Goal: Task Accomplishment & Management: Manage account settings

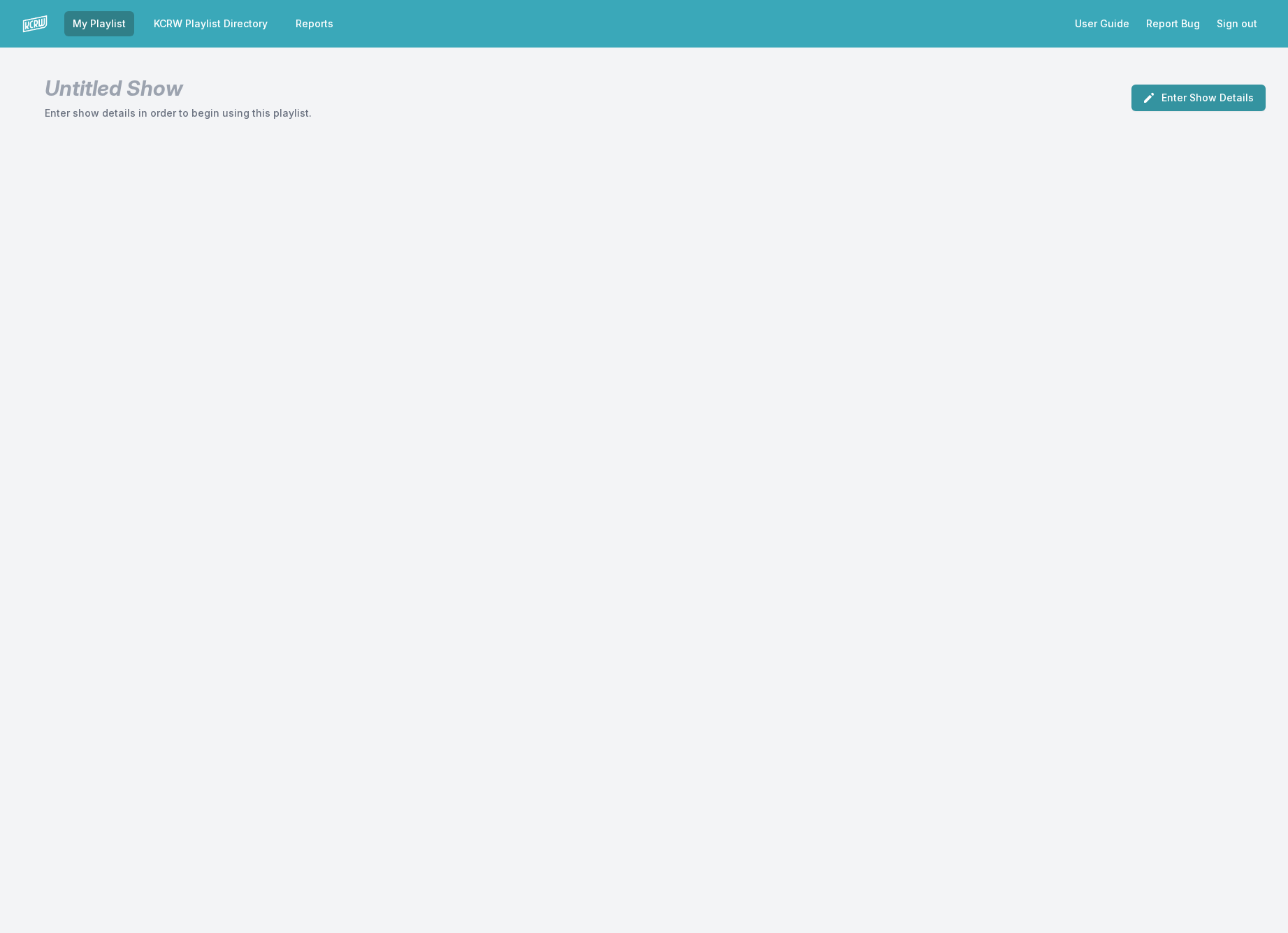
click at [1213, 104] on button "Enter Show Details" at bounding box center [1197, 97] width 134 height 27
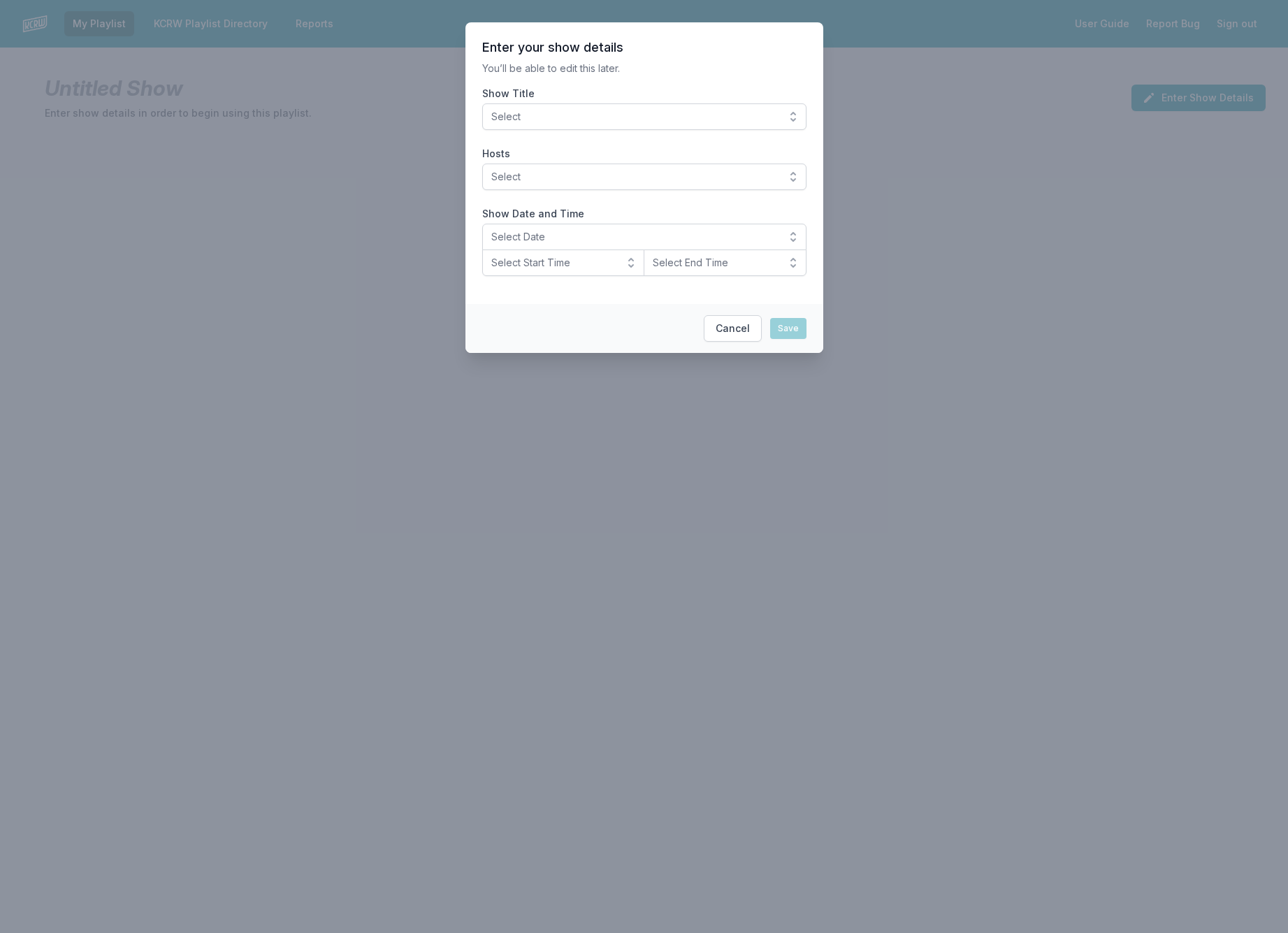
click at [793, 110] on button "Select" at bounding box center [644, 117] width 325 height 27
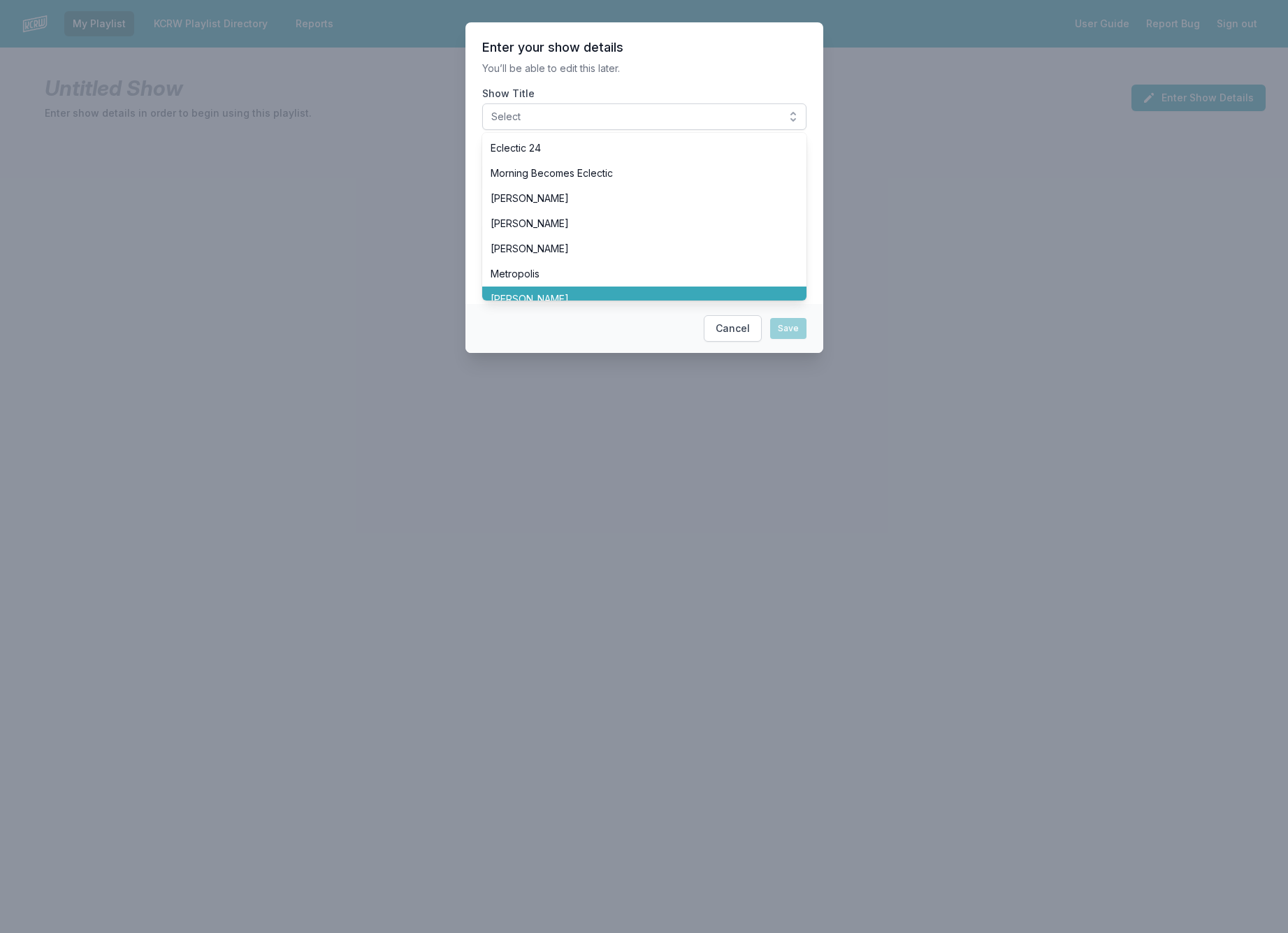
click at [547, 292] on span "[PERSON_NAME]" at bounding box center [635, 299] width 290 height 14
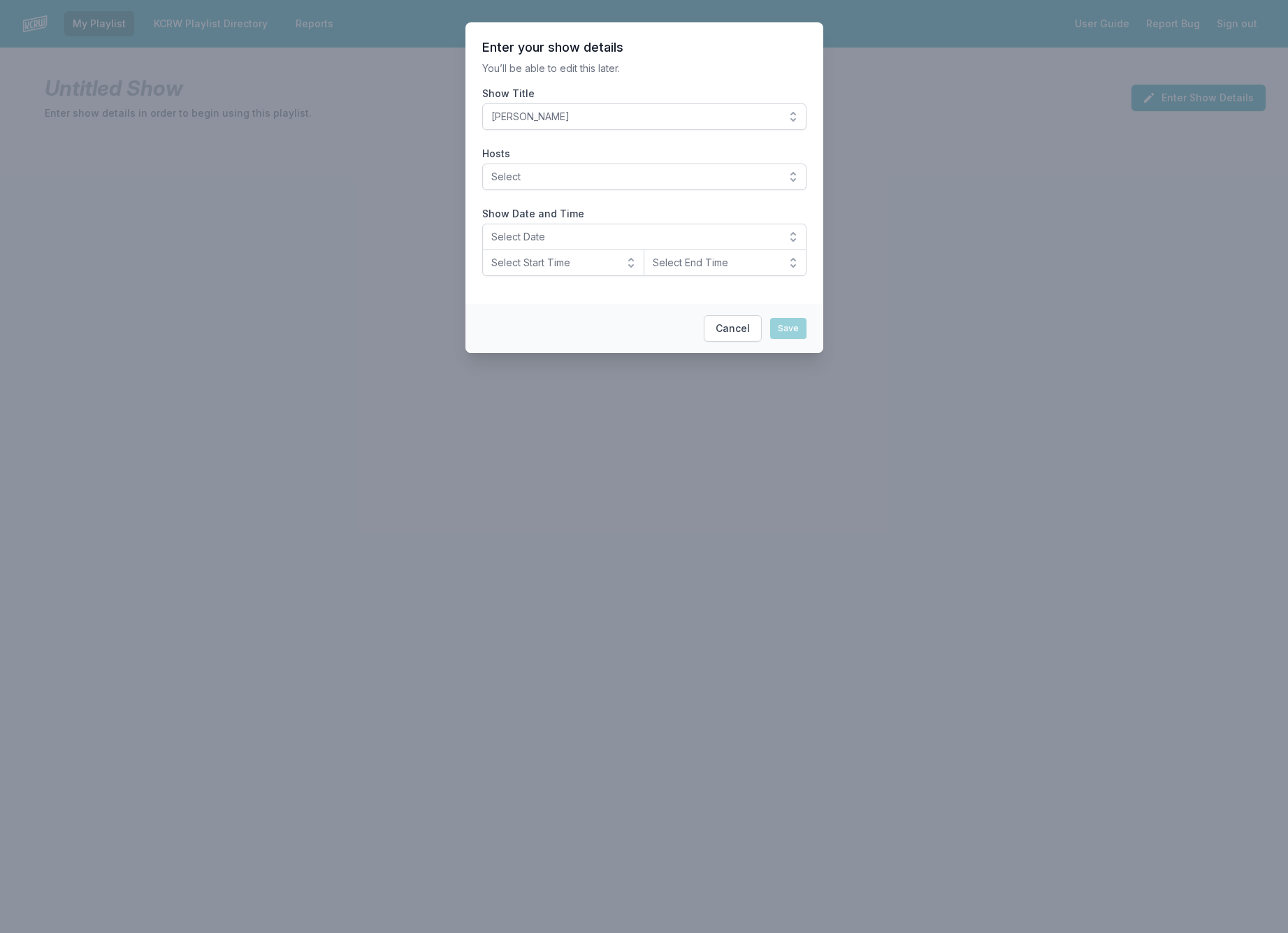
click at [796, 170] on button "Select" at bounding box center [644, 177] width 325 height 27
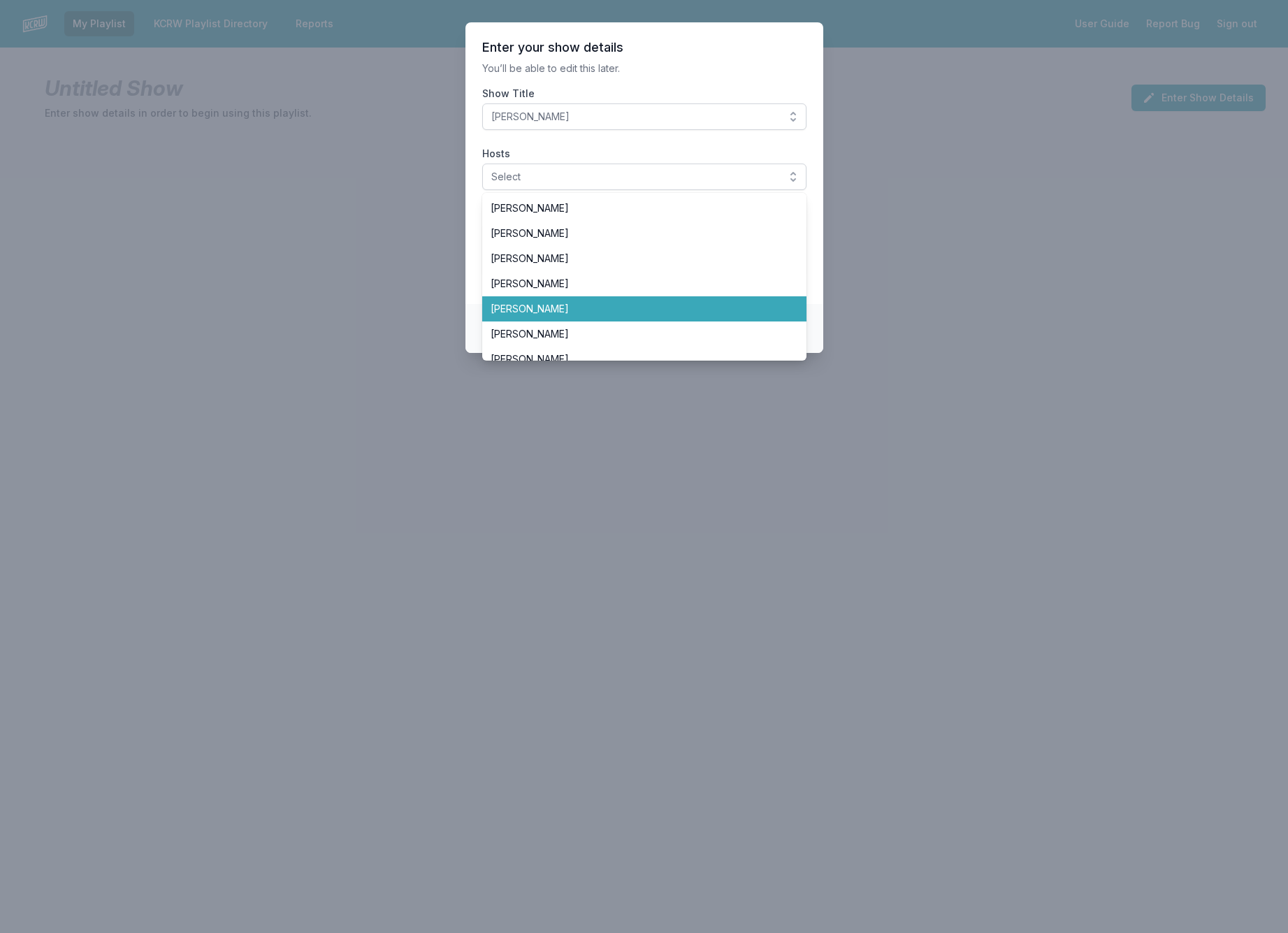
scroll to position [196, 0]
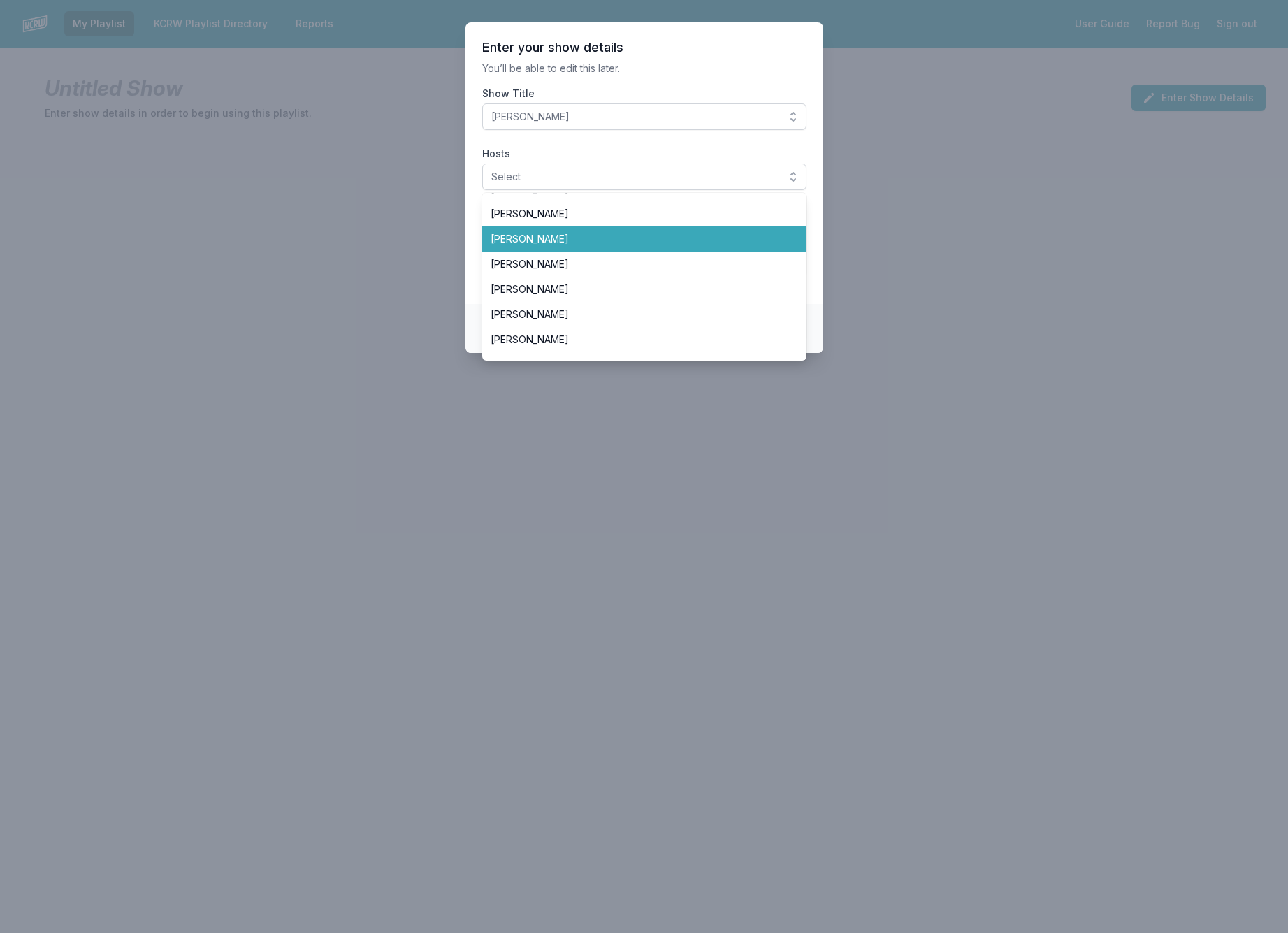
click at [561, 239] on span "[PERSON_NAME]" at bounding box center [635, 239] width 290 height 14
click at [496, 235] on span "[PERSON_NAME]" at bounding box center [635, 239] width 290 height 14
click at [515, 238] on span "[PERSON_NAME]" at bounding box center [635, 239] width 290 height 14
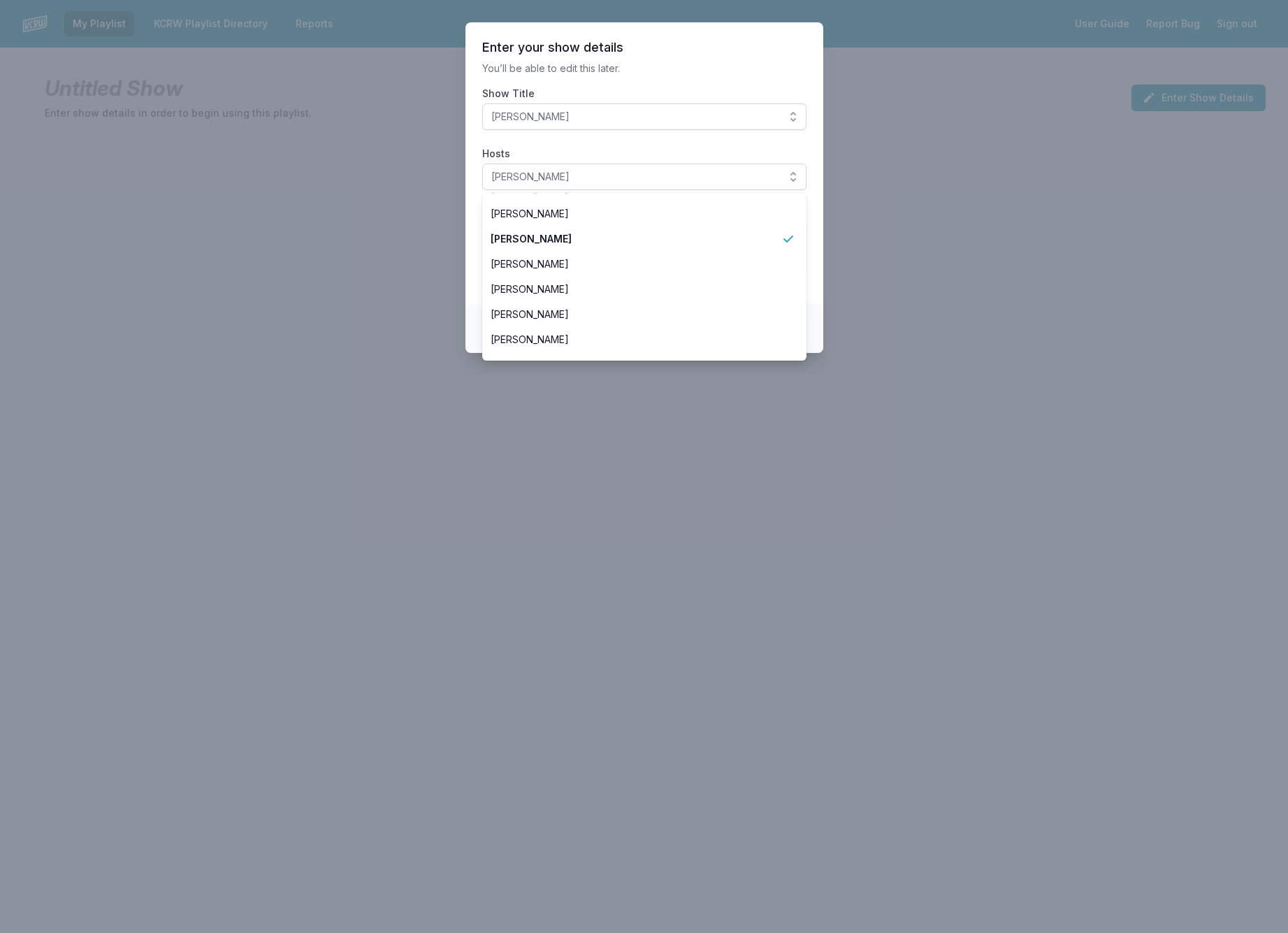
click at [475, 231] on section "Enter your show details You’ll be able to edit this later. Show Title Jason Kra…" at bounding box center [644, 163] width 358 height 281
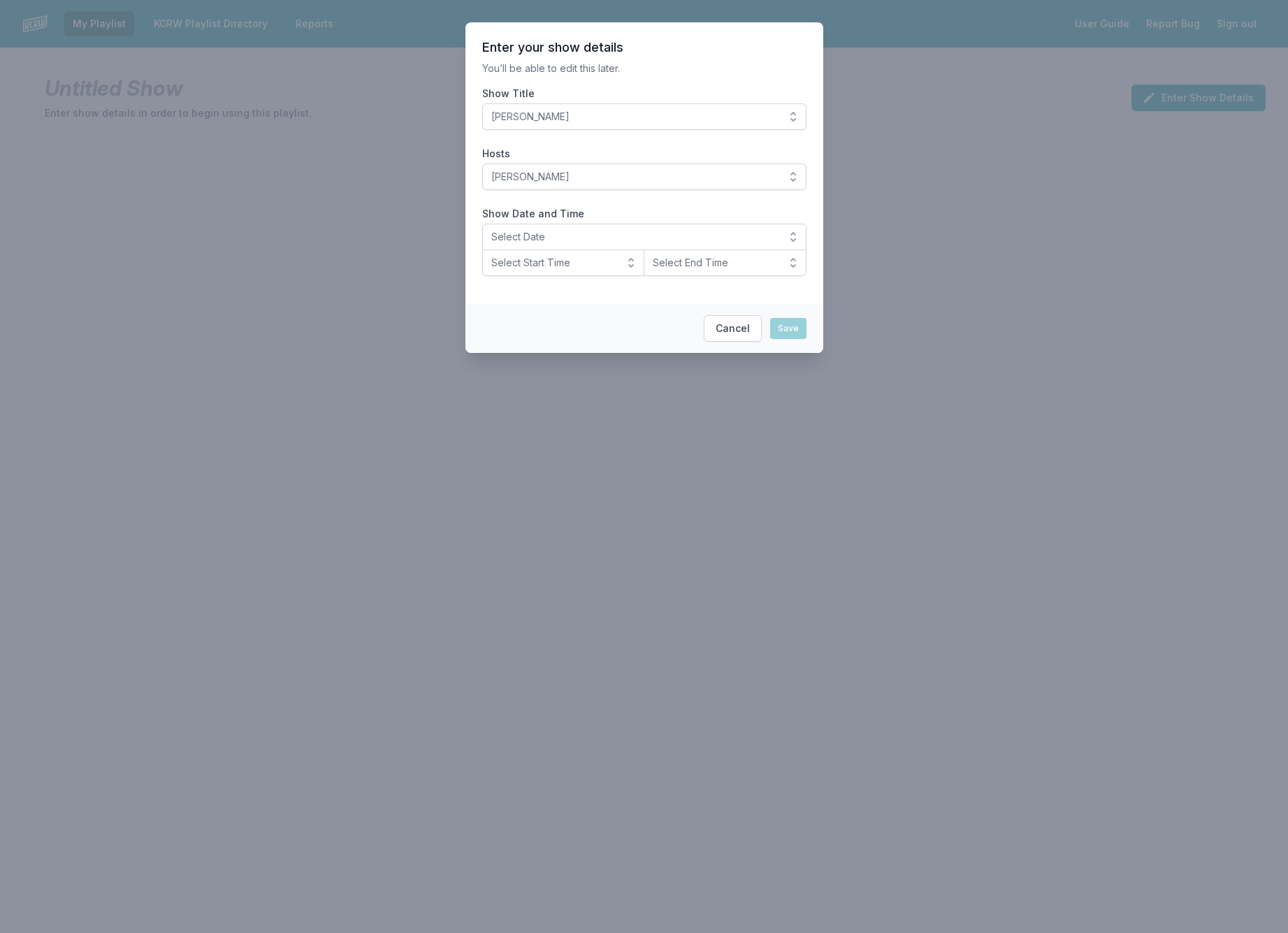
click at [592, 236] on span "Select Date" at bounding box center [634, 237] width 287 height 14
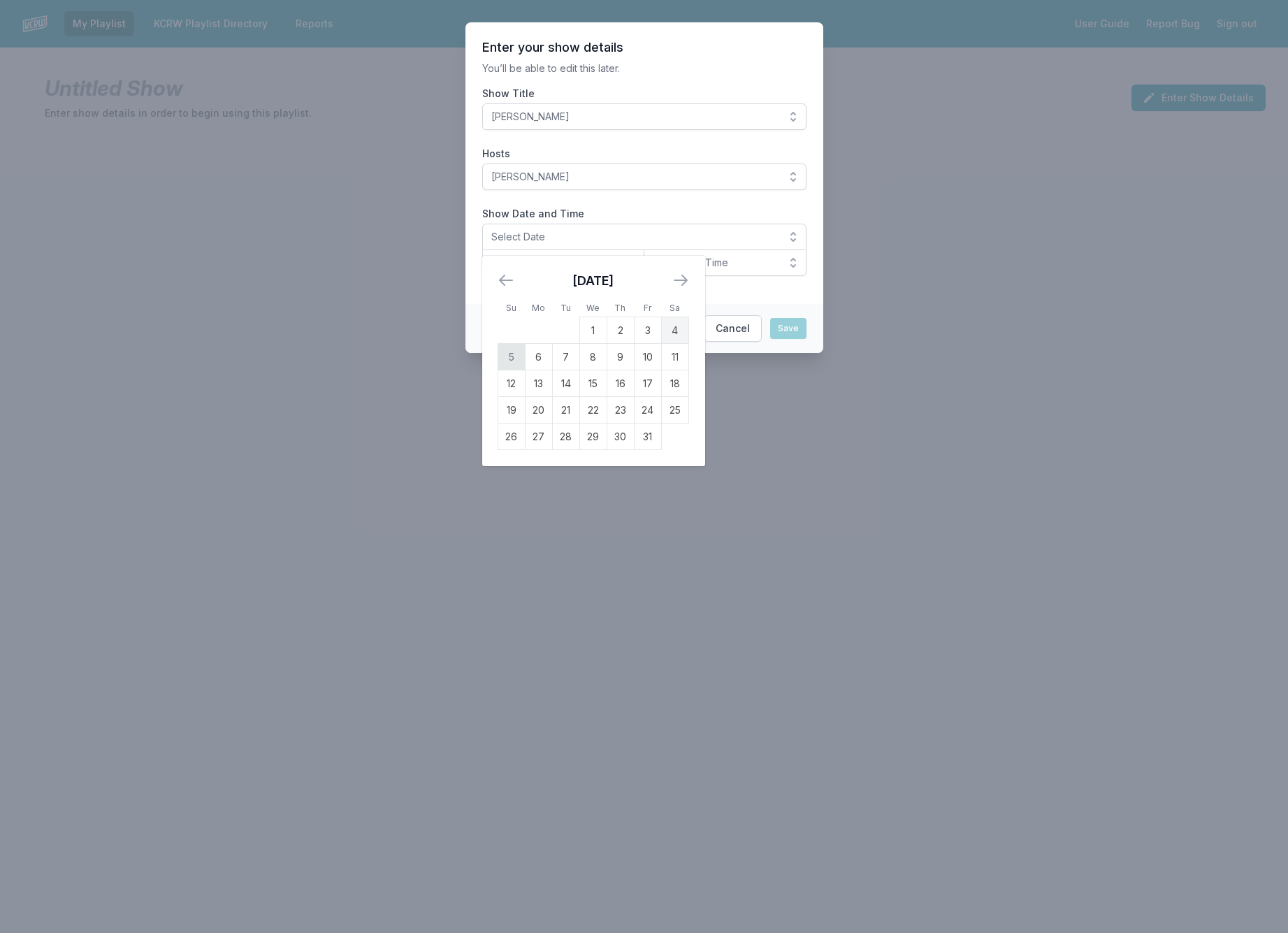
click at [511, 353] on td "5" at bounding box center [510, 357] width 27 height 27
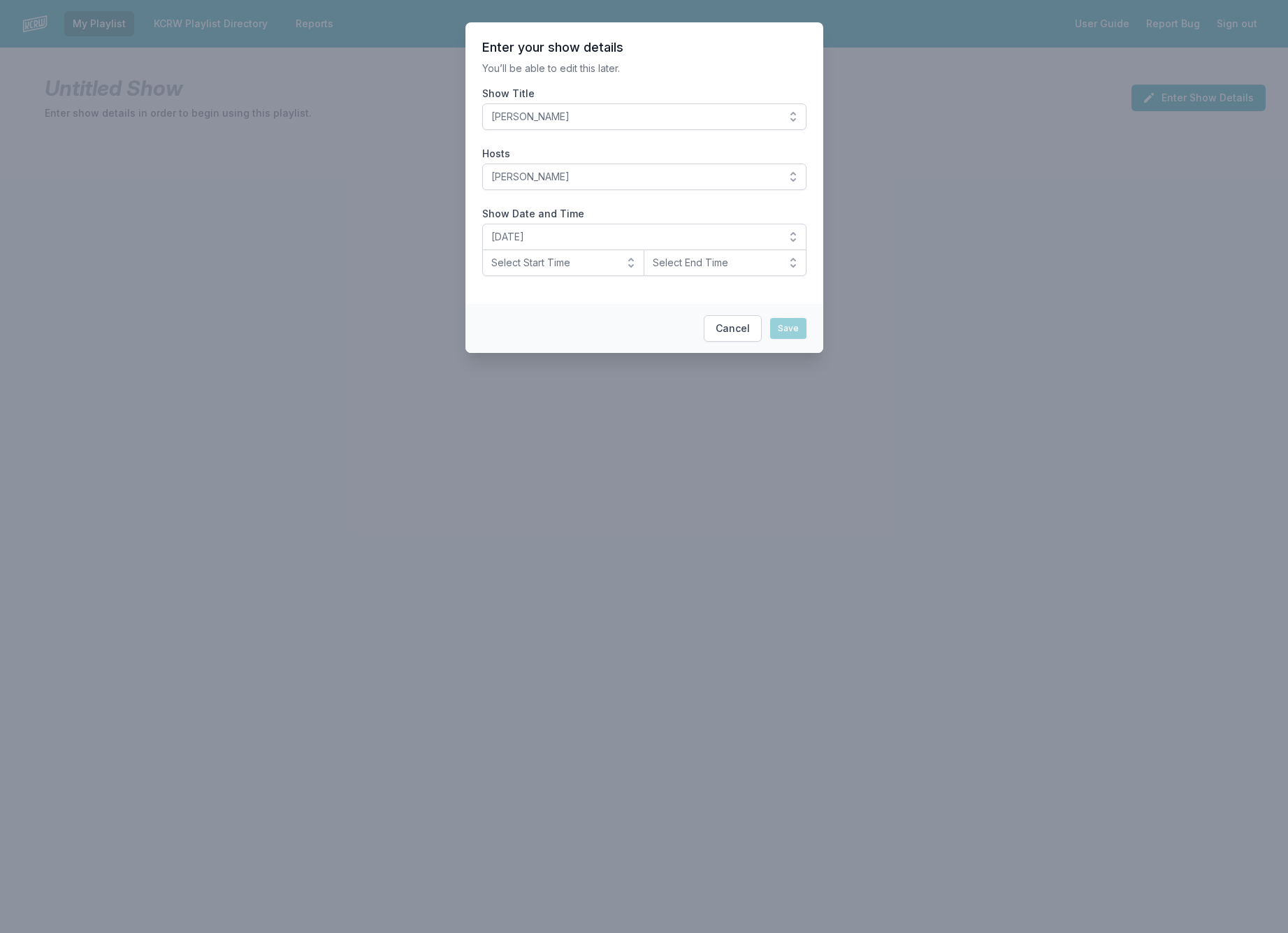
click at [630, 255] on button "Select Start Time" at bounding box center [563, 263] width 163 height 27
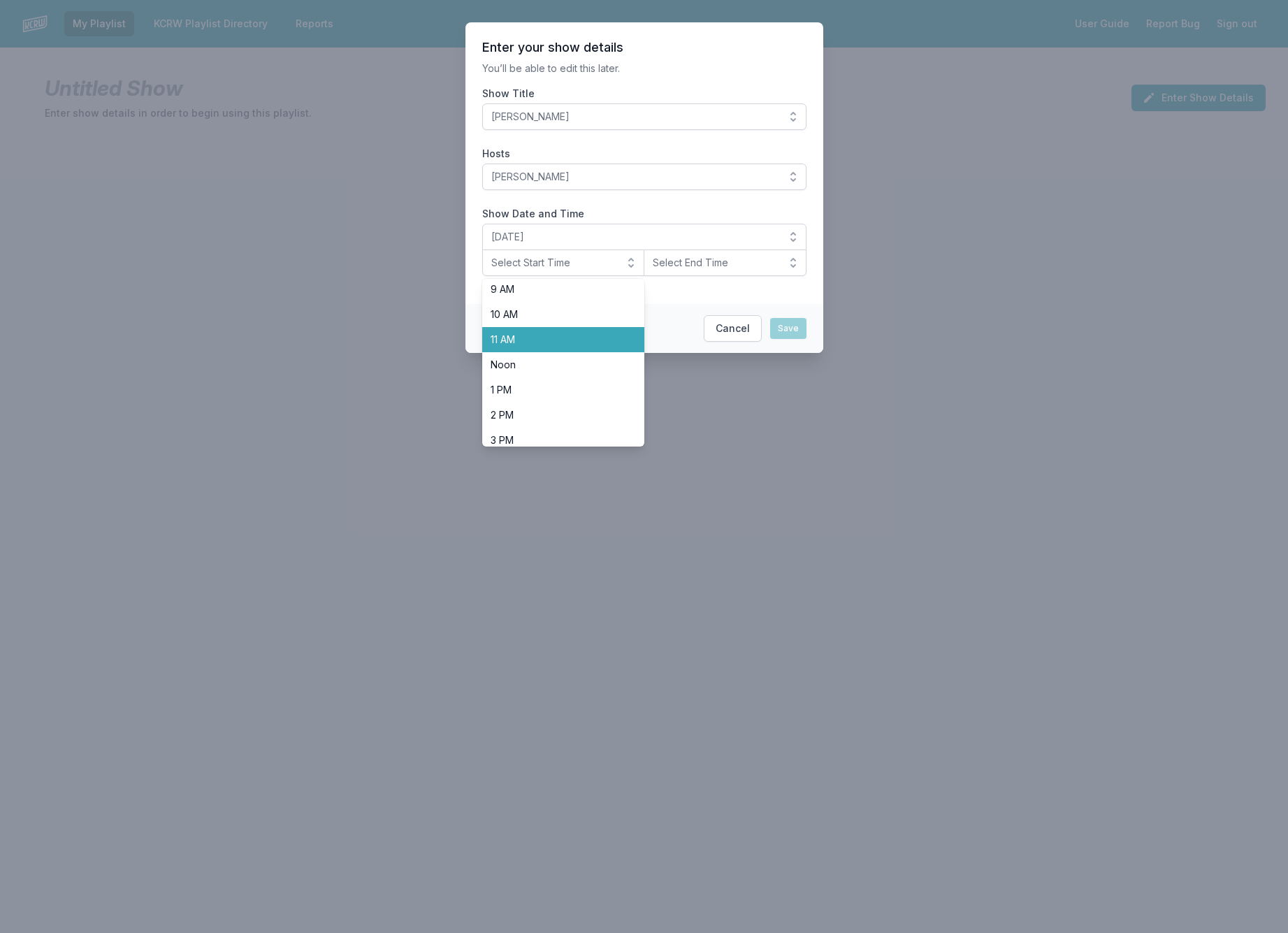
scroll to position [442, 0]
click at [548, 357] on span "8 PM" at bounding box center [555, 355] width 129 height 14
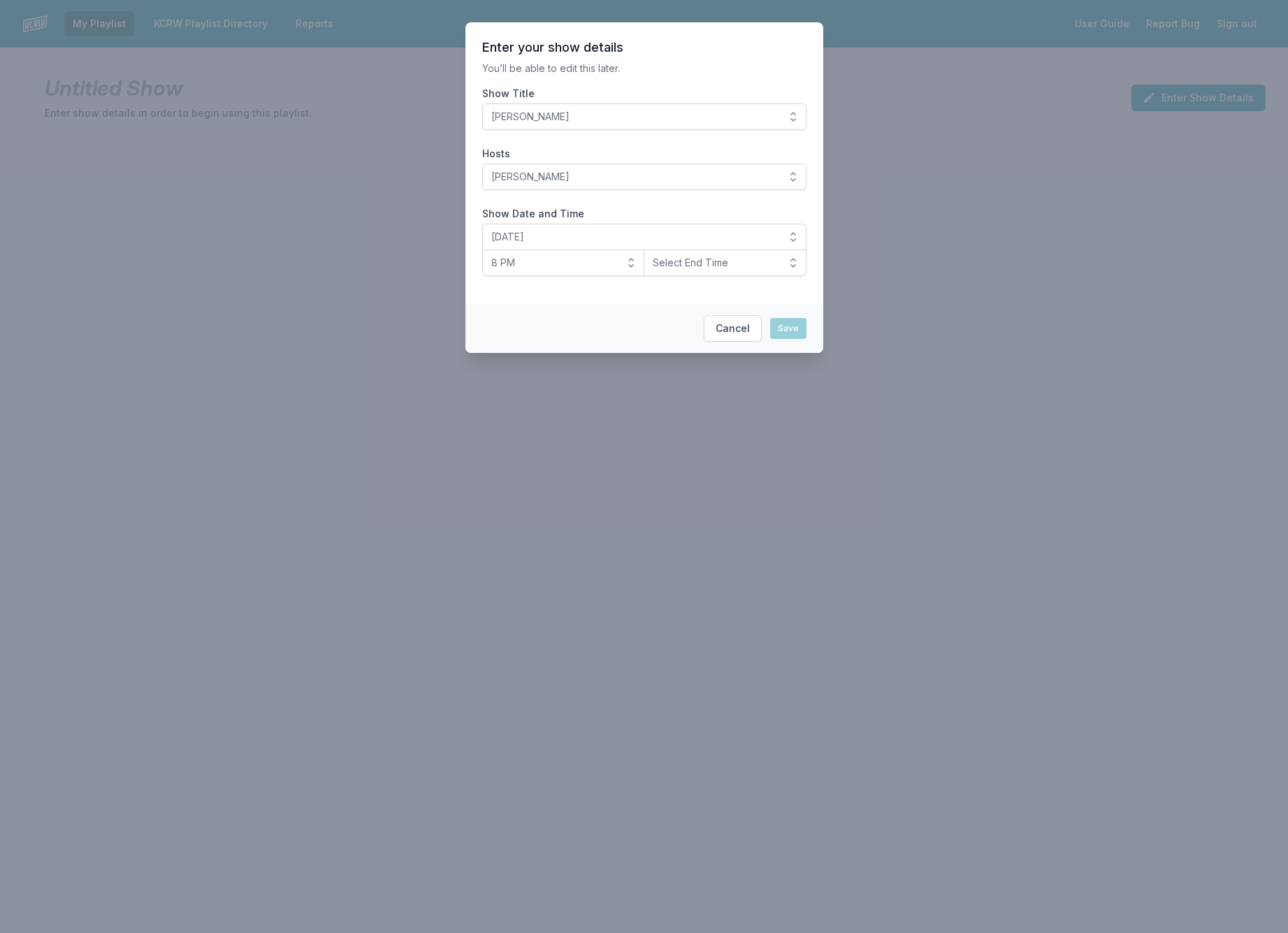
click at [790, 260] on button "Select End Time" at bounding box center [725, 263] width 163 height 27
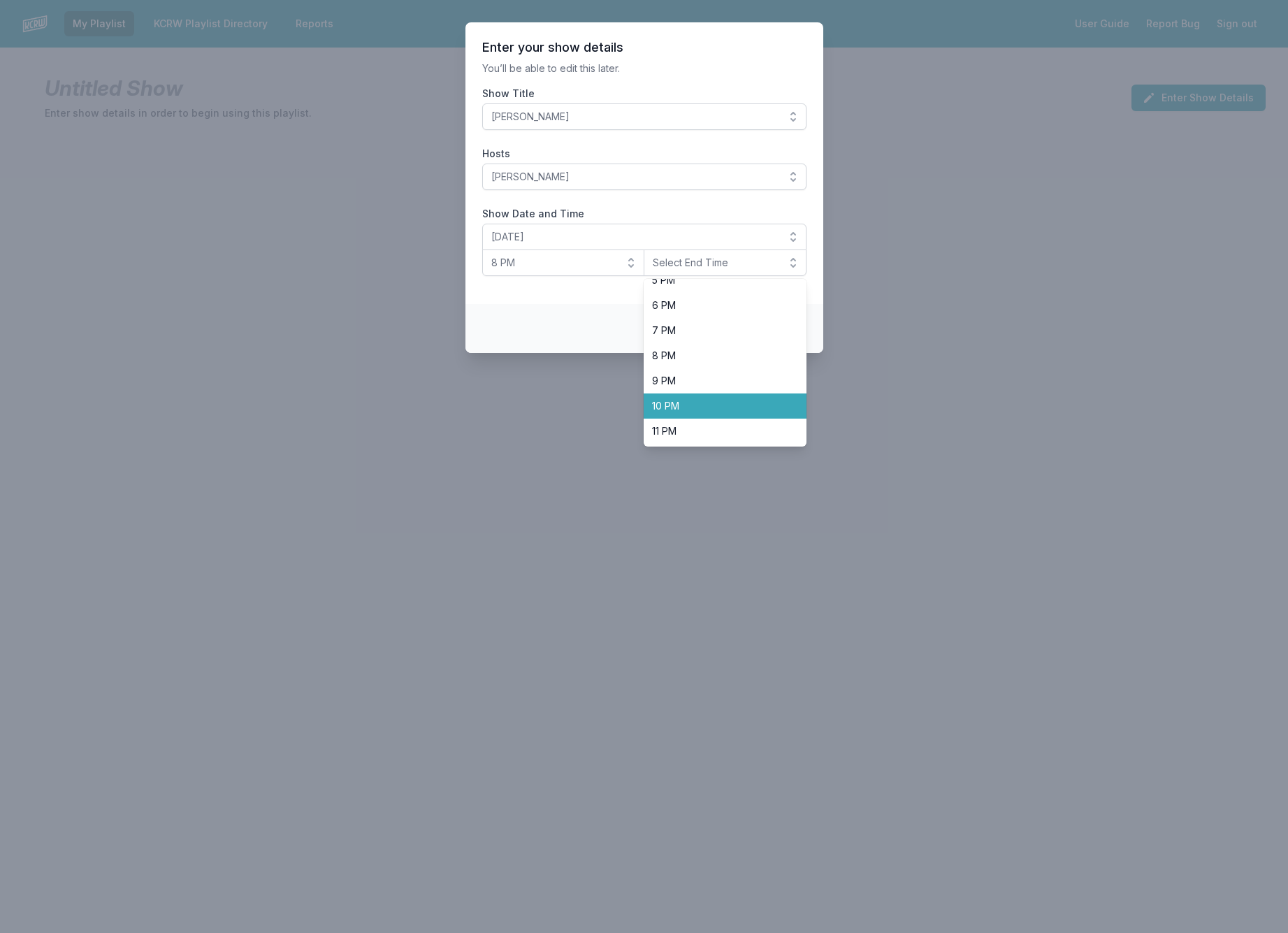
click at [707, 404] on span "10 PM" at bounding box center [717, 405] width 129 height 14
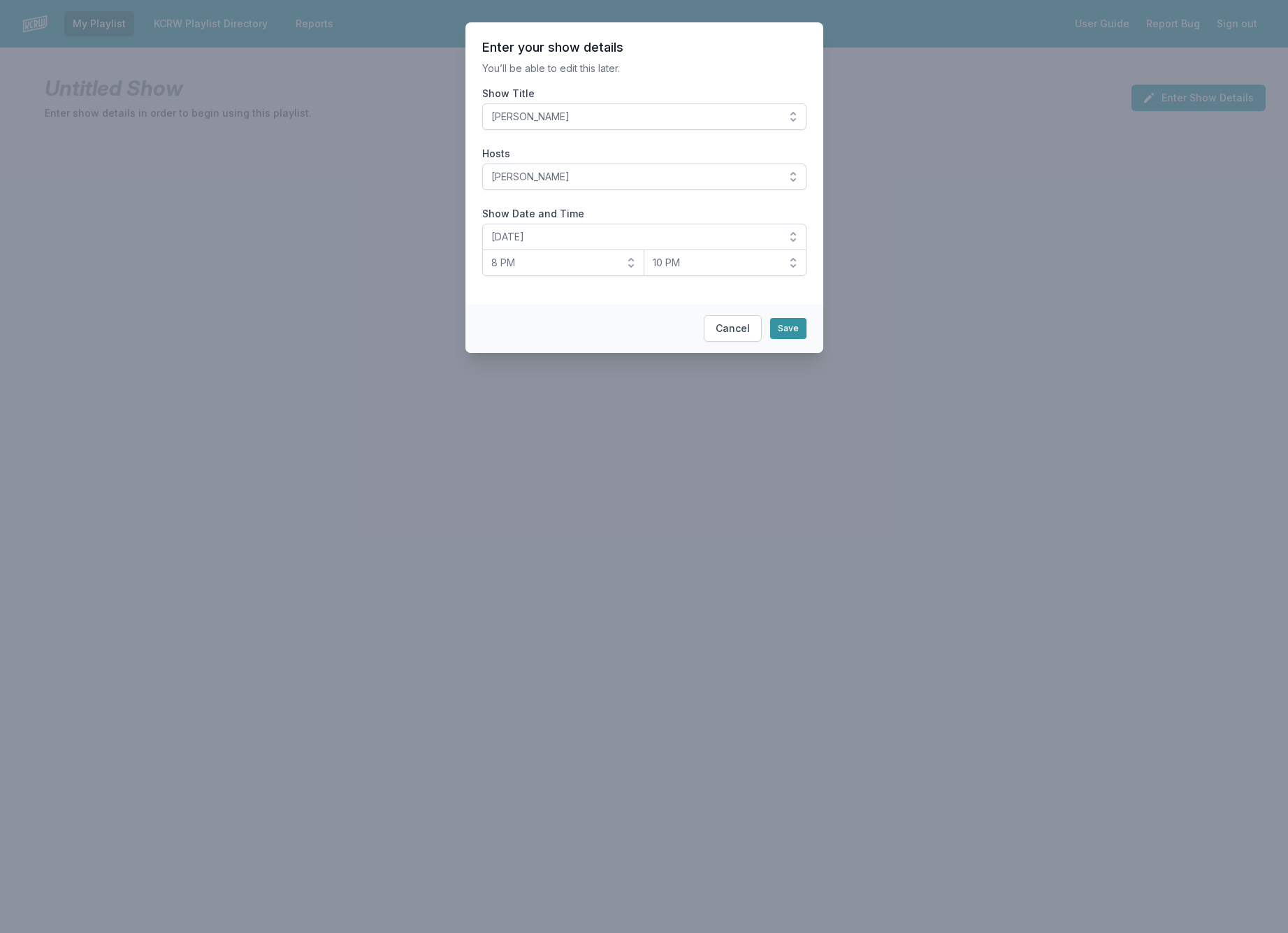
click at [789, 325] on button "Save" at bounding box center [788, 328] width 36 height 21
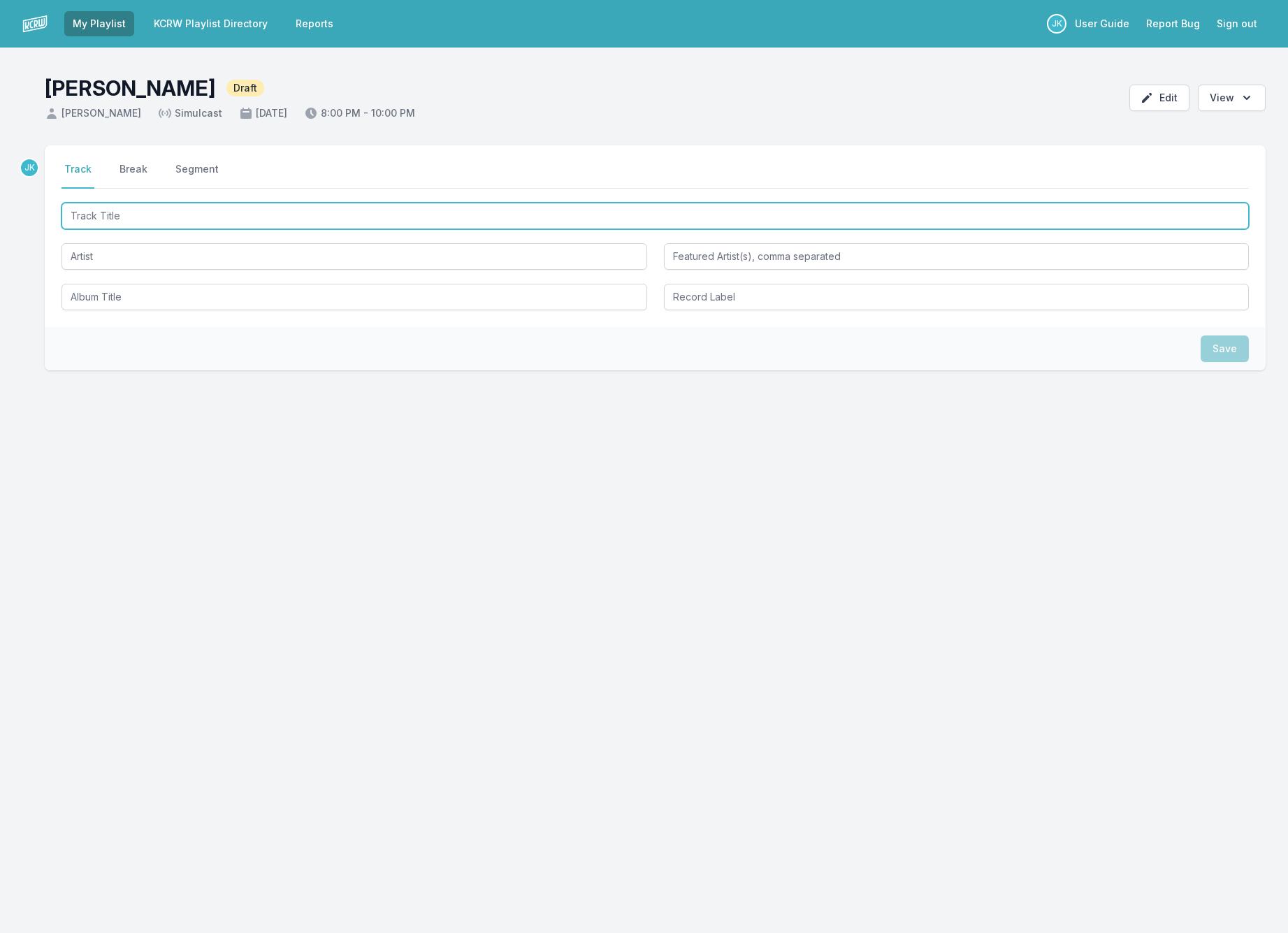
paste input "8 Billion Realities"
type input "8 Billion Realities"
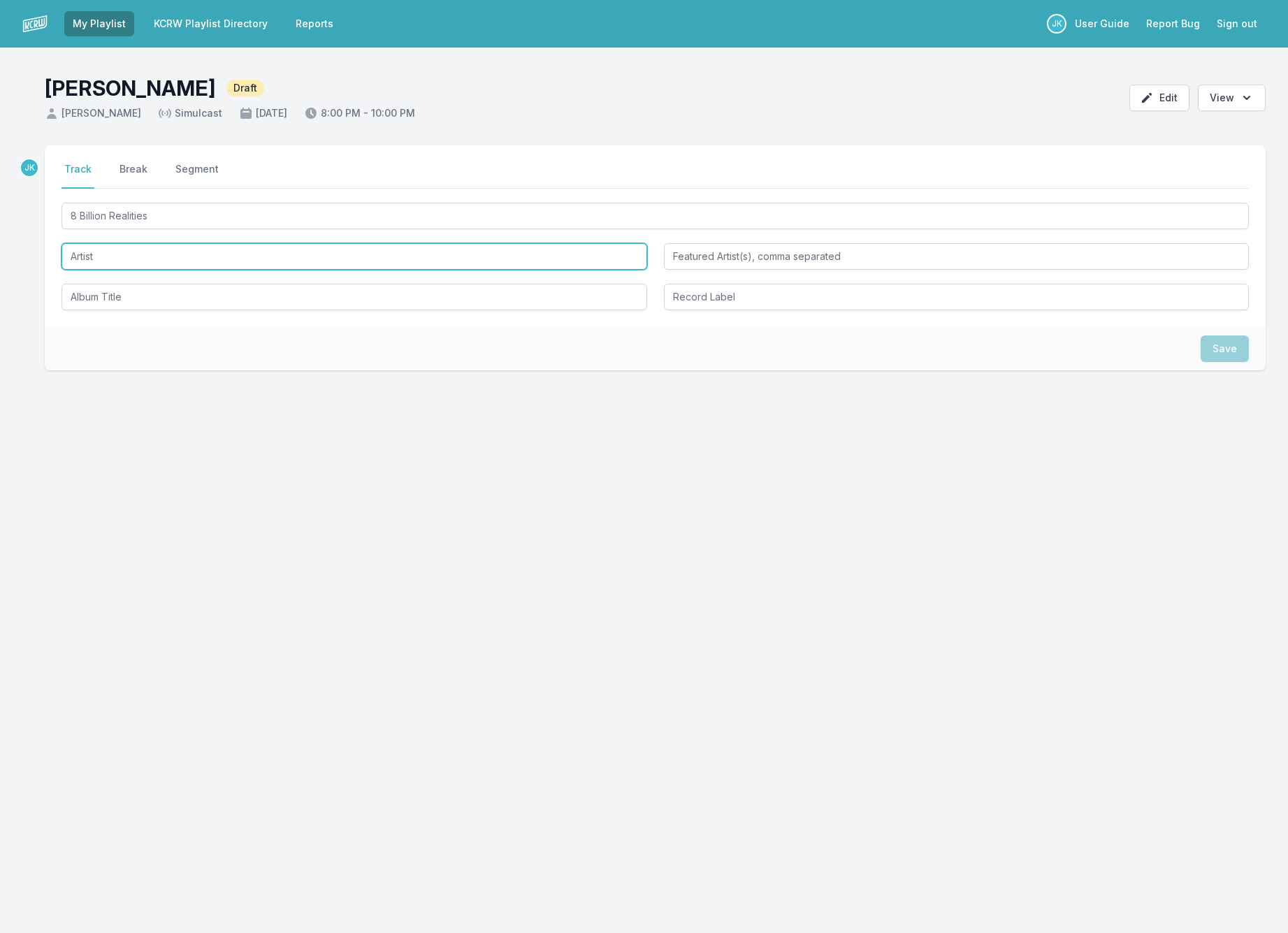
click at [90, 255] on input "Artist" at bounding box center [353, 256] width 585 height 27
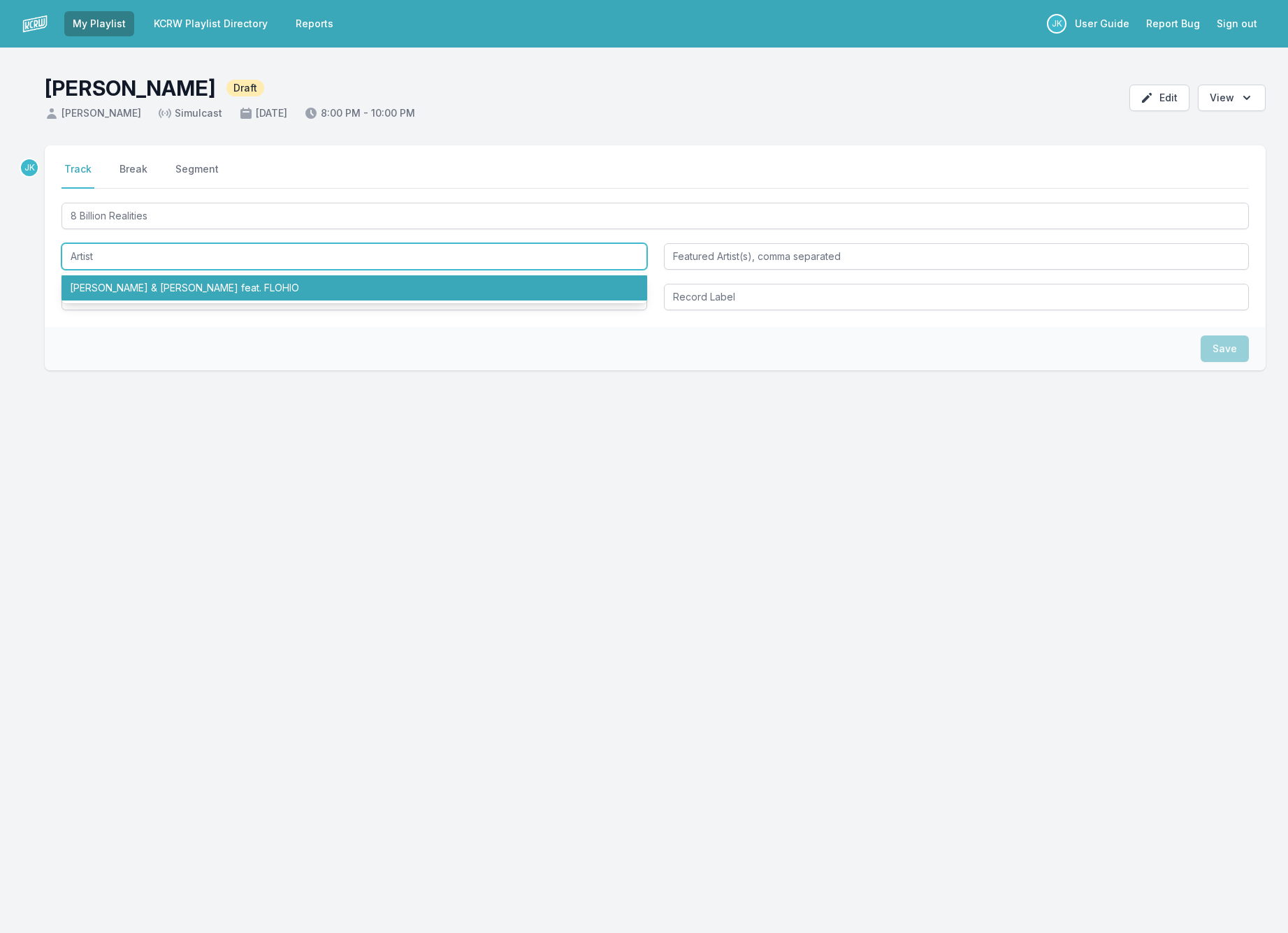
click at [113, 284] on li "Max Cooper & Rob Clouth feat. FLOHIO" at bounding box center [353, 288] width 585 height 25
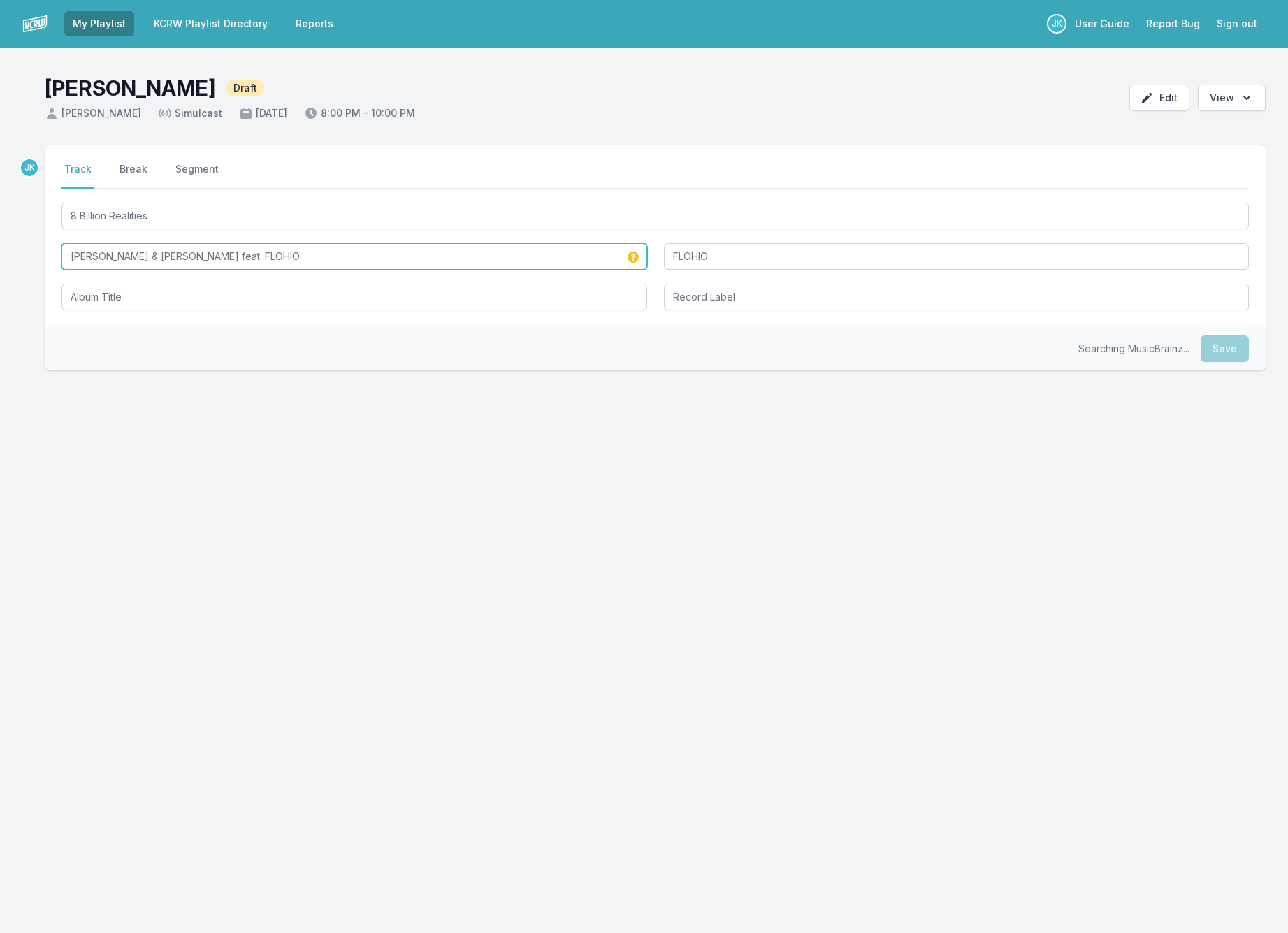
type input "[PERSON_NAME] & [PERSON_NAME]"
type input "FLOHIO"
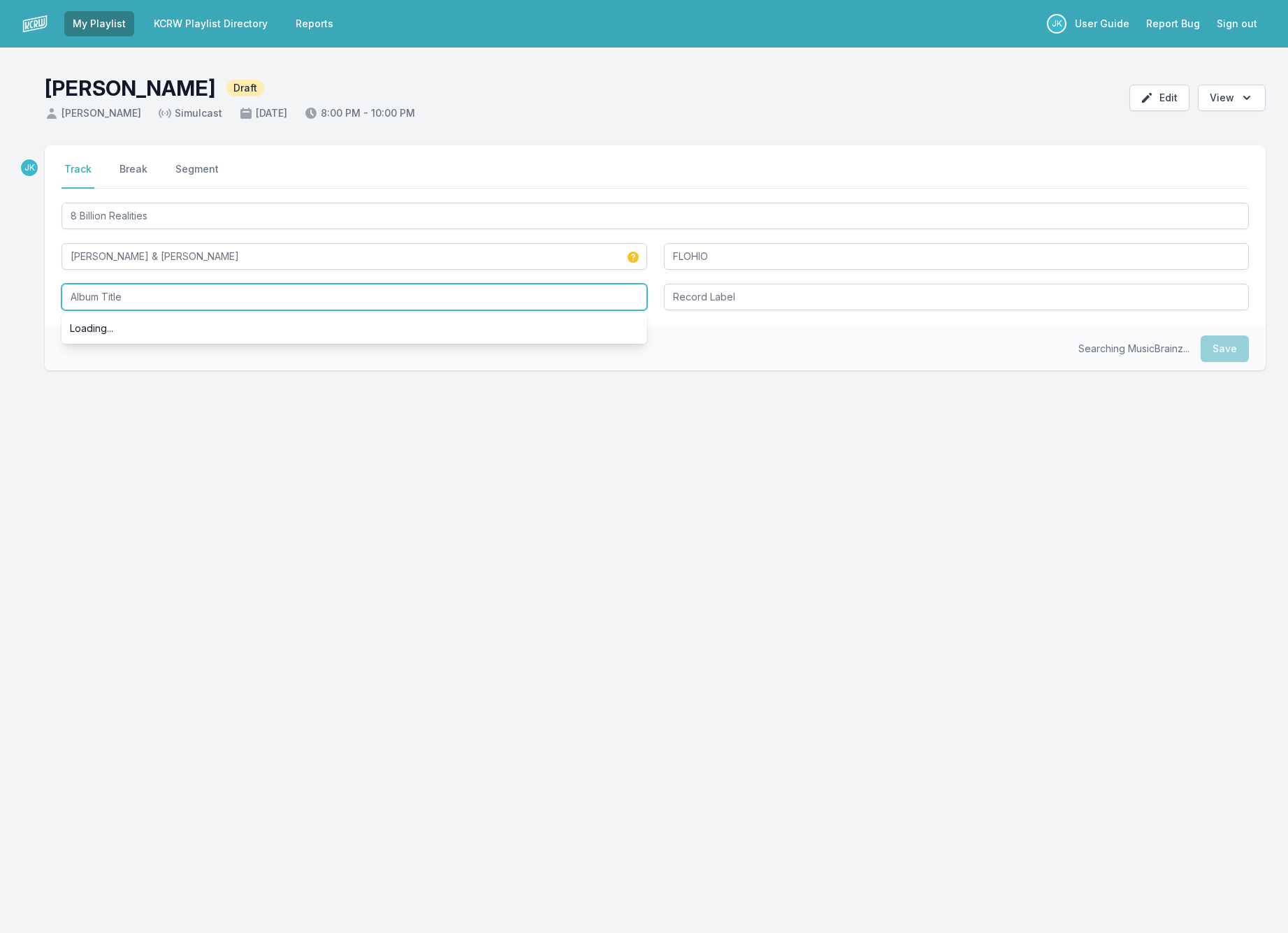
click at [85, 293] on input "Album Title" at bounding box center [353, 297] width 585 height 27
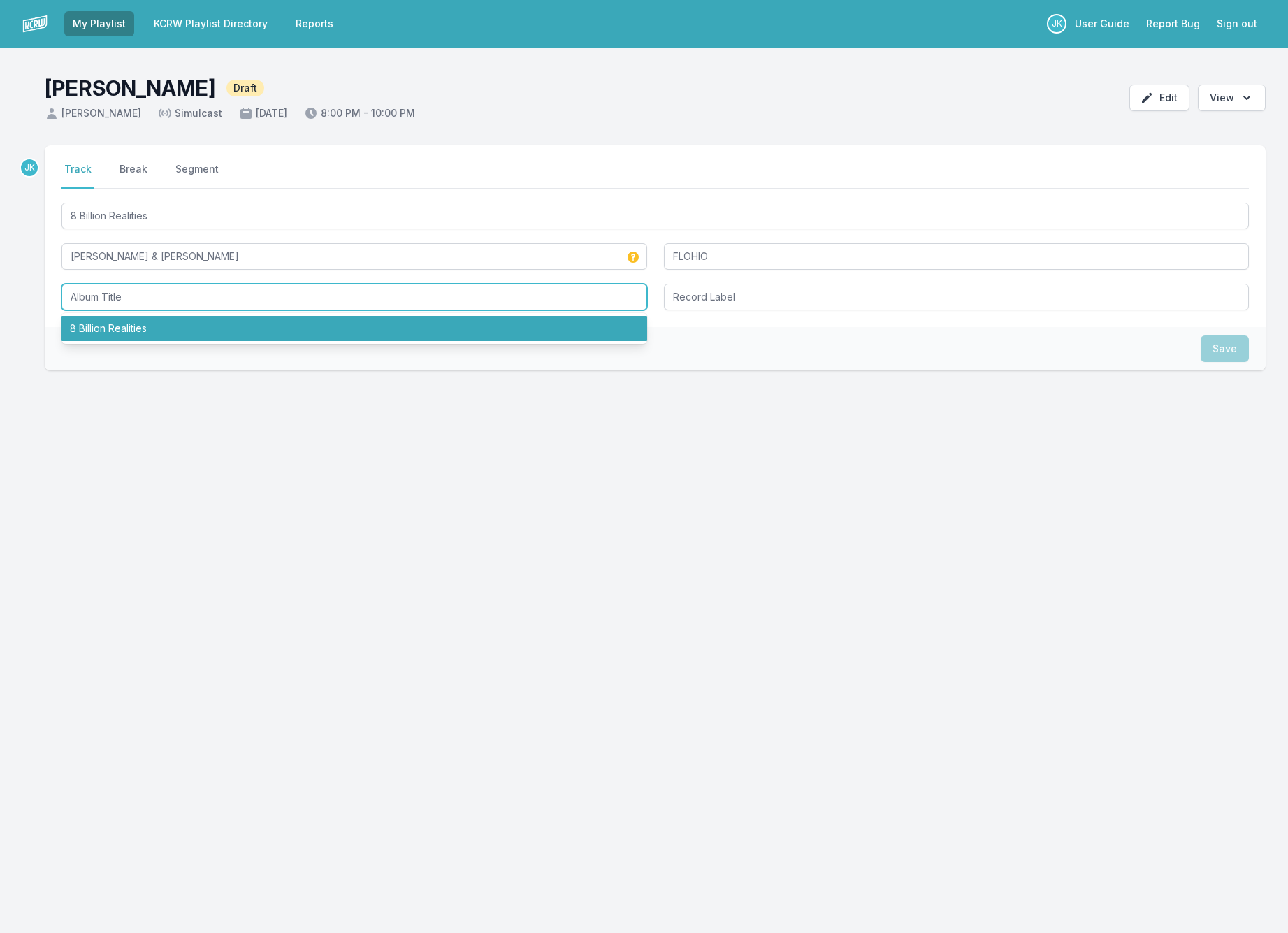
click at [89, 330] on li "8 Billion Realities" at bounding box center [353, 328] width 585 height 25
type input "8 Billion Realities"
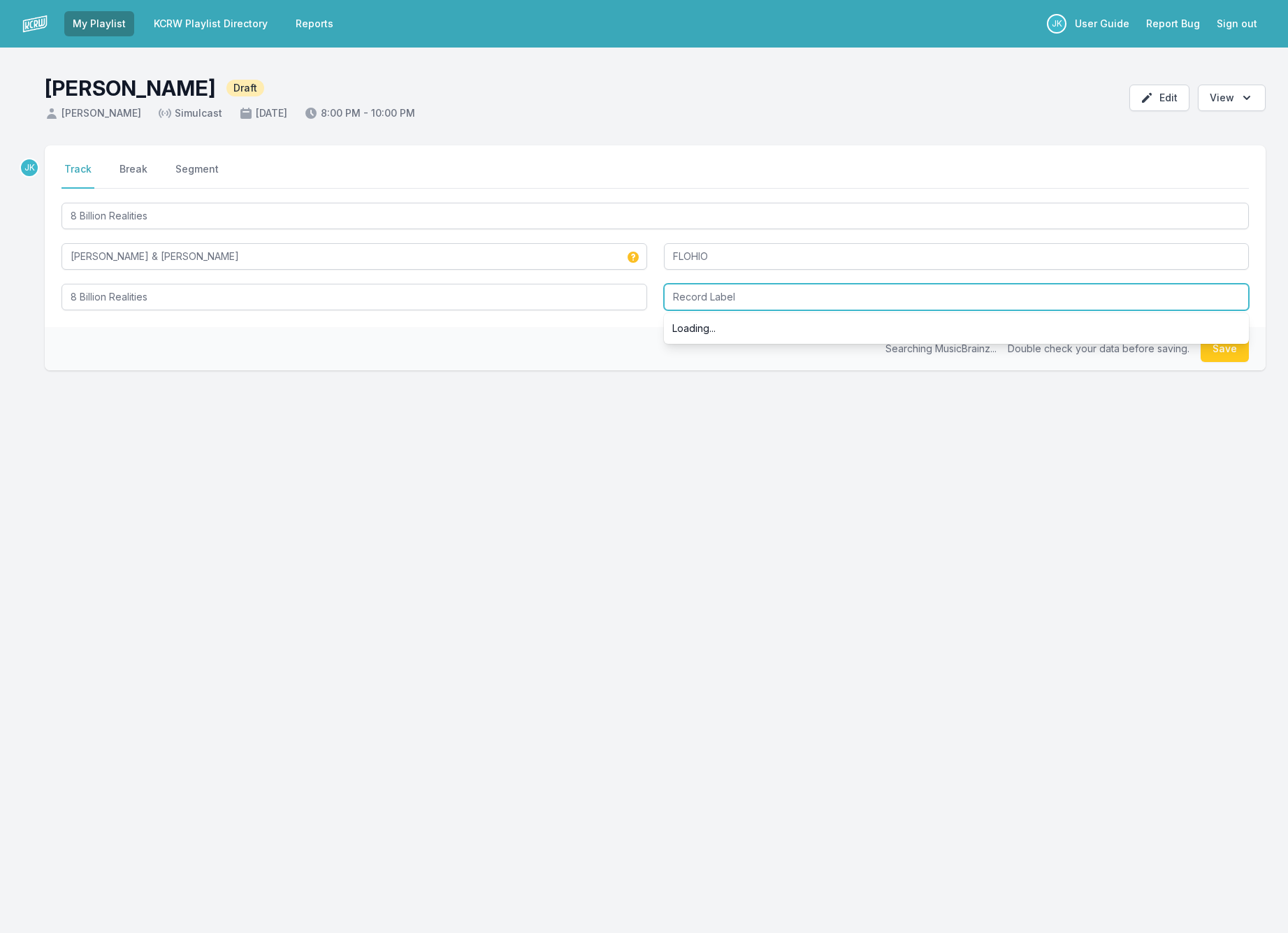
drag, startPoint x: 681, startPoint y: 293, endPoint x: 662, endPoint y: 297, distance: 19.4
click at [680, 293] on input "Record Label" at bounding box center [956, 297] width 585 height 27
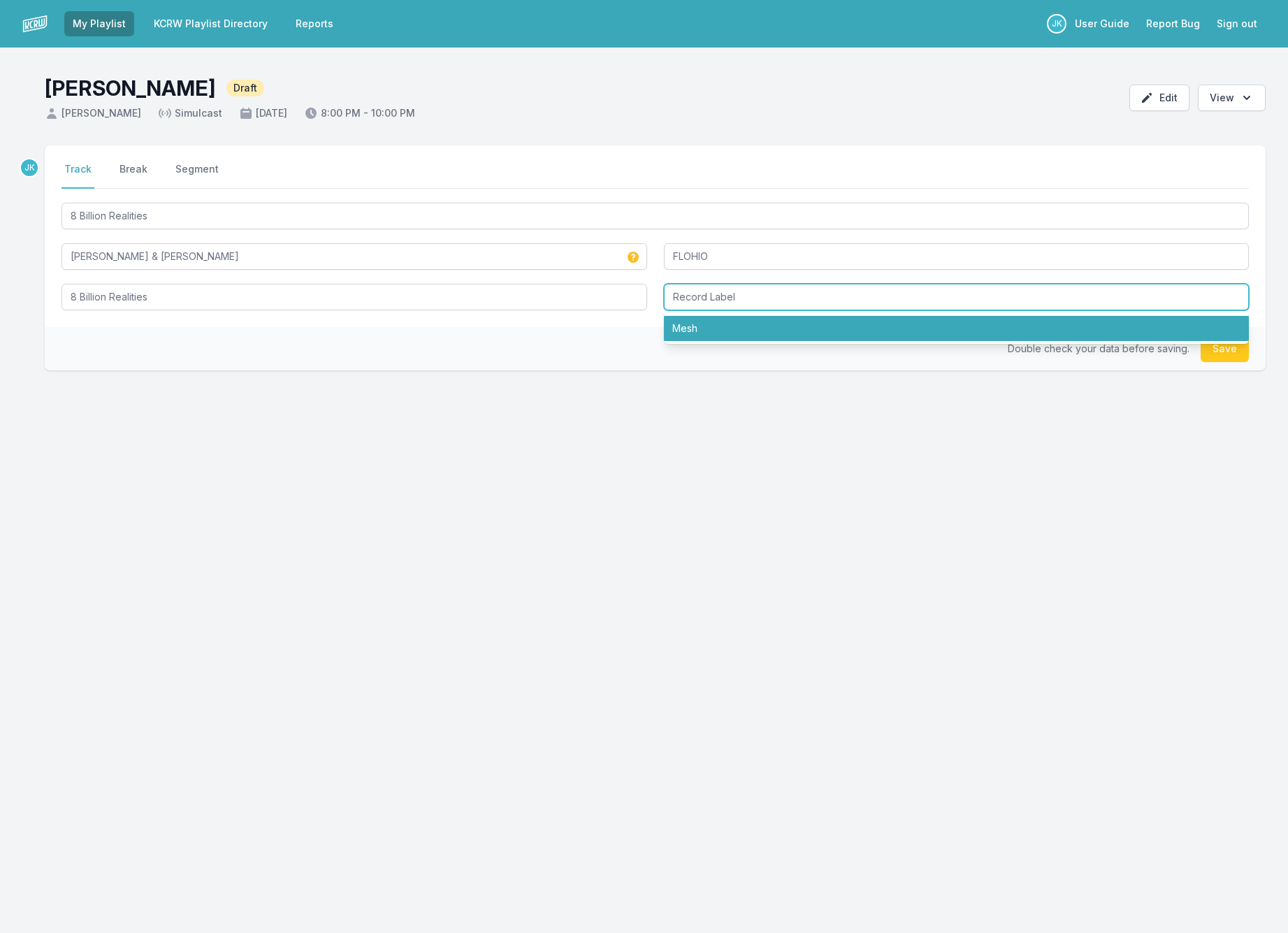
drag, startPoint x: 707, startPoint y: 332, endPoint x: 1029, endPoint y: 324, distance: 322.1
click at [714, 327] on li "Mesh" at bounding box center [956, 328] width 585 height 25
type input "Mesh"
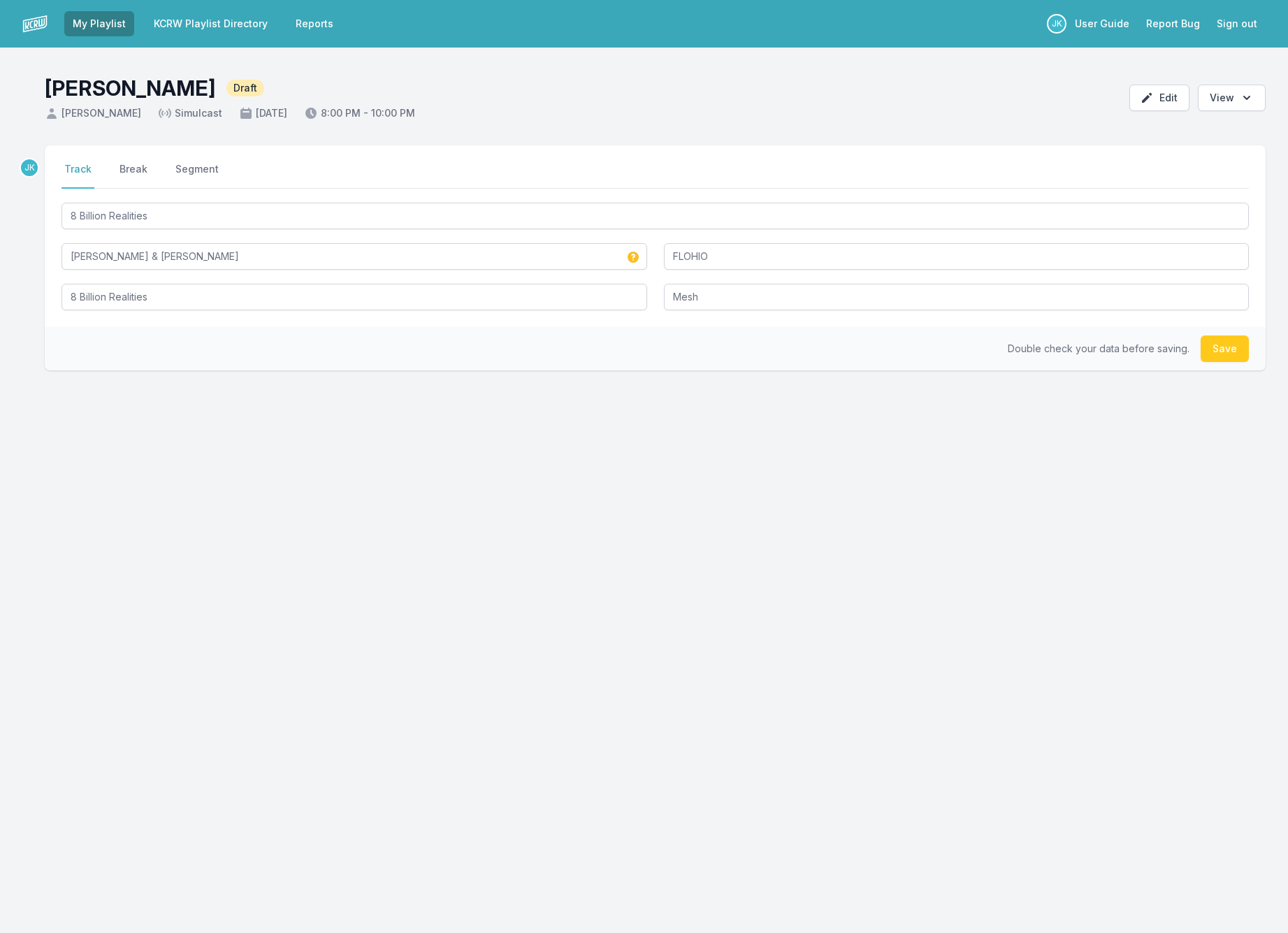
click at [1222, 348] on button "Save" at bounding box center [1224, 349] width 48 height 27
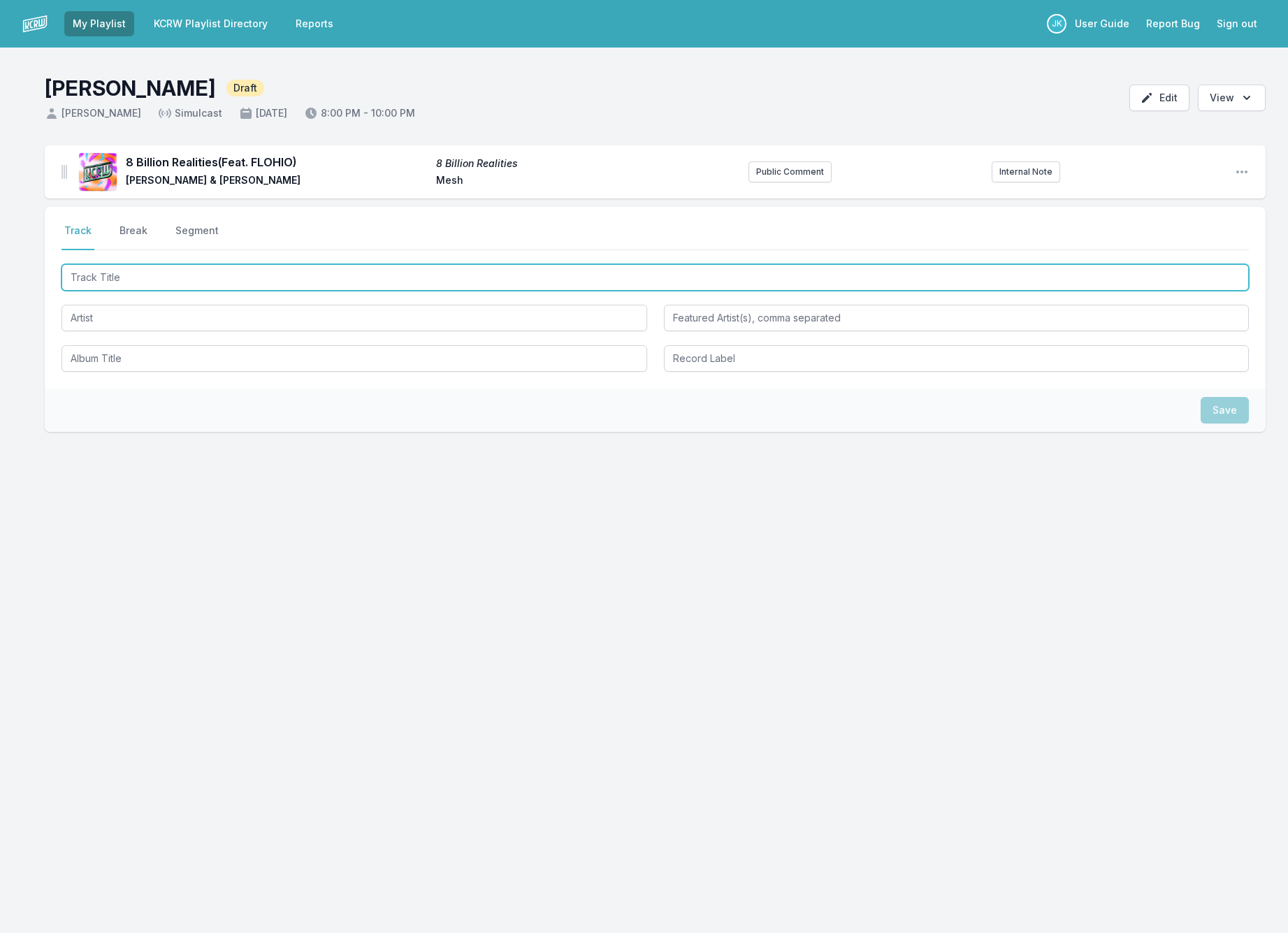
click at [87, 276] on input "Track Title" at bounding box center [655, 277] width 1187 height 27
paste input "superstar"
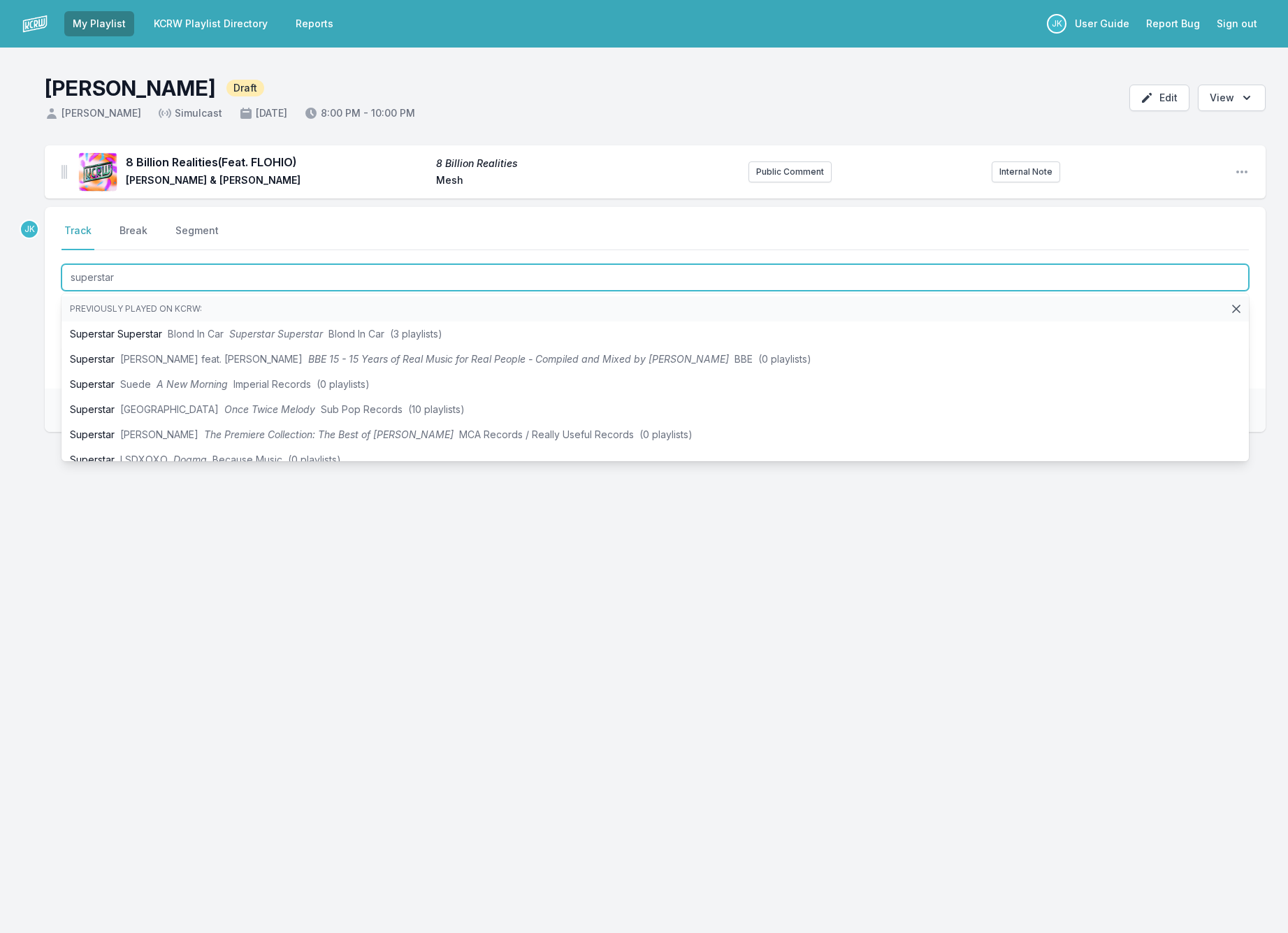
type input "superstar"
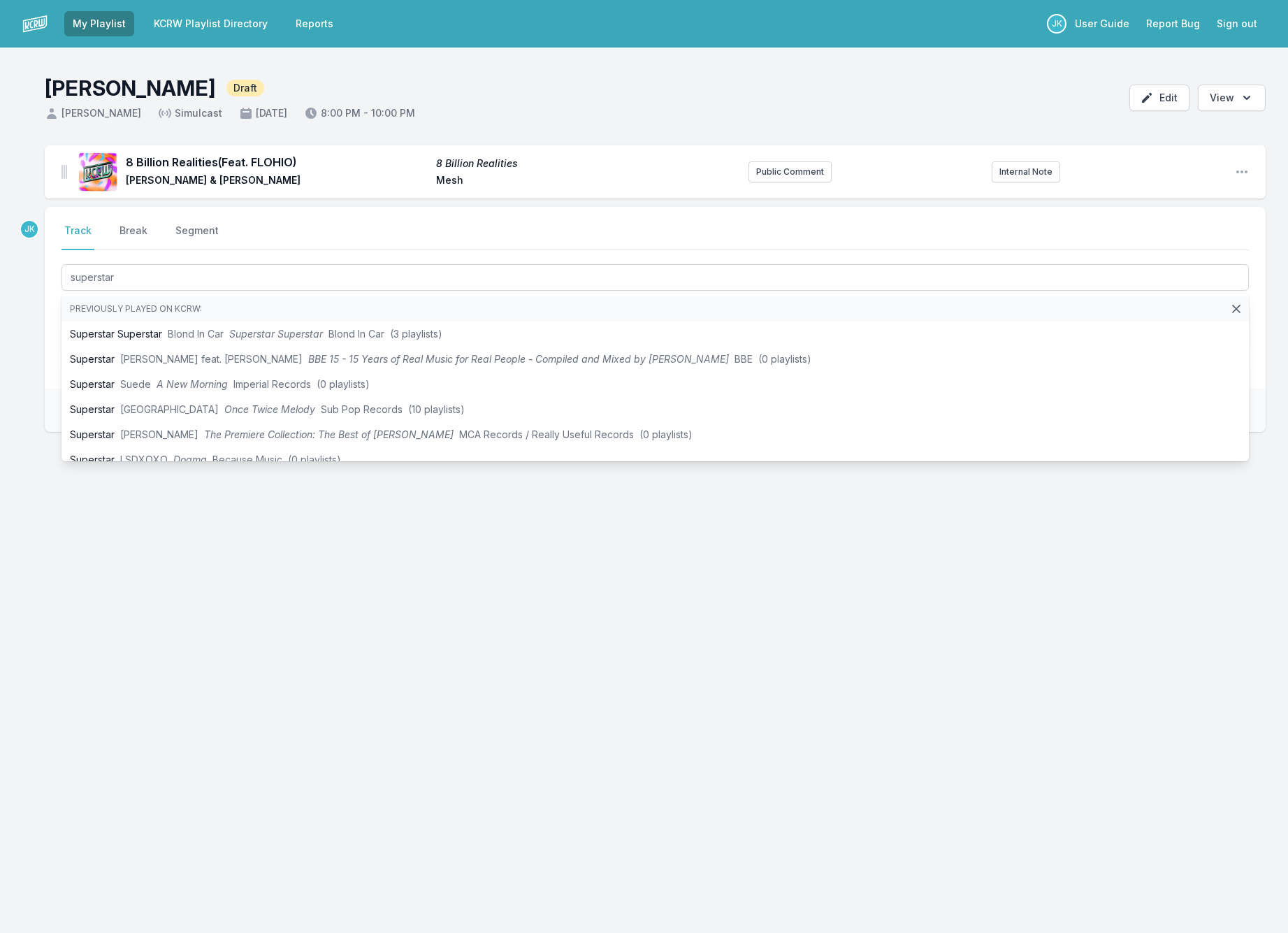
drag, startPoint x: 24, startPoint y: 307, endPoint x: 35, endPoint y: 303, distance: 11.7
click at [25, 306] on div "8 Billion Realities (Feat. FLOHIO) 8 Billion Realities Max Cooper & Rob Clouth …" at bounding box center [644, 355] width 1288 height 421
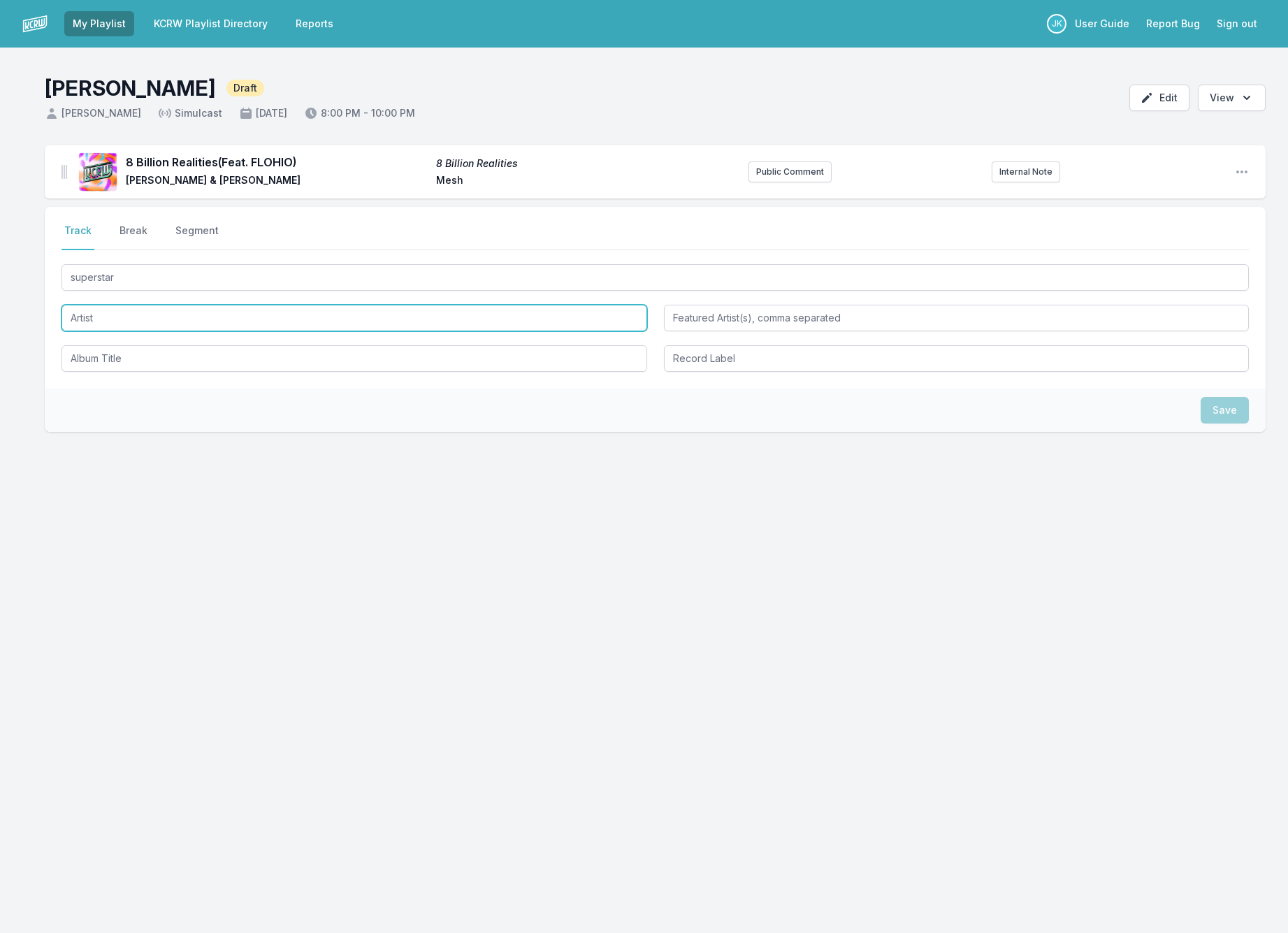
click at [84, 313] on input "Artist" at bounding box center [353, 317] width 585 height 27
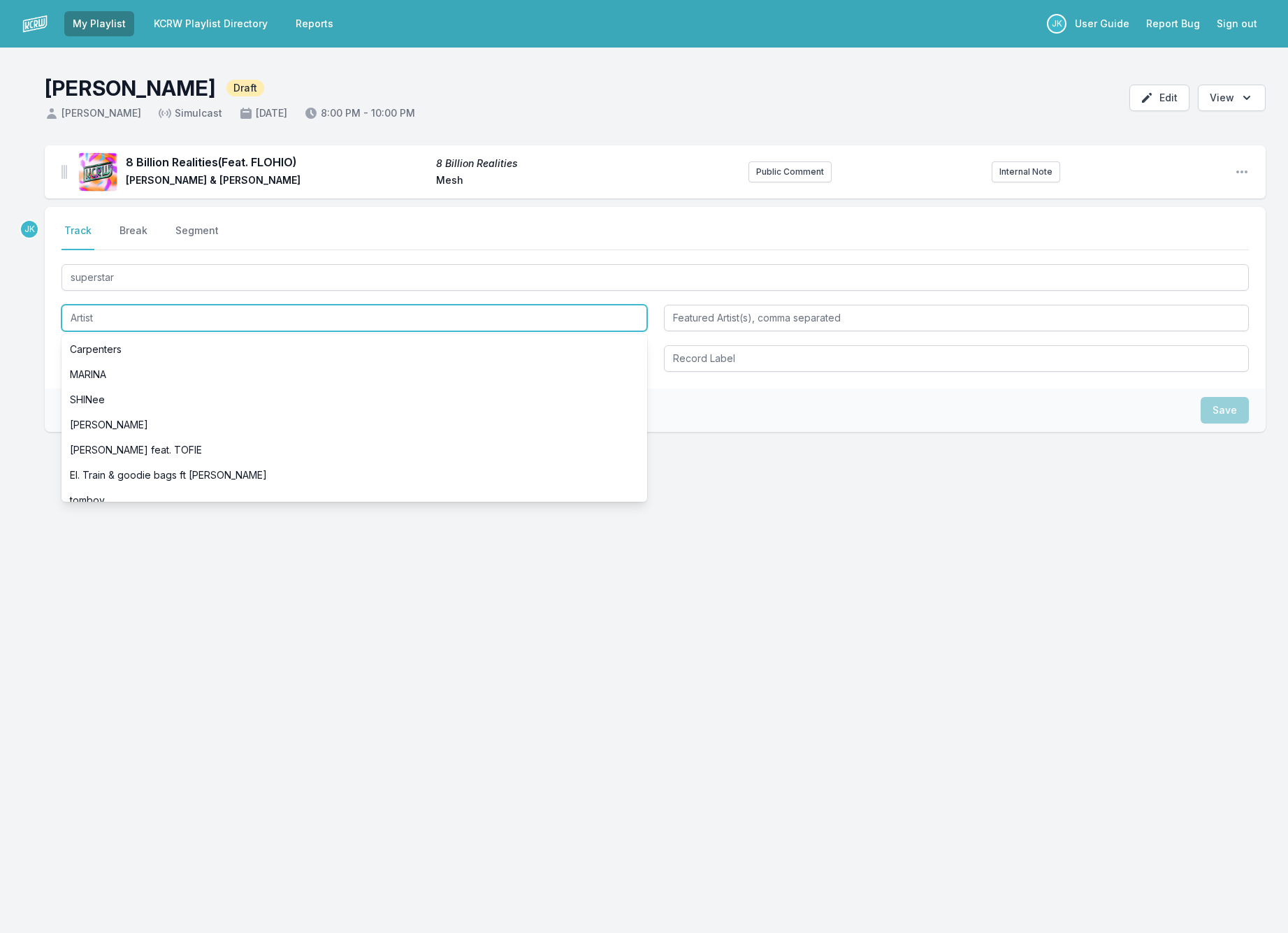
paste input "supermodel*"
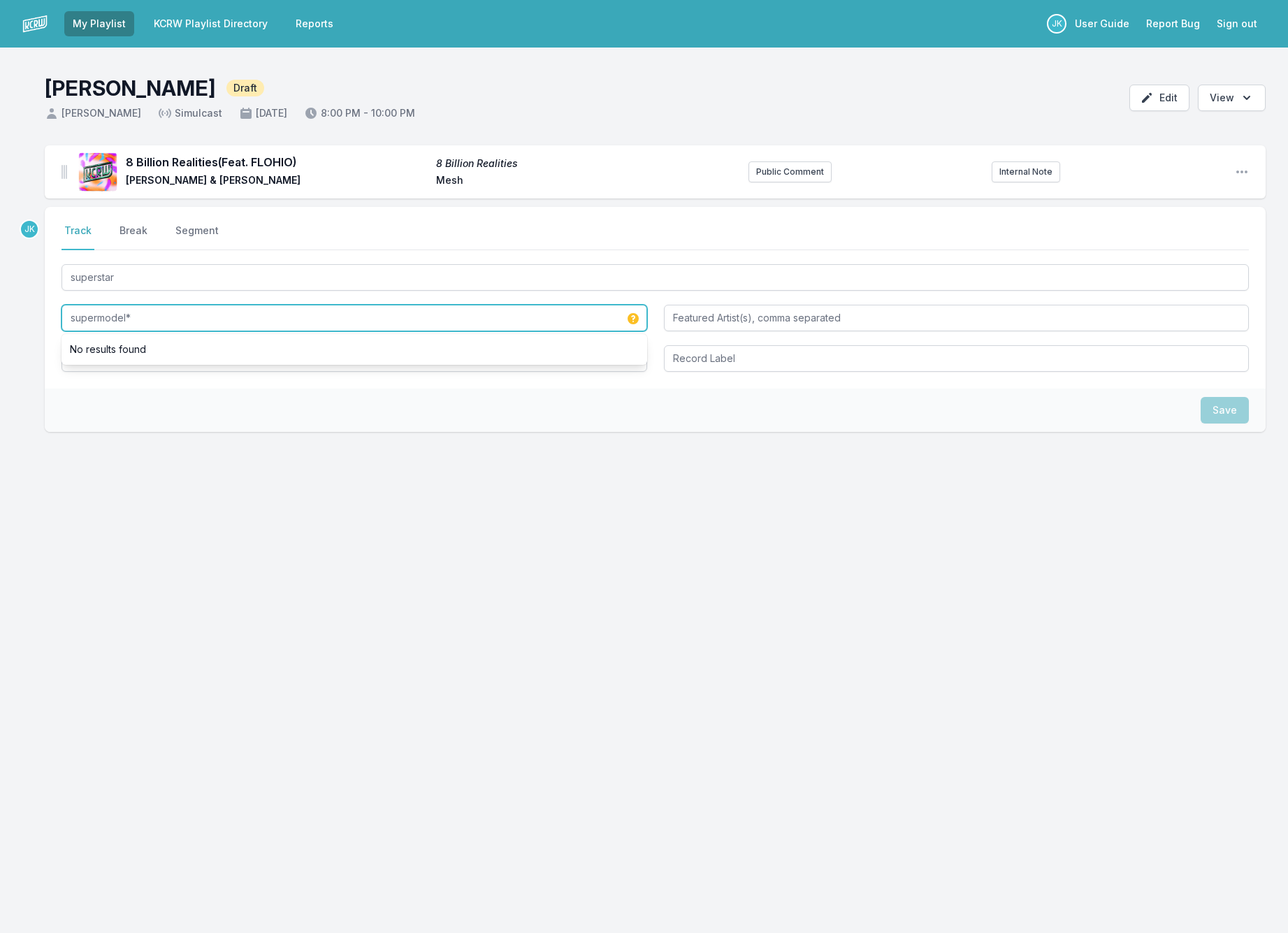
type input "supermodel*"
drag, startPoint x: 91, startPoint y: 396, endPoint x: 99, endPoint y: 366, distance: 31.0
click at [92, 390] on div "Save" at bounding box center [655, 410] width 1221 height 43
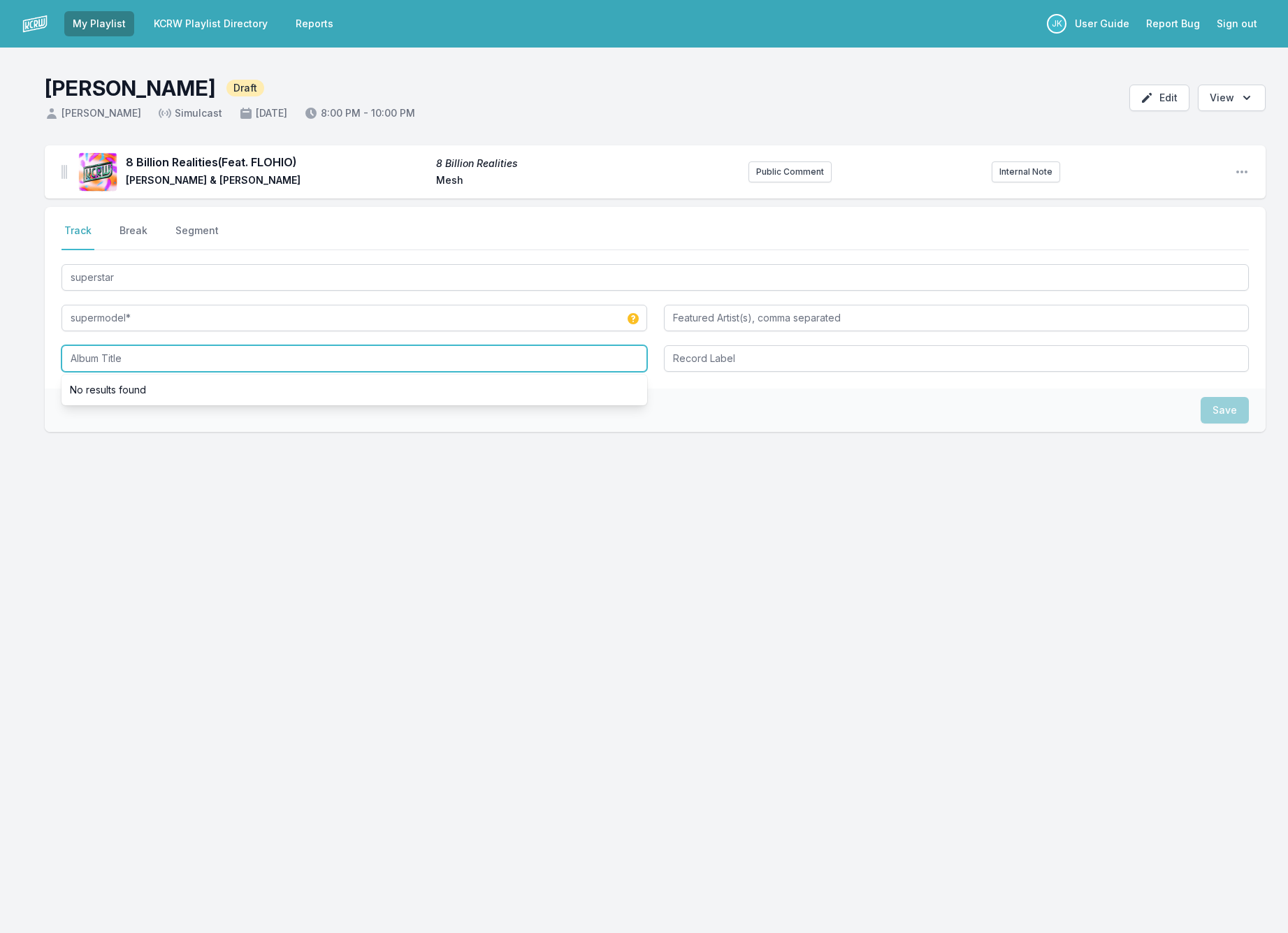
click at [100, 353] on input "Album Title" at bounding box center [353, 358] width 585 height 27
paste input "supermodel* ep"
type input "supermodel* ep"
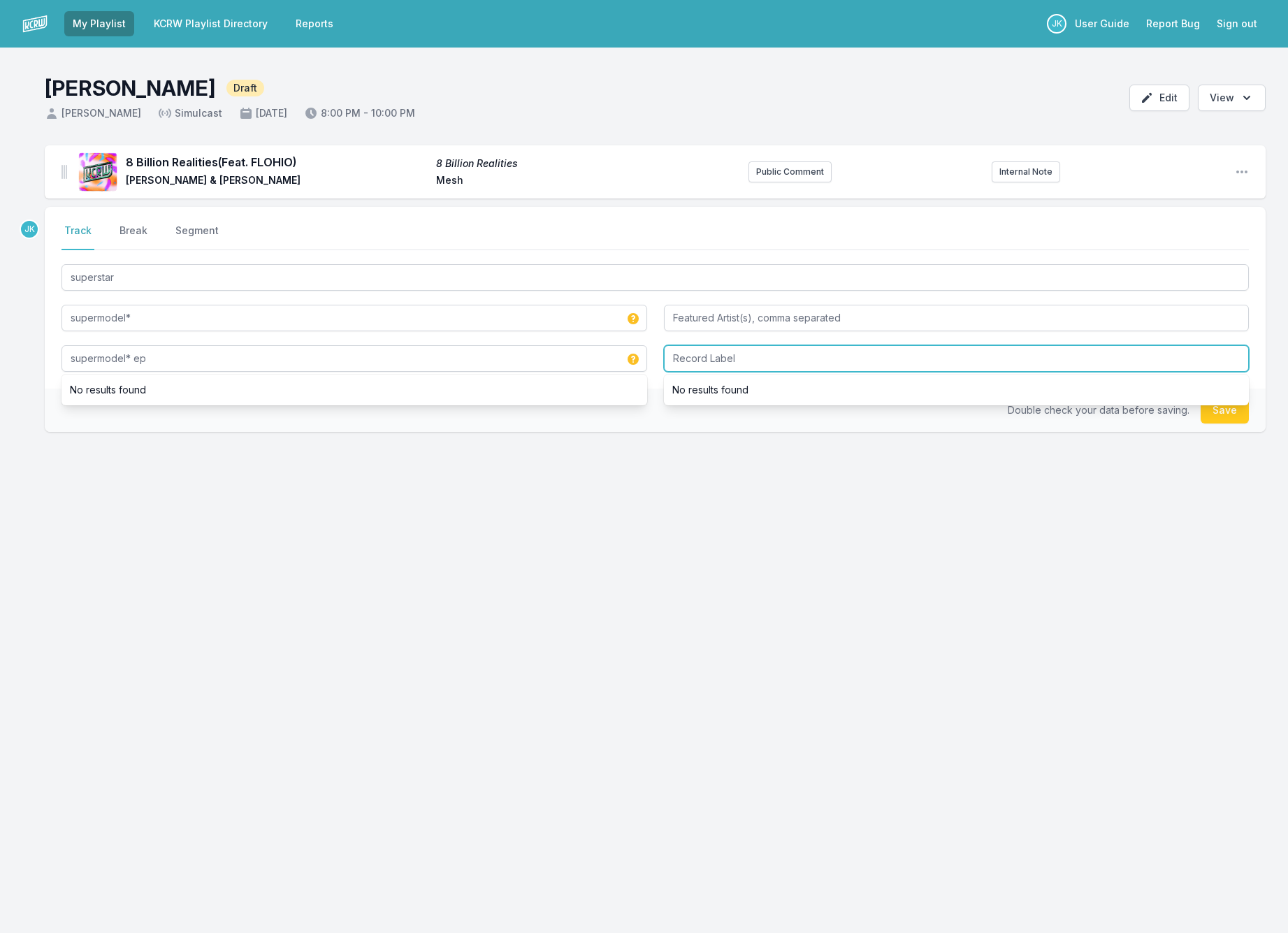
click at [687, 361] on input "Record Label" at bounding box center [956, 358] width 585 height 27
paste input "f***ing whatever."
type input "f***ing whatever."
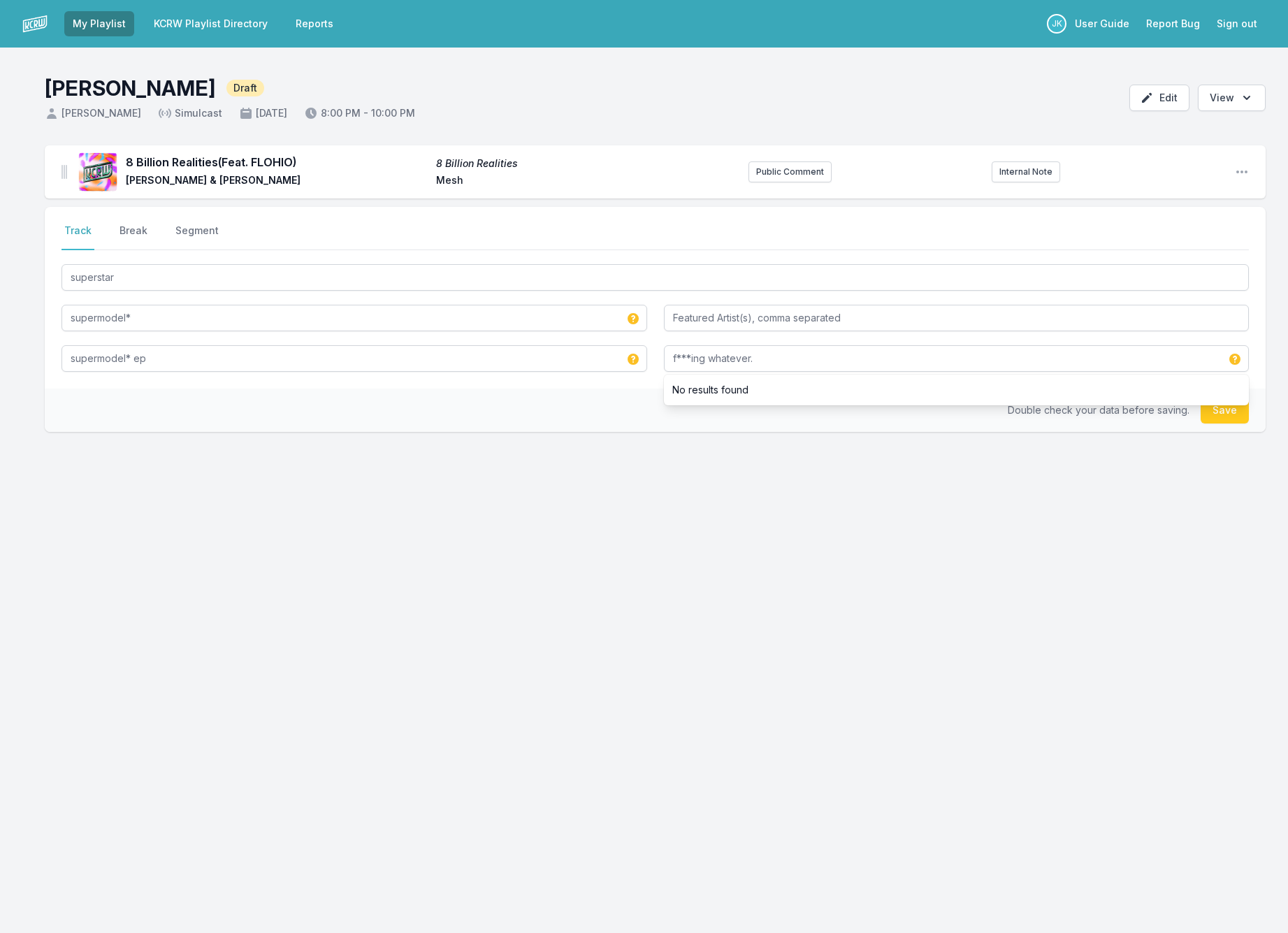
click at [1218, 411] on button "Save" at bounding box center [1224, 410] width 48 height 27
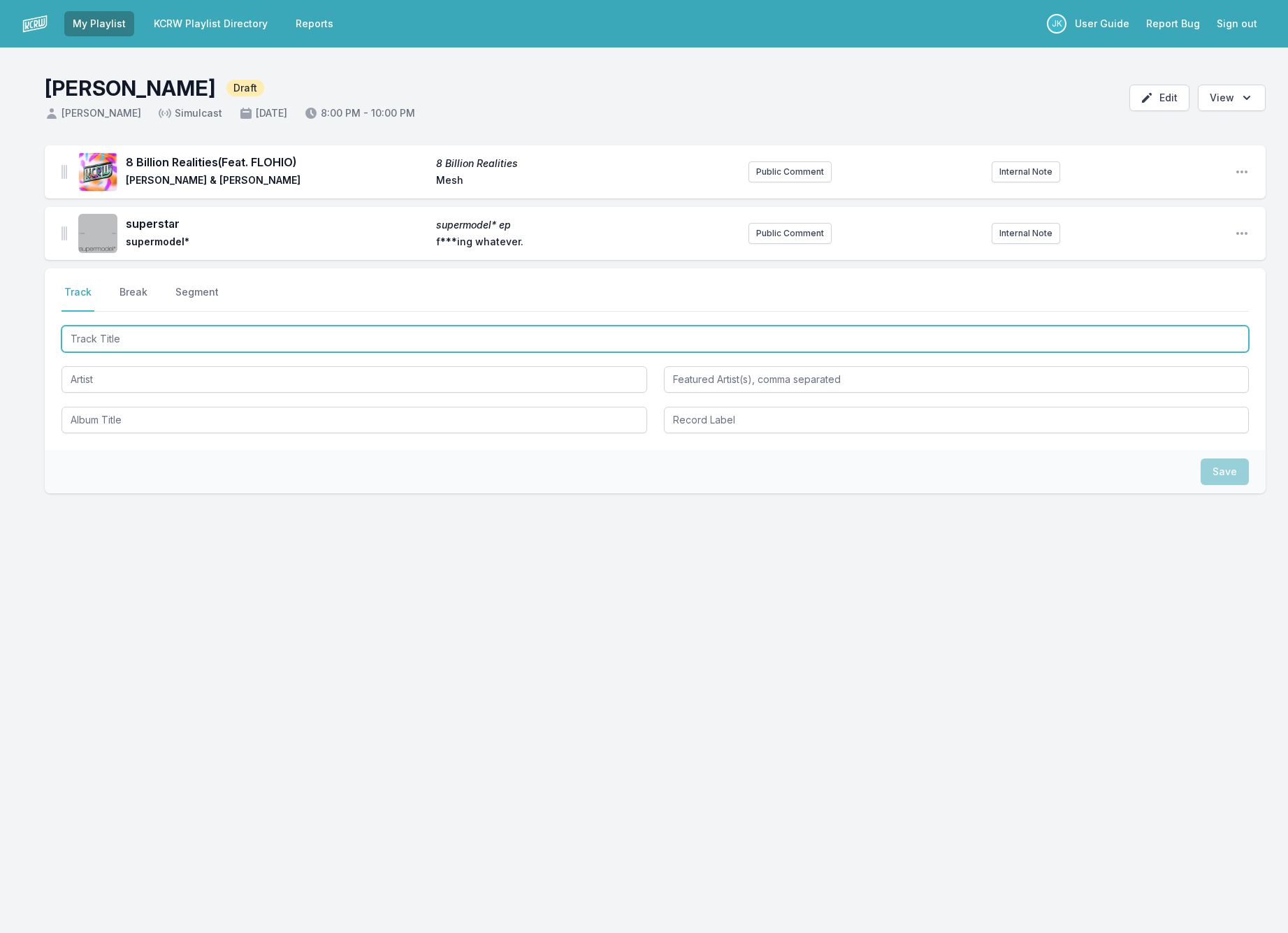
click at [100, 334] on input "Track Title" at bounding box center [655, 338] width 1187 height 27
paste input "Earthshaker"
type input "Earthshaker"
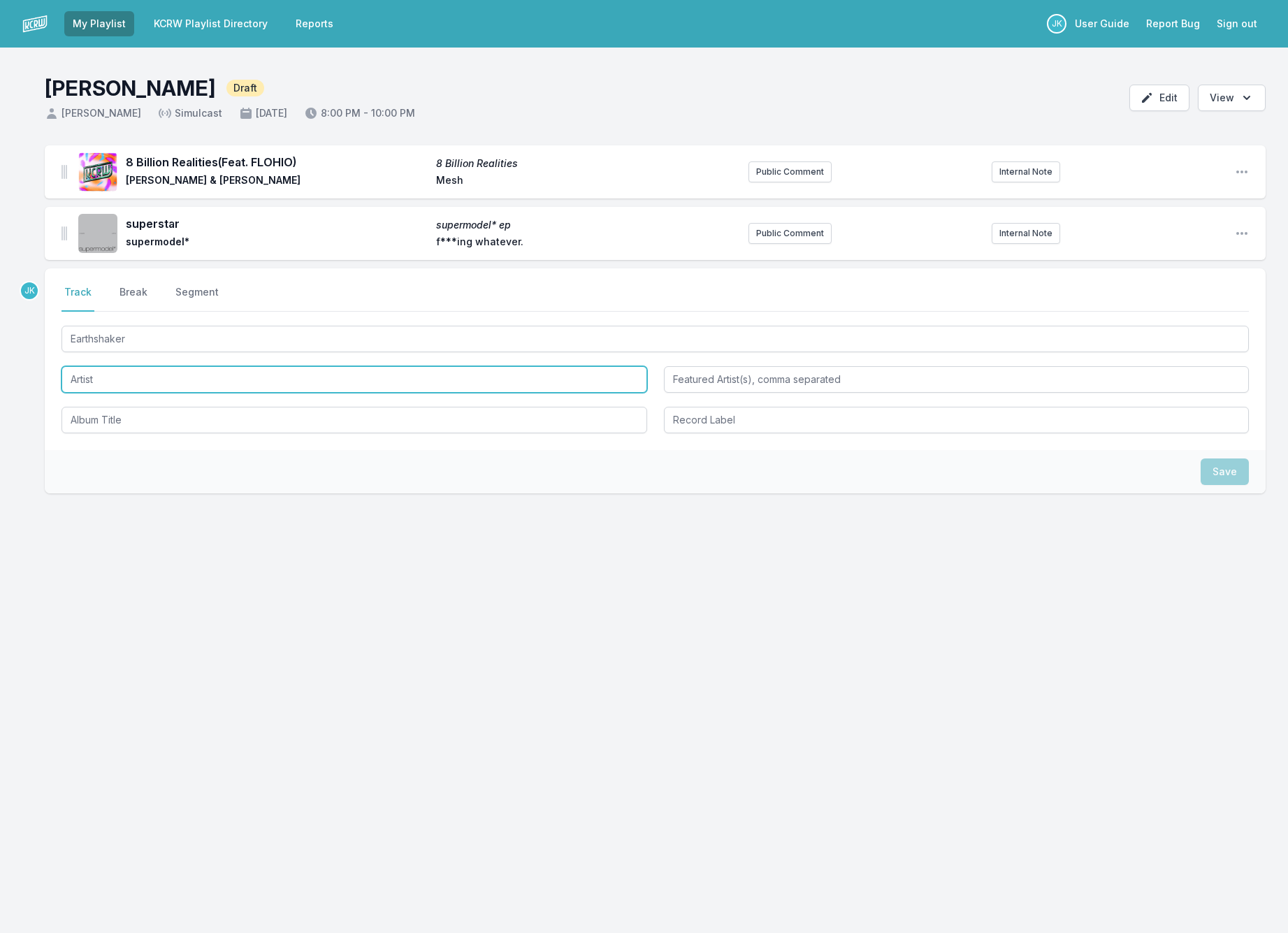
click at [161, 387] on input "Artist" at bounding box center [353, 379] width 585 height 27
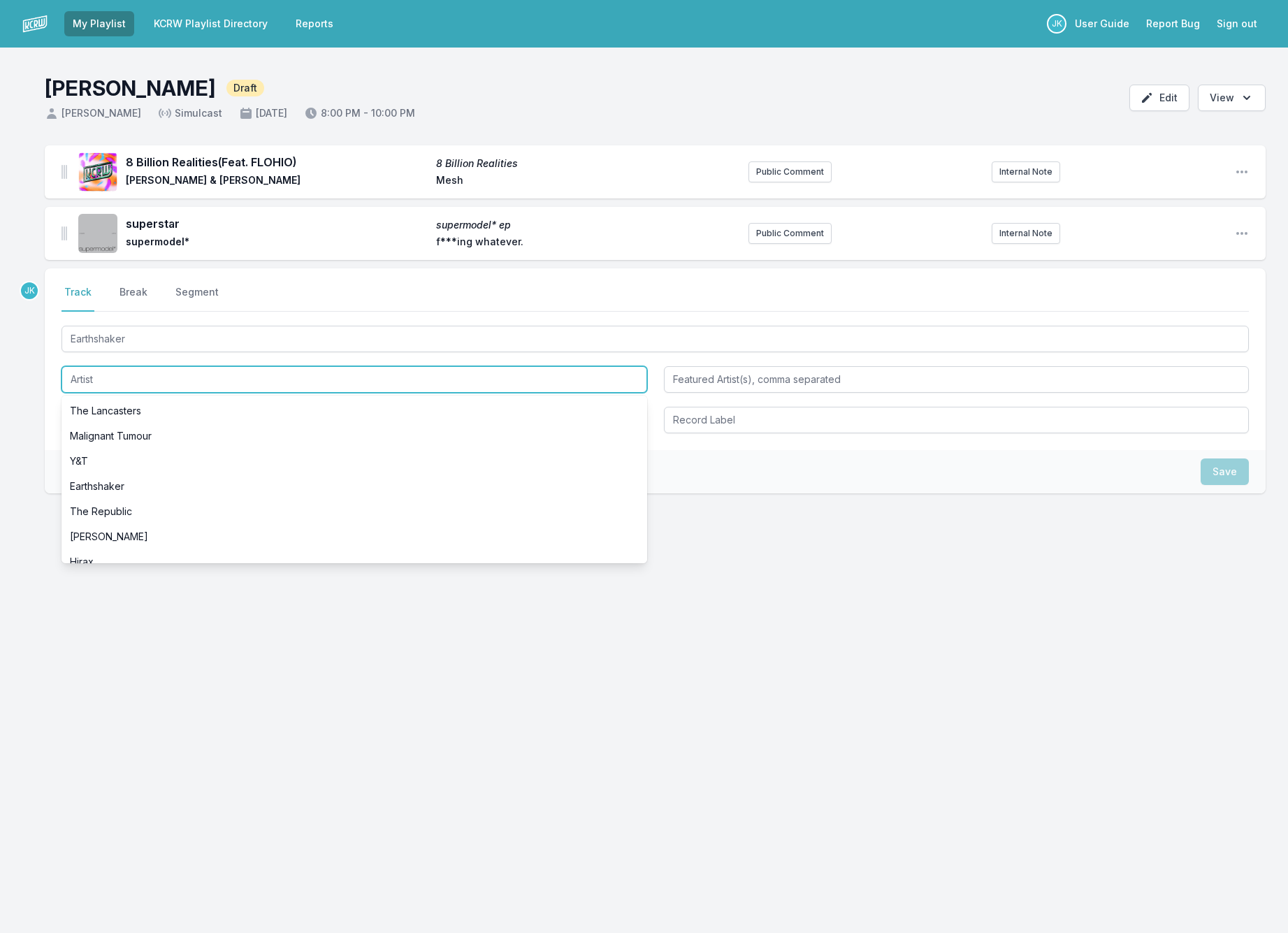
paste input "Phantogram"
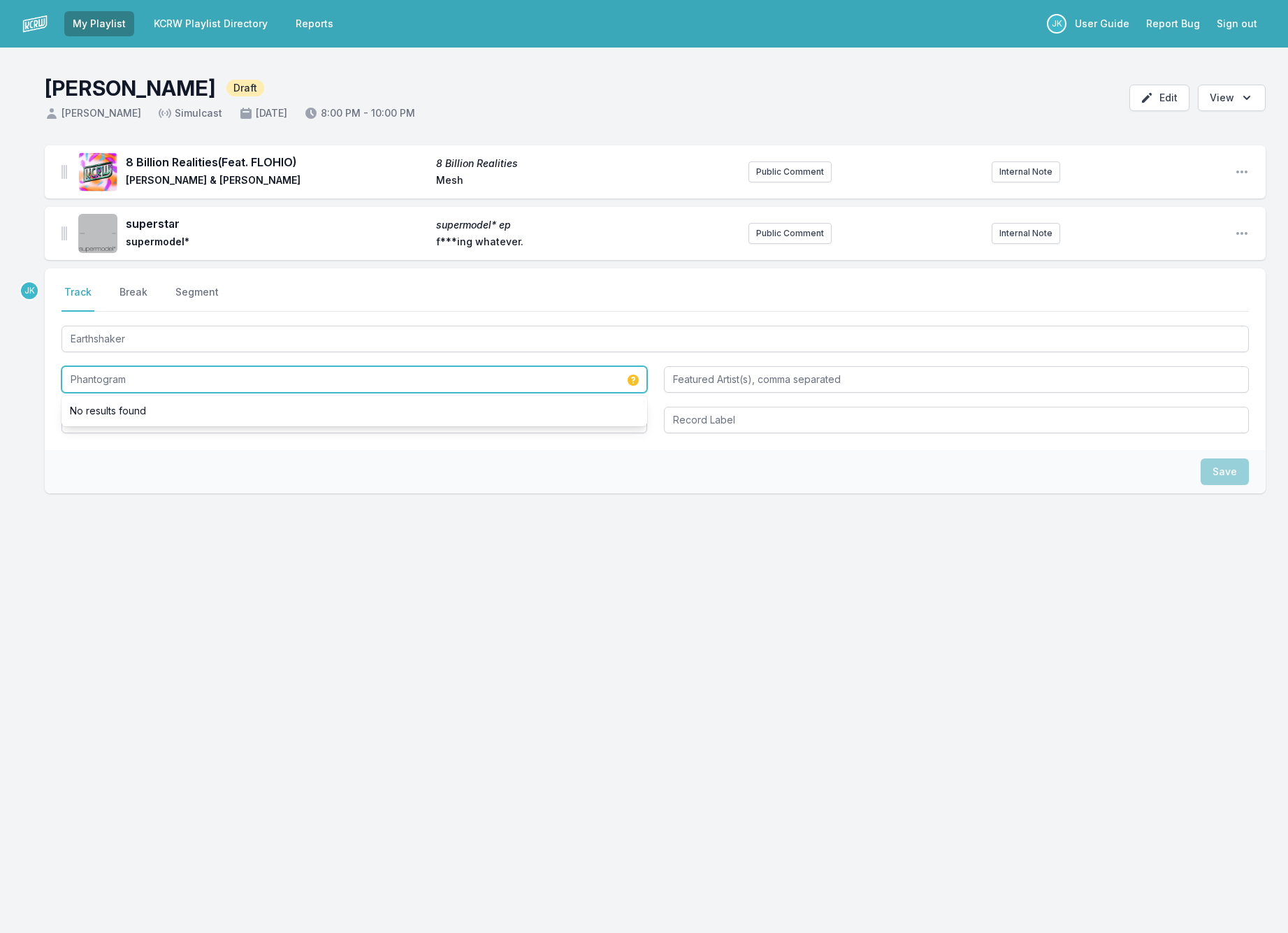
type input "Phantogram"
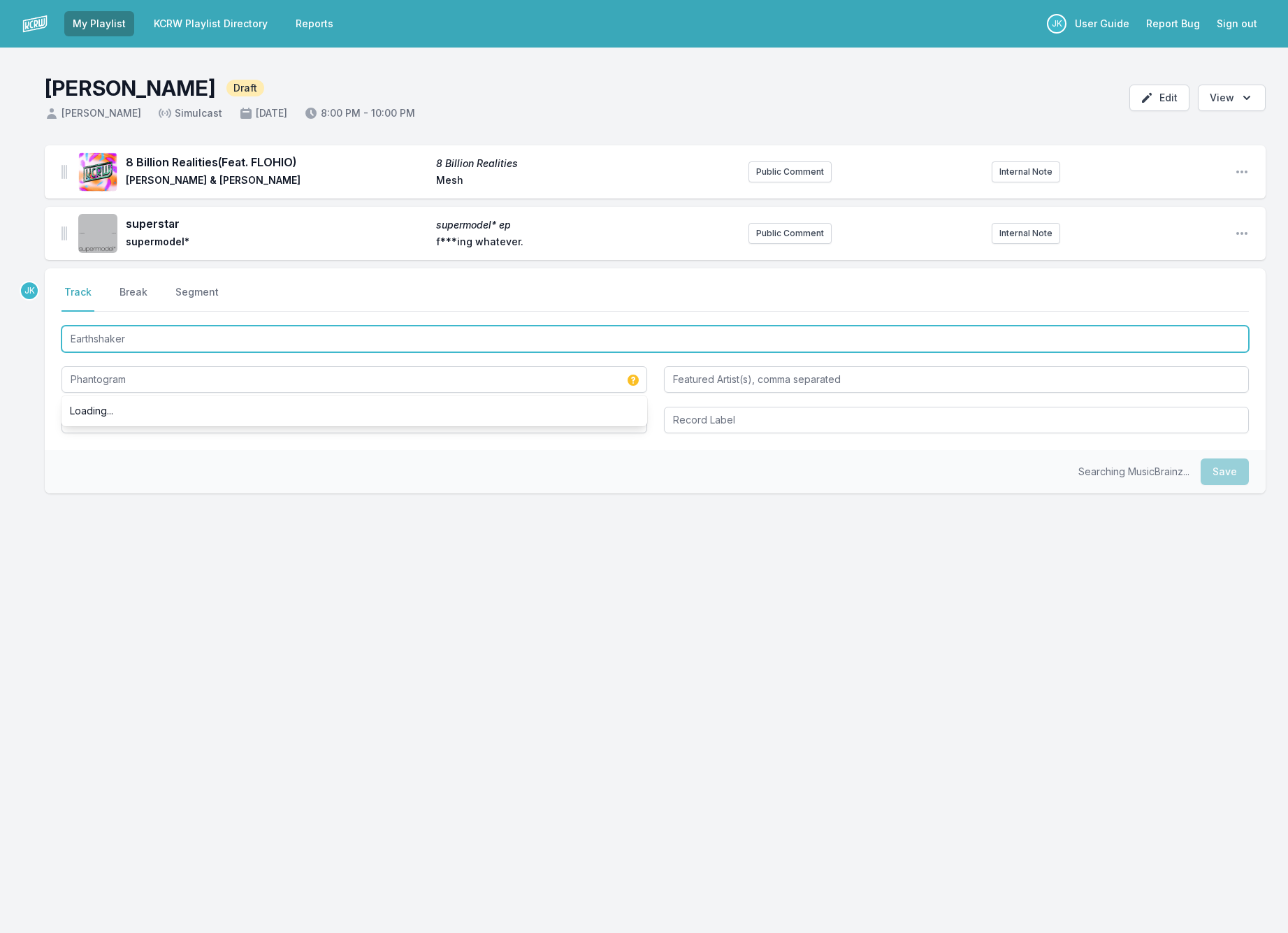
click at [146, 341] on input "Earthshaker" at bounding box center [655, 338] width 1187 height 27
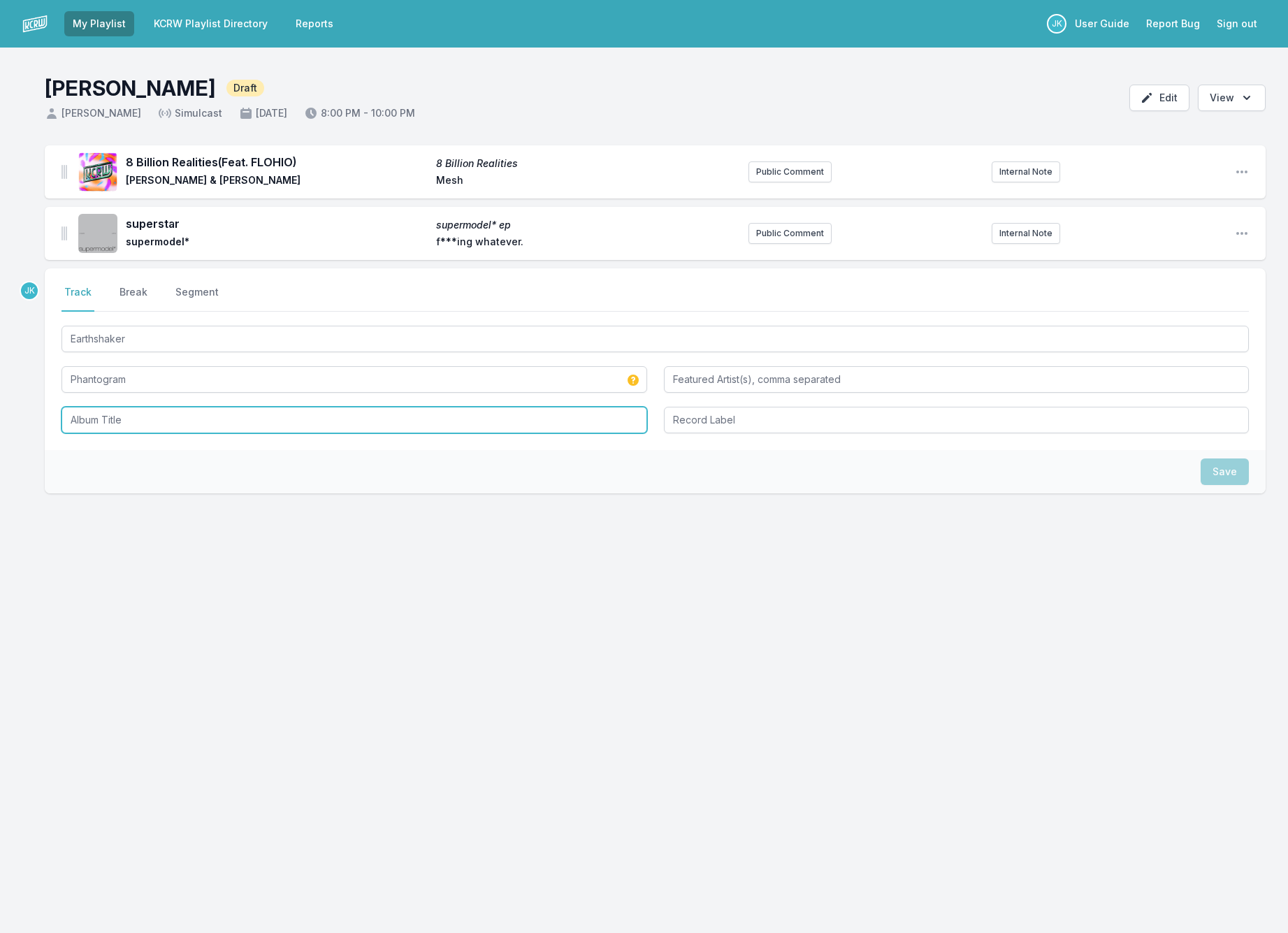
click at [99, 417] on input "Album Title" at bounding box center [353, 420] width 585 height 27
paste input "Earthshaker"
type input "Earthshaker"
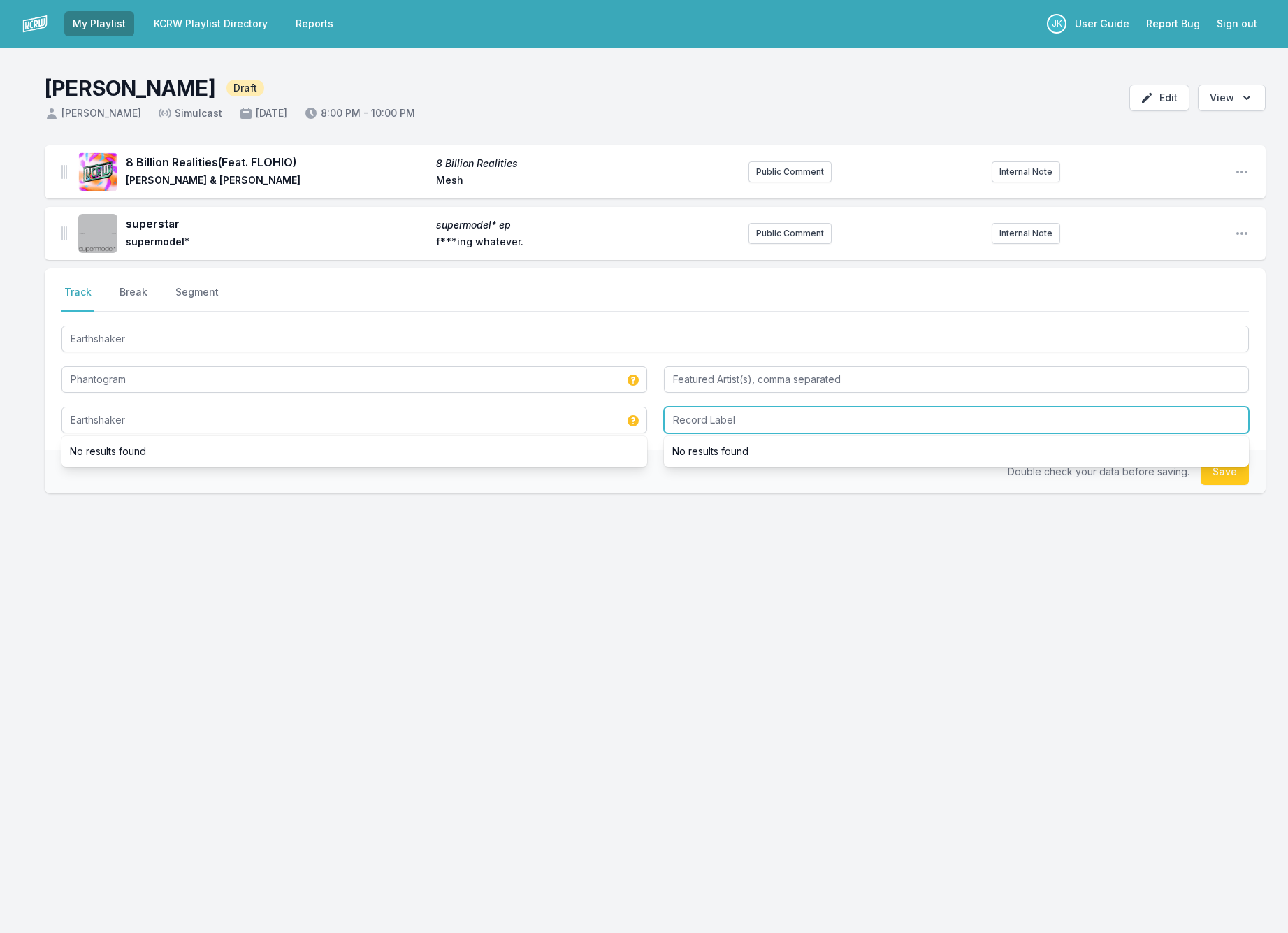
click at [721, 419] on input "Record Label" at bounding box center [956, 420] width 585 height 27
type input "Neon Gold"
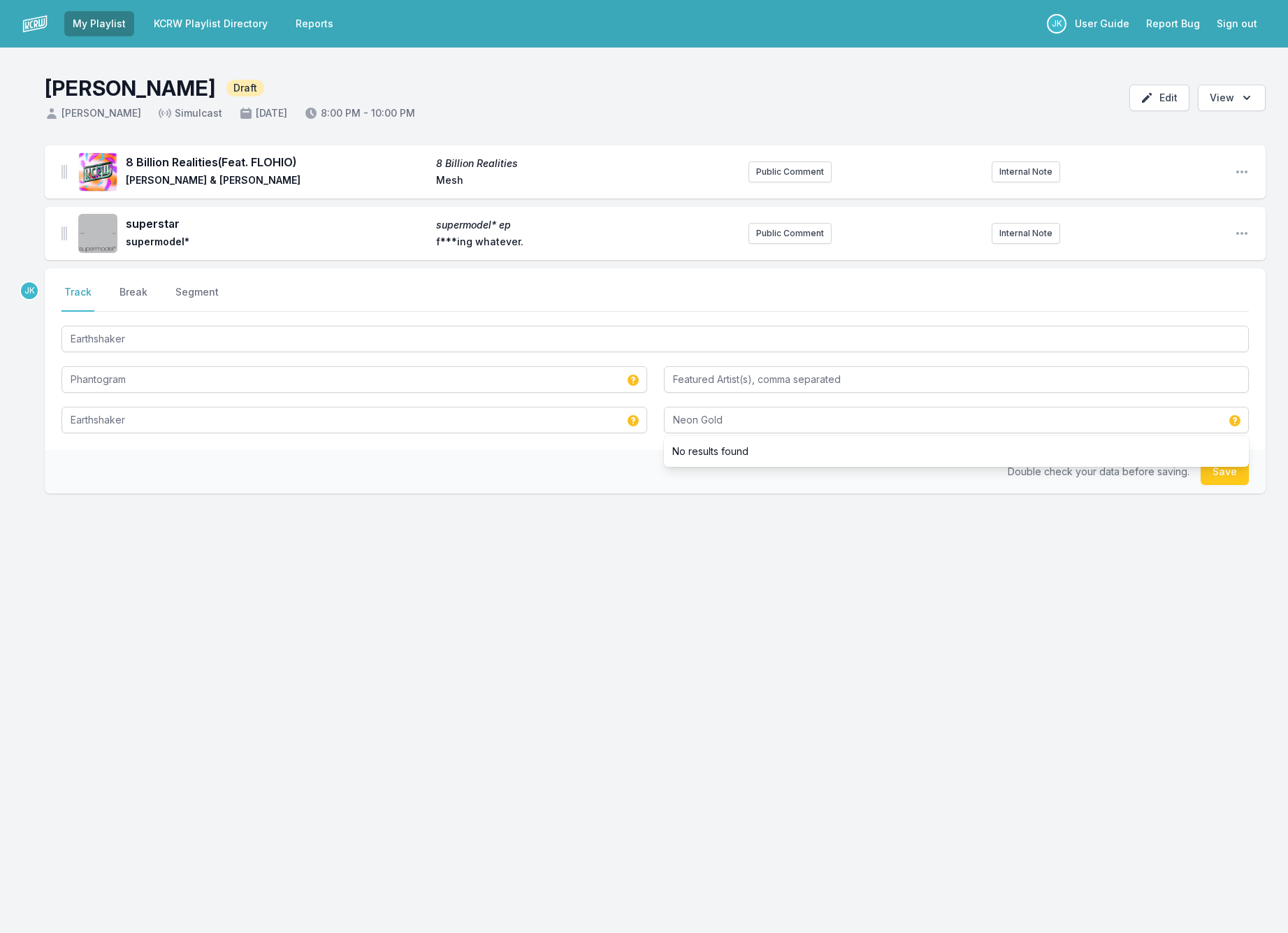
click at [1215, 473] on button "Save" at bounding box center [1224, 472] width 48 height 27
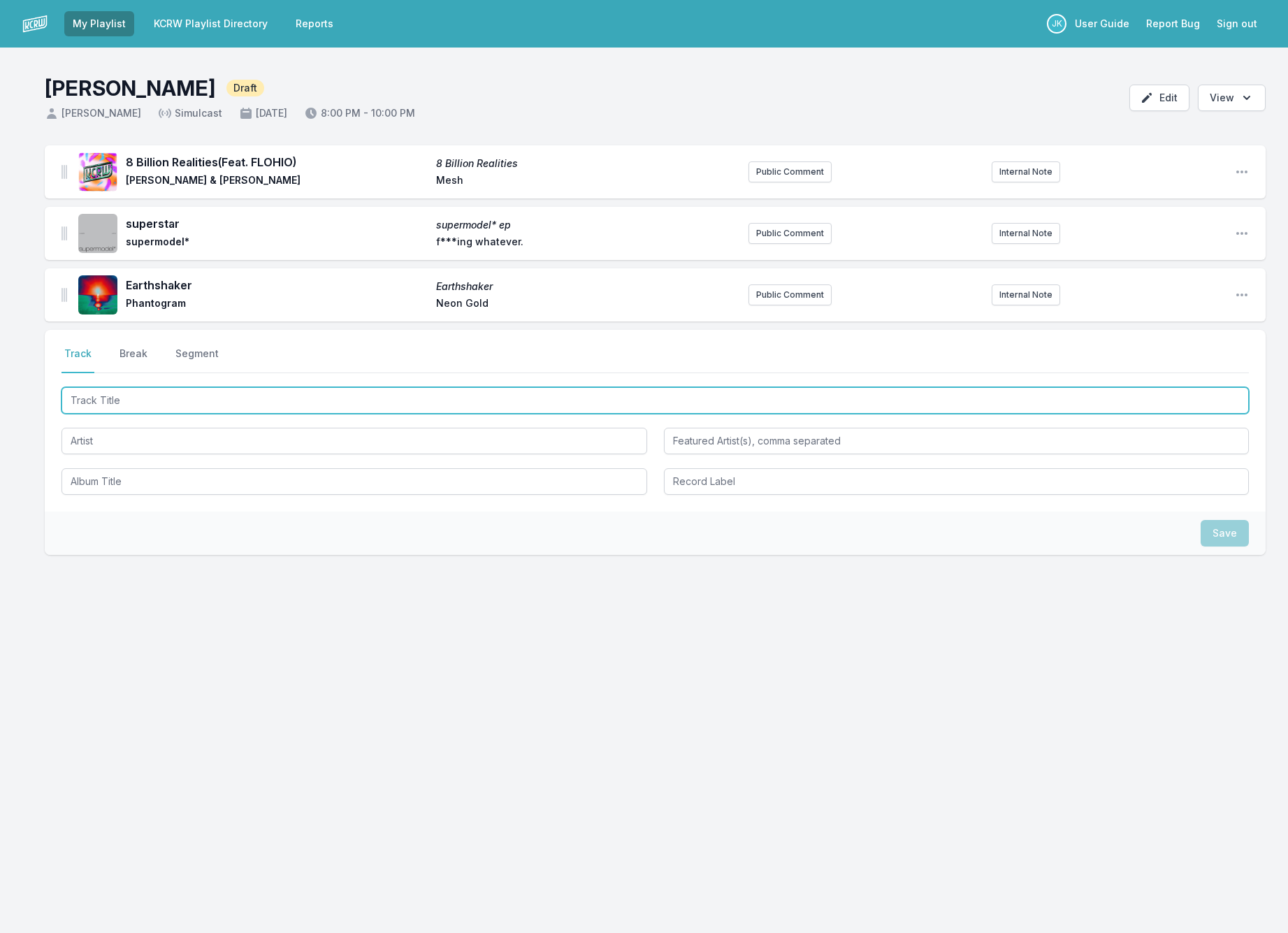
click at [96, 393] on input "Track Title" at bounding box center [655, 400] width 1187 height 27
type input "Believe"
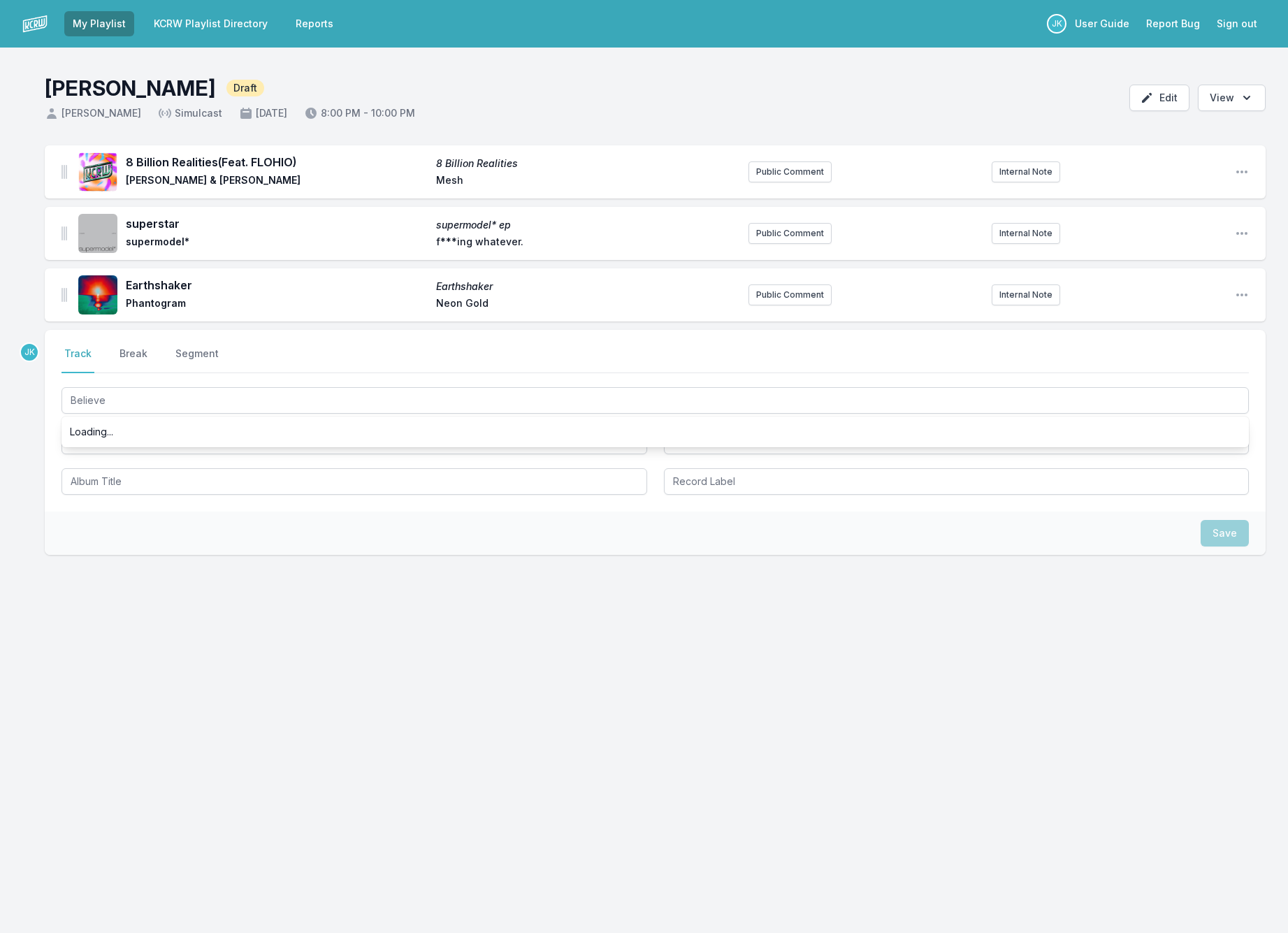
click at [88, 437] on div "Loading..." at bounding box center [655, 431] width 1187 height 25
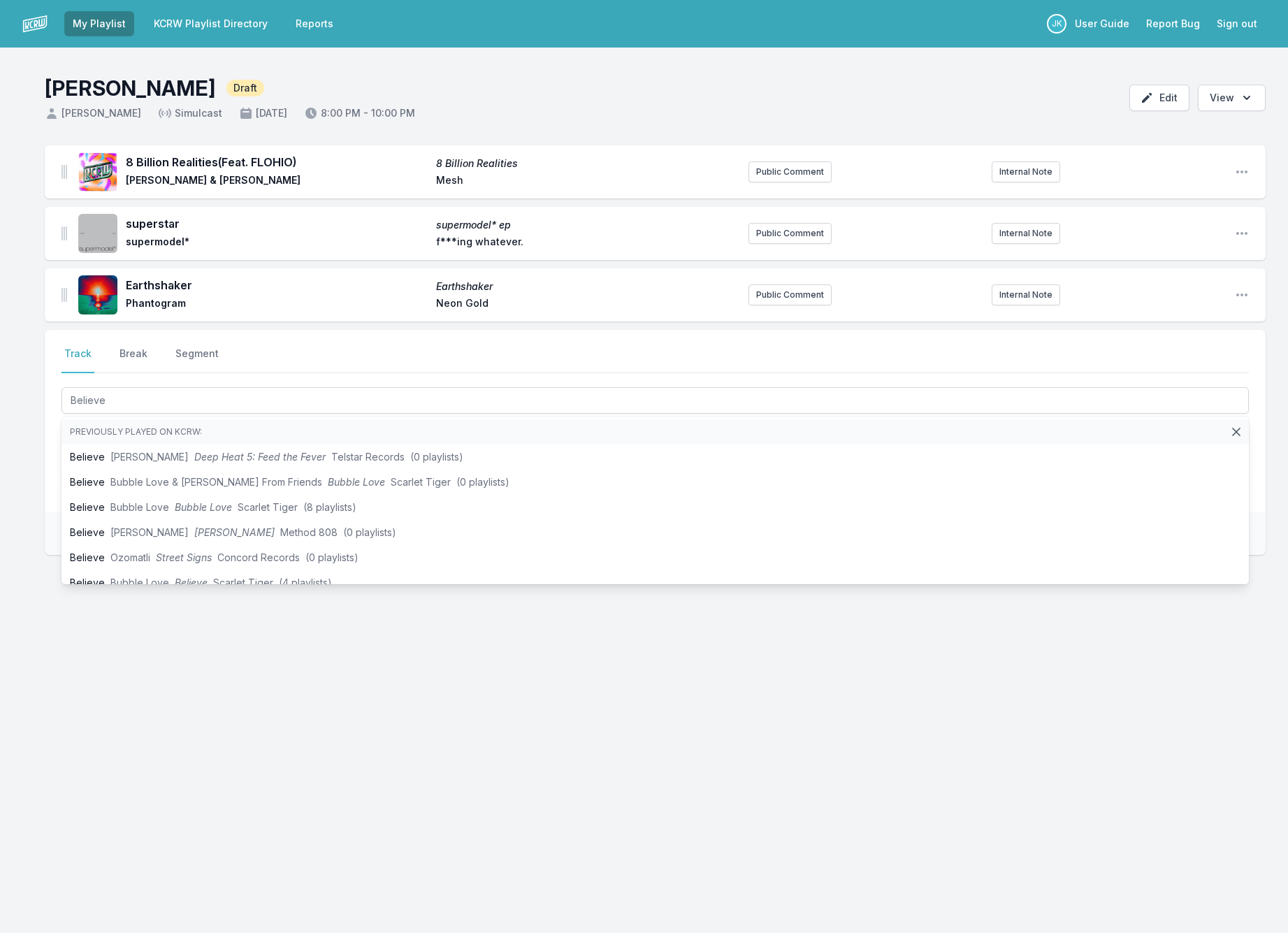
click at [34, 440] on div "8 Billion Realities (Feat. FLOHIO) 8 Billion Realities Max Cooper & Rob Clouth …" at bounding box center [644, 417] width 1288 height 544
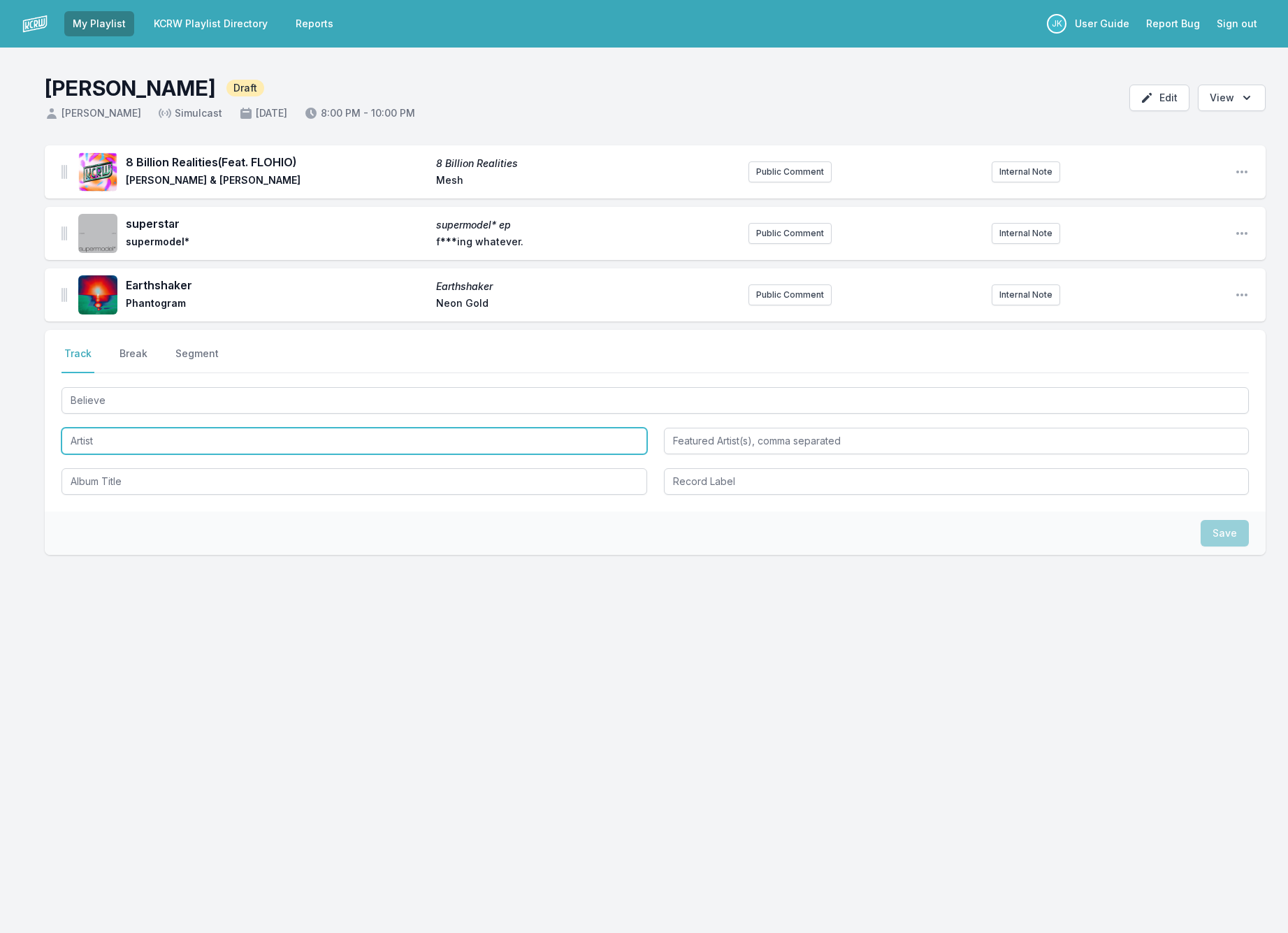
click at [106, 435] on input "Artist" at bounding box center [353, 440] width 585 height 27
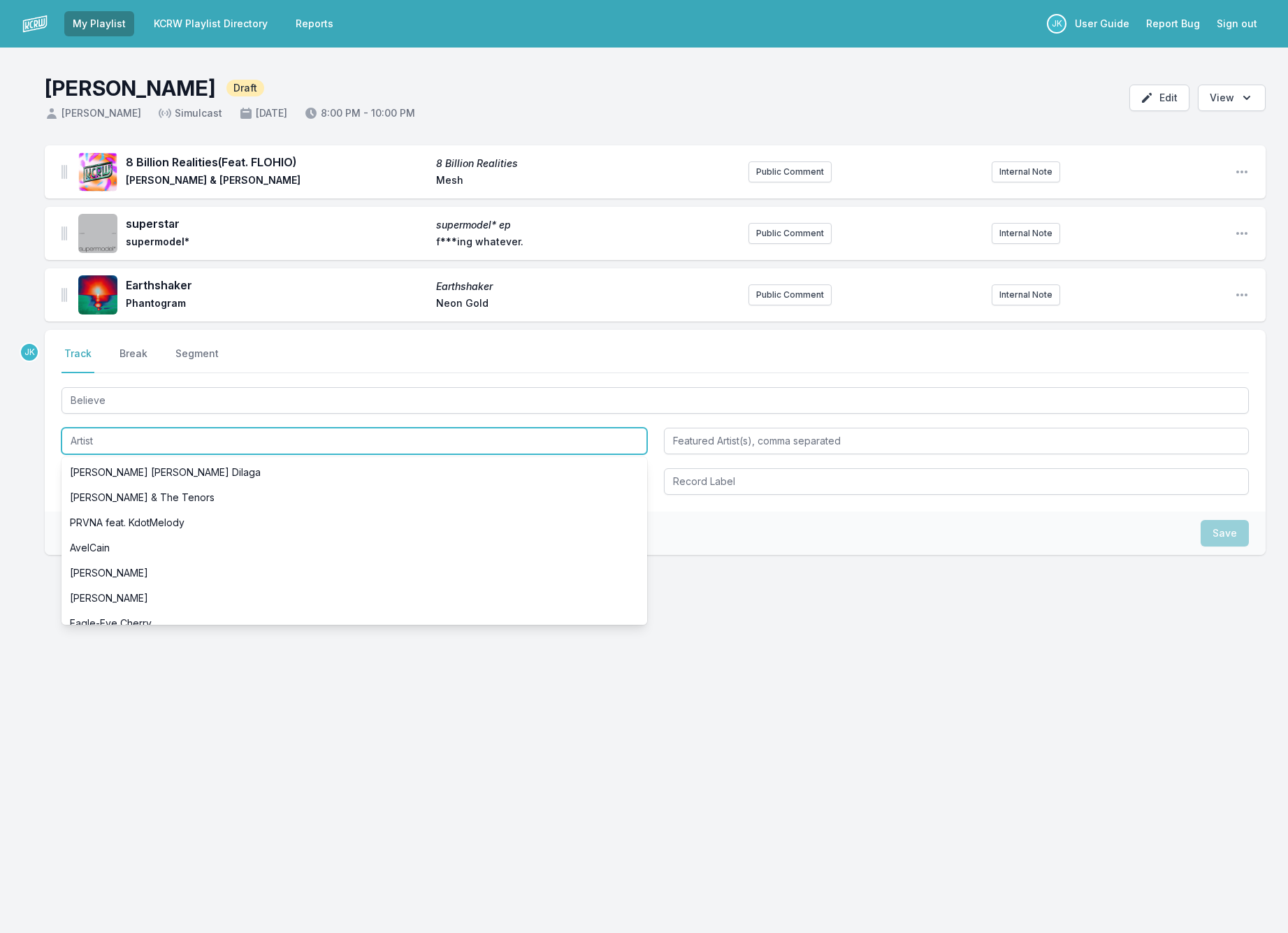
paste input "Adekunle Gold"
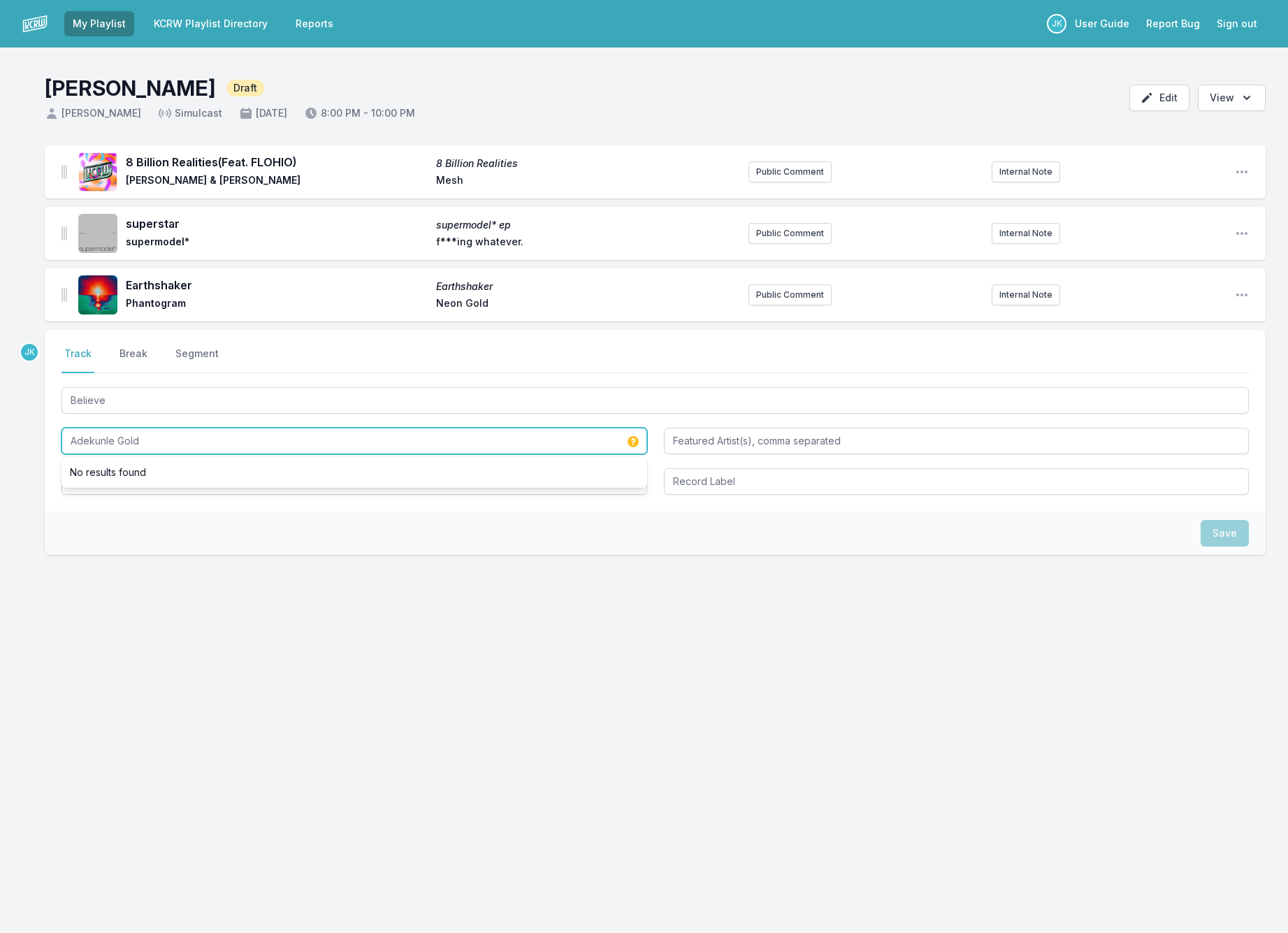
type input "Adekunle Gold"
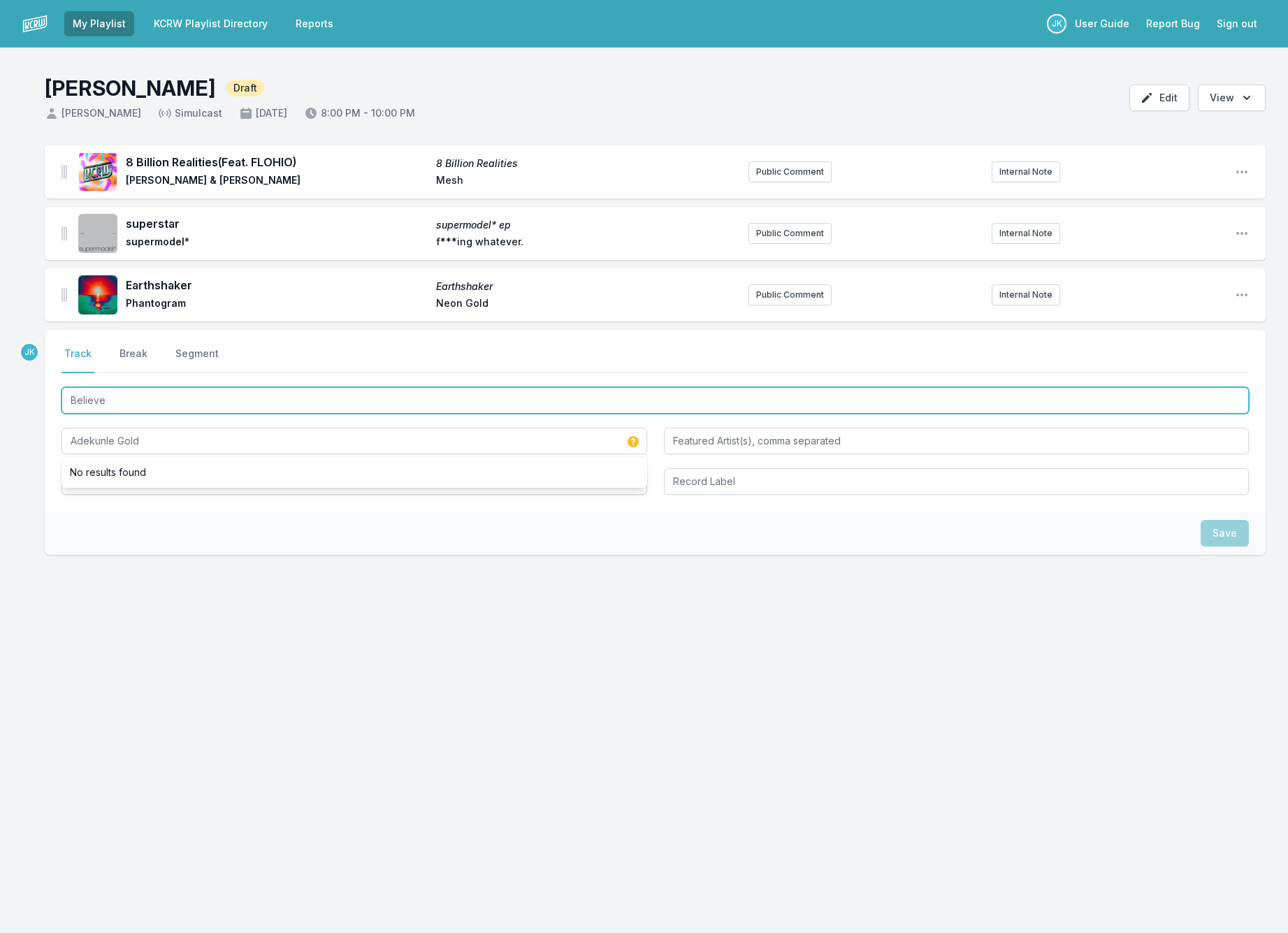
click at [122, 402] on input "Believe" at bounding box center [655, 400] width 1187 height 27
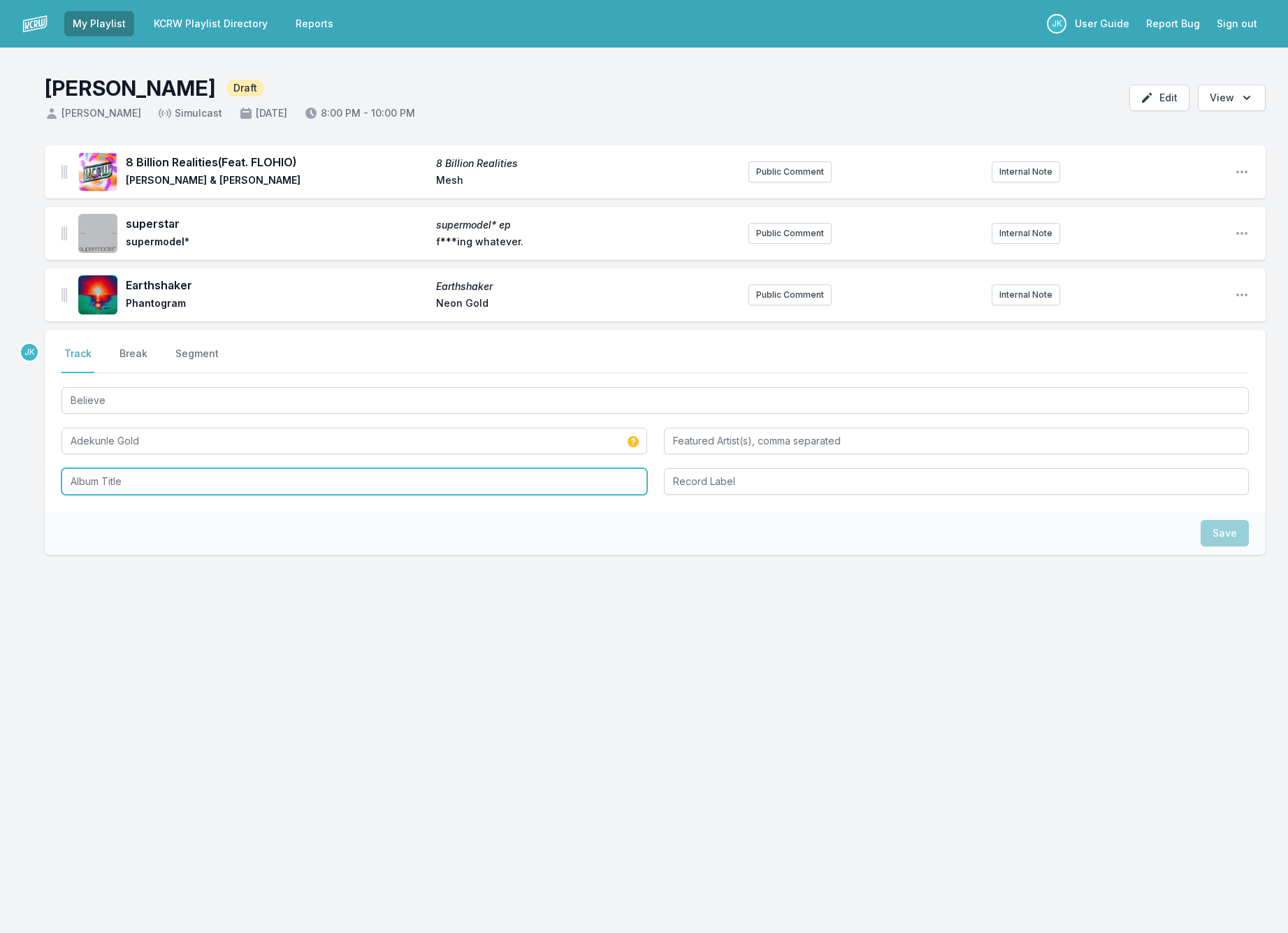
click at [99, 477] on input "Album Title" at bounding box center [353, 481] width 585 height 27
click at [102, 481] on input "Album Title" at bounding box center [353, 481] width 585 height 27
type input "Fuji"
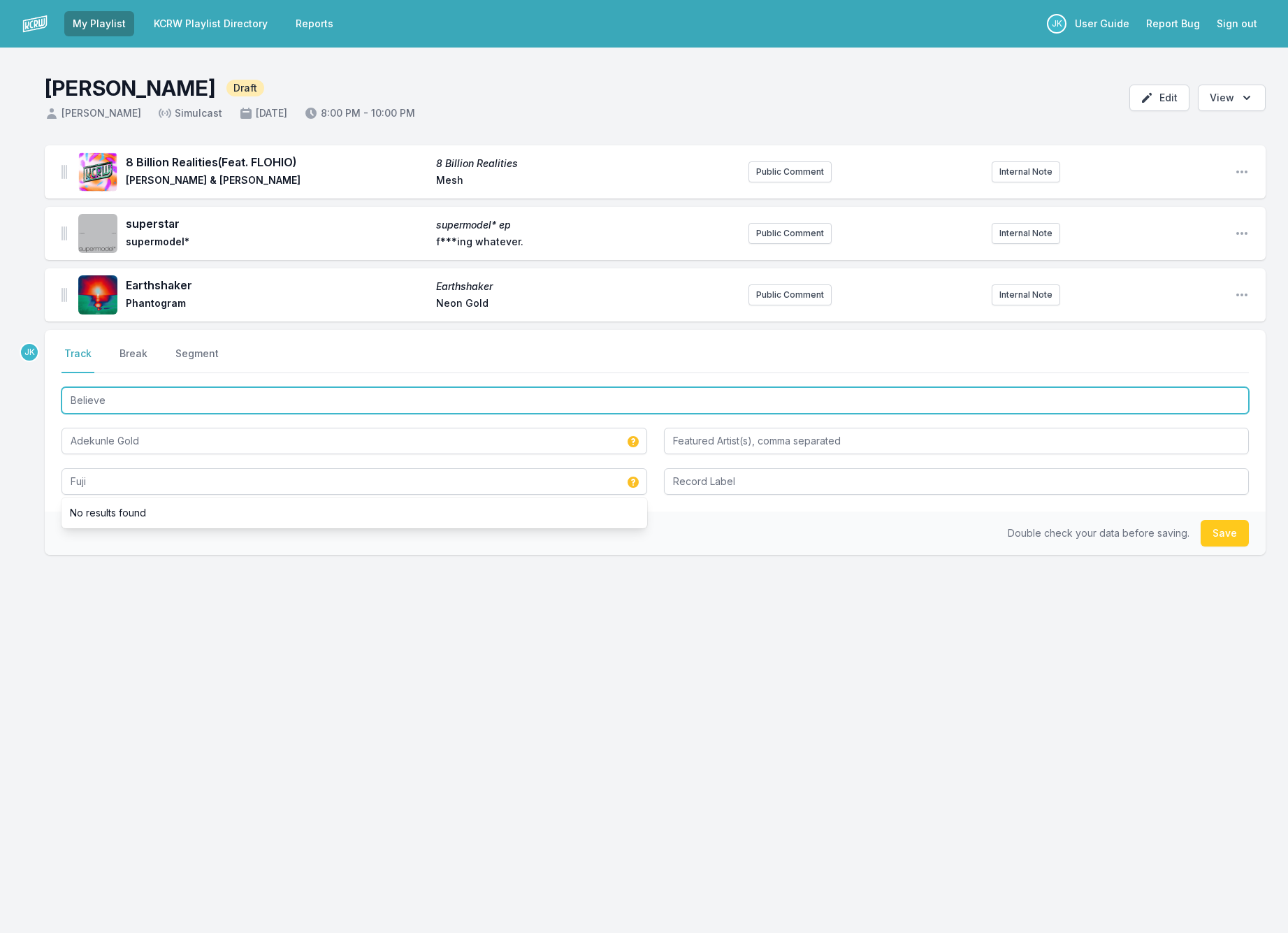
click at [135, 399] on input "Believe" at bounding box center [655, 400] width 1187 height 27
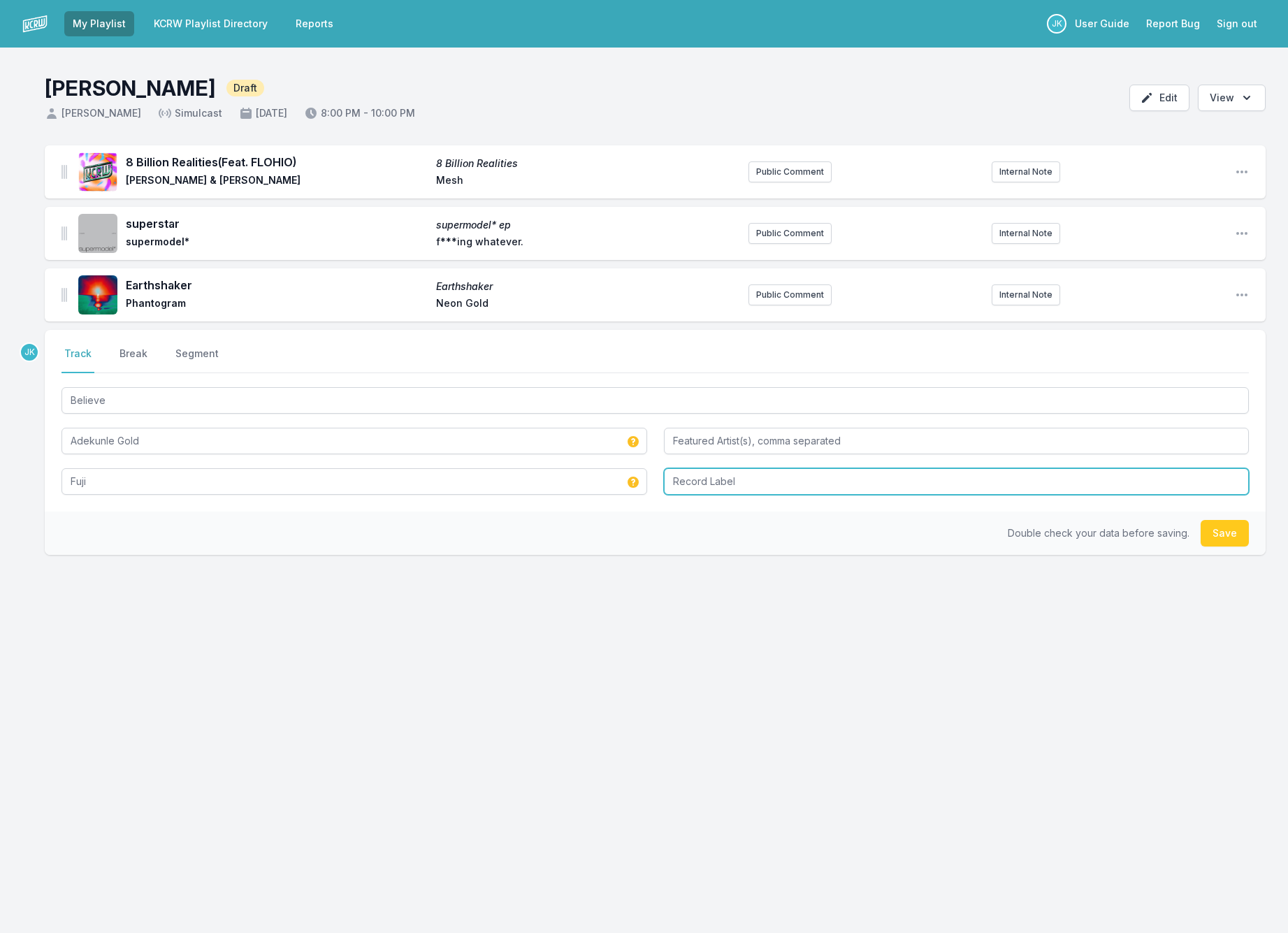
click at [673, 480] on input "Record Label" at bounding box center [956, 481] width 585 height 27
paste input "Believe"
type input "Believe UK"
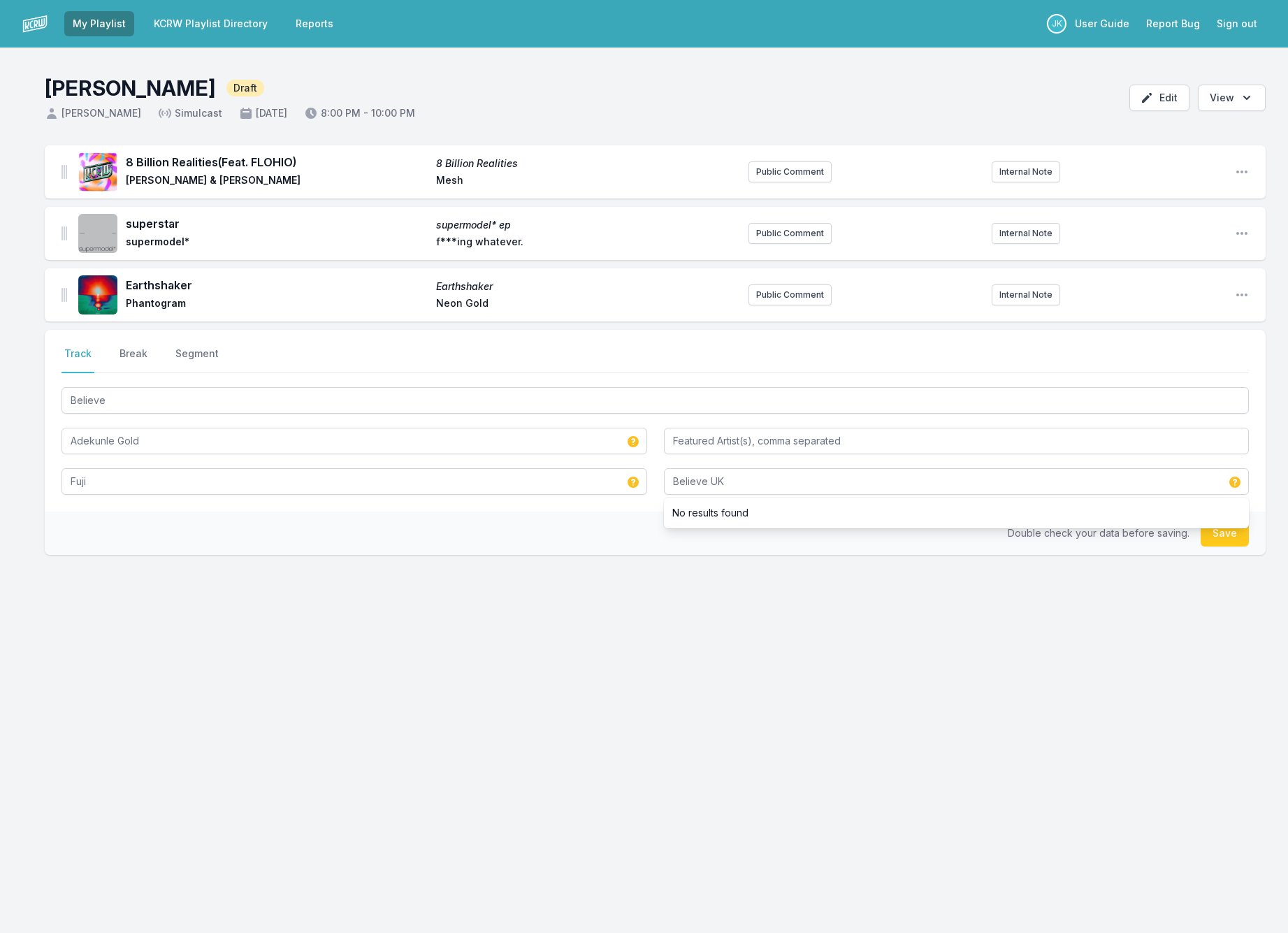
drag, startPoint x: 853, startPoint y: 676, endPoint x: 850, endPoint y: 652, distance: 24.2
click at [853, 670] on div "8 Billion Realities (Feat. FLOHIO) 8 Billion Realities Max Cooper & Rob Clouth …" at bounding box center [644, 417] width 1288 height 544
click at [1239, 520] on button "Save" at bounding box center [1224, 533] width 48 height 27
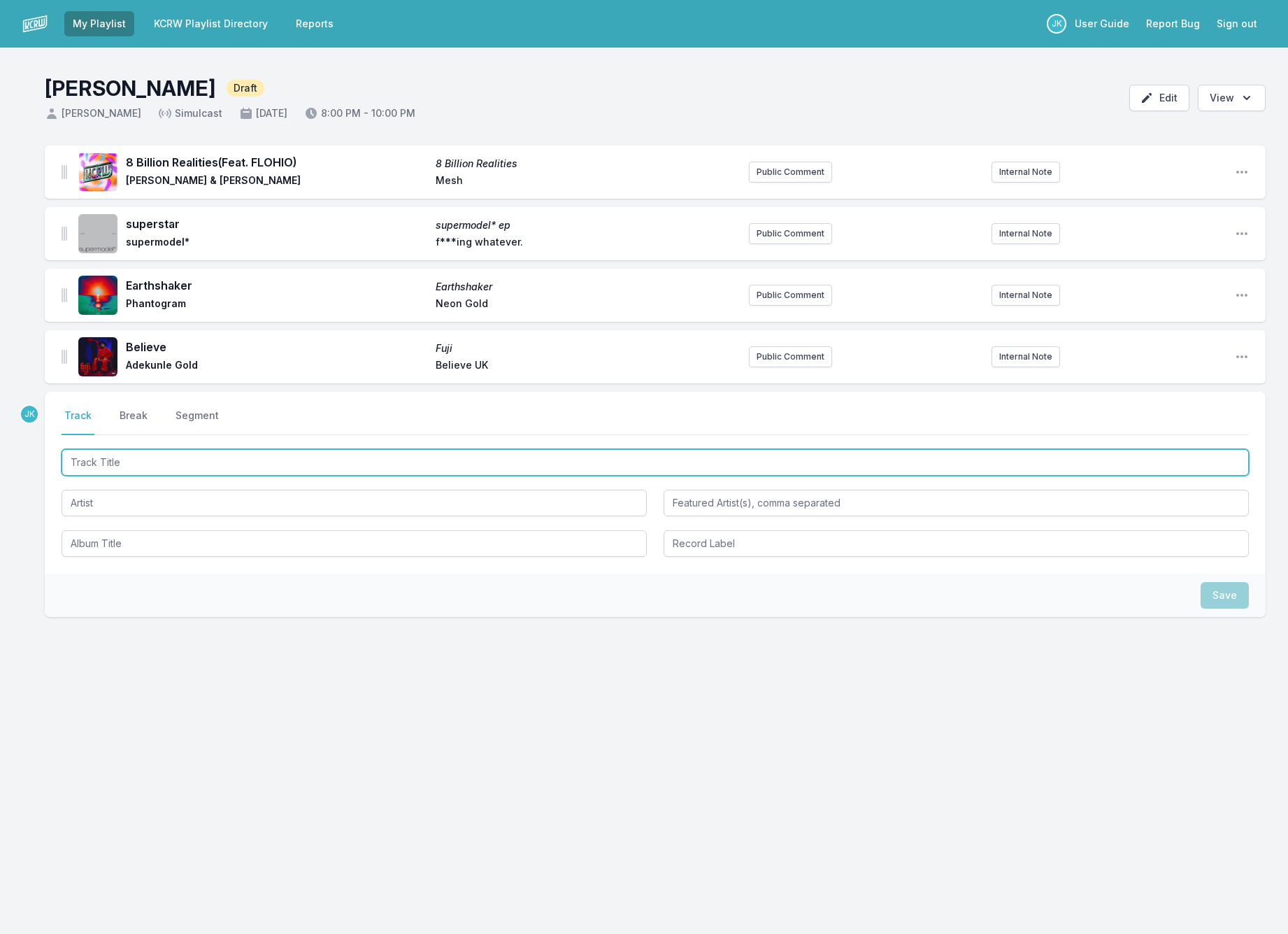
paste input "STILETTA"
type input "STILETTA"
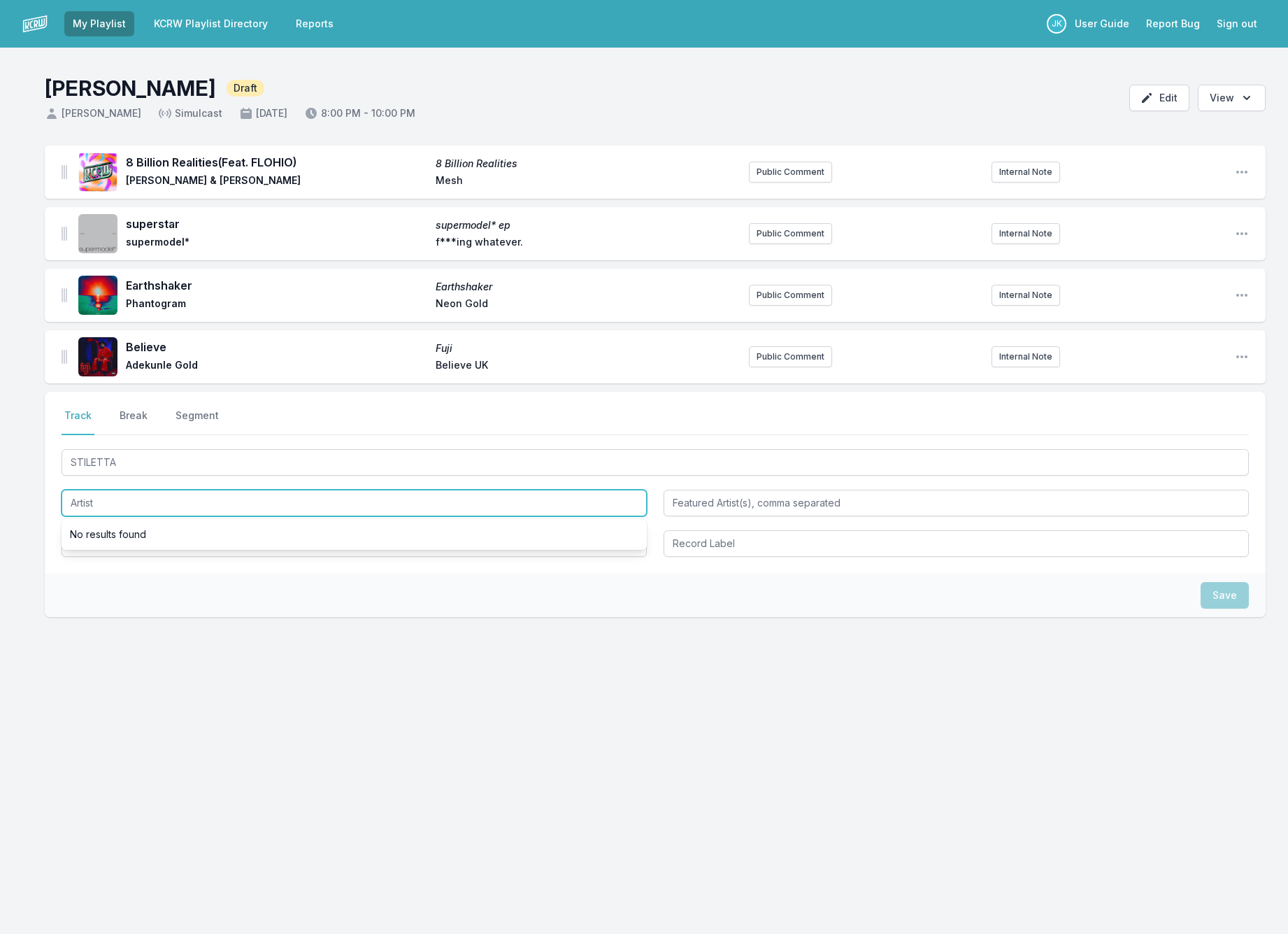
click at [81, 504] on input "Artist" at bounding box center [353, 503] width 585 height 27
drag, startPoint x: 84, startPoint y: 502, endPoint x: 126, endPoint y: 496, distance: 42.4
click at [126, 496] on input "Lilioki" at bounding box center [353, 503] width 585 height 27
type input "[PERSON_NAME]"
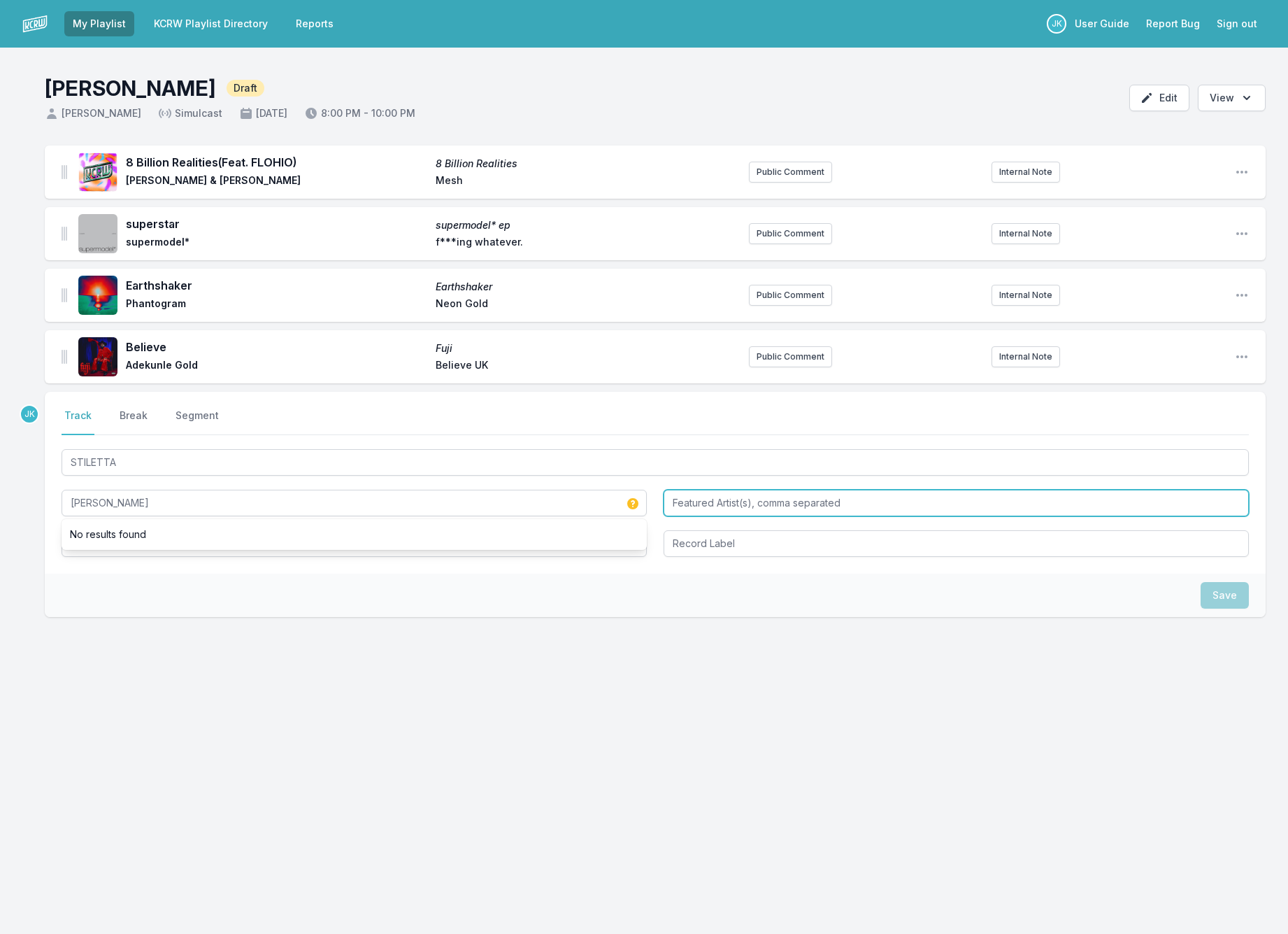
click at [690, 497] on input "Featured Artist(s), comma separated" at bounding box center [956, 503] width 585 height 27
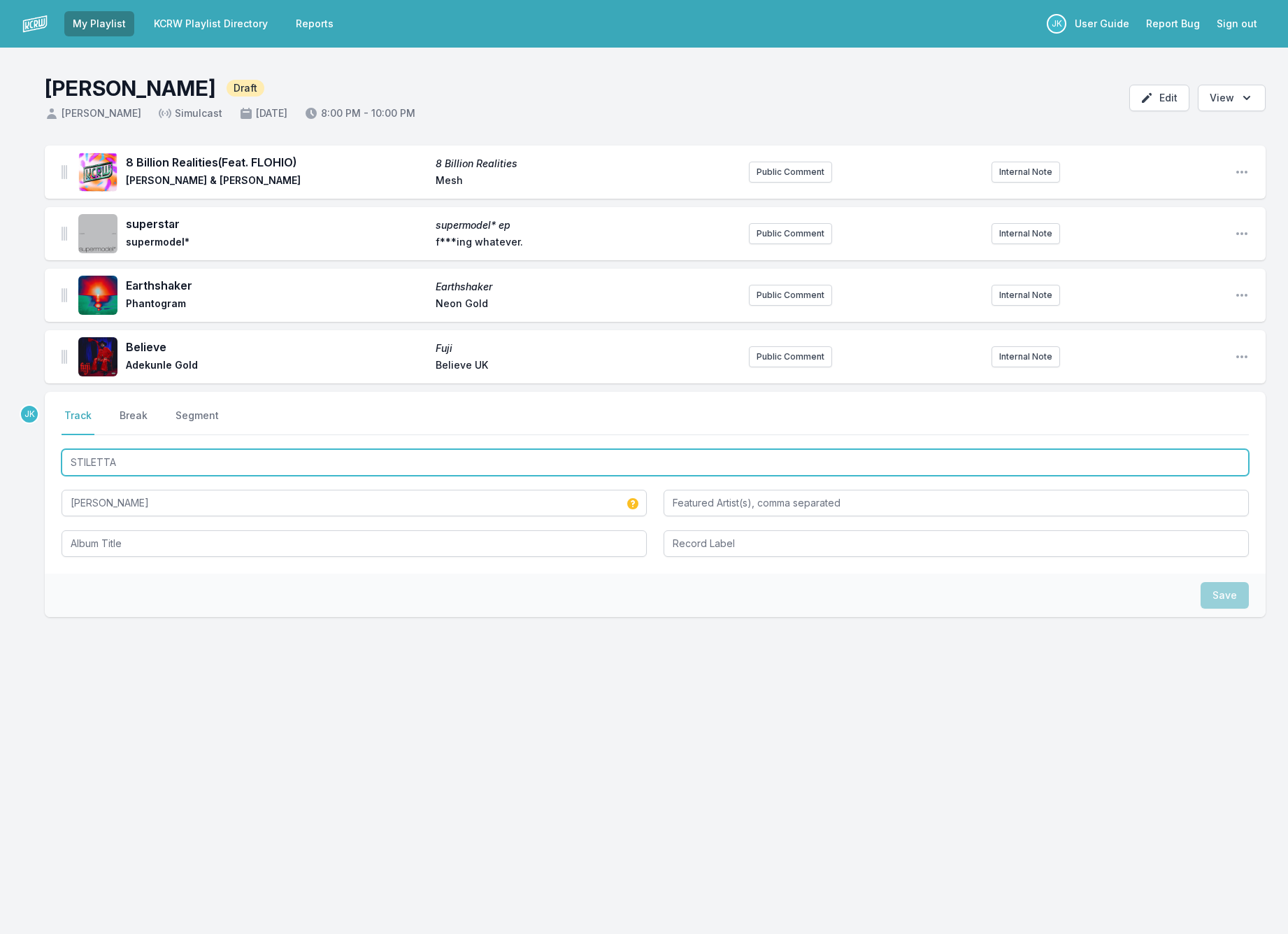
click at [148, 466] on input "STILETTA" at bounding box center [654, 462] width 1187 height 27
type input "STILETTA"
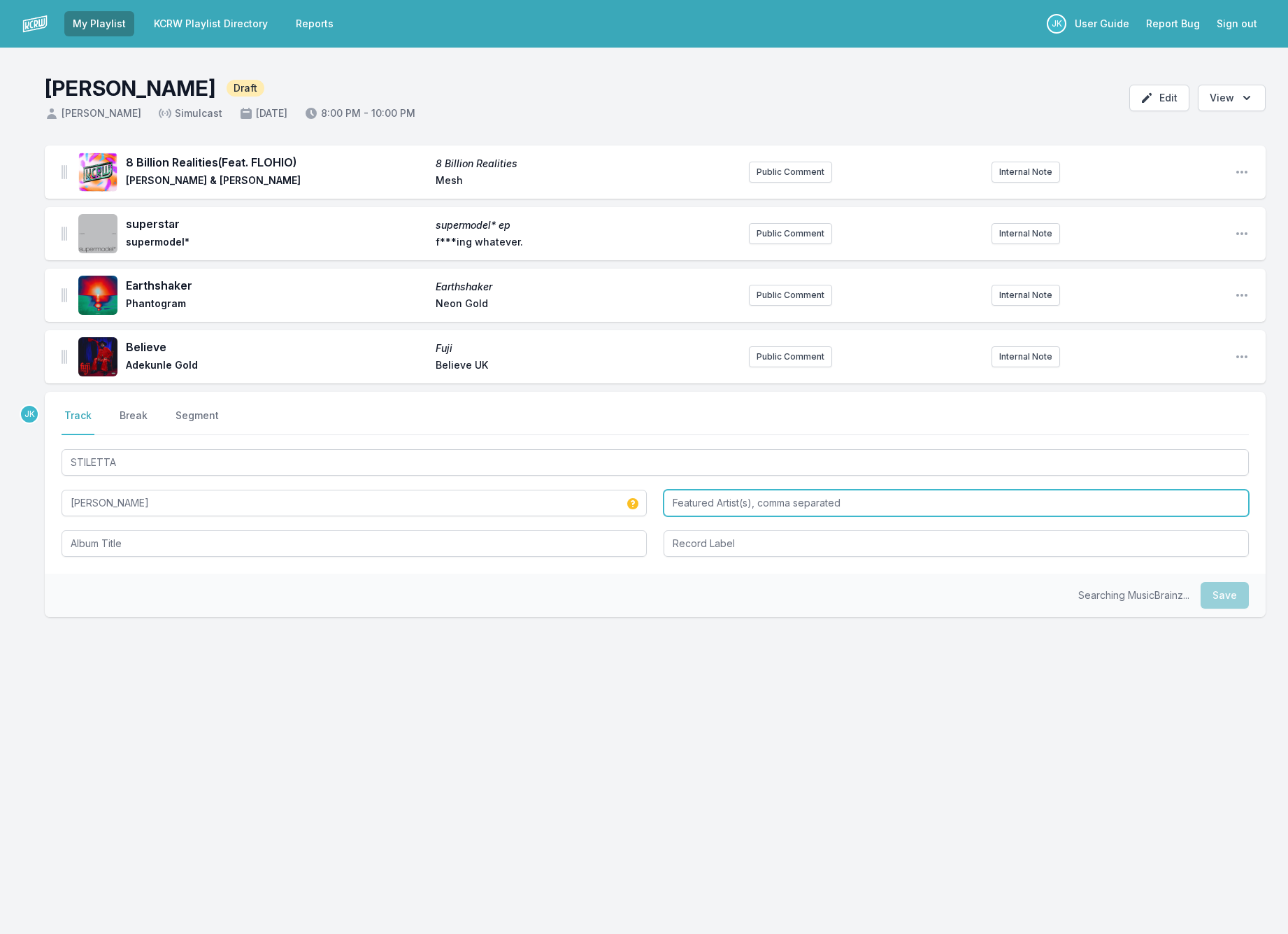
click at [691, 505] on input "Featured Artist(s), comma separated" at bounding box center [956, 503] width 585 height 27
type input "Paul Meany"
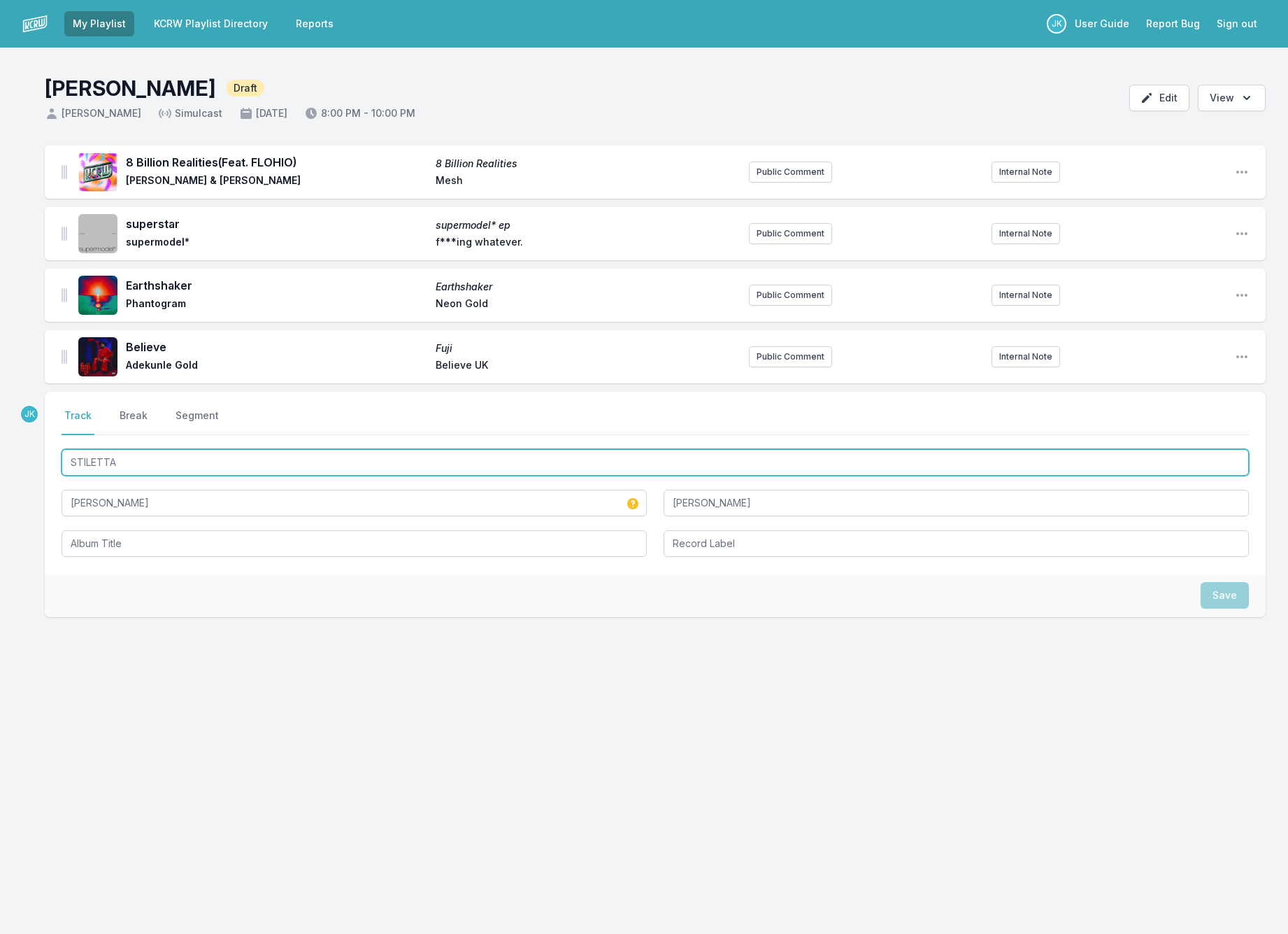
click at [128, 462] on input "STILETTA" at bounding box center [654, 462] width 1187 height 27
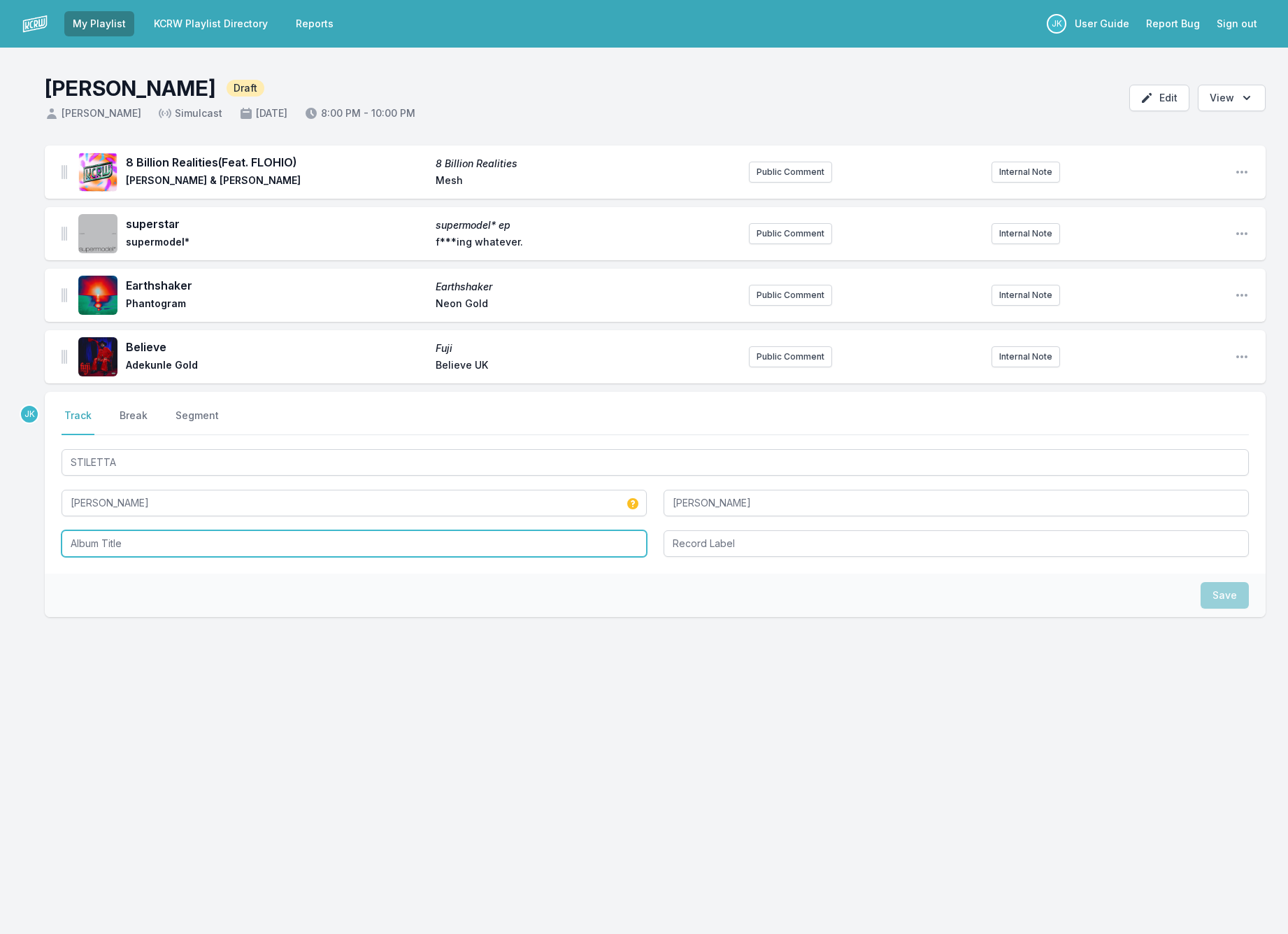
click at [104, 545] on input "Album Title" at bounding box center [353, 543] width 585 height 27
paste input "STILETTA"
type input "STILETTA"
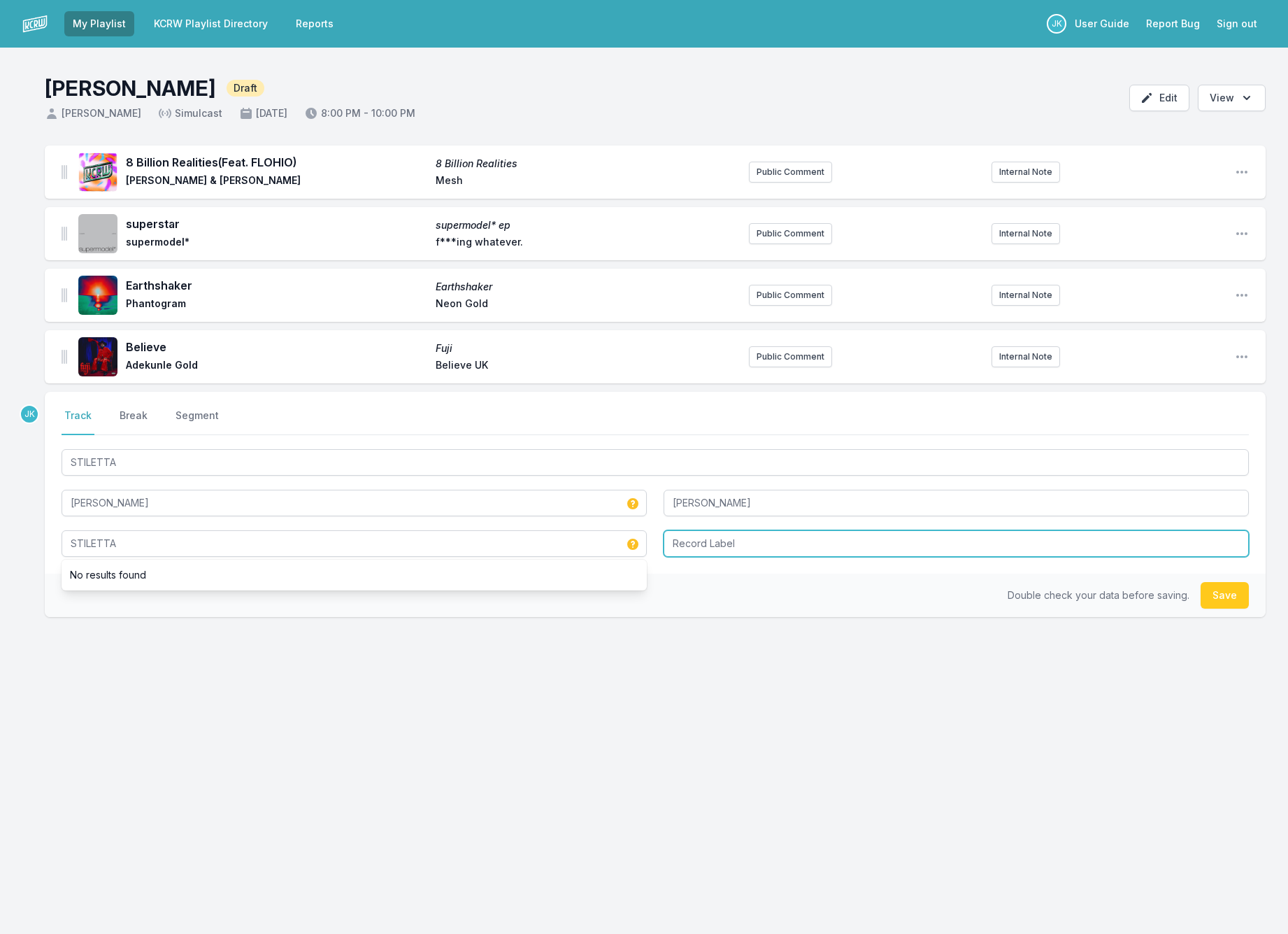
click at [702, 540] on input "Record Label" at bounding box center [956, 543] width 585 height 27
type input "Azarova"
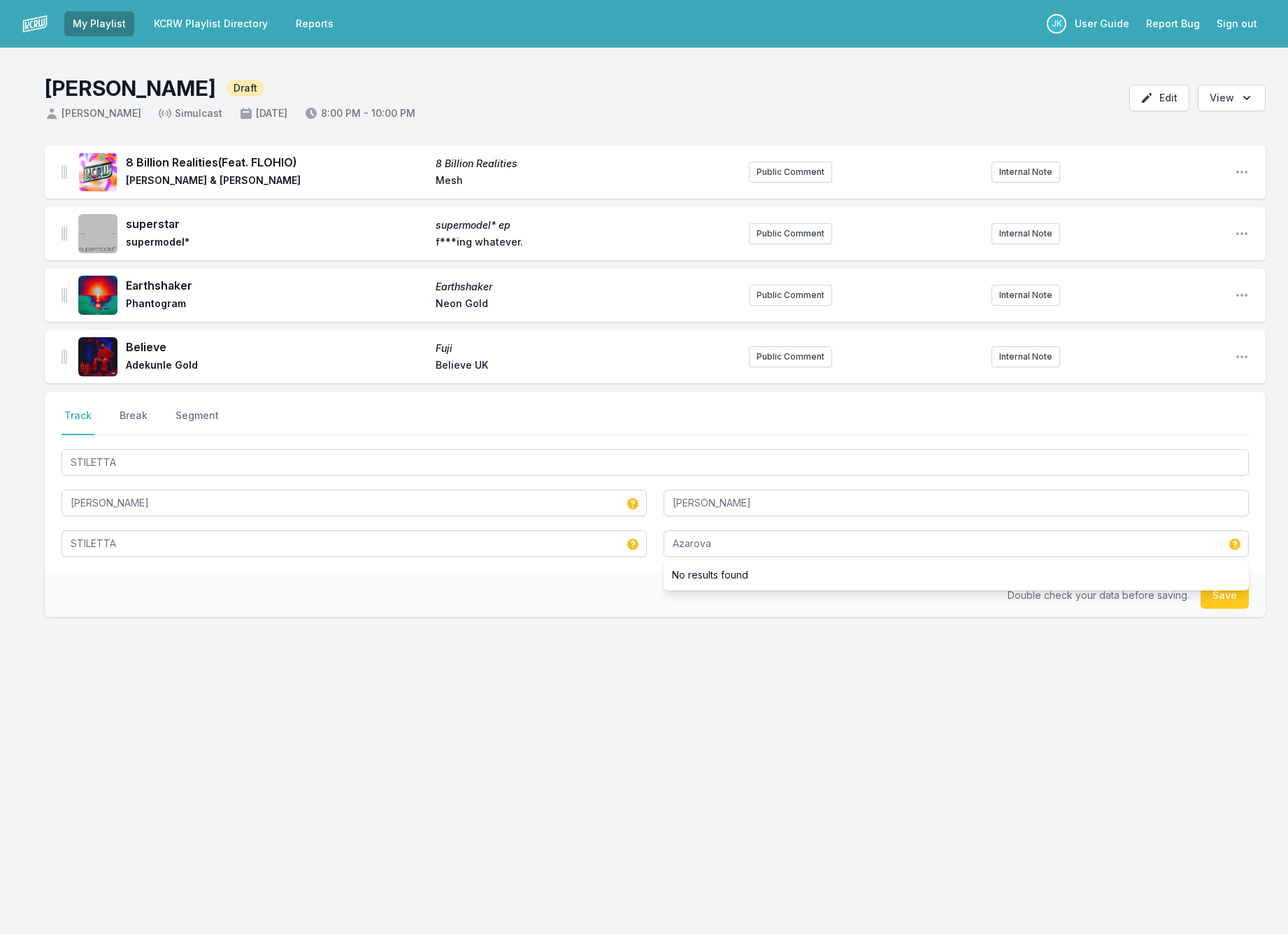
click at [1215, 597] on button "Save" at bounding box center [1224, 595] width 48 height 27
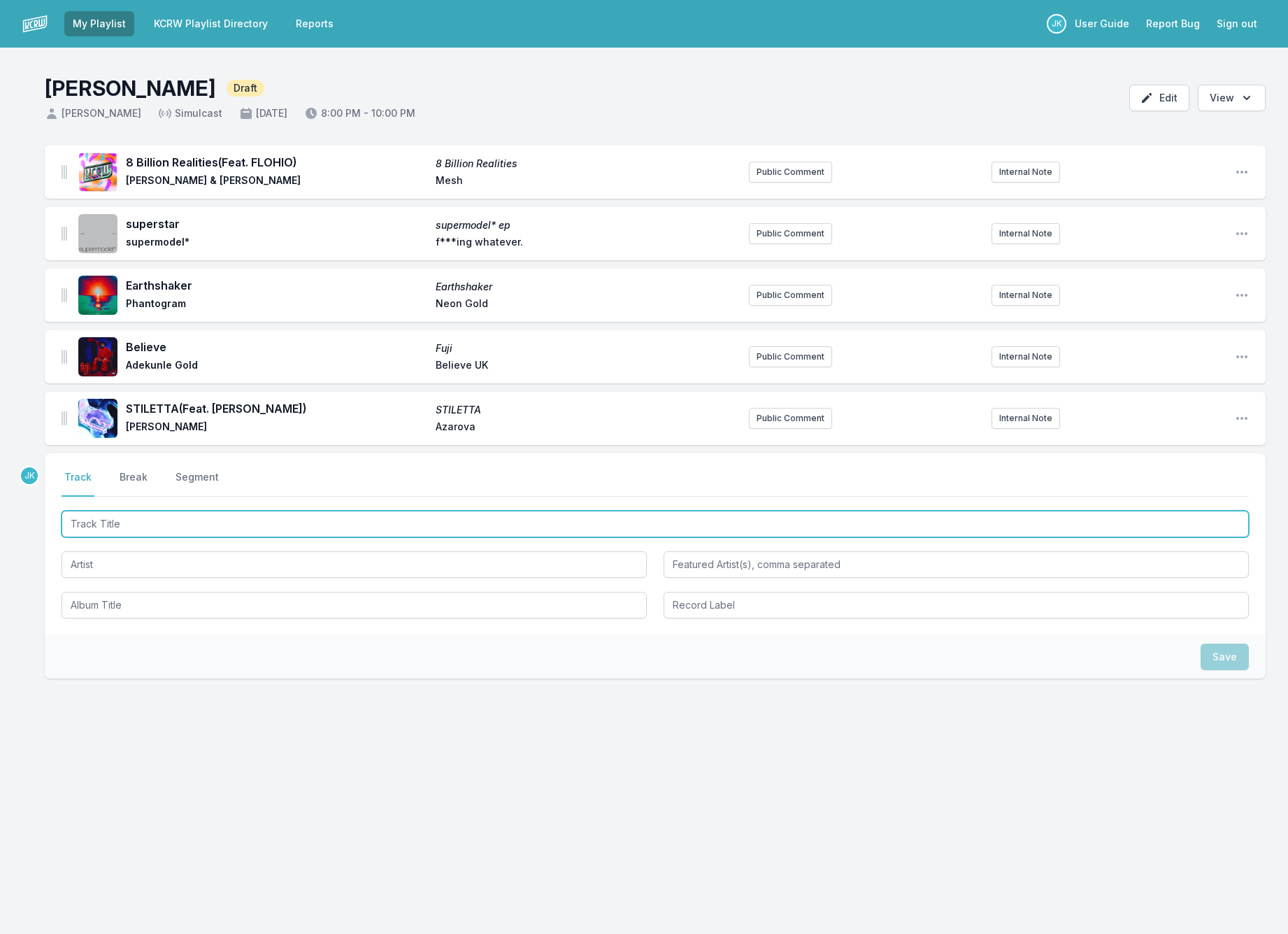
paste input "play me like a speaker"
type input "play me like a speaker"
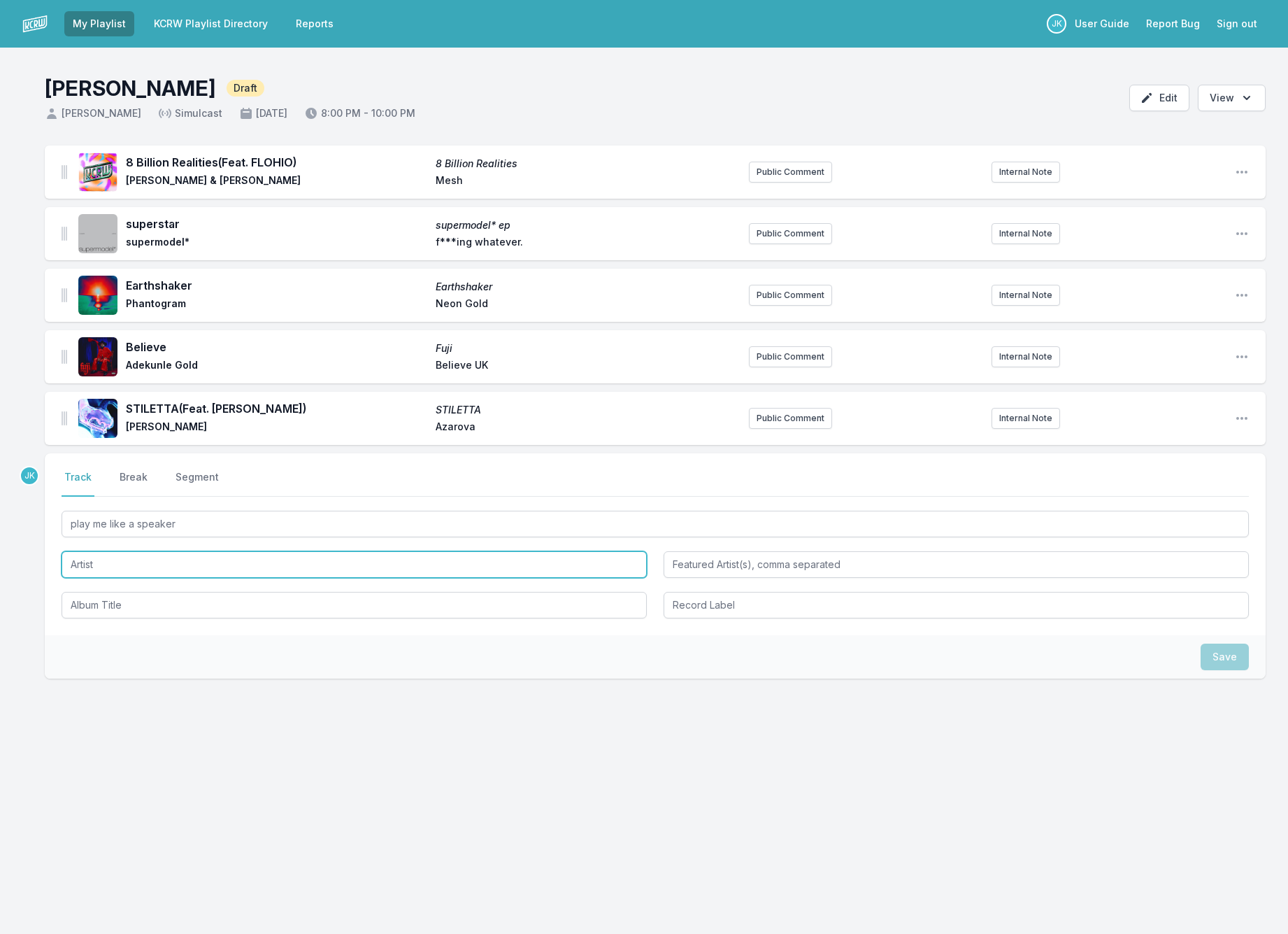
click at [104, 566] on input "Artist" at bounding box center [353, 564] width 585 height 27
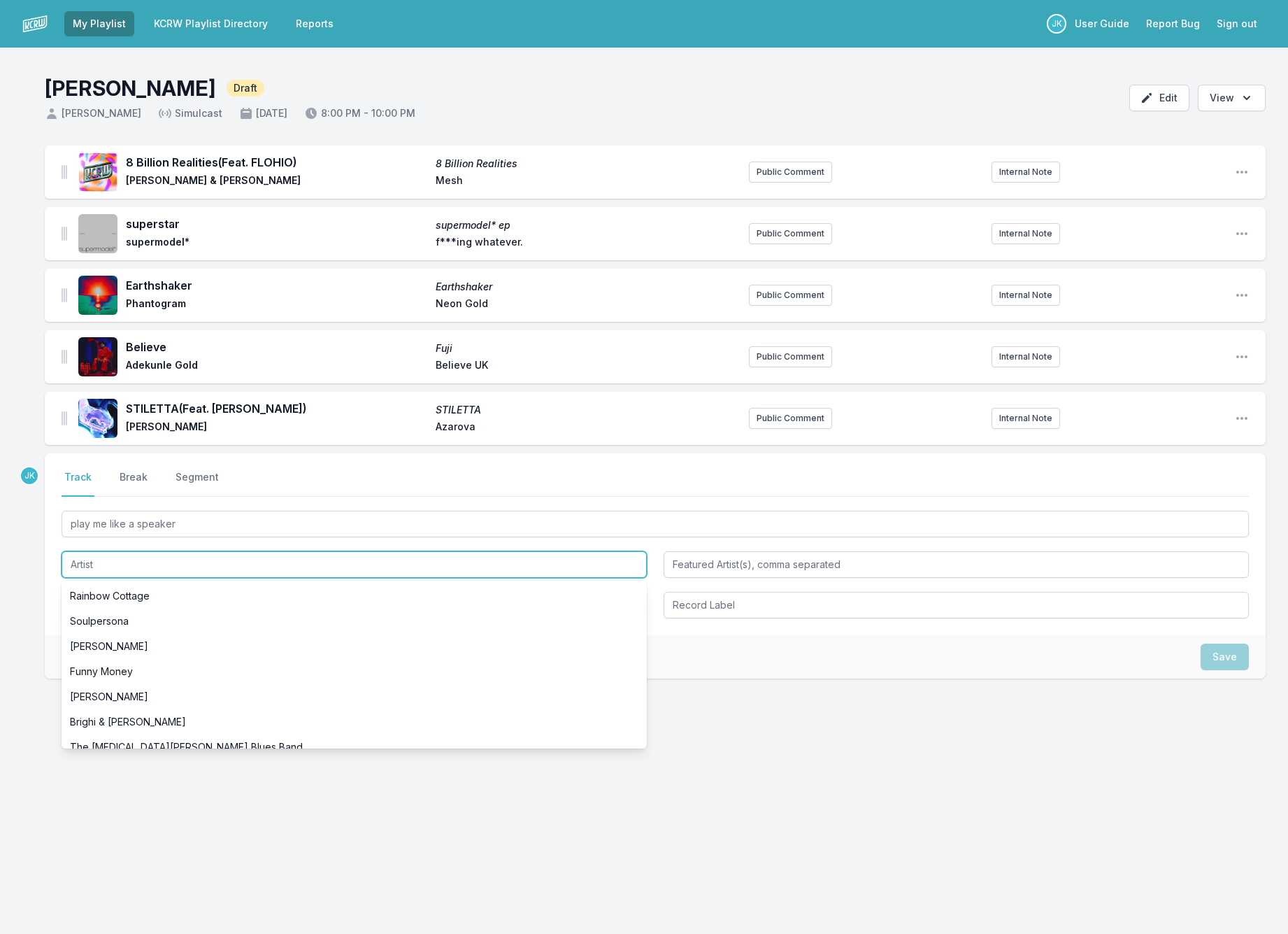
paste input "Lucky Iris"
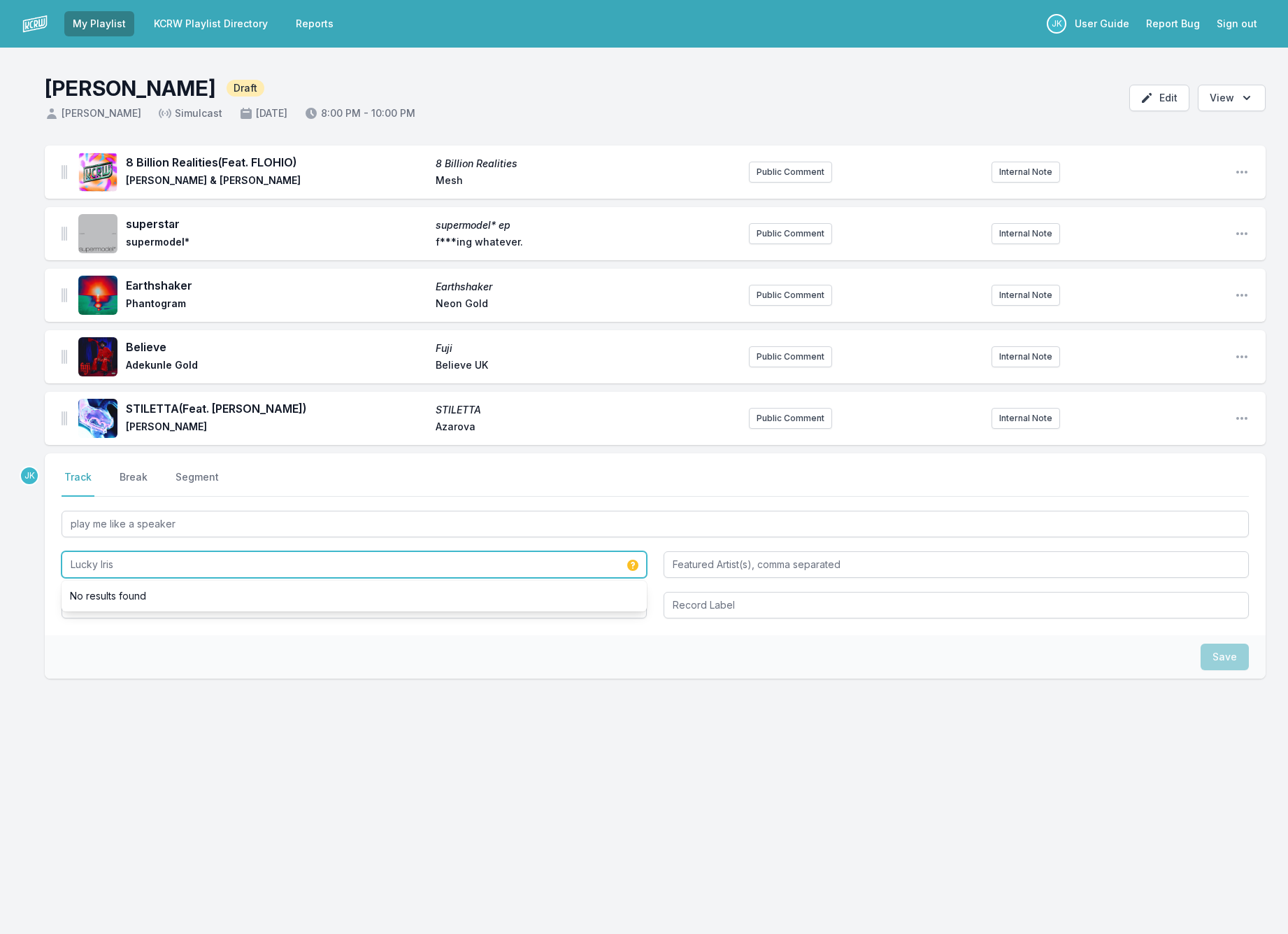
type input "Lucky Iris"
drag, startPoint x: 105, startPoint y: 645, endPoint x: 105, endPoint y: 619, distance: 26.0
click at [103, 629] on div "JK Select a tab Track Break Segment Track Break Segment play me like a speaker …" at bounding box center [654, 566] width 1220 height 225
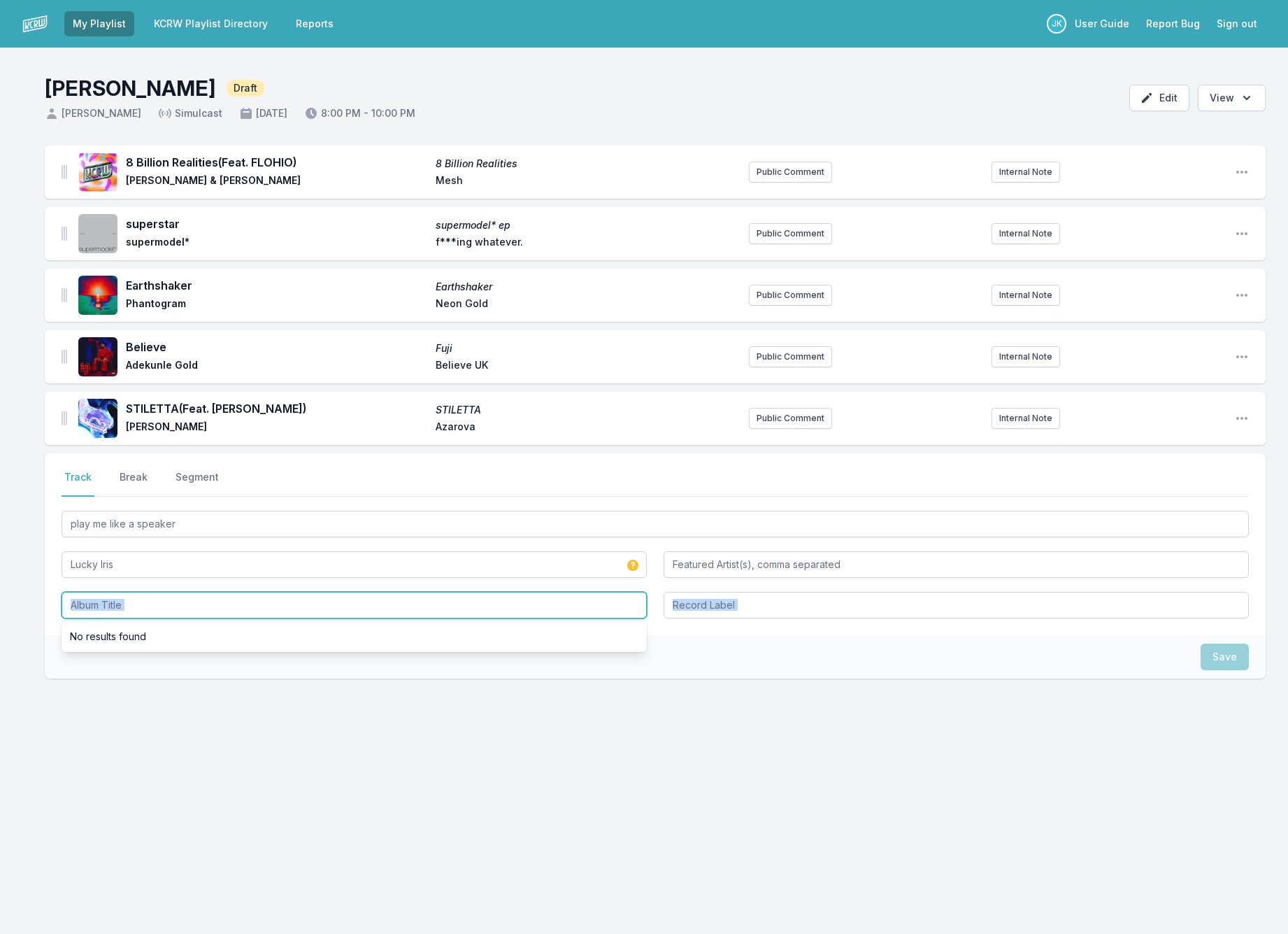
click at [105, 601] on input "Album Title" at bounding box center [353, 604] width 585 height 27
paste input "play me like a speaker"
type input "play me like a speaker"
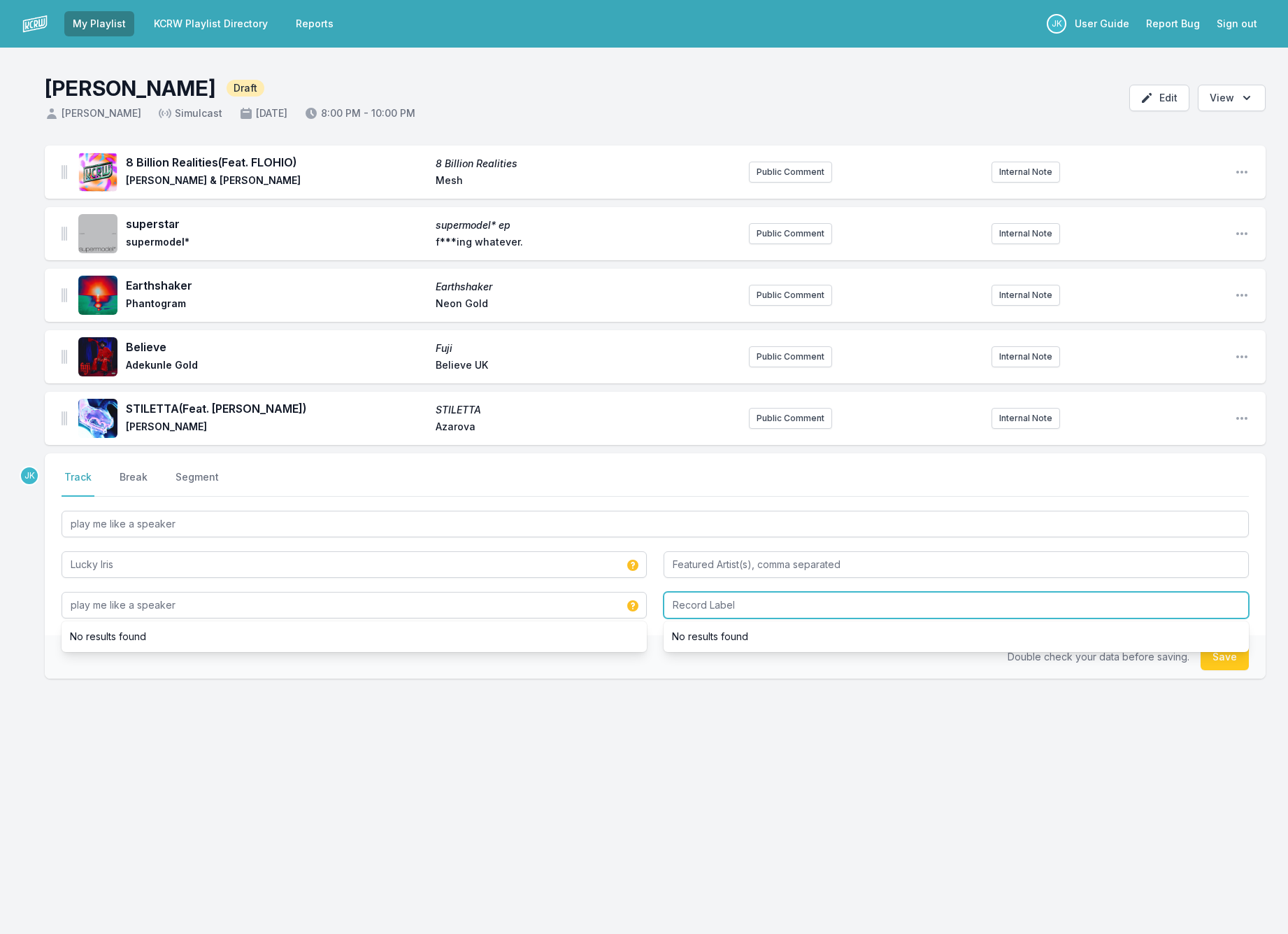
click at [713, 603] on input "Record Label" at bounding box center [956, 604] width 585 height 27
paste input "Launchpad+"
type input "Launchpad+"
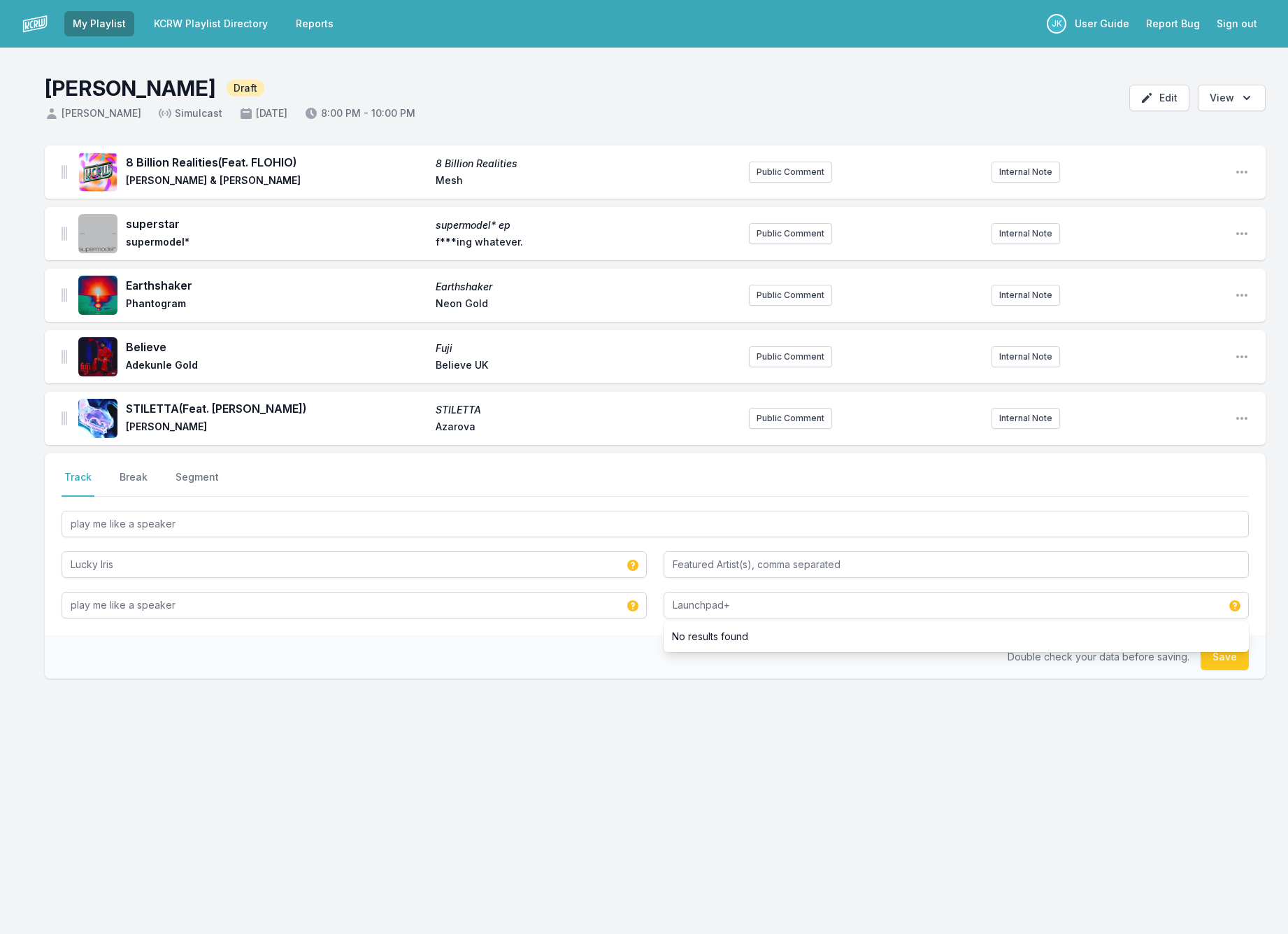
click at [1220, 664] on button "Save" at bounding box center [1224, 656] width 48 height 27
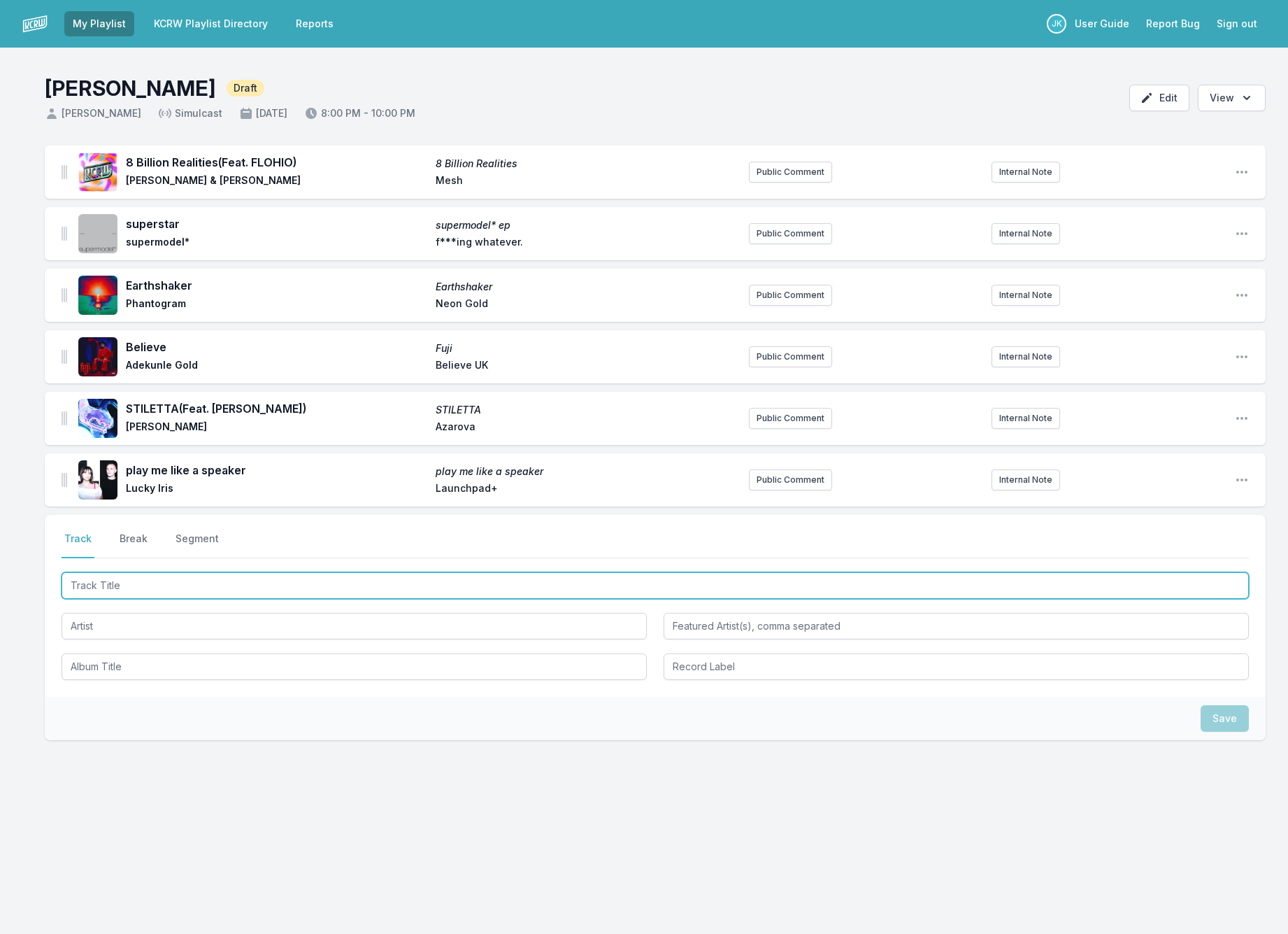
click at [88, 581] on input "Track Title" at bounding box center [654, 585] width 1187 height 27
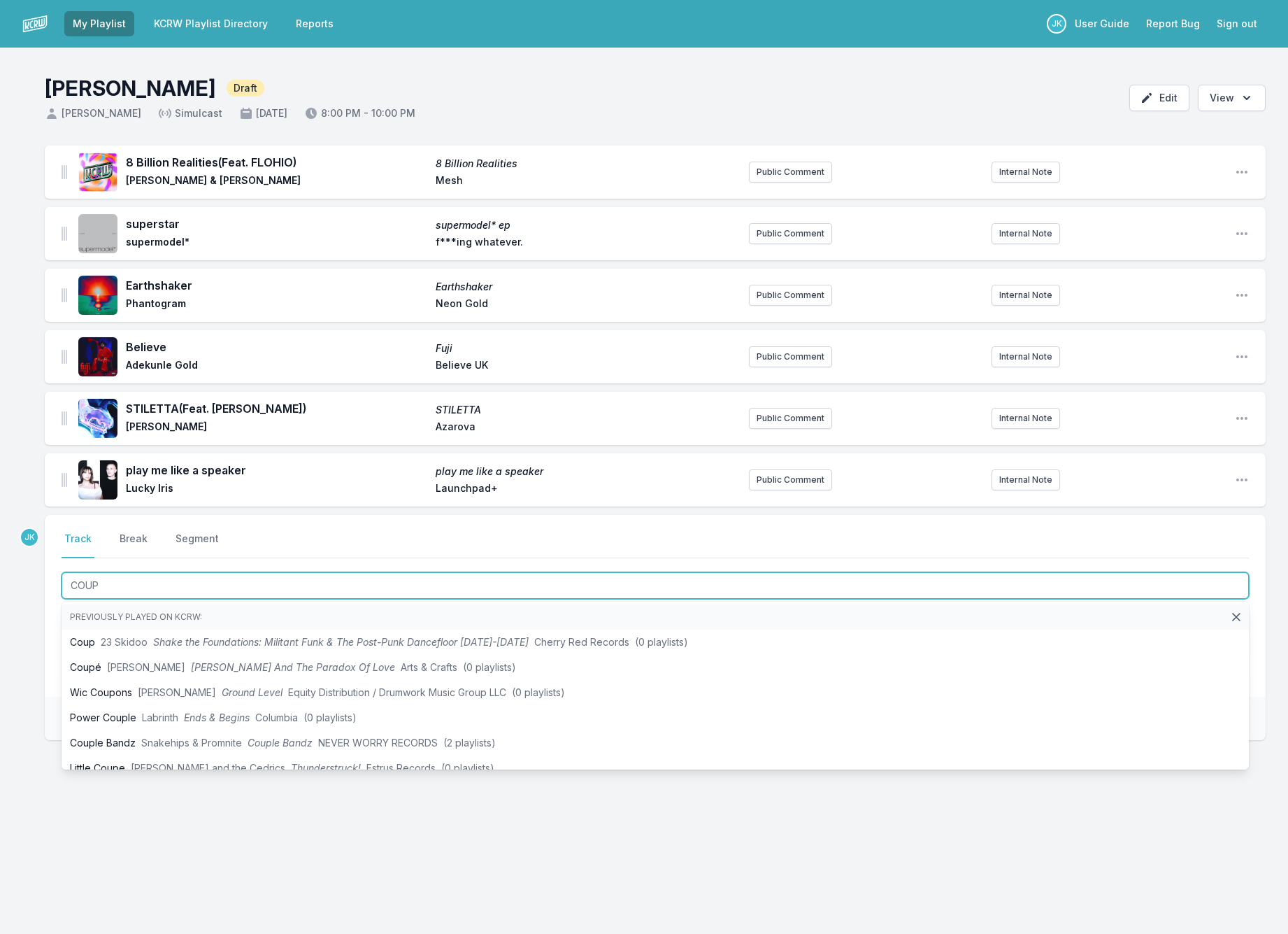
type input "COUP"
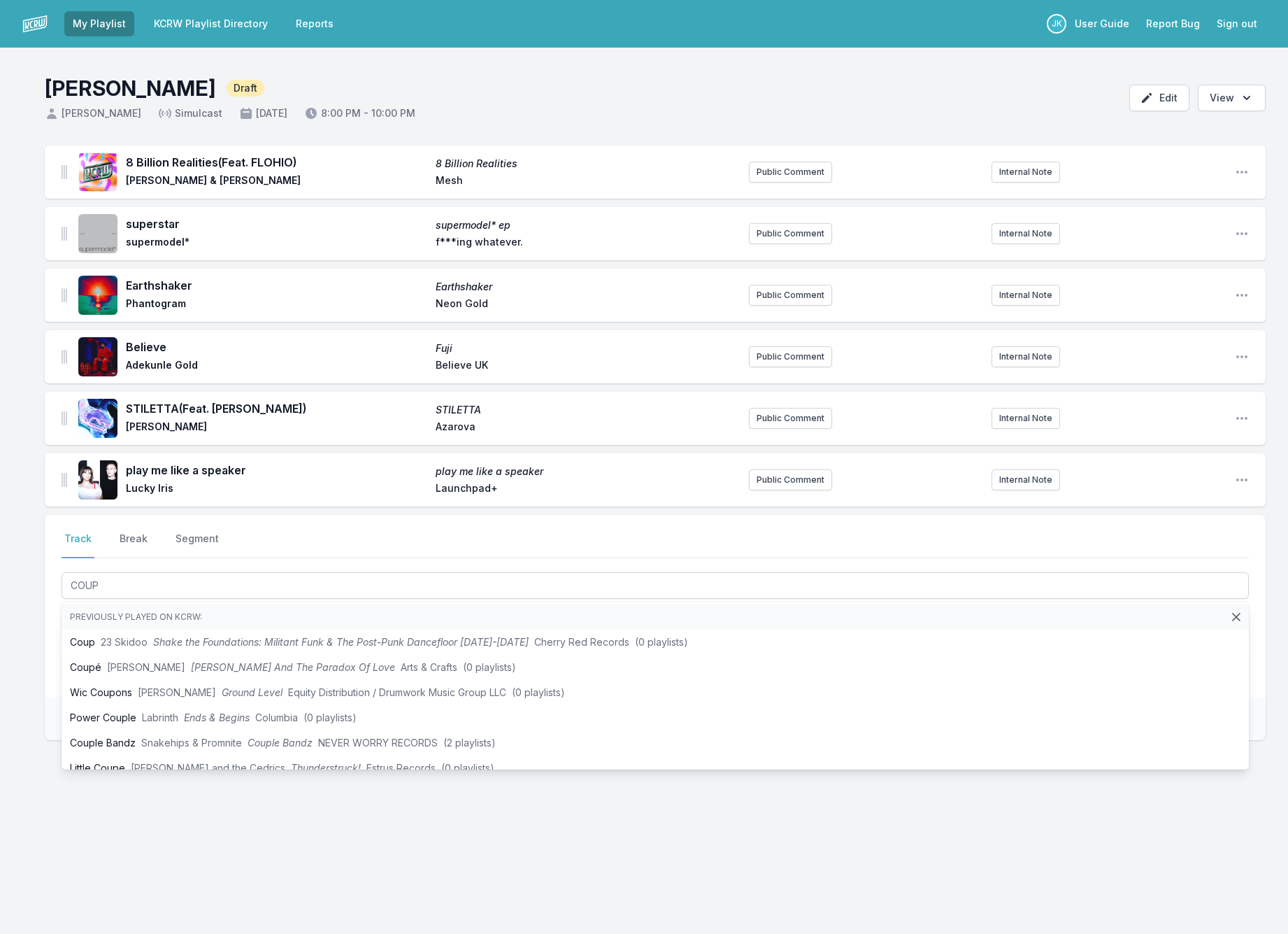
drag, startPoint x: 32, startPoint y: 637, endPoint x: 42, endPoint y: 637, distance: 10.0
click at [33, 637] on div "8 Billion Realities (Feat. FLOHIO) 8 Billion Realities Max Cooper & Rob Clouth …" at bounding box center [644, 509] width 1288 height 729
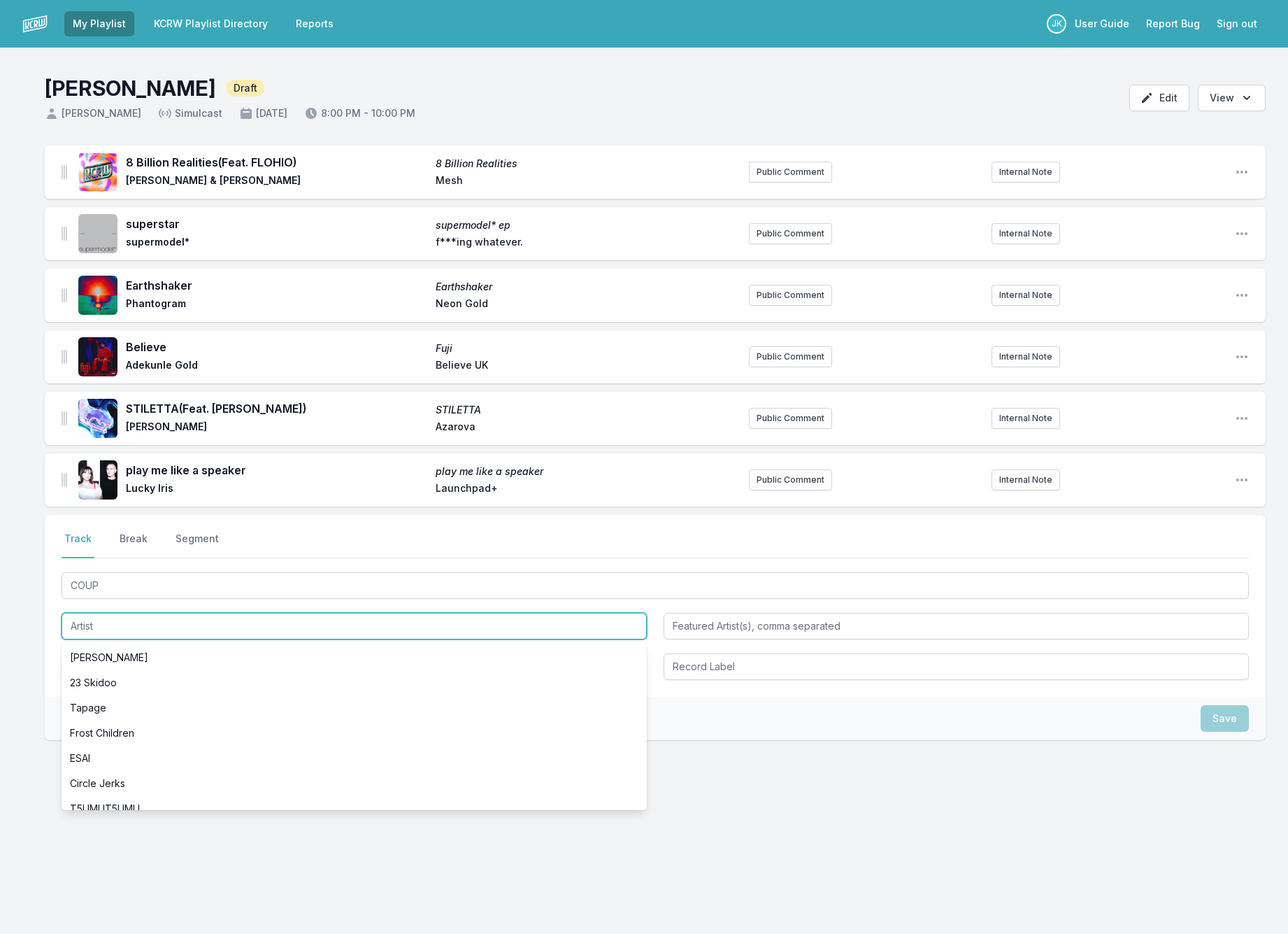
click at [91, 620] on input "Artist" at bounding box center [353, 626] width 585 height 27
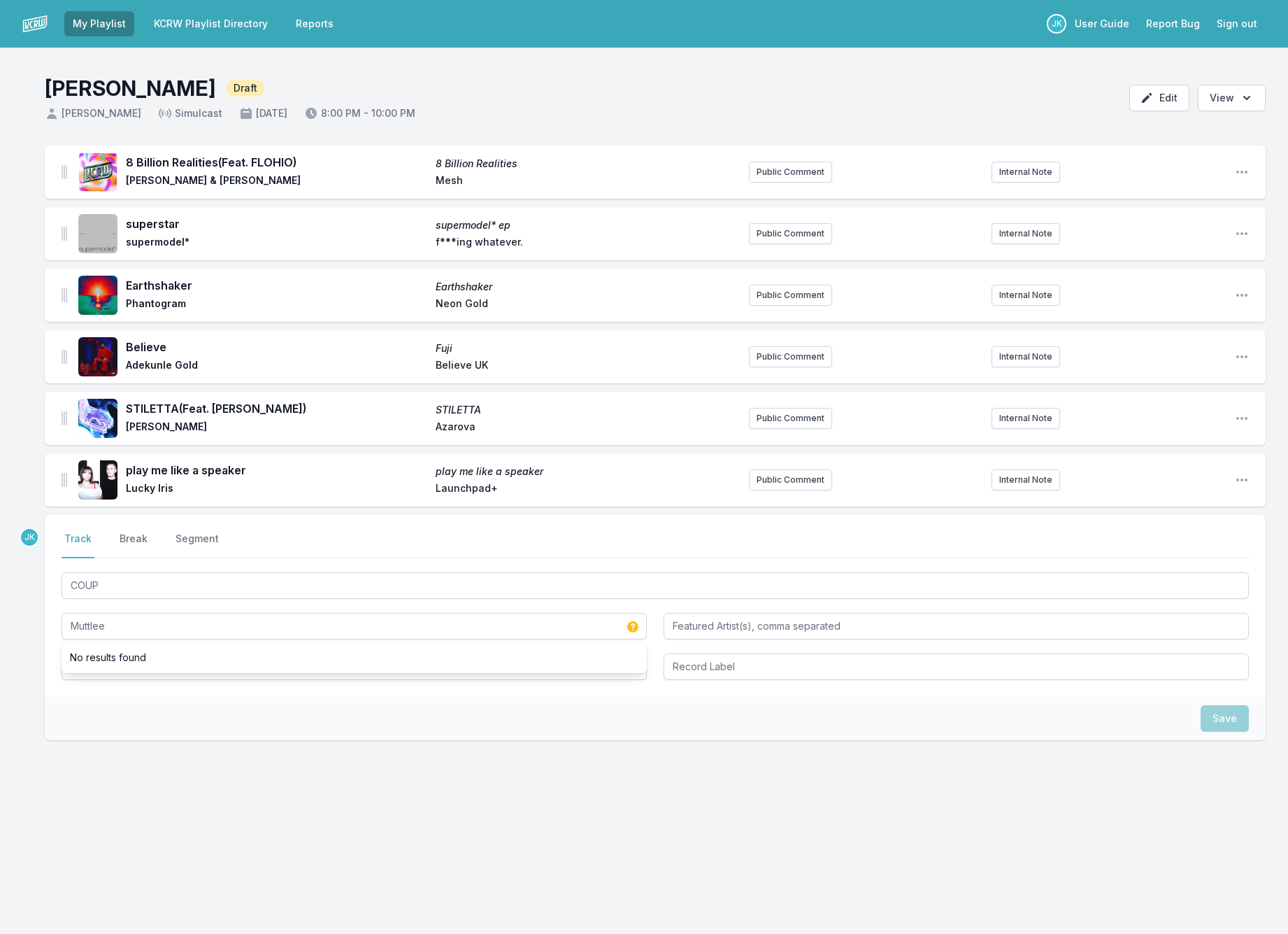
click at [1282, 436] on div "8 Billion Realities (Feat. FLOHIO) 8 Billion Realities Max Cooper & Rob Clouth …" at bounding box center [644, 509] width 1288 height 729
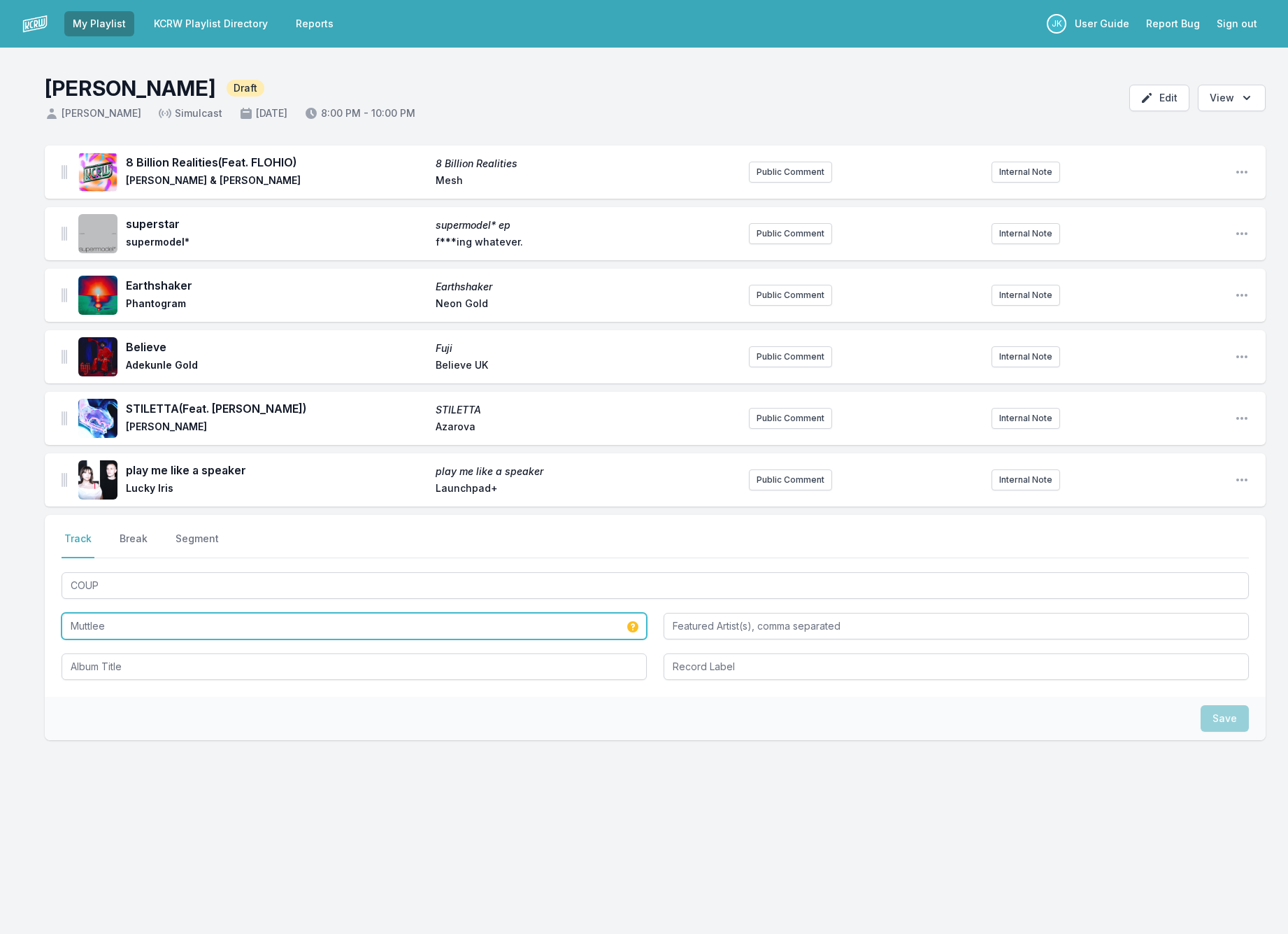
click at [117, 628] on input "Muttlee" at bounding box center [353, 626] width 585 height 27
drag, startPoint x: 1285, startPoint y: 433, endPoint x: 117, endPoint y: 628, distance: 1184.2
click at [117, 628] on input "Muttlee" at bounding box center [353, 626] width 585 height 27
click at [141, 625] on input "MUTTLEE" at bounding box center [353, 626] width 585 height 27
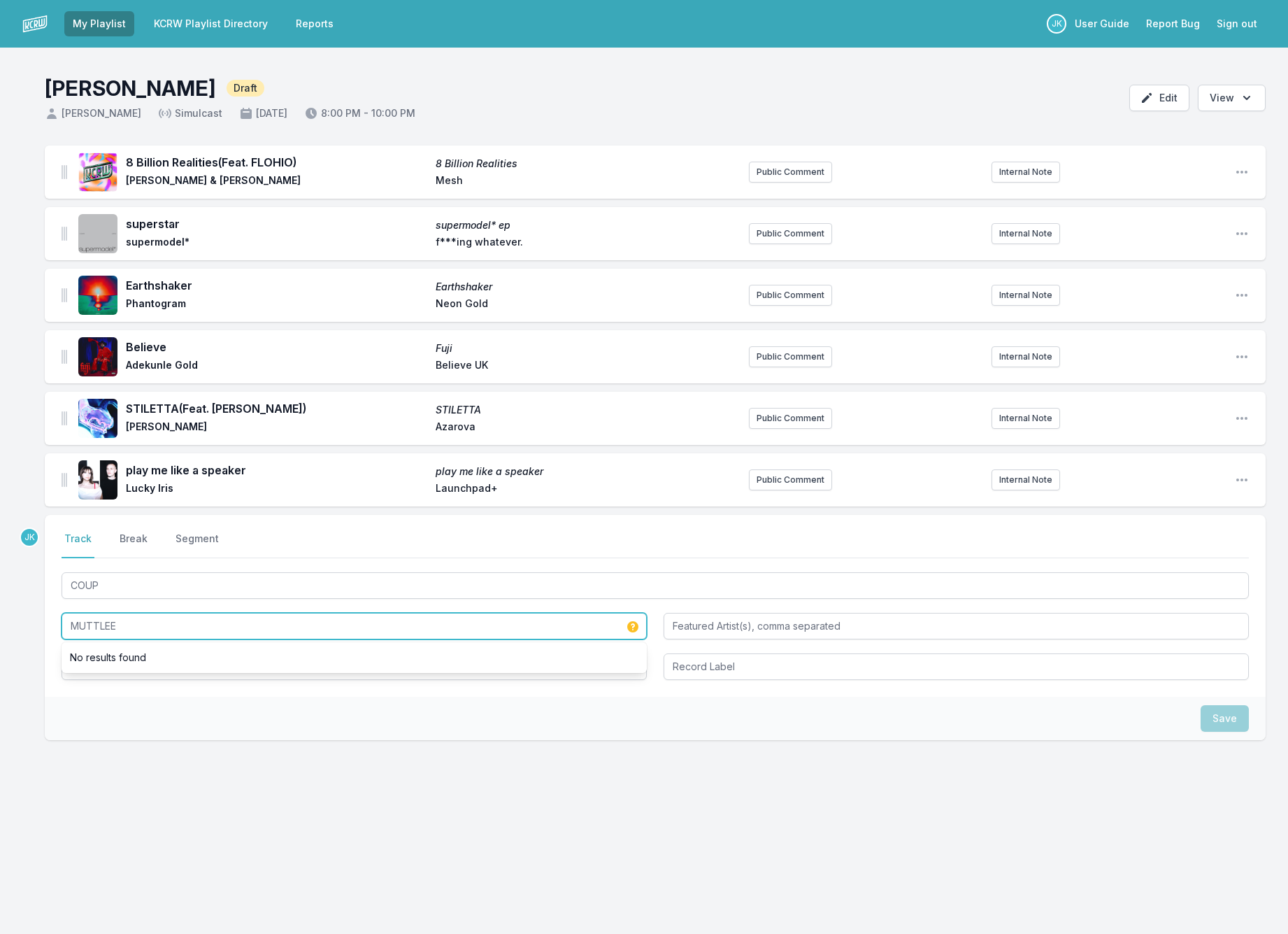
click at [141, 625] on input "MUTTLEE" at bounding box center [353, 626] width 585 height 27
type input "MUTTLEE"
click at [477, 728] on div "Save" at bounding box center [654, 718] width 1220 height 44
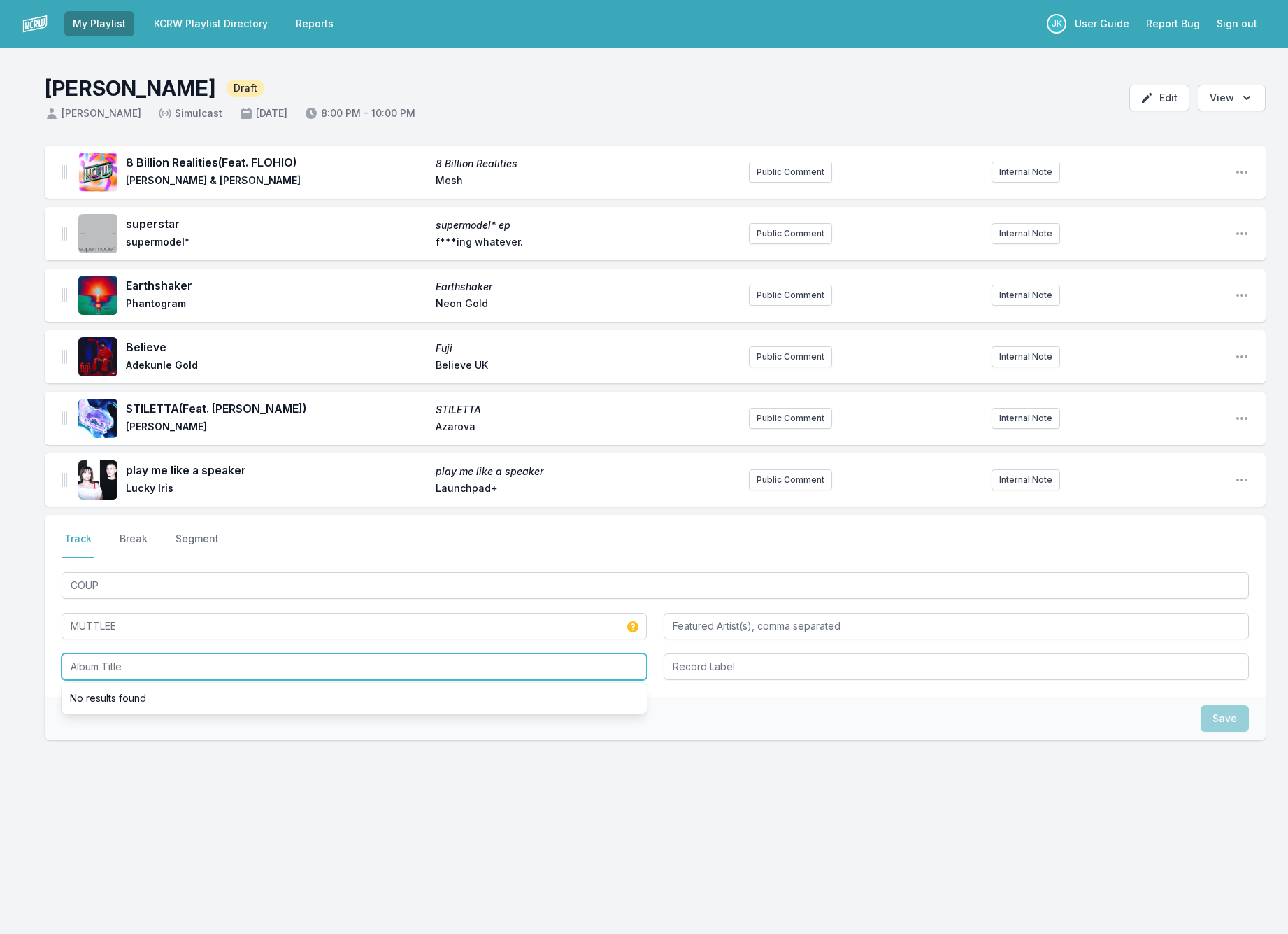
click at [146, 666] on input "Album Title" at bounding box center [353, 666] width 585 height 27
type input "COUP"
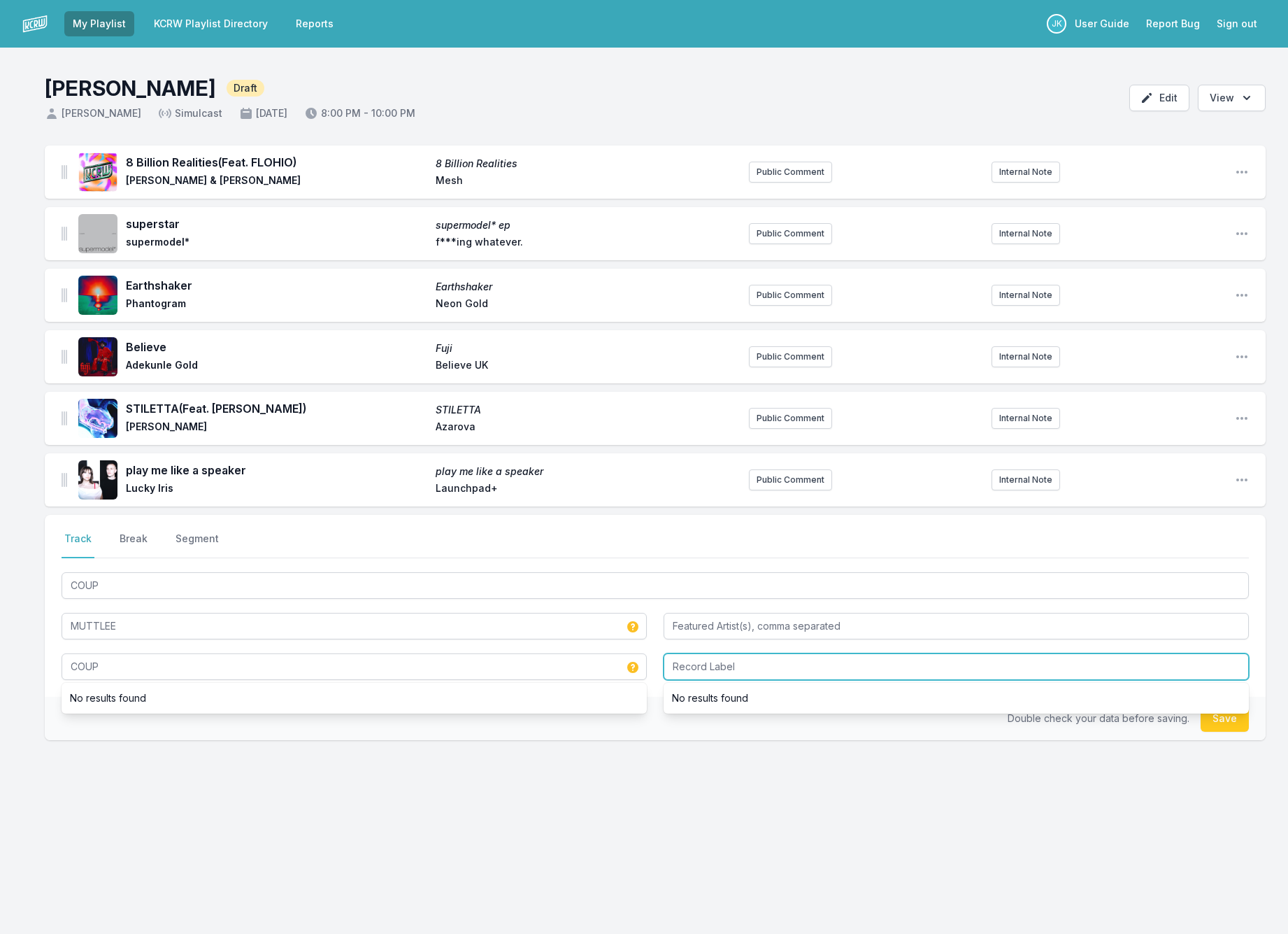
click at [712, 664] on input "Record Label" at bounding box center [956, 666] width 585 height 27
paste input "MUTTLEE"
click at [728, 667] on input "MUTTLEE music" at bounding box center [956, 666] width 585 height 27
type input "MUTTLEE Music"
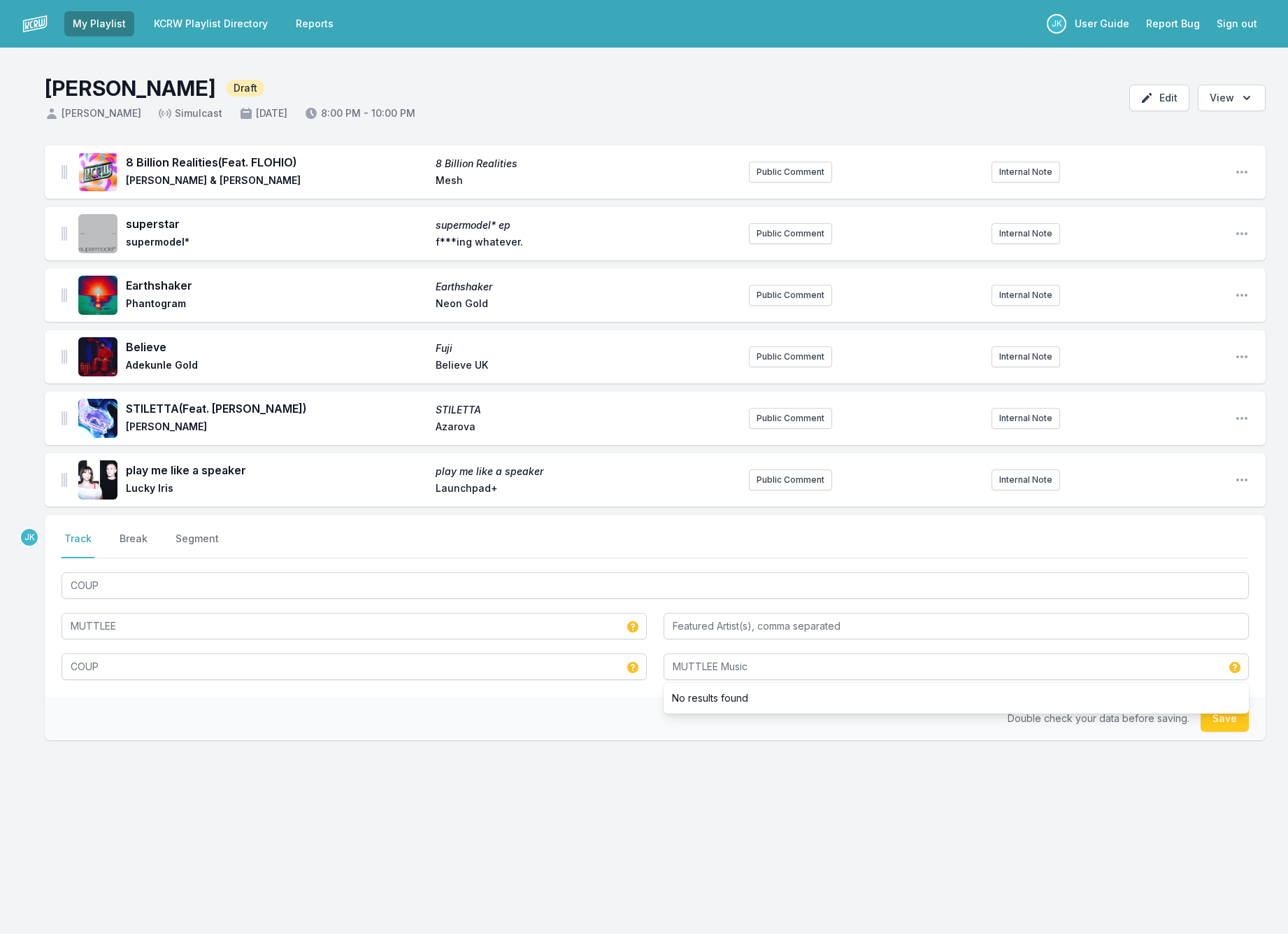
click at [1217, 716] on button "Save" at bounding box center [1224, 718] width 48 height 27
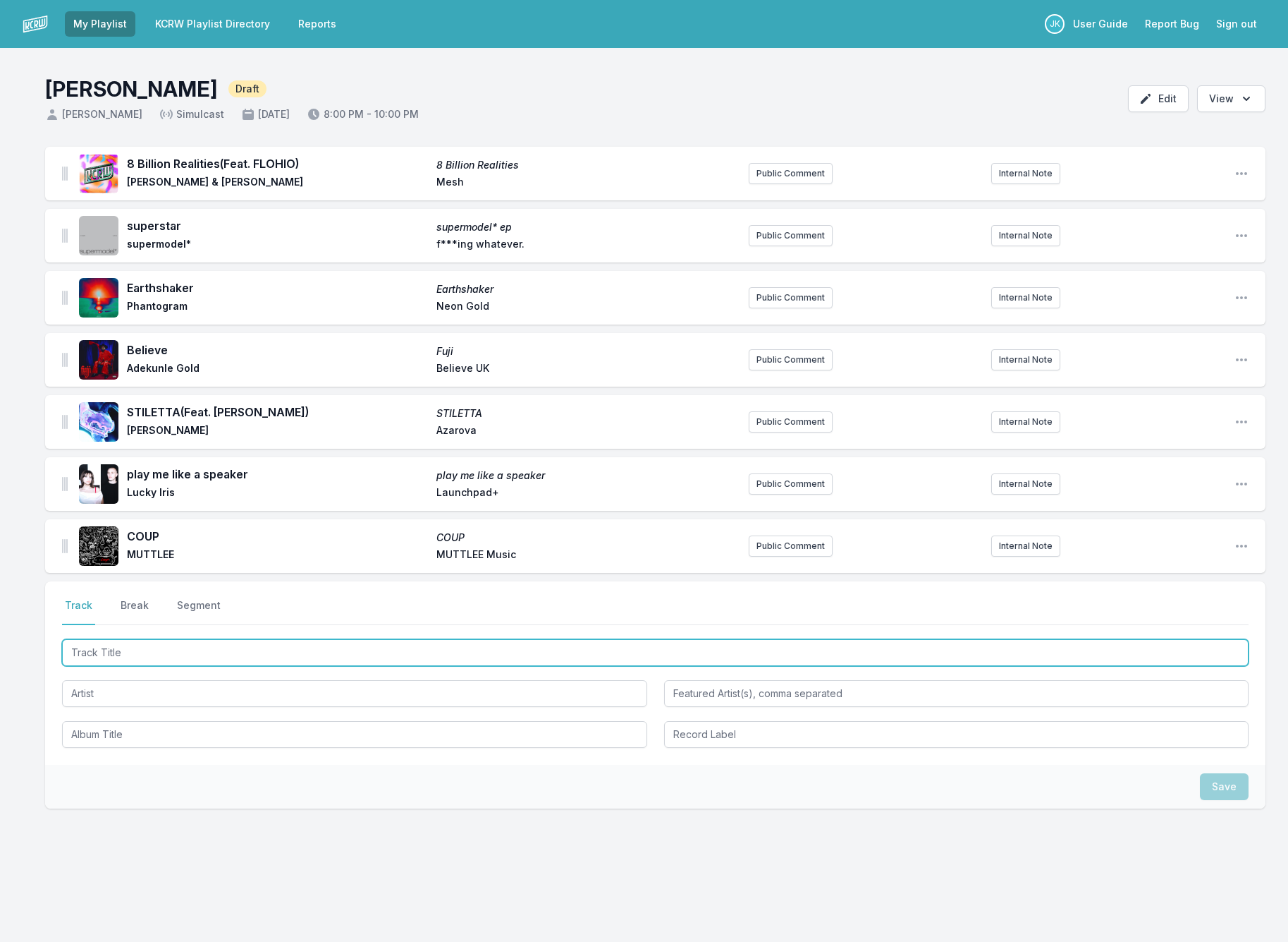
click at [95, 654] on input "Track Title" at bounding box center [655, 653] width 1187 height 27
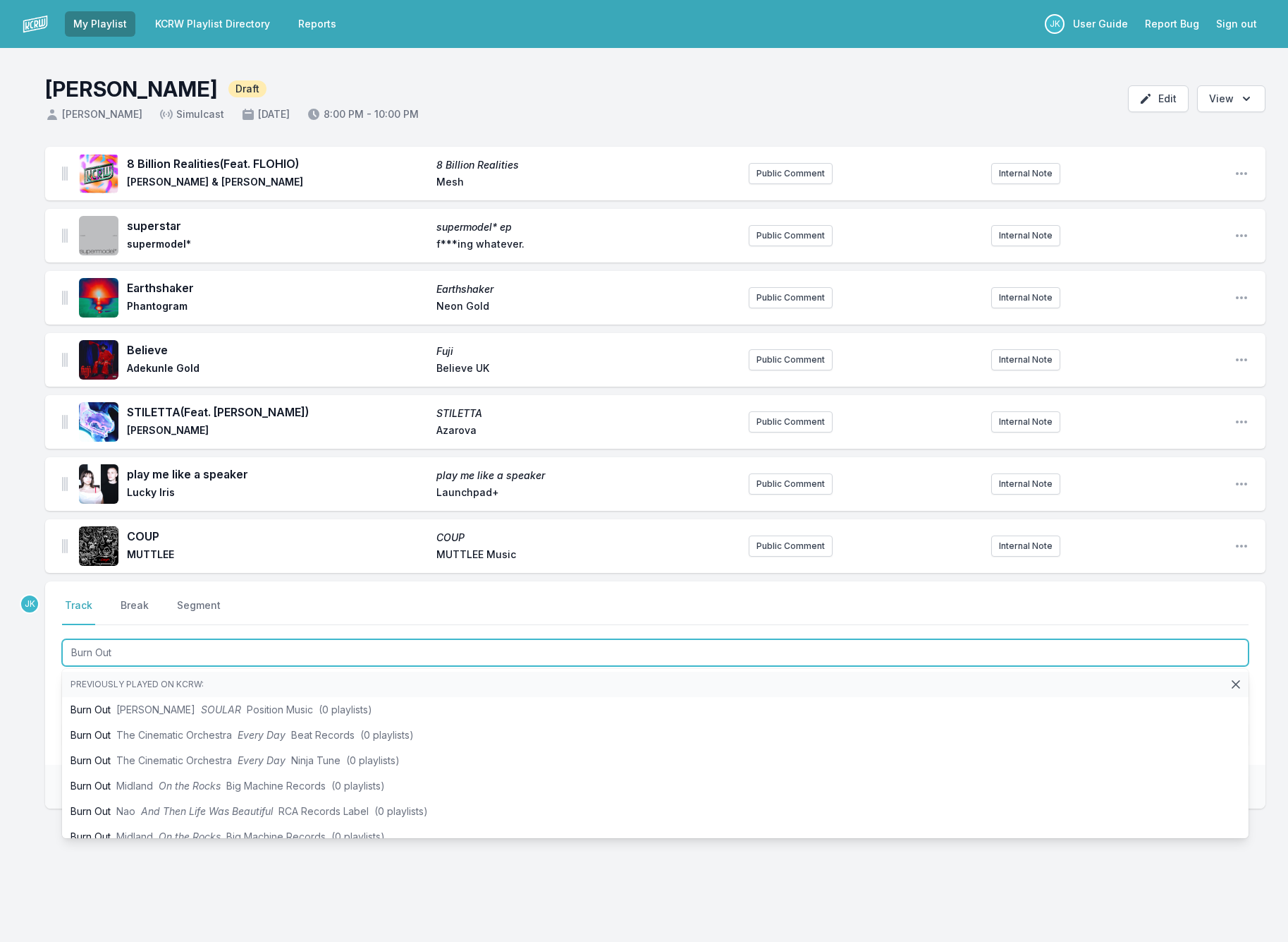
type input "Burn Out"
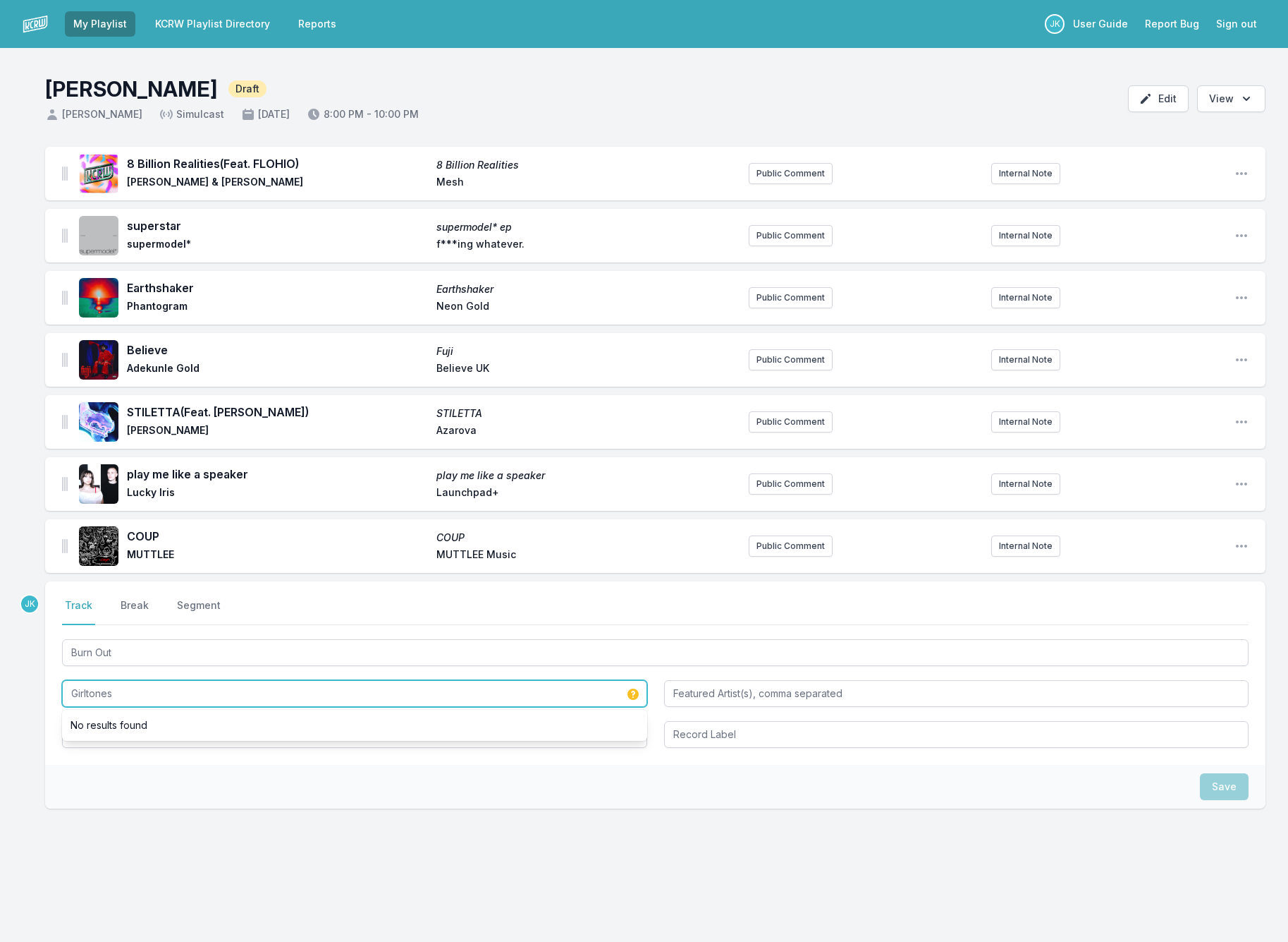
type input "Girltones"
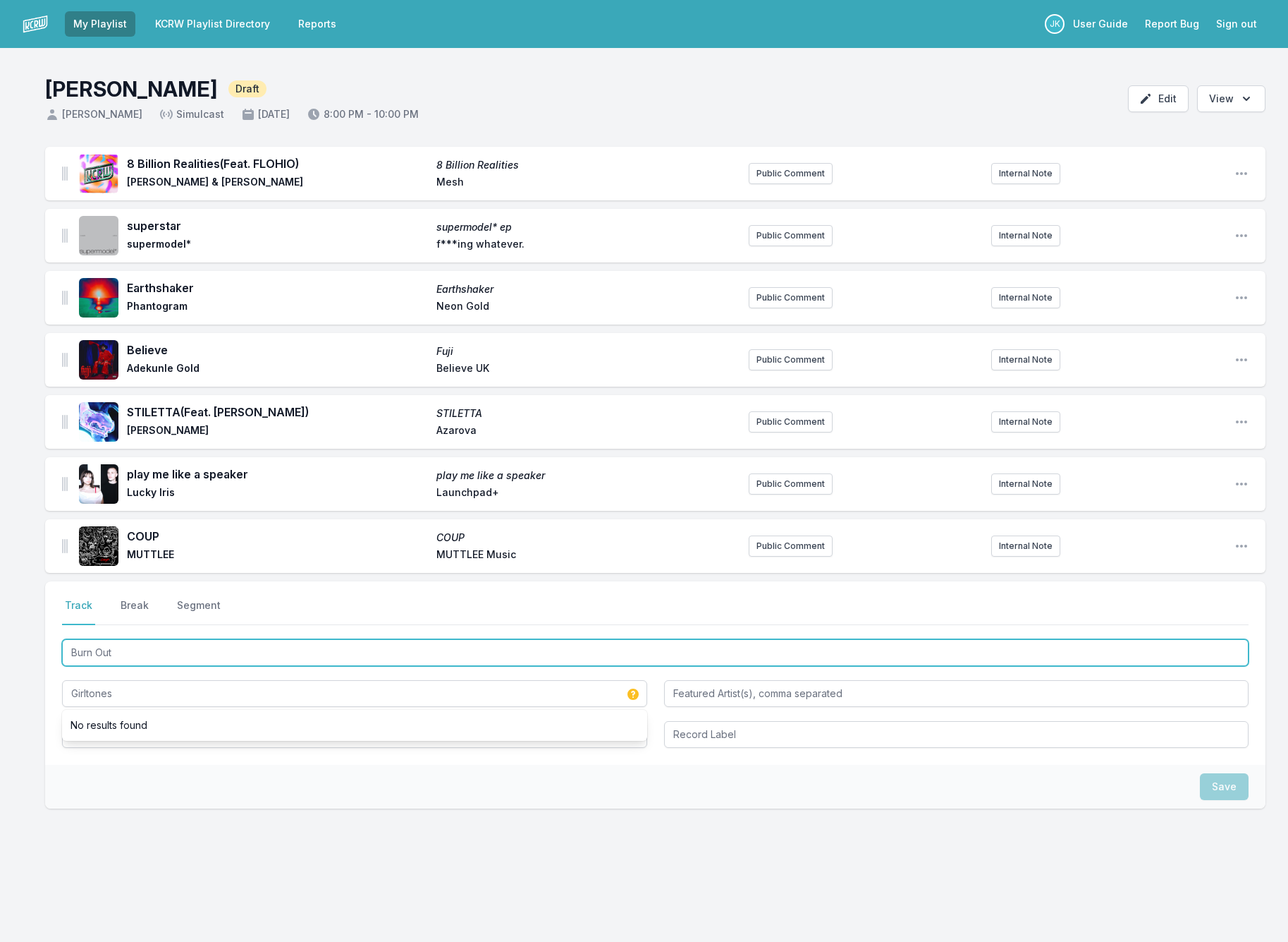
drag, startPoint x: 93, startPoint y: 648, endPoint x: 134, endPoint y: 652, distance: 41.2
click at [134, 652] on input "Burn Out" at bounding box center [655, 653] width 1187 height 27
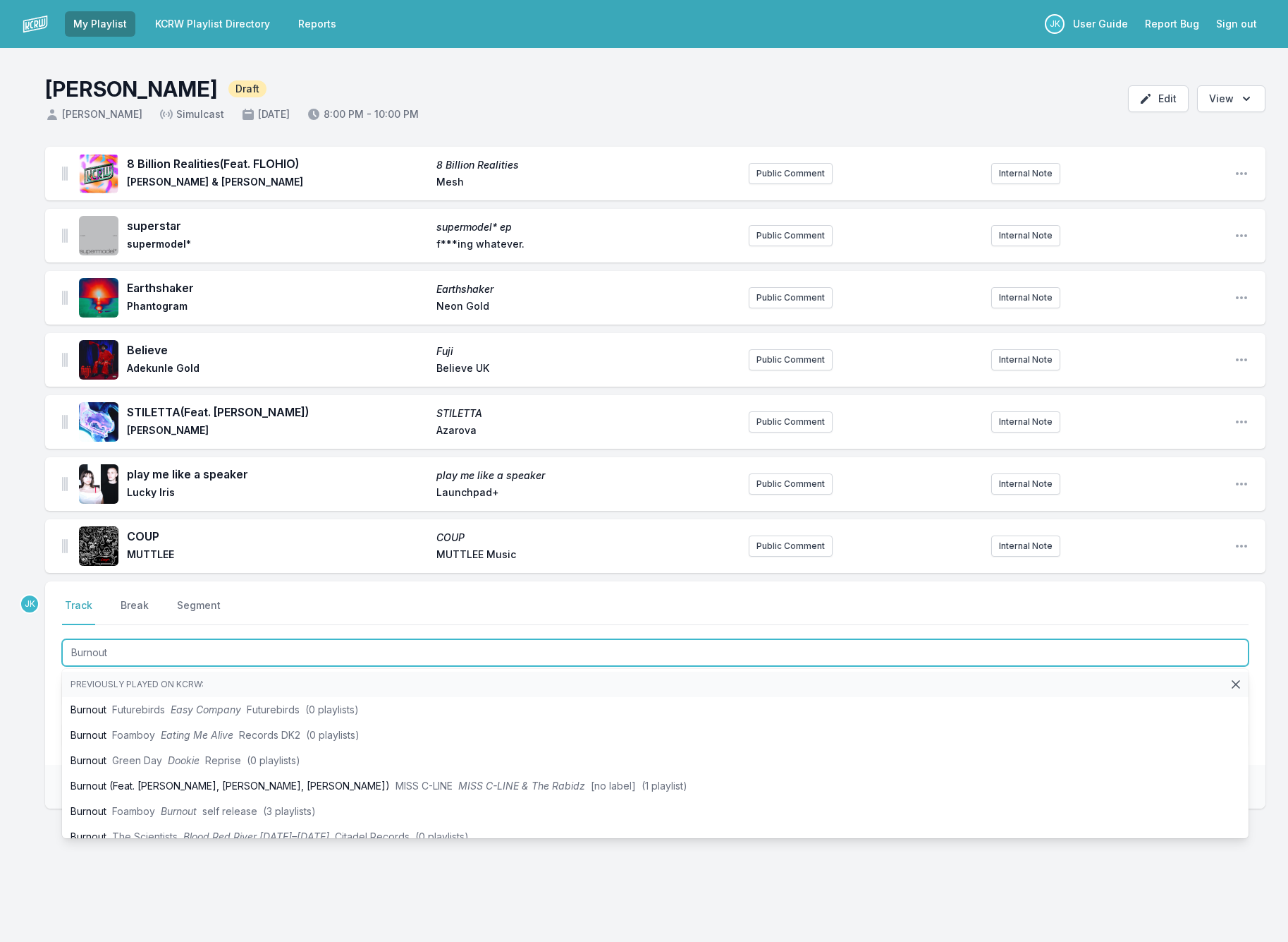
type input "Burnout"
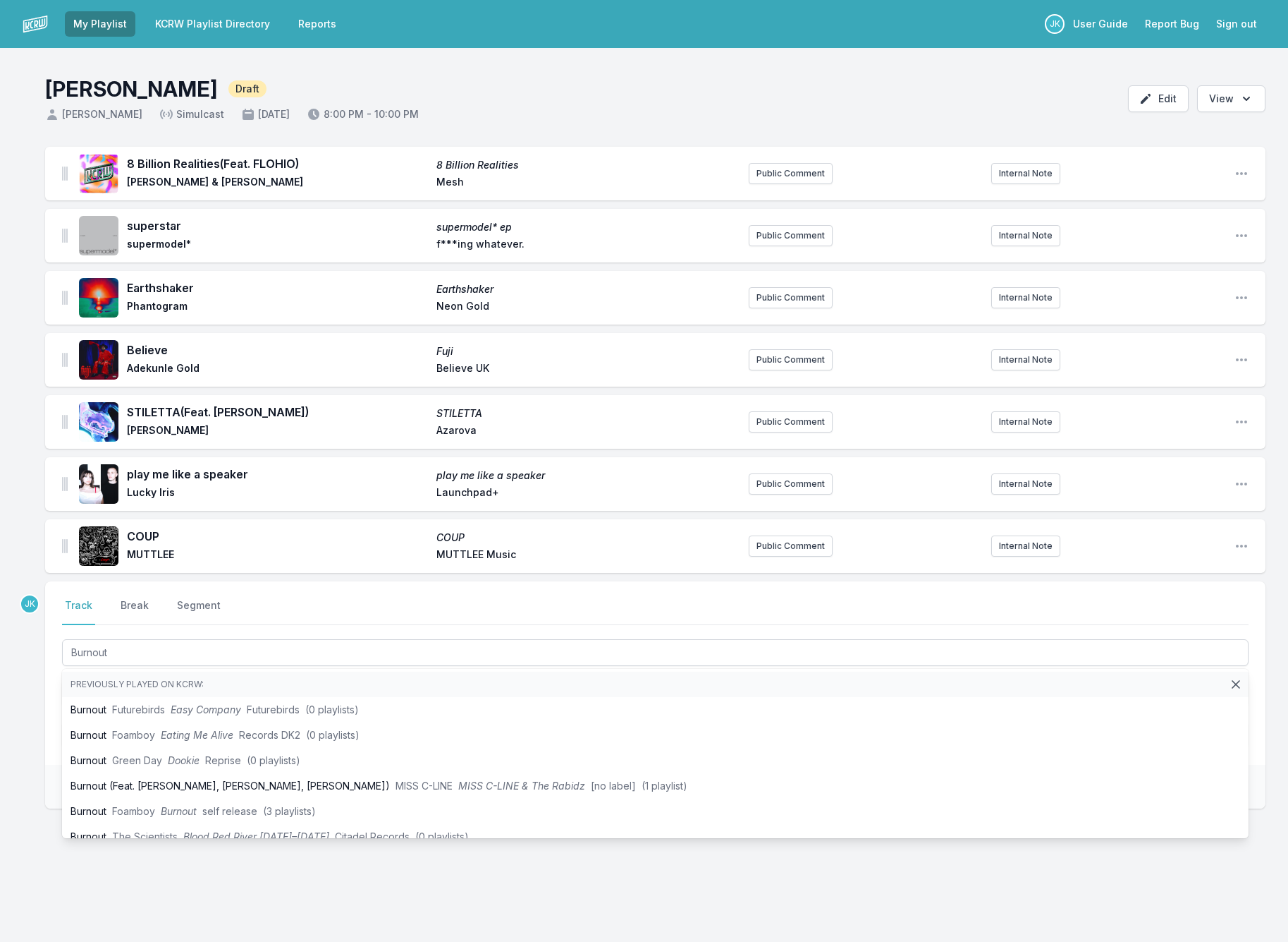
click at [9, 663] on div "8 Billion Realities (Feat. FLOHIO) 8 Billion Realities Max Cooper & Rob Clouth …" at bounding box center [644, 545] width 1288 height 797
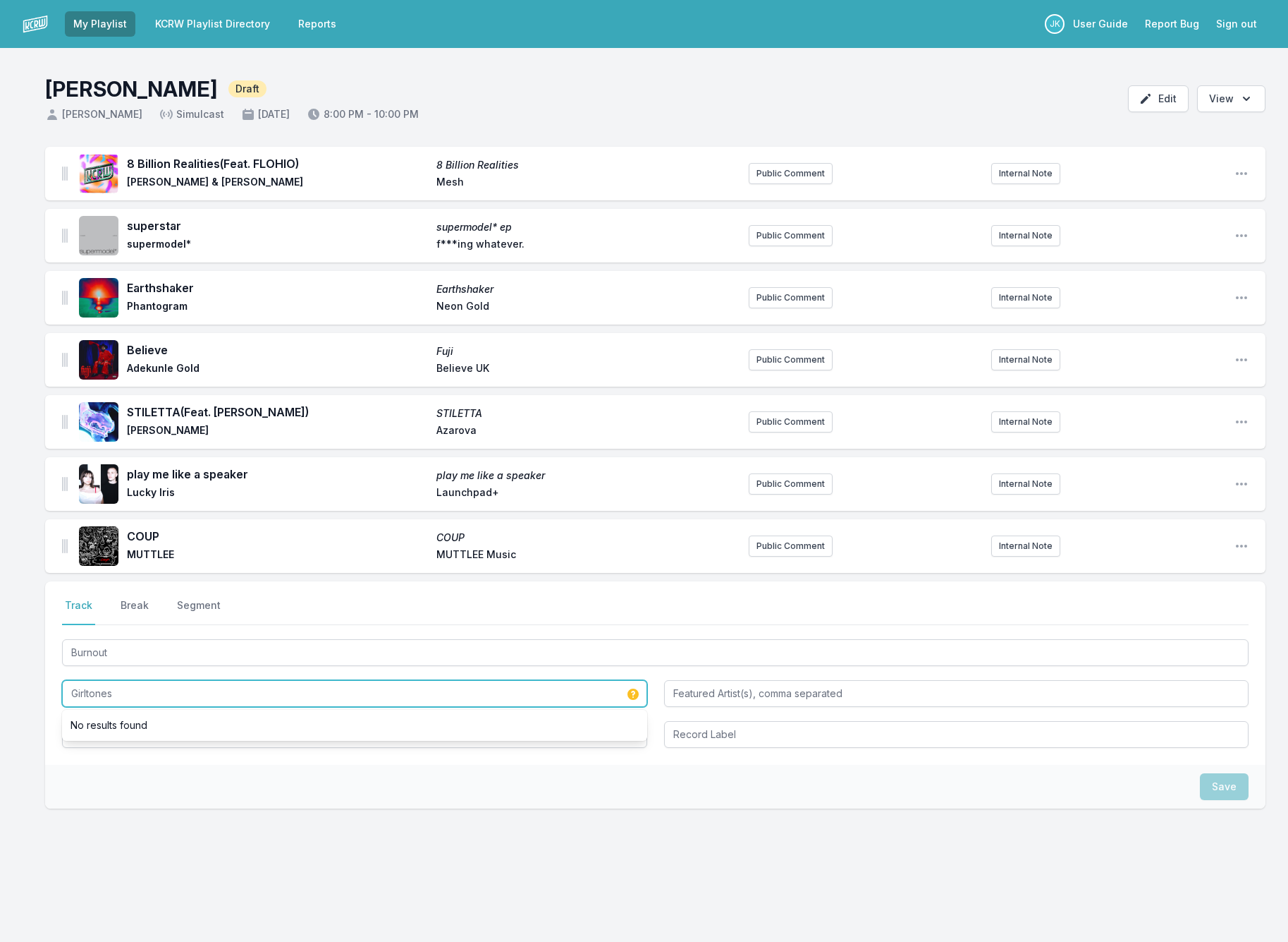
drag, startPoint x: 128, startPoint y: 693, endPoint x: 21, endPoint y: 683, distance: 107.5
click at [21, 683] on div "8 Billion Realities (Feat. FLOHIO) 8 Billion Realities Max Cooper & Rob Clouth …" at bounding box center [644, 545] width 1288 height 797
type input "Girl Tones"
click at [79, 766] on div "Save" at bounding box center [655, 786] width 1221 height 44
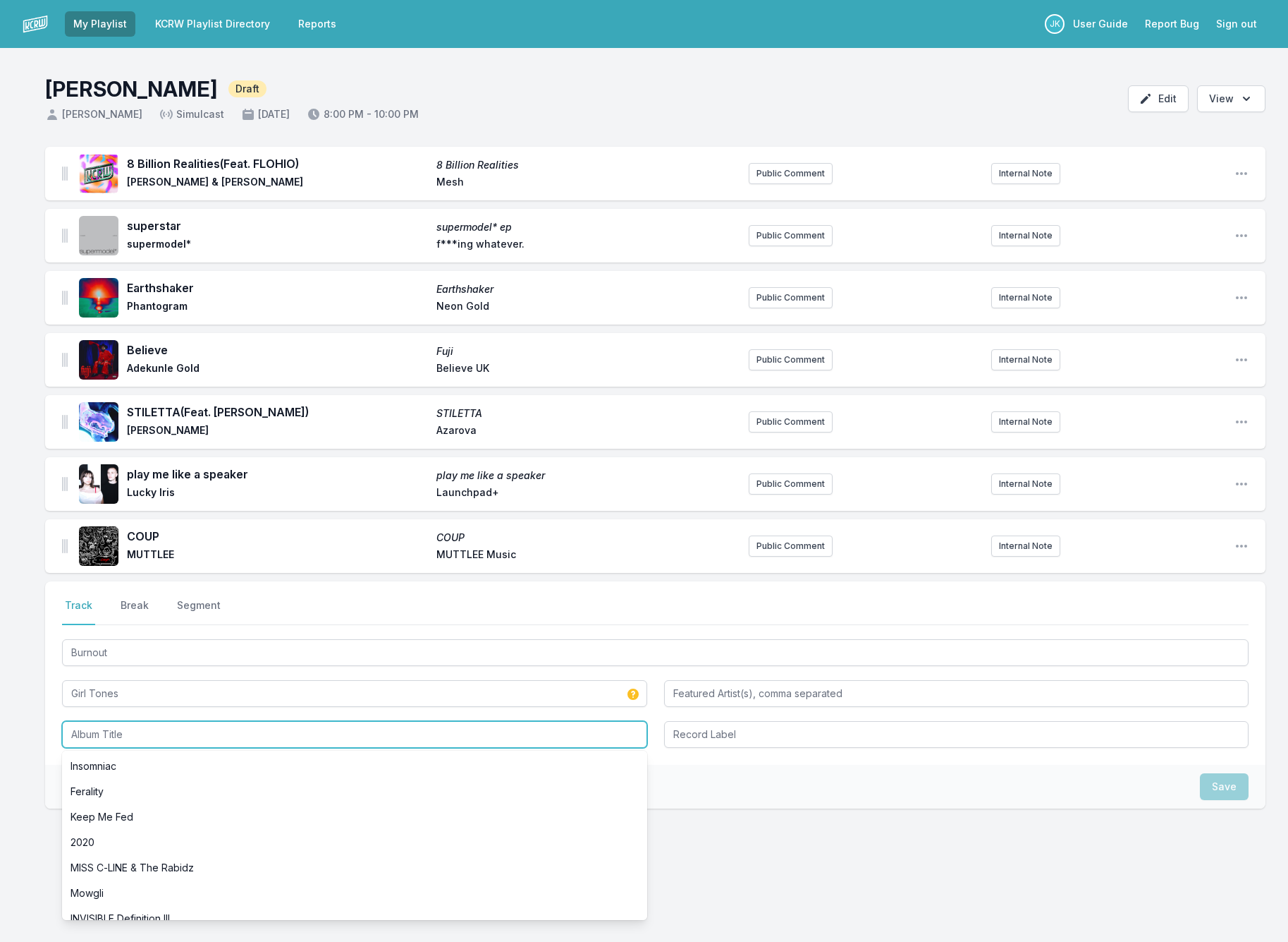
click at [103, 731] on input "Album Title" at bounding box center [354, 734] width 585 height 27
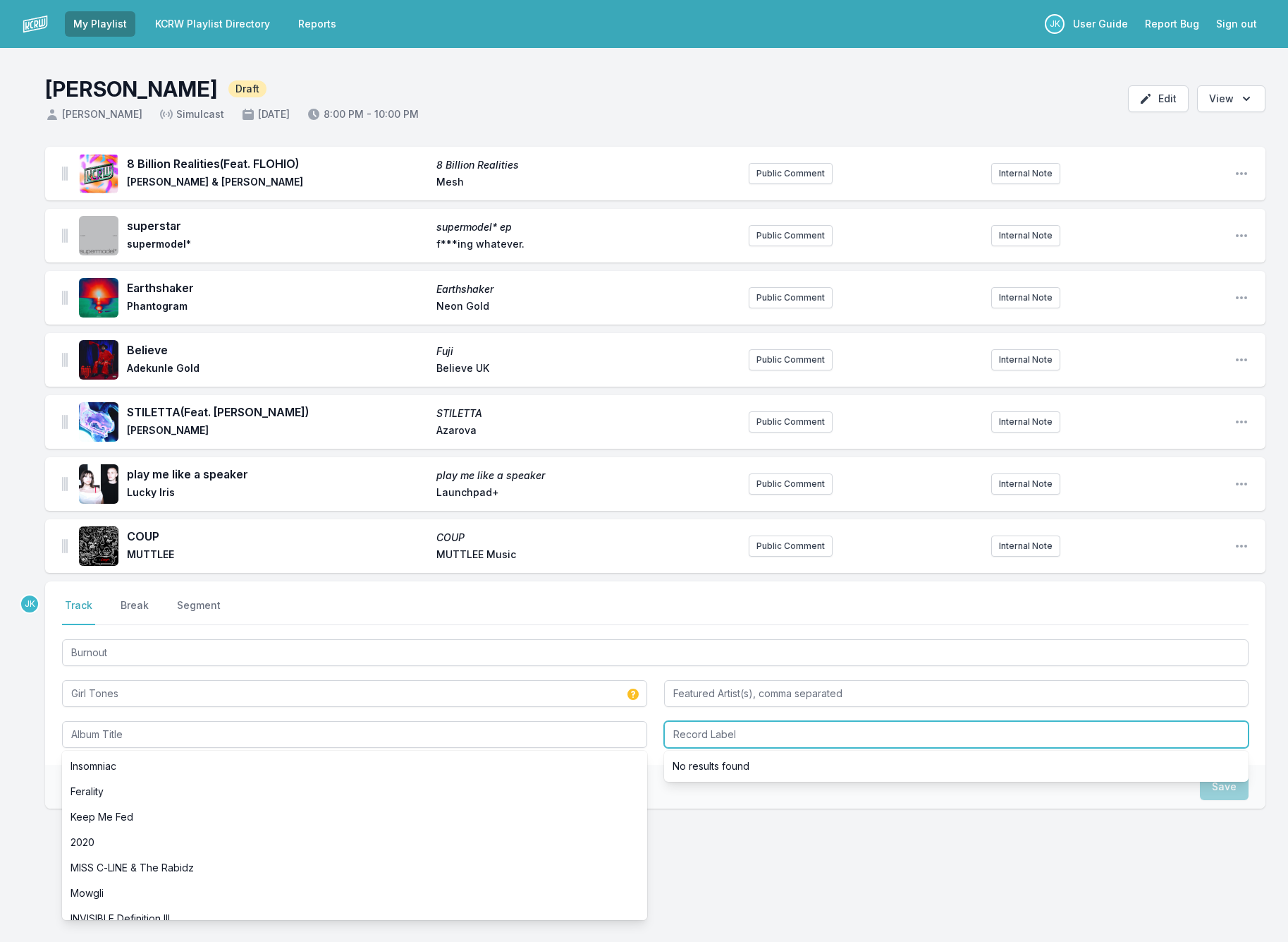
click at [706, 733] on input "Record Label" at bounding box center [957, 734] width 585 height 27
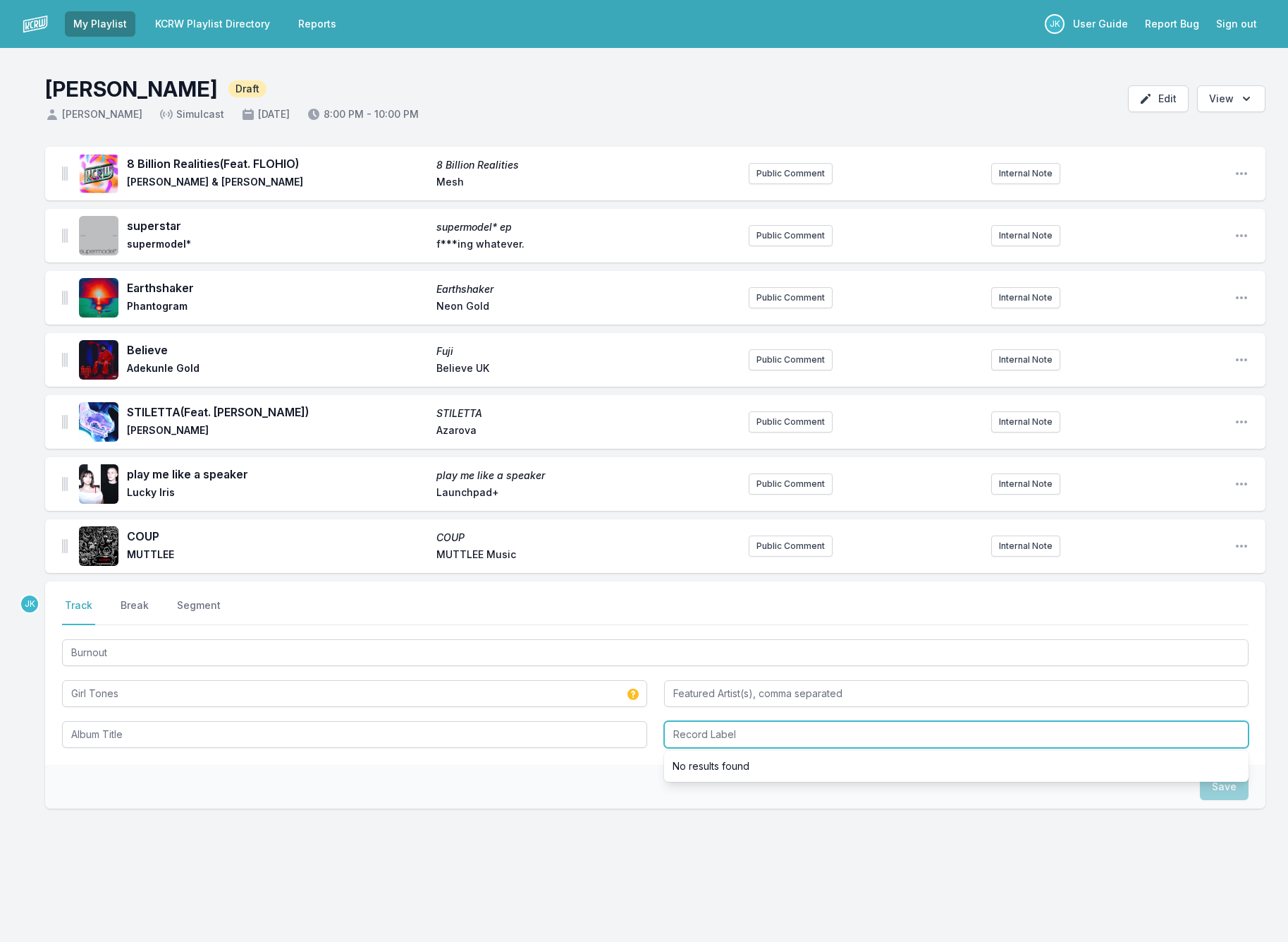
paste input "Big Loud Rock / Parallel Vision"
type input "Big Loud Rock / Parallel Vision"
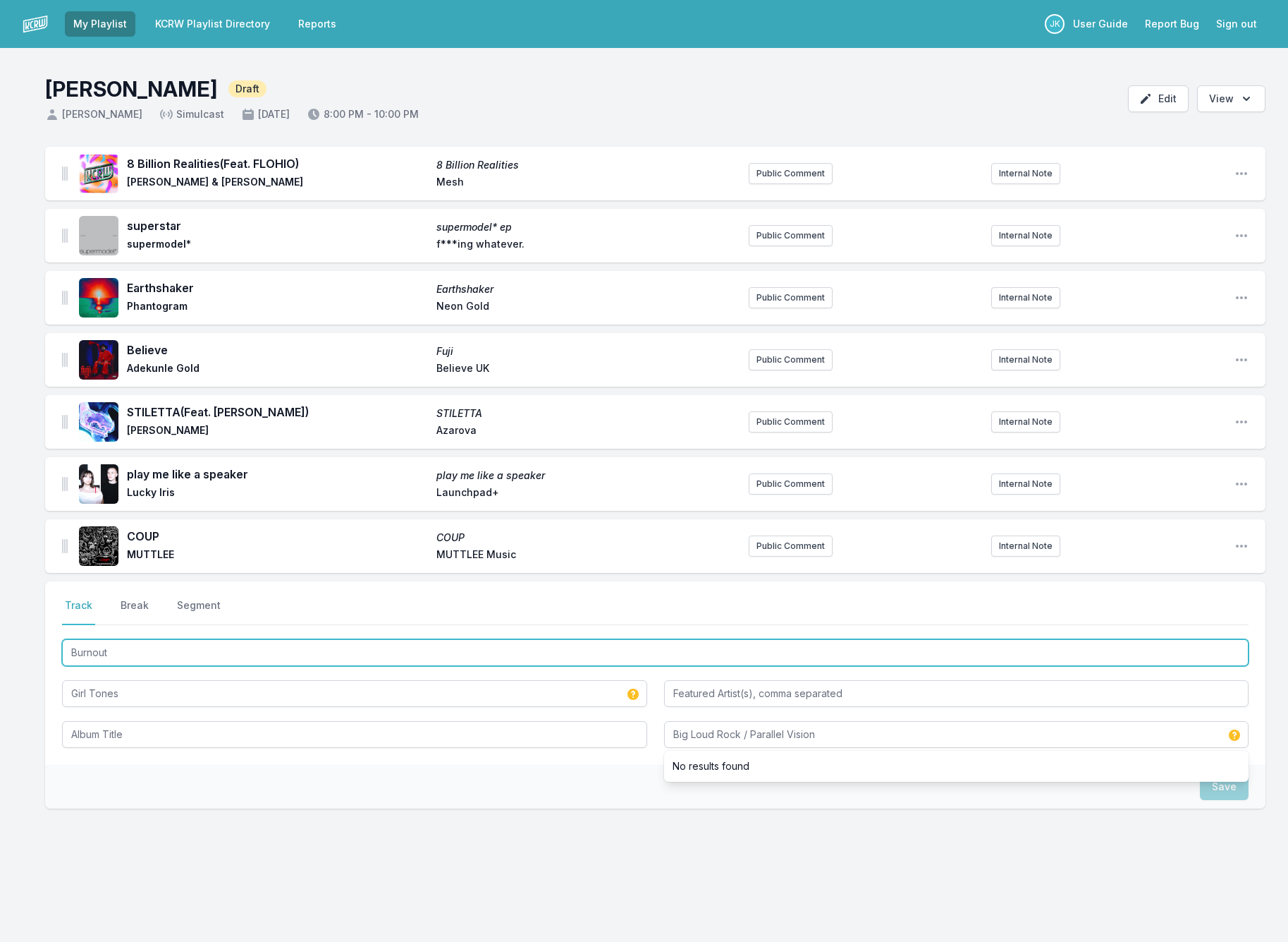
click at [126, 656] on input "Burnout" at bounding box center [655, 653] width 1187 height 27
click at [125, 656] on input "Burnout" at bounding box center [655, 653] width 1187 height 27
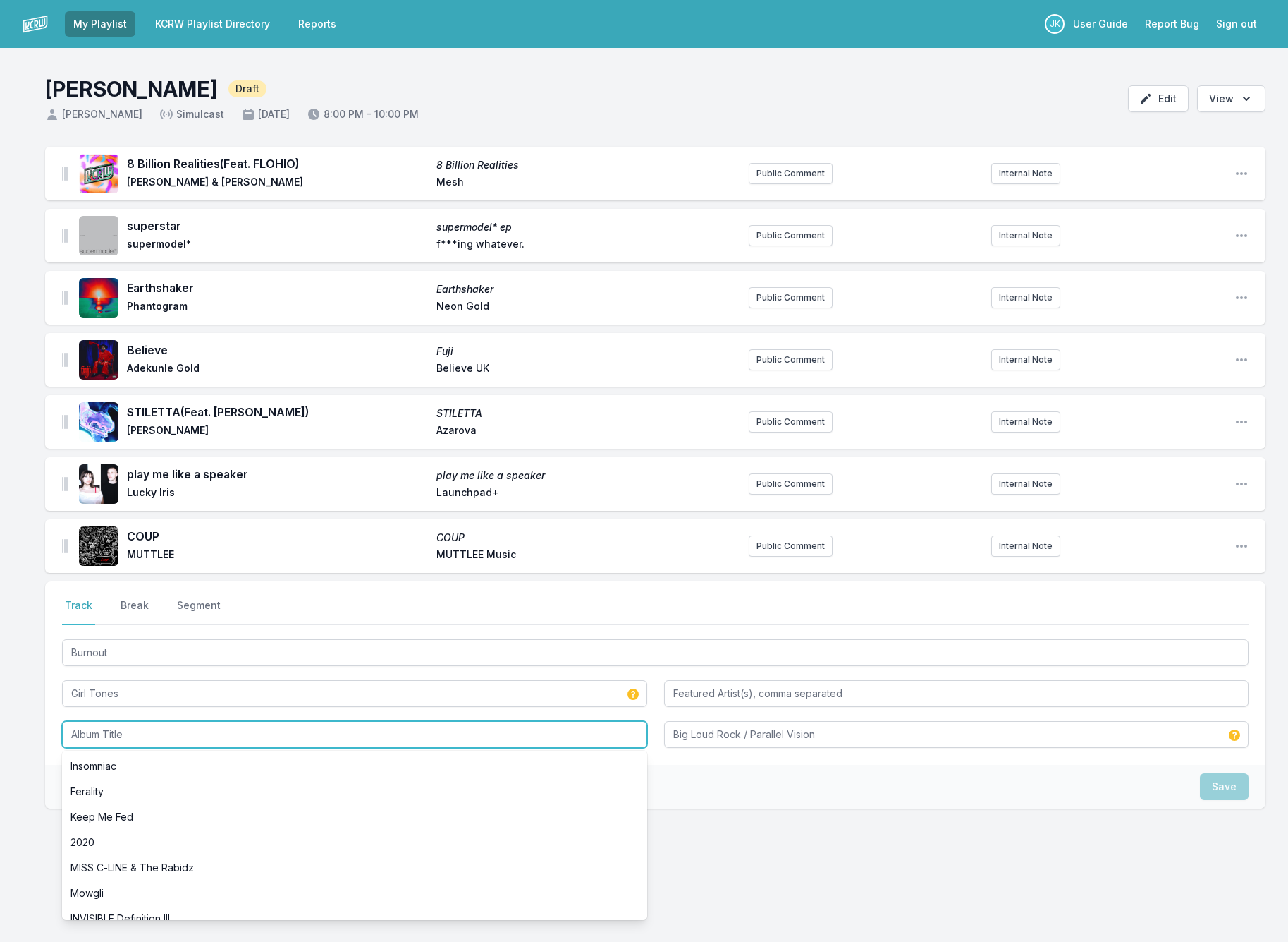
click at [100, 733] on input "Album Title" at bounding box center [354, 734] width 585 height 27
paste input "Burnout"
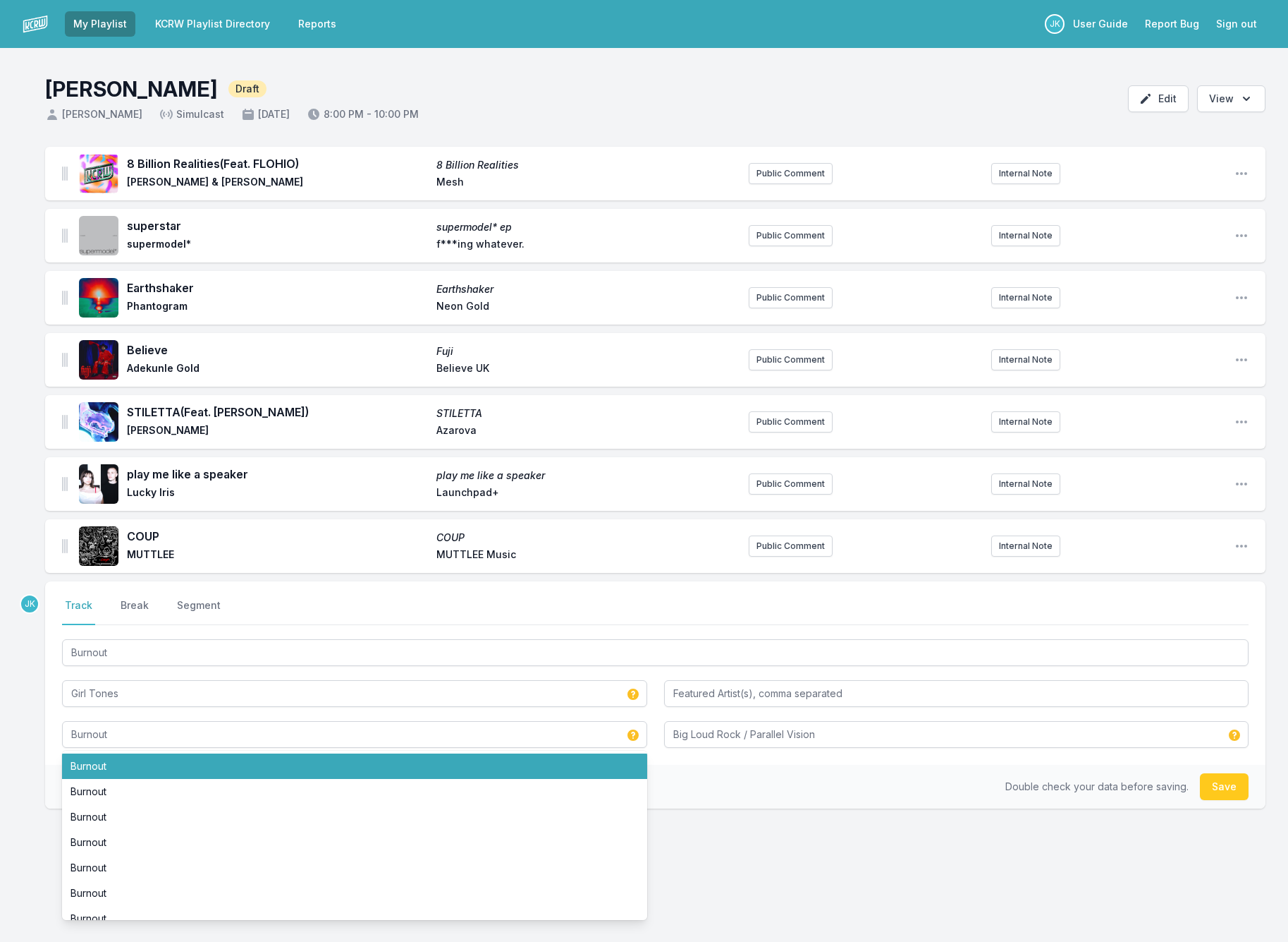
type input "Burnout"
click at [1232, 787] on button "Save" at bounding box center [1225, 786] width 49 height 27
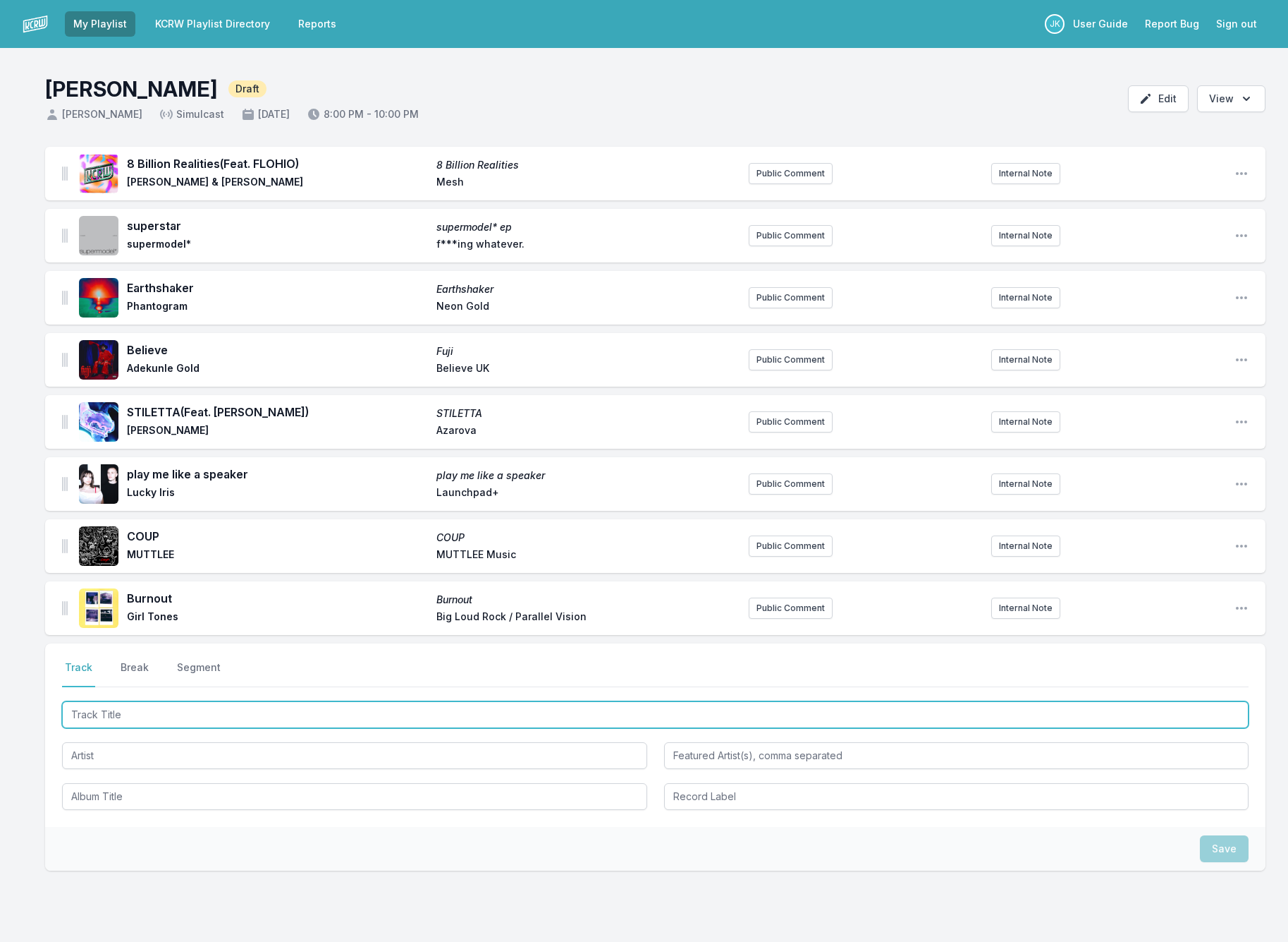
click at [75, 709] on input "Track Title" at bounding box center [655, 714] width 1187 height 27
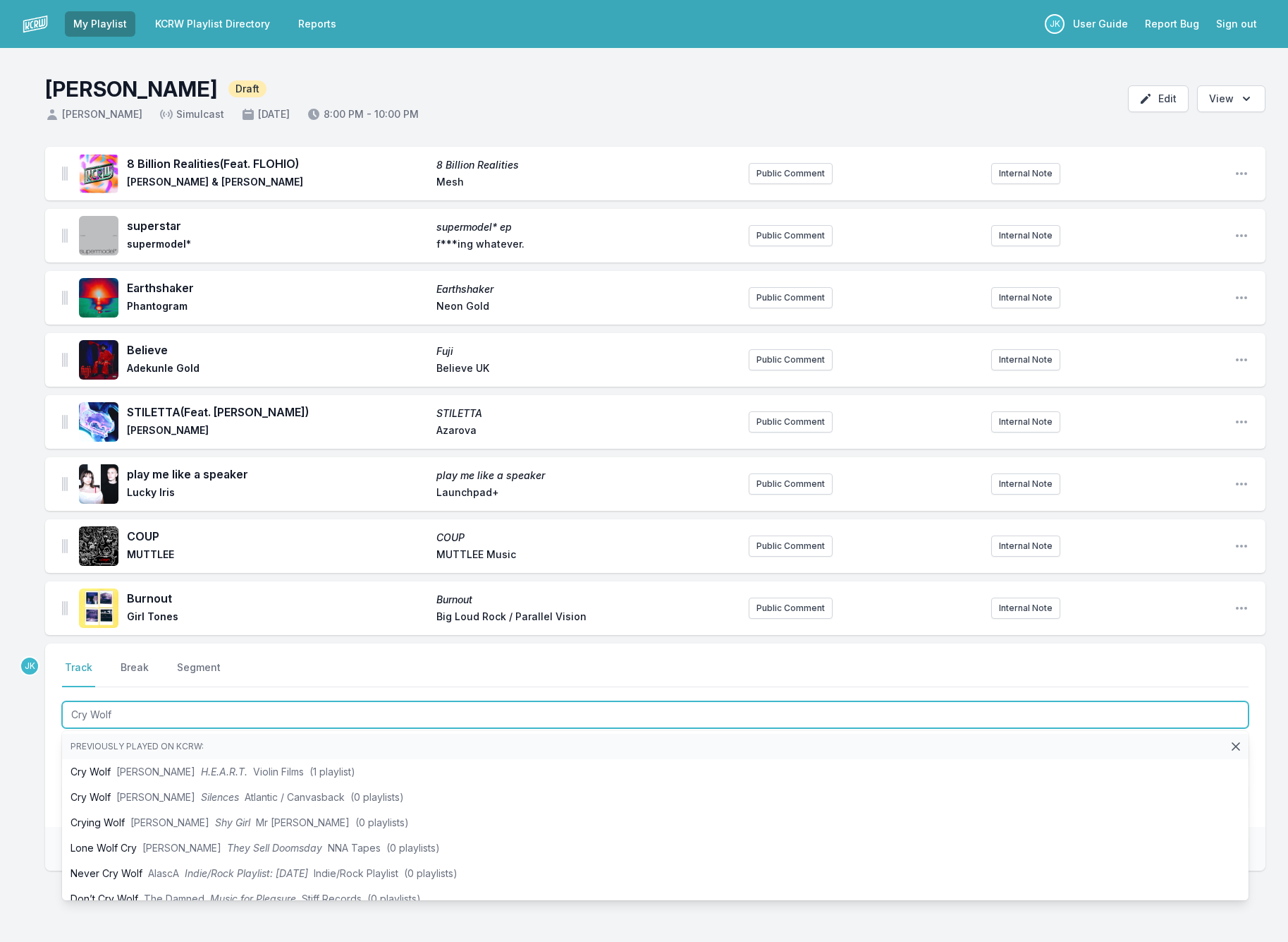
type input "Cry Wolf"
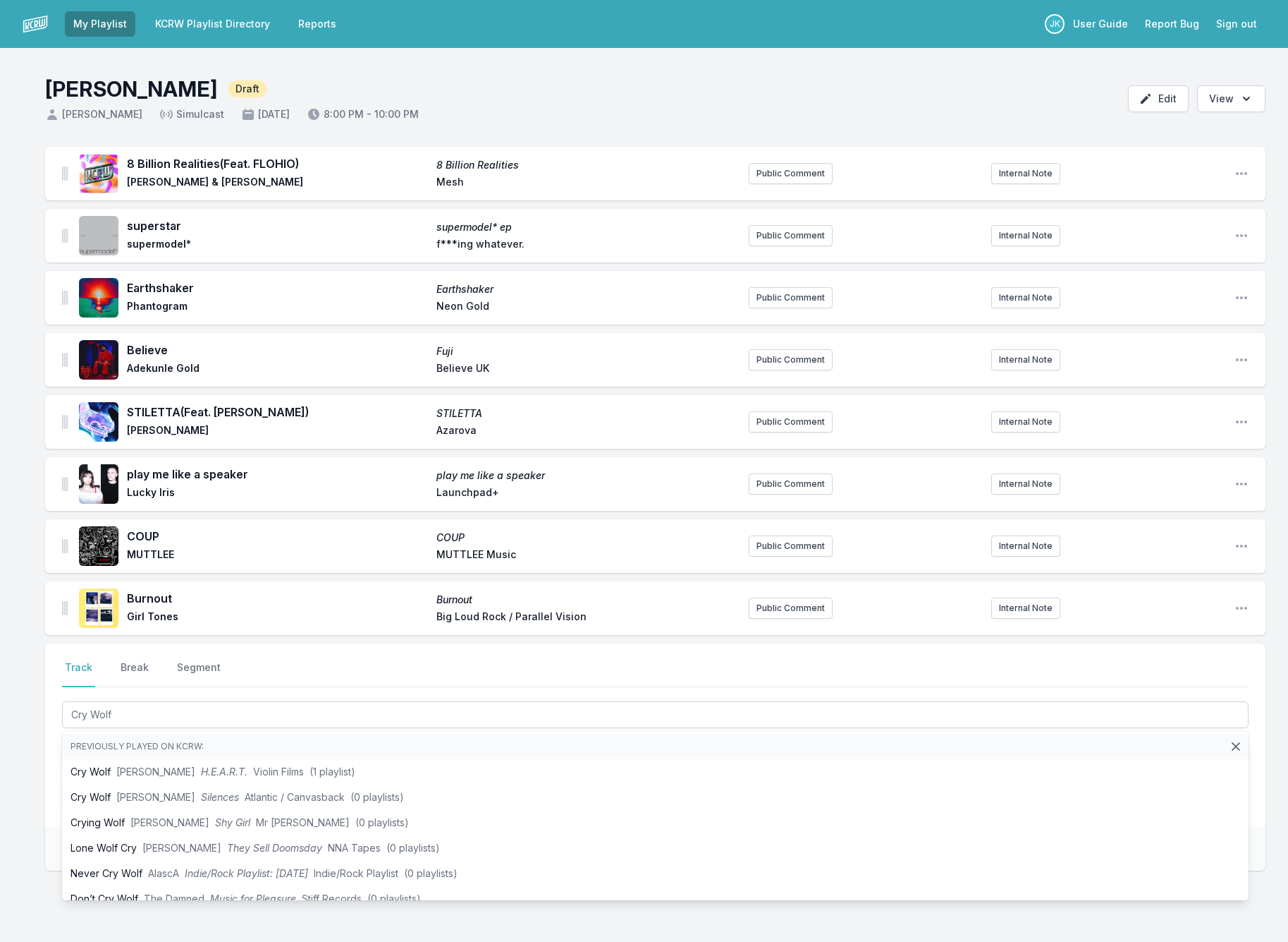
click at [9, 748] on div "8 Billion Realities (Feat. FLOHIO) 8 Billion Realities Max Cooper & Rob Clouth …" at bounding box center [644, 576] width 1288 height 859
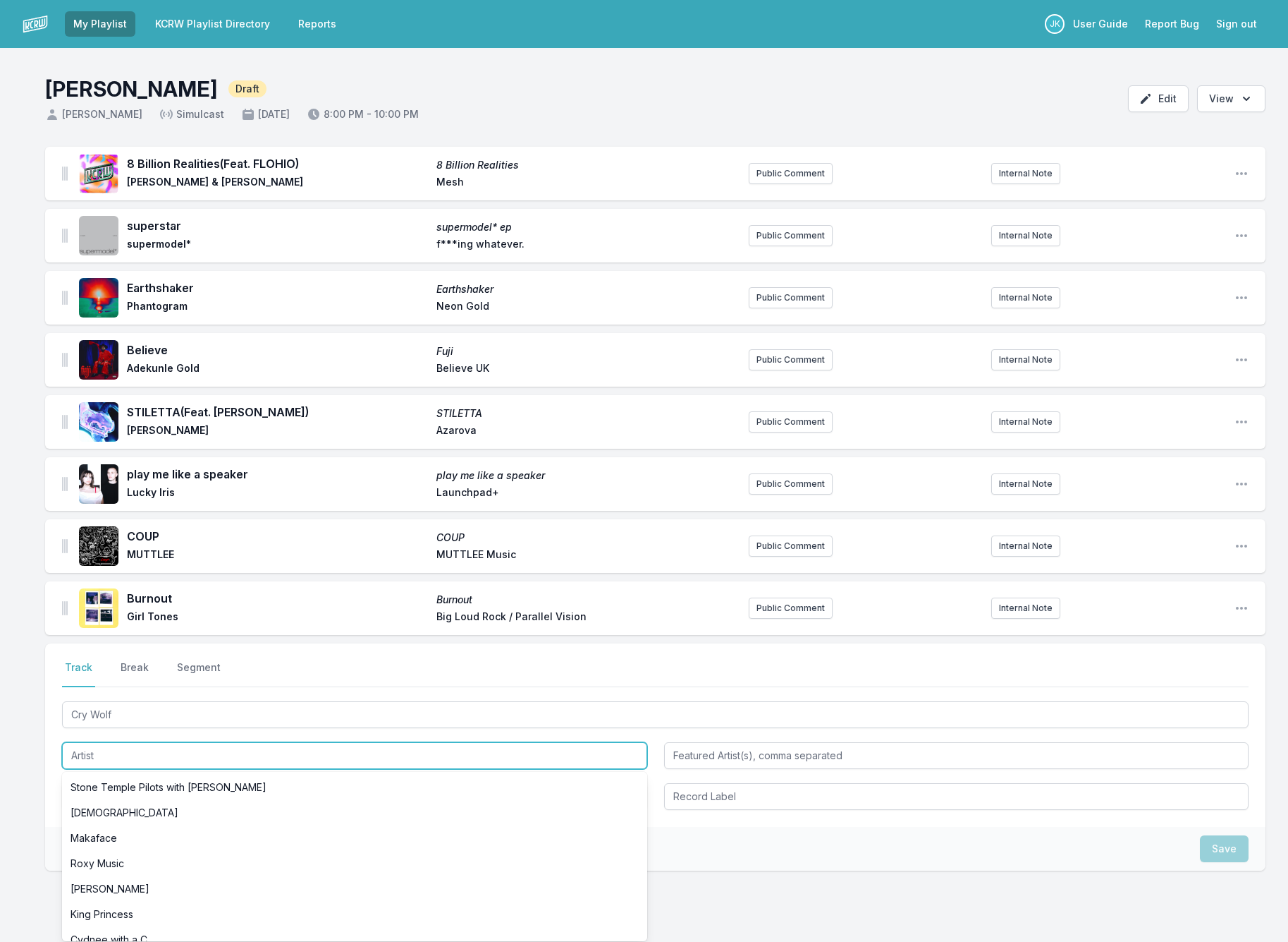
click at [79, 757] on input "Artist" at bounding box center [354, 755] width 585 height 27
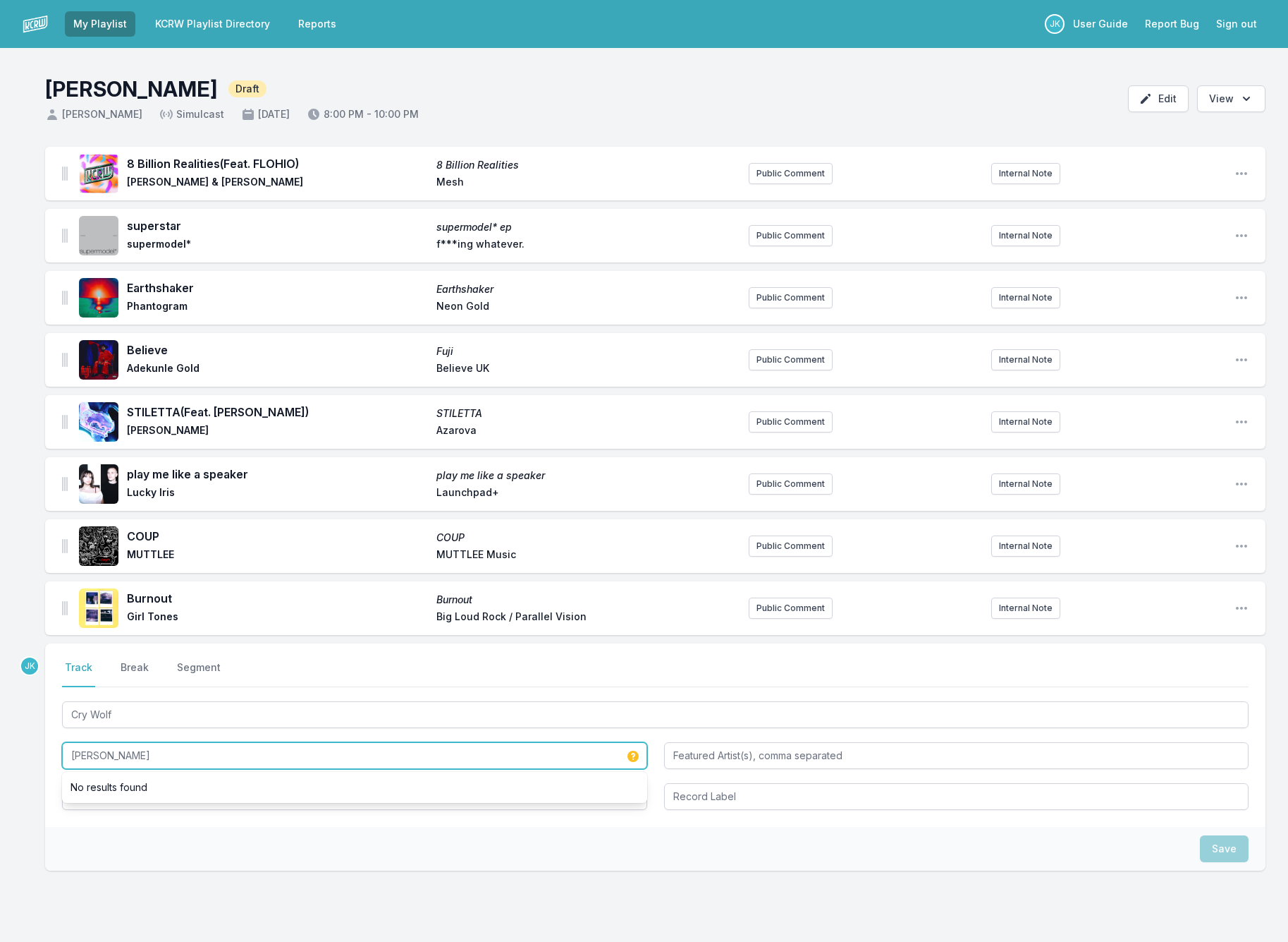
type input "[PERSON_NAME]"
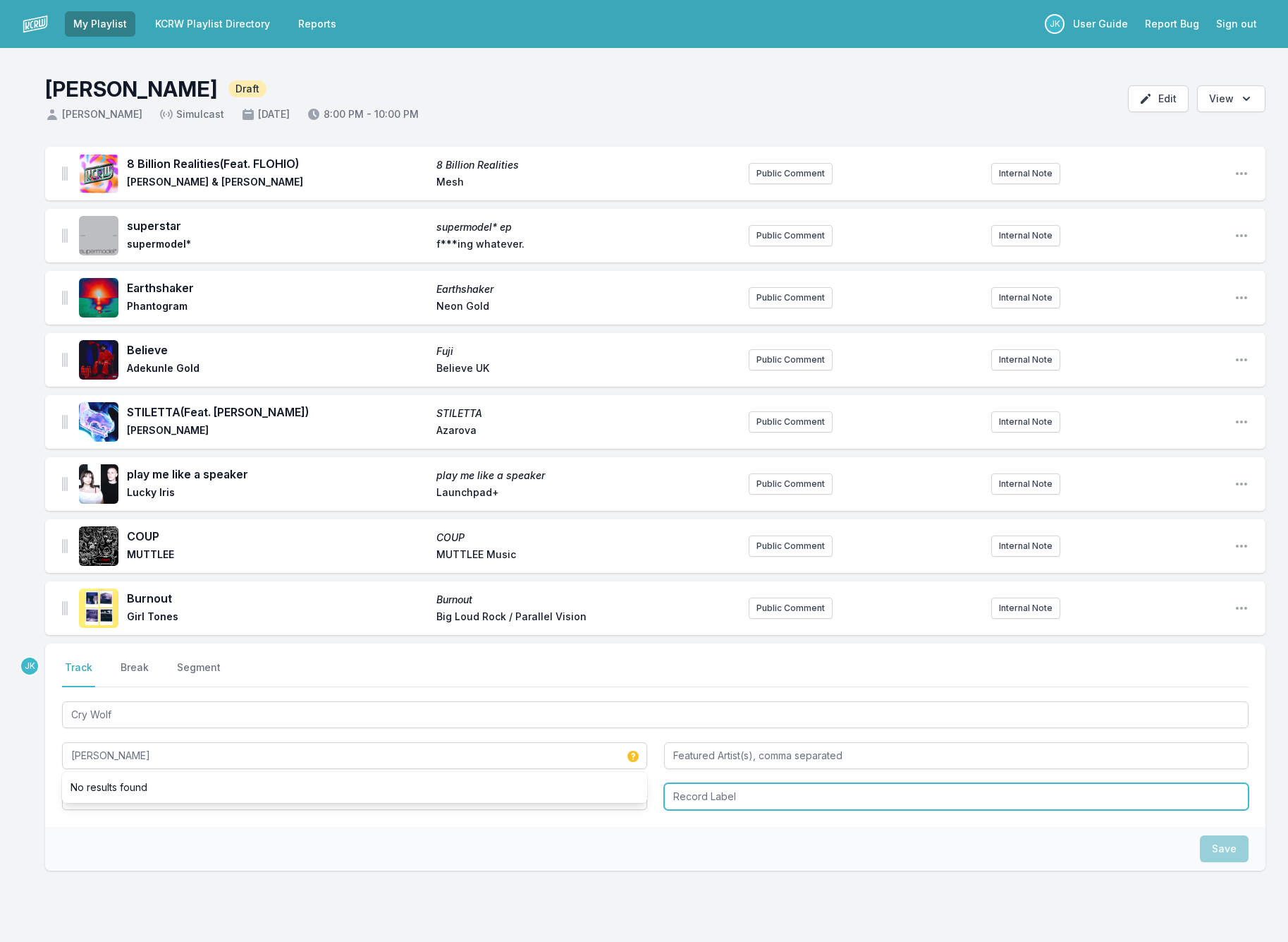
click at [713, 798] on input "Record Label" at bounding box center [957, 796] width 585 height 27
type input "Def Jam Recordings"
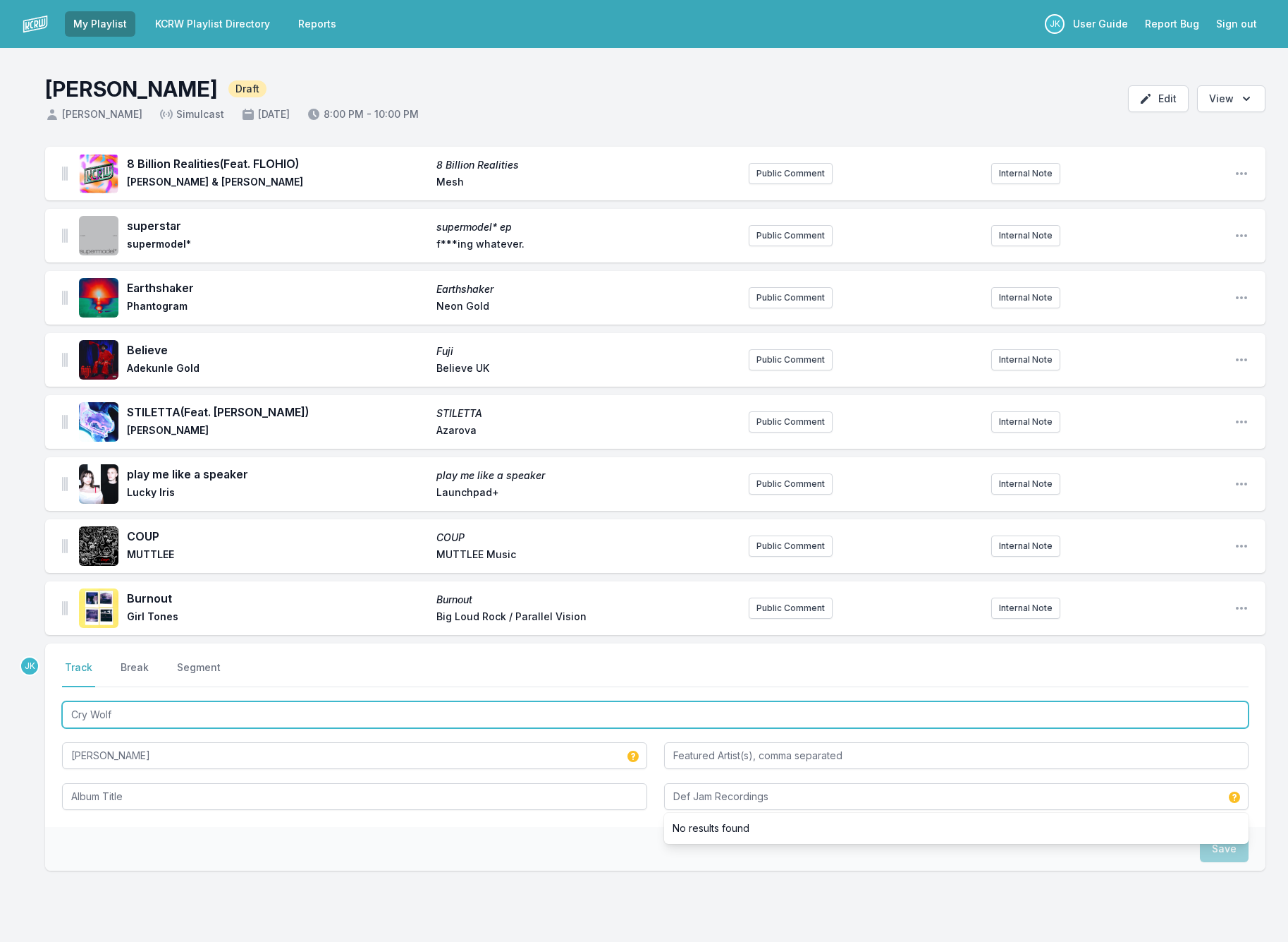
click at [119, 714] on input "Cry Wolf" at bounding box center [655, 714] width 1187 height 27
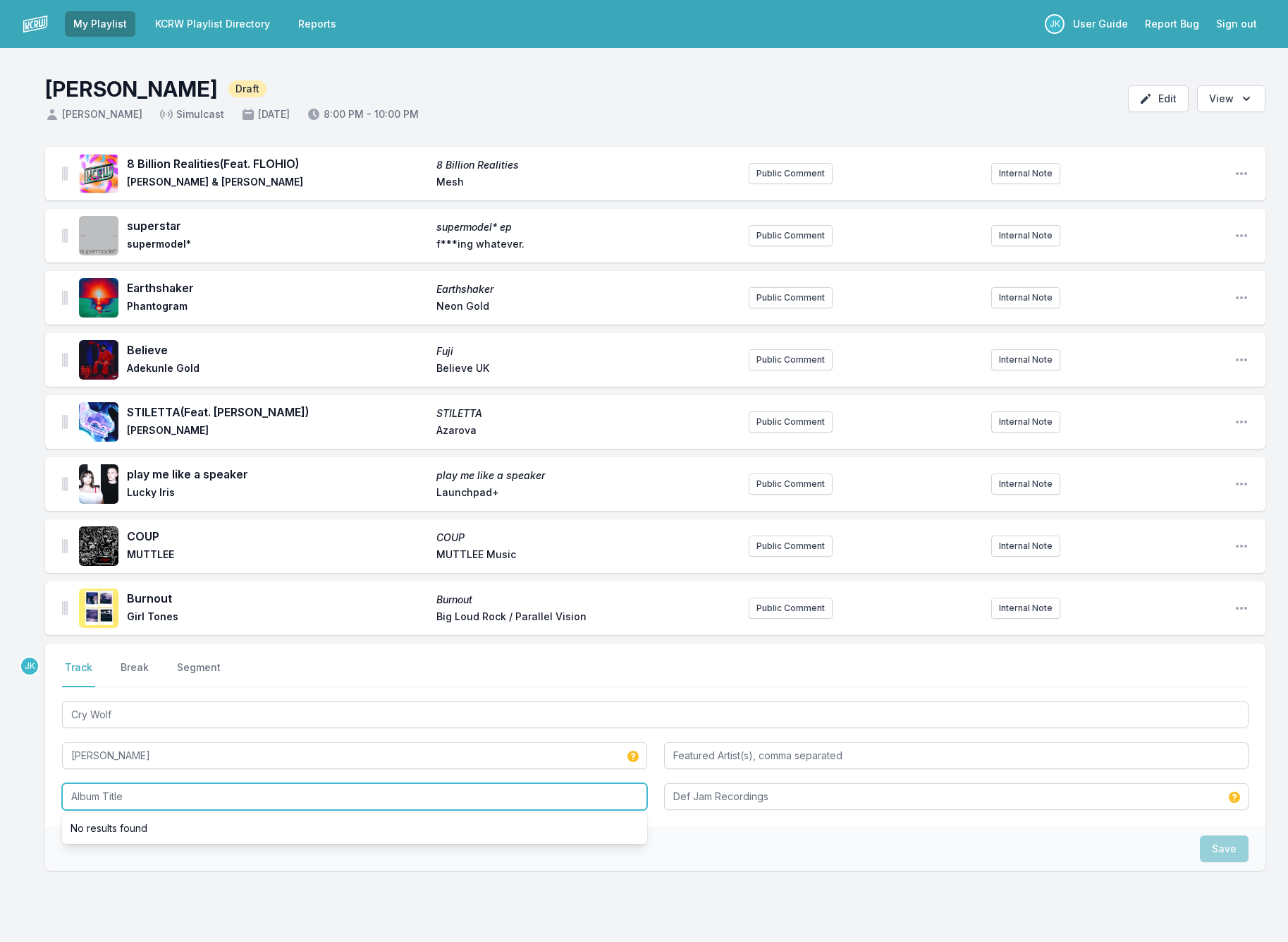
click at [97, 793] on input "Album Title" at bounding box center [354, 796] width 585 height 27
paste input "Cry Wolf"
type input "Cry Wolf"
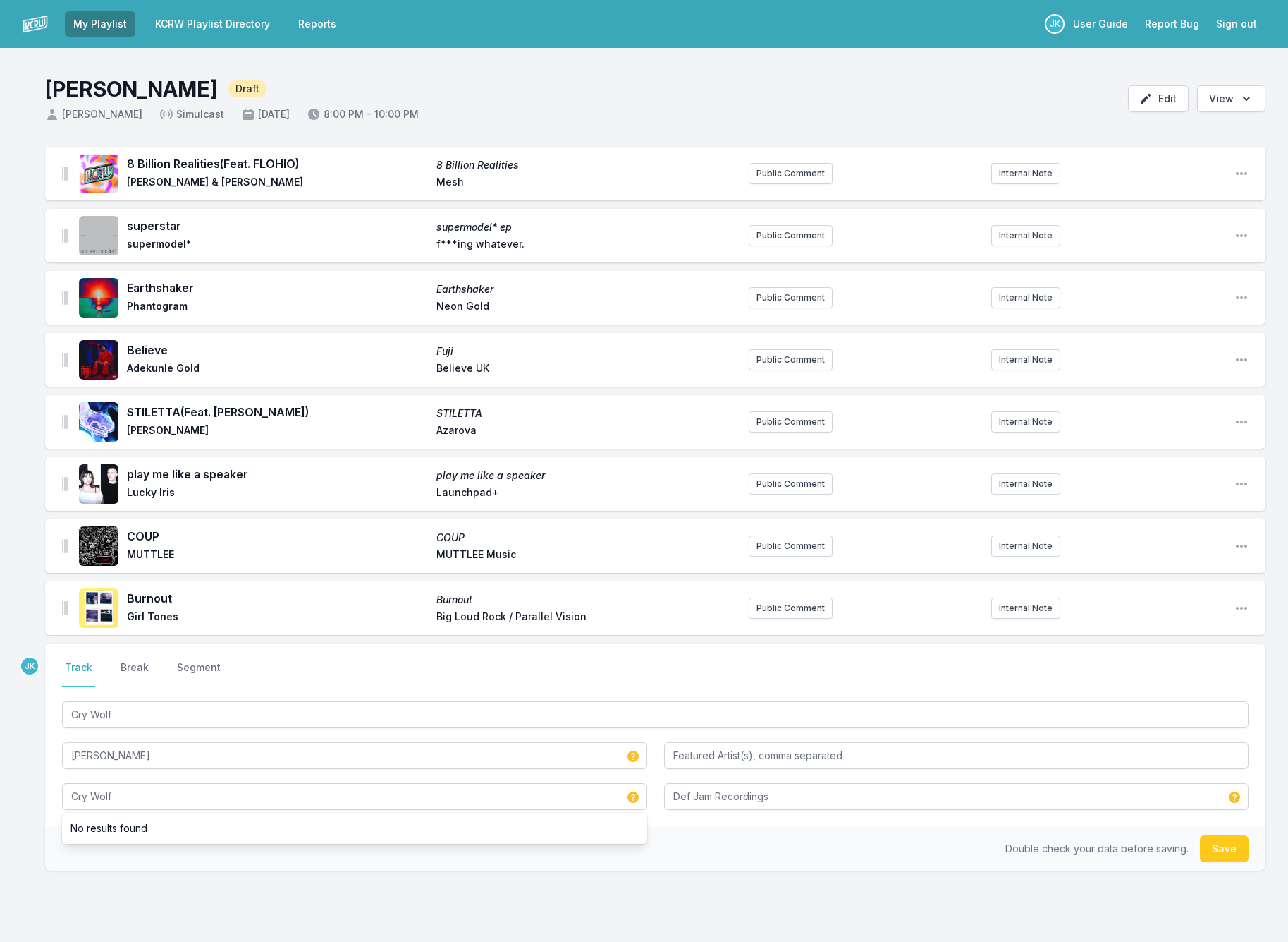
click at [1237, 847] on button "Save" at bounding box center [1225, 849] width 49 height 27
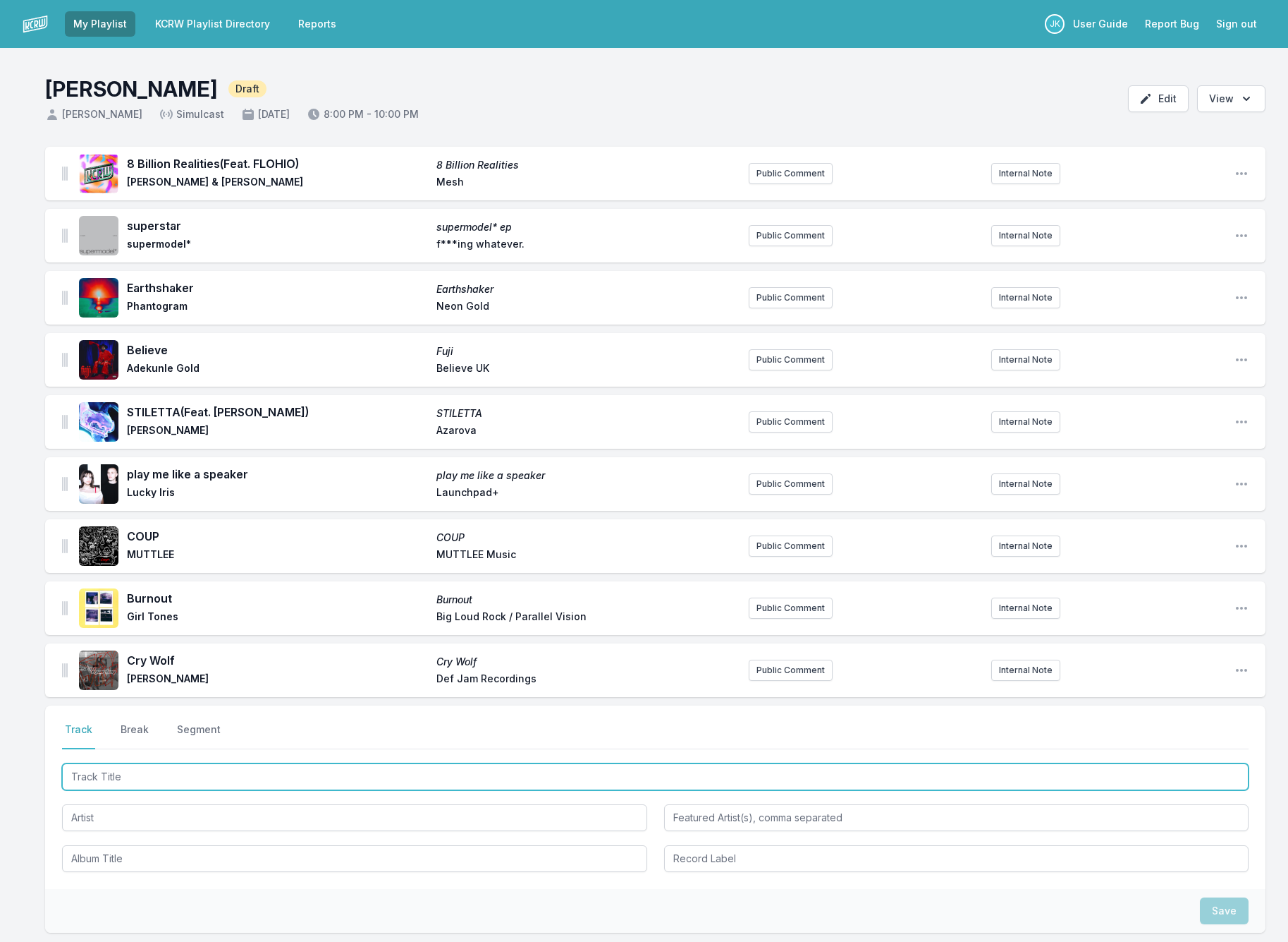
click at [100, 767] on input "Track Title" at bounding box center [655, 777] width 1187 height 27
paste input "GANGSTA"
type input "GANGSTA"
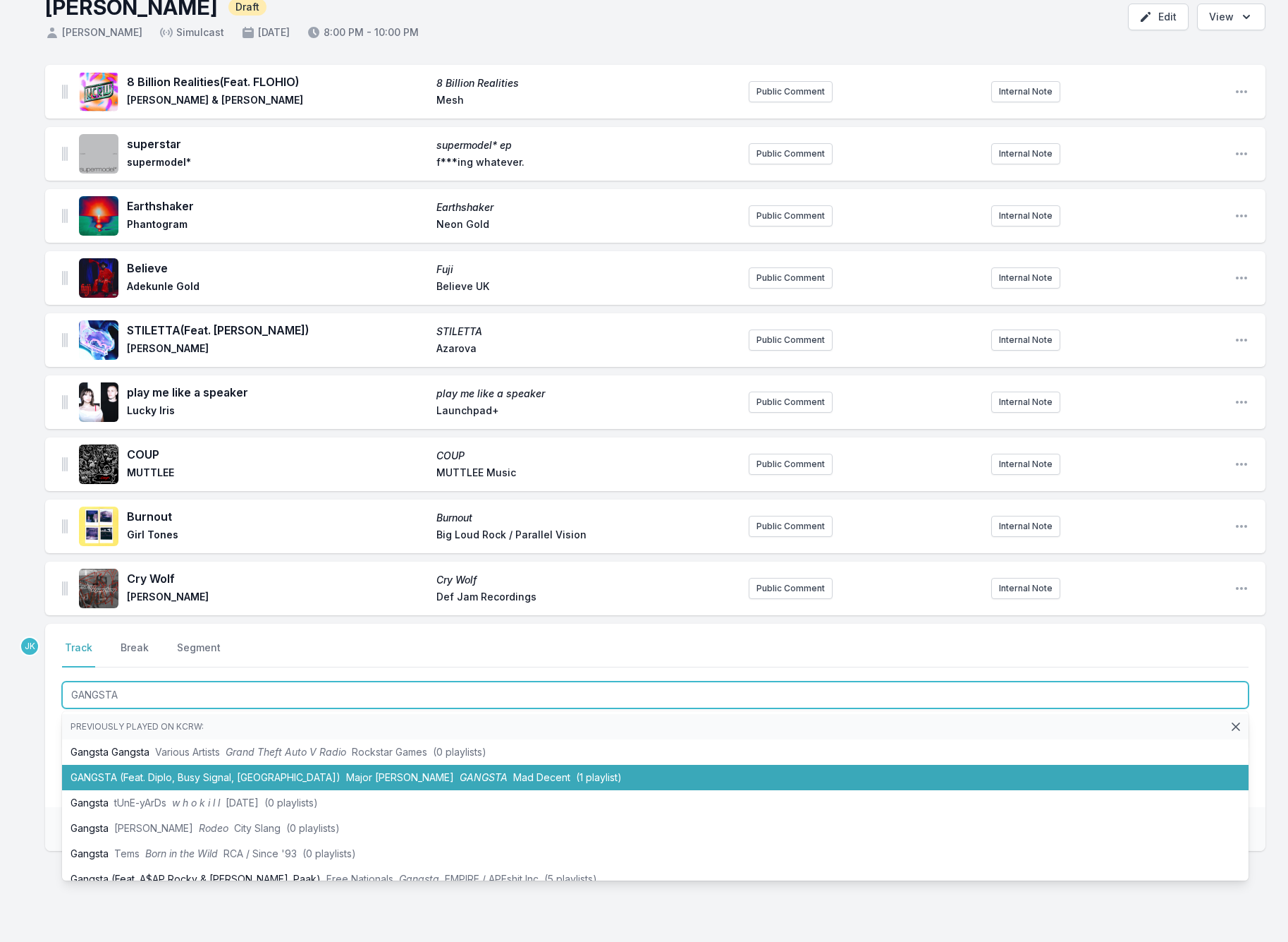
click at [105, 768] on li "GANGSTA (Feat. Diplo, Busy Signal, Kybba) Major Lazer GANGSTA Mad Decent (1 pla…" at bounding box center [655, 777] width 1187 height 25
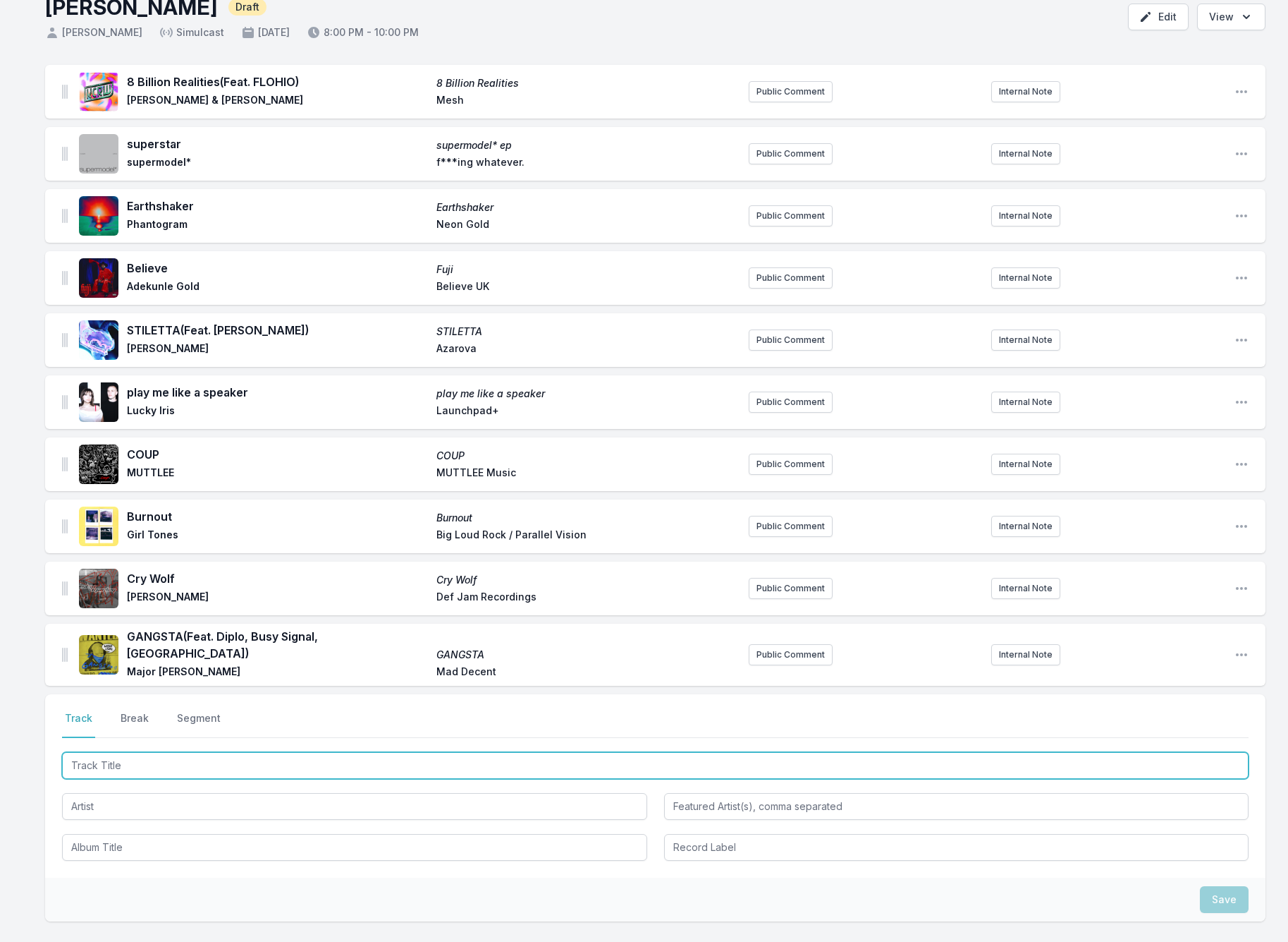
paste input "The Voices Of Sweet Jamaica - All Star Remix"
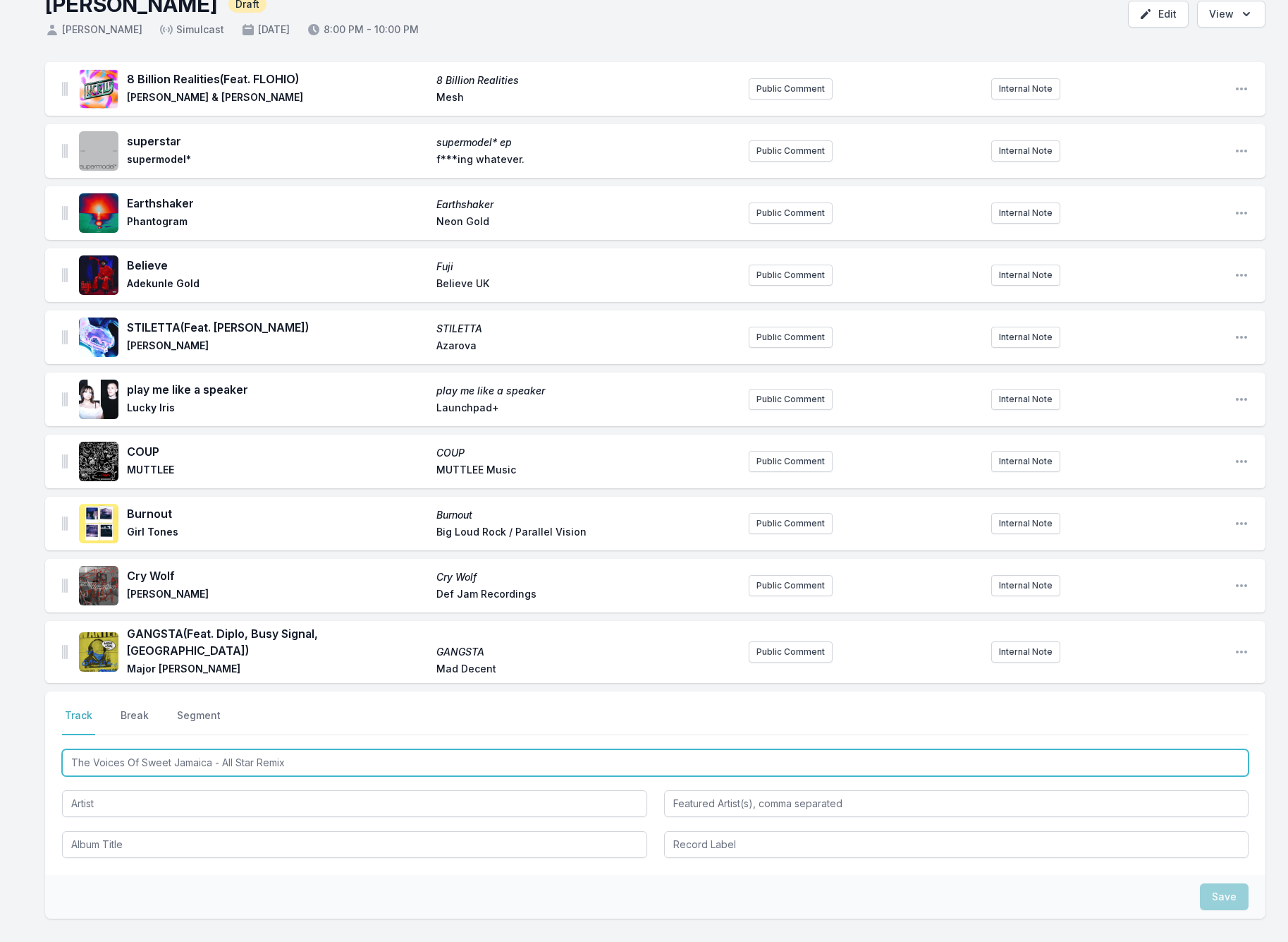
scroll to position [189, 0]
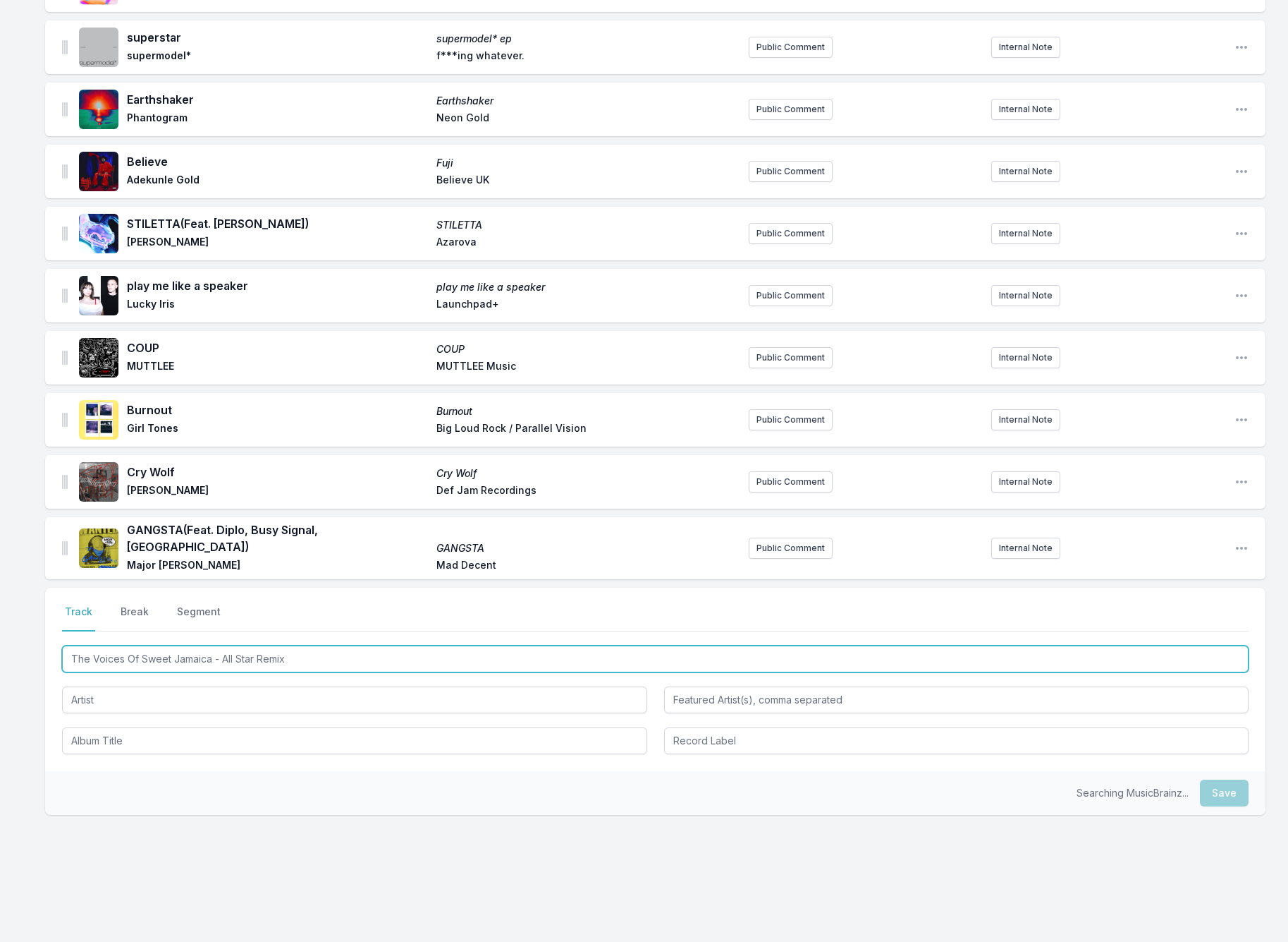
type input "The Voices Of Sweet Jamaica - All Star Remix"
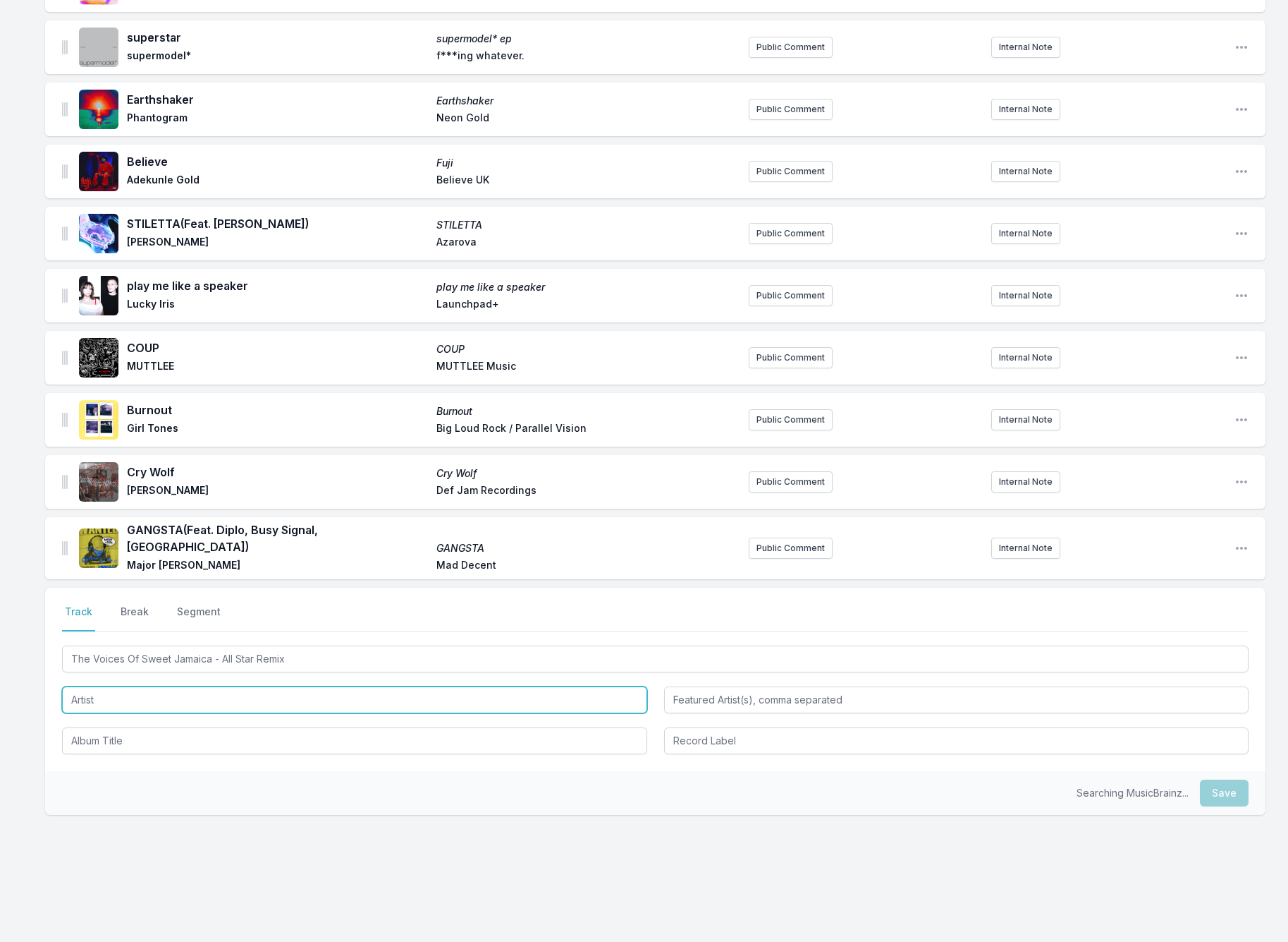
click at [102, 695] on input "Artist" at bounding box center [354, 699] width 585 height 27
type input "Shaggy"
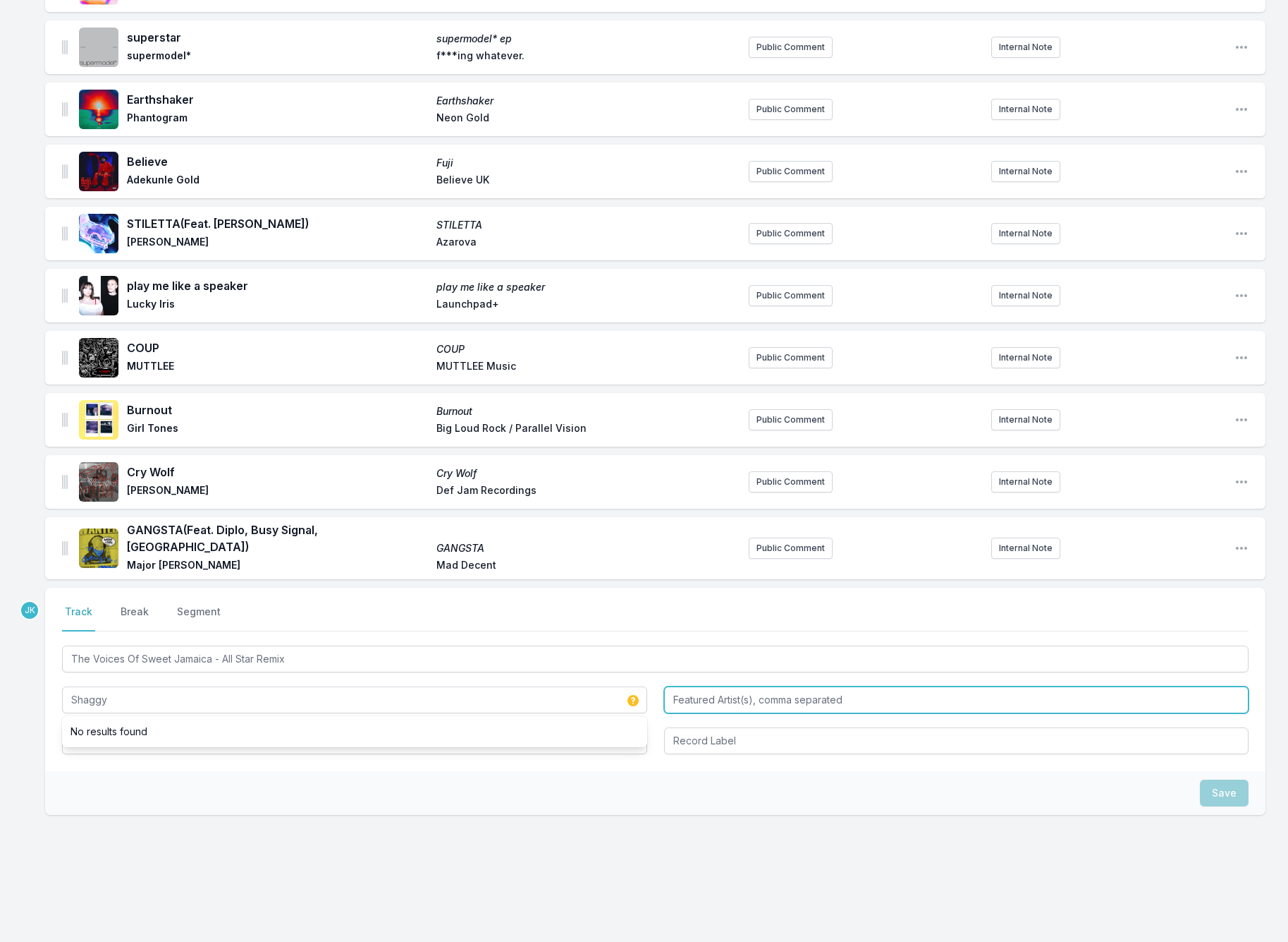
click at [684, 686] on input "Featured Artist(s), comma separated" at bounding box center [957, 699] width 585 height 27
paste input "Shaggy, Josey Wales, Mr. Vegas, Barrington Levy, U-Roy, Beenie Man, T.O.K, Coco…"
drag, startPoint x: 684, startPoint y: 691, endPoint x: 613, endPoint y: 696, distance: 71.2
click at [613, 696] on div "The Voices Of Sweet Jamaica - All Star Remix Shaggy Shaggy, Josey Wales, Mr. Ve…" at bounding box center [655, 697] width 1187 height 111
click at [712, 691] on input "Shaggy, Josey Wales, Mr. Vegas, Barrington Levy, U-Roy, Beenie Man, T.O.K, Coco…" at bounding box center [957, 699] width 585 height 27
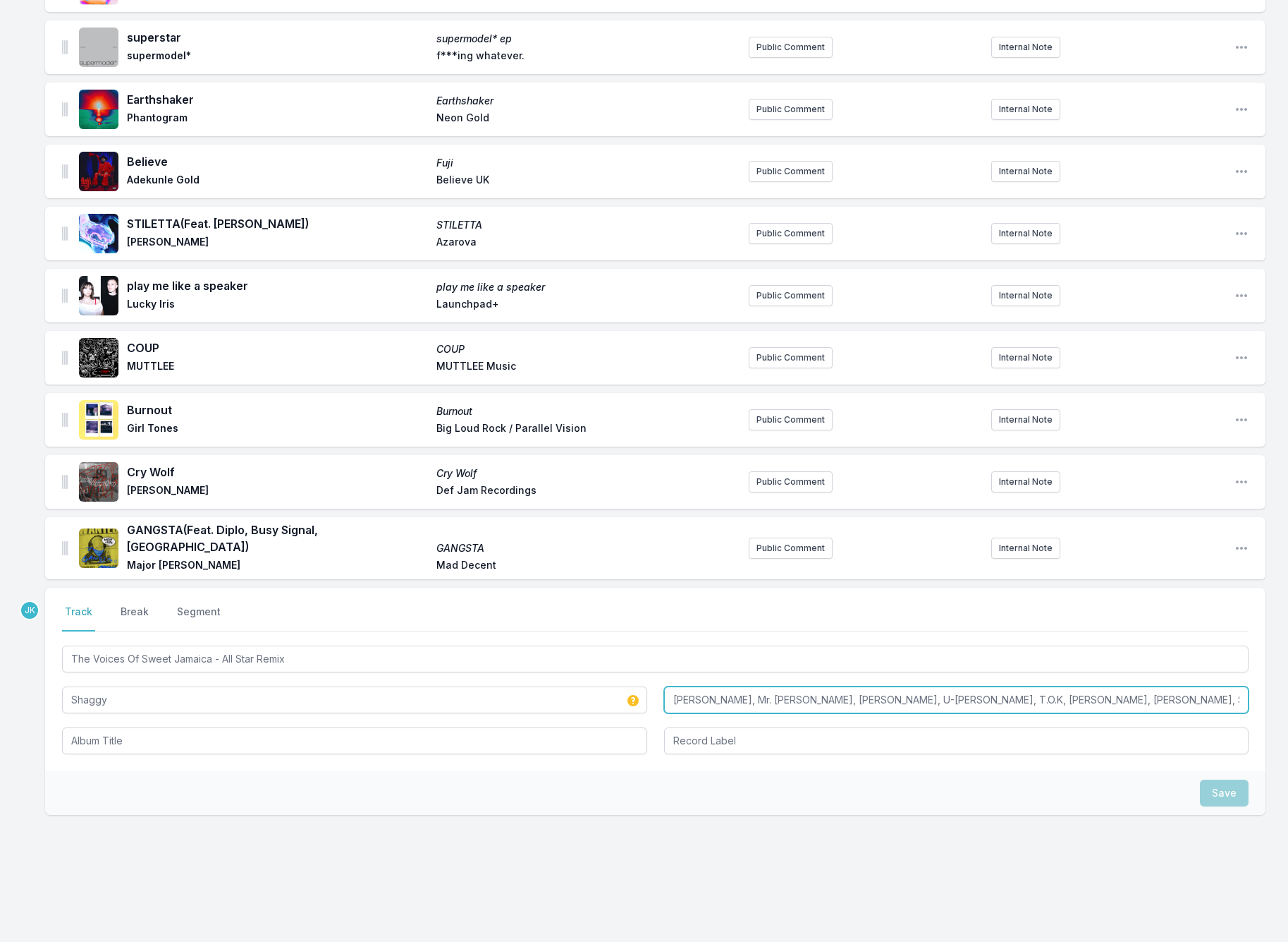
drag, startPoint x: 714, startPoint y: 691, endPoint x: 625, endPoint y: 694, distance: 89.1
click at [625, 694] on div "The Voices Of Sweet Jamaica - All Star Remix Shaggy Shaggy, Josey Wales, Mr. Ve…" at bounding box center [655, 697] width 1187 height 111
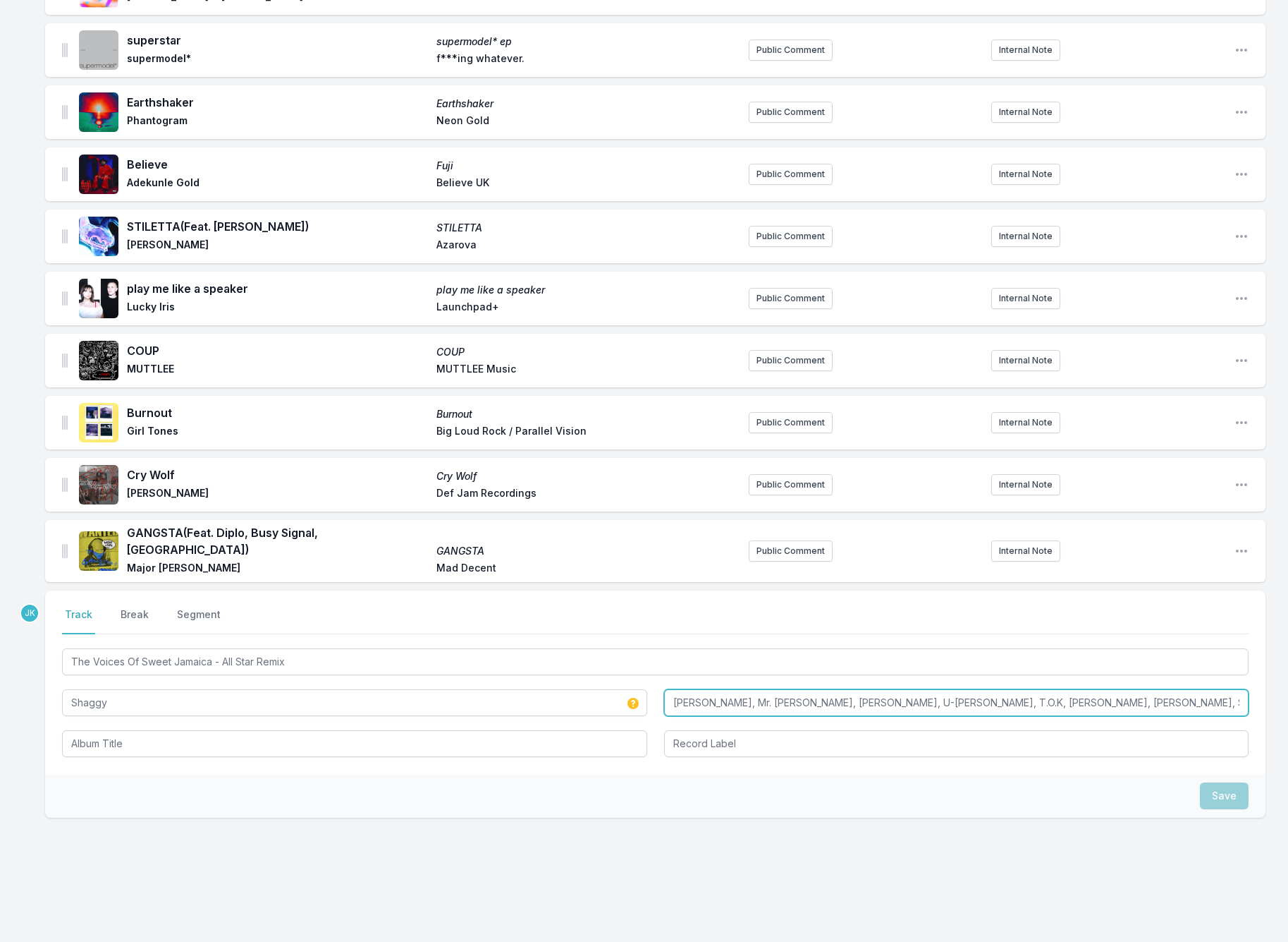
type input "Josey Wales, Mr. Vegas, Barrington Levy, U-Roy, Beenie Man, T.O.K, Cocoa Tea, M…"
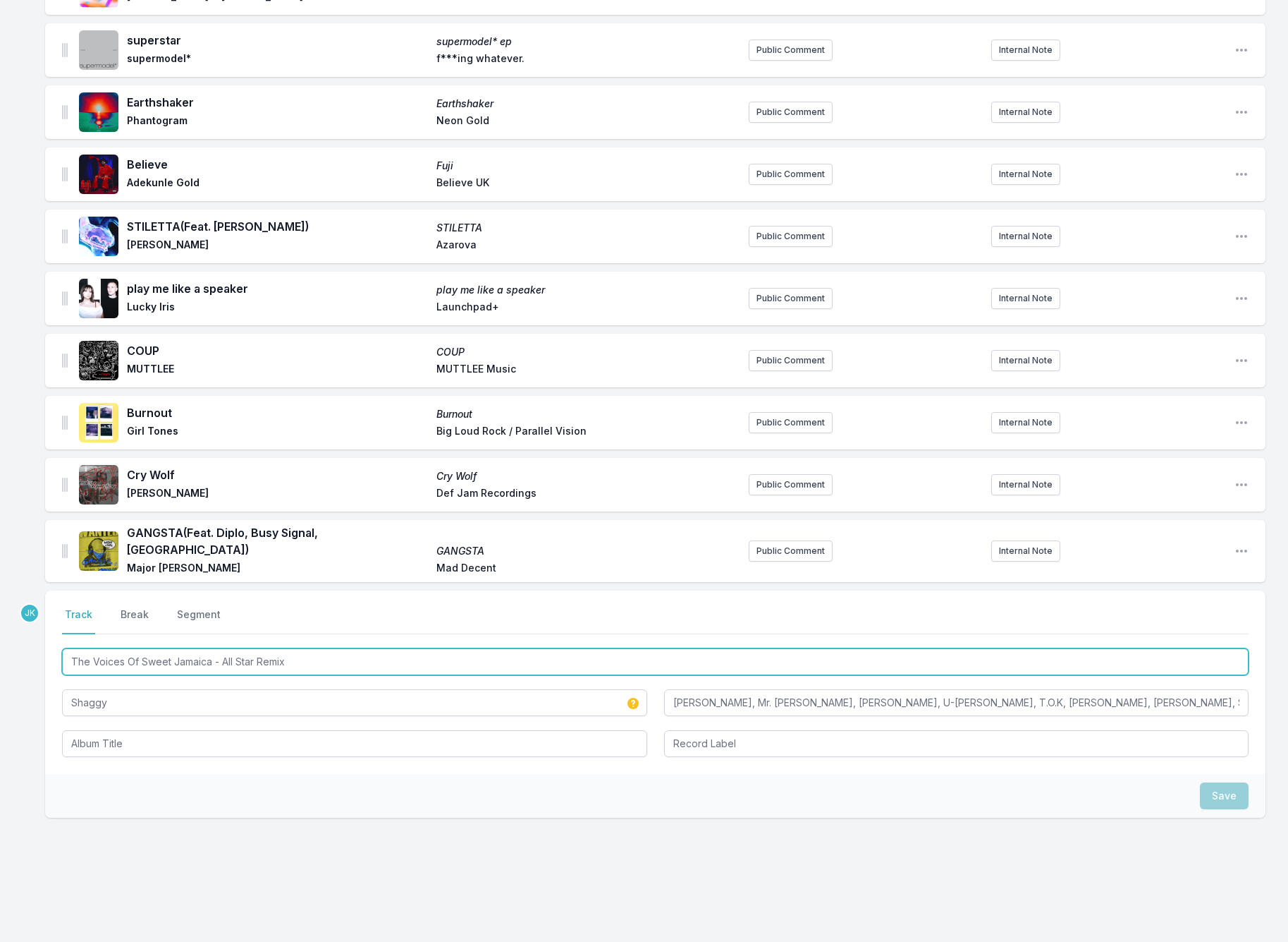
click at [160, 652] on input "The Voices Of Sweet Jamaica - All Star Remix" at bounding box center [655, 661] width 1187 height 27
click at [213, 661] on input "The Voices Of Sweet Jamaica - All Star Remix" at bounding box center [655, 661] width 1187 height 27
click at [211, 654] on input "The Voices Of Sweet Jamaica - All Star Remix" at bounding box center [655, 661] width 1187 height 27
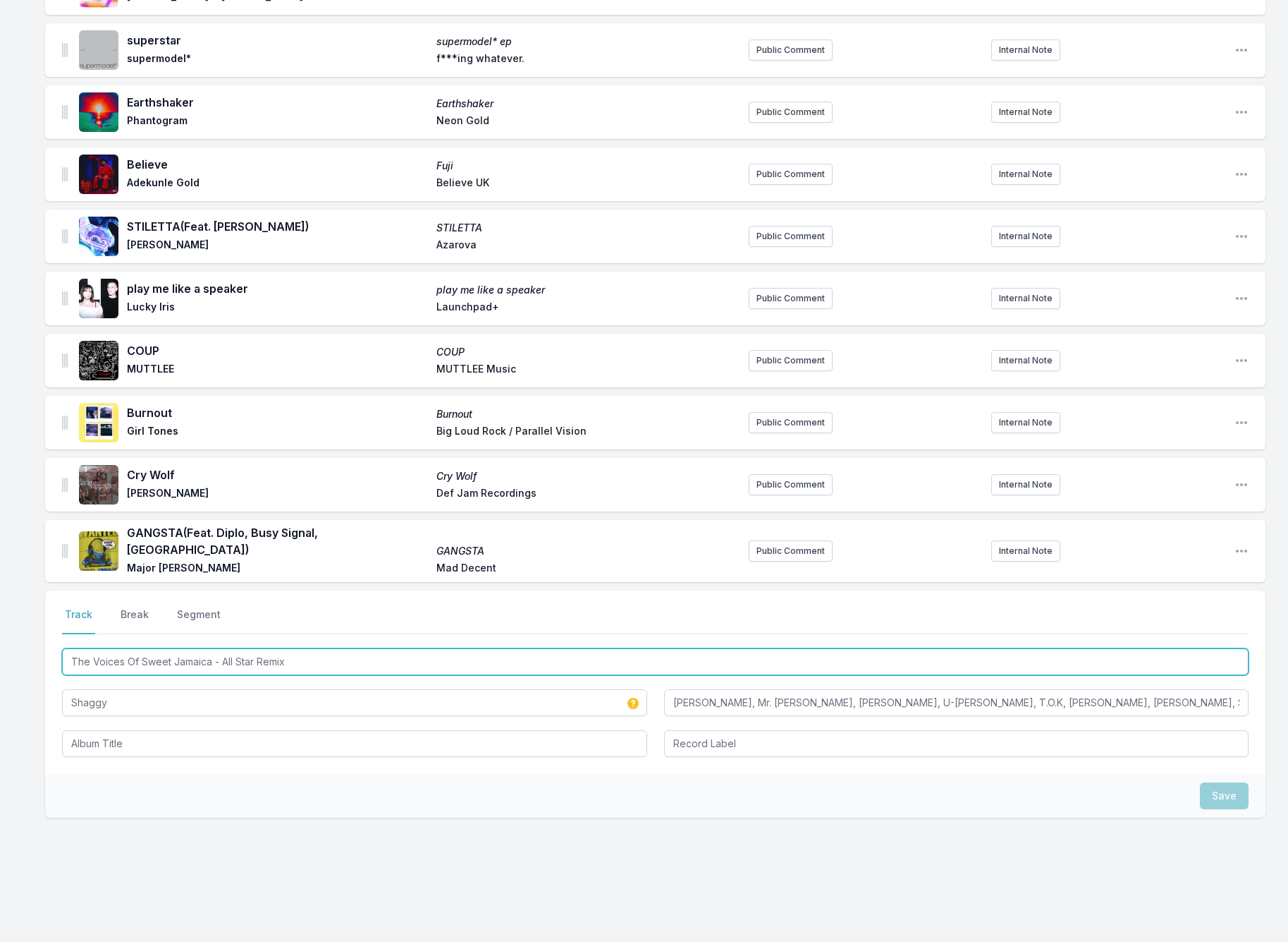
click at [209, 652] on input "The Voices Of Sweet Jamaica - All Star Remix" at bounding box center [655, 661] width 1187 height 27
click at [68, 651] on input "The Voices Of Sweet Jamaica - All Star Remix" at bounding box center [655, 661] width 1187 height 27
drag, startPoint x: 68, startPoint y: 651, endPoint x: 207, endPoint y: 645, distance: 139.1
click at [207, 648] on input "The Voices Of Sweet Jamaica - All Star Remix" at bounding box center [655, 661] width 1187 height 27
drag, startPoint x: 210, startPoint y: 651, endPoint x: 85, endPoint y: 651, distance: 125.0
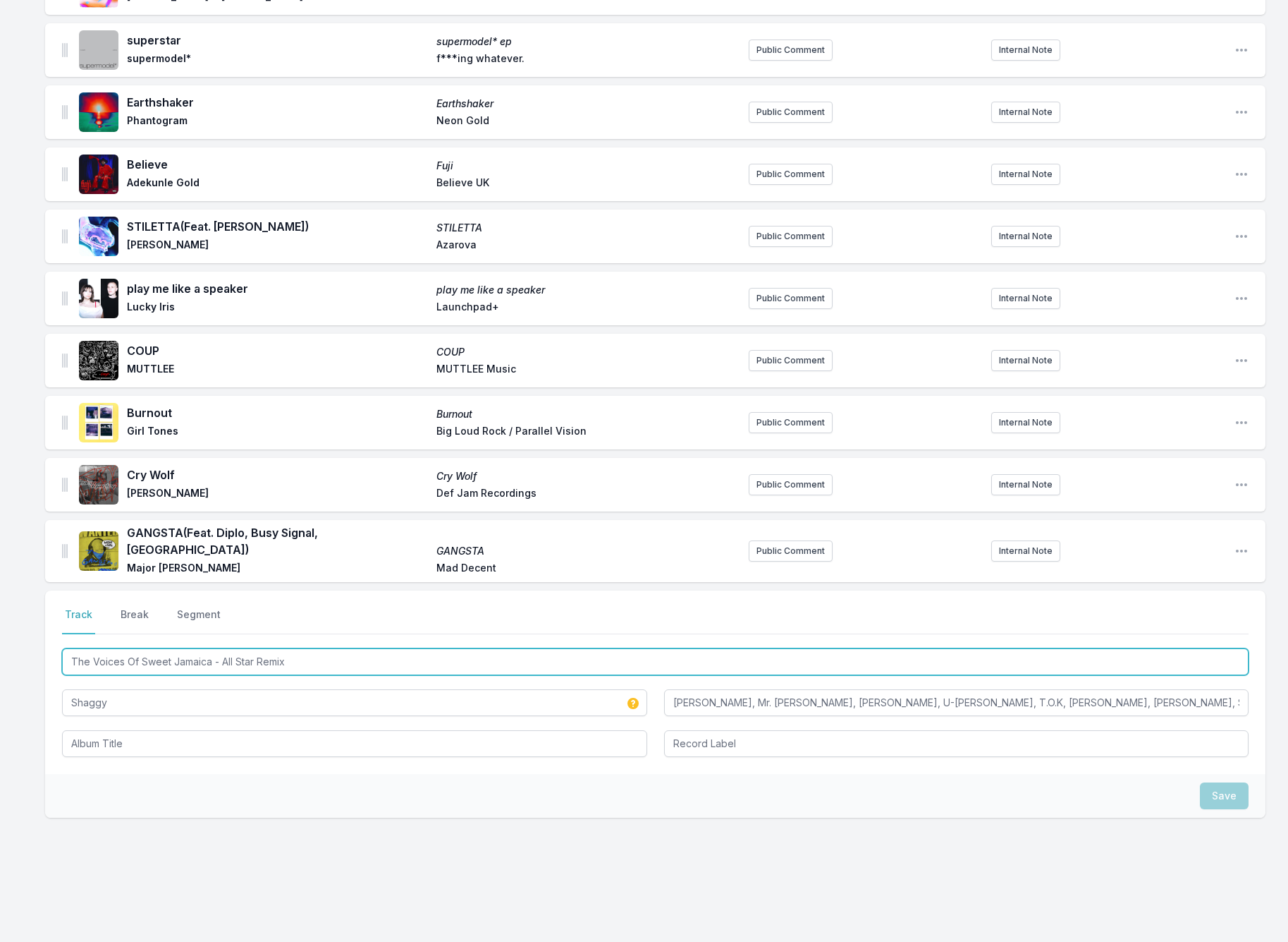
click at [74, 648] on input "The Voices Of Sweet Jamaica - All Star Remix" at bounding box center [655, 661] width 1187 height 27
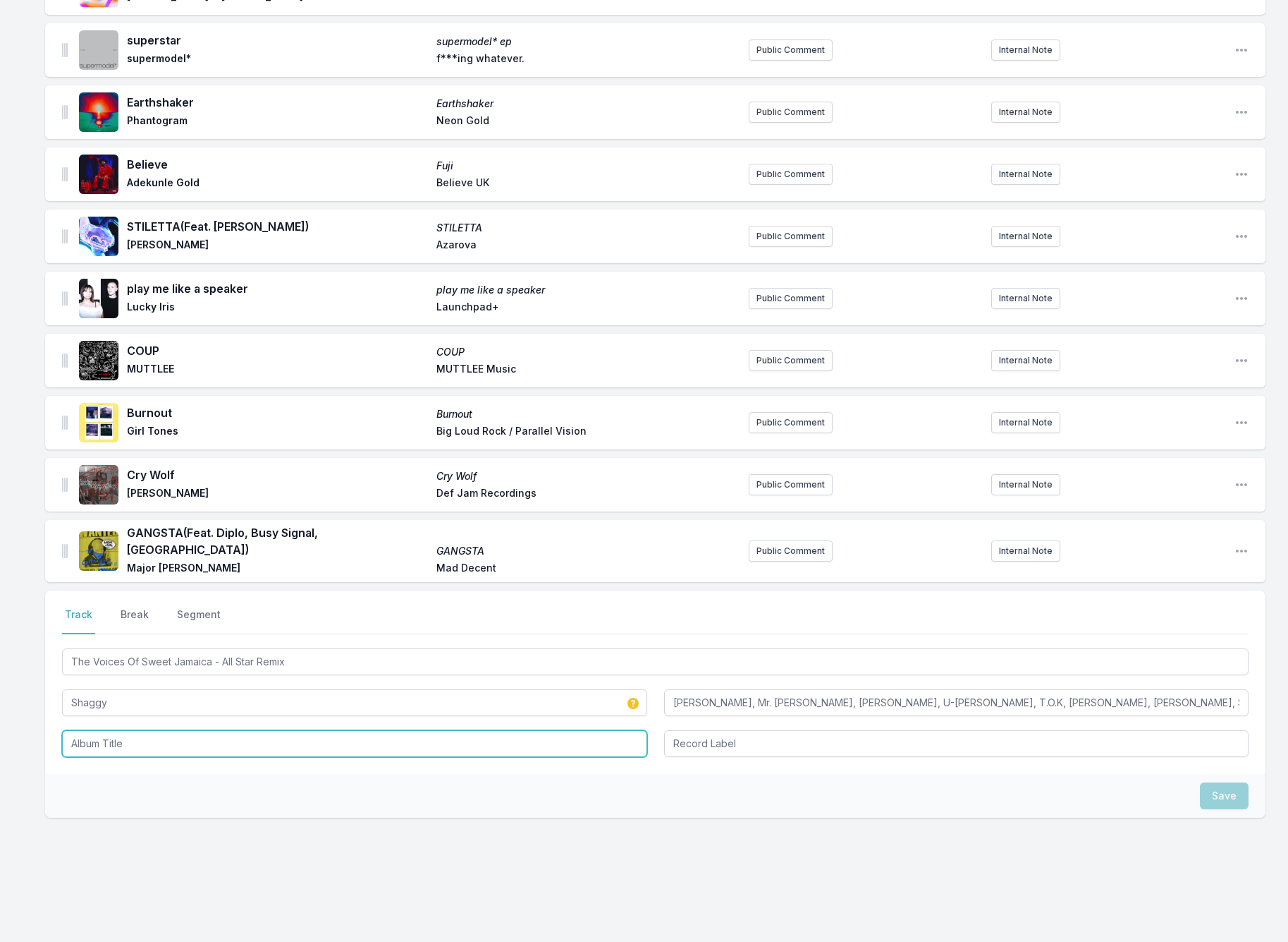
click at [103, 730] on input "Album Title" at bounding box center [354, 743] width 585 height 27
paste input "The Voices Of Sweet Jamaica"
type input "The Voices Of Sweet Jamaica"
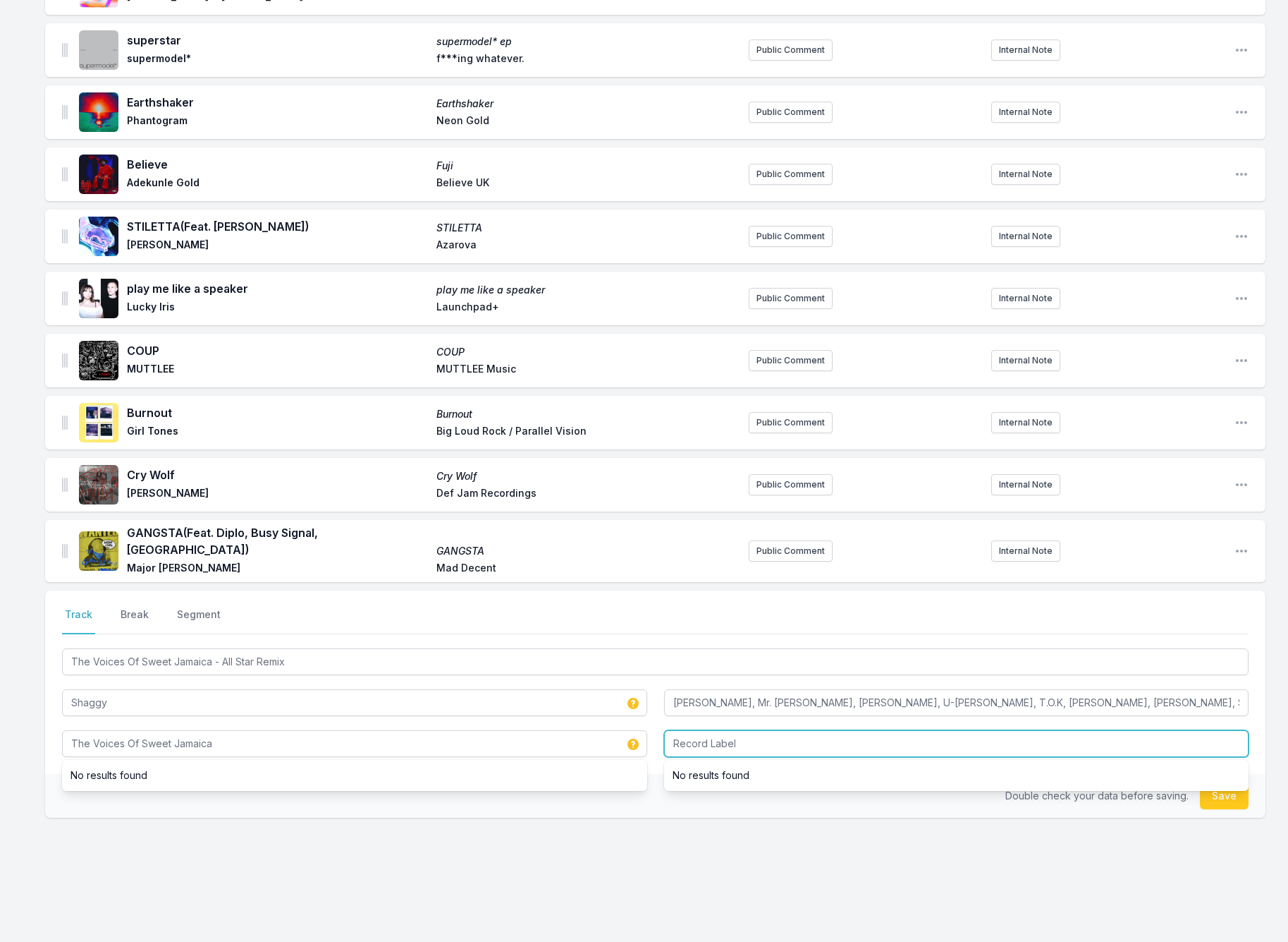
click at [735, 730] on input "Record Label" at bounding box center [957, 743] width 585 height 27
type input "MV Music"
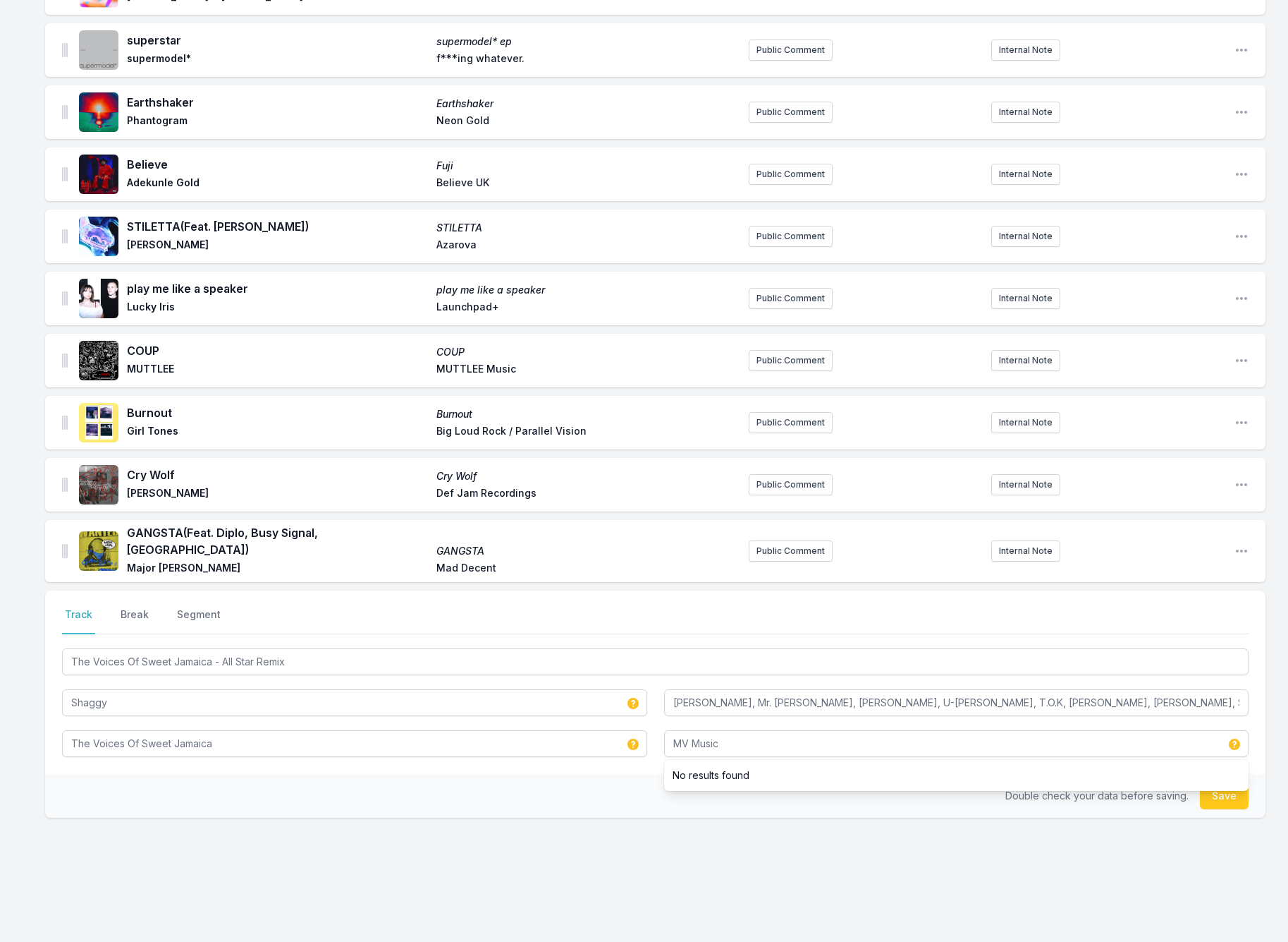
click at [1218, 785] on button "Save" at bounding box center [1225, 795] width 49 height 27
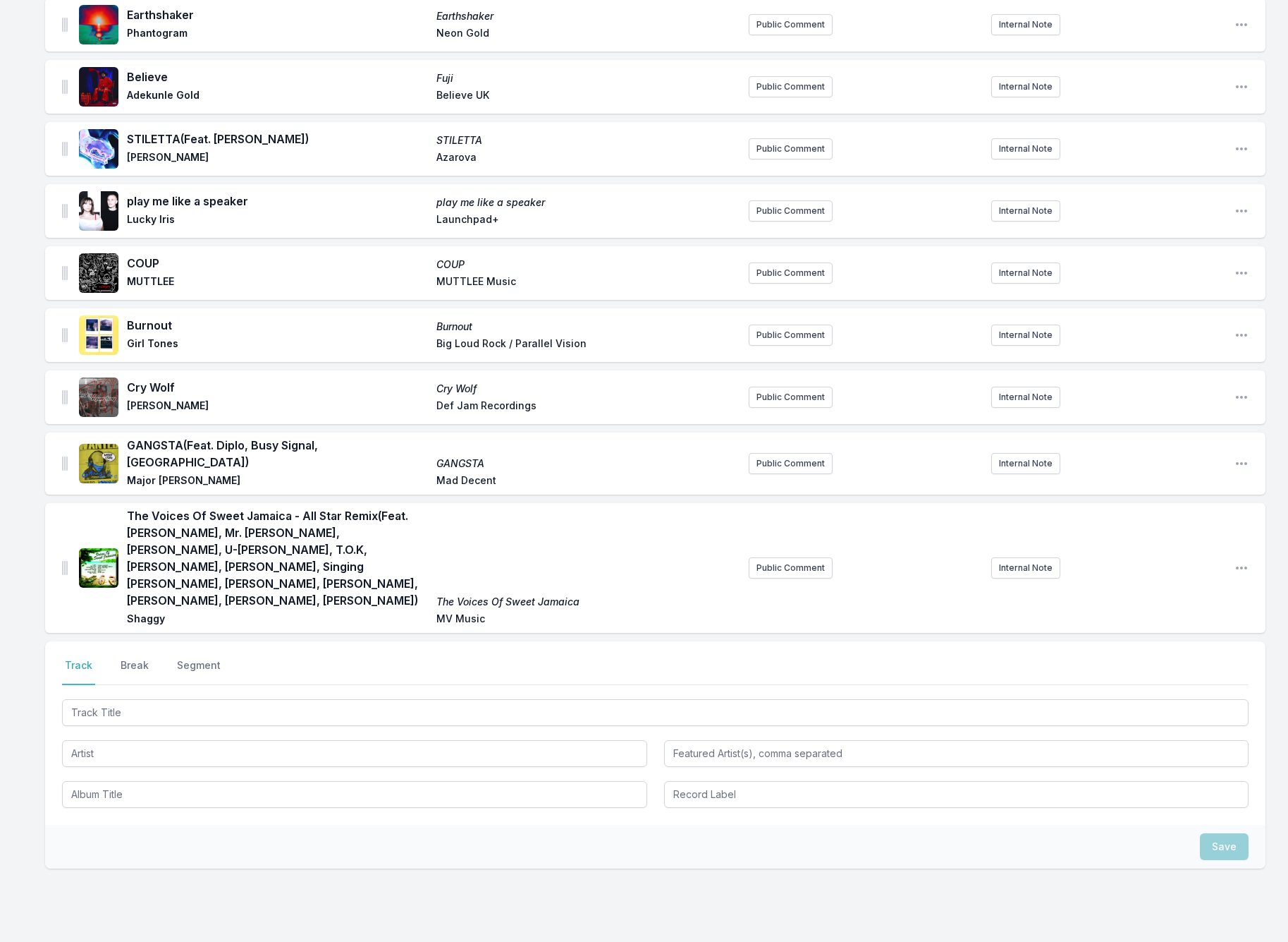
scroll to position [310, 0]
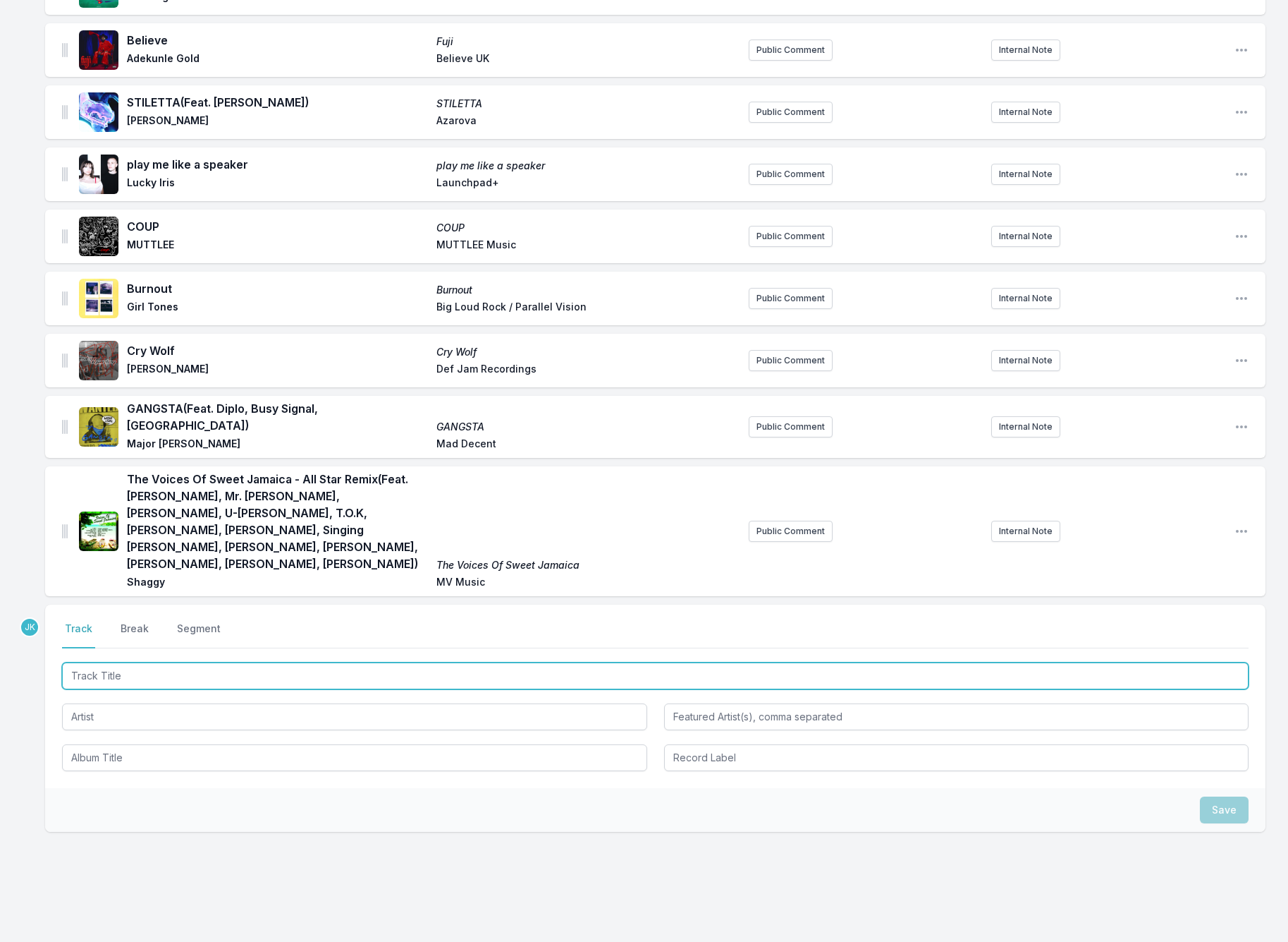
paste input "Sweet Thing"
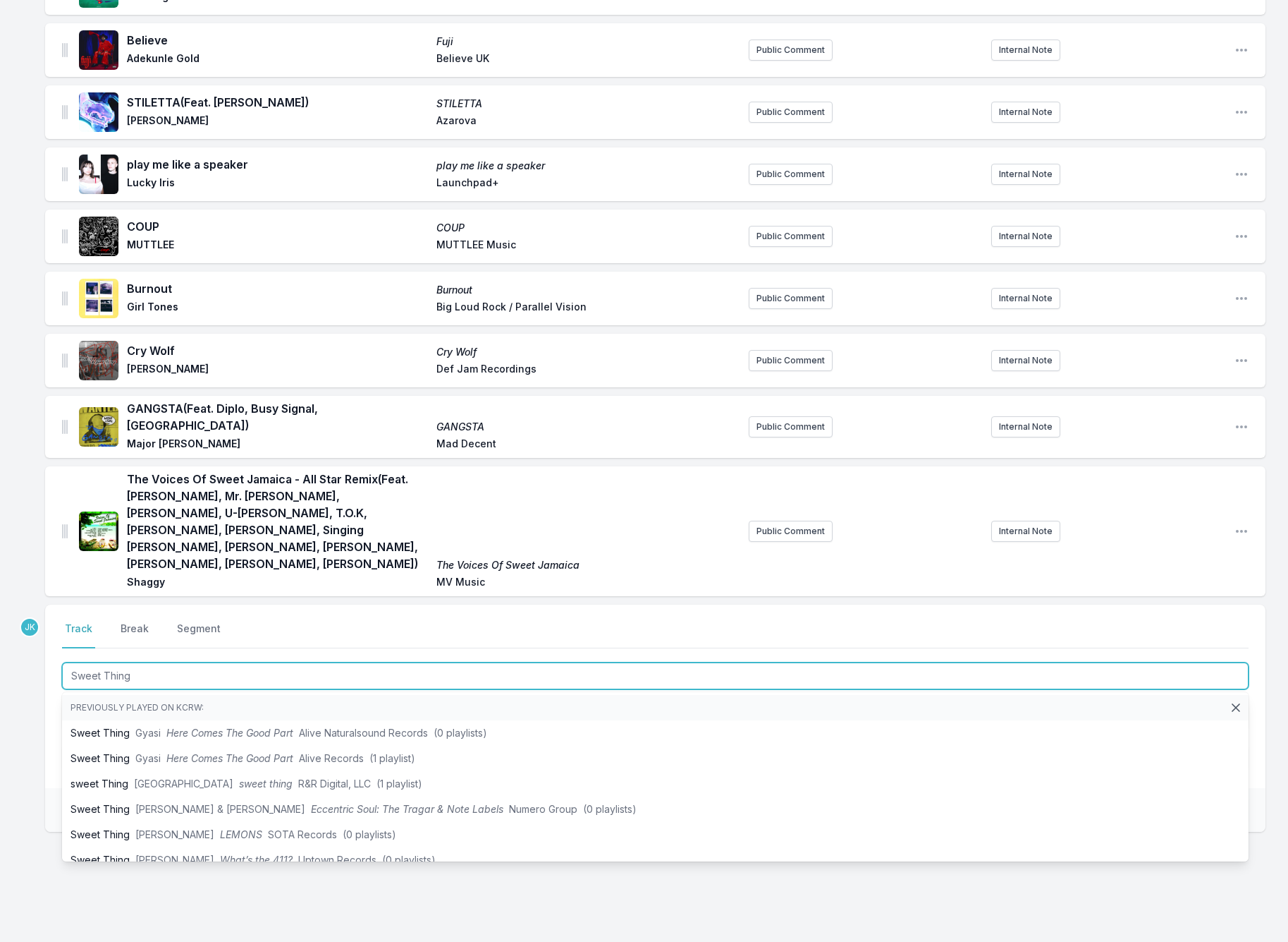
type input "Sweet Thing"
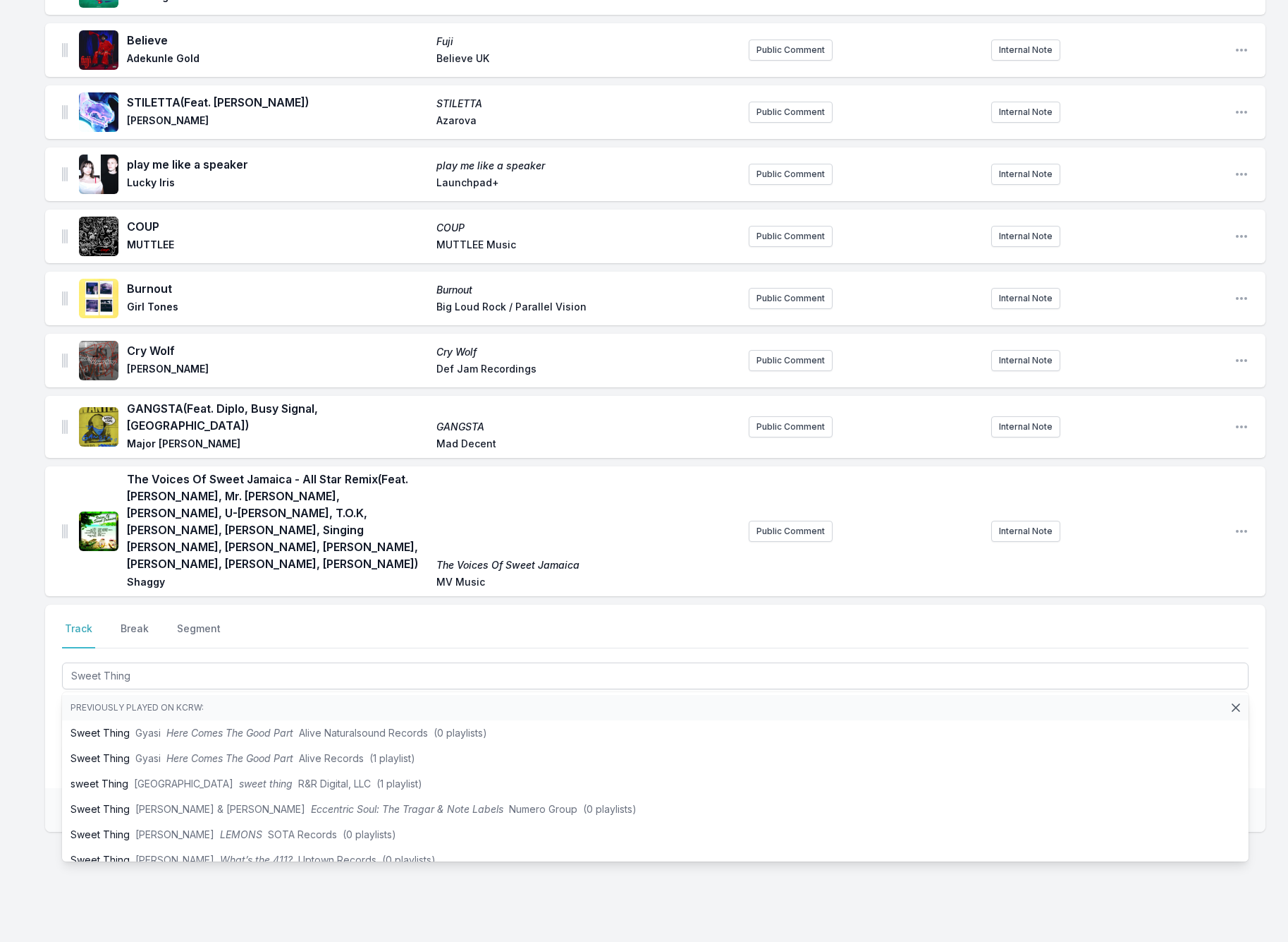
click at [10, 654] on div "8 Billion Realities (Feat. FLOHIO) 8 Billion Realities Max Cooper & Rob Clouth …" at bounding box center [644, 401] width 1288 height 1130
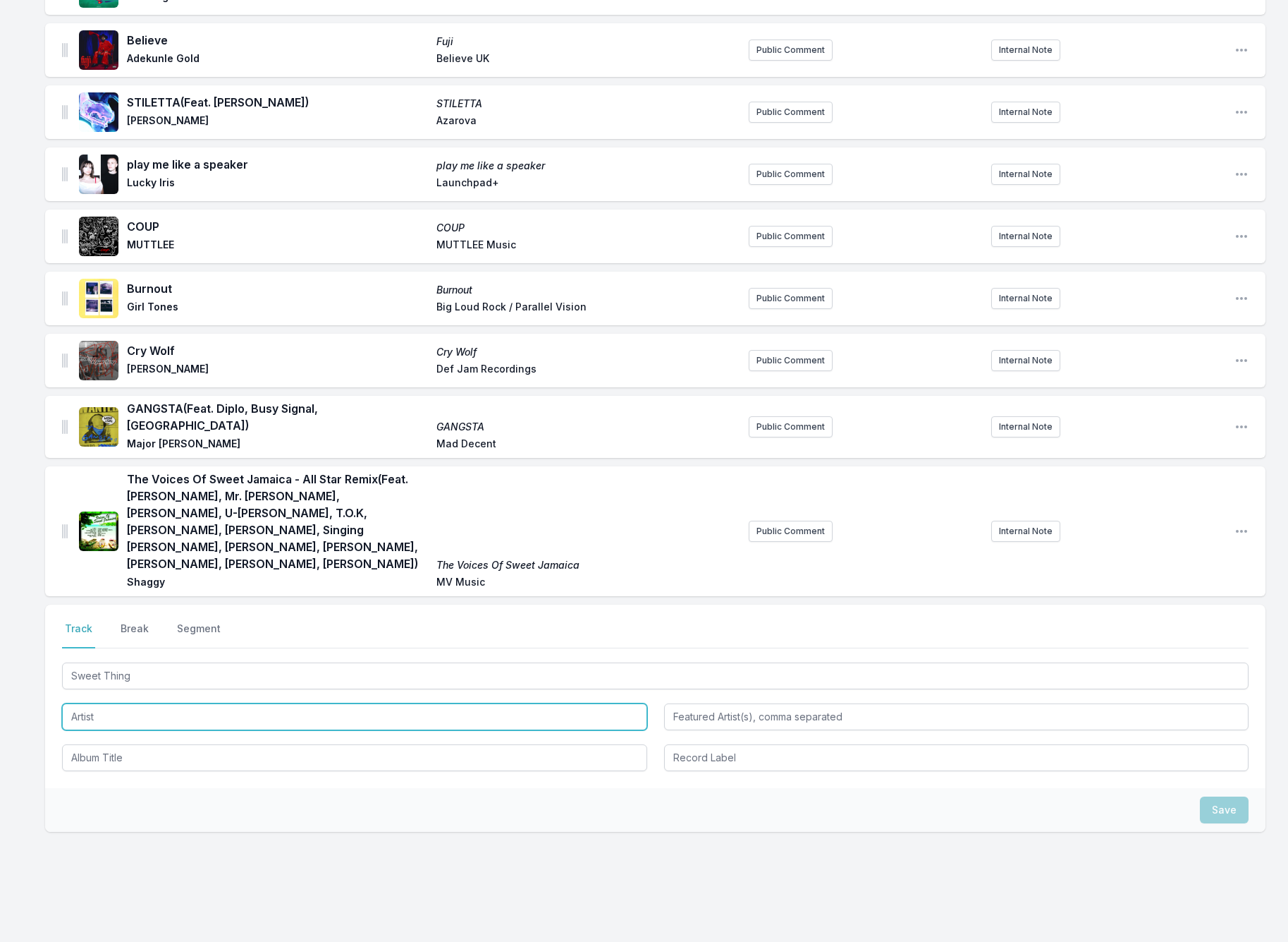
click at [87, 703] on input "Artist" at bounding box center [354, 716] width 585 height 27
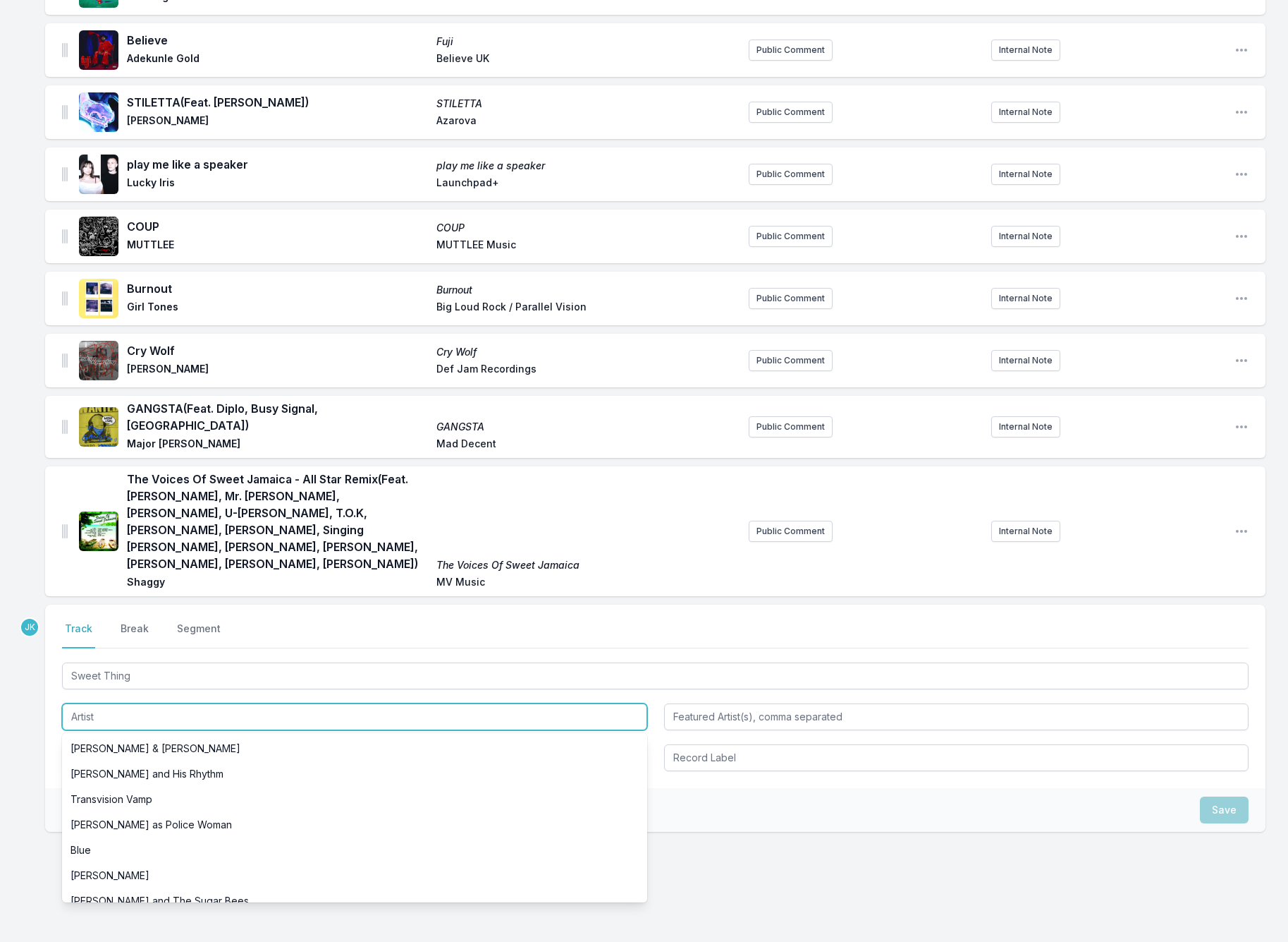
paste input "Senseless Optimism"
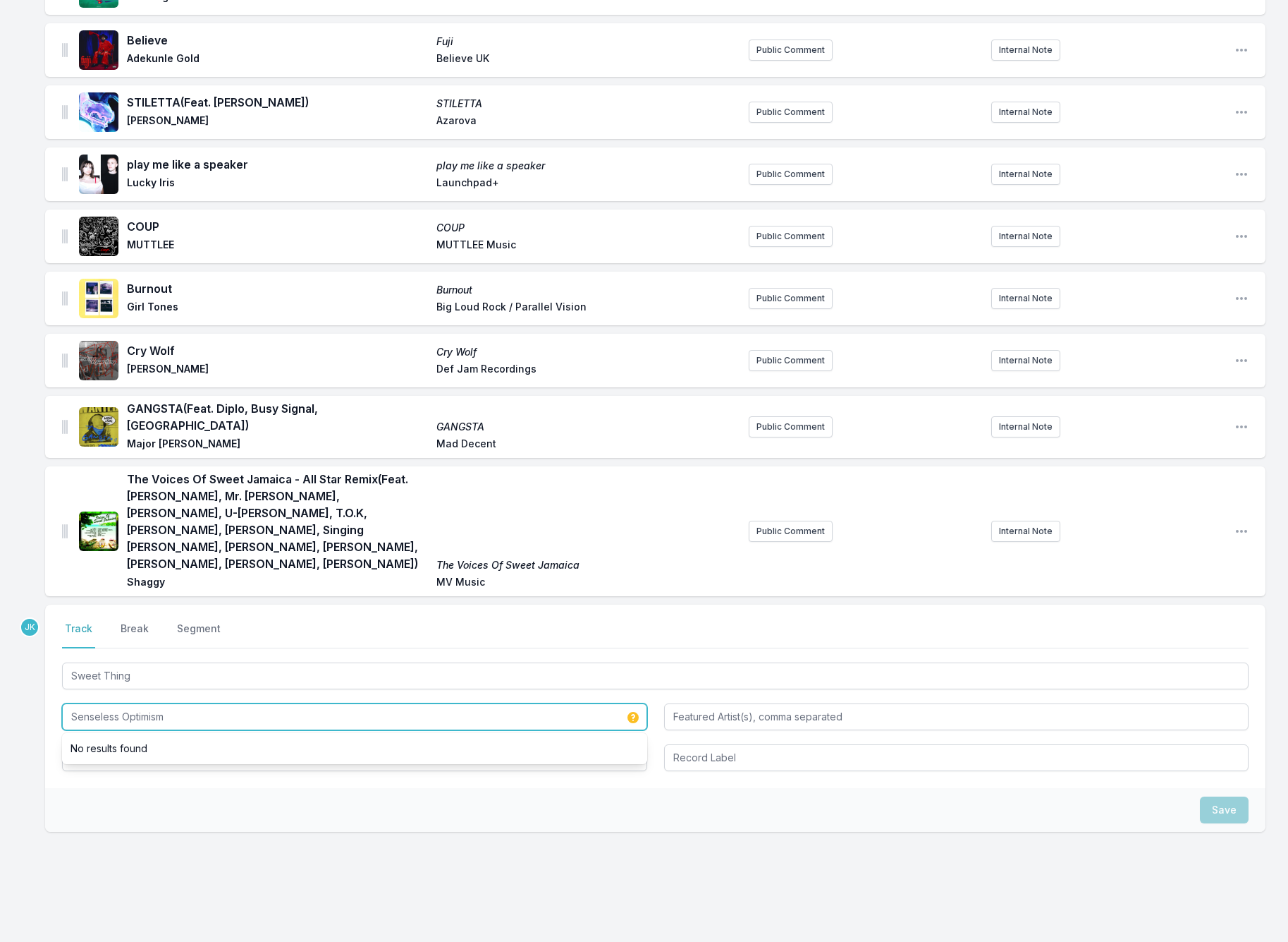
type input "Senseless Optimism"
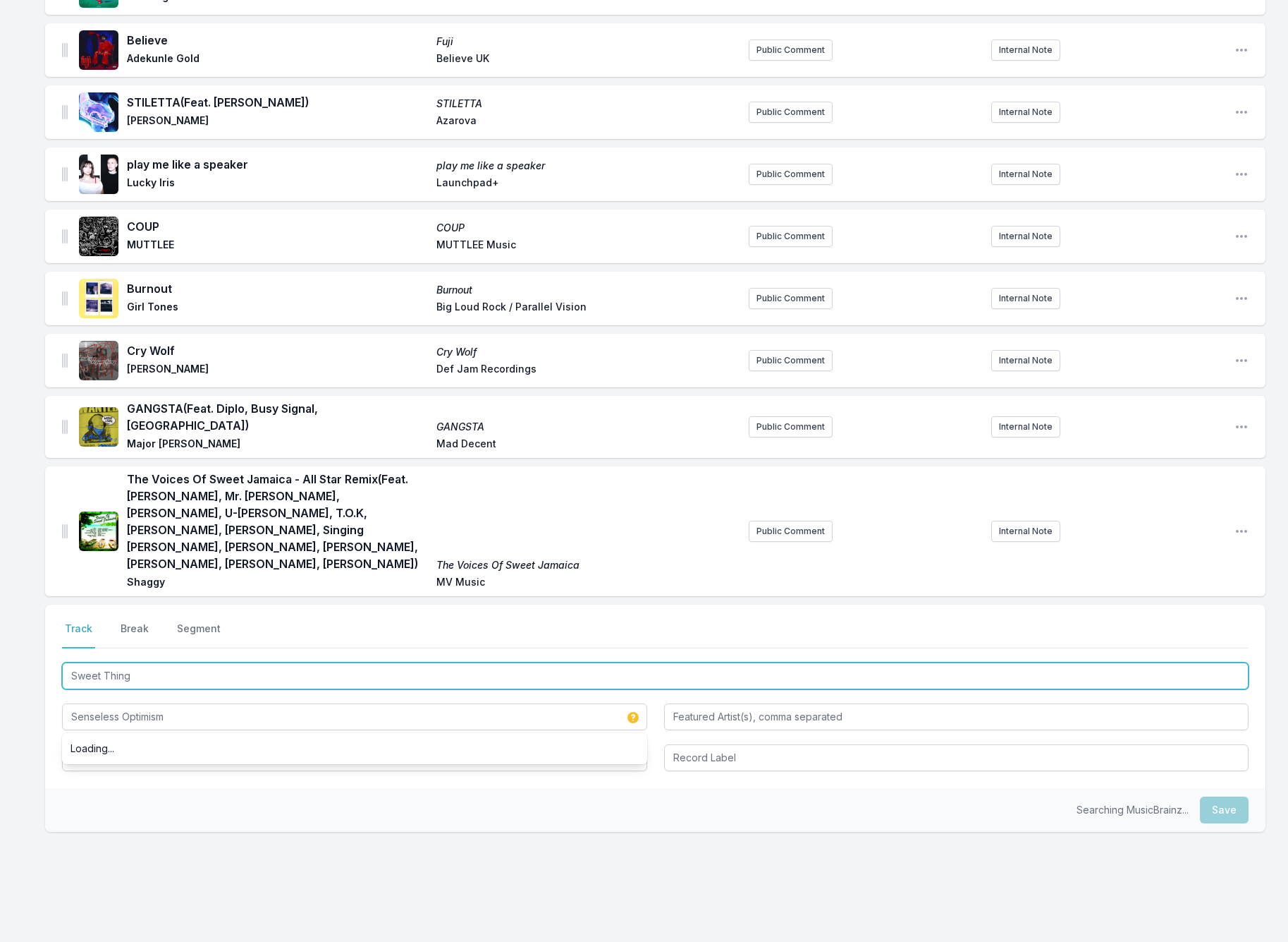
click at [149, 662] on input "Sweet Thing" at bounding box center [655, 675] width 1187 height 27
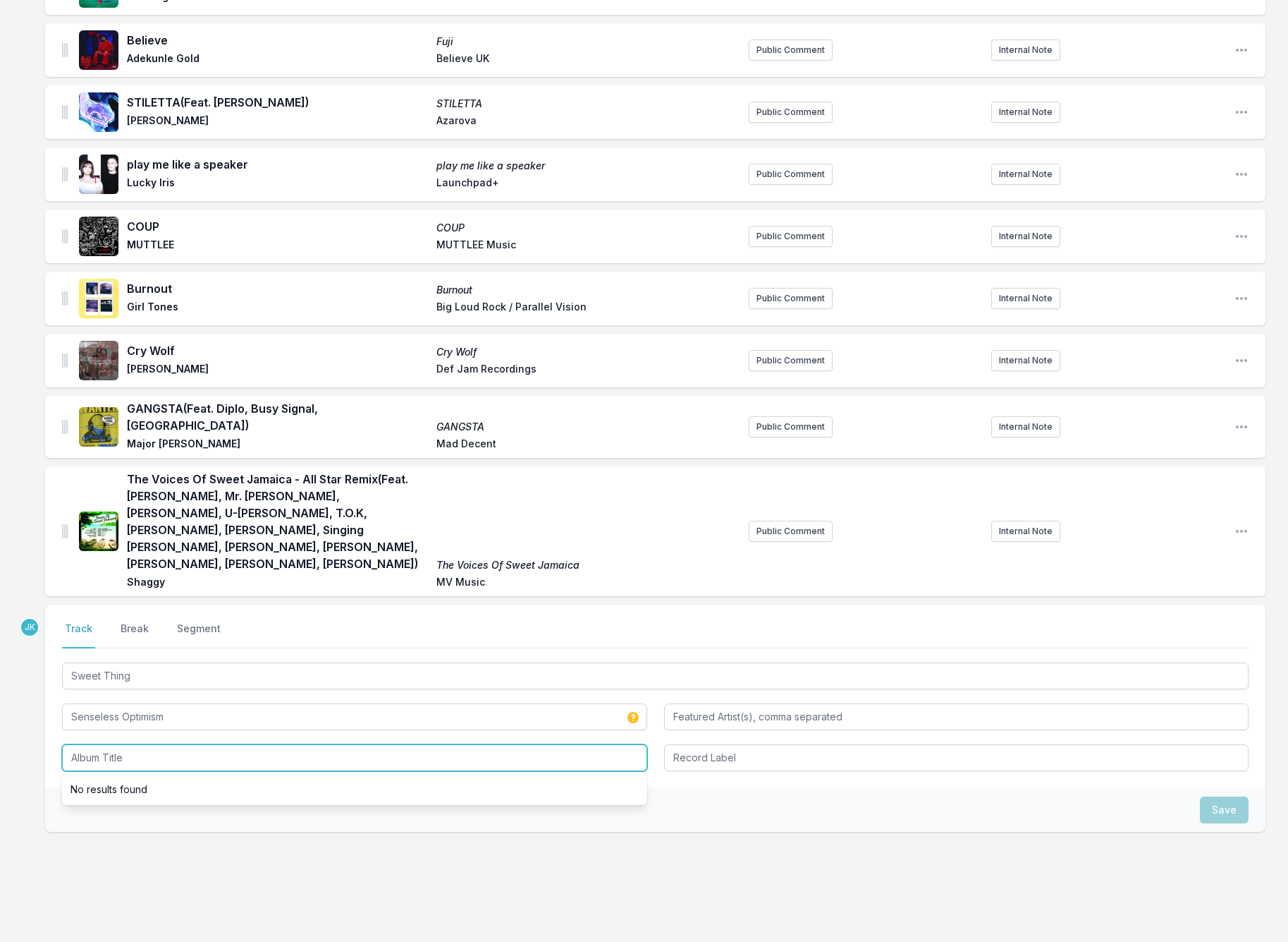
click at [95, 744] on input "Album Title" at bounding box center [354, 757] width 585 height 27
paste input "Sweet Thing"
type input "Sweet Thing"
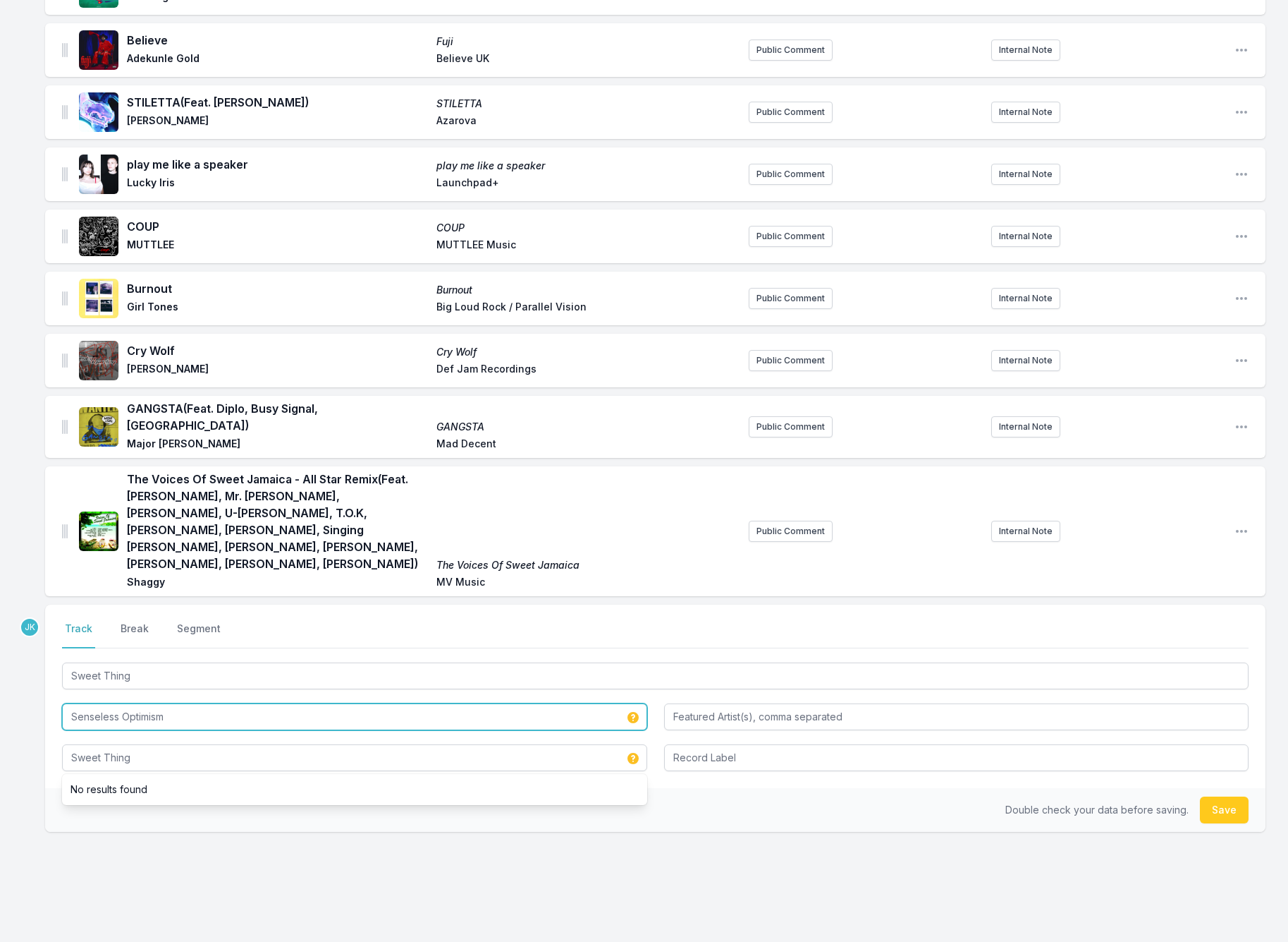
click at [98, 703] on input "Senseless Optimism" at bounding box center [354, 716] width 585 height 27
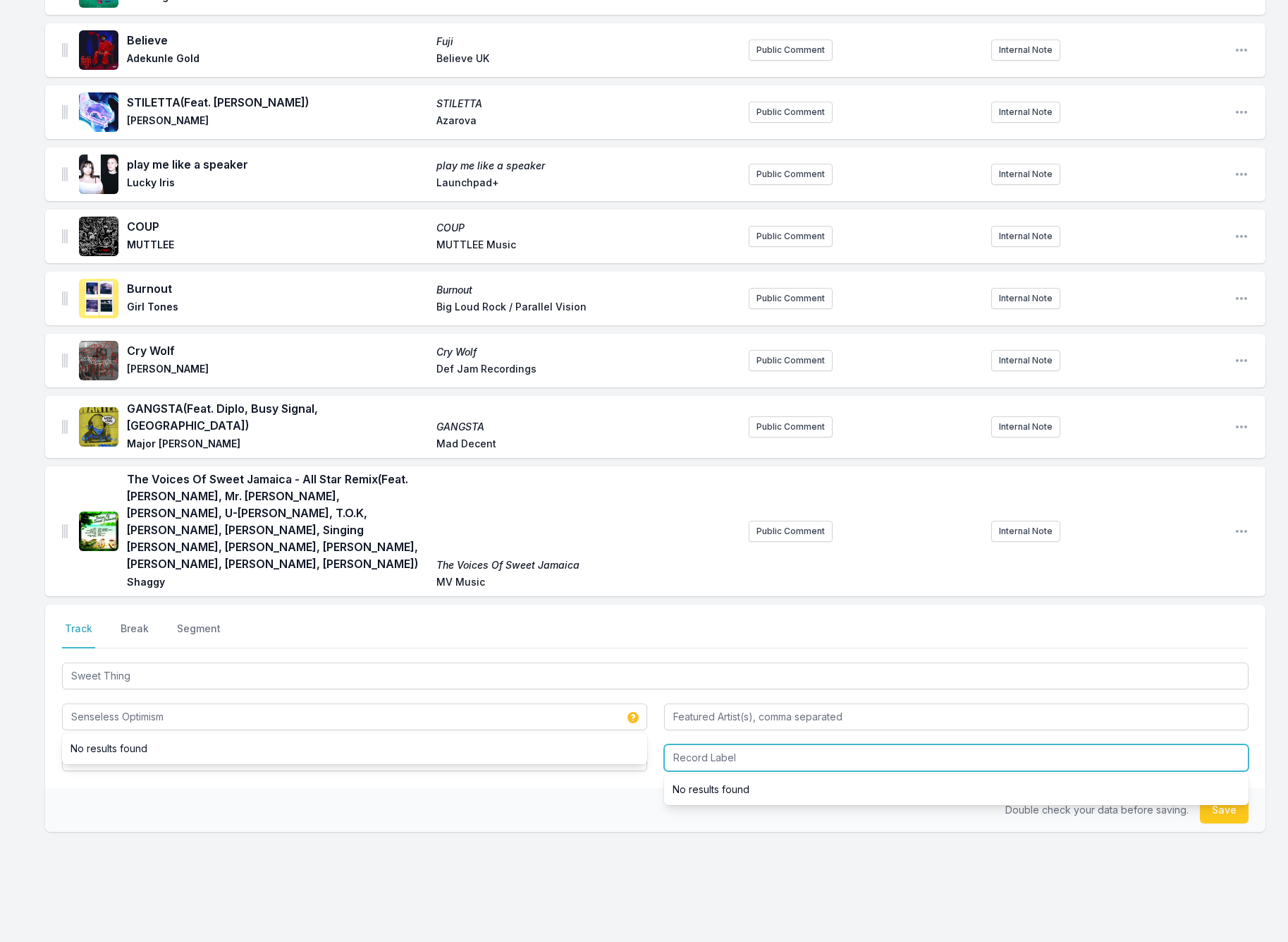
click at [708, 744] on input "Record Label" at bounding box center [957, 757] width 585 height 27
paste input "Senseless Optimism"
type input "Senseless Optimism"
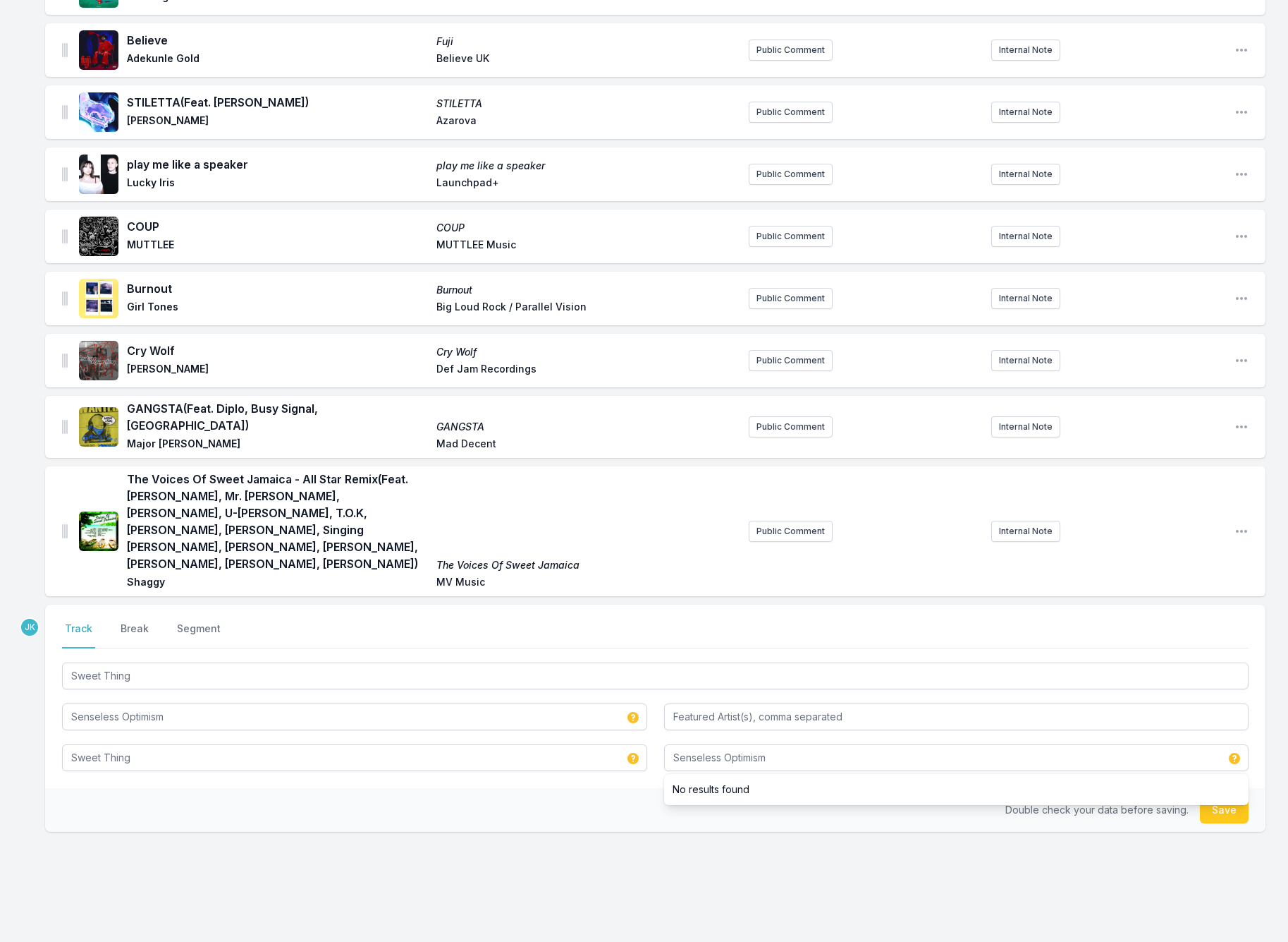
click at [1223, 796] on button "Save" at bounding box center [1225, 809] width 49 height 27
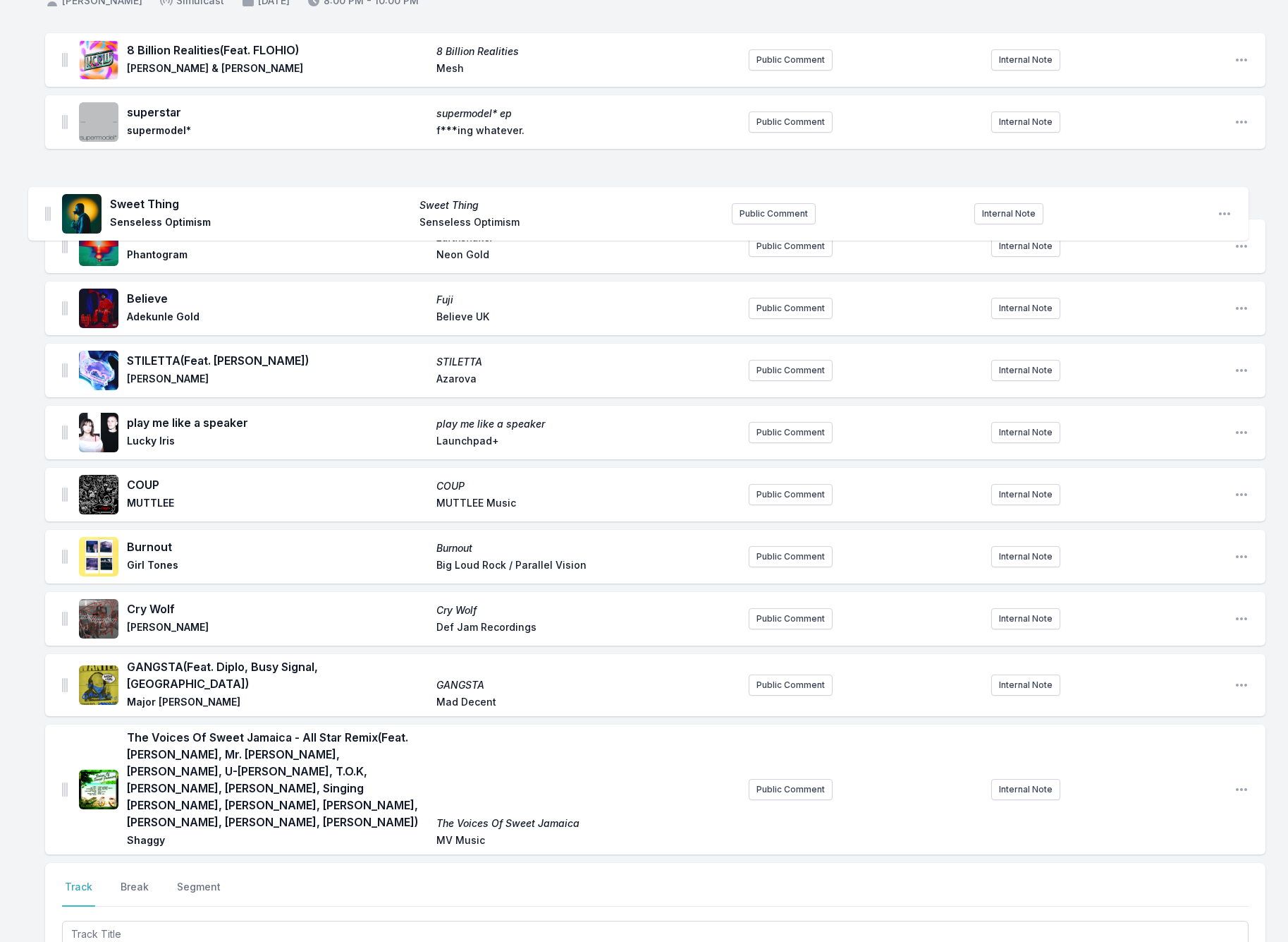
scroll to position [108, 0]
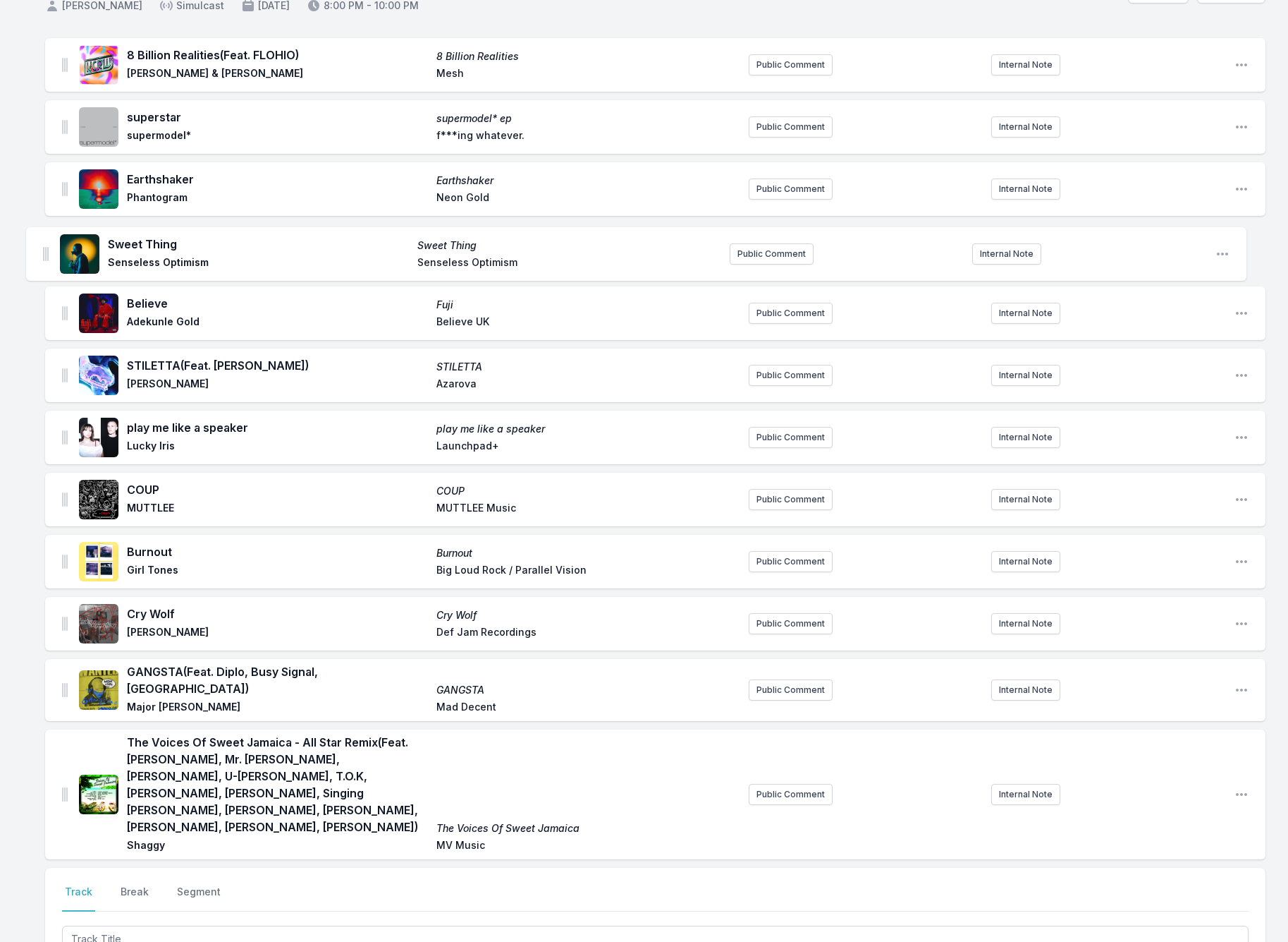
drag, startPoint x: 63, startPoint y: 608, endPoint x: 43, endPoint y: 246, distance: 362.6
click at [43, 246] on div "8 Billion Realities (Feat. FLOHIO) 8 Billion Realities Max Cooper & Rob Clouth …" at bounding box center [644, 634] width 1288 height 1192
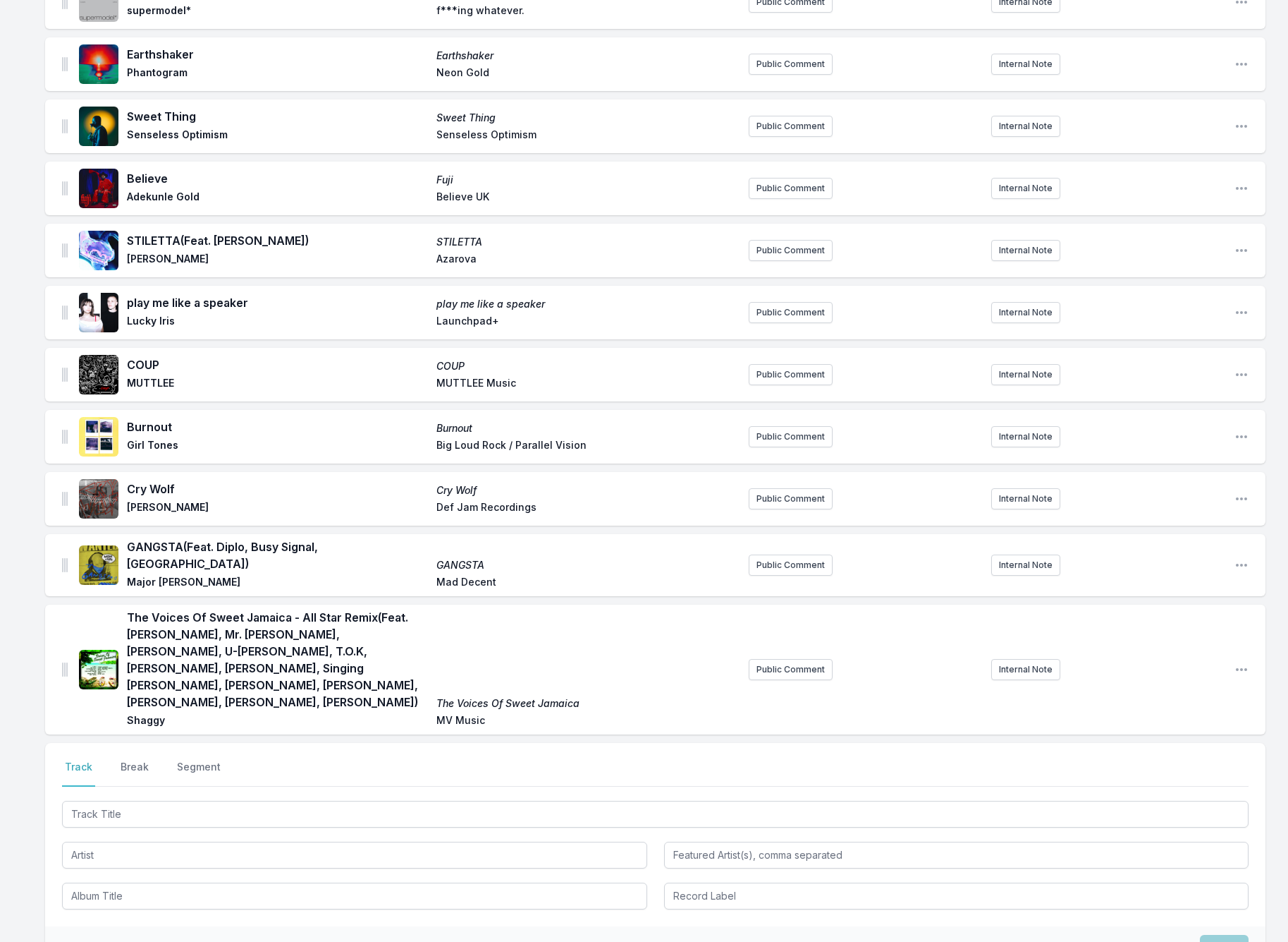
scroll to position [372, 0]
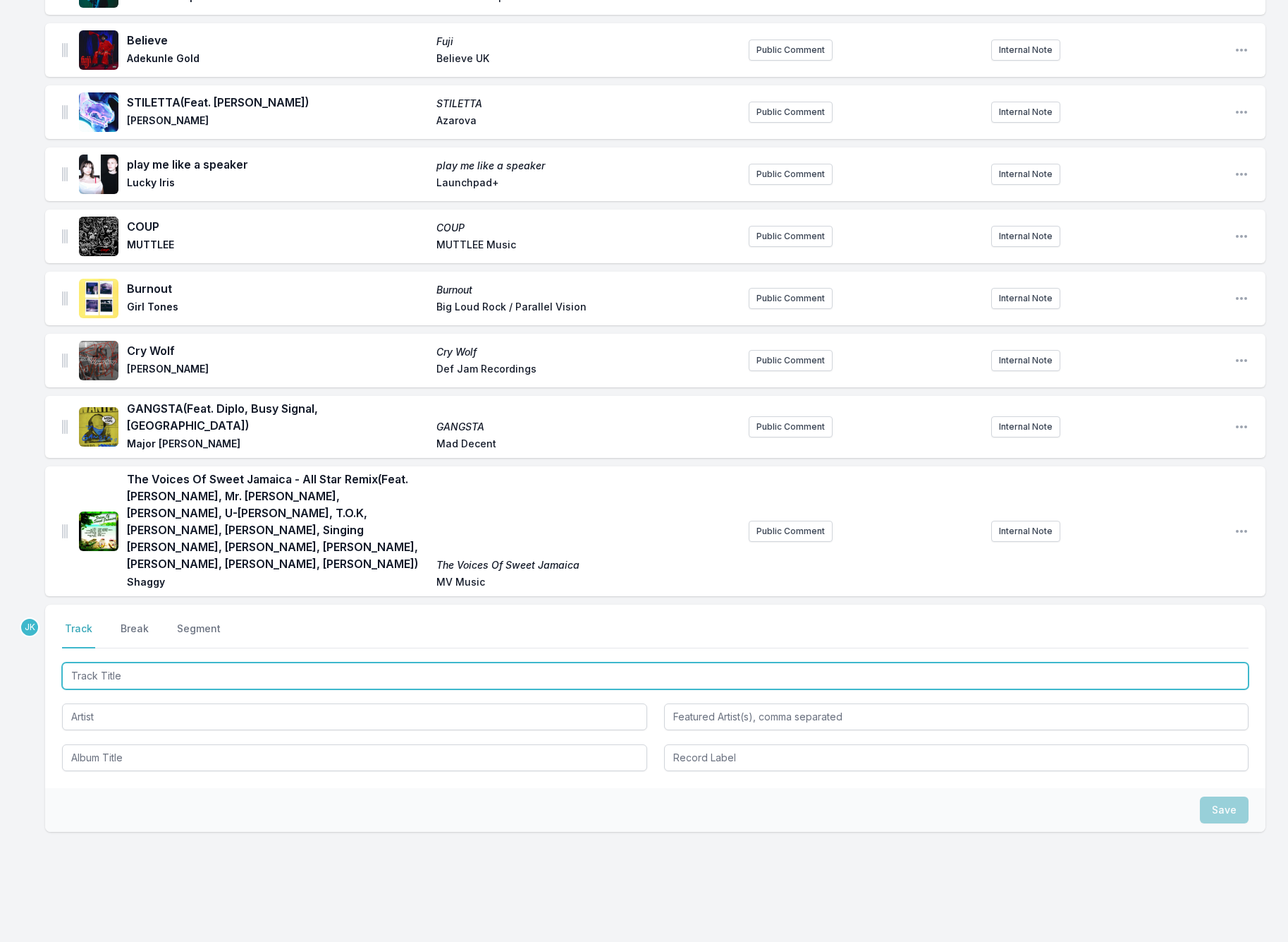
paste input "Disarray"
type input "Disarray"
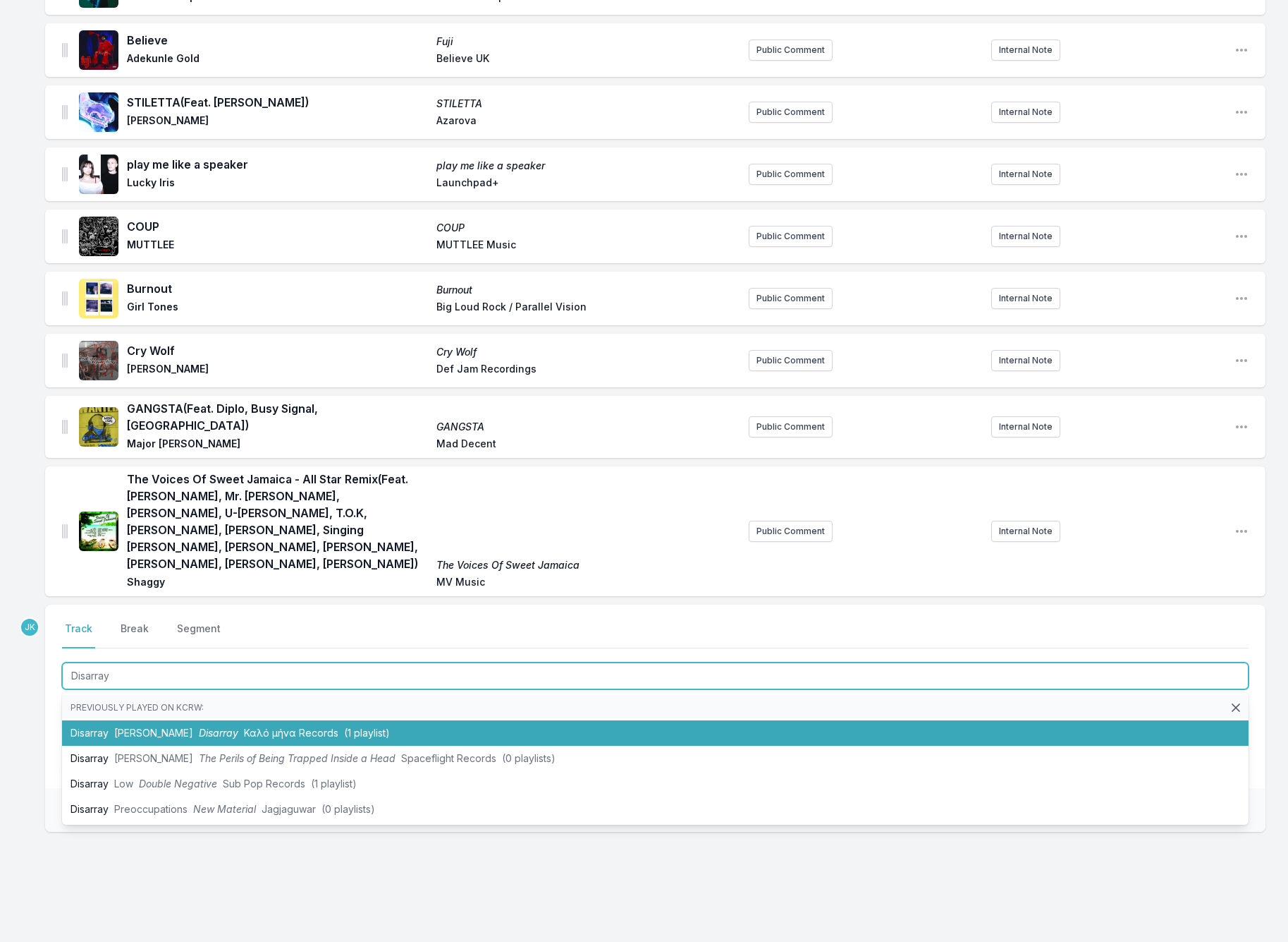
click at [103, 720] on li "Disarray [PERSON_NAME] Disarray Καλό μήνα Records (1 playlist)" at bounding box center [655, 732] width 1187 height 25
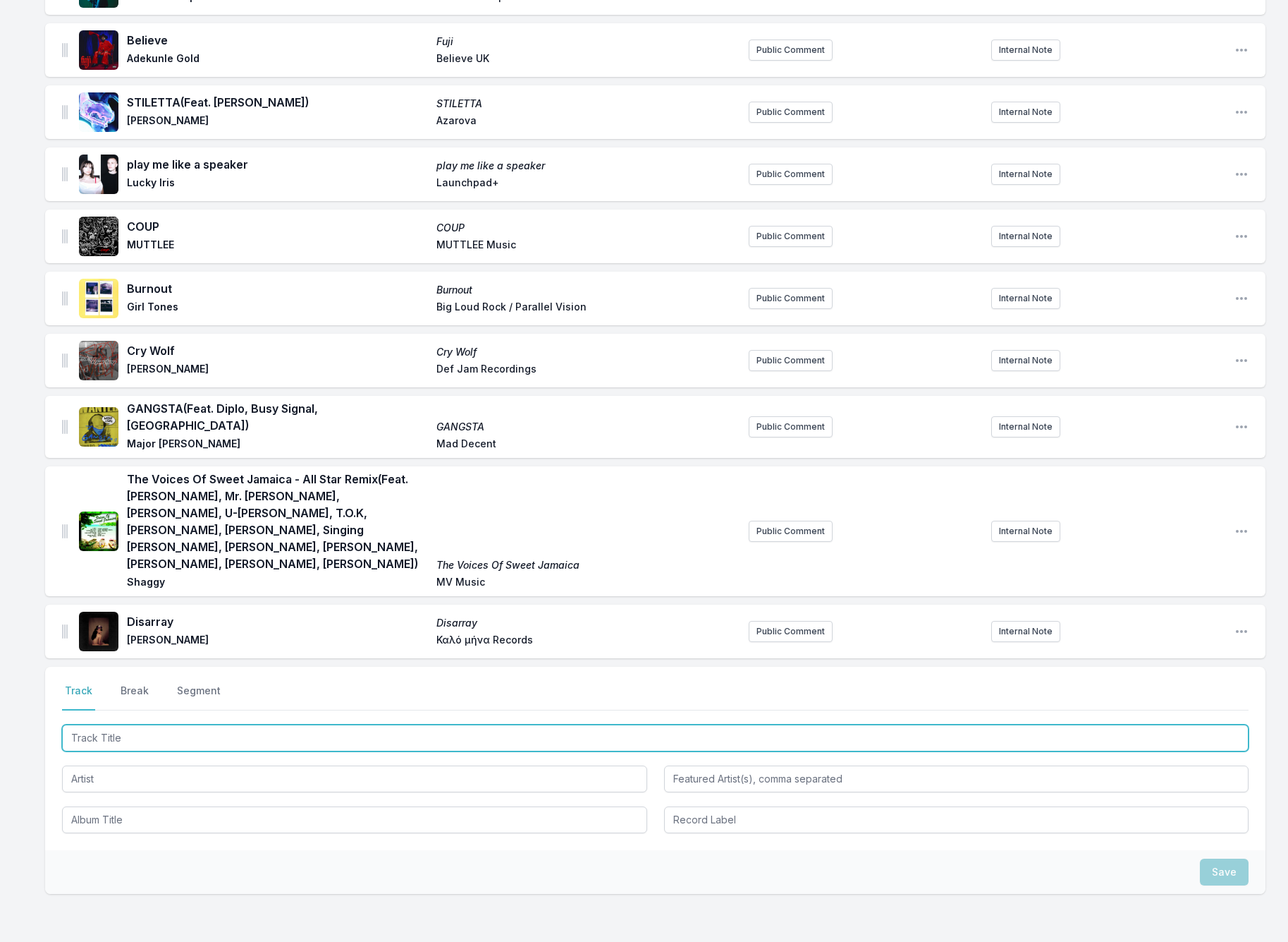
paste input "Number One Fan"
type input "Number One Fan"
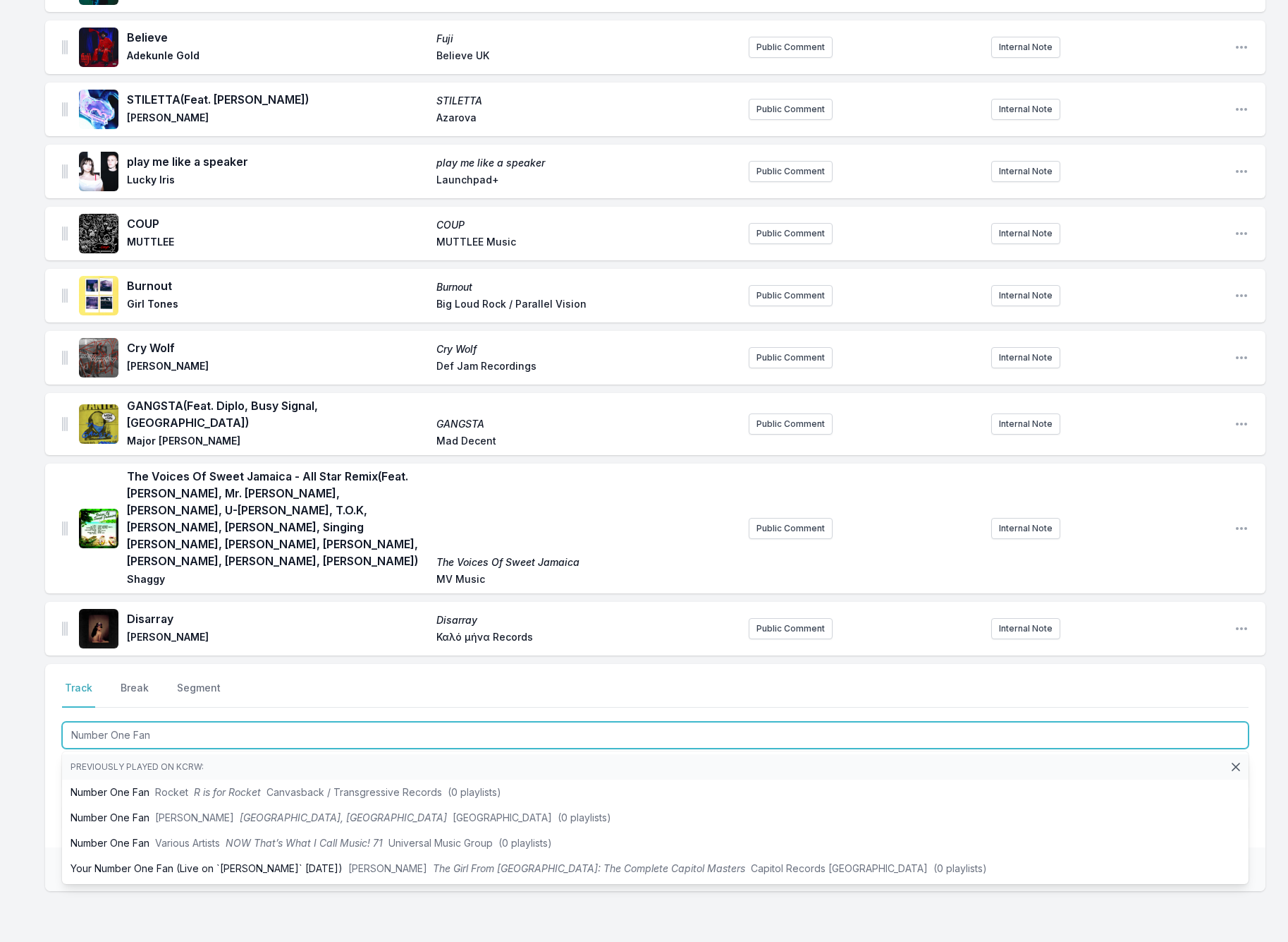
scroll to position [396, 0]
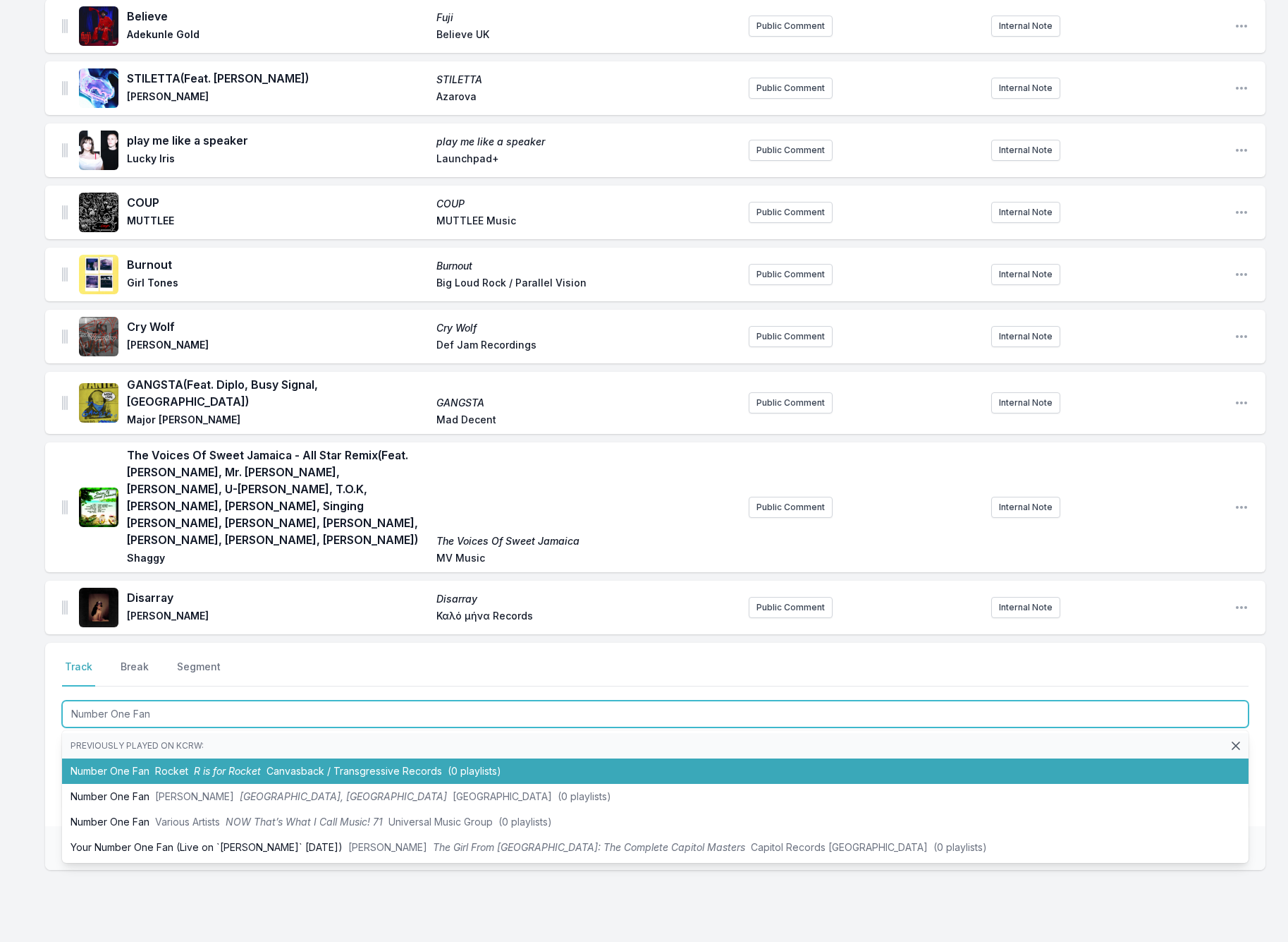
click at [152, 758] on li "Number One Fan Rocket R is for Rocket Canvasback / Transgressive Records (0 pla…" at bounding box center [655, 770] width 1187 height 25
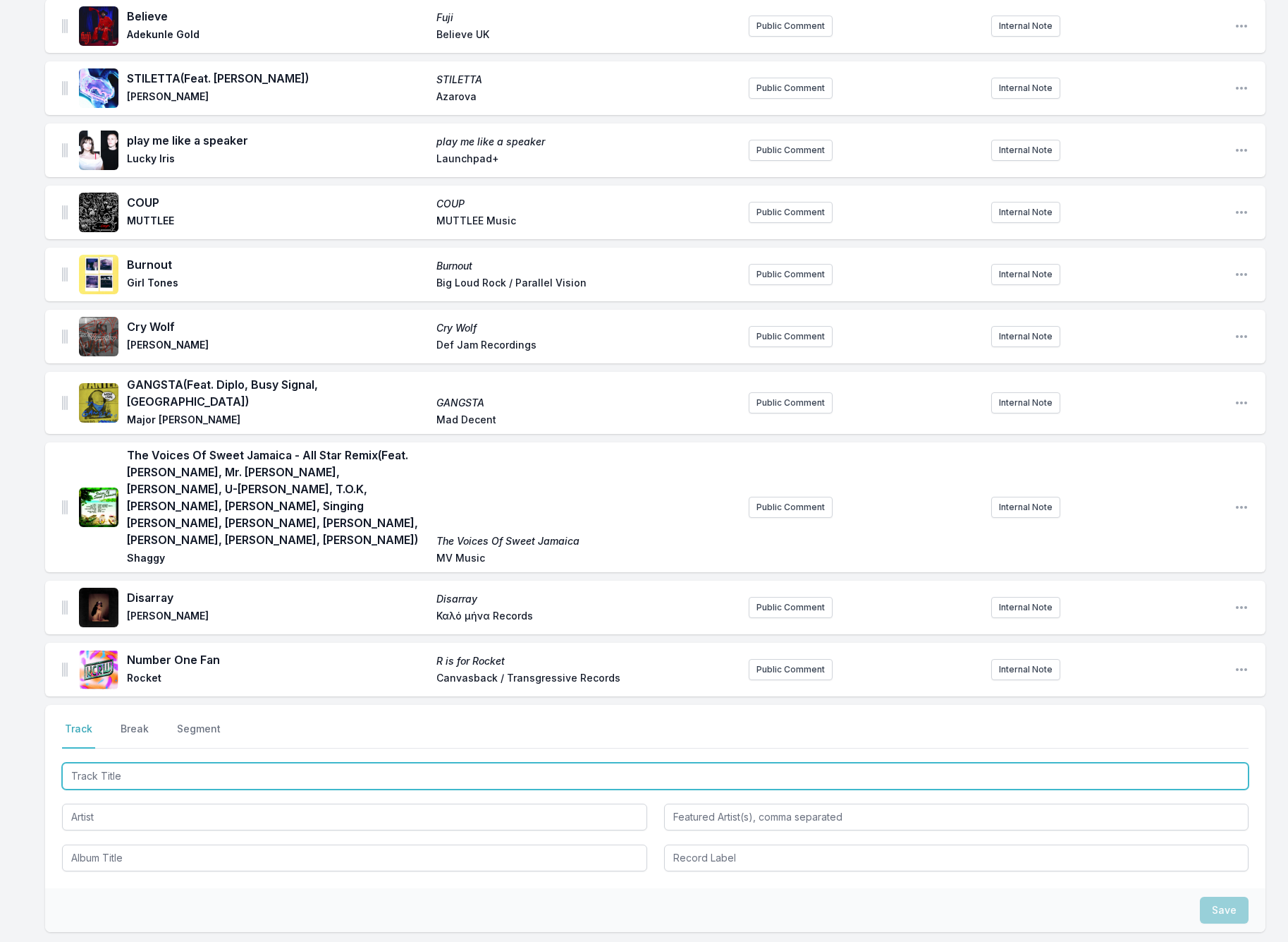
paste input "Insomnia"
type input "Insomnia"
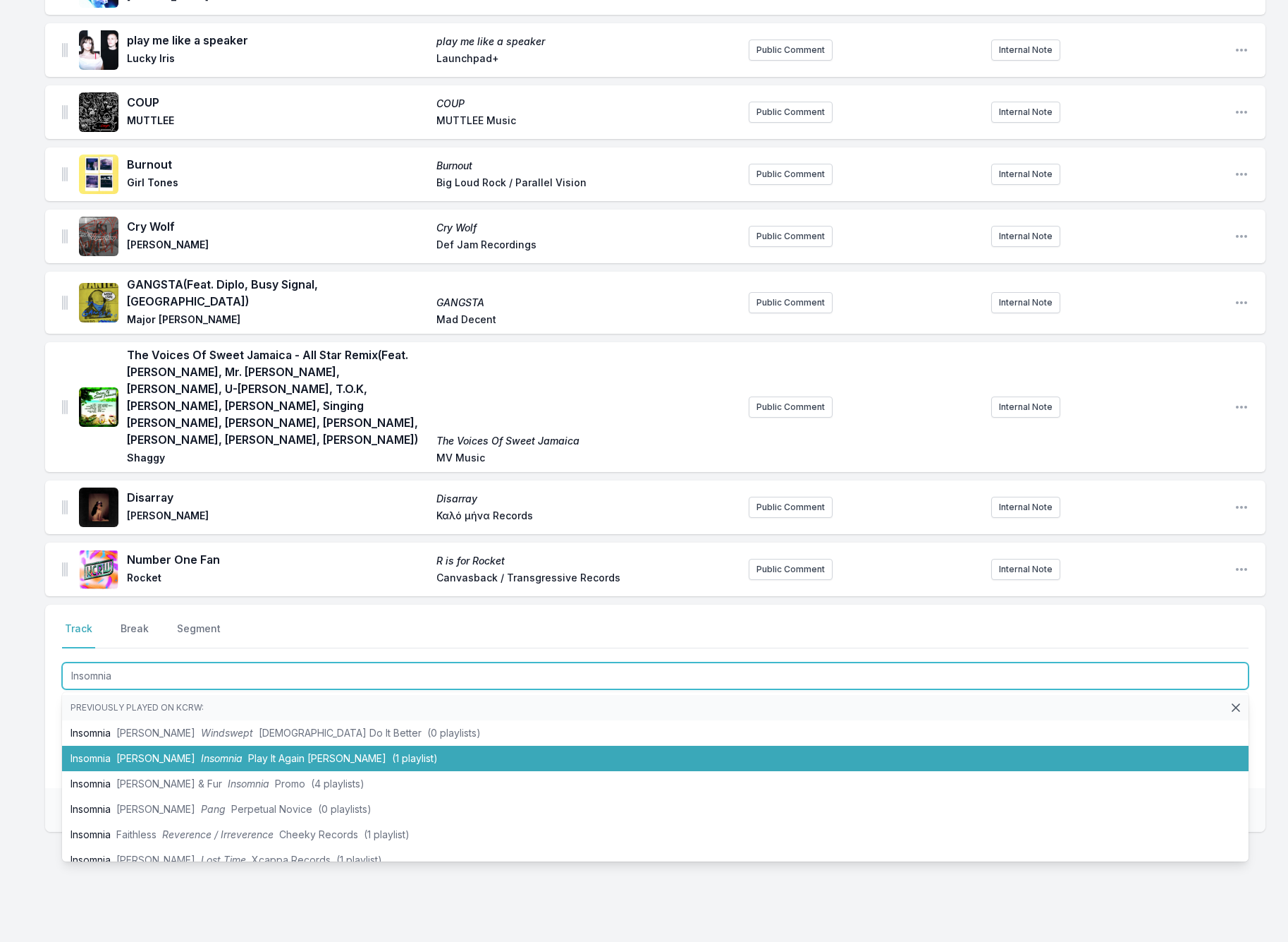
drag, startPoint x: 111, startPoint y: 728, endPoint x: 103, endPoint y: 724, distance: 8.9
click at [111, 746] on li "Insomnia [PERSON_NAME] Insomnia Play It Again [PERSON_NAME] (1 playlist)" at bounding box center [655, 758] width 1187 height 25
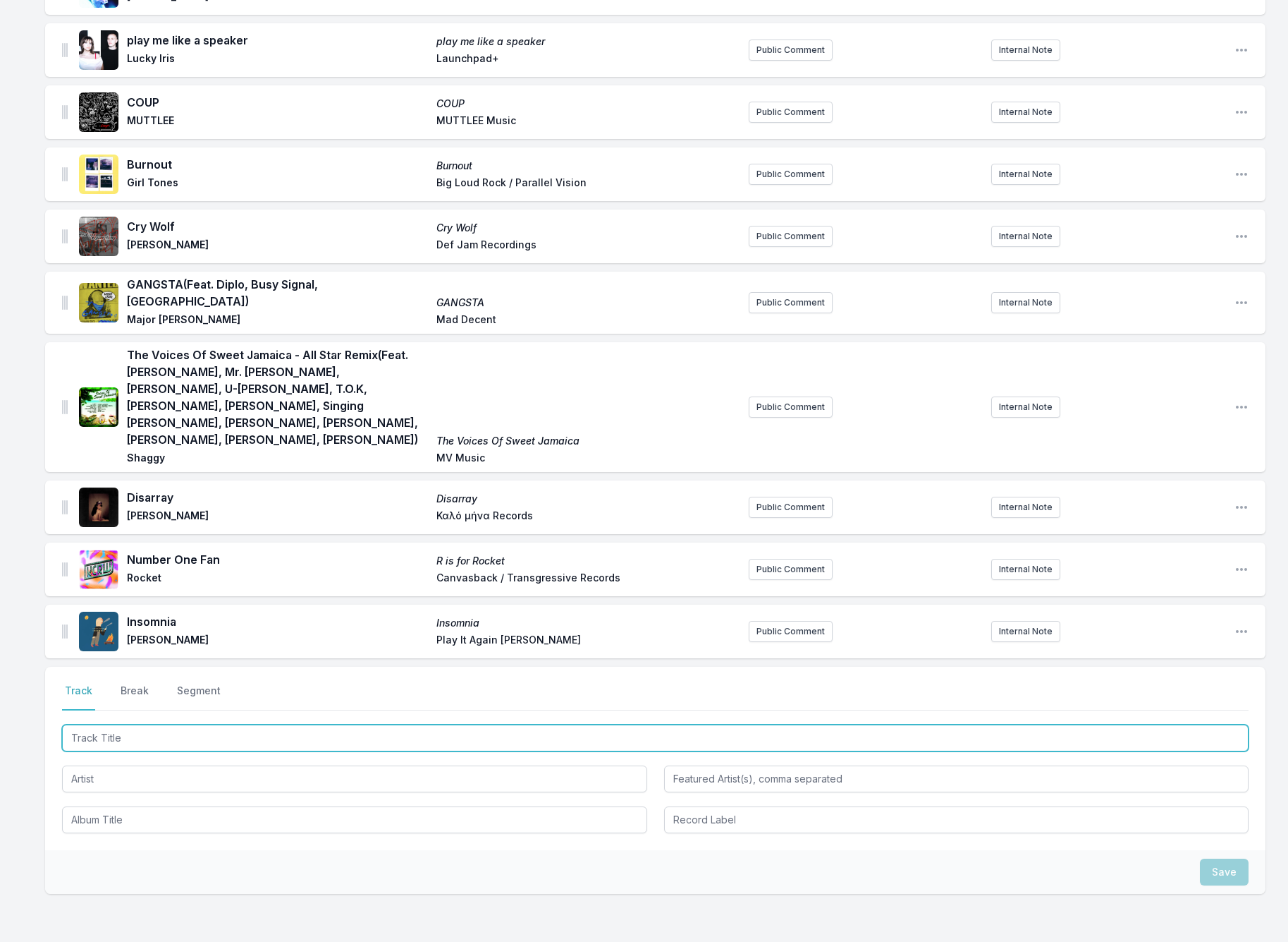
paste input "The Coward Forgets His Nightmare"
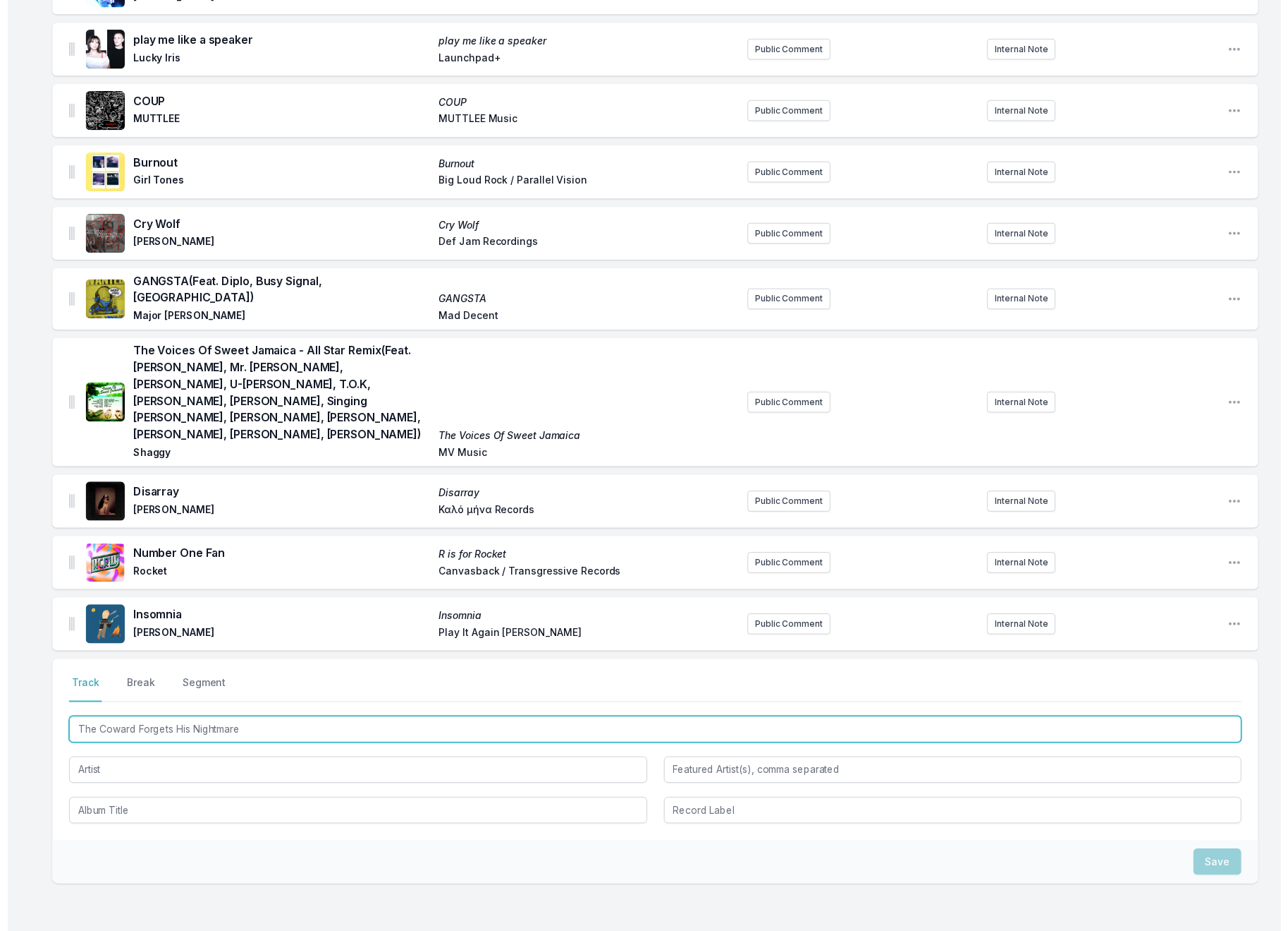
scroll to position [558, 0]
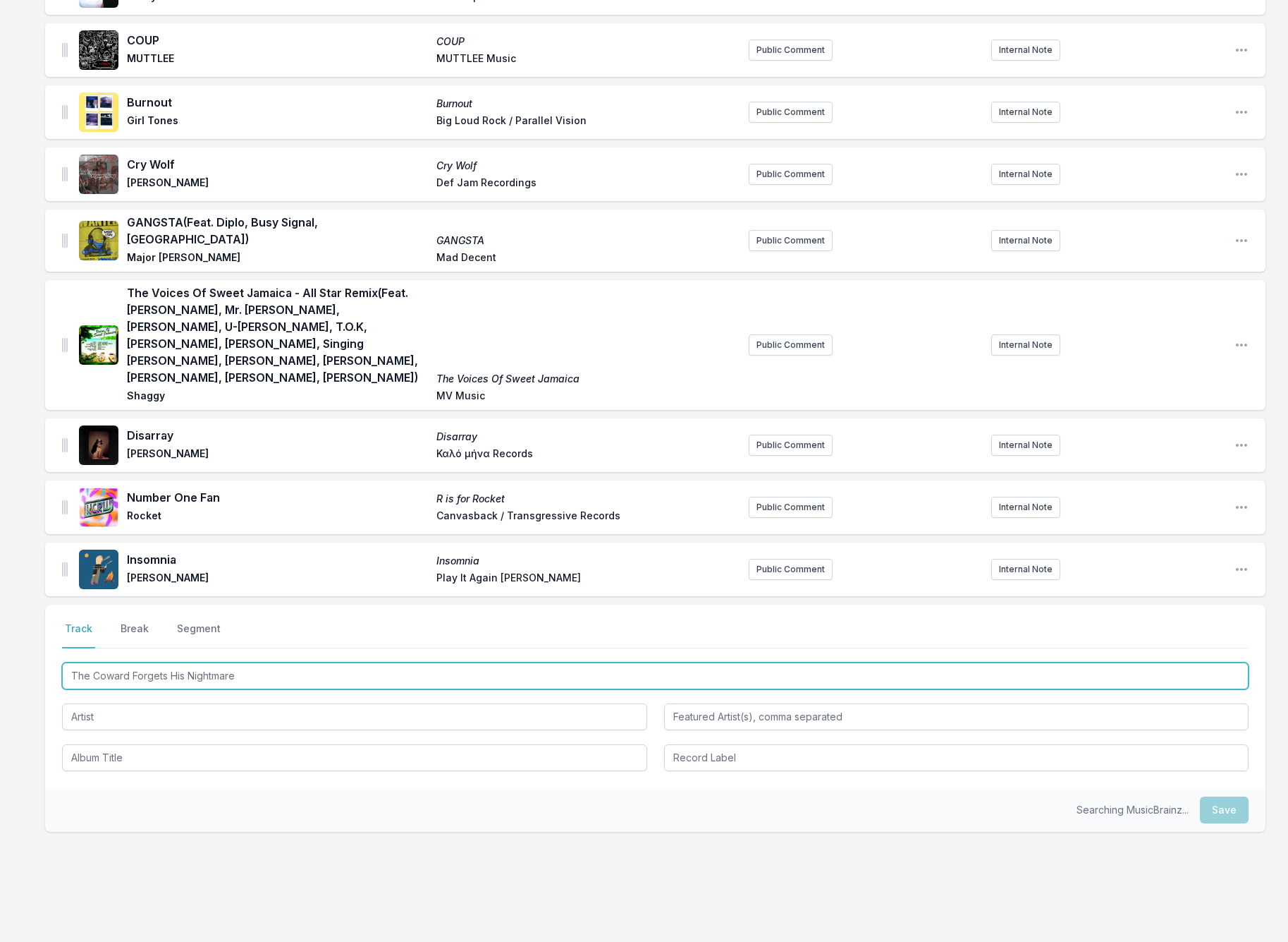
type input "The Coward Forgets His Nightmare"
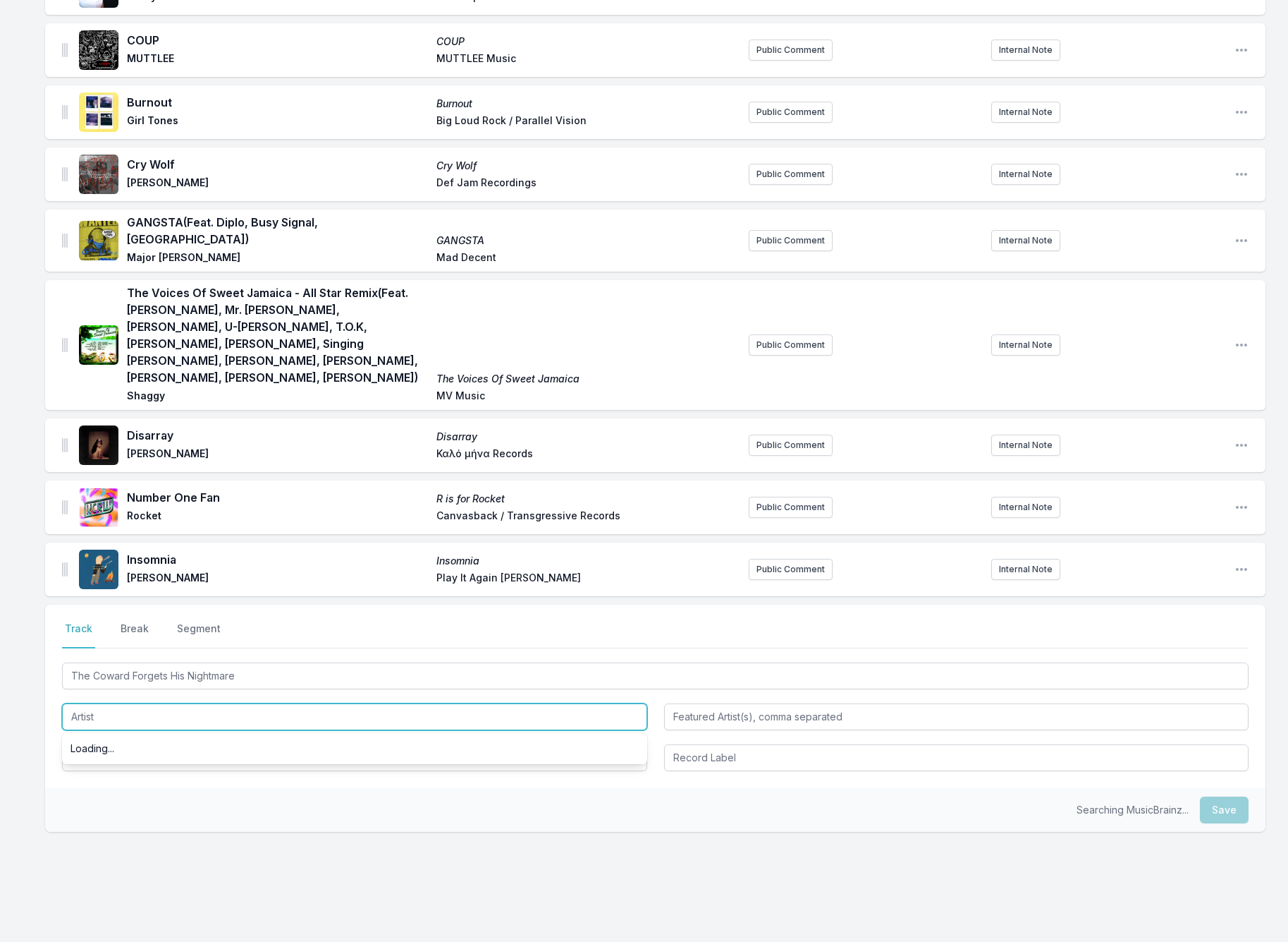
click at [110, 703] on input "Artist" at bounding box center [354, 716] width 585 height 27
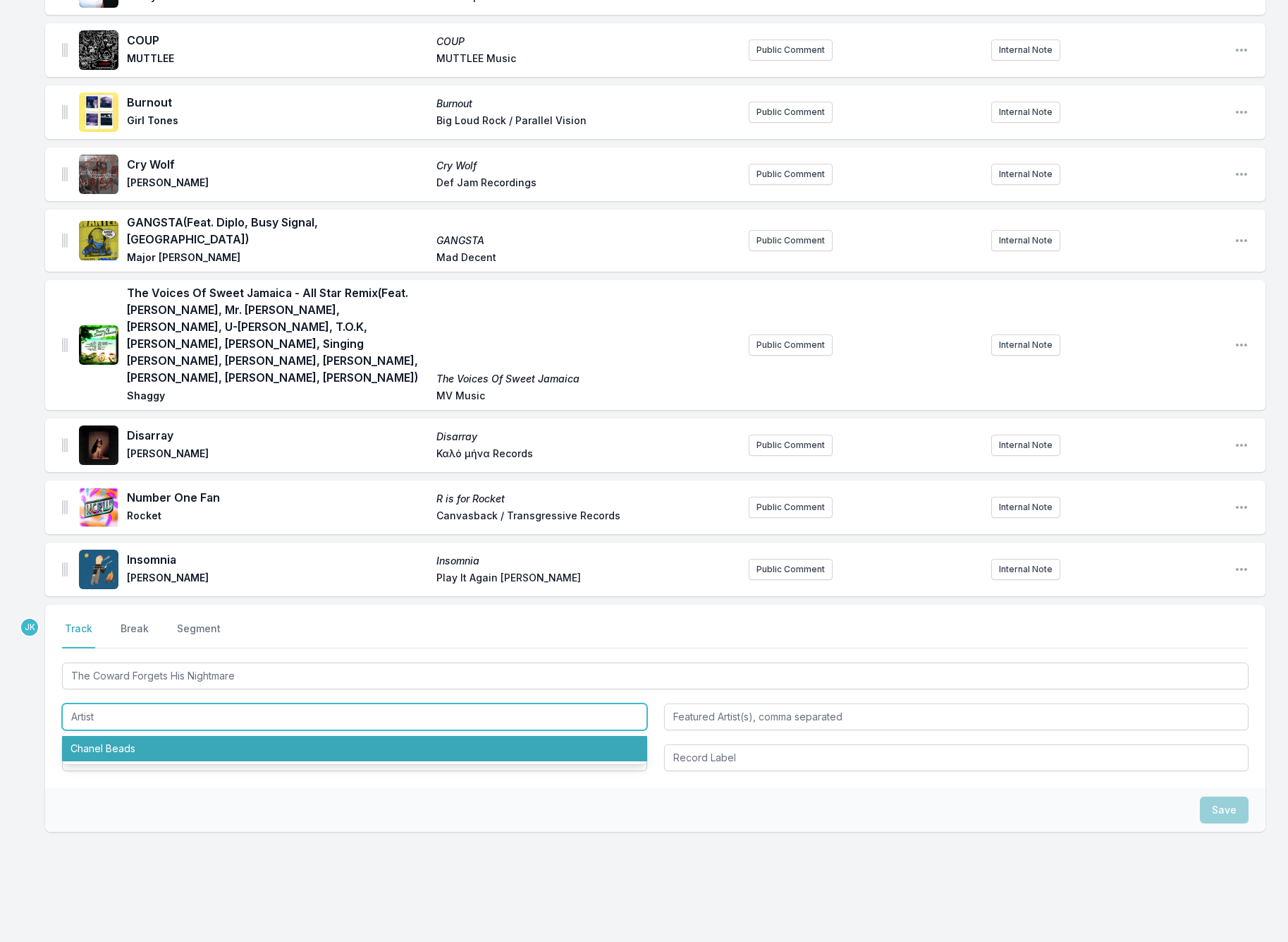
click at [107, 736] on li "Chanel Beads" at bounding box center [354, 748] width 585 height 25
type input "Chanel Beads"
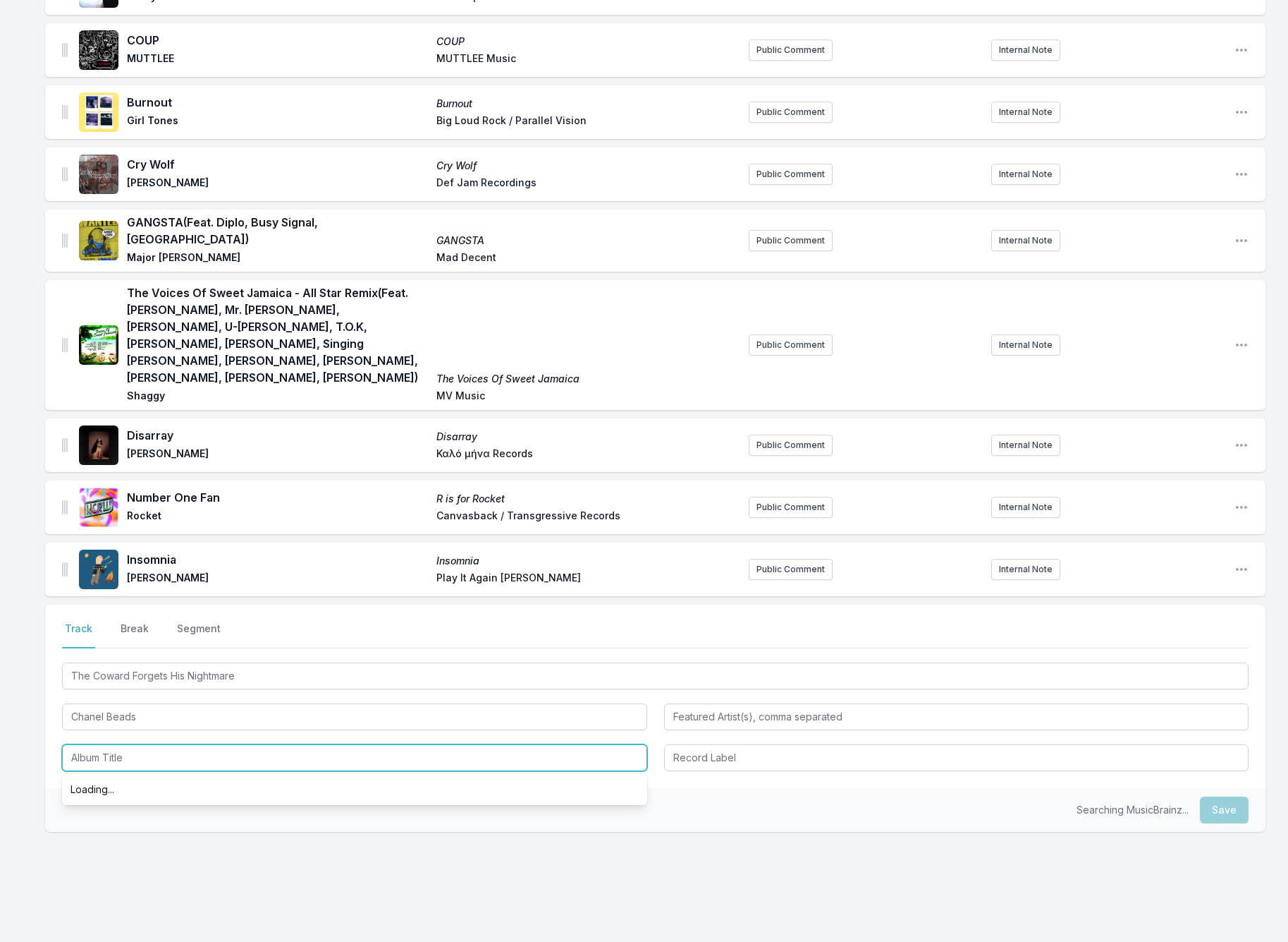
drag, startPoint x: 101, startPoint y: 731, endPoint x: 100, endPoint y: 722, distance: 9.1
click at [101, 744] on input "Album Title" at bounding box center [354, 757] width 585 height 27
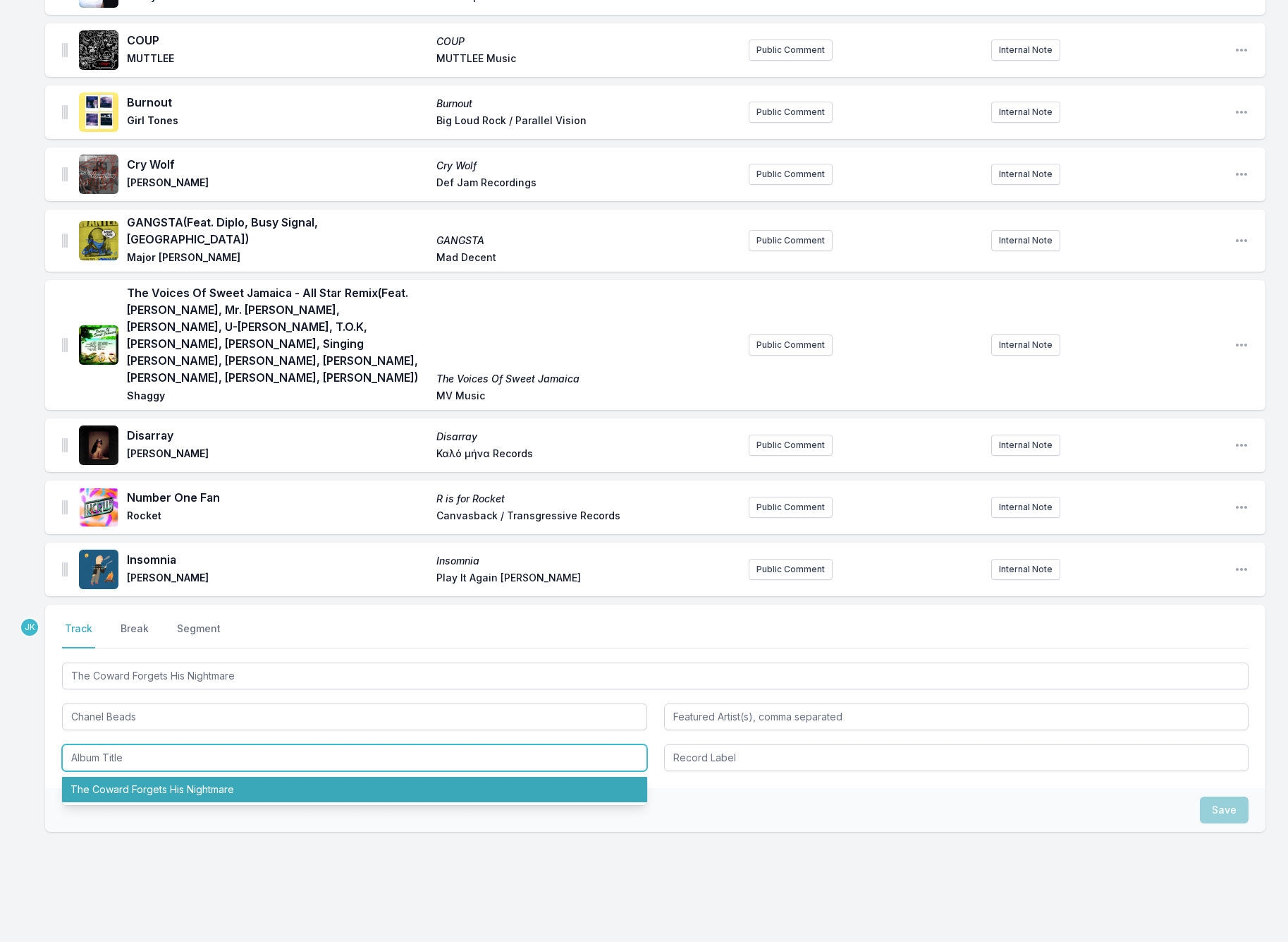
click at [125, 777] on li "The Coward Forgets His Nightmare" at bounding box center [354, 789] width 585 height 25
type input "The Coward Forgets His Nightmare"
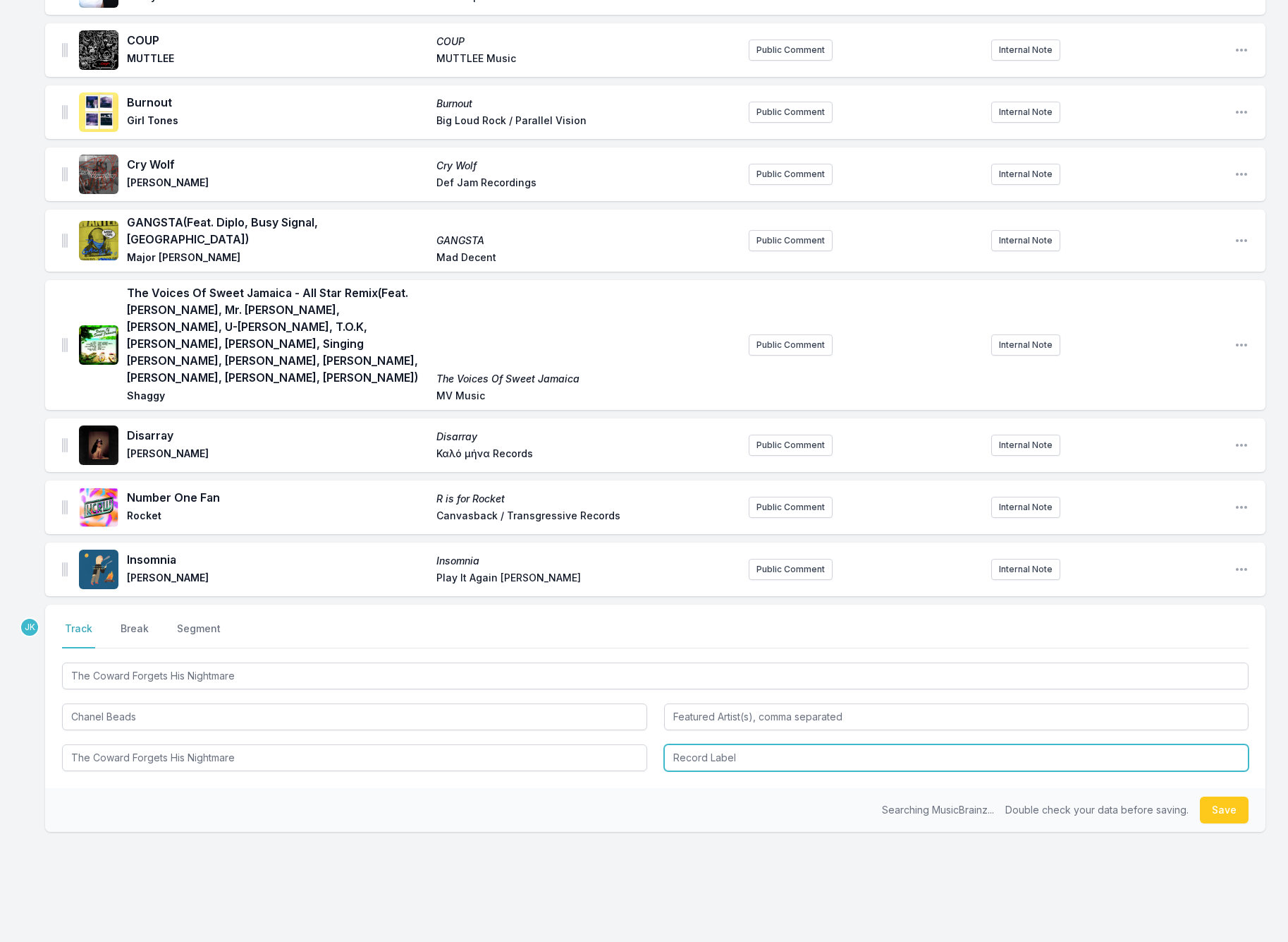
click at [687, 744] on input "Record Label" at bounding box center [957, 757] width 585 height 27
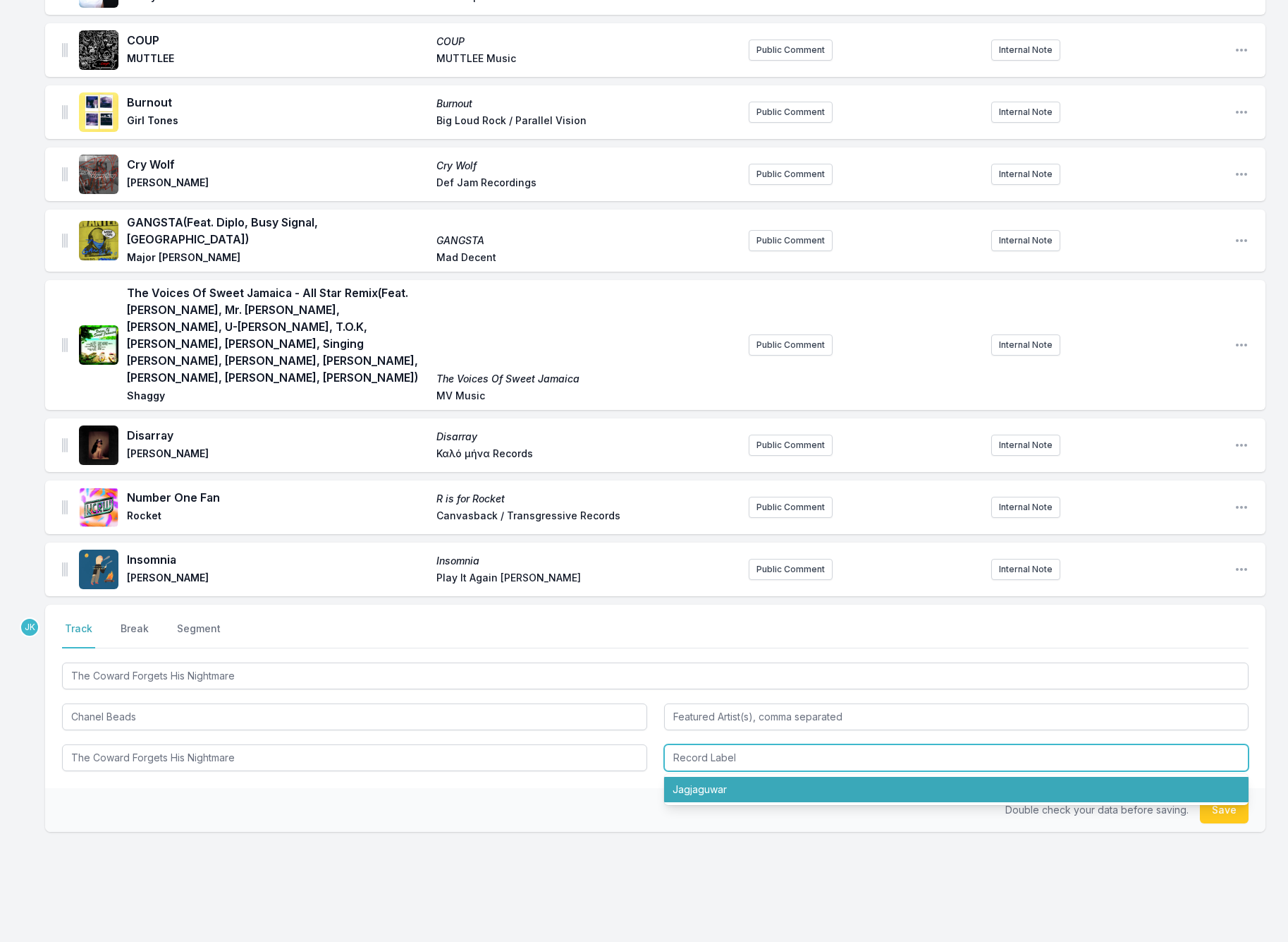
drag, startPoint x: 707, startPoint y: 763, endPoint x: 768, endPoint y: 766, distance: 61.1
click at [710, 777] on li "Jagjaguwar" at bounding box center [957, 789] width 585 height 25
type input "Jagjaguwar"
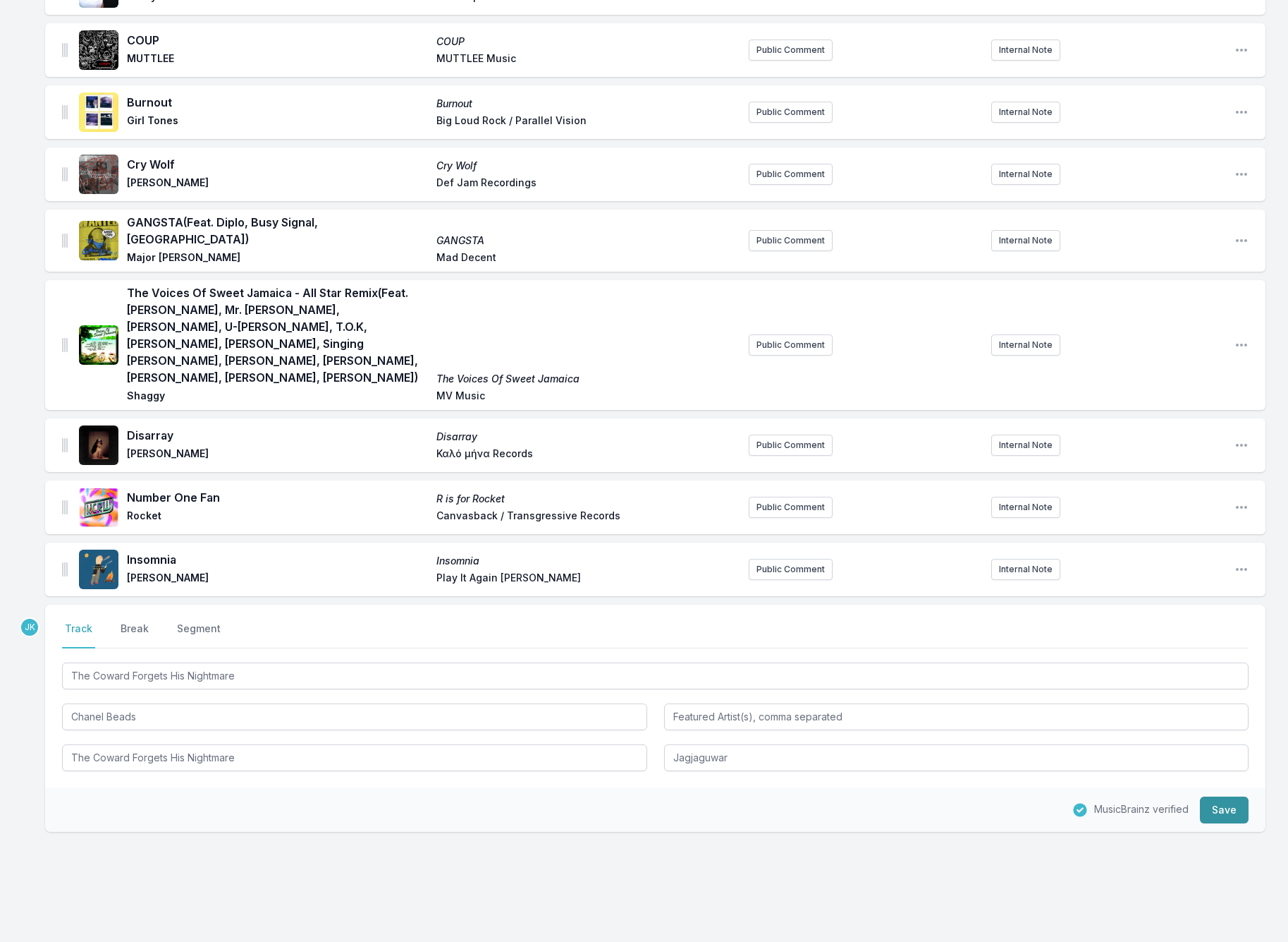
click at [1233, 796] on button "Save" at bounding box center [1225, 809] width 49 height 27
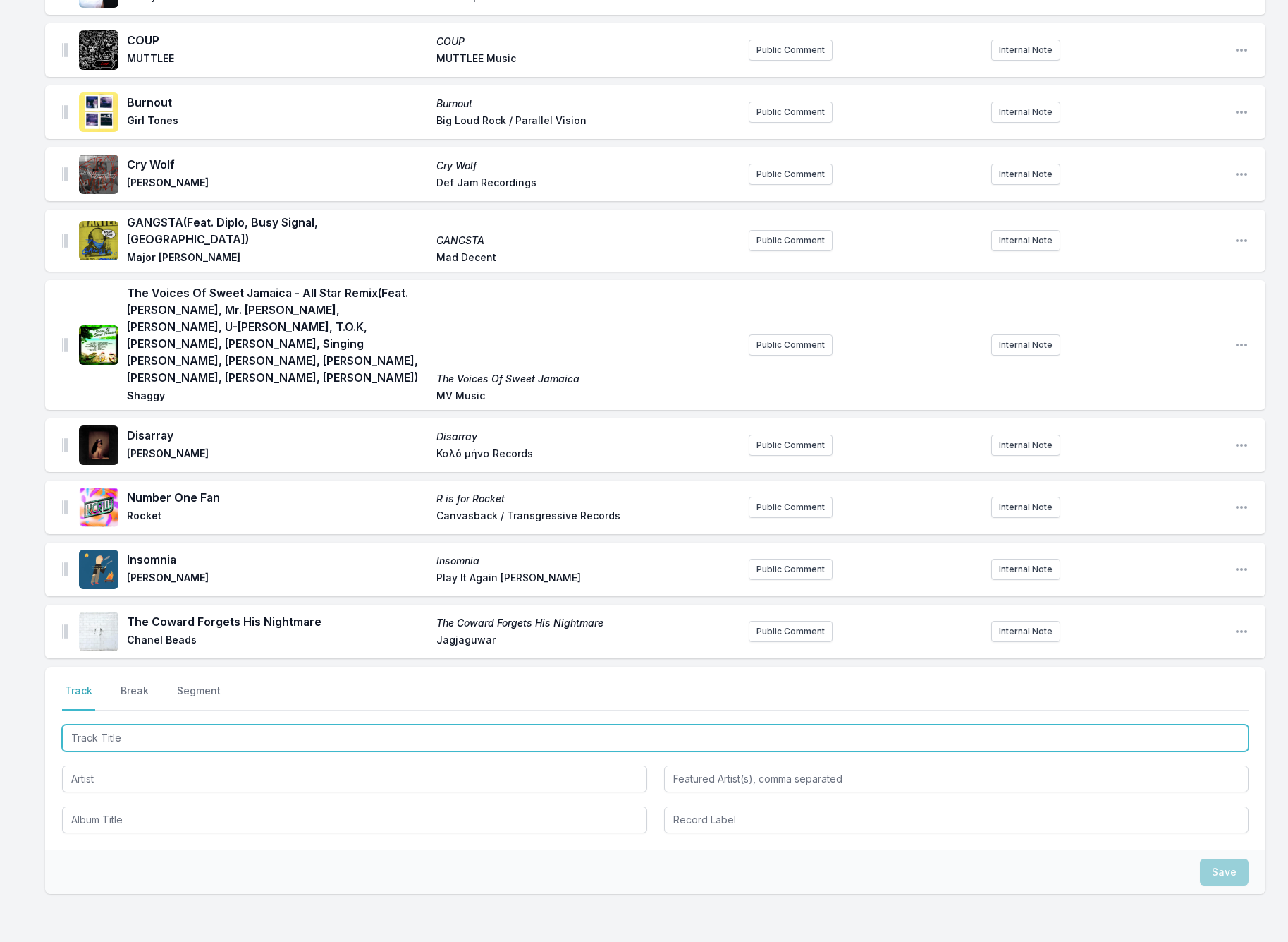
click at [80, 724] on input "Track Title" at bounding box center [655, 738] width 1187 height 27
paste input "-TomorrowsTomorrow"
drag, startPoint x: 77, startPoint y: 710, endPoint x: 39, endPoint y: 706, distance: 38.2
click at [39, 706] on div "8 Billion Realities (Feat. FLOHIO) 8 Billion Realities [PERSON_NAME] & [PERSON_…" at bounding box center [644, 309] width 1288 height 1441
click at [127, 724] on input "TomorrowsTomorrow" at bounding box center [655, 738] width 1187 height 27
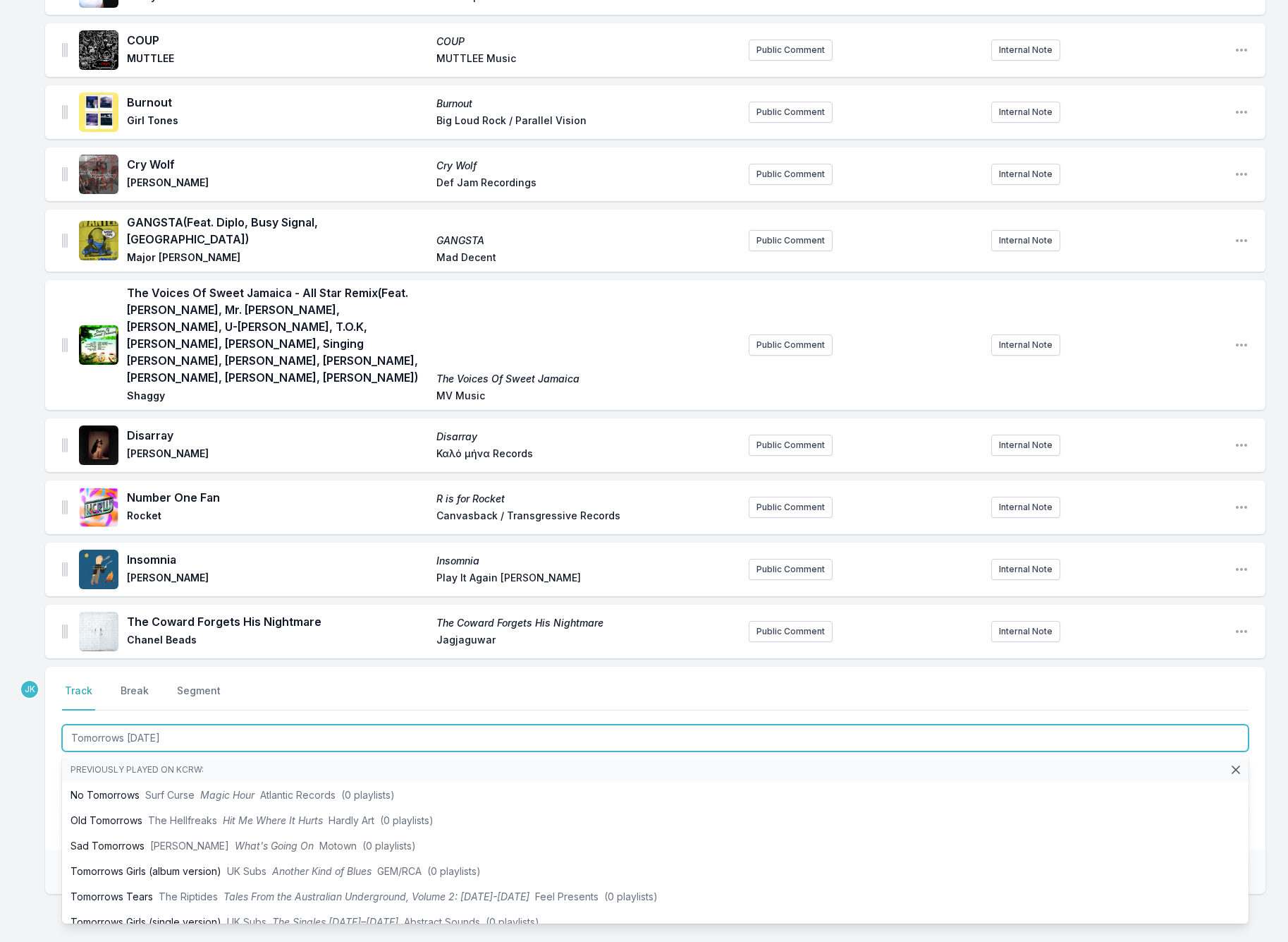
click at [122, 724] on input "Tomorrows [DATE]" at bounding box center [655, 738] width 1187 height 27
type input "[DATE] [DATE]"
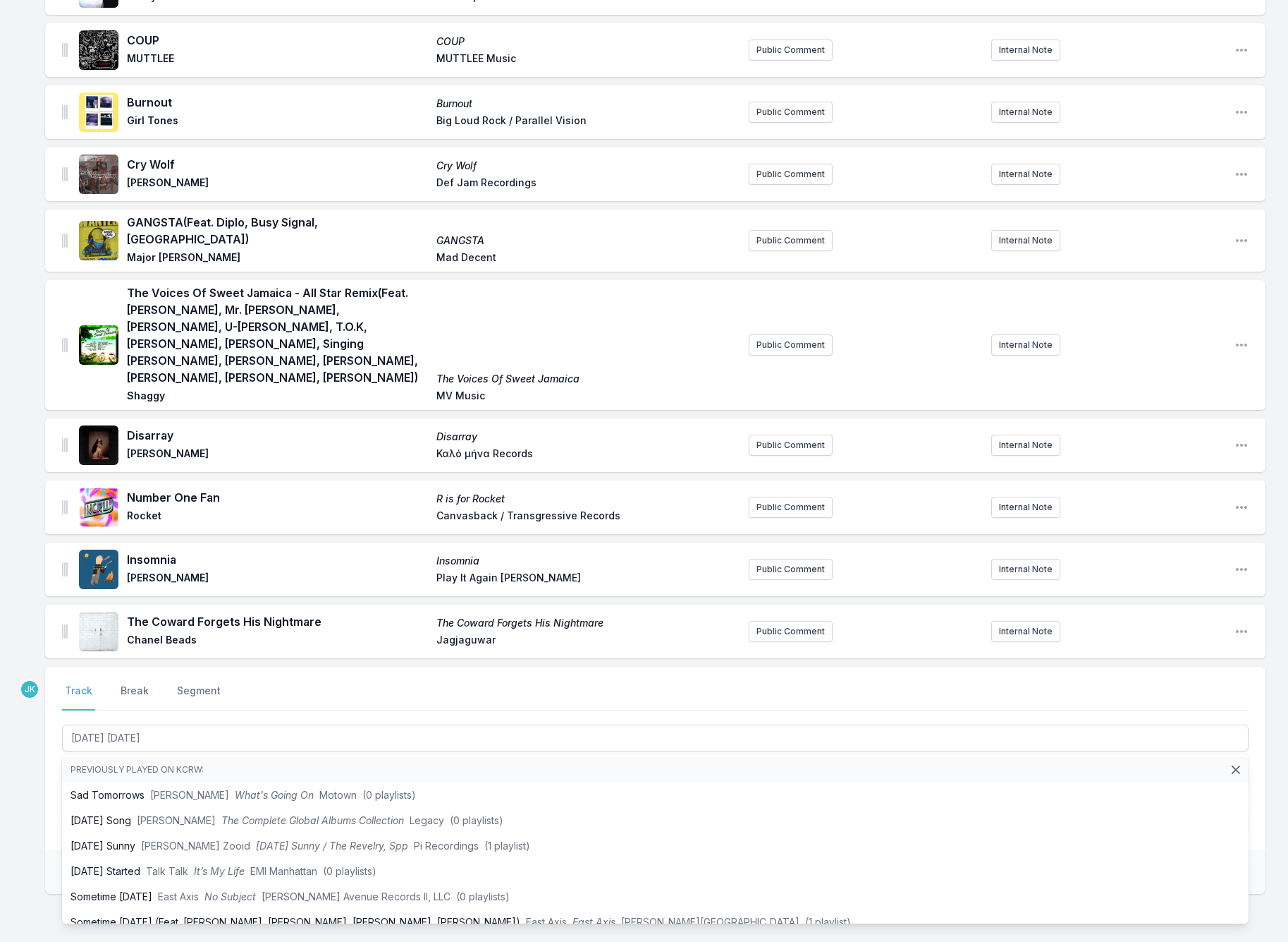
drag, startPoint x: 7, startPoint y: 778, endPoint x: 52, endPoint y: 772, distance: 45.4
click at [7, 778] on div "8 Billion Realities (Feat. FLOHIO) 8 Billion Realities [PERSON_NAME] & [PERSON_…" at bounding box center [644, 309] width 1288 height 1441
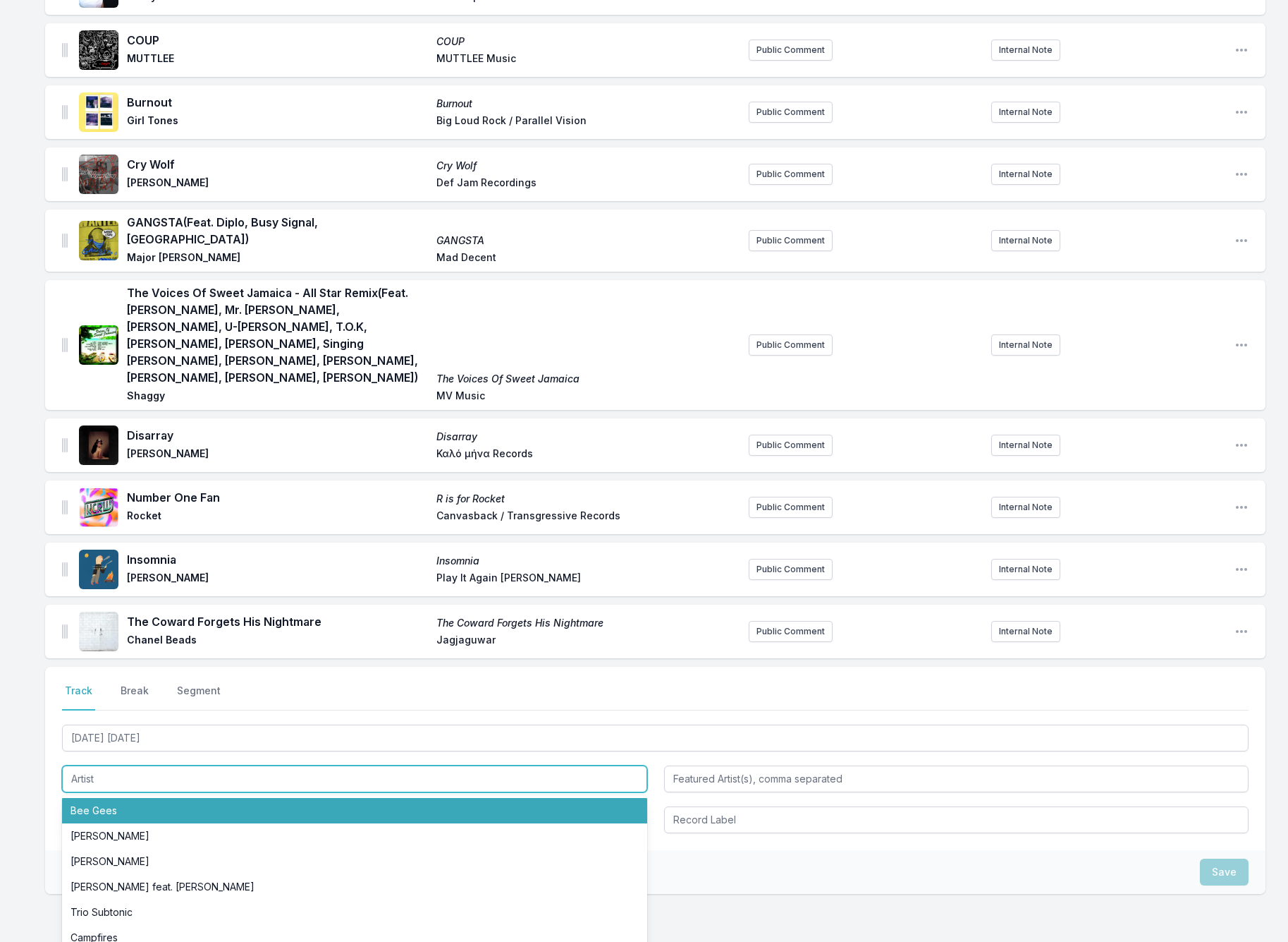
click at [100, 766] on input "Artist" at bounding box center [354, 779] width 585 height 27
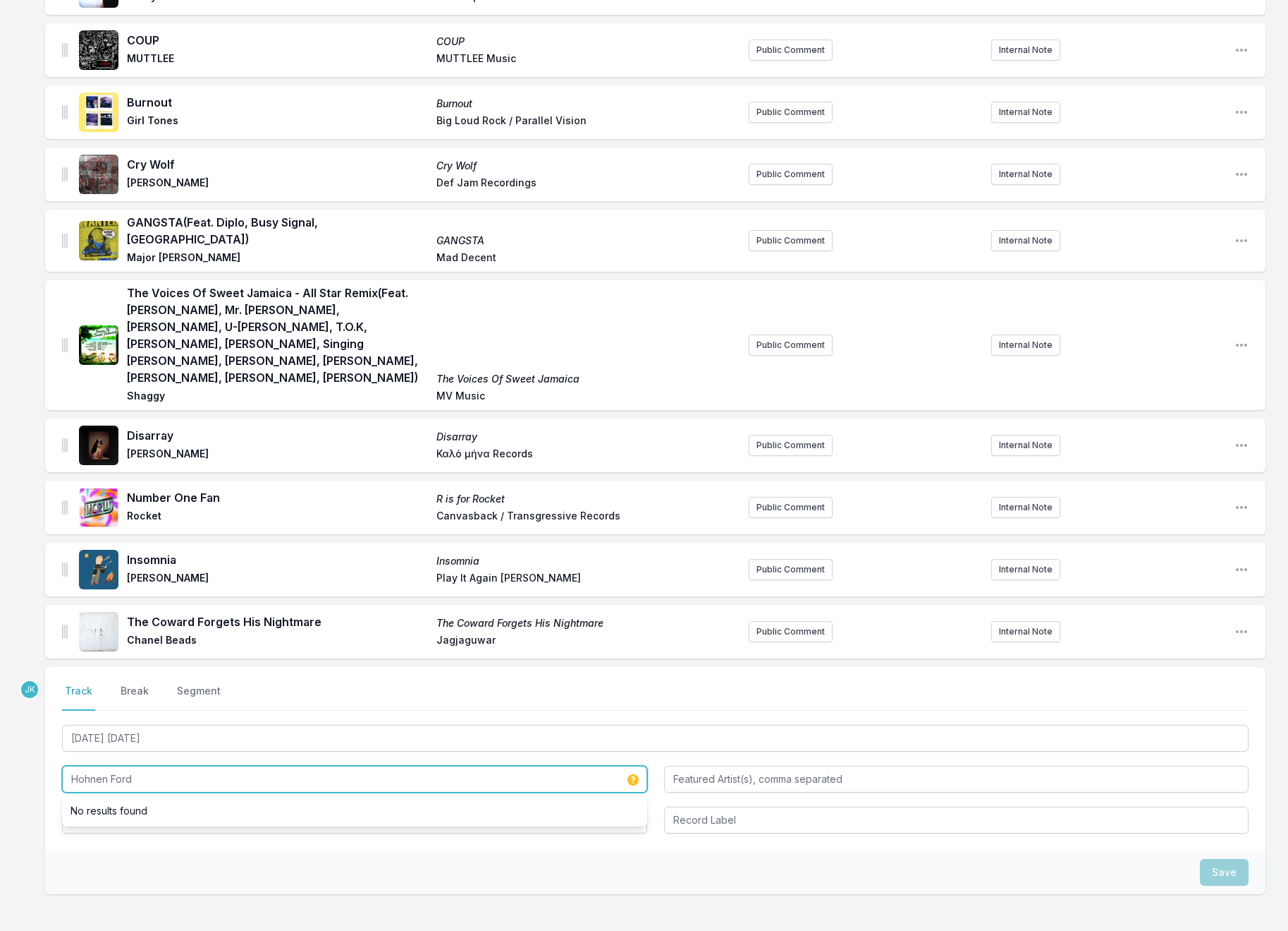
type input "Hohnen Ford"
drag, startPoint x: 2, startPoint y: 595, endPoint x: 25, endPoint y: 717, distance: 124.1
click at [2, 595] on div "8 Billion Realities (Feat. FLOHIO) 8 Billion Realities [PERSON_NAME] & [PERSON_…" at bounding box center [644, 309] width 1288 height 1441
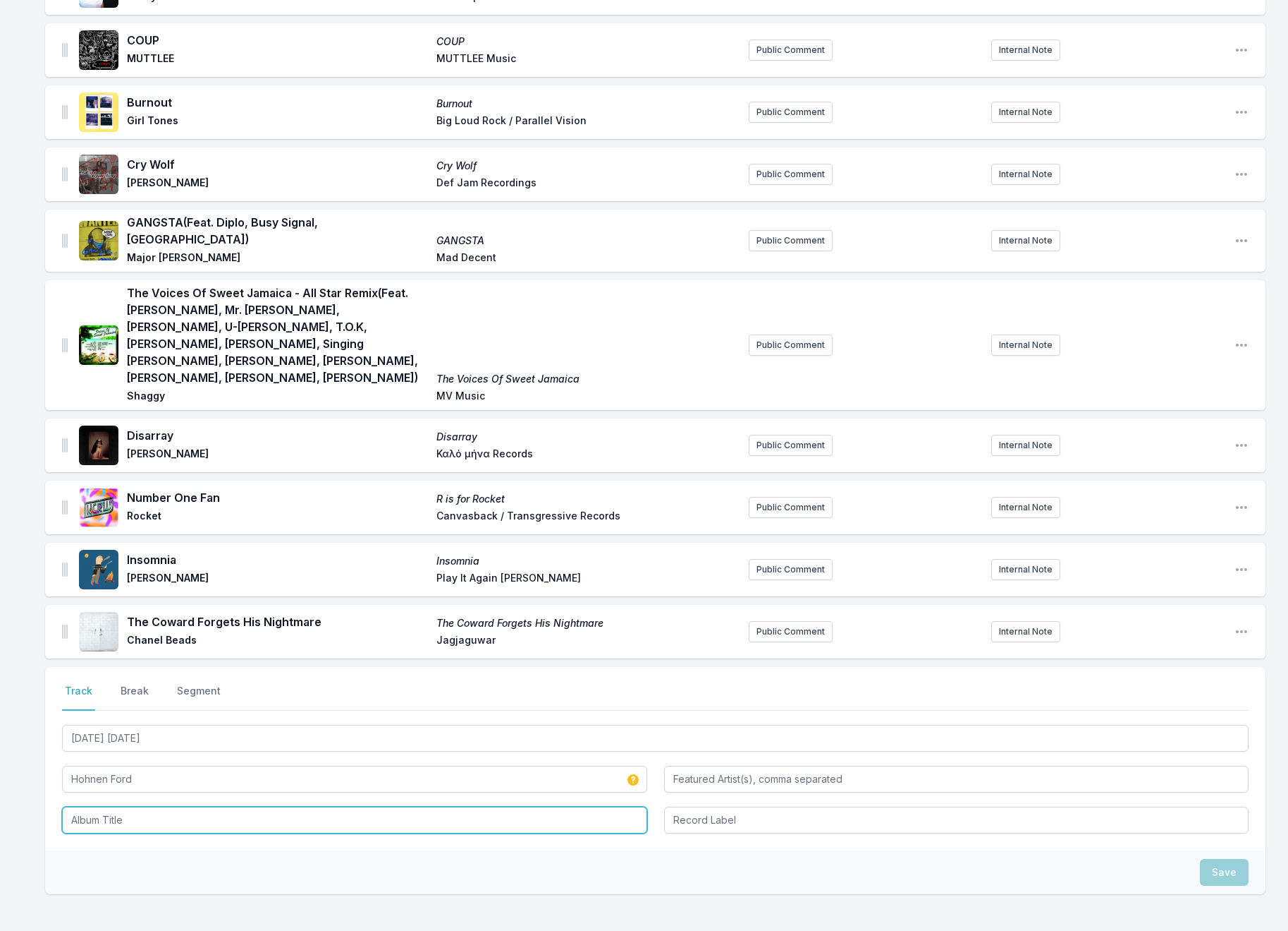
click at [144, 807] on input "Album Title" at bounding box center [354, 820] width 585 height 27
type input "Incurable Optimist"
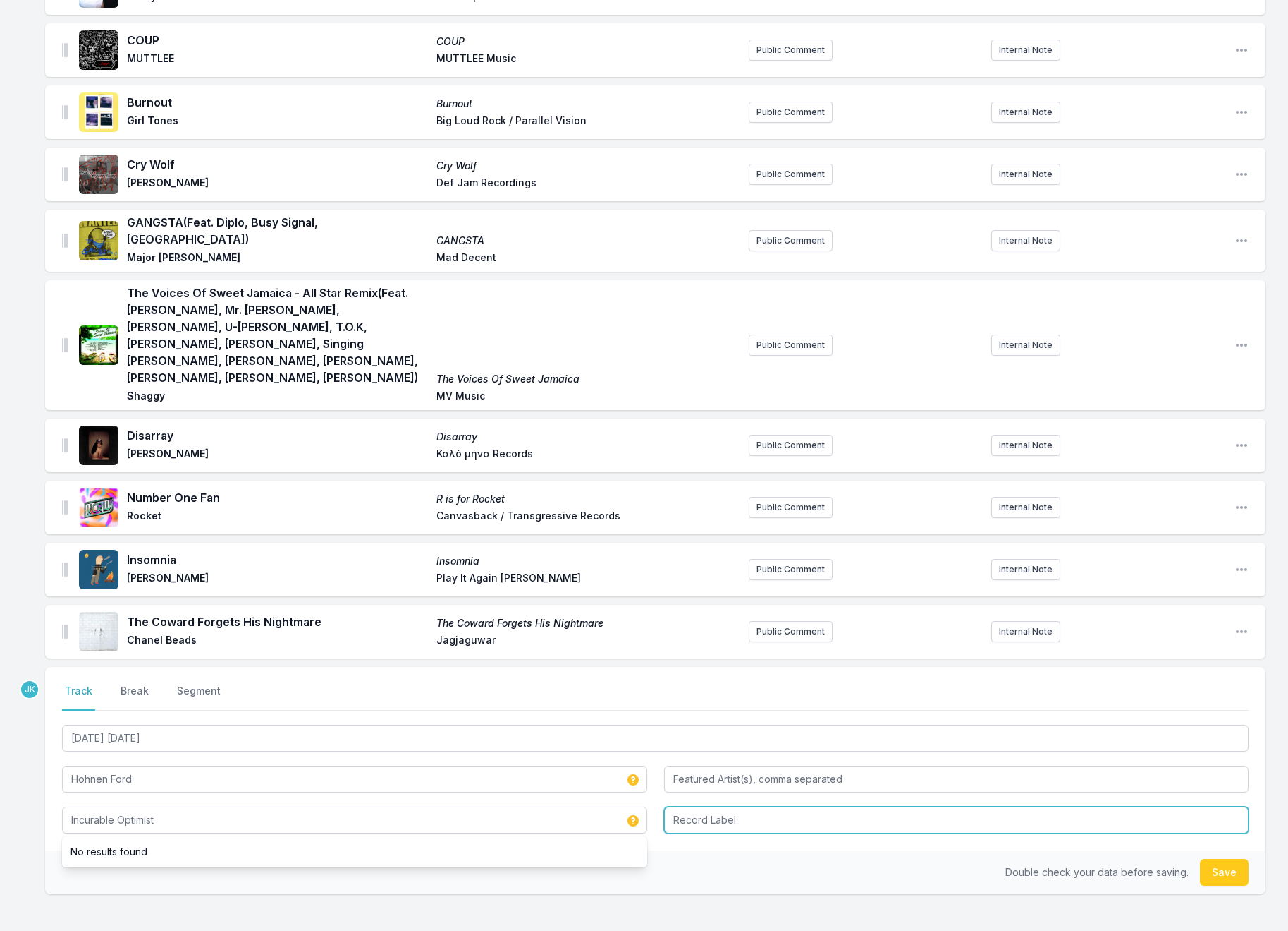
click at [674, 807] on input "Record Label" at bounding box center [957, 820] width 585 height 27
type input "Giant Music"
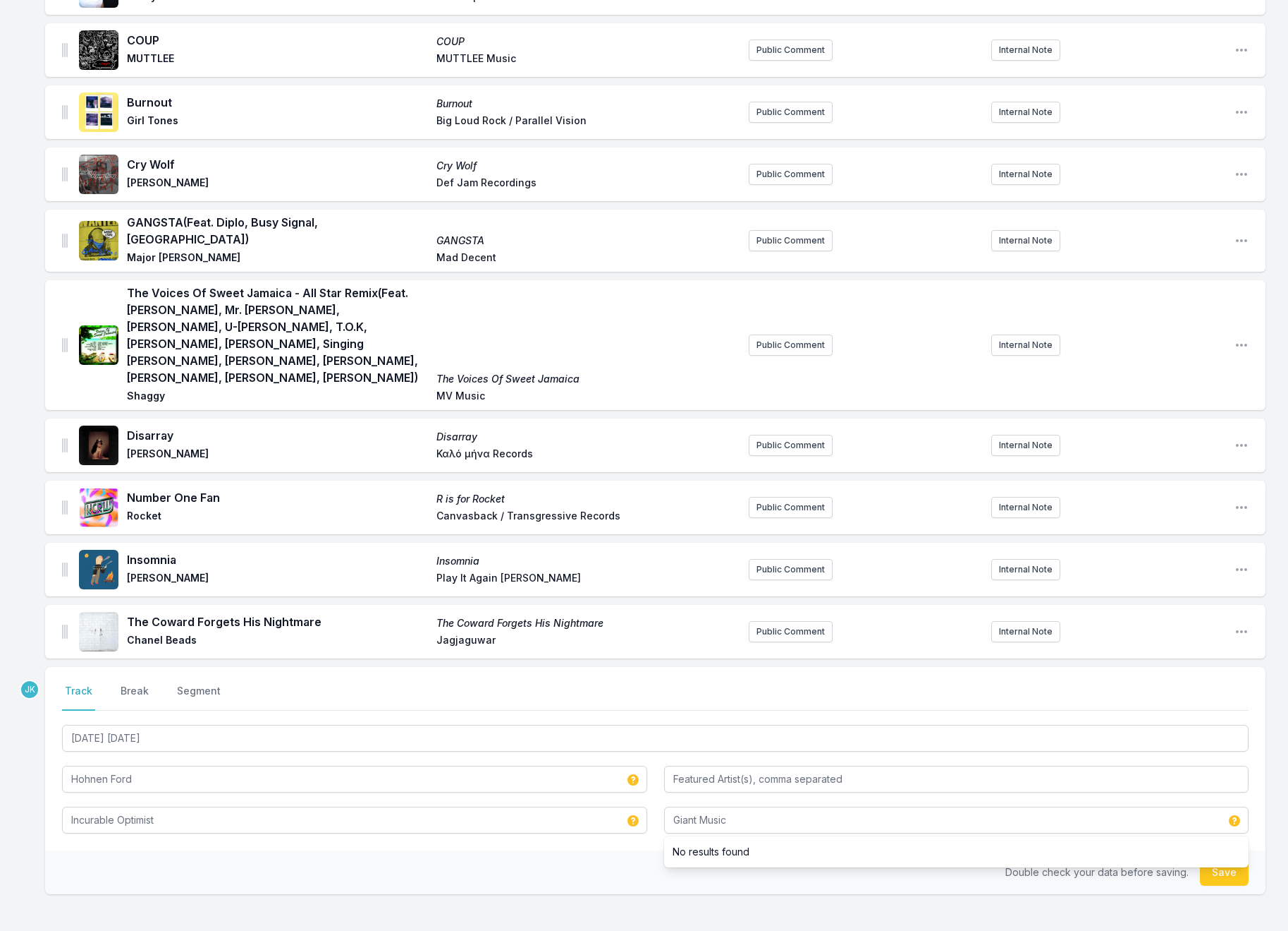
click at [1219, 859] on button "Save" at bounding box center [1225, 872] width 49 height 27
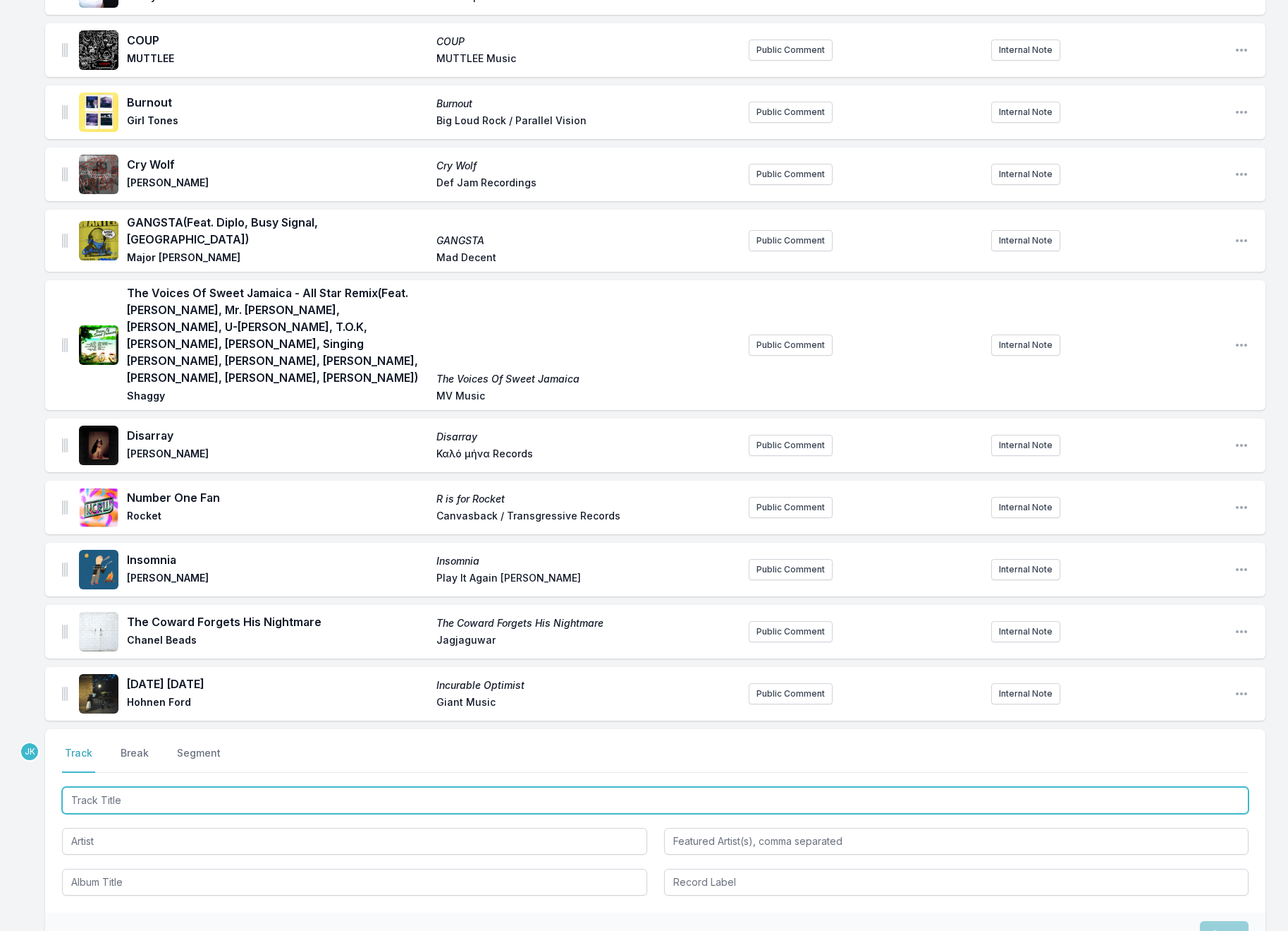
paste input "Slow Devotion"
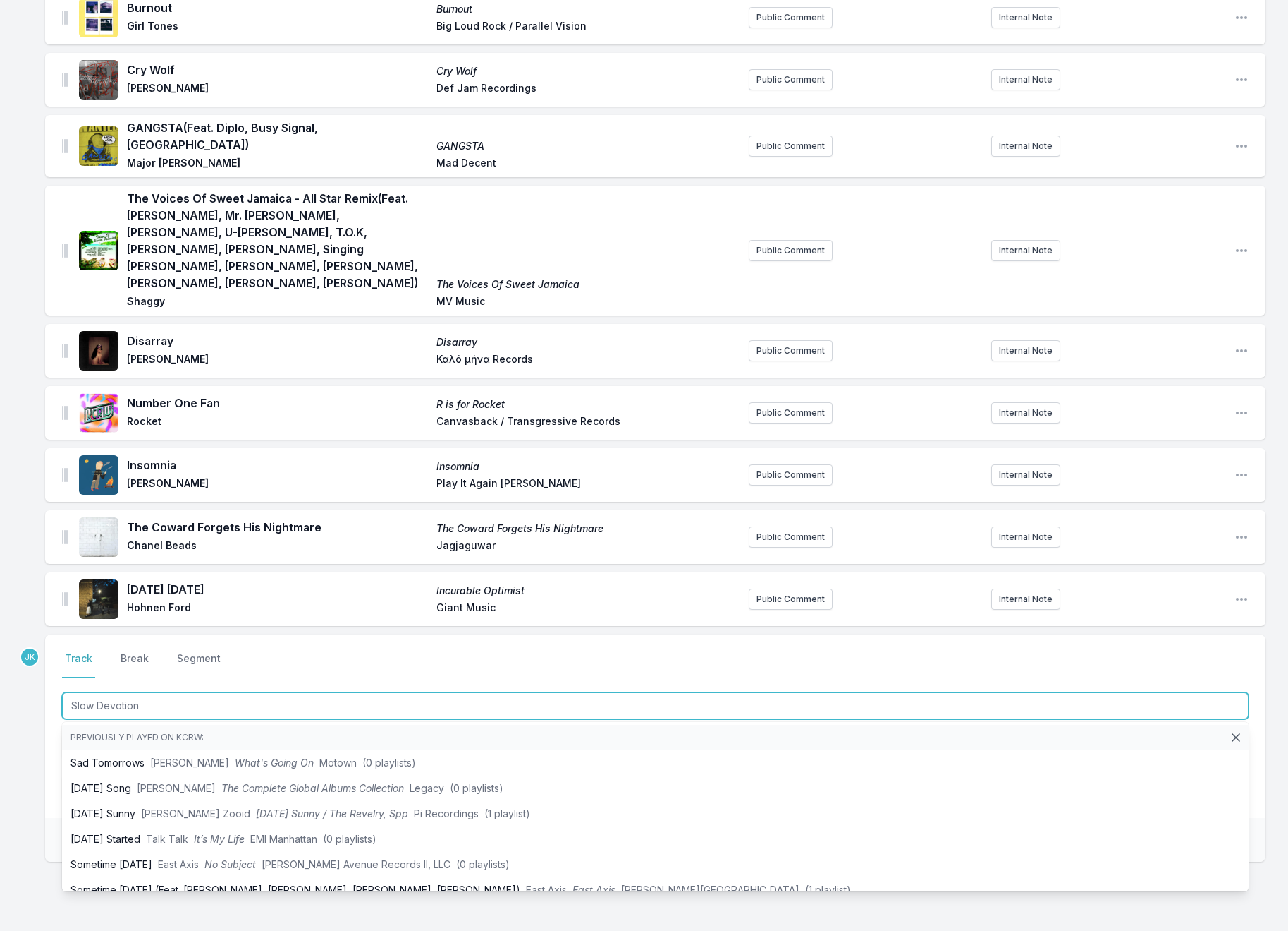
scroll to position [694, 0]
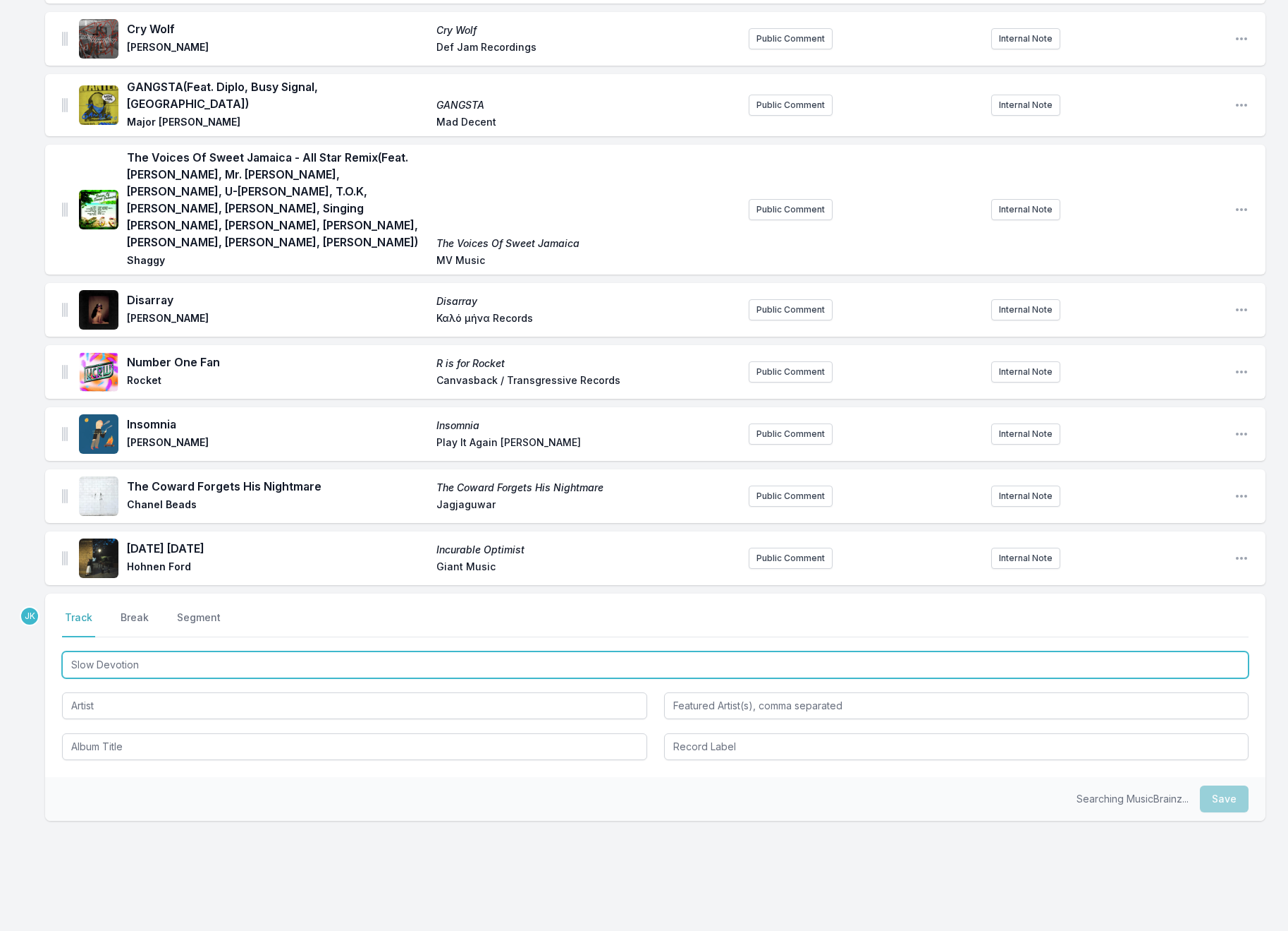
type input "Slow Devotion"
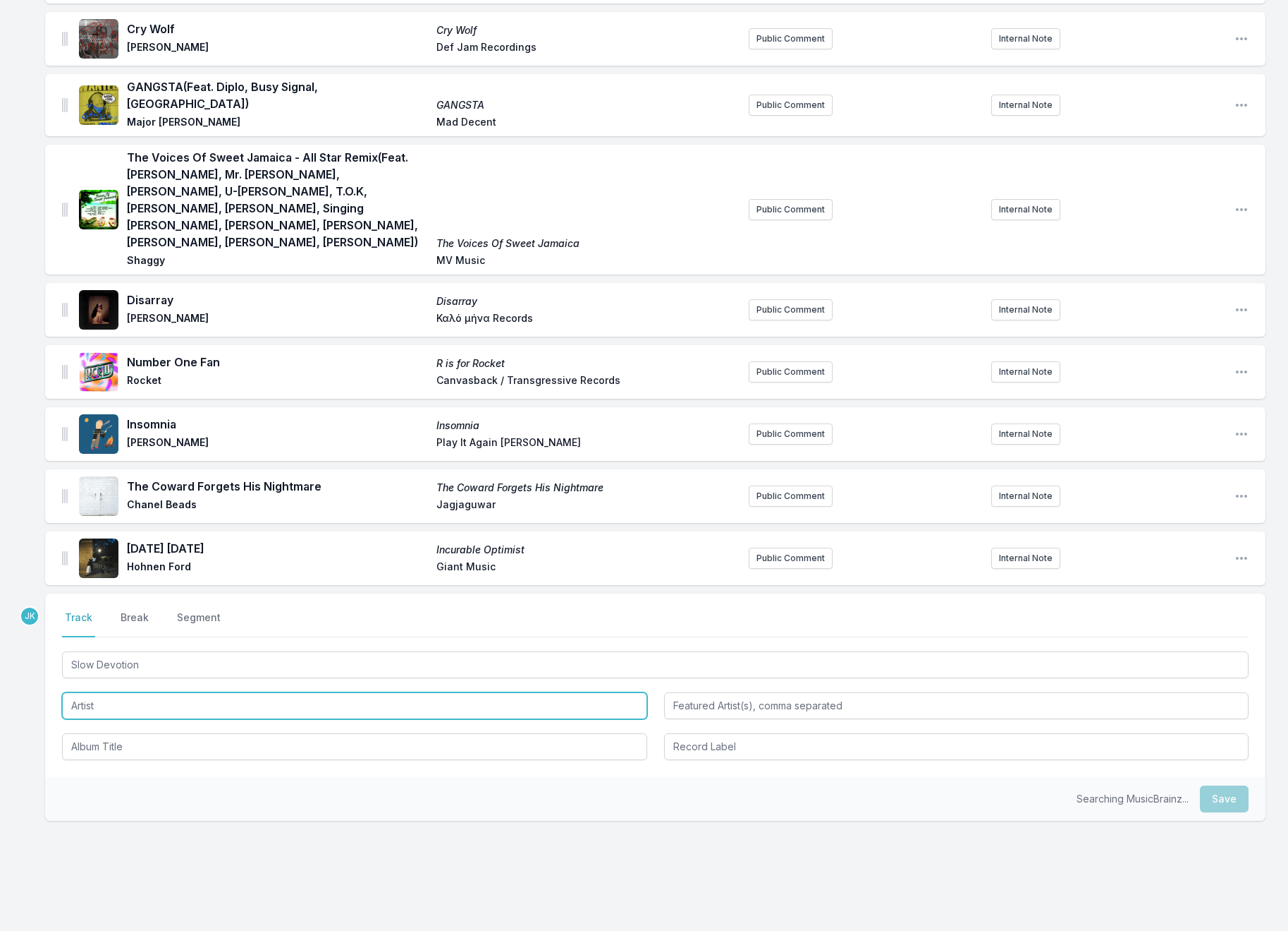
click at [82, 692] on input "Artist" at bounding box center [354, 705] width 585 height 27
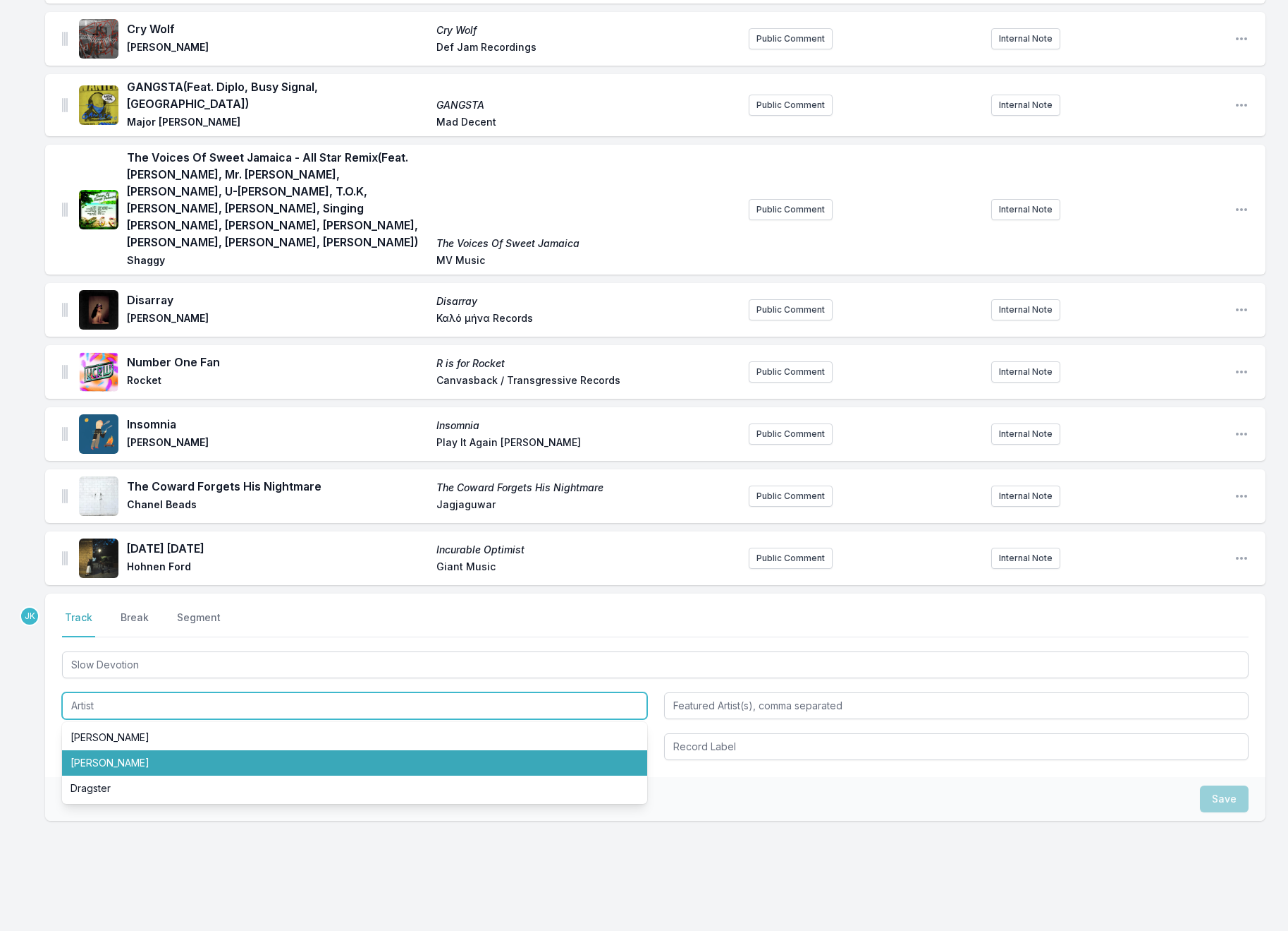
click at [93, 750] on li "[PERSON_NAME]" at bounding box center [354, 762] width 585 height 25
type input "[PERSON_NAME]"
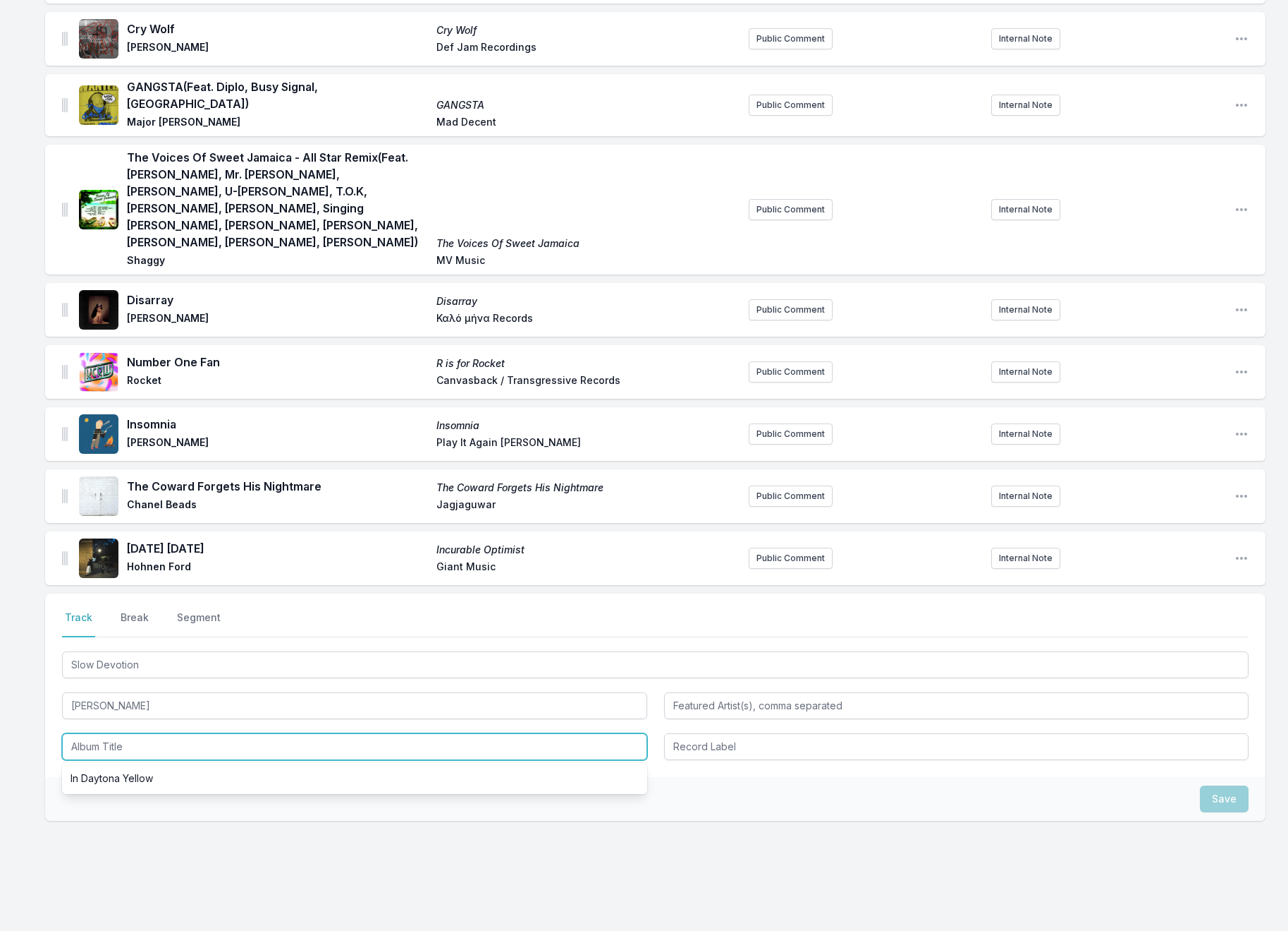
click at [117, 733] on input "Album Title" at bounding box center [354, 746] width 585 height 27
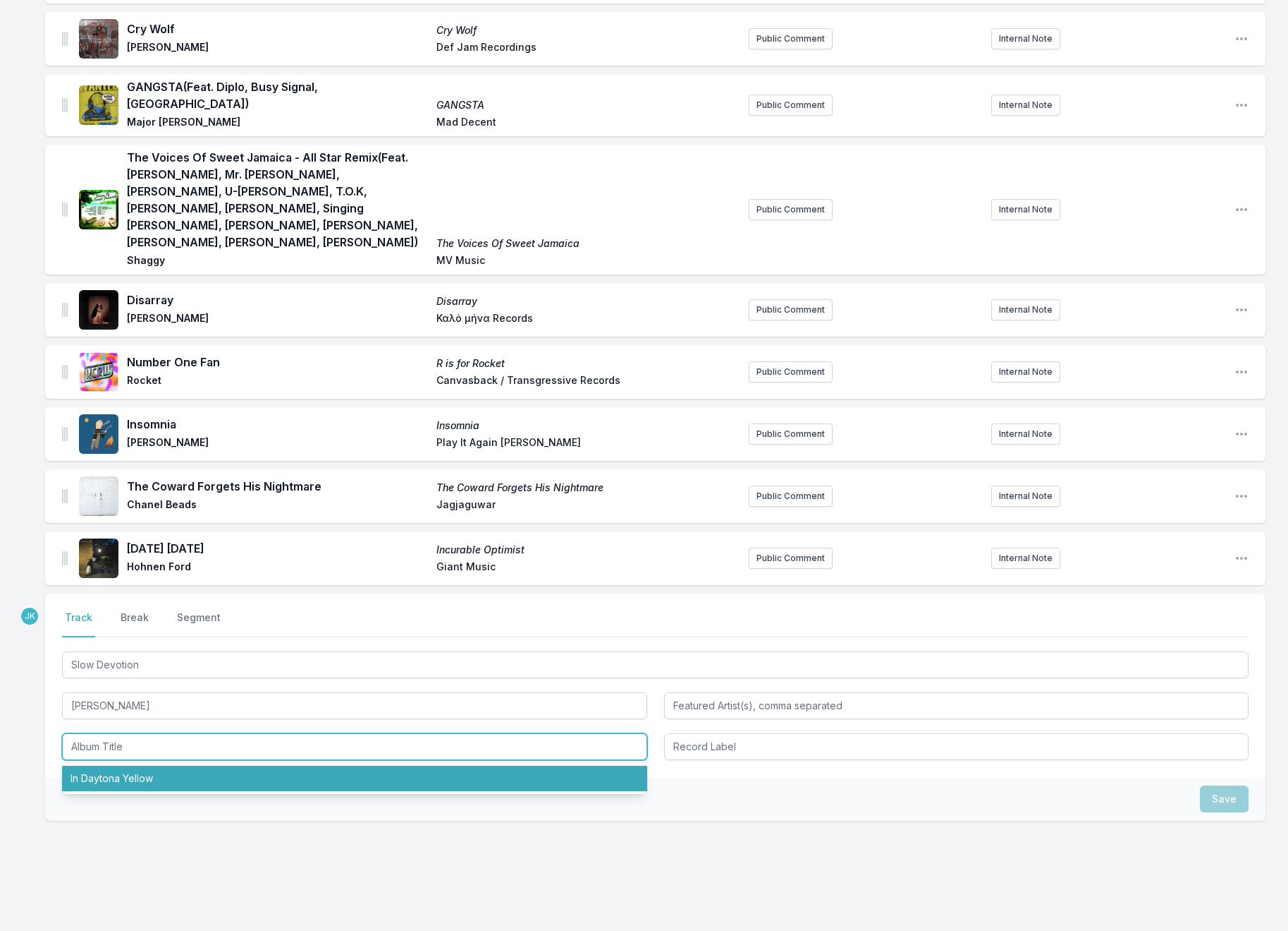
drag, startPoint x: 126, startPoint y: 748, endPoint x: 166, endPoint y: 759, distance: 41.5
click at [126, 766] on li "In Daytona Yellow" at bounding box center [354, 778] width 585 height 25
type input "In Daytona Yellow"
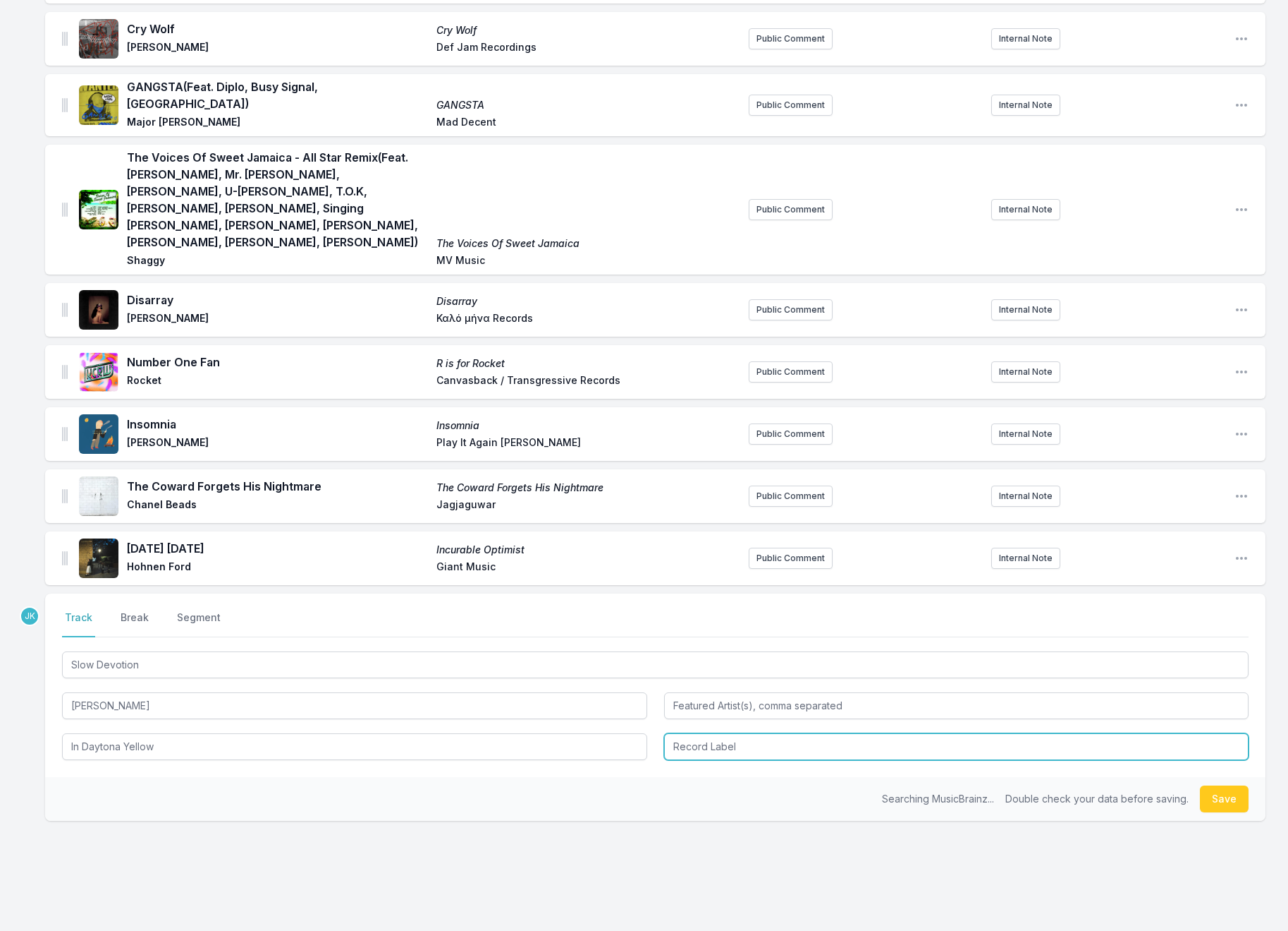
click at [704, 733] on input "Record Label" at bounding box center [957, 746] width 585 height 27
type input "Studio Ooze"
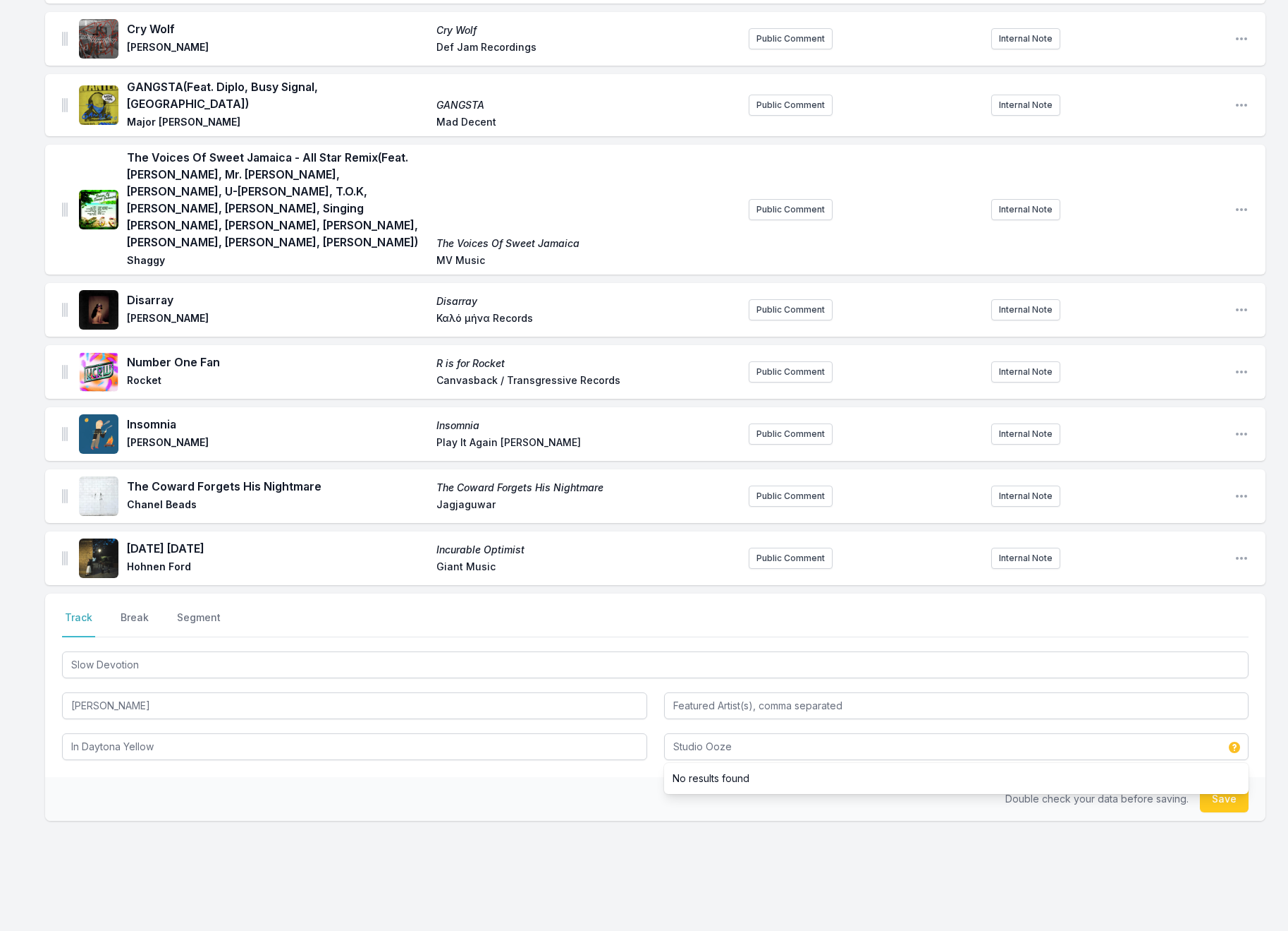
click at [1236, 785] on button "Save" at bounding box center [1225, 798] width 49 height 27
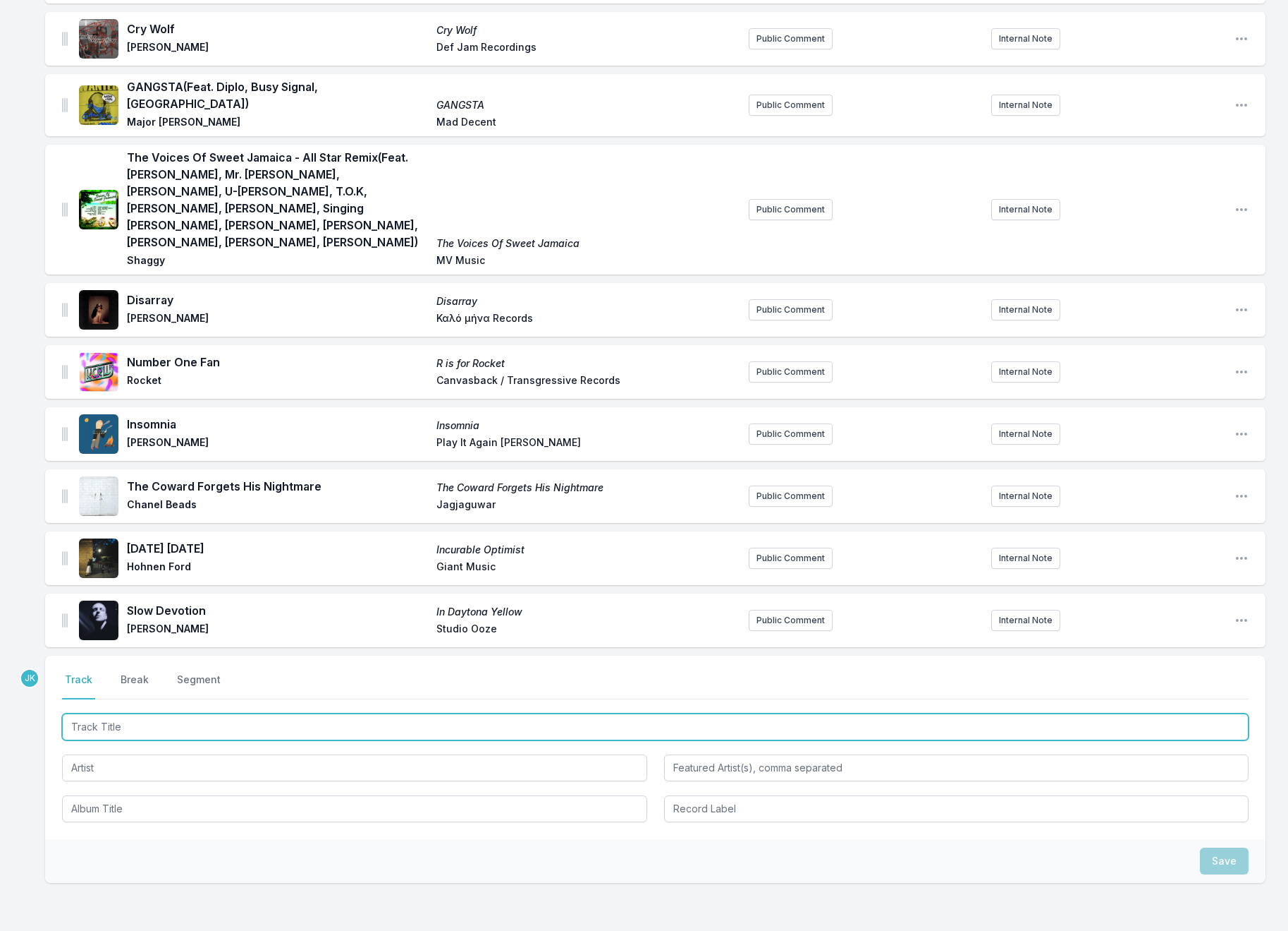
paste input "Sad And Beautiful World"
type input "Sad And Beautiful World"
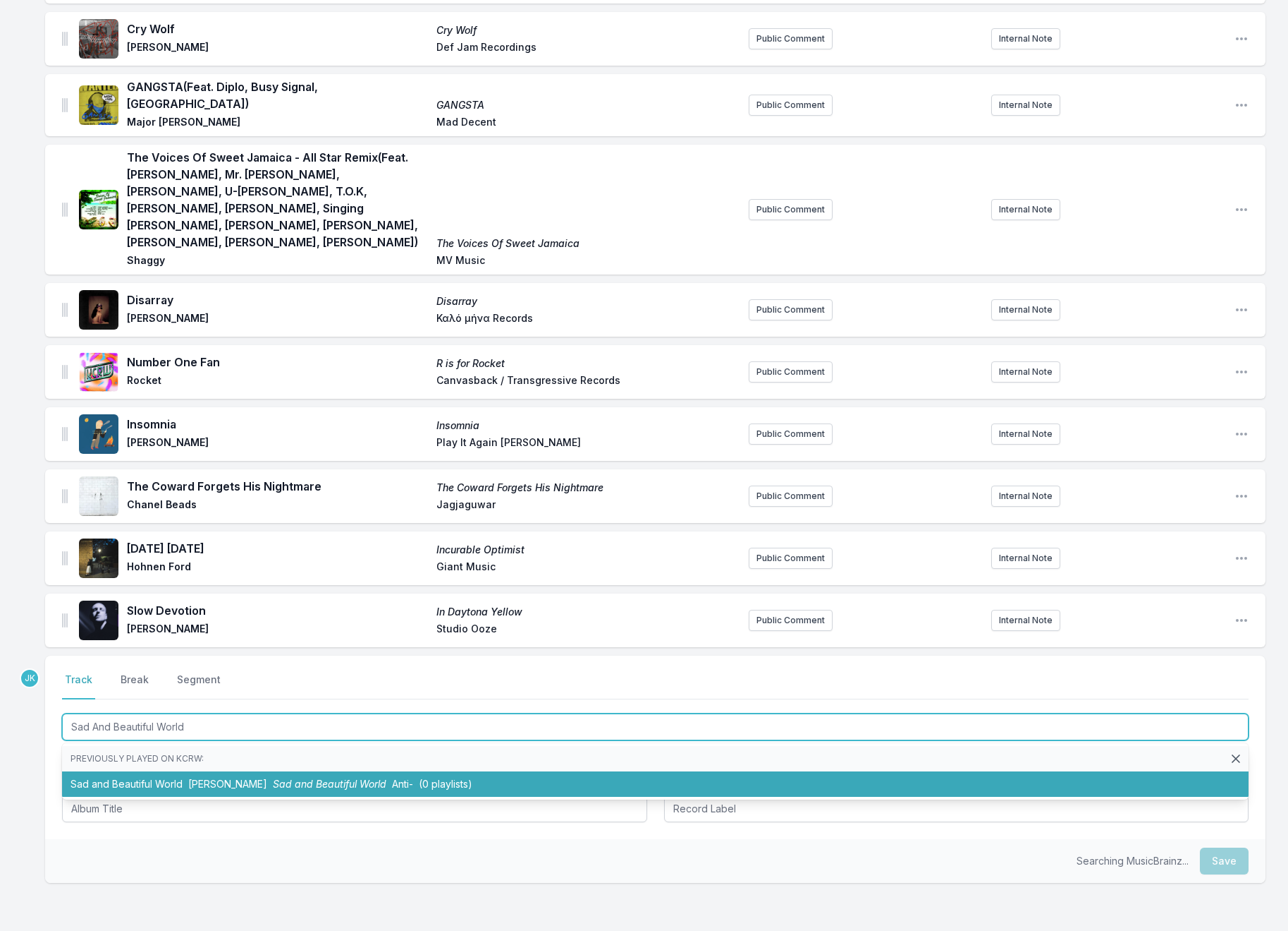
click at [129, 771] on li "Sad and Beautiful World [PERSON_NAME] Sad and Beautiful World Anti‐ (0 playlist…" at bounding box center [655, 783] width 1187 height 25
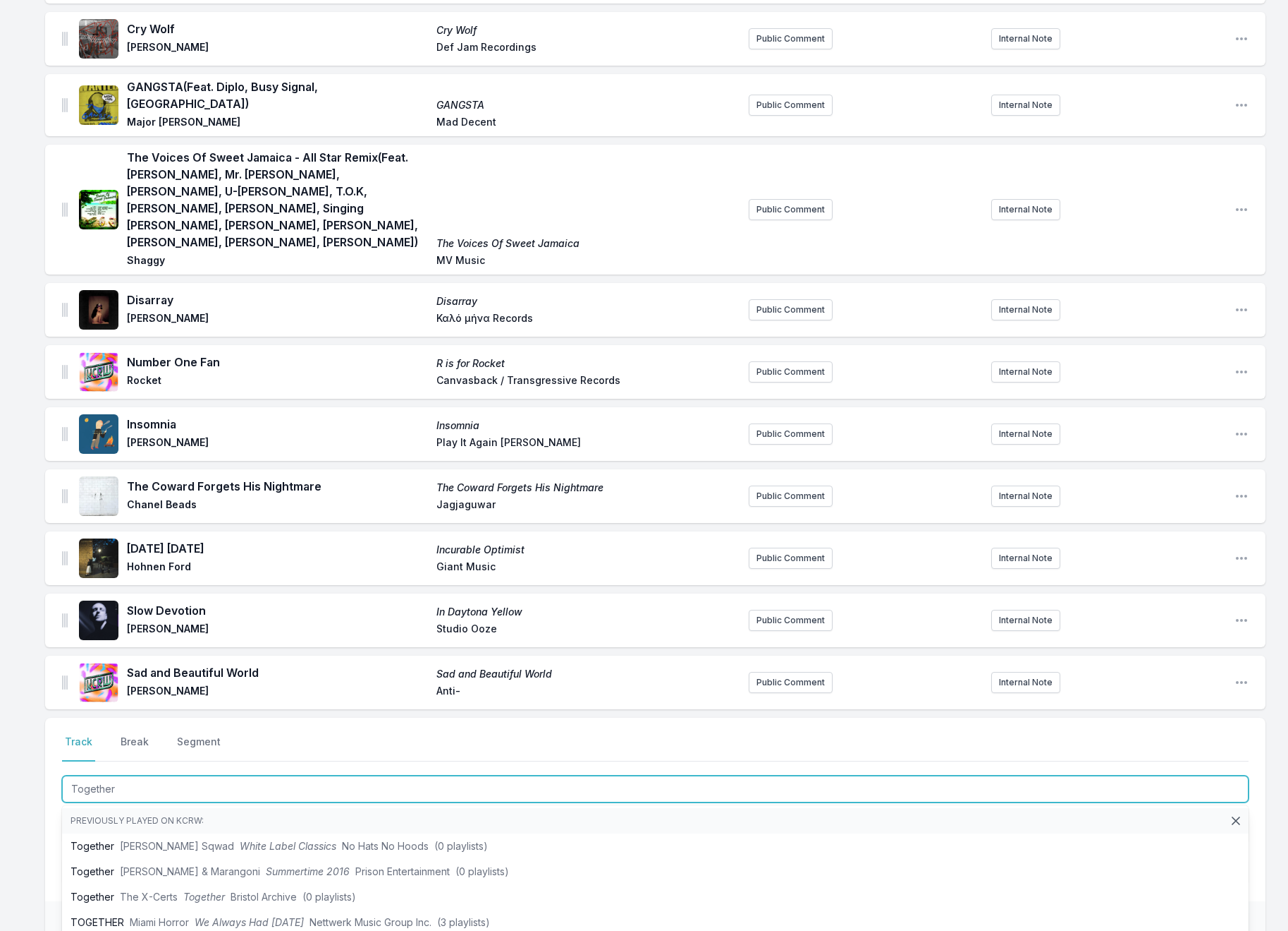
type input "Together"
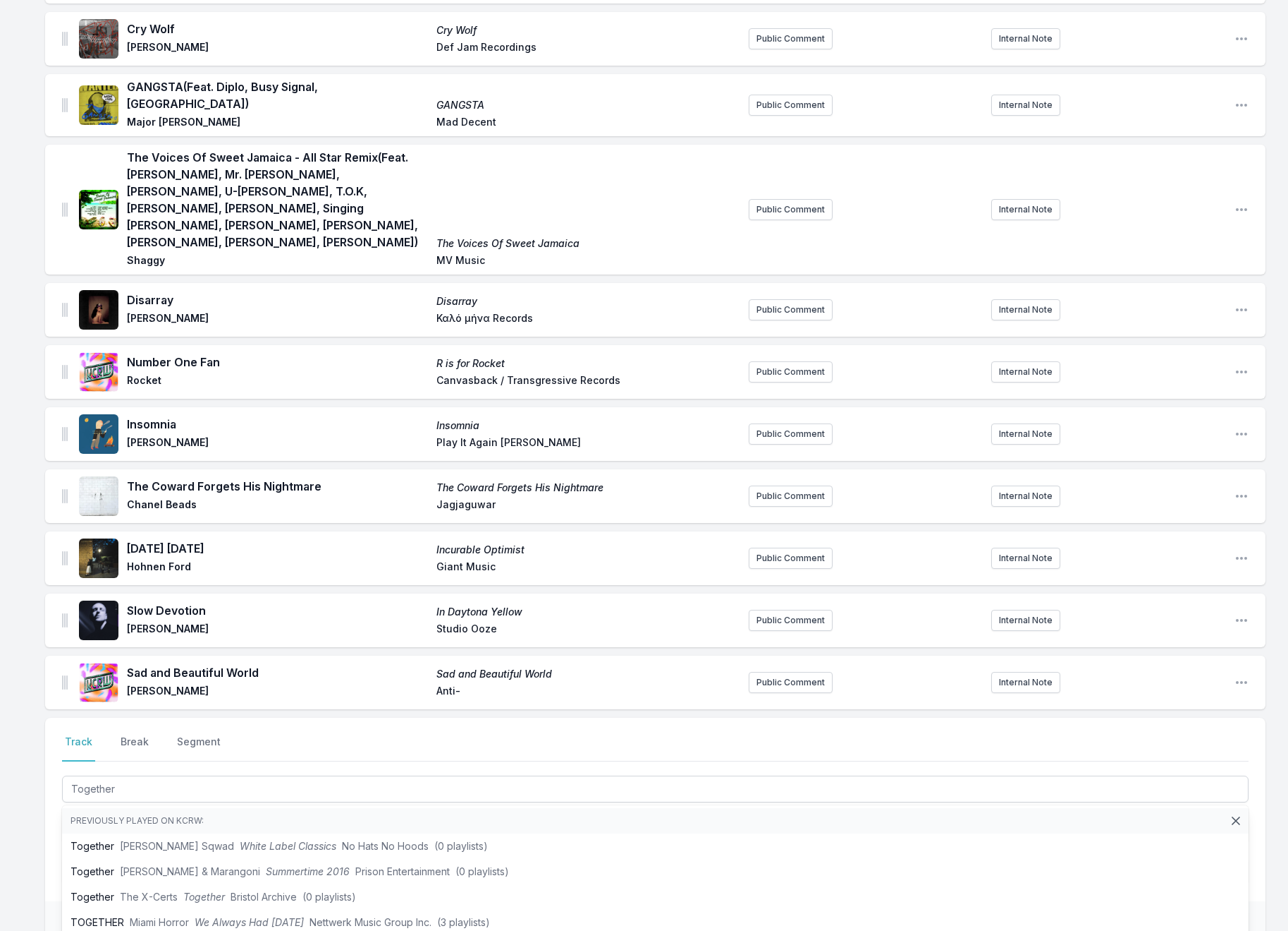
drag, startPoint x: 35, startPoint y: 826, endPoint x: 58, endPoint y: 813, distance: 26.4
click at [35, 825] on div "8 Billion Realities (Feat. FLOHIO) 8 Billion Realities [PERSON_NAME] & [PERSON_…" at bounding box center [644, 266] width 1288 height 1627
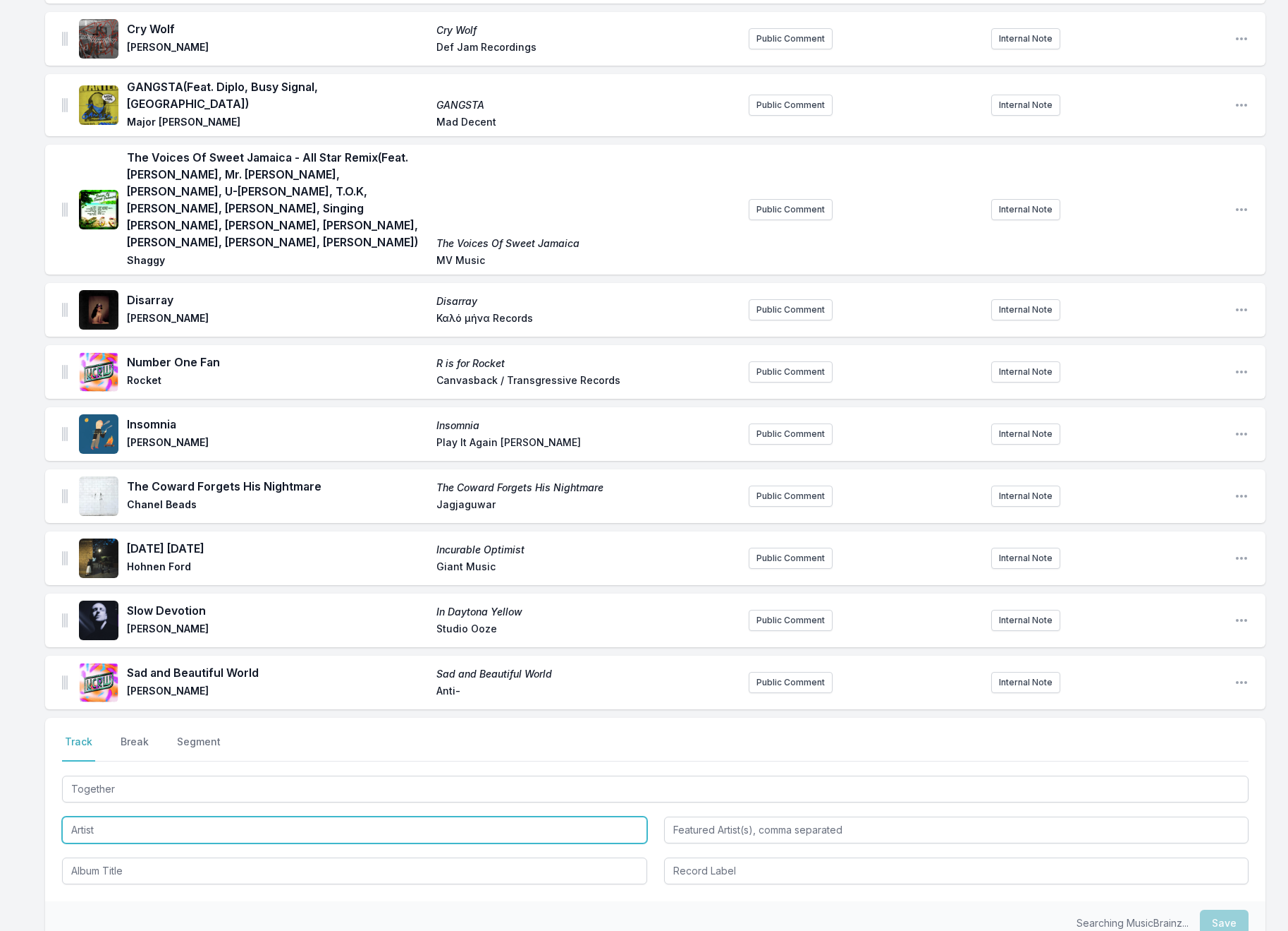
click at [103, 816] on input "Artist" at bounding box center [354, 829] width 585 height 27
type input "[PERSON_NAME]"
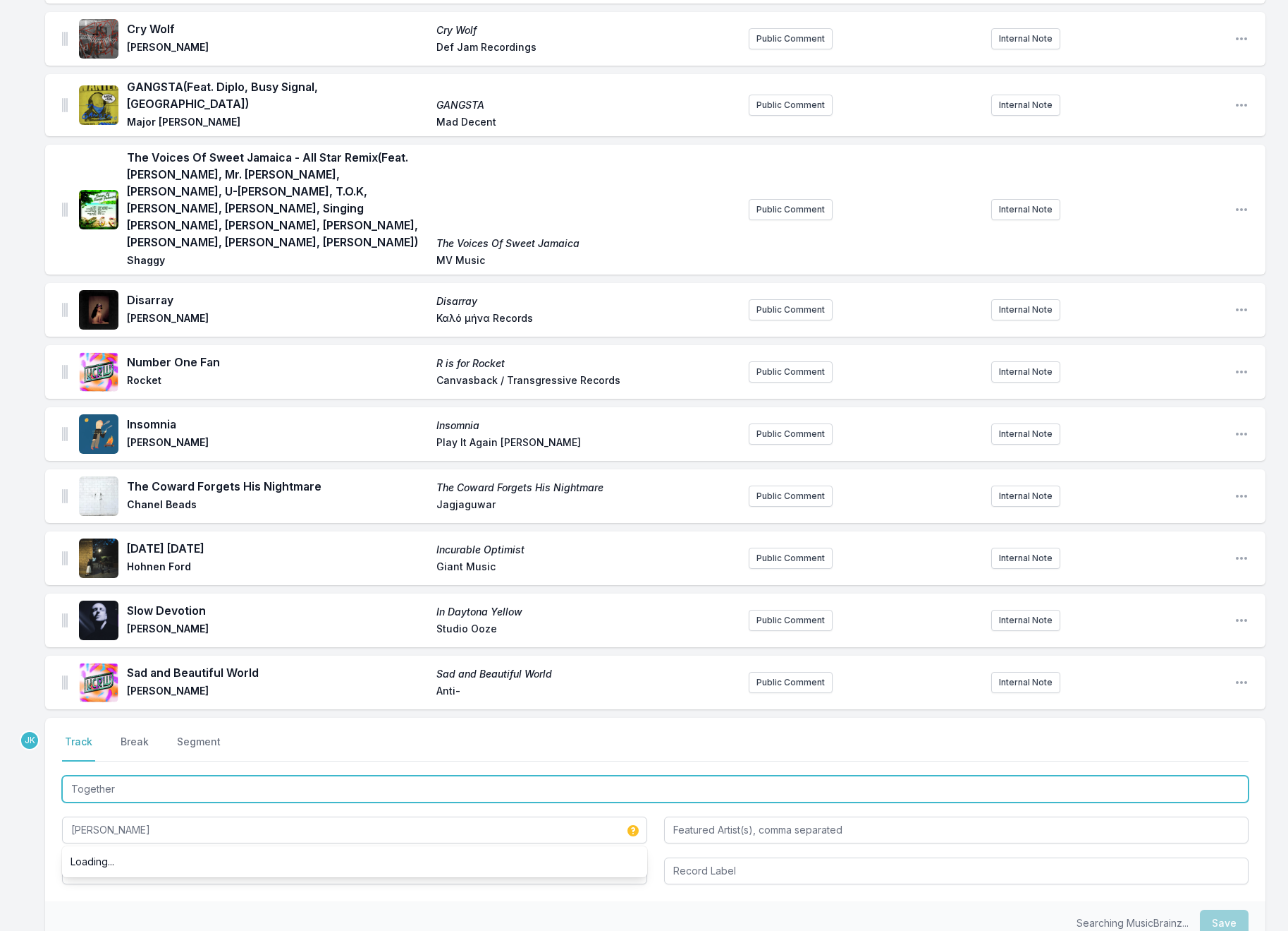
click at [136, 775] on input "Together" at bounding box center [655, 788] width 1187 height 27
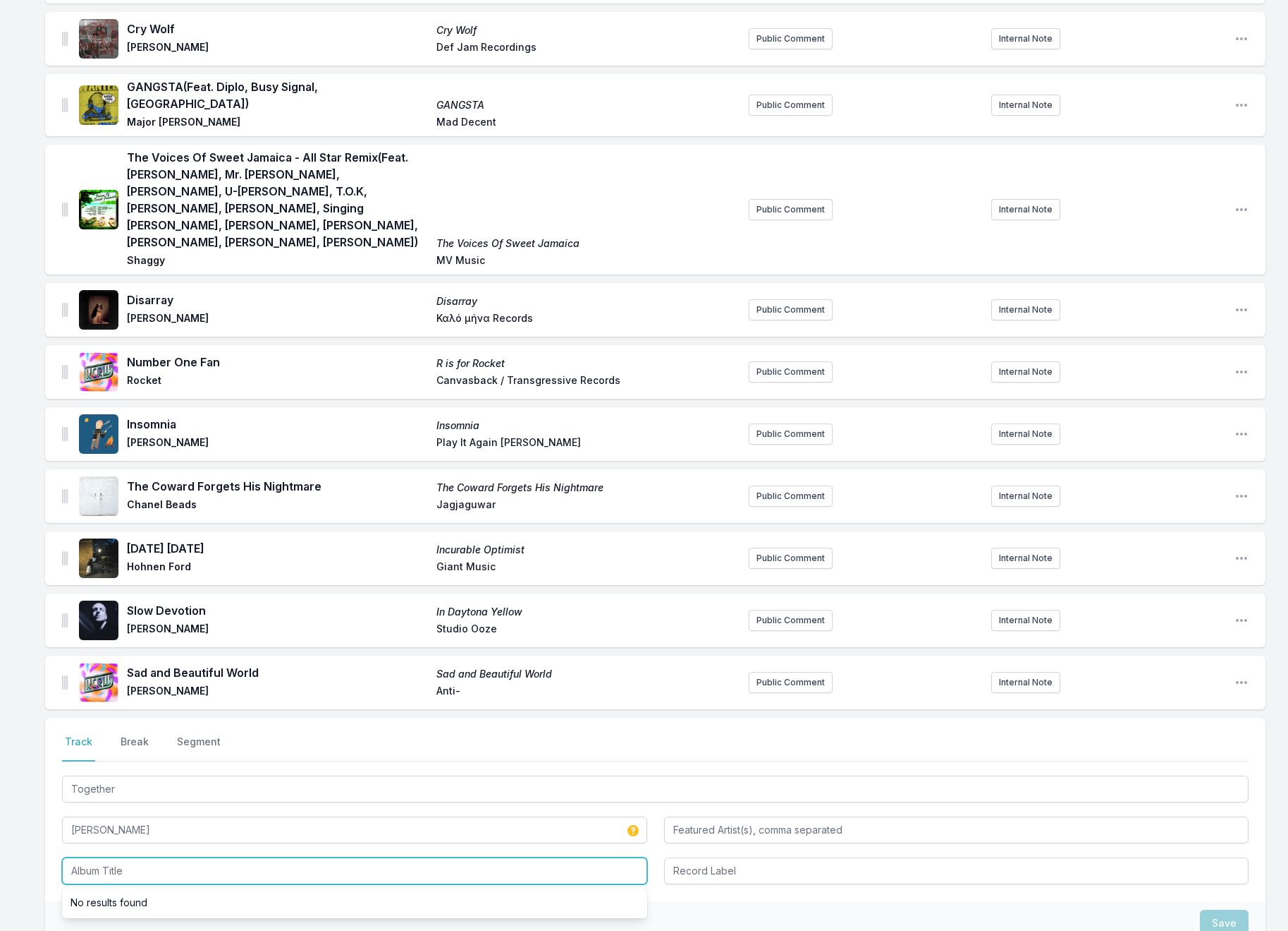
click at [81, 857] on input "Album Title" at bounding box center [354, 870] width 585 height 27
paste input "Together"
type input "Together"
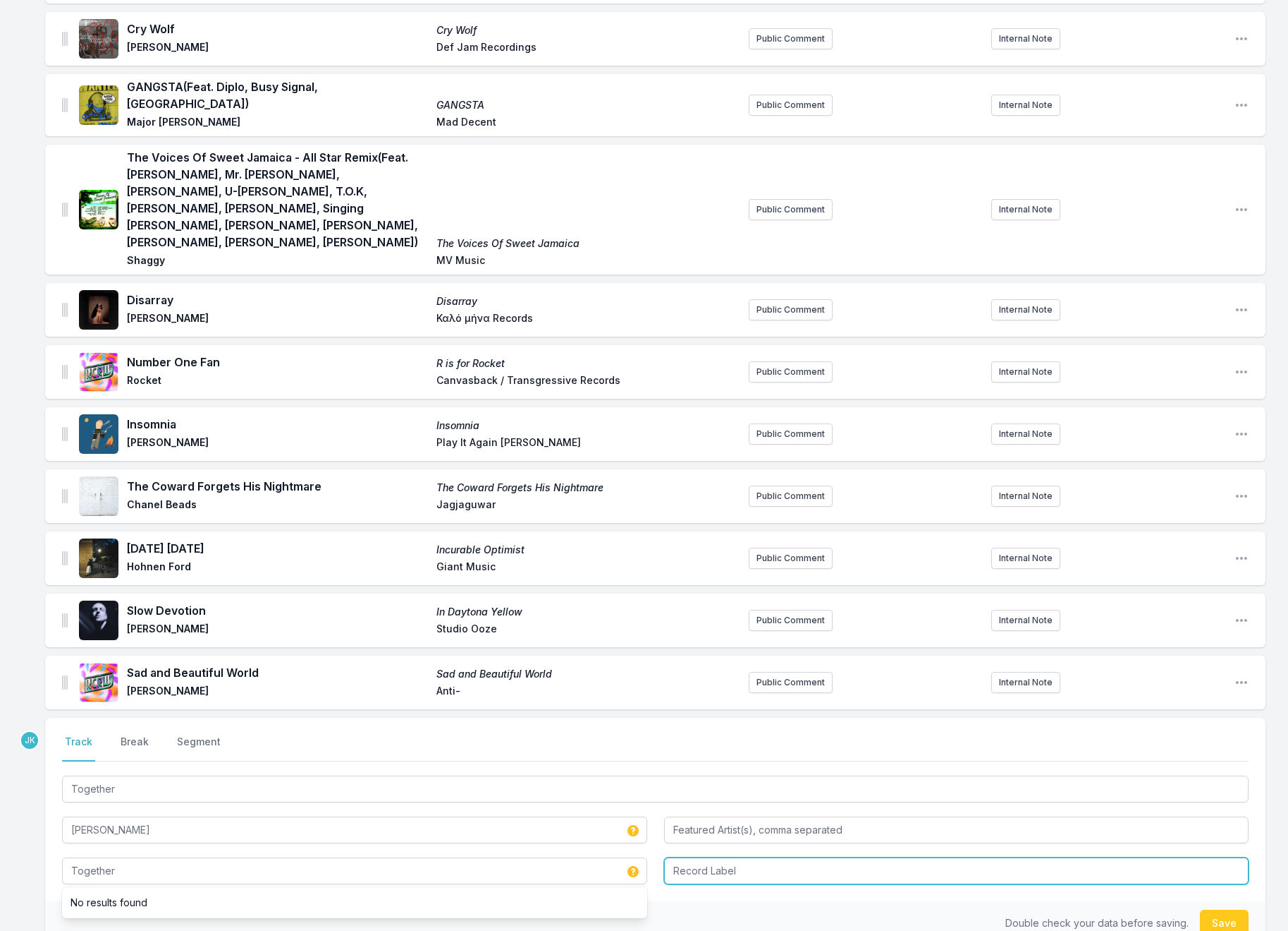
click at [717, 857] on input "Record Label" at bounding box center [957, 870] width 585 height 27
click at [757, 857] on input "Death Row" at bounding box center [957, 870] width 585 height 27
type input "Death Row Records"
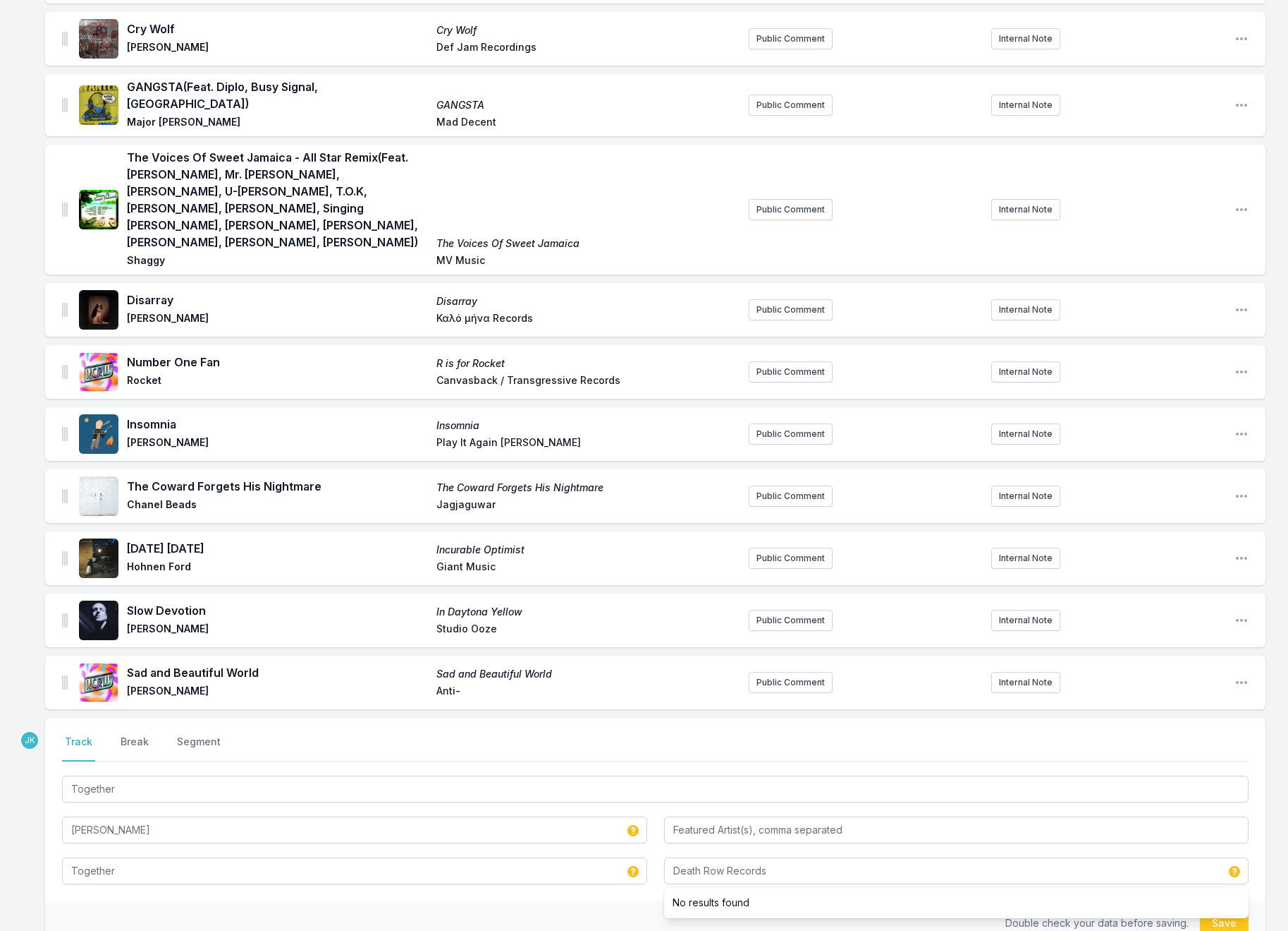
click at [1226, 910] on button "Save" at bounding box center [1225, 923] width 49 height 27
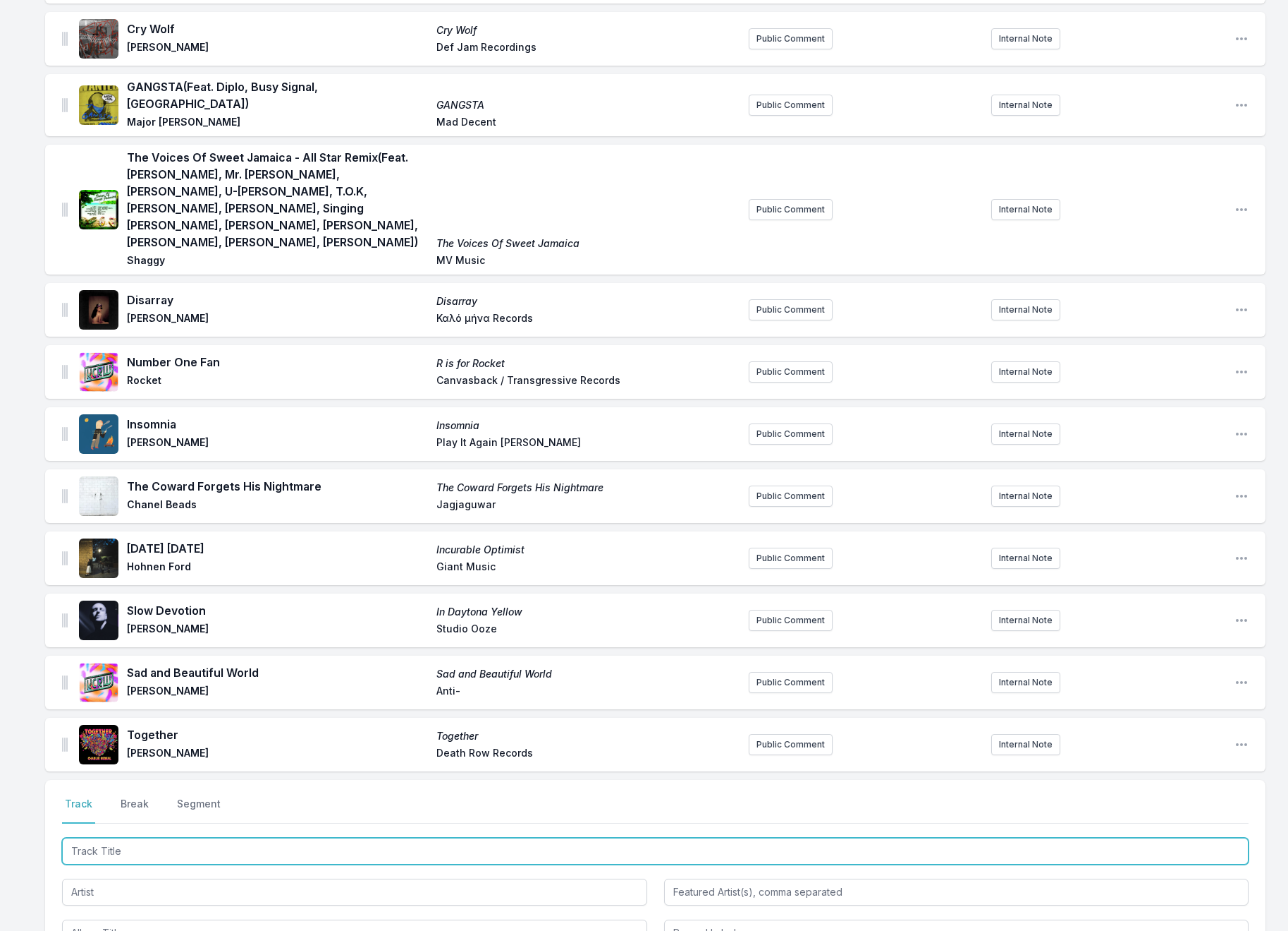
click at [106, 838] on input "Track Title" at bounding box center [655, 851] width 1187 height 27
paste input "Never Gunna Give You Up"
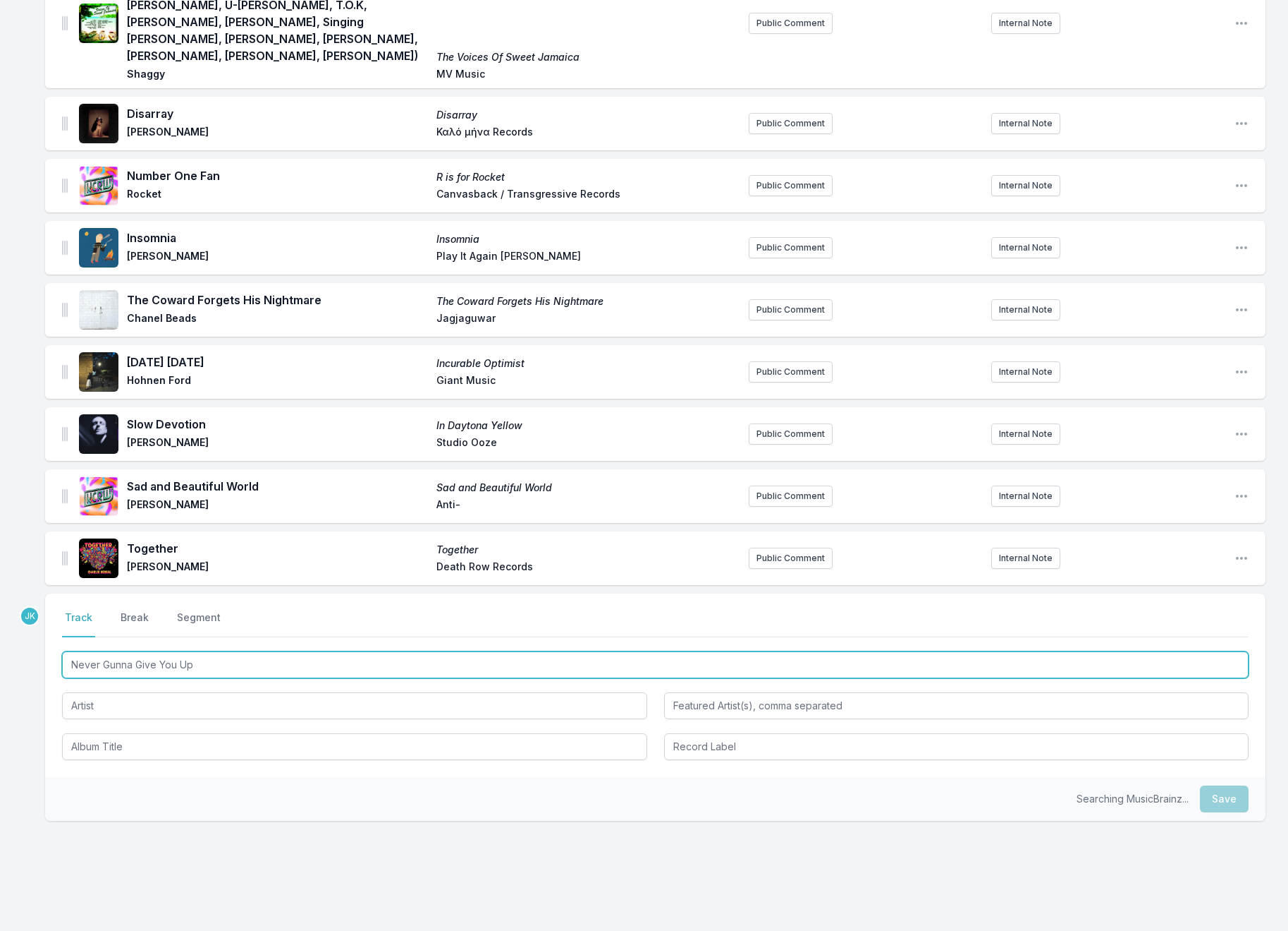
type input "Never Gunna Give You Up"
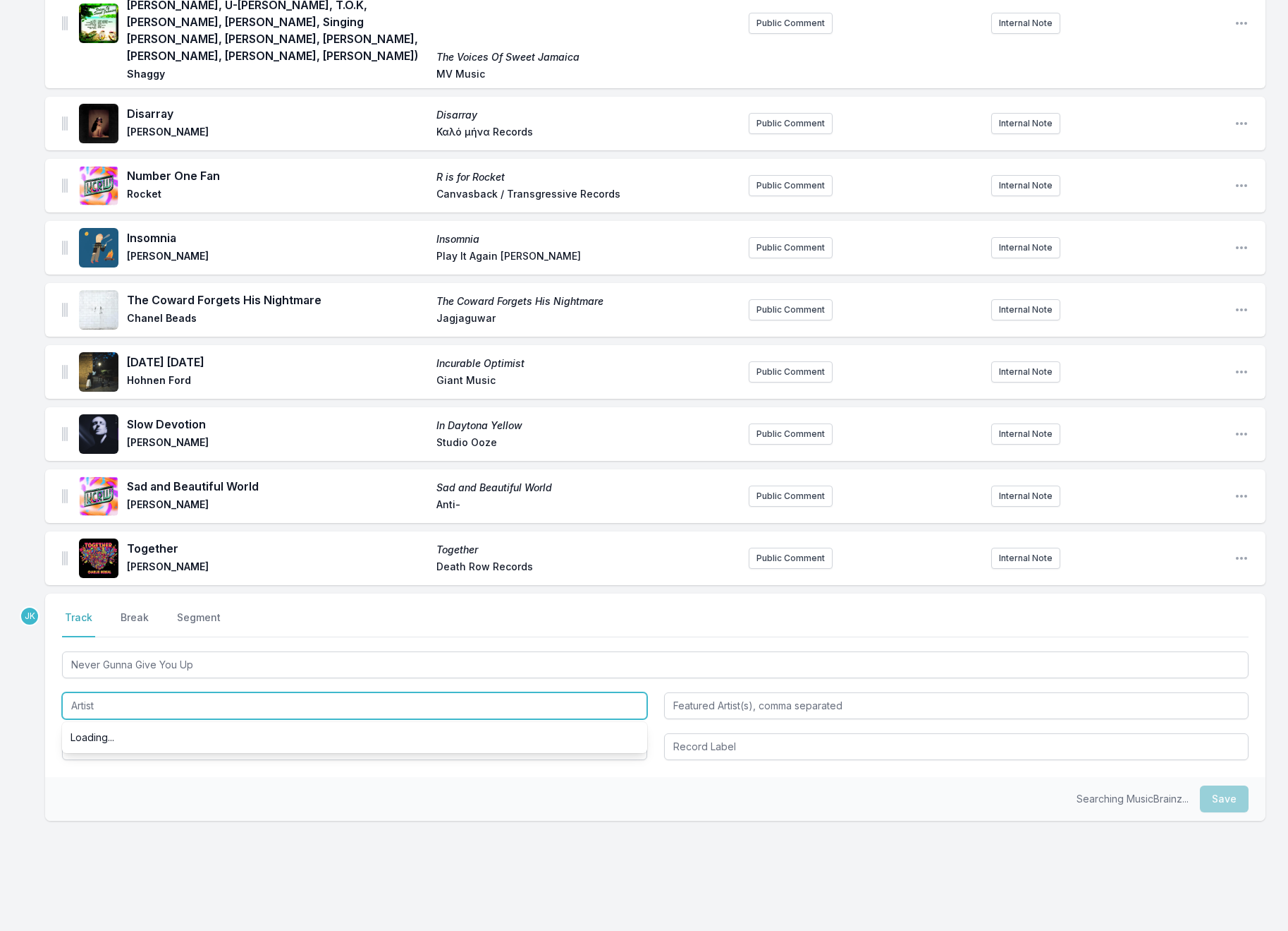
click at [91, 692] on input "Artist" at bounding box center [354, 705] width 585 height 27
type input "Sekou"
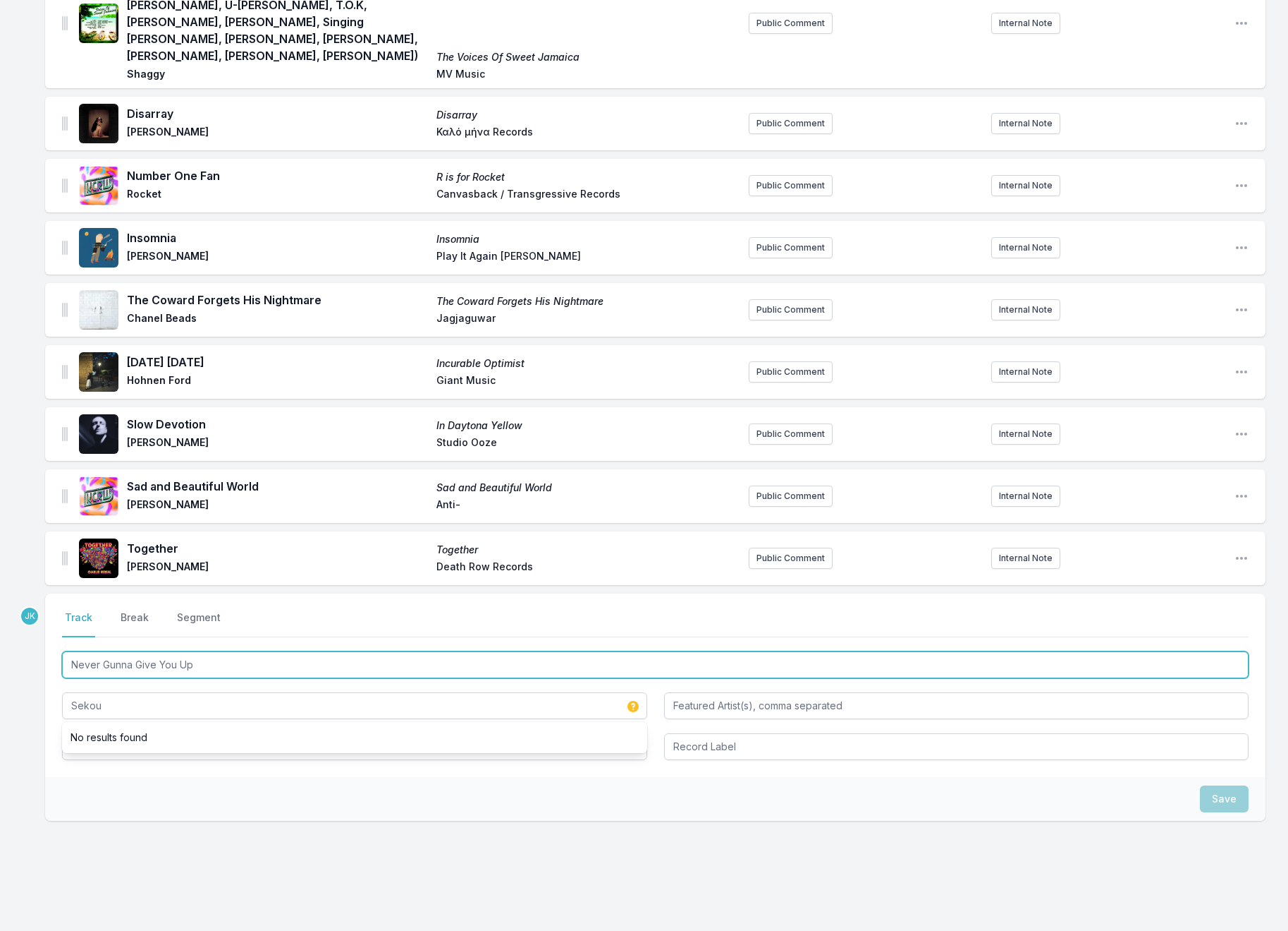
click at [142, 651] on input "Never Gunna Give You Up" at bounding box center [655, 664] width 1187 height 27
click at [141, 651] on input "Never Gunna Give You Up" at bounding box center [655, 664] width 1187 height 27
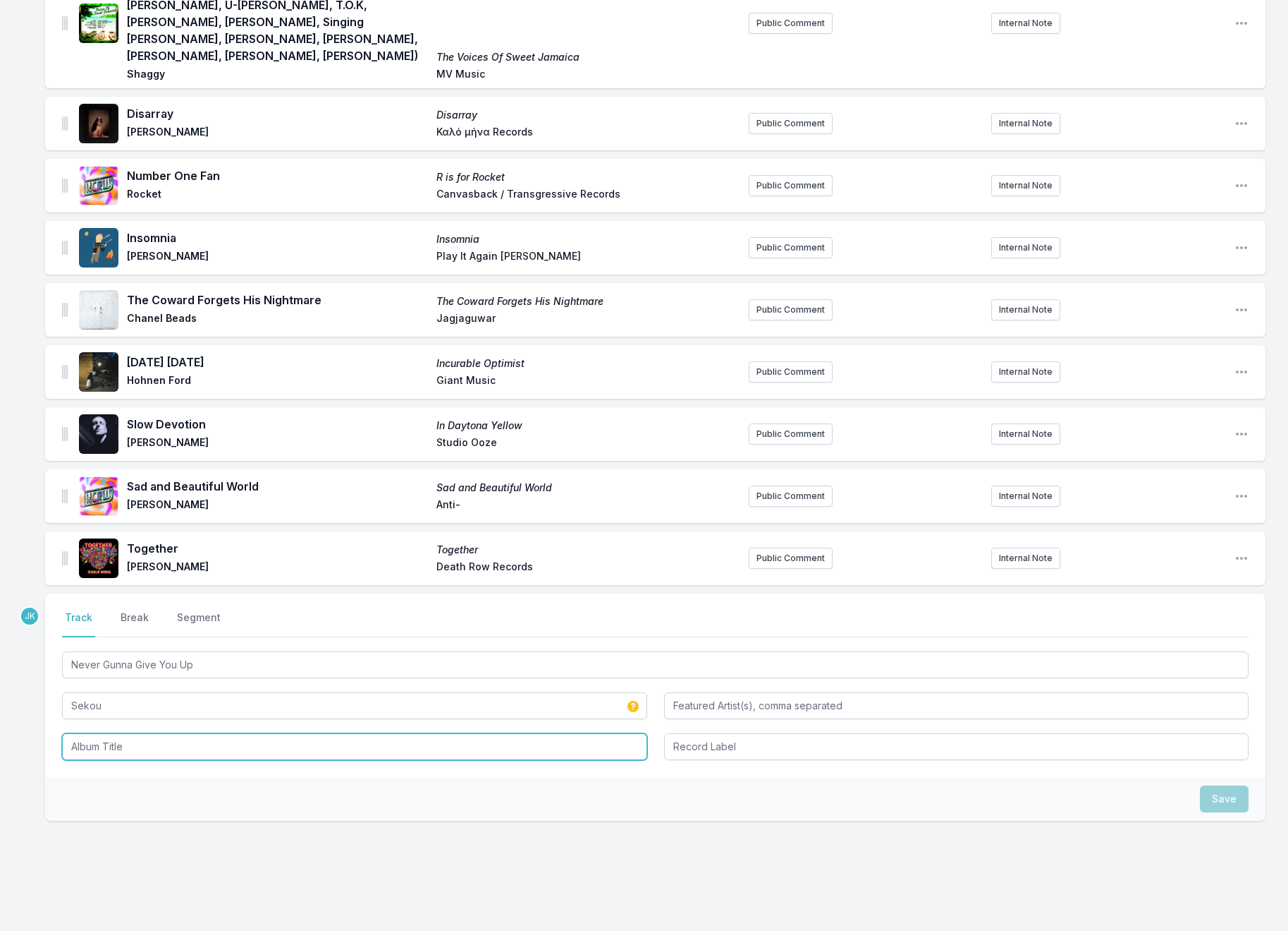
click at [98, 733] on input "Album Title" at bounding box center [354, 746] width 585 height 27
paste input "Never Gunna Give You Up"
type input "Never Gunna Give You Up"
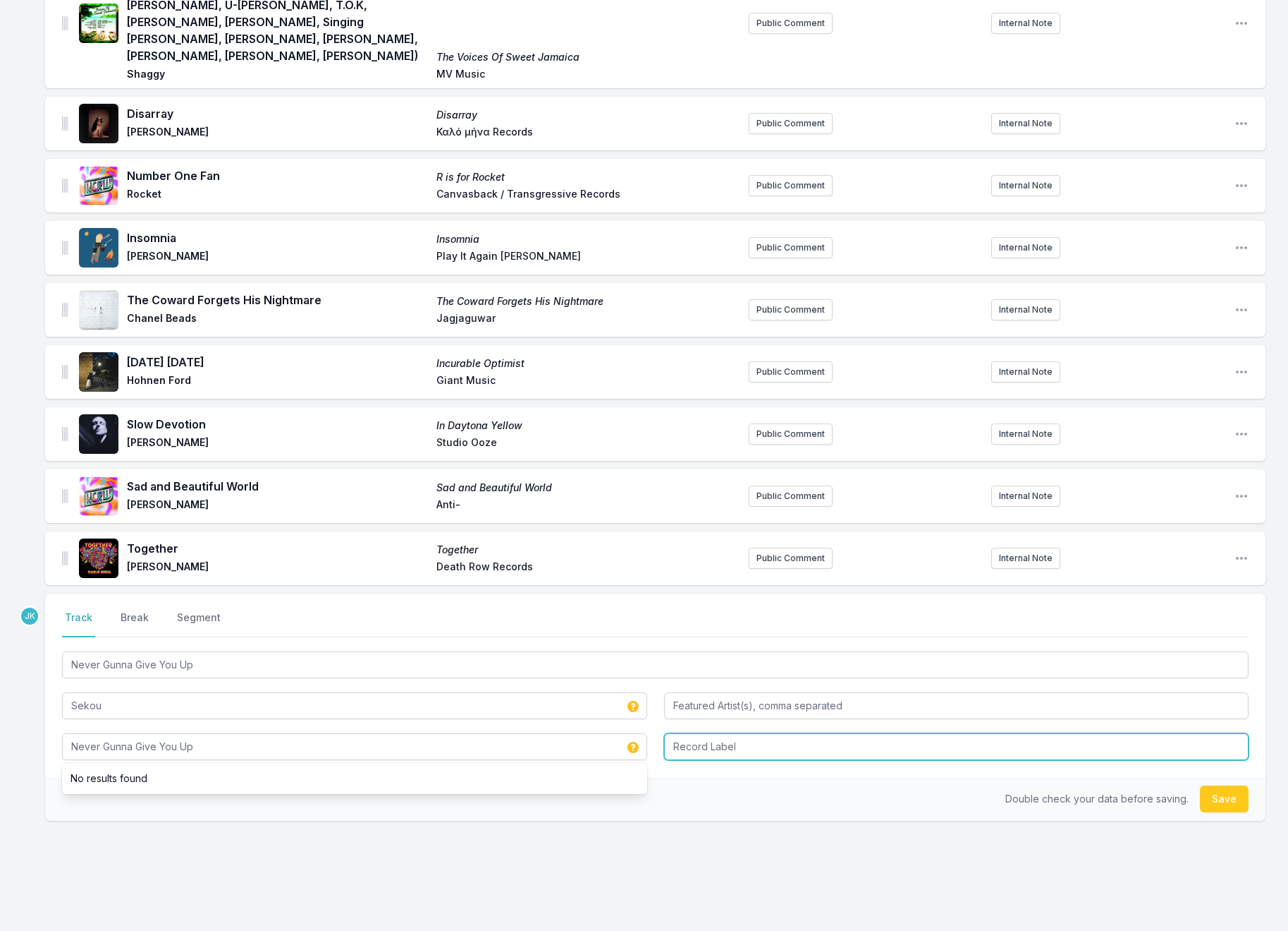
click at [709, 733] on input "Record Label" at bounding box center [957, 746] width 585 height 27
type input "Republic Records"
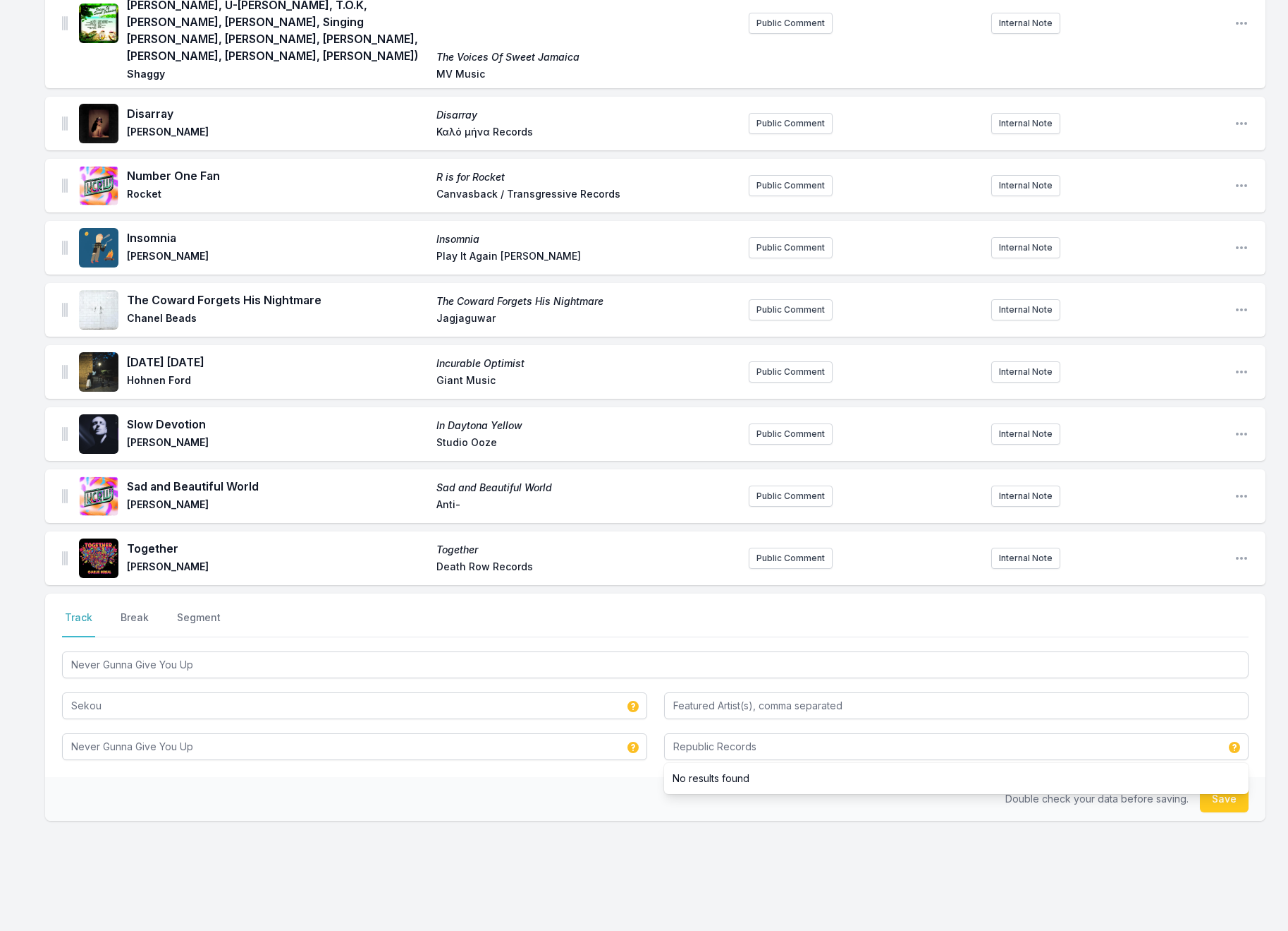
click at [1017, 839] on div "Select a tab Track Break Segment Track Break Segment Never Gunna Give You Up Se…" at bounding box center [655, 752] width 1221 height 317
click at [1219, 785] on button "Save" at bounding box center [1225, 798] width 49 height 27
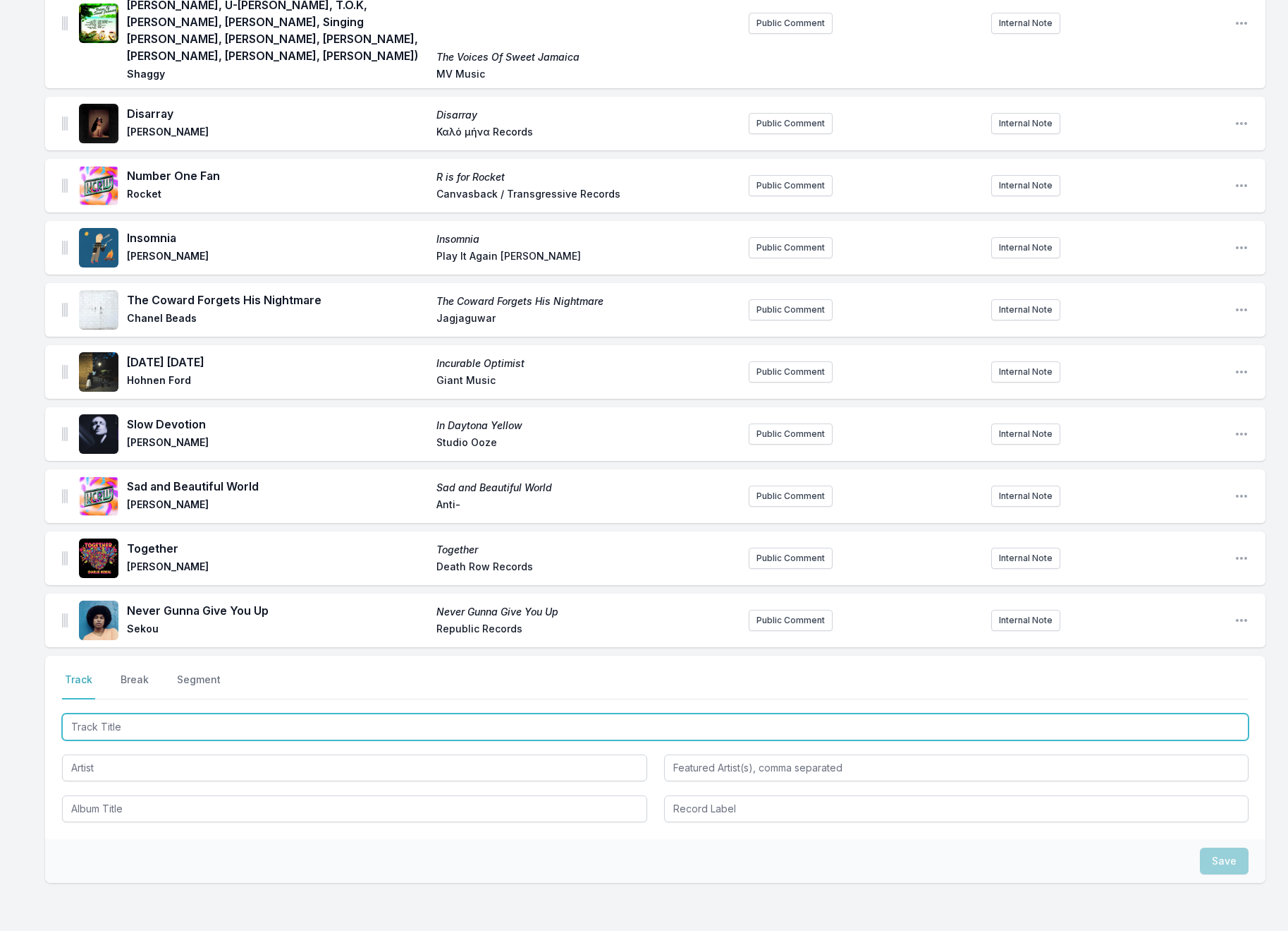
click at [105, 713] on input "Track Title" at bounding box center [655, 726] width 1187 height 27
paste input "Cure for Emptiness ("
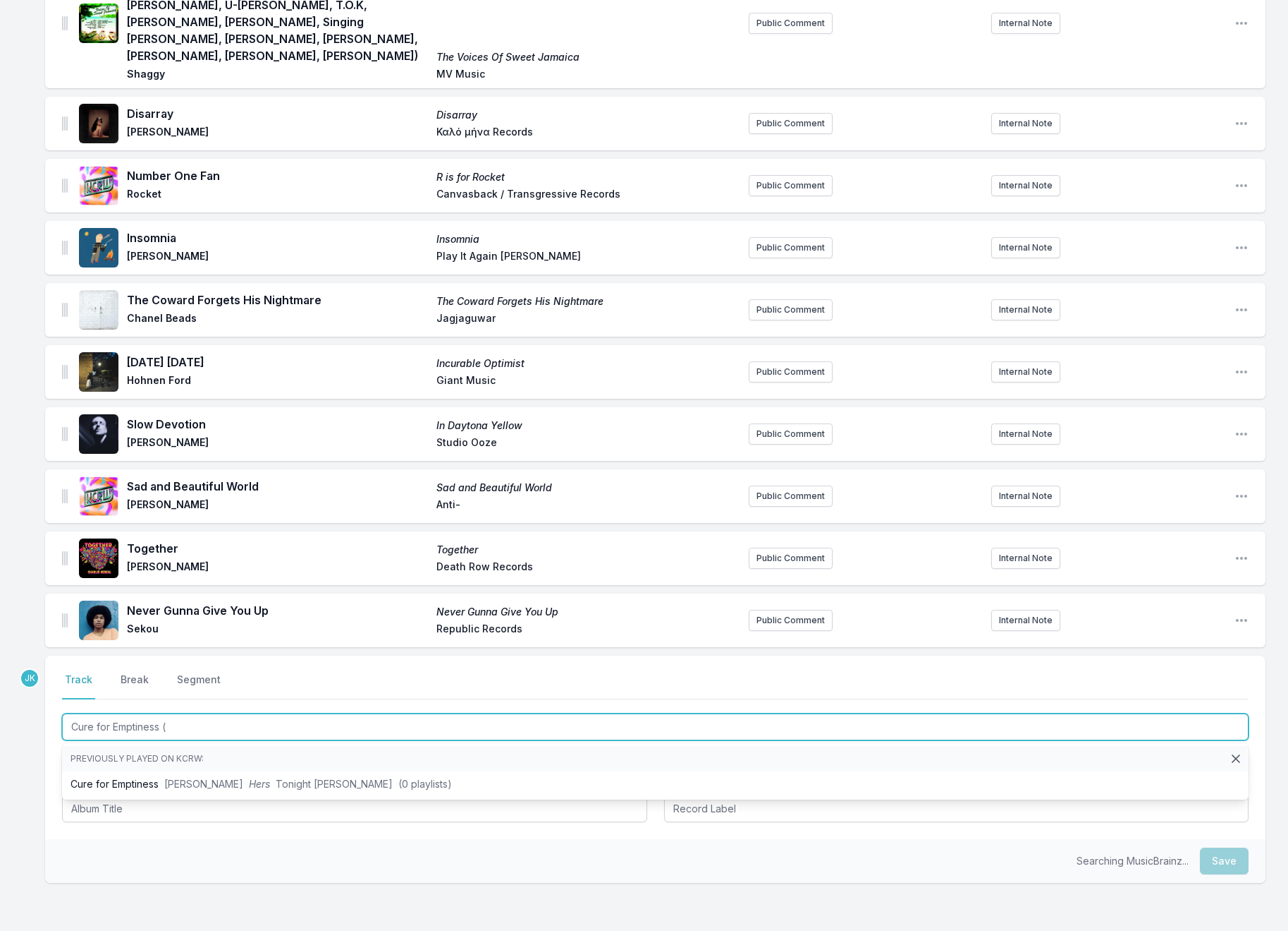
type input "Cure for Emptiness"
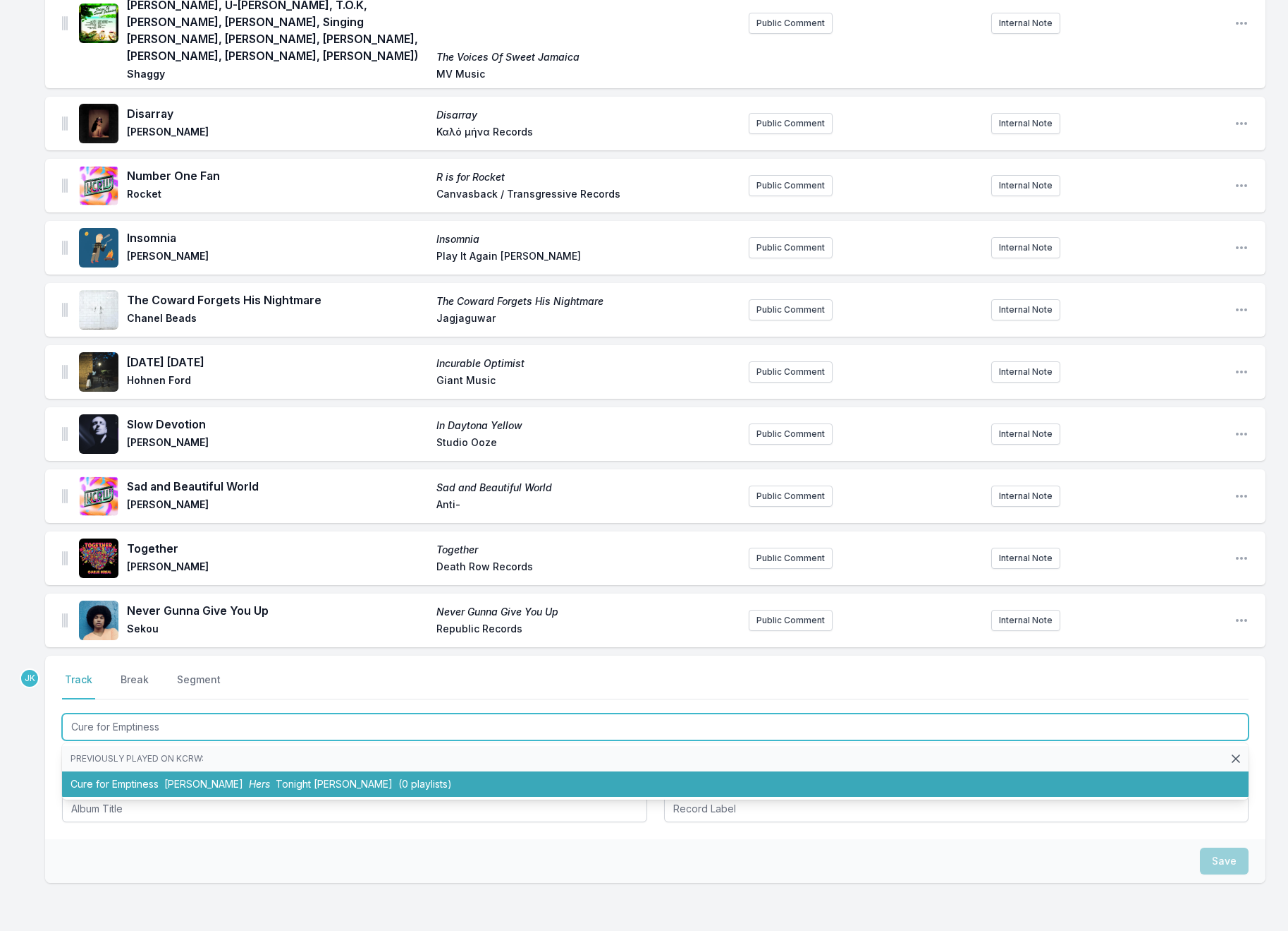
click at [166, 778] on span "[PERSON_NAME]" at bounding box center [203, 783] width 79 height 12
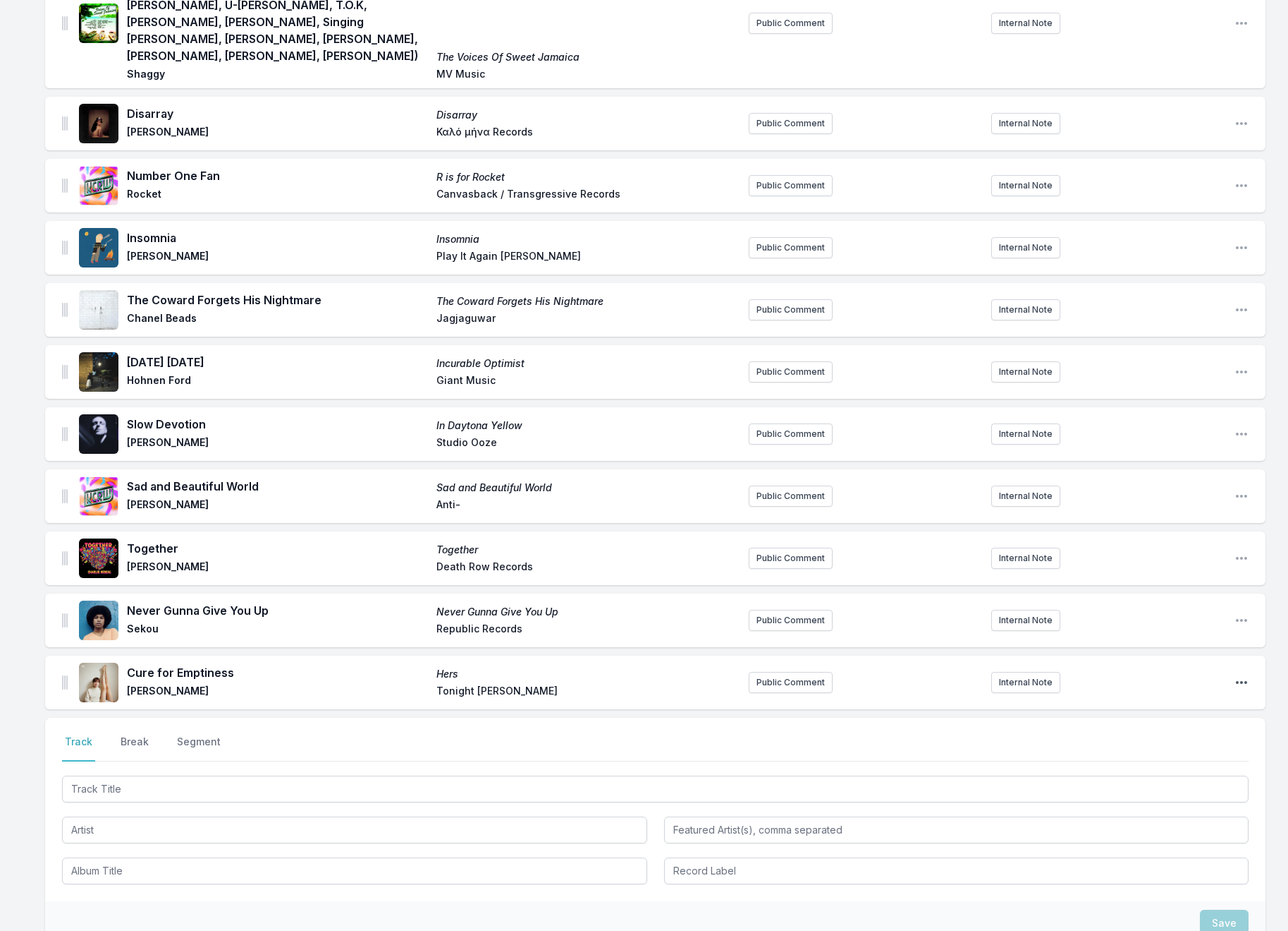
click at [1245, 675] on icon "Open playlist item options" at bounding box center [1241, 682] width 14 height 14
click at [1144, 698] on button "Edit Track Details" at bounding box center [1169, 710] width 158 height 25
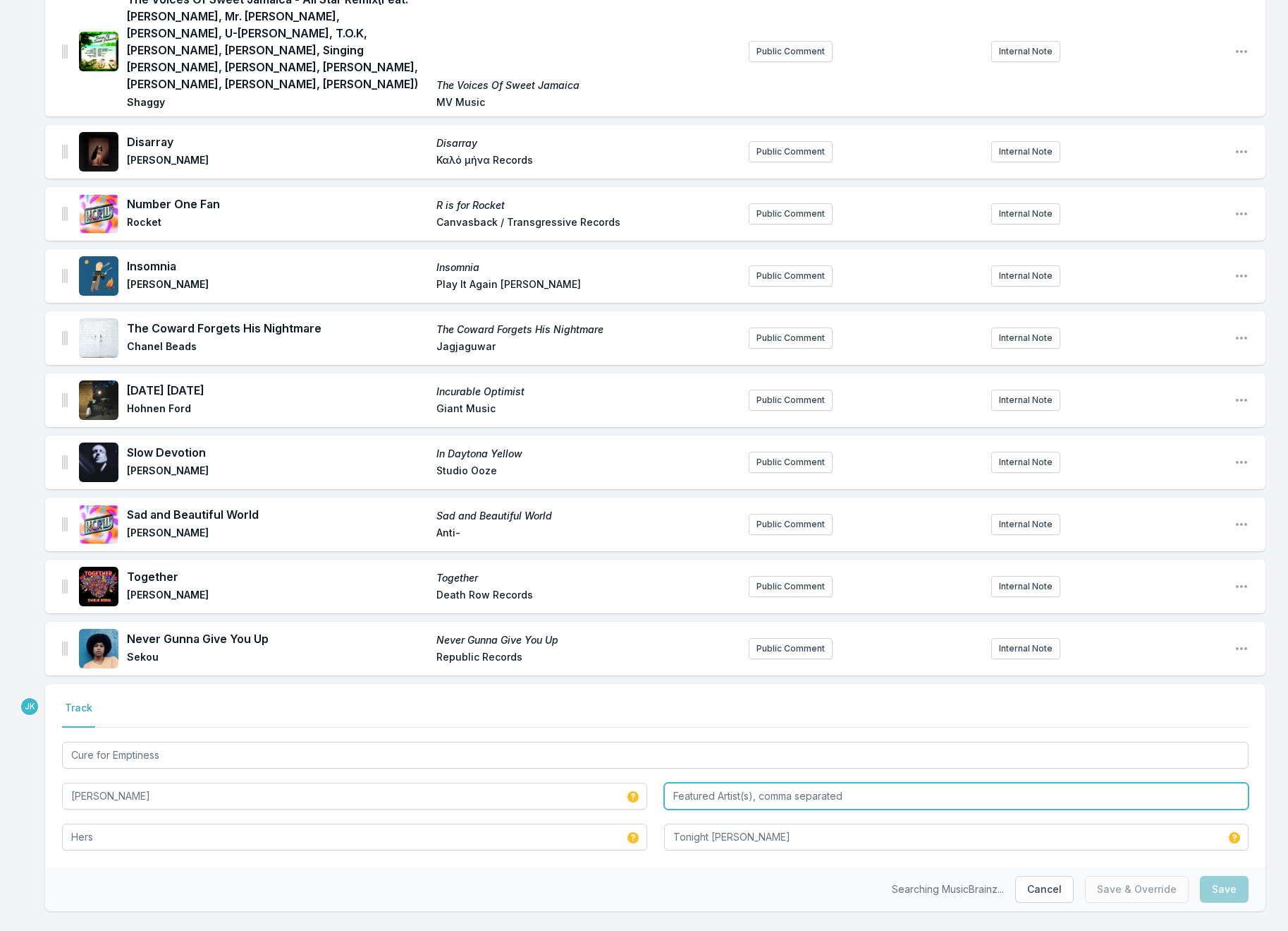
click at [727, 783] on input "Featured Artist(s), comma separated" at bounding box center [957, 796] width 585 height 27
type input "Bello"
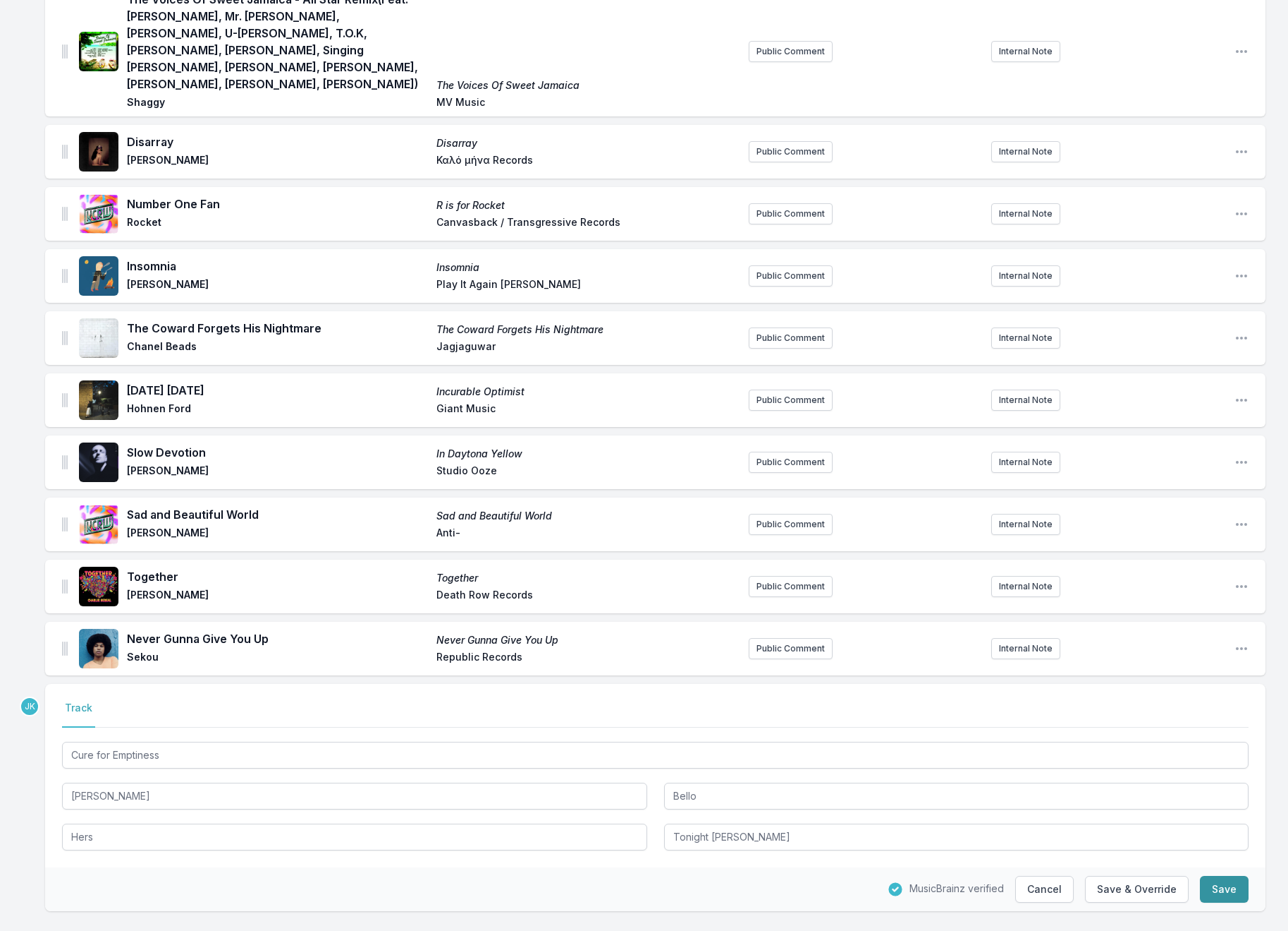
click at [1226, 876] on button "Save" at bounding box center [1225, 889] width 49 height 27
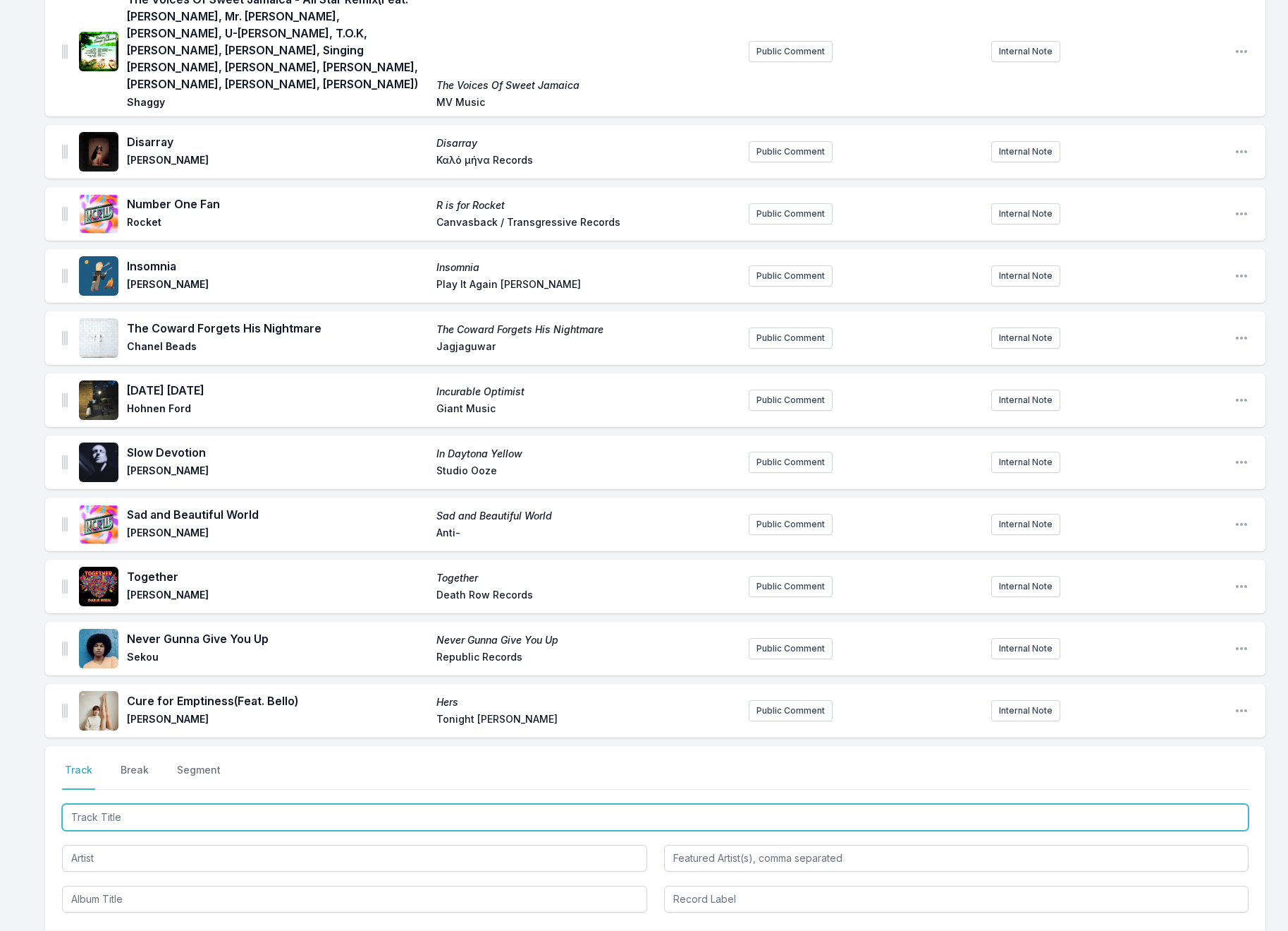
click at [147, 804] on input "Track Title" at bounding box center [655, 817] width 1187 height 27
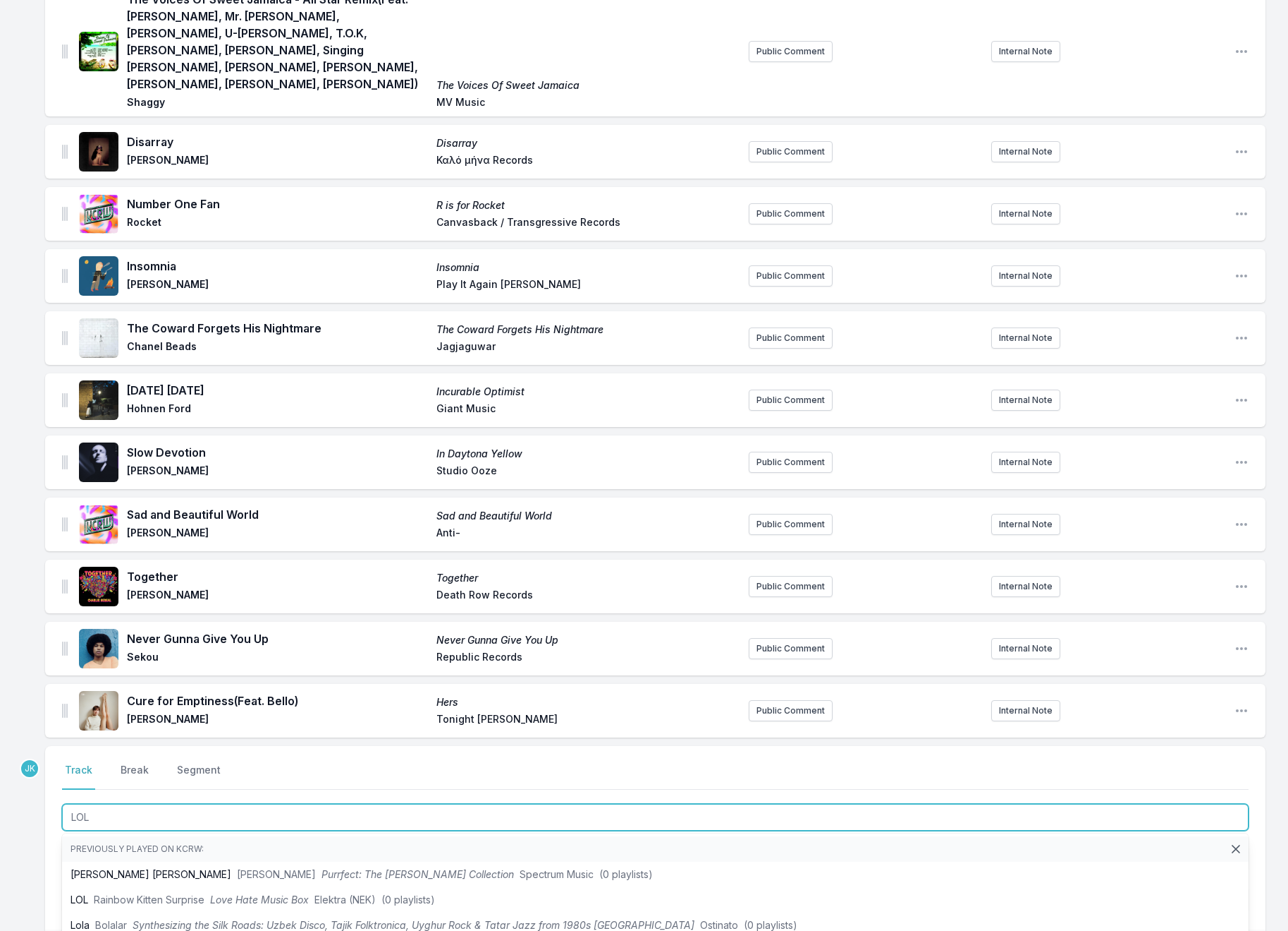
type input "LOL"
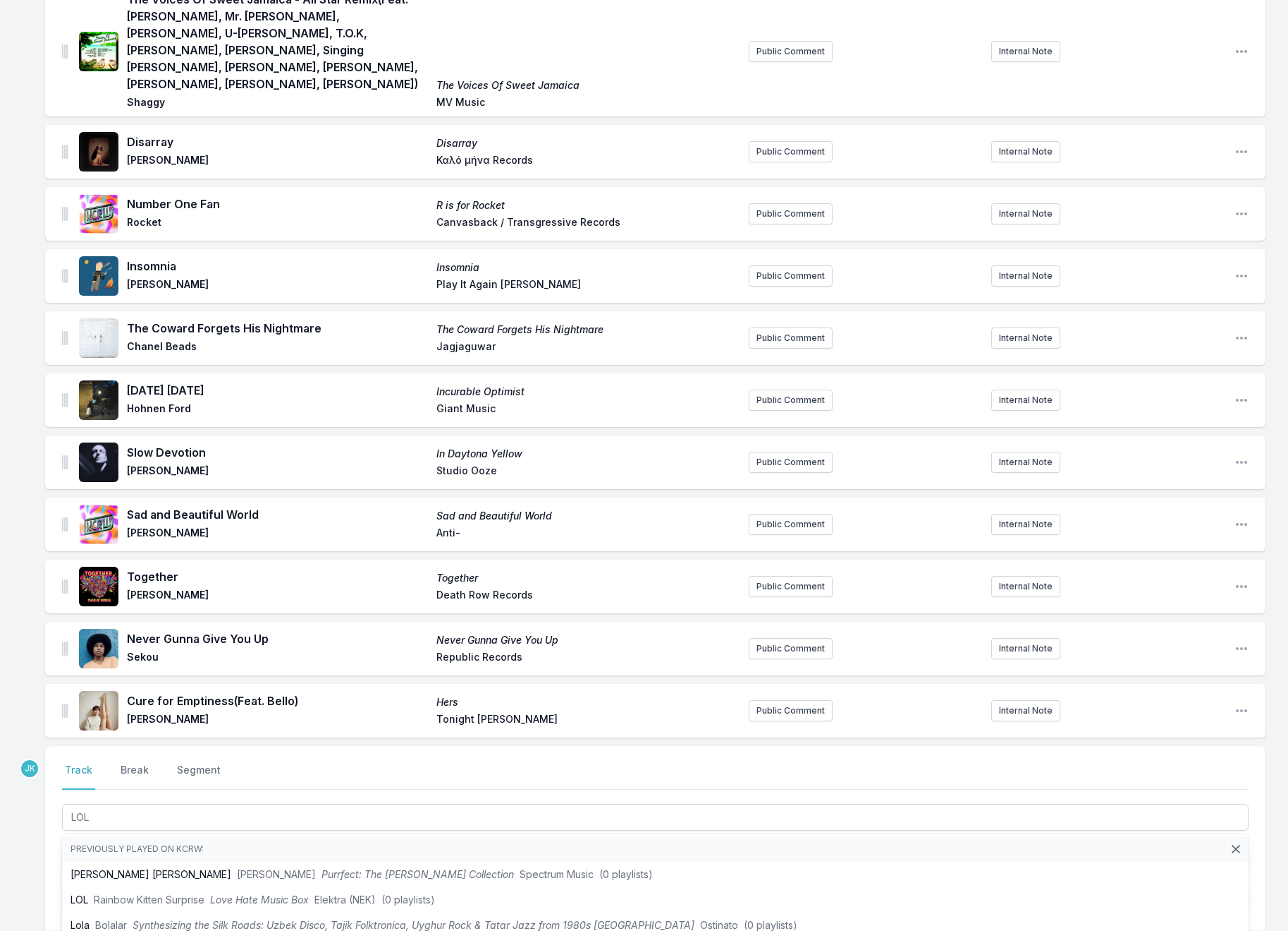
drag, startPoint x: 36, startPoint y: 839, endPoint x: 49, endPoint y: 839, distance: 13.0
click at [36, 839] on div "8 Billion Realities (Feat. FLOHIO) 8 Billion Realities [PERSON_NAME] & [PERSON_…" at bounding box center [644, 202] width 1288 height 1813
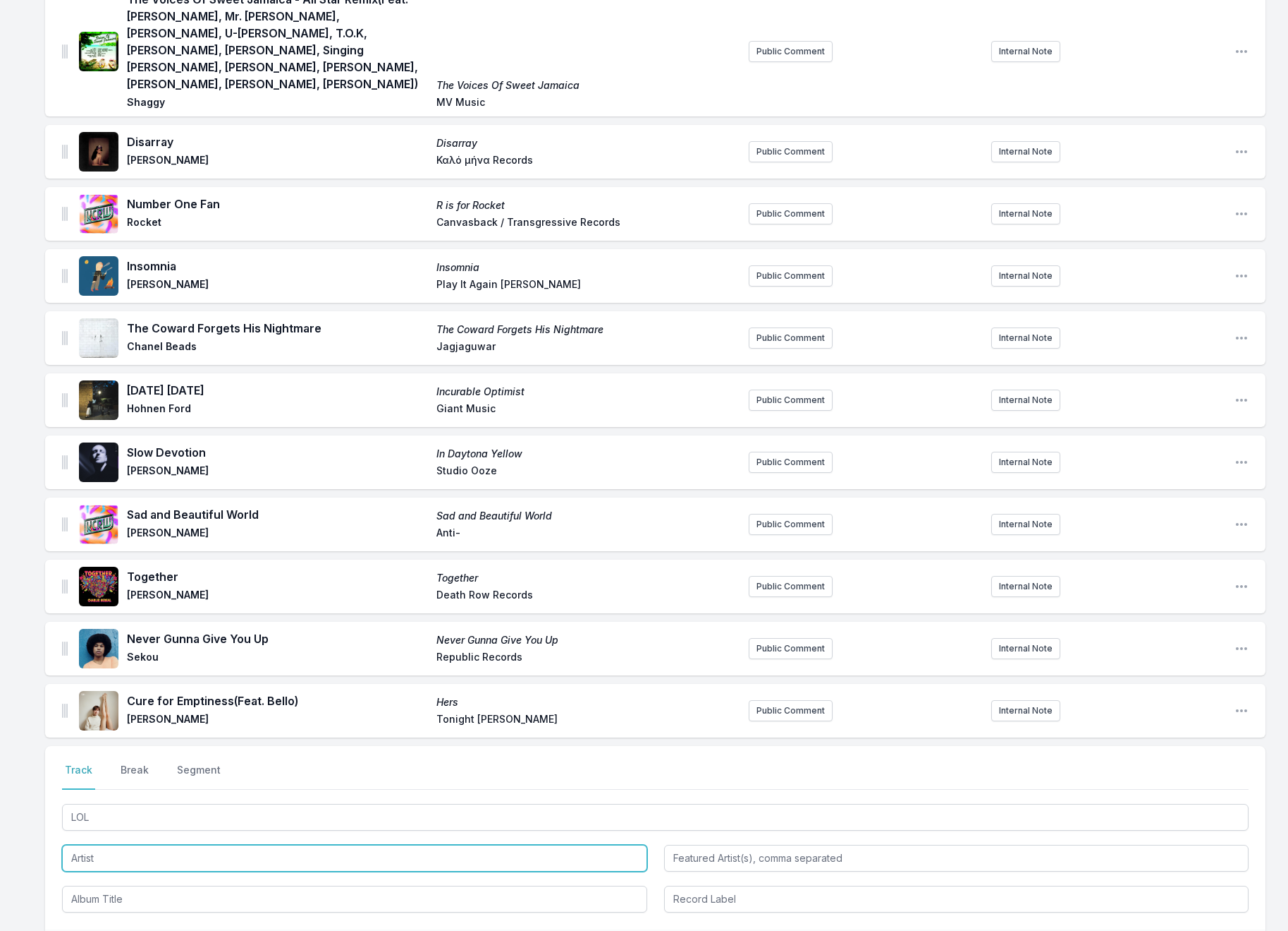
click at [93, 844] on input "Artist" at bounding box center [354, 857] width 585 height 27
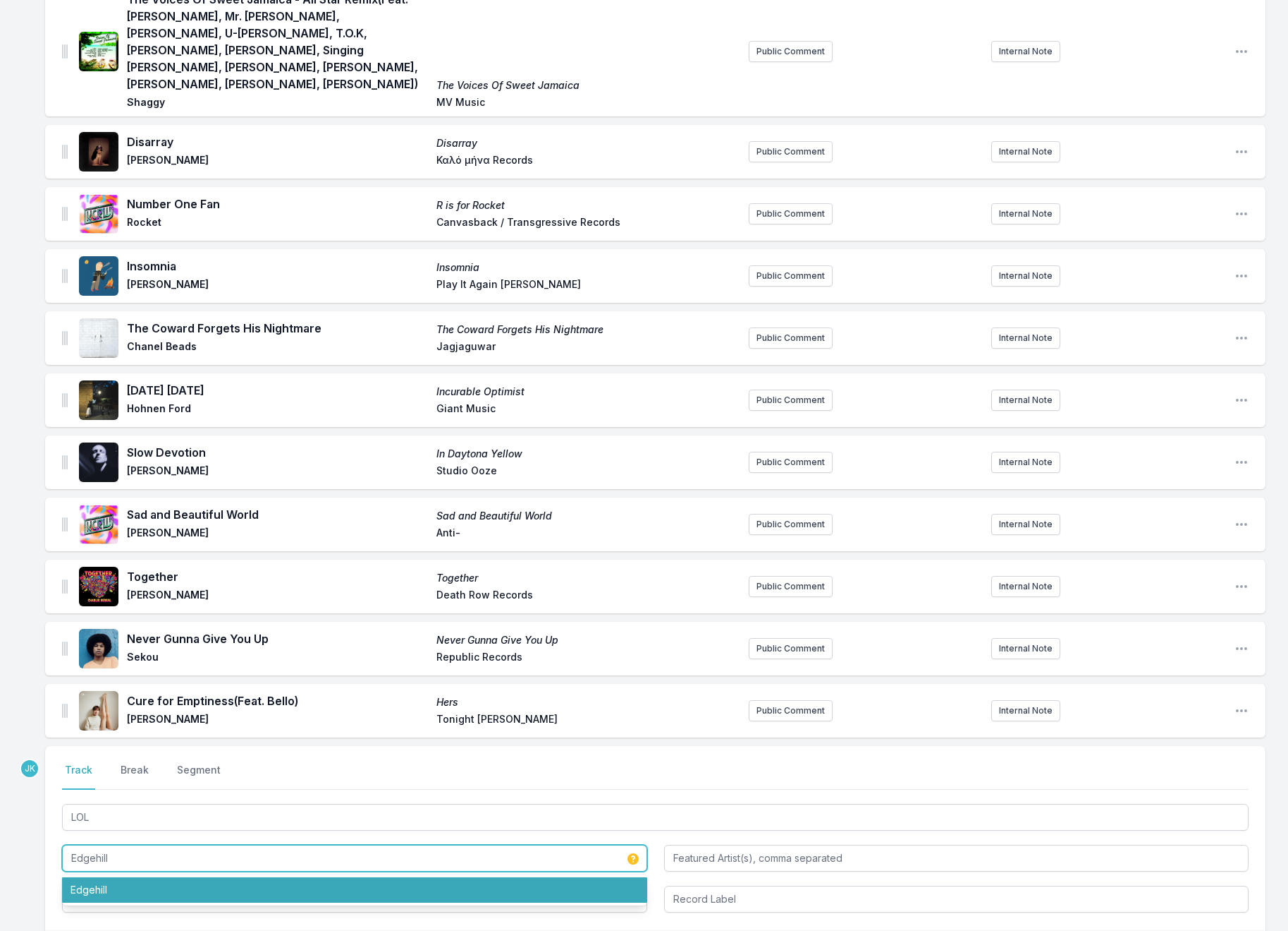
click at [105, 877] on li "Edgehill" at bounding box center [354, 889] width 585 height 25
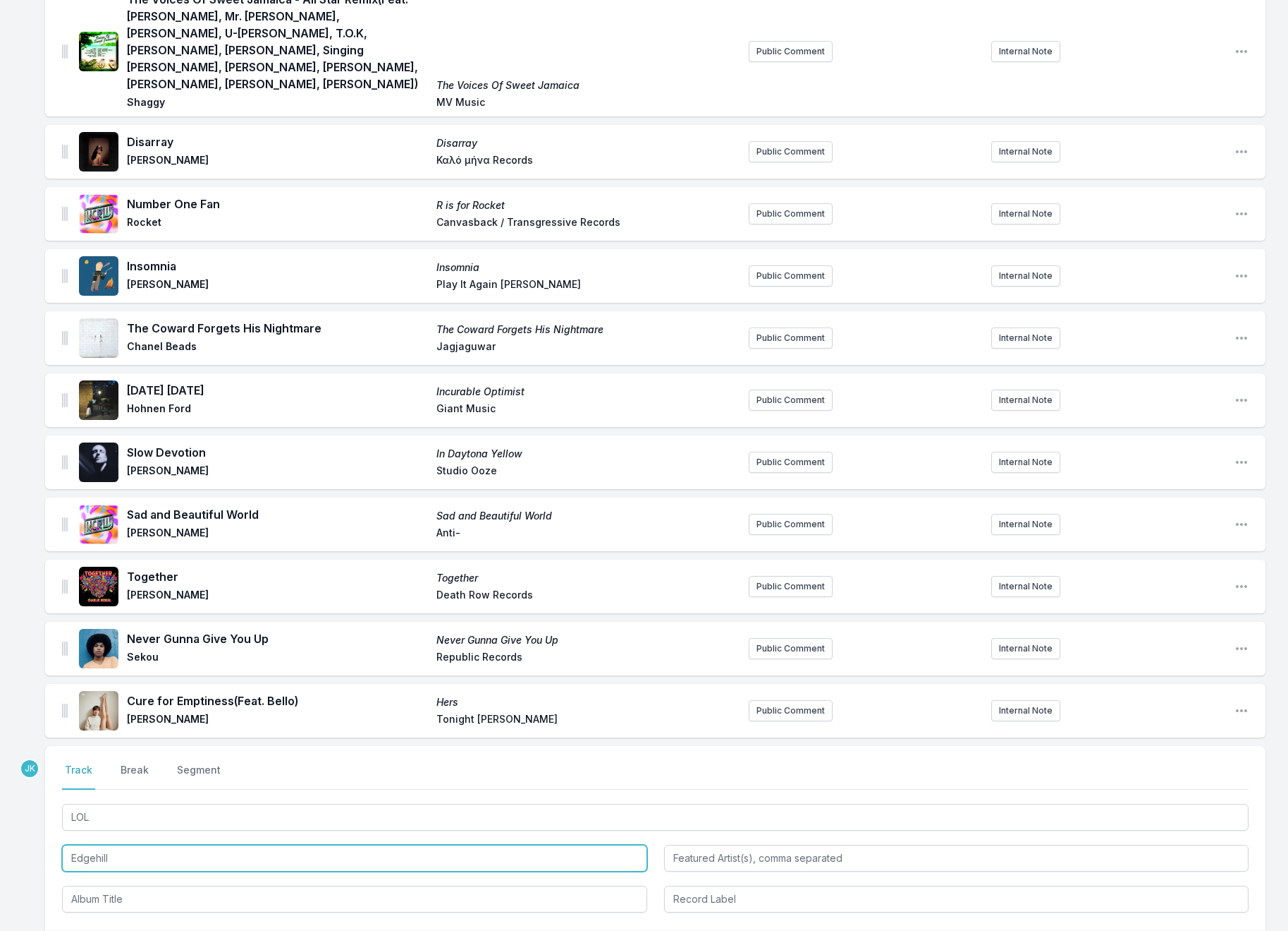
type input "Edgehill"
click at [106, 882] on div at bounding box center [354, 897] width 585 height 30
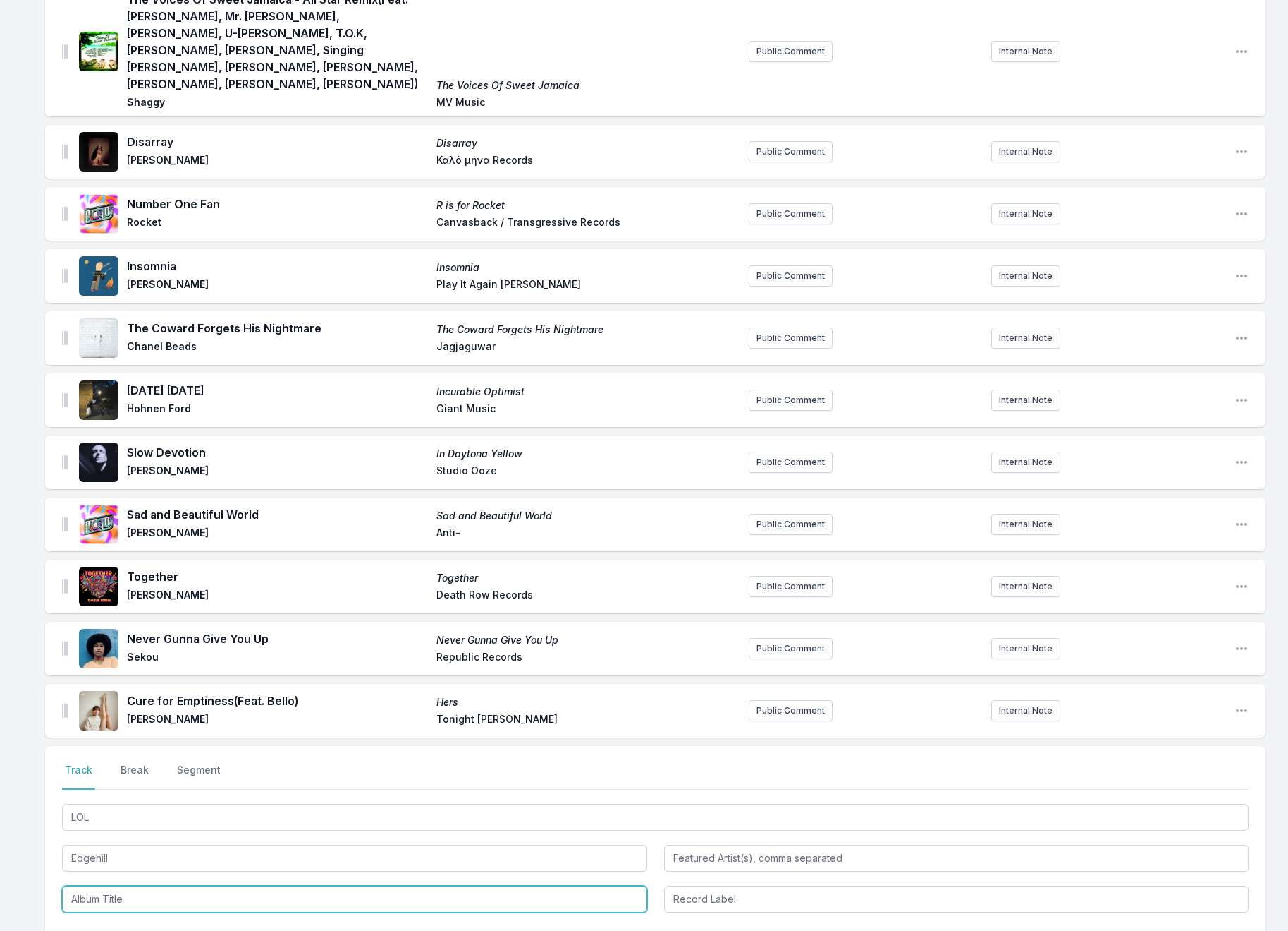
click at [110, 885] on input "Album Title" at bounding box center [354, 898] width 585 height 27
click at [93, 918] on li "lol" at bounding box center [354, 930] width 585 height 25
type input "lol"
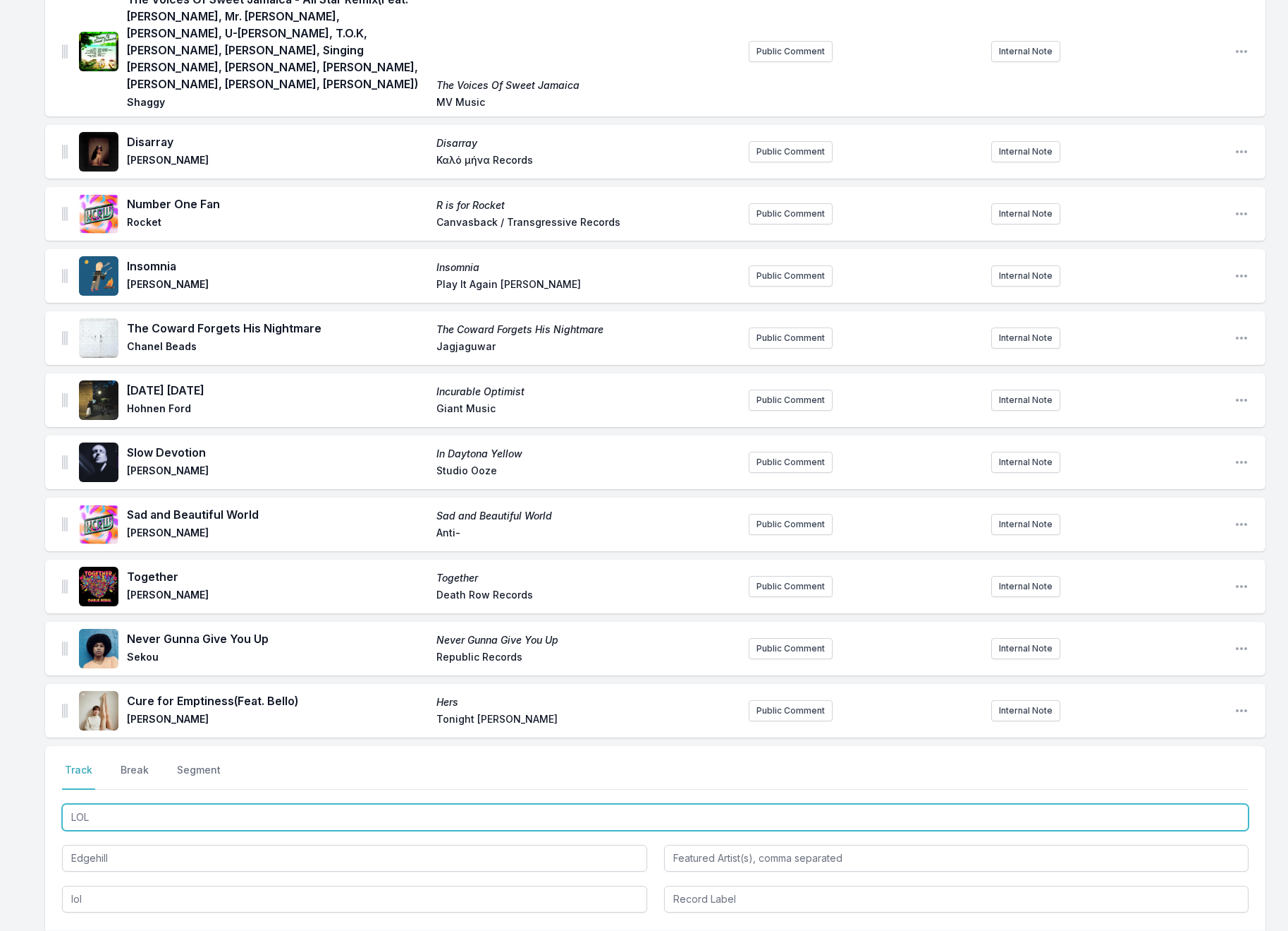
drag, startPoint x: 104, startPoint y: 792, endPoint x: 36, endPoint y: 784, distance: 68.5
click at [36, 784] on div "8 Billion Realities (Feat. FLOHIO) 8 Billion Realities [PERSON_NAME] & [PERSON_…" at bounding box center [644, 202] width 1288 height 1813
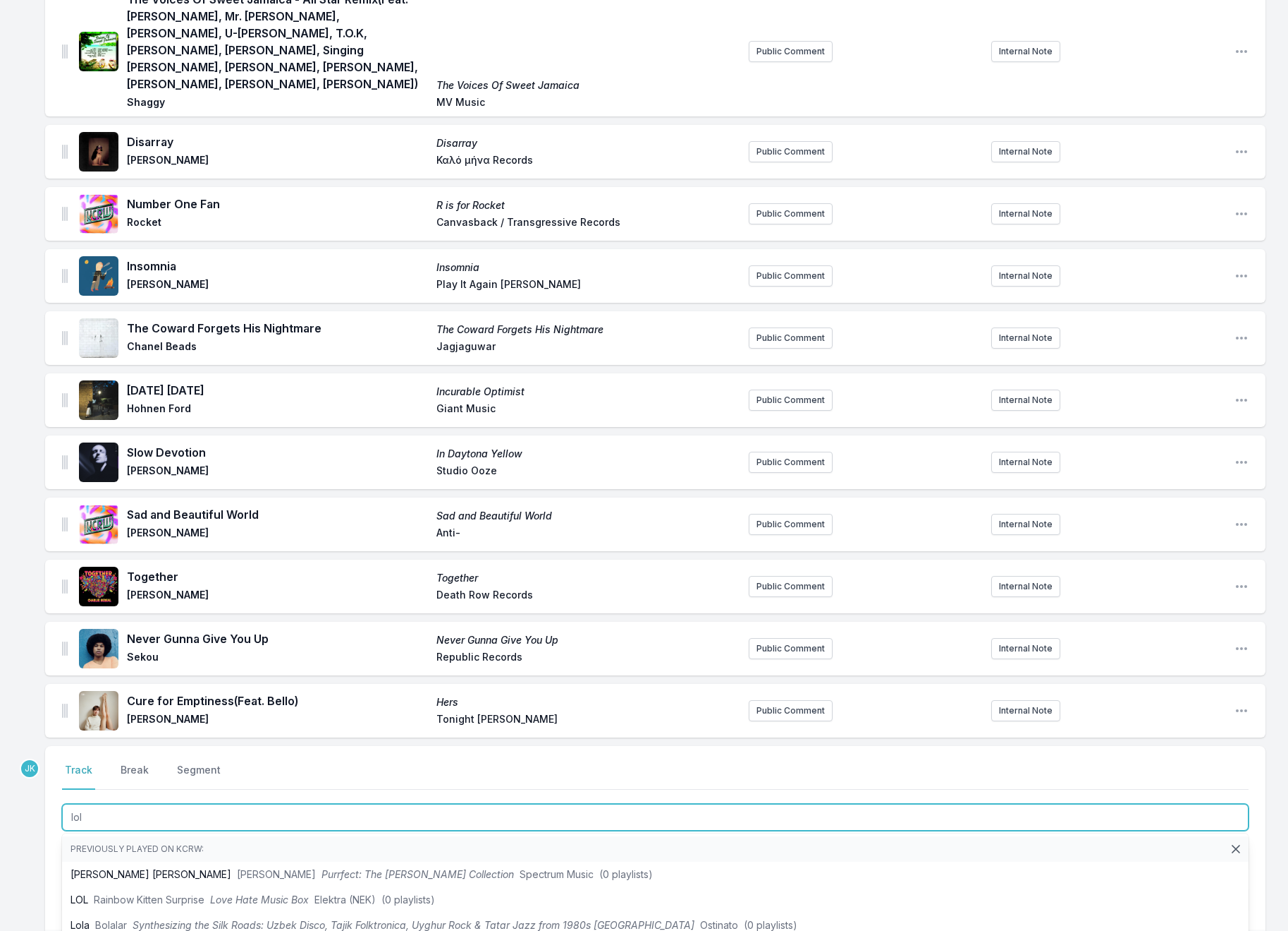
type input "lol"
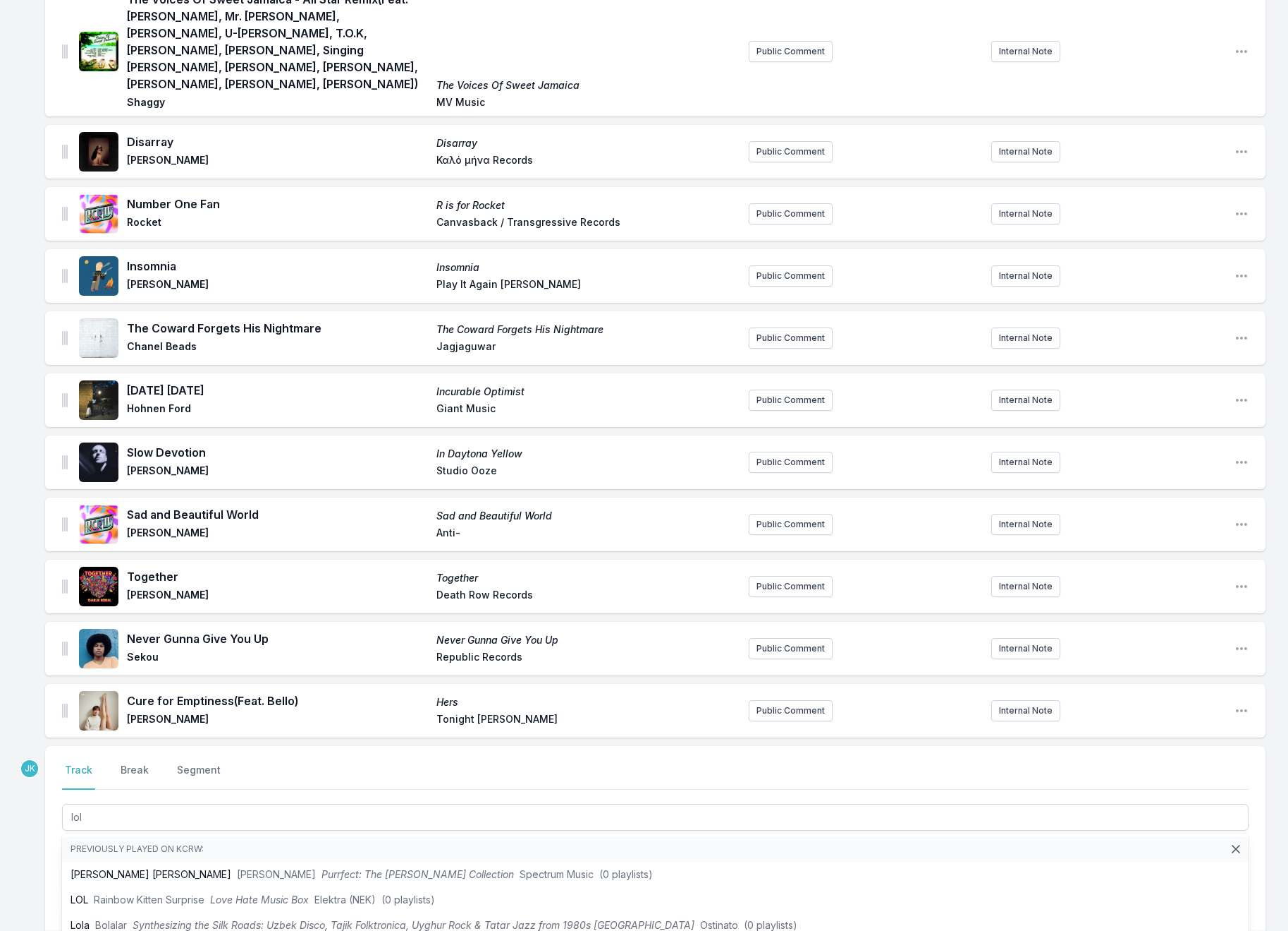
drag, startPoint x: 28, startPoint y: 833, endPoint x: 82, endPoint y: 836, distance: 54.1
click at [28, 832] on div "8 Billion Realities (Feat. FLOHIO) 8 Billion Realities [PERSON_NAME] & [PERSON_…" at bounding box center [644, 202] width 1288 height 1813
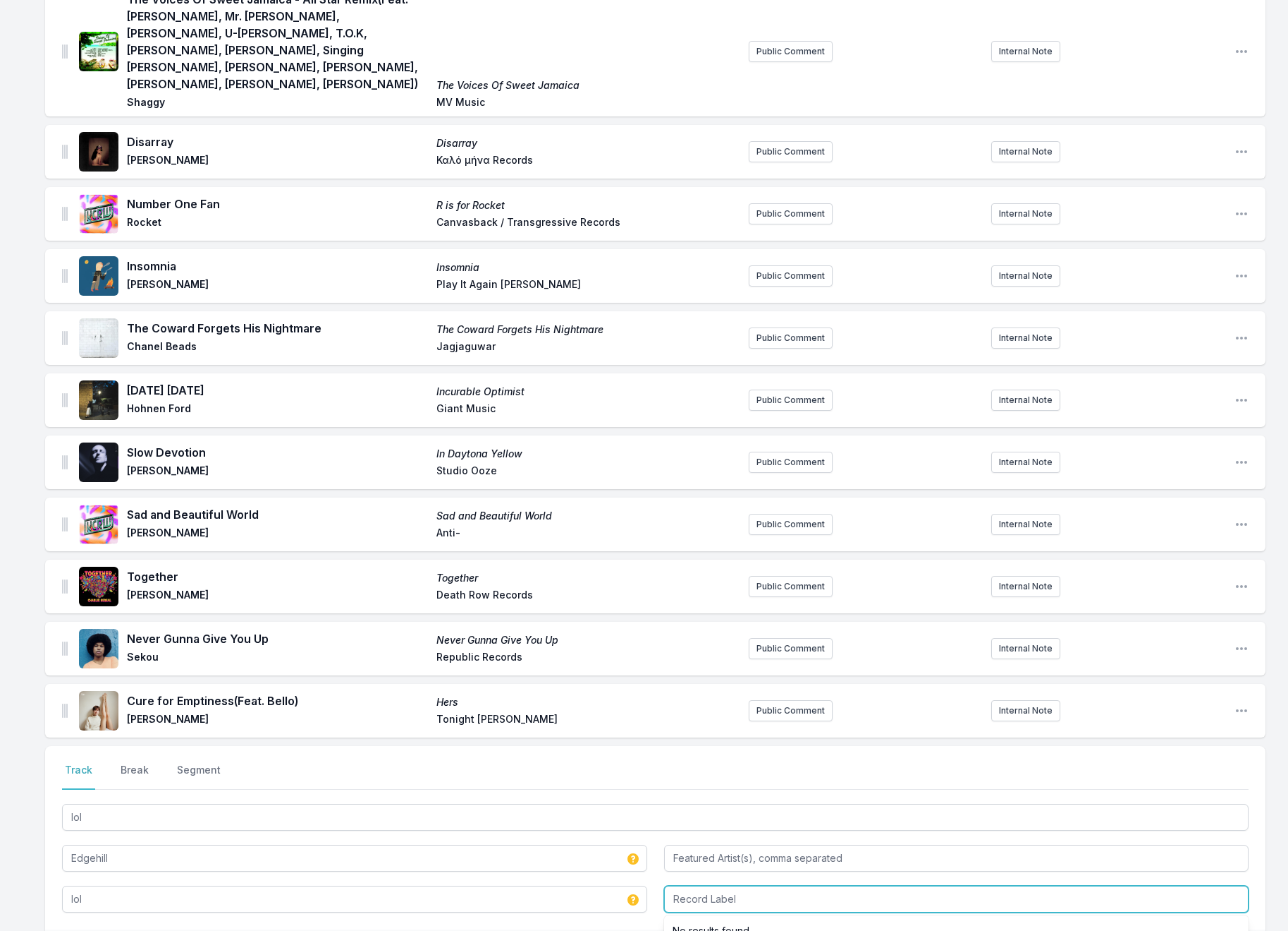
click at [700, 885] on input "Record Label" at bounding box center [957, 898] width 585 height 27
type input "Severance Records"
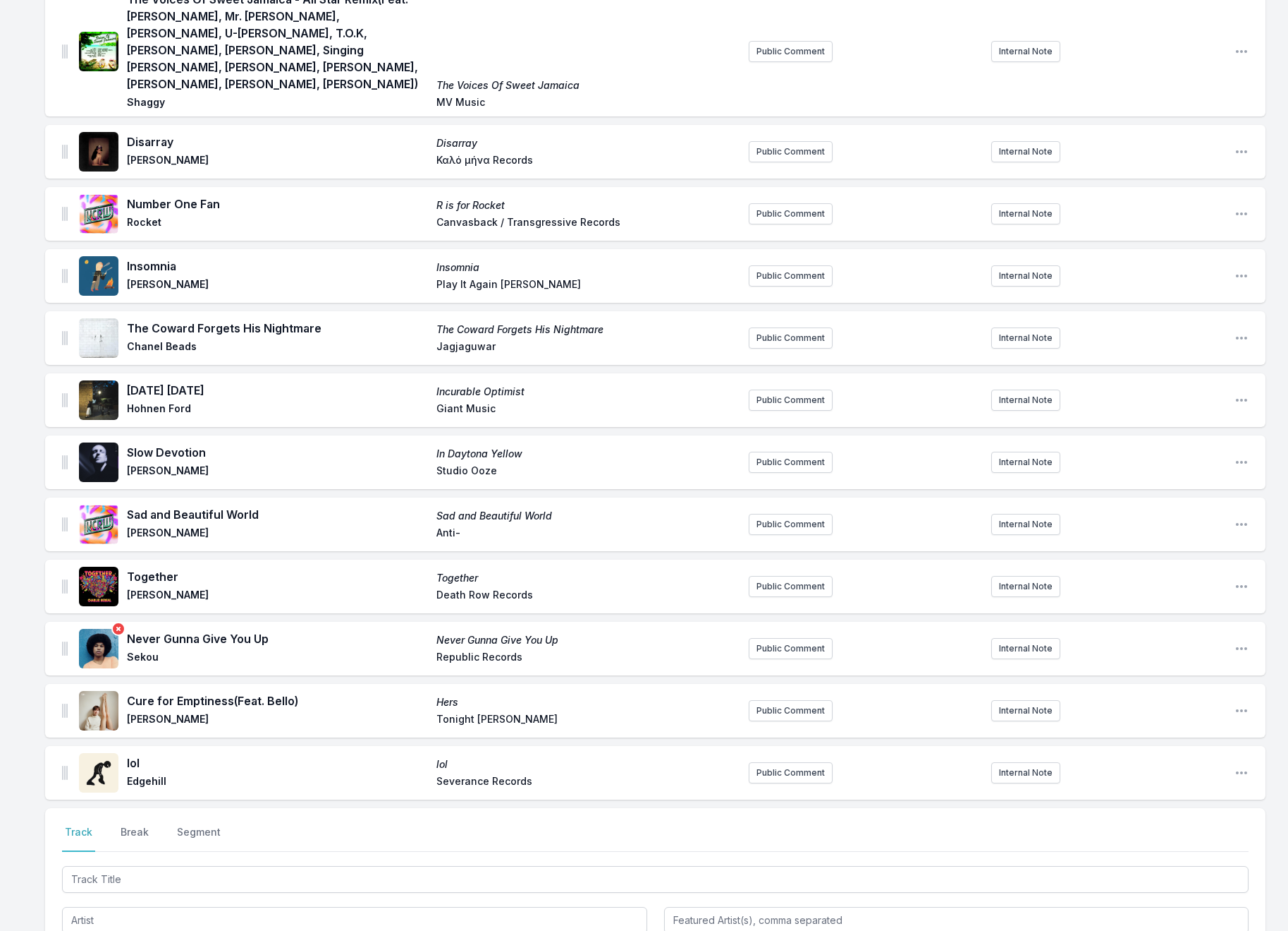
scroll to position [1066, 0]
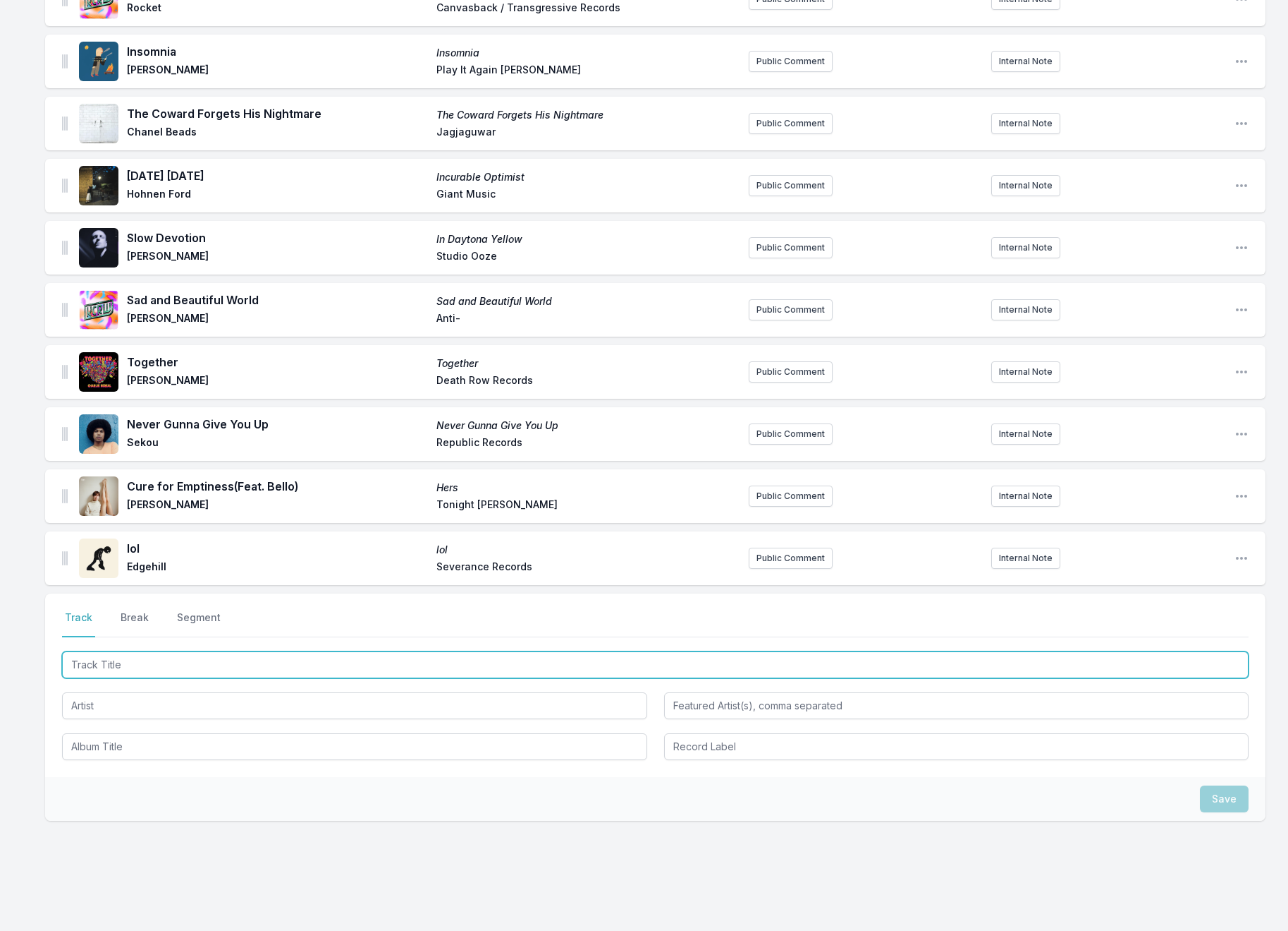
click at [91, 651] on input "Track Title" at bounding box center [655, 664] width 1187 height 27
paste input "Second Best"
type input "Second Best"
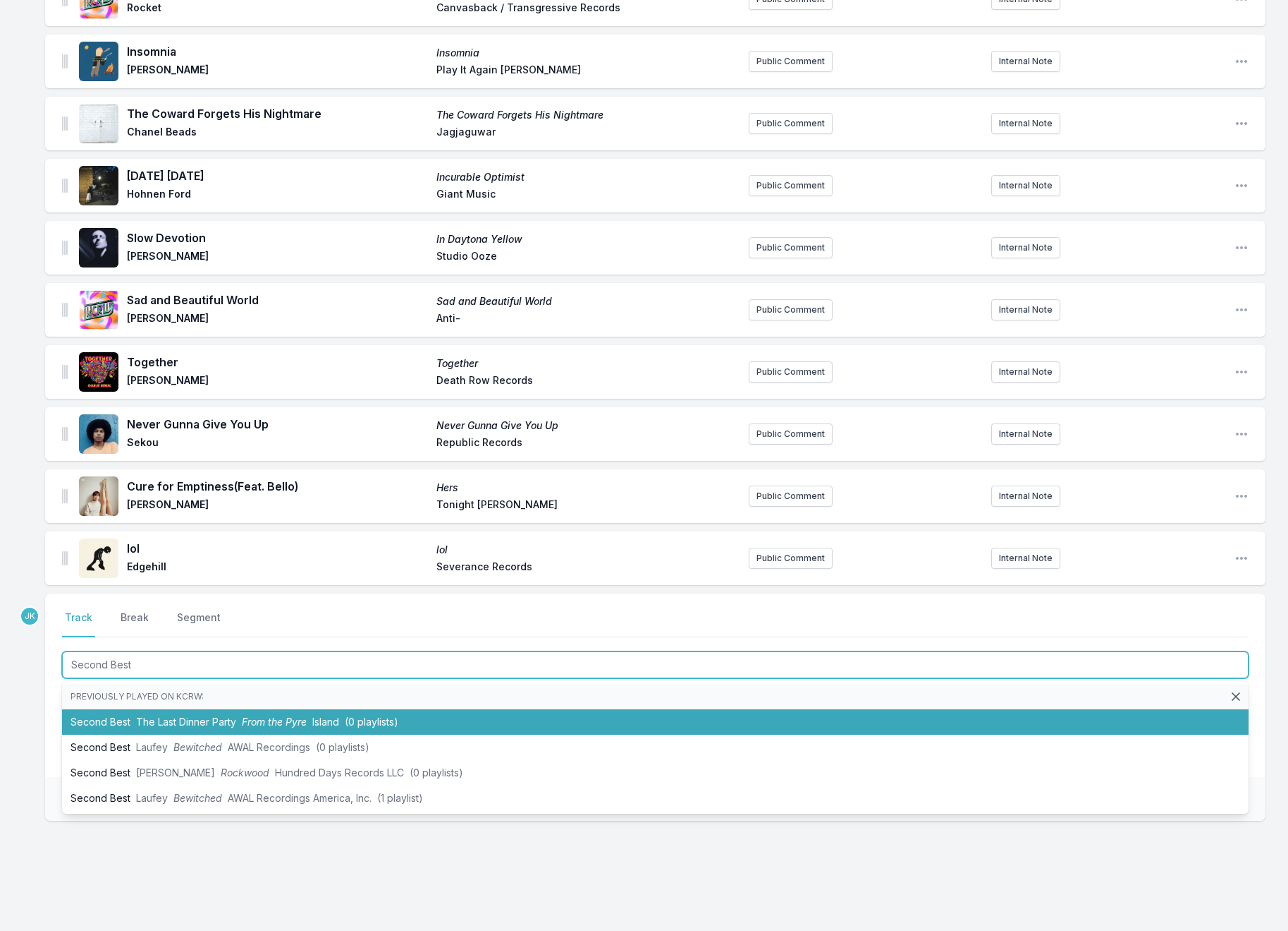
click at [106, 709] on li "Second Best The Last Dinner Party From the Pyre Island (0 playlists)" at bounding box center [655, 721] width 1187 height 25
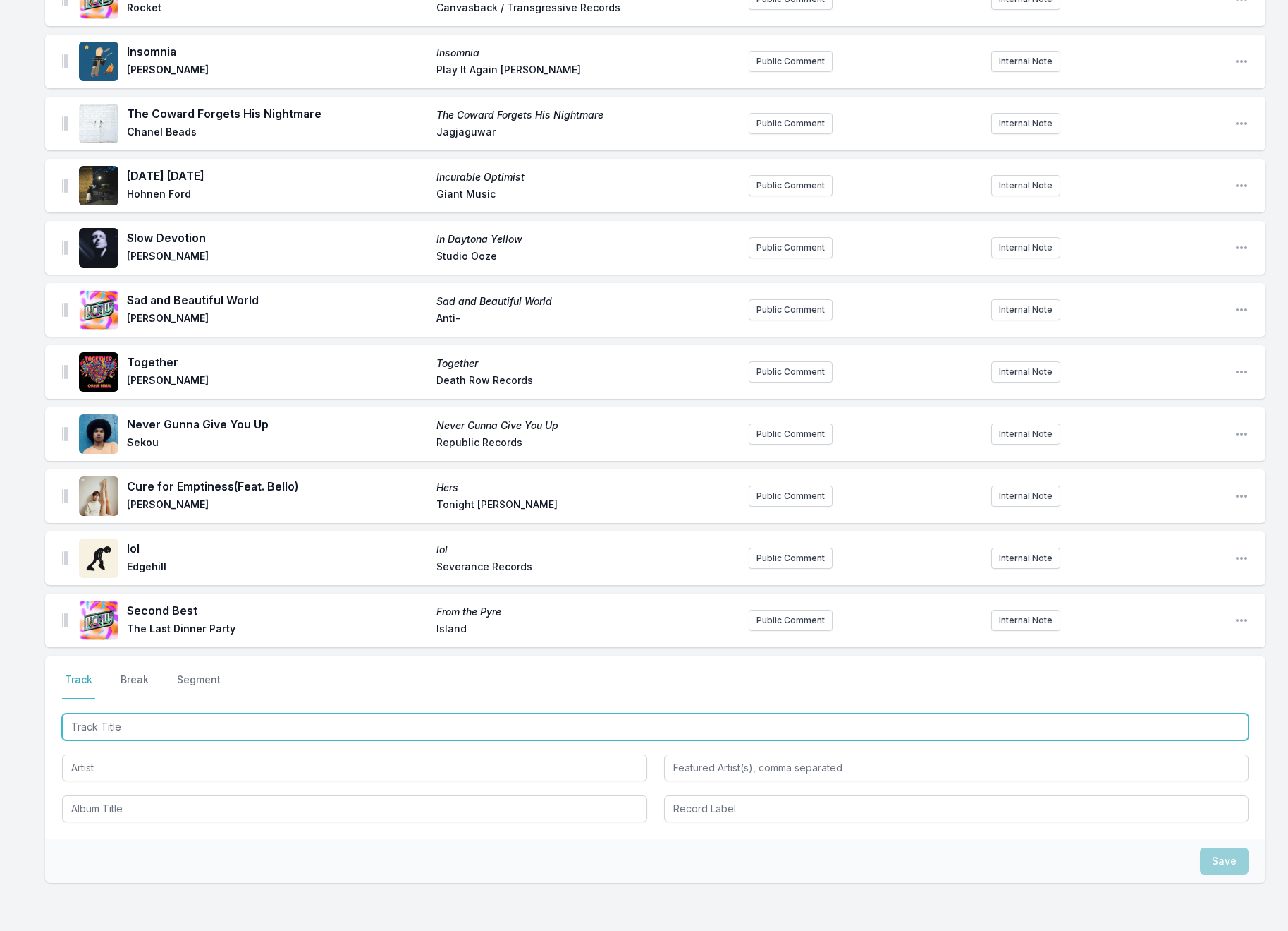
paste input "Everything Reminds Me Of You"
type input "Everything Reminds Me Of You"
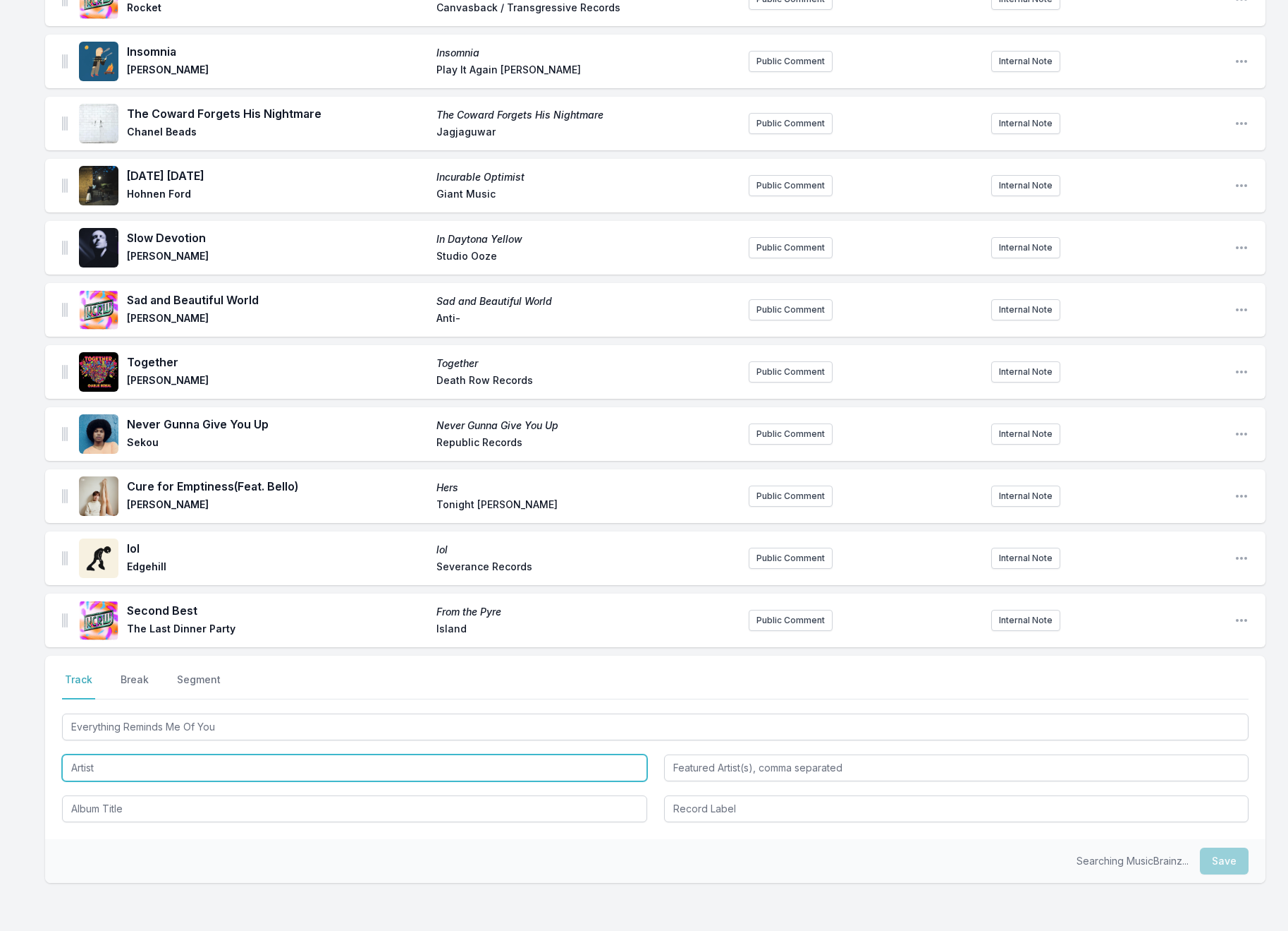
click at [95, 755] on input "Artist" at bounding box center [354, 768] width 585 height 27
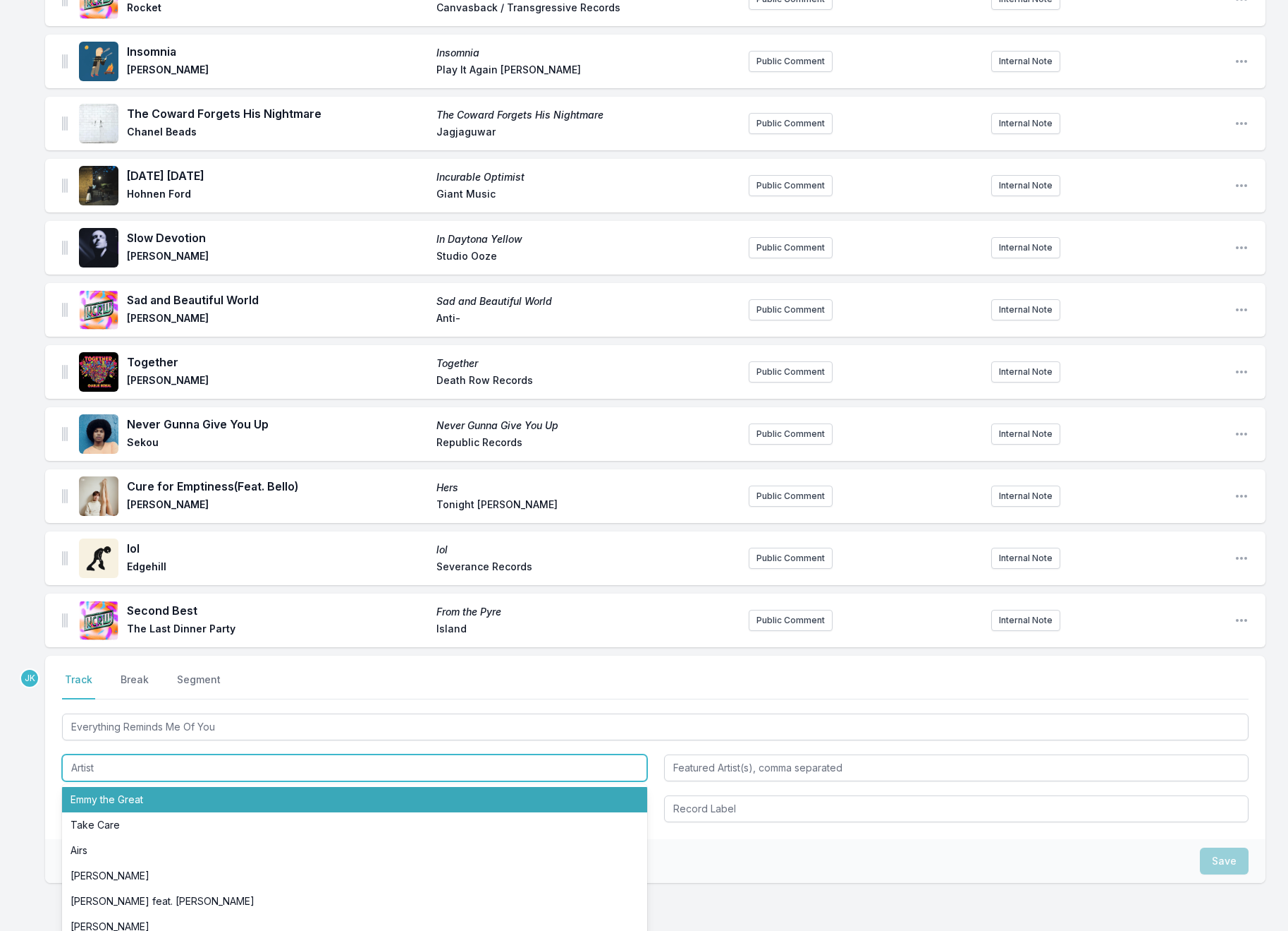
paste input "[PERSON_NAME]"
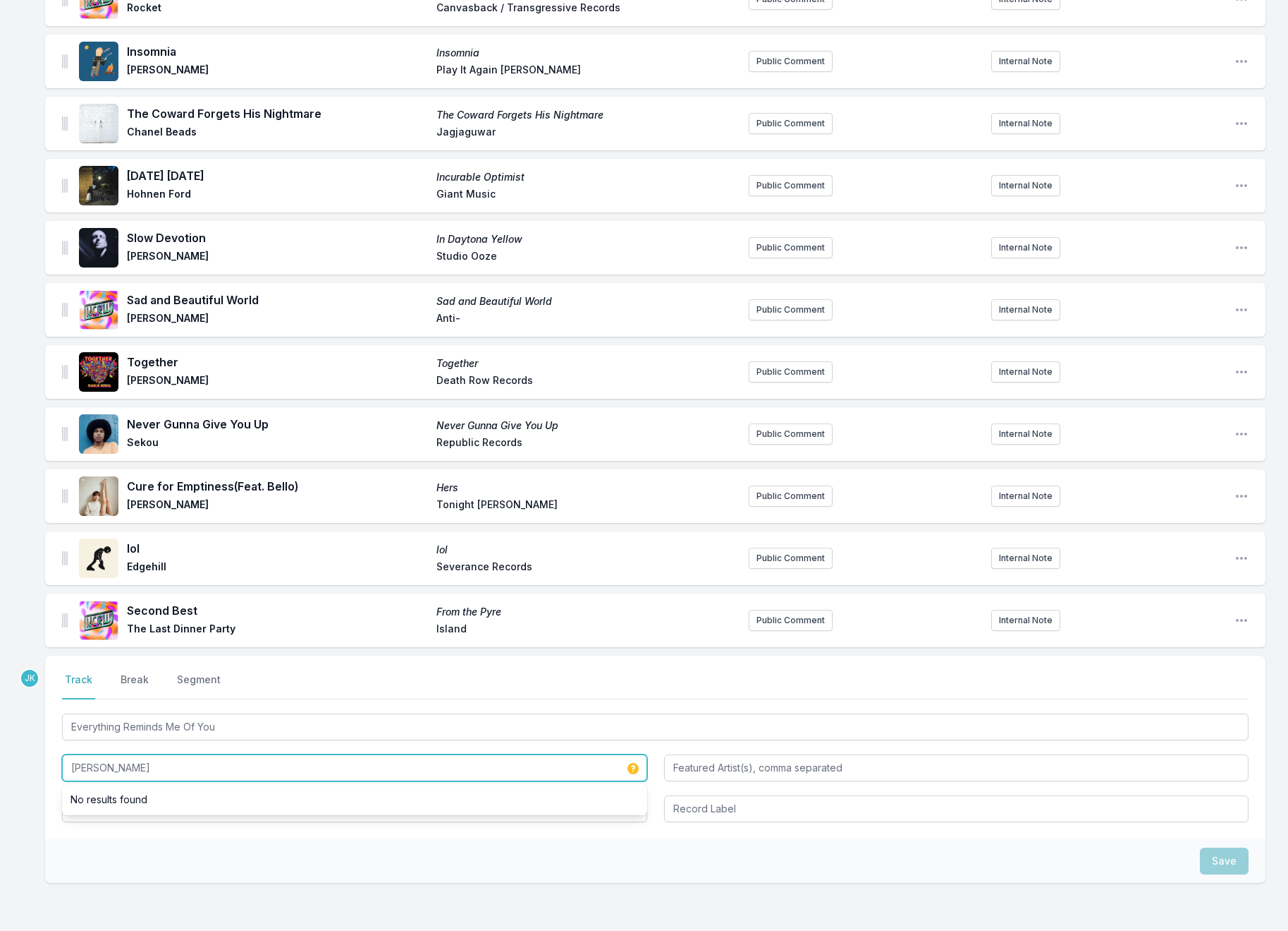
type input "[PERSON_NAME]"
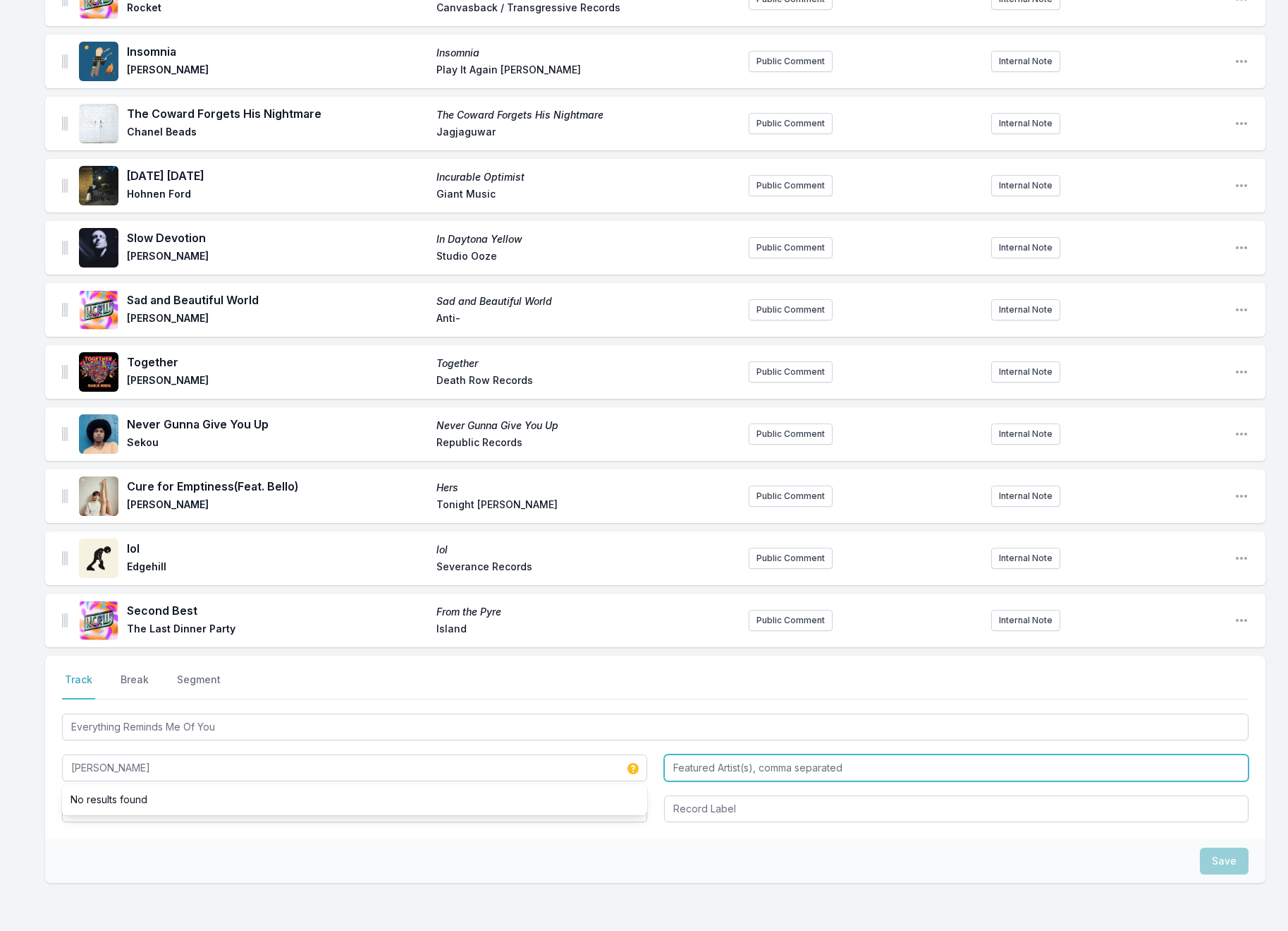
click at [697, 755] on input "Featured Artist(s), comma separated" at bounding box center [957, 768] width 585 height 27
paste input "POP ETC"
type input "POP ETC"
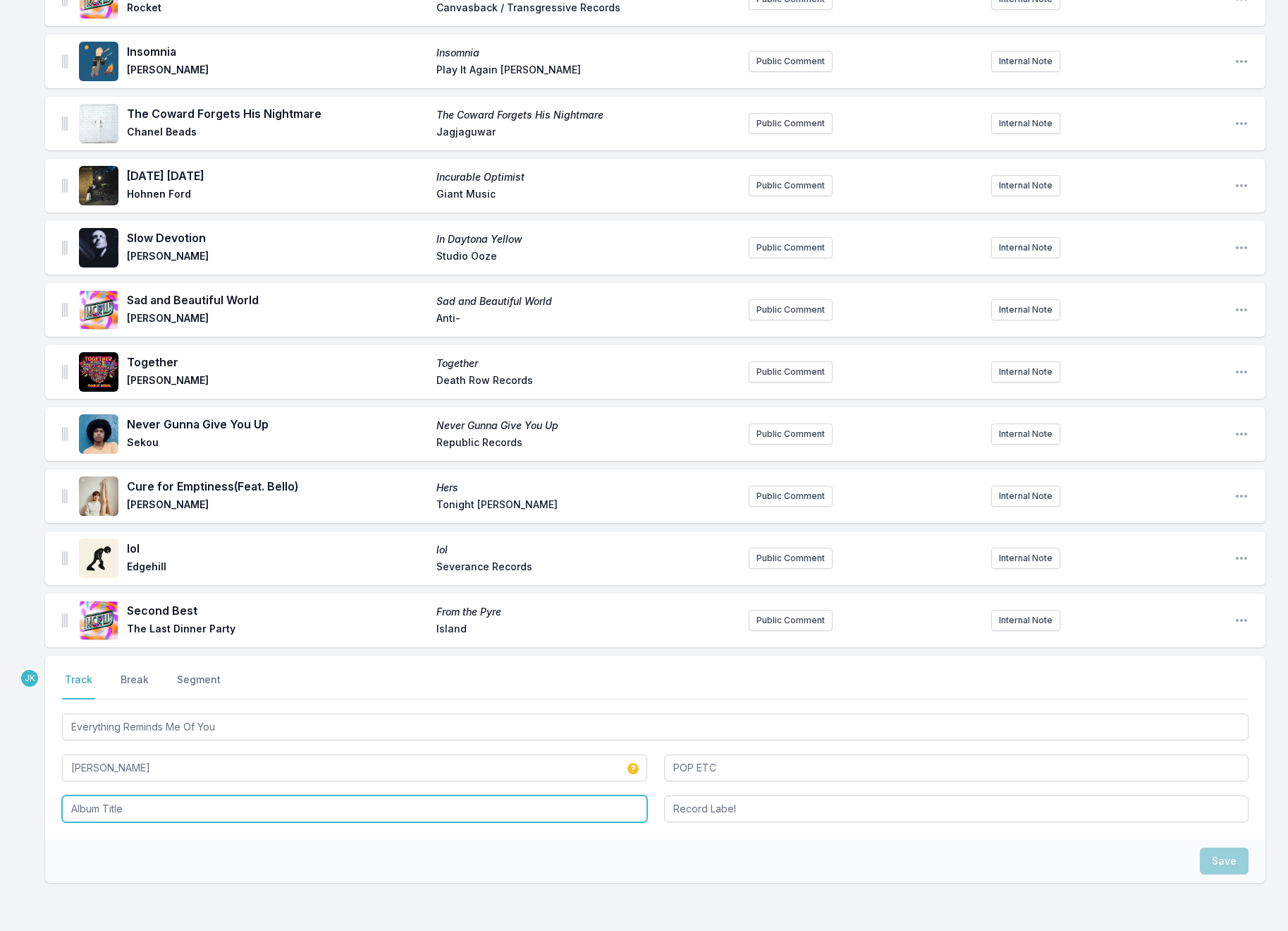
click at [91, 796] on input "Album Title" at bounding box center [354, 809] width 585 height 27
paste input "accidental album"
type input "accidental album"
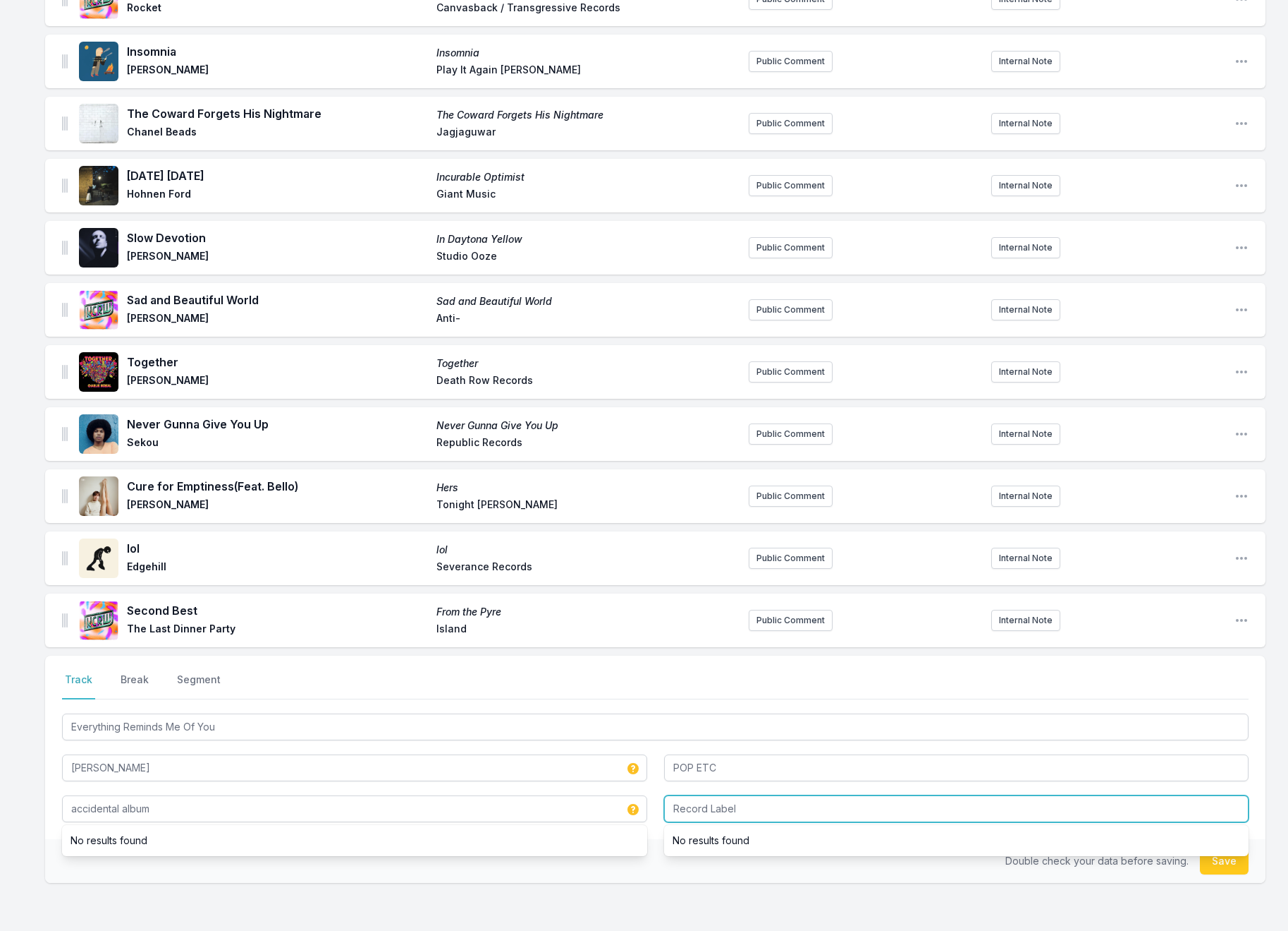
click at [722, 796] on input "Record Label" at bounding box center [957, 809] width 585 height 27
type input "Bedrock"
click at [1211, 847] on button "Save" at bounding box center [1225, 860] width 49 height 27
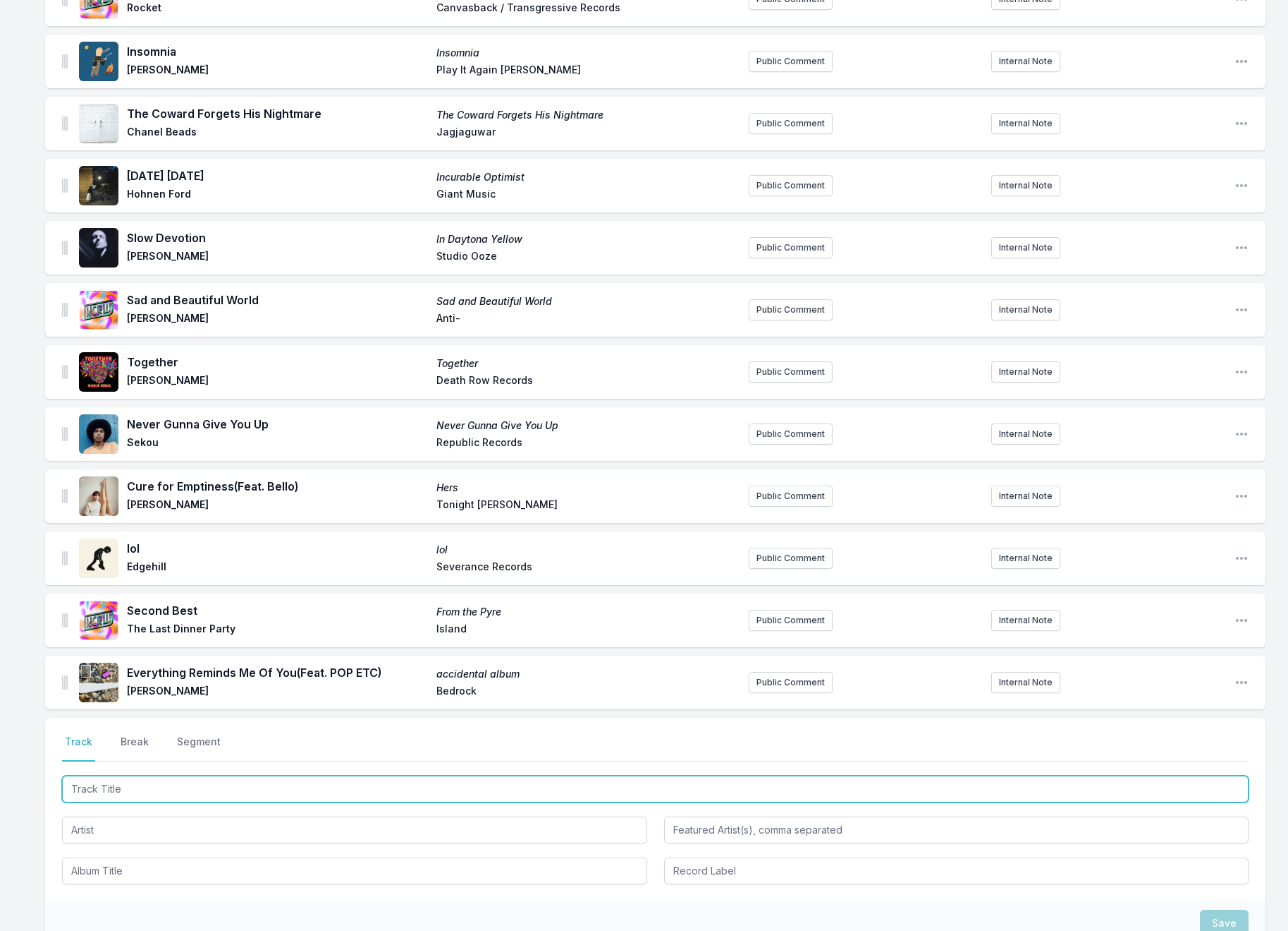
click at [95, 775] on input "Track Title" at bounding box center [655, 788] width 1187 height 27
paste input "Skipping Stones"
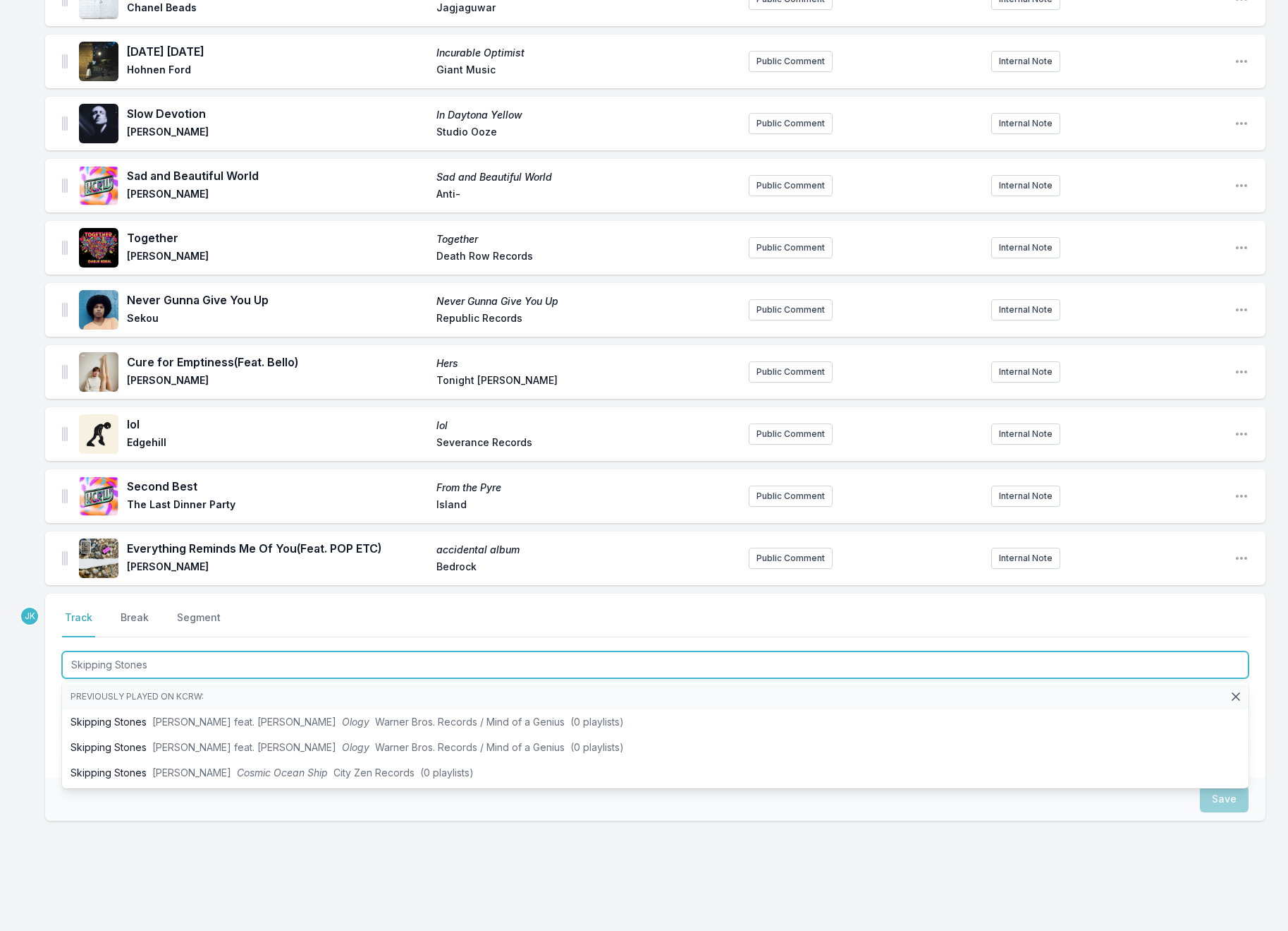
type input "Skipping Stones"
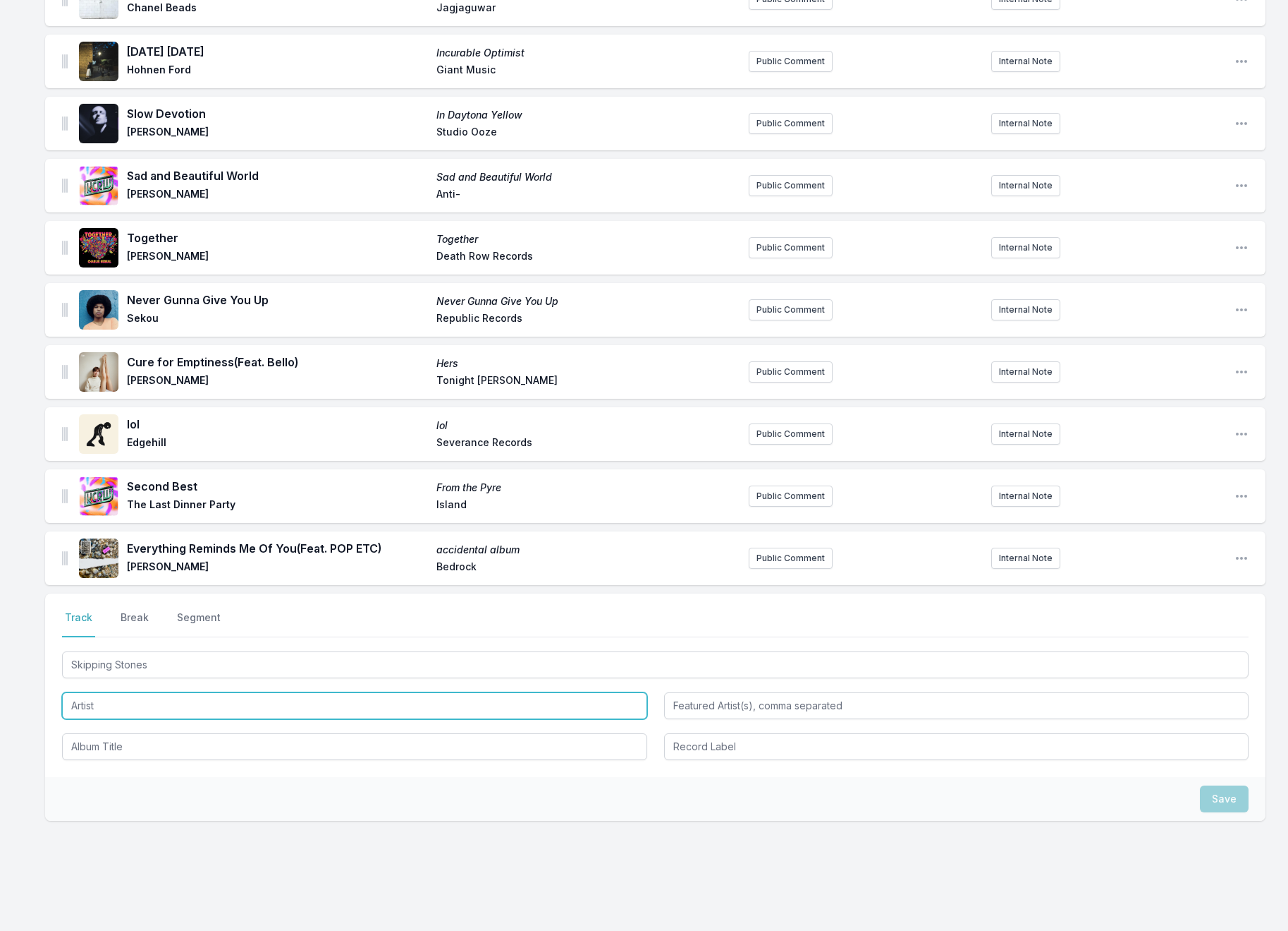
click at [76, 692] on input "Artist" at bounding box center [354, 705] width 585 height 27
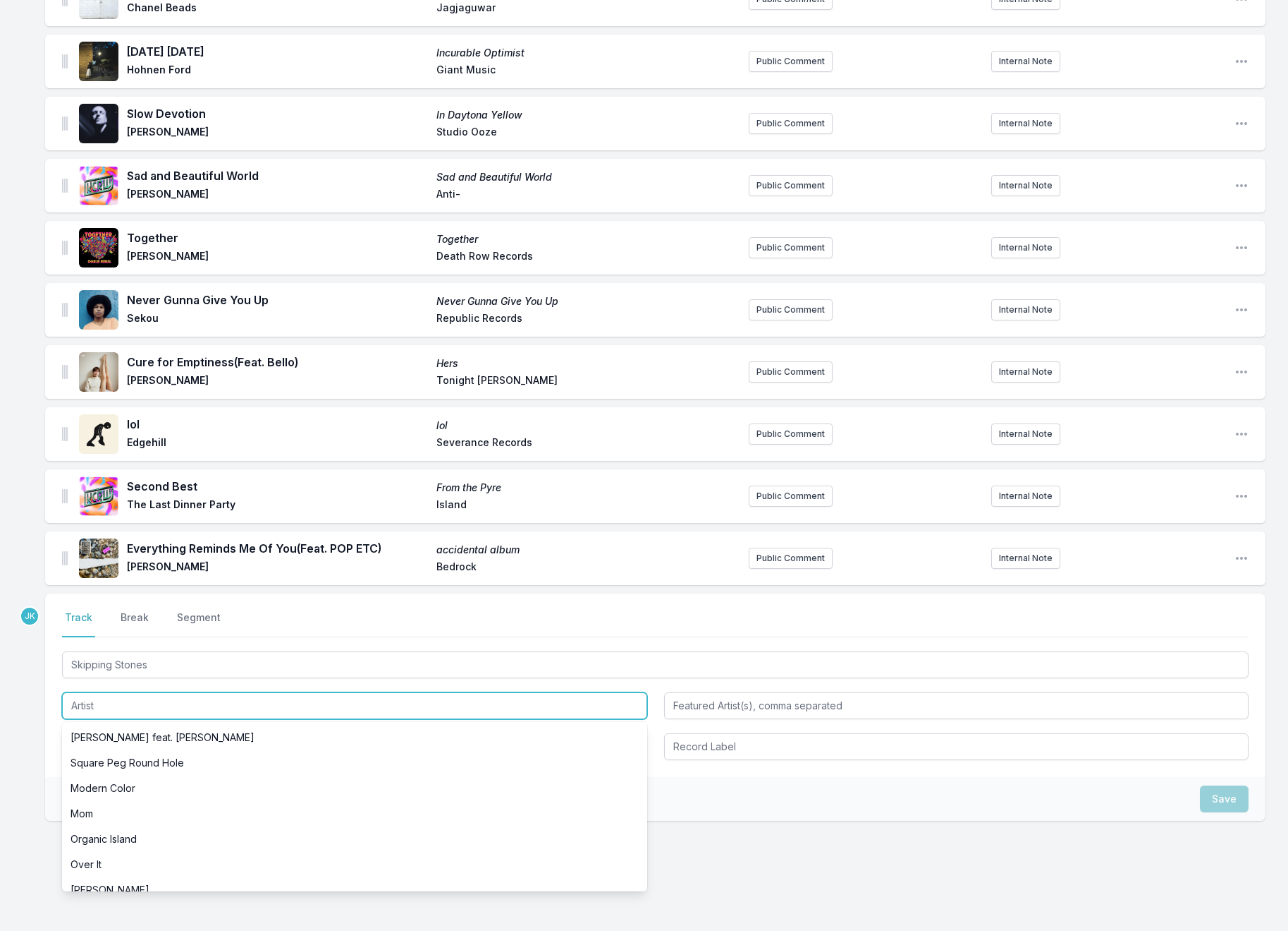
paste input "Good Neighbours"
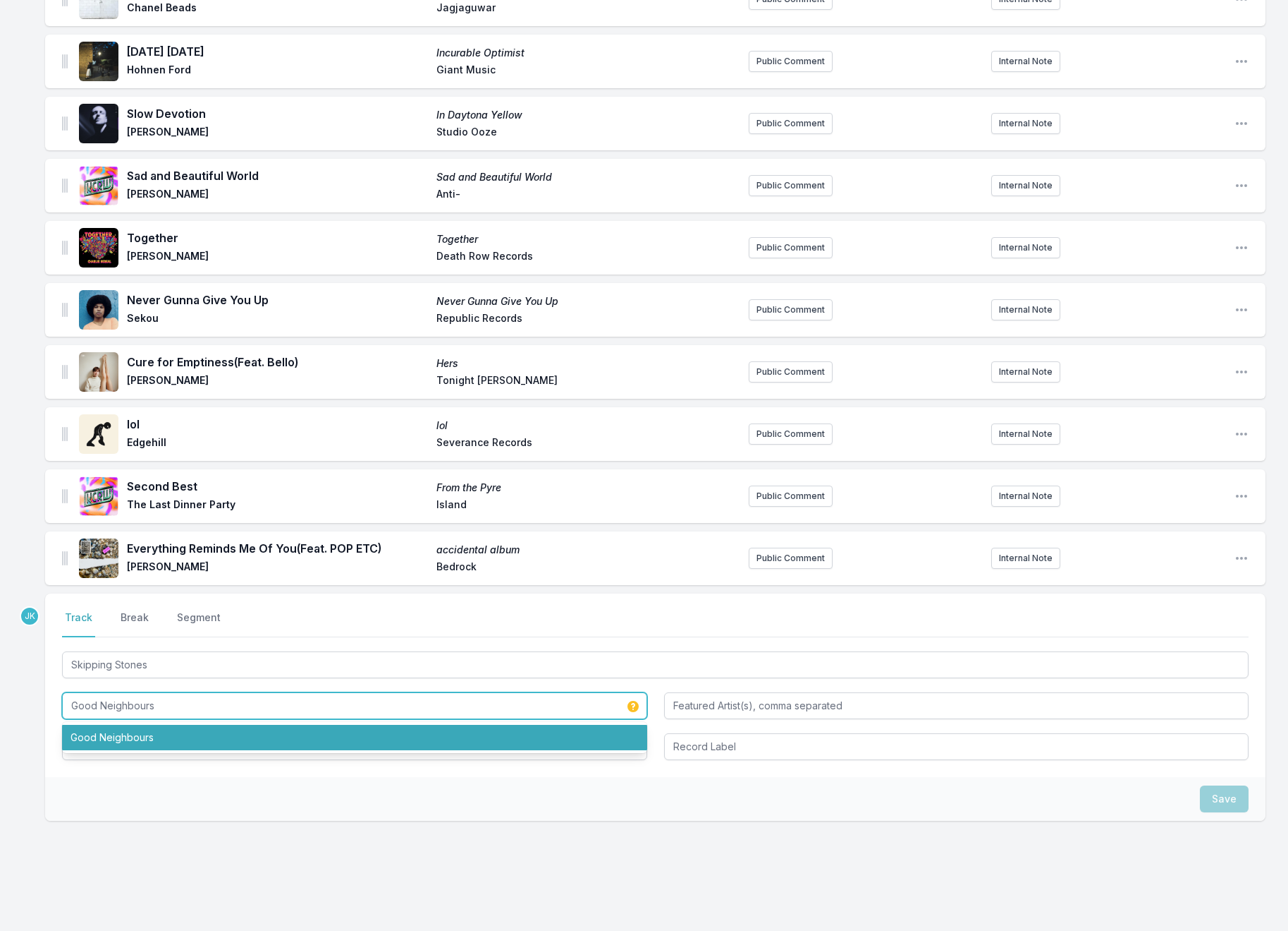
click at [153, 725] on li "Good Neighbours" at bounding box center [354, 737] width 585 height 25
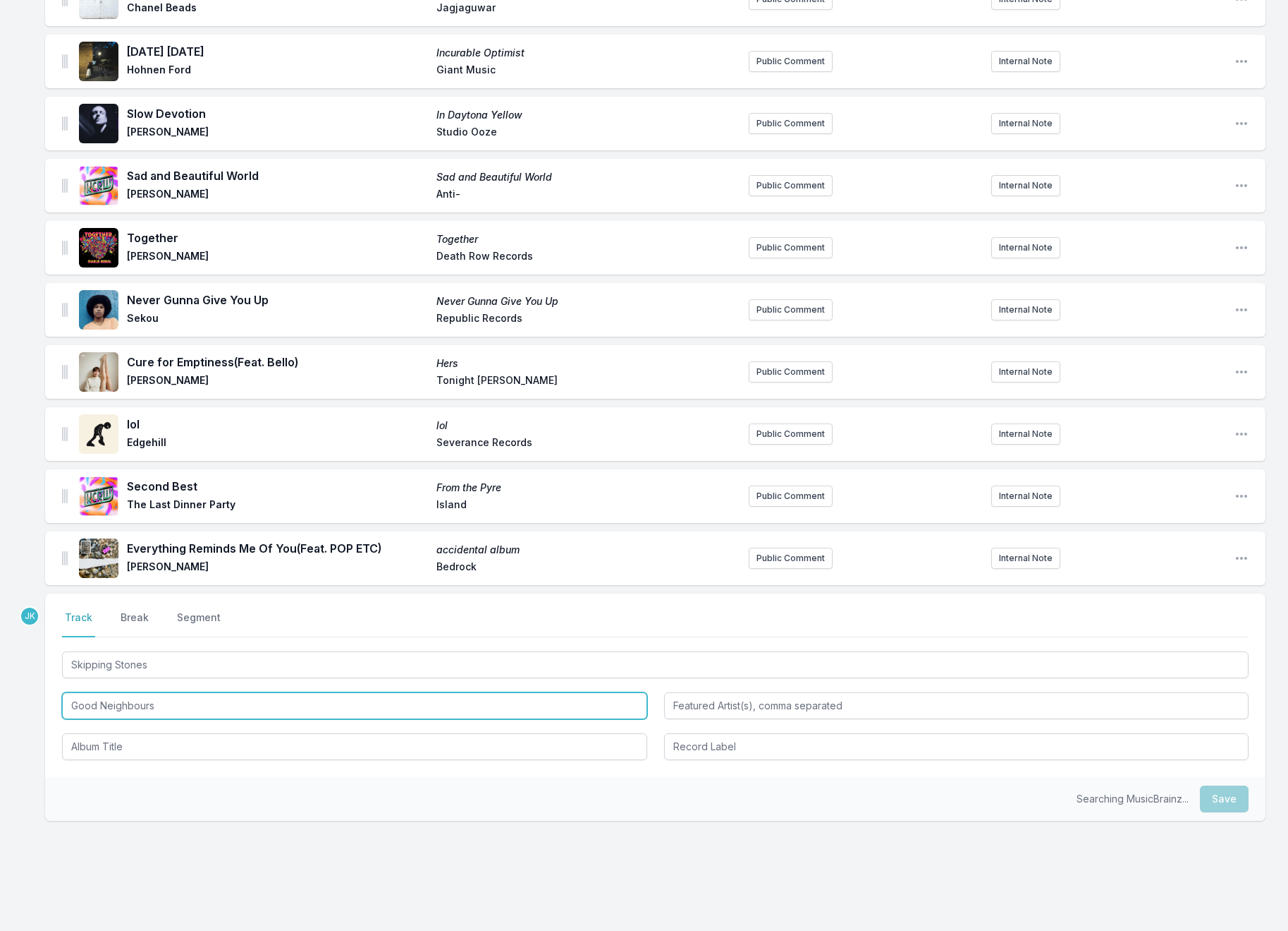
type input "Good Neighbours"
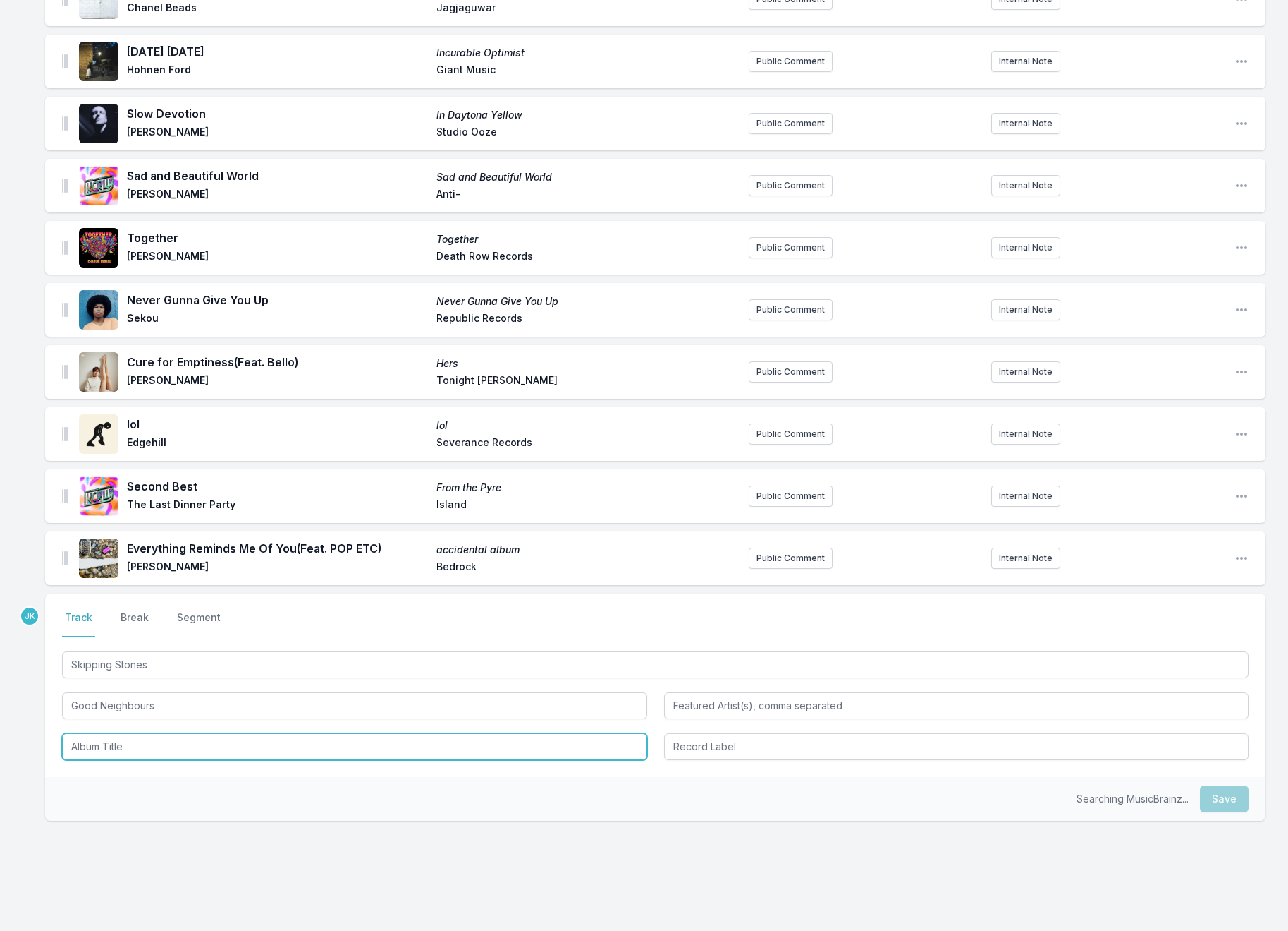
click at [148, 733] on input "Album Title" at bounding box center [354, 746] width 585 height 27
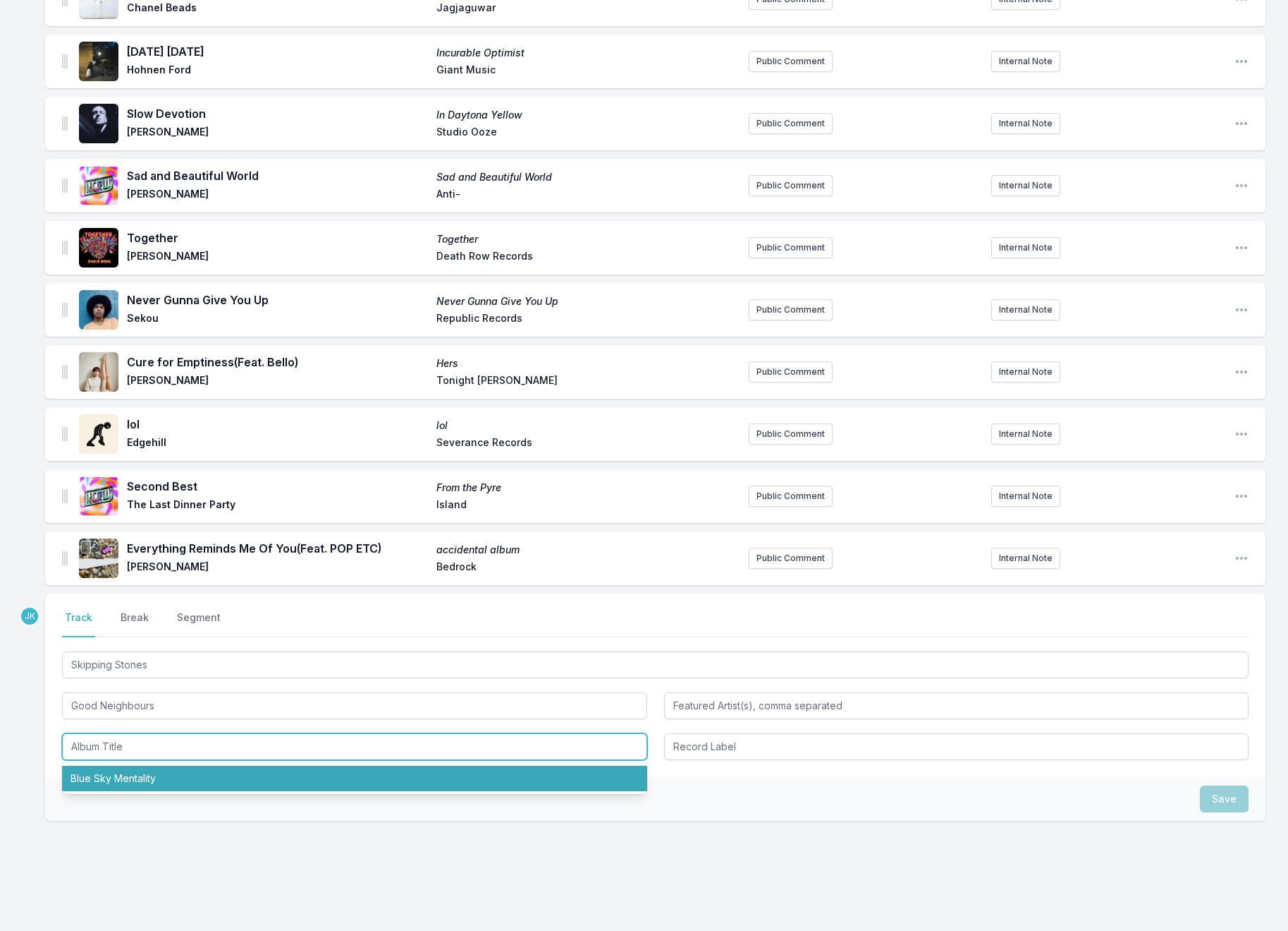
click at [147, 766] on li "Blue Sky Mentality" at bounding box center [354, 778] width 585 height 25
type input "Blue Sky Mentality"
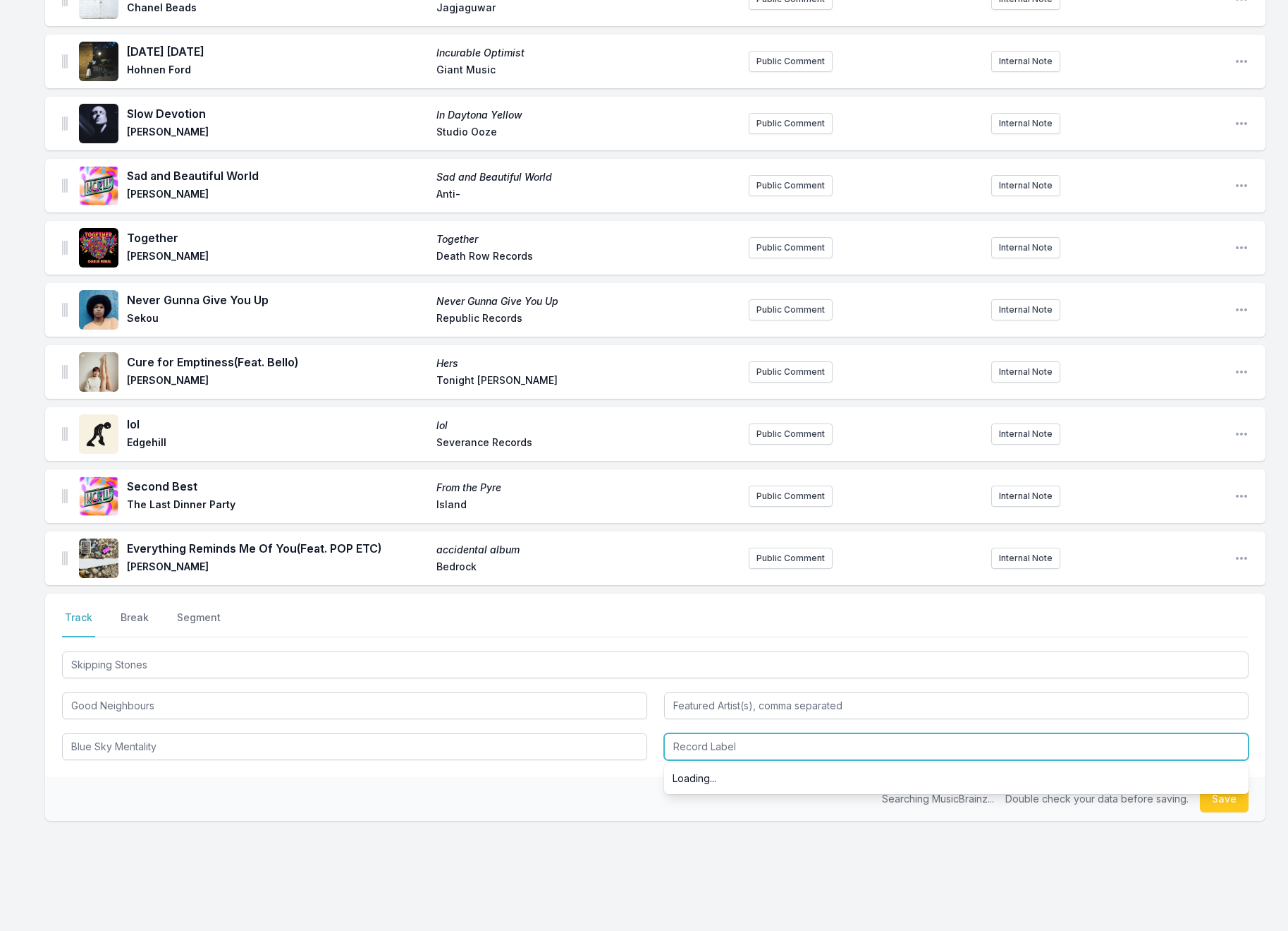
click at [757, 733] on input "Record Label" at bounding box center [957, 746] width 585 height 27
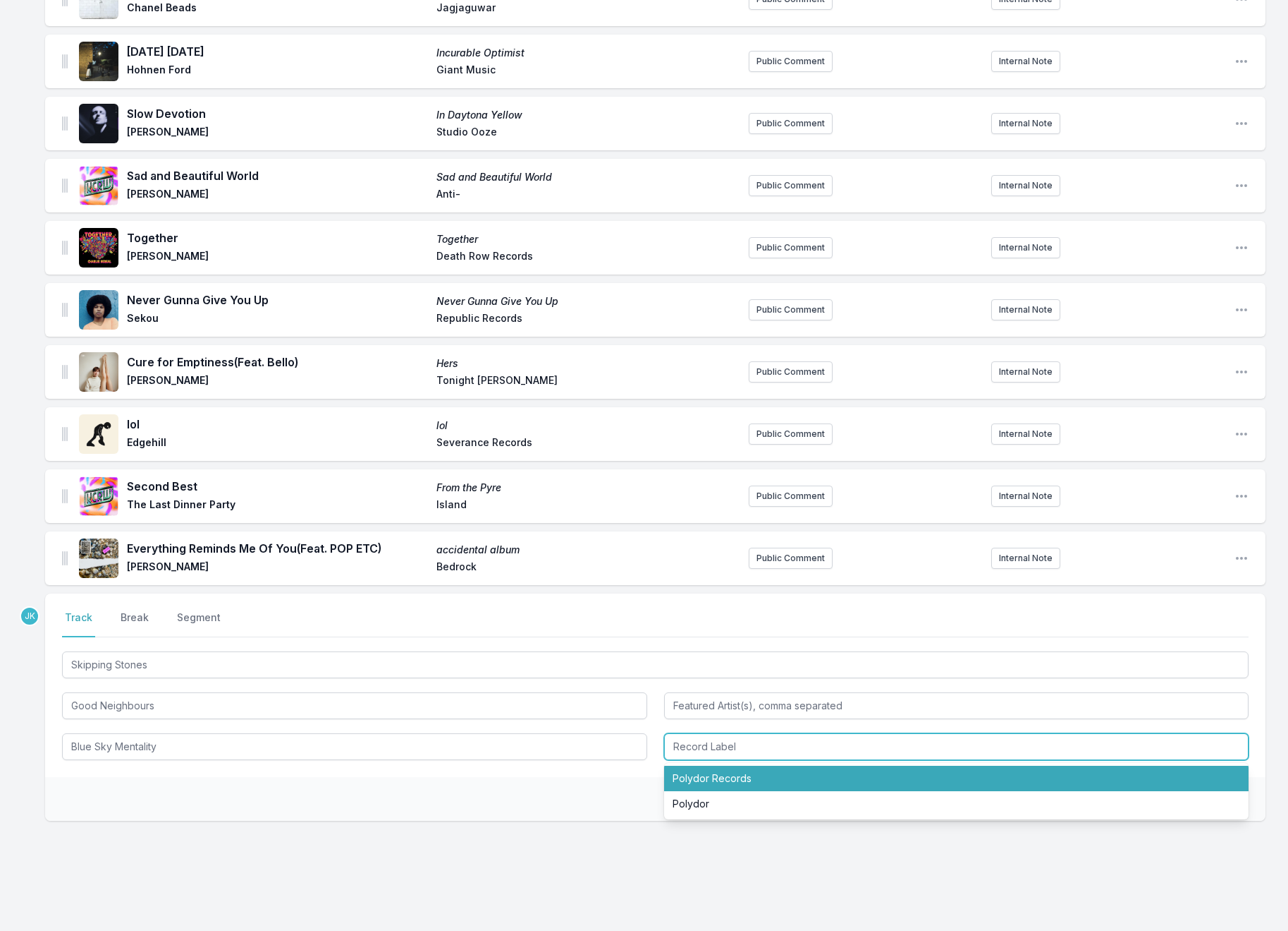
click at [719, 766] on li "Polydor Records" at bounding box center [957, 778] width 585 height 25
type input "Polydor Records"
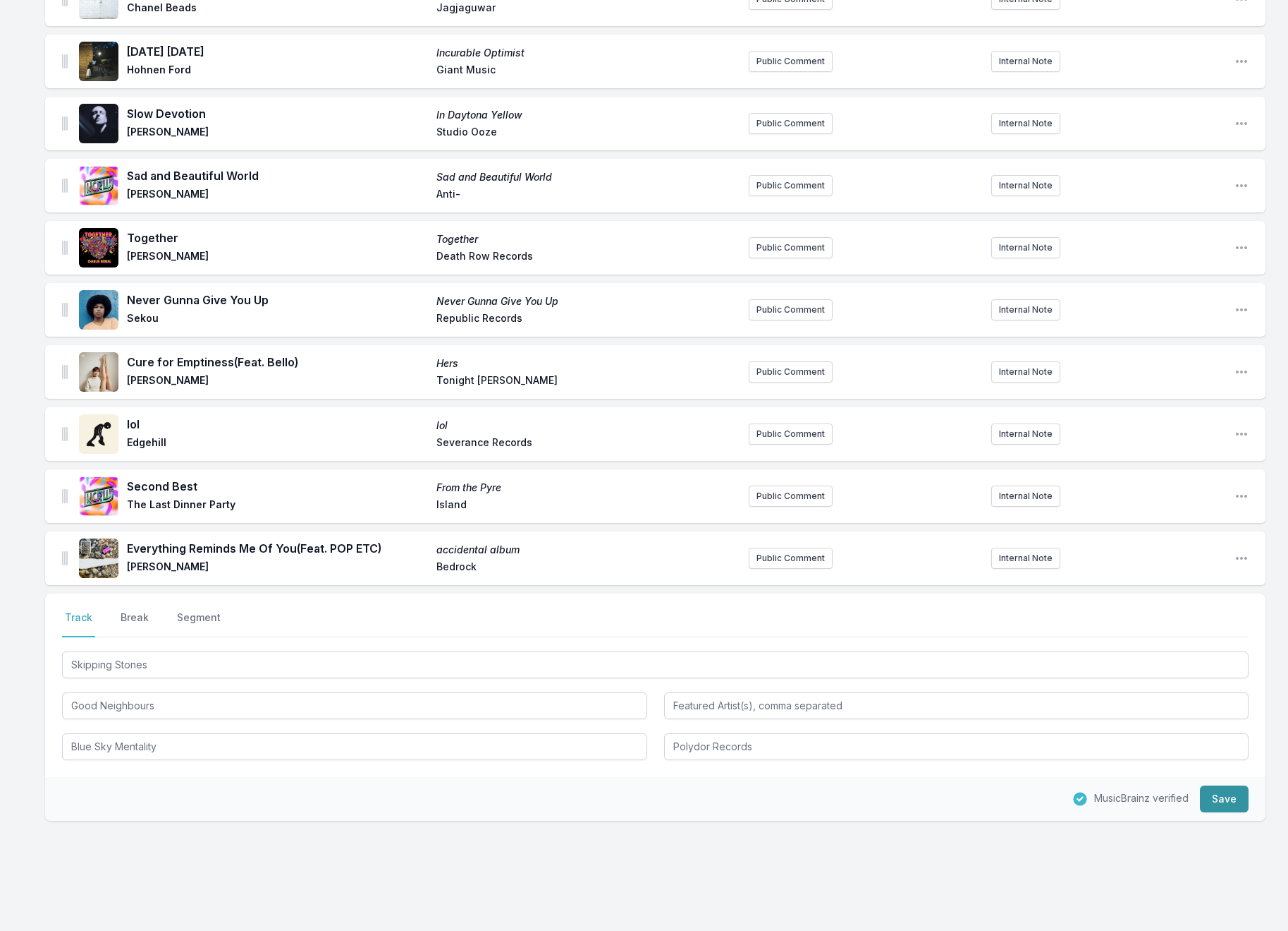
click at [1225, 785] on button "Save" at bounding box center [1225, 798] width 49 height 27
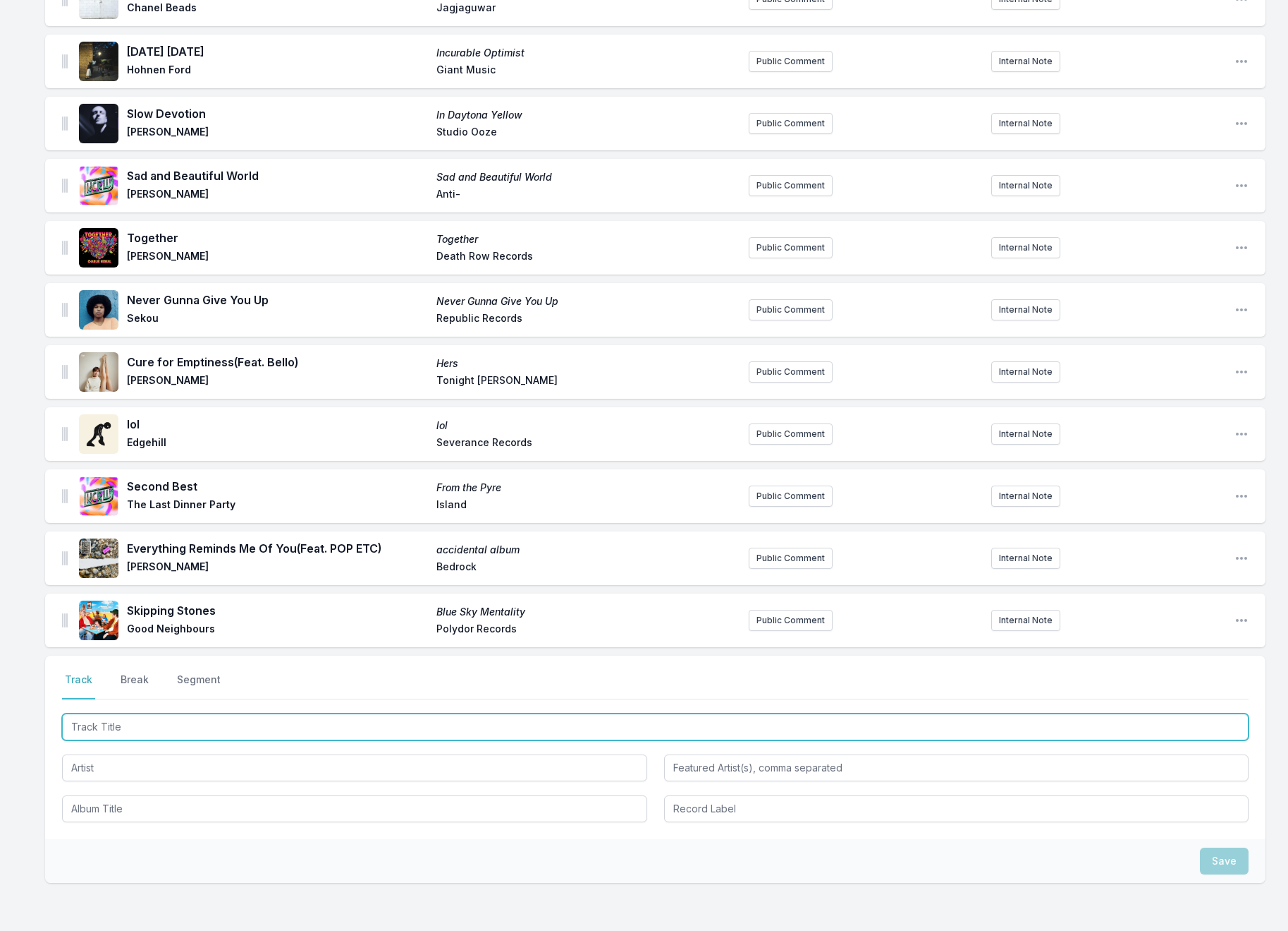
click at [89, 713] on input "Track Title" at bounding box center [655, 726] width 1187 height 27
paste input "People Hatin'"
type input "People Hatin'"
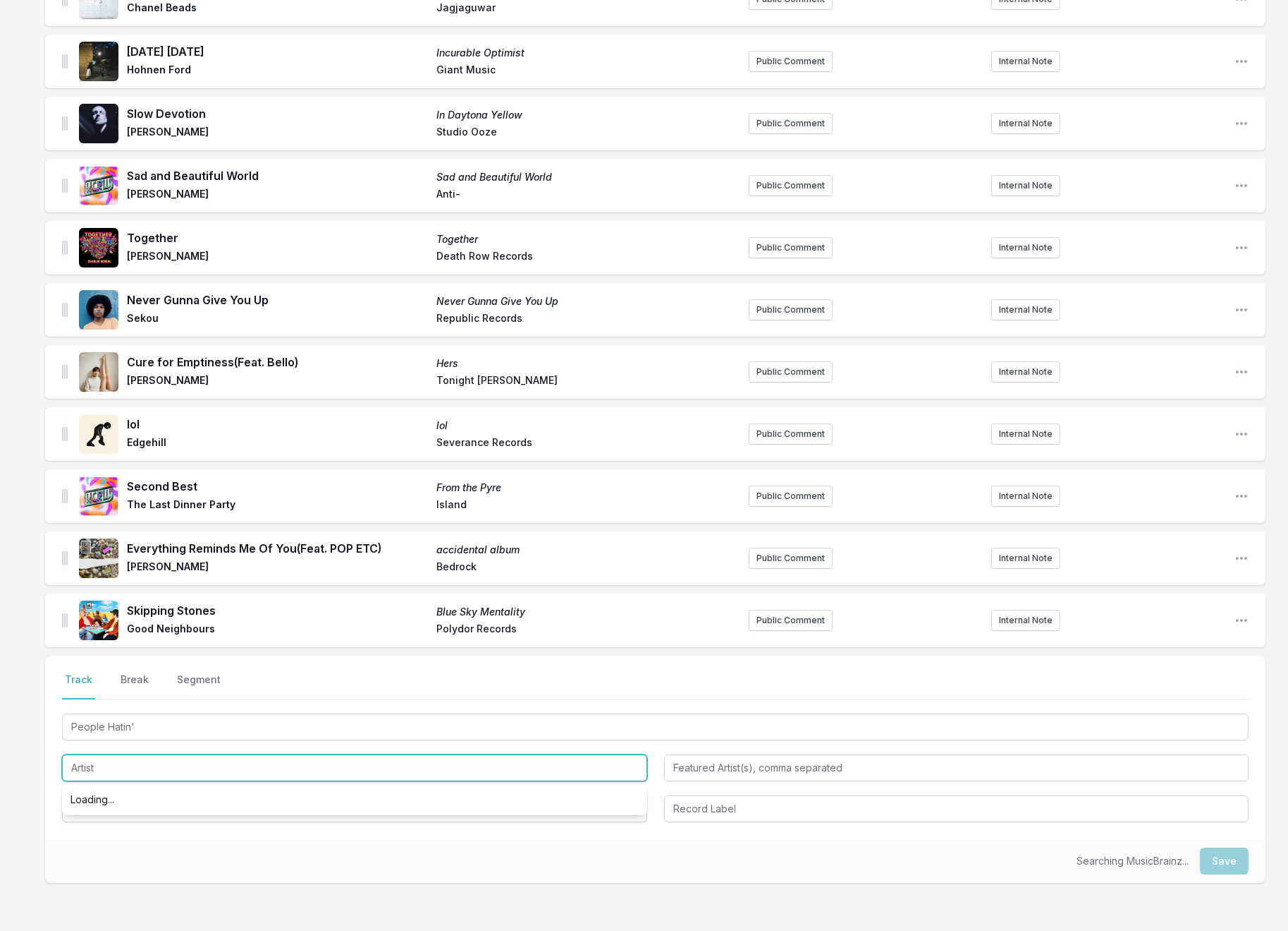
click at [109, 755] on input "Artist" at bounding box center [354, 768] width 585 height 27
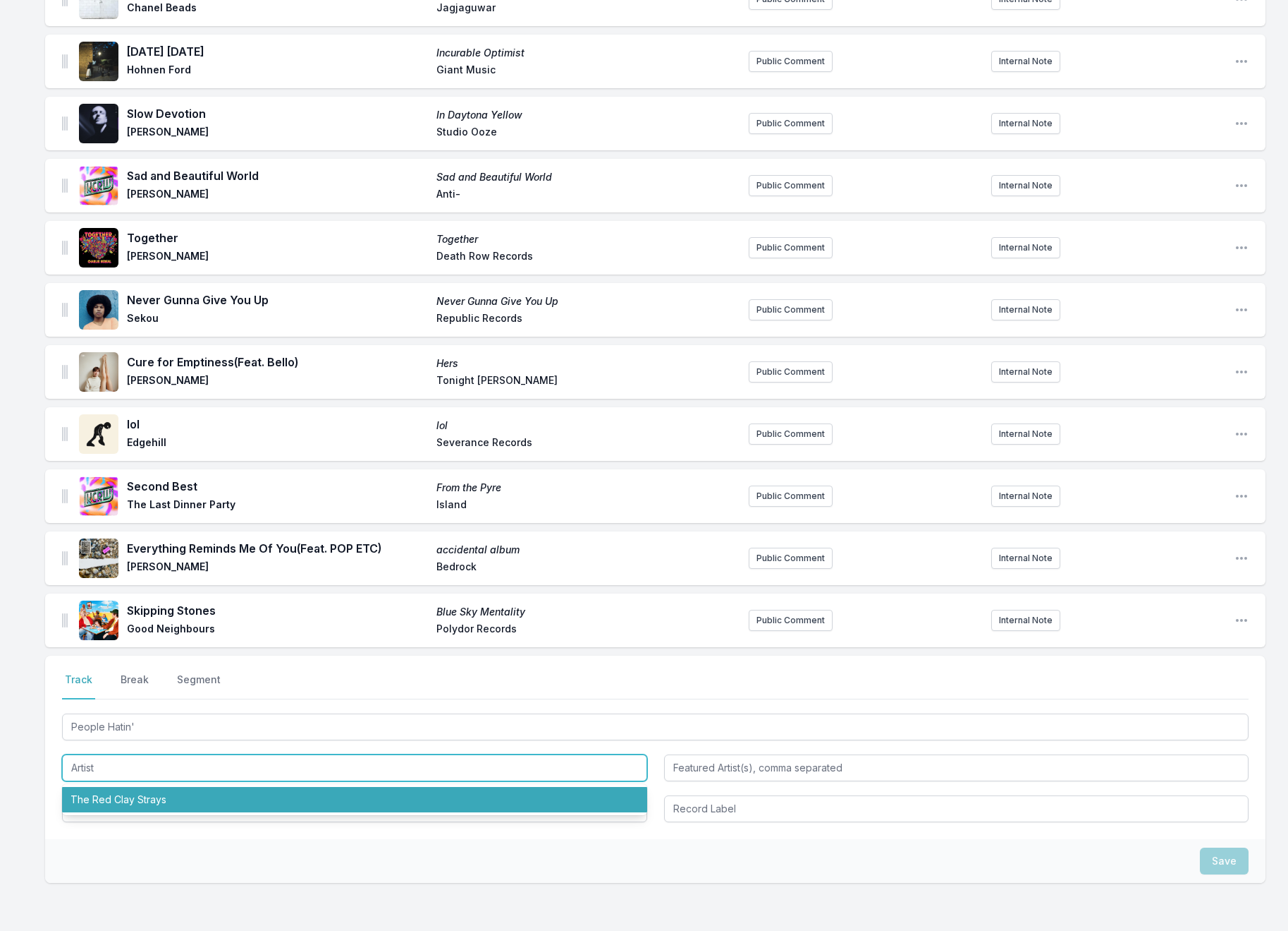
click at [103, 786] on li "The Red Clay Strays" at bounding box center [354, 798] width 585 height 25
type input "The Red Clay Strays"
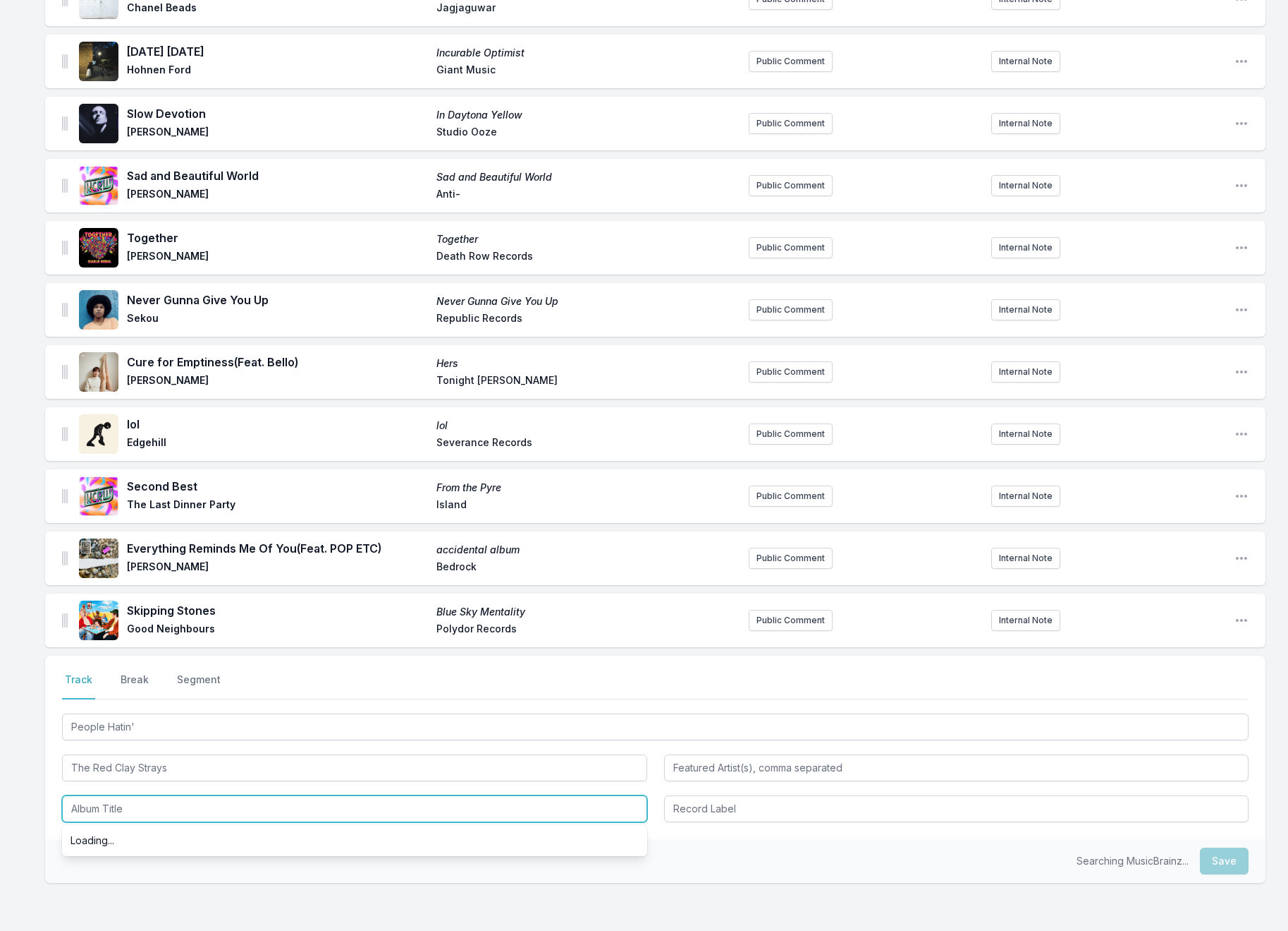
click at [97, 796] on input "Album Title" at bounding box center [354, 809] width 585 height 27
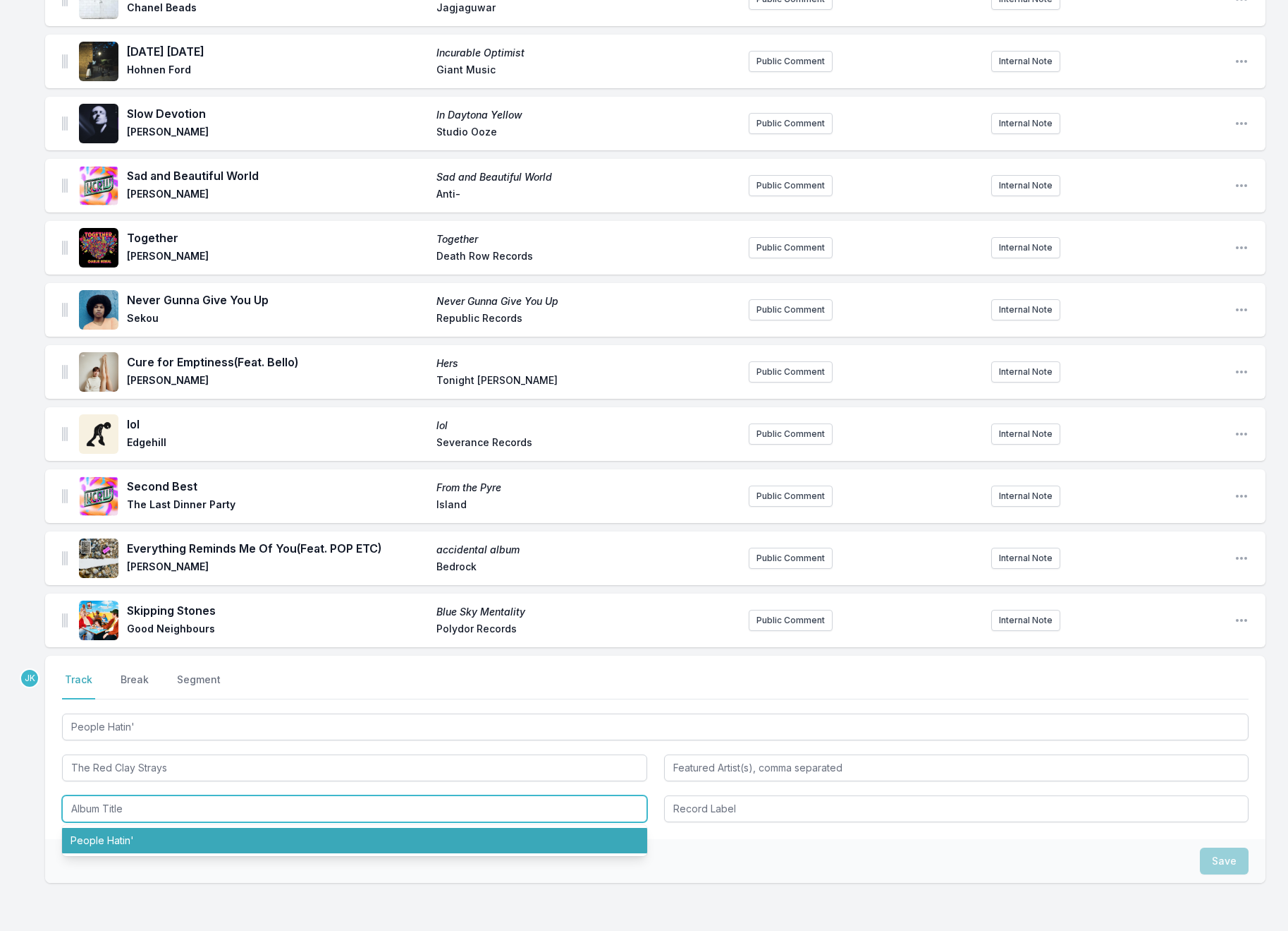
click at [116, 827] on li "People Hatin'" at bounding box center [354, 839] width 585 height 25
type input "People Hatin'"
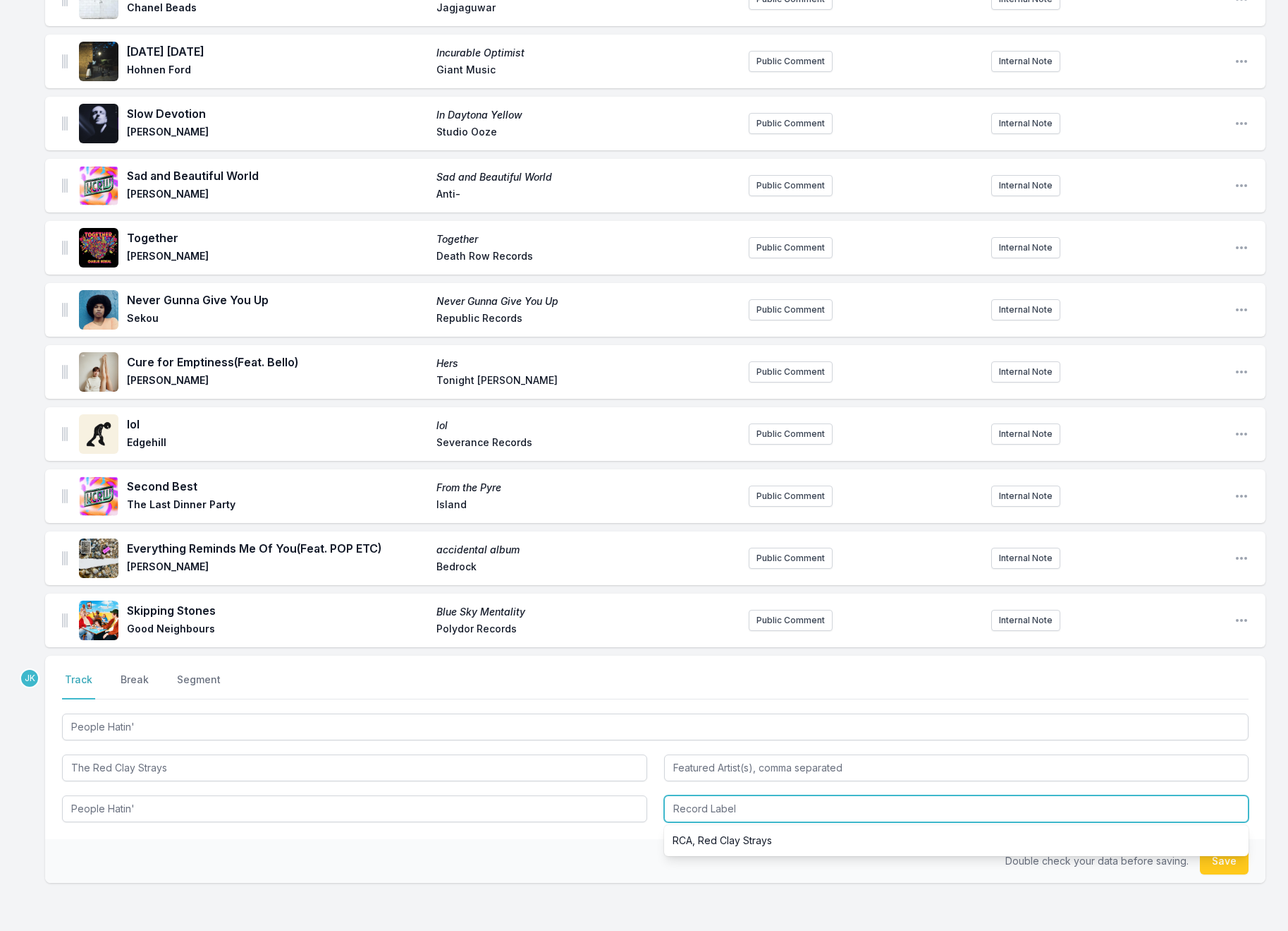
click at [701, 796] on input "Record Label" at bounding box center [957, 809] width 585 height 27
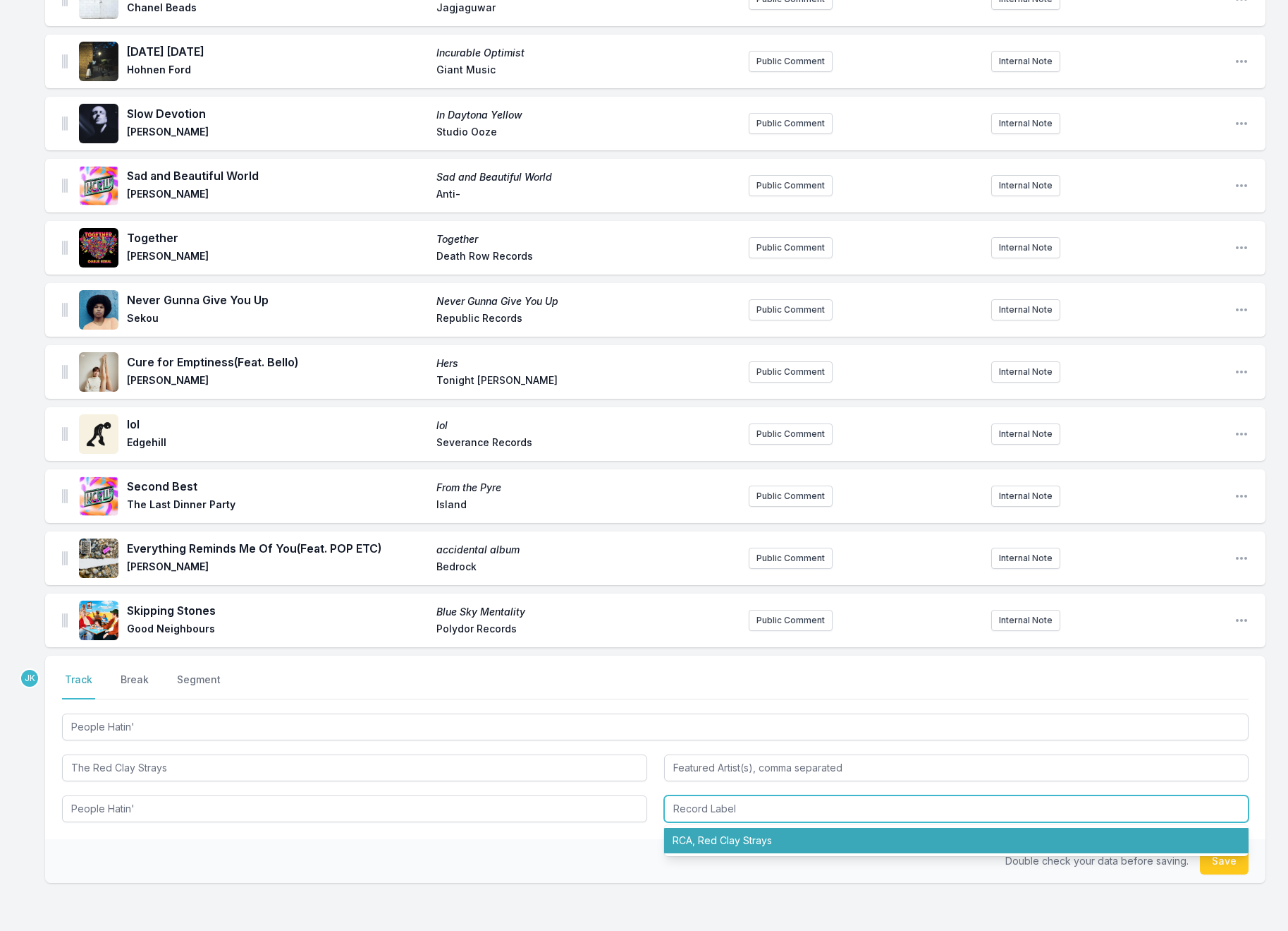
drag, startPoint x: 720, startPoint y: 811, endPoint x: 706, endPoint y: 828, distance: 22.0
click at [720, 827] on li "RCA, Red Clay Strays" at bounding box center [957, 839] width 585 height 25
type input "RCA, Red Clay Strays"
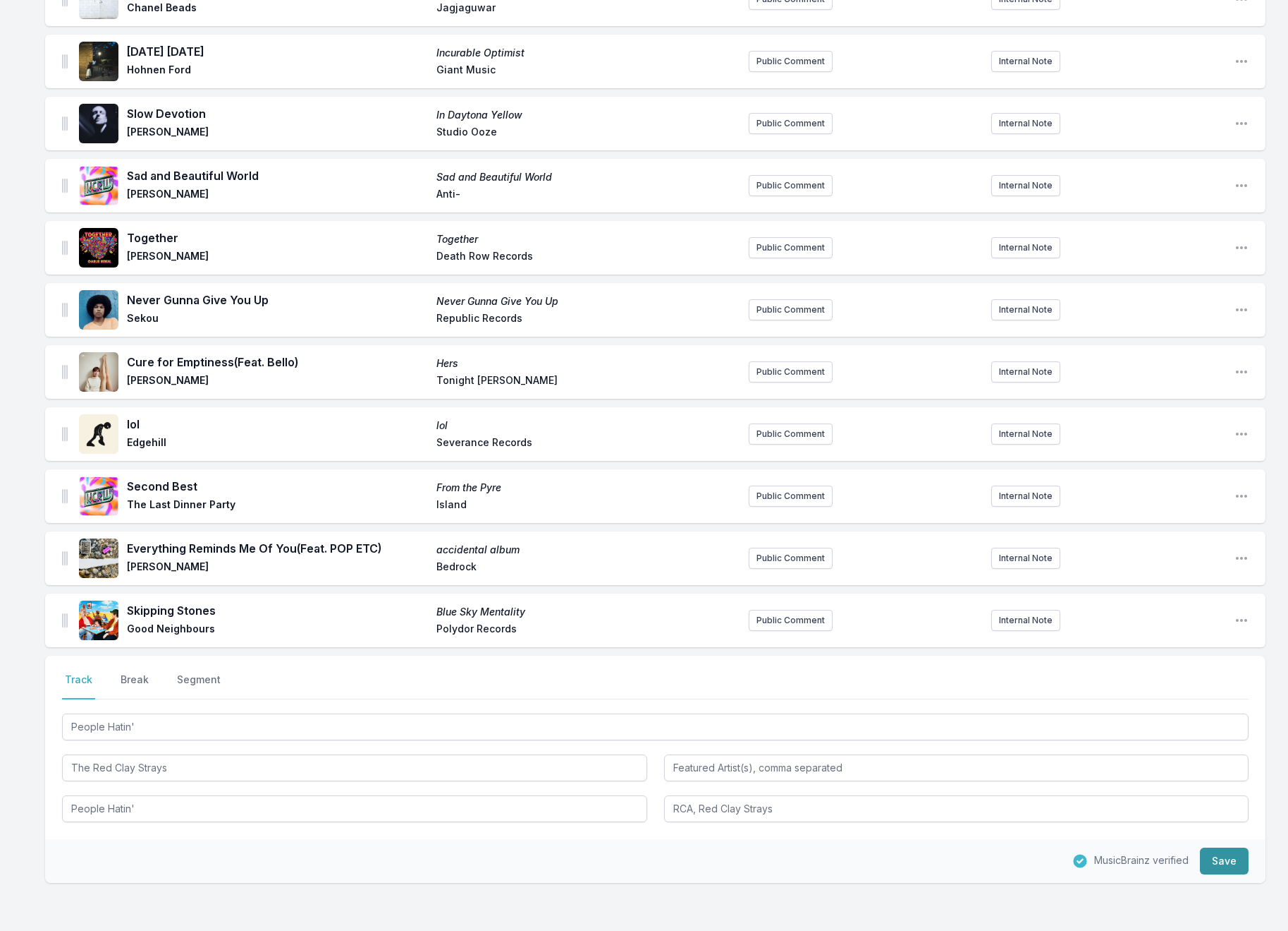
click at [1219, 847] on button "Save" at bounding box center [1225, 860] width 49 height 27
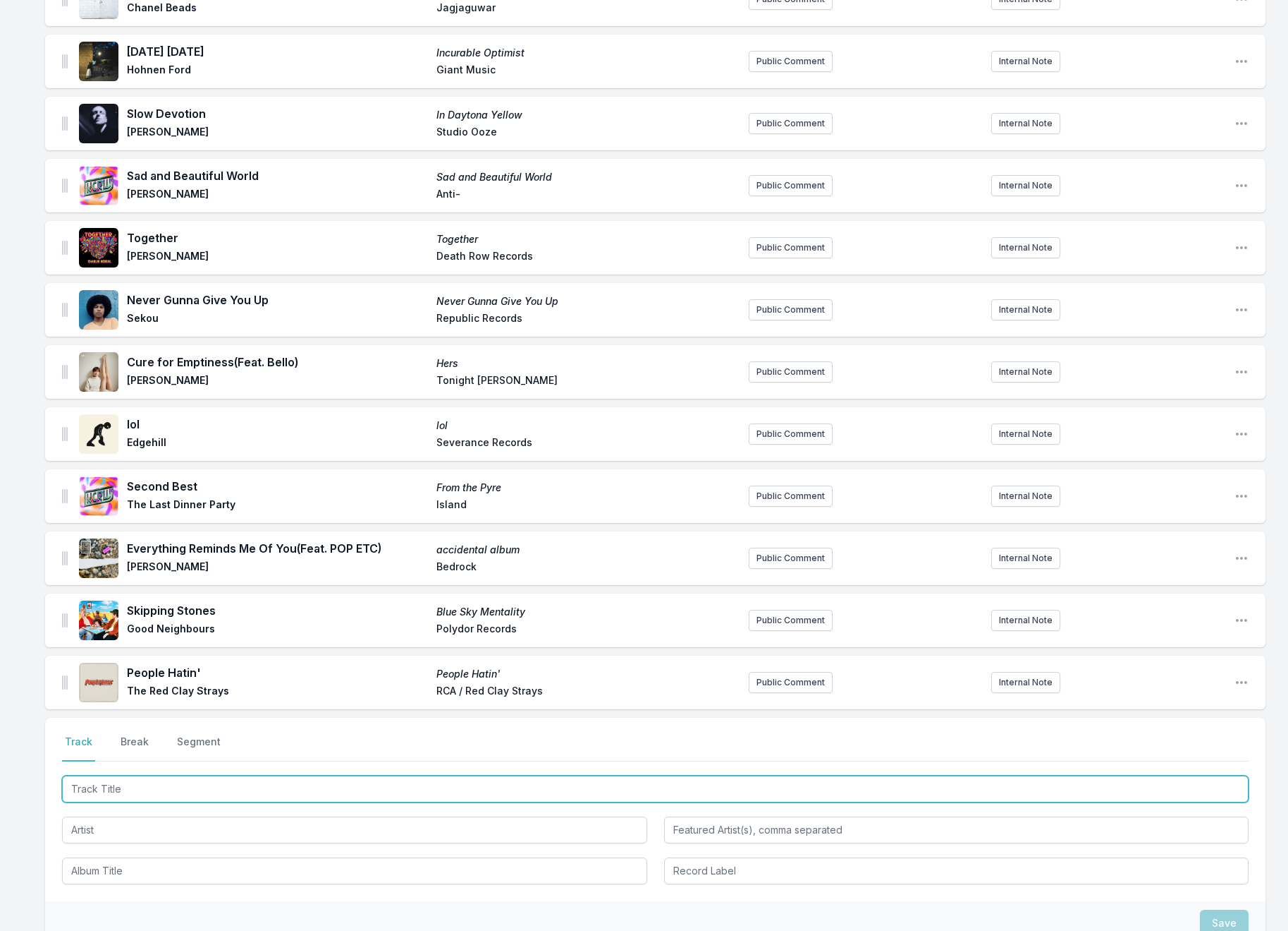
click at [102, 775] on input "Track Title" at bounding box center [655, 788] width 1187 height 27
paste input "Welcome To [GEOGRAPHIC_DATA][PERSON_NAME]"
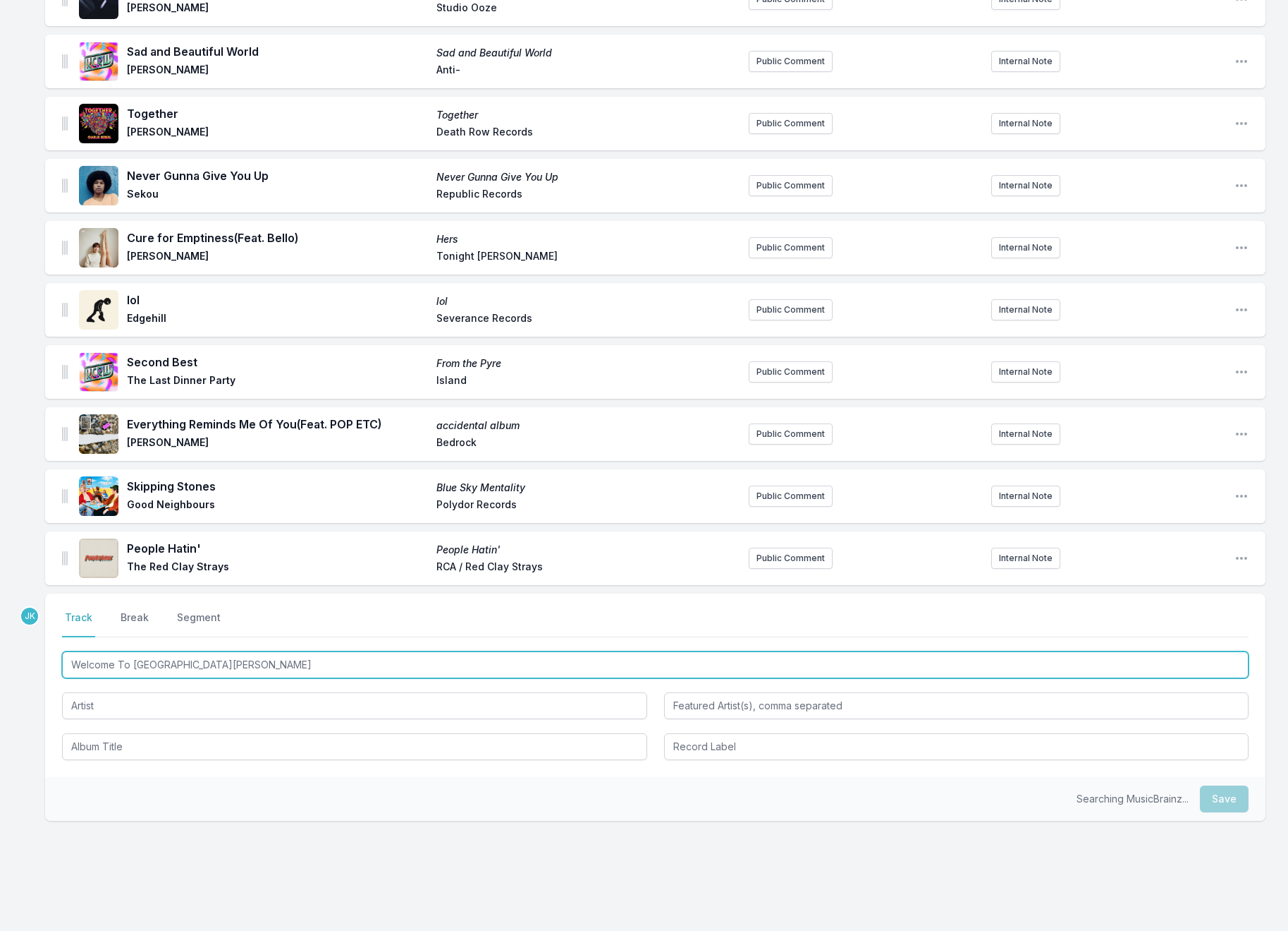
click at [222, 651] on input "Welcome To [GEOGRAPHIC_DATA][PERSON_NAME]" at bounding box center [655, 664] width 1187 height 27
type input "Welcome To [GEOGRAPHIC_DATA][PERSON_NAME]"
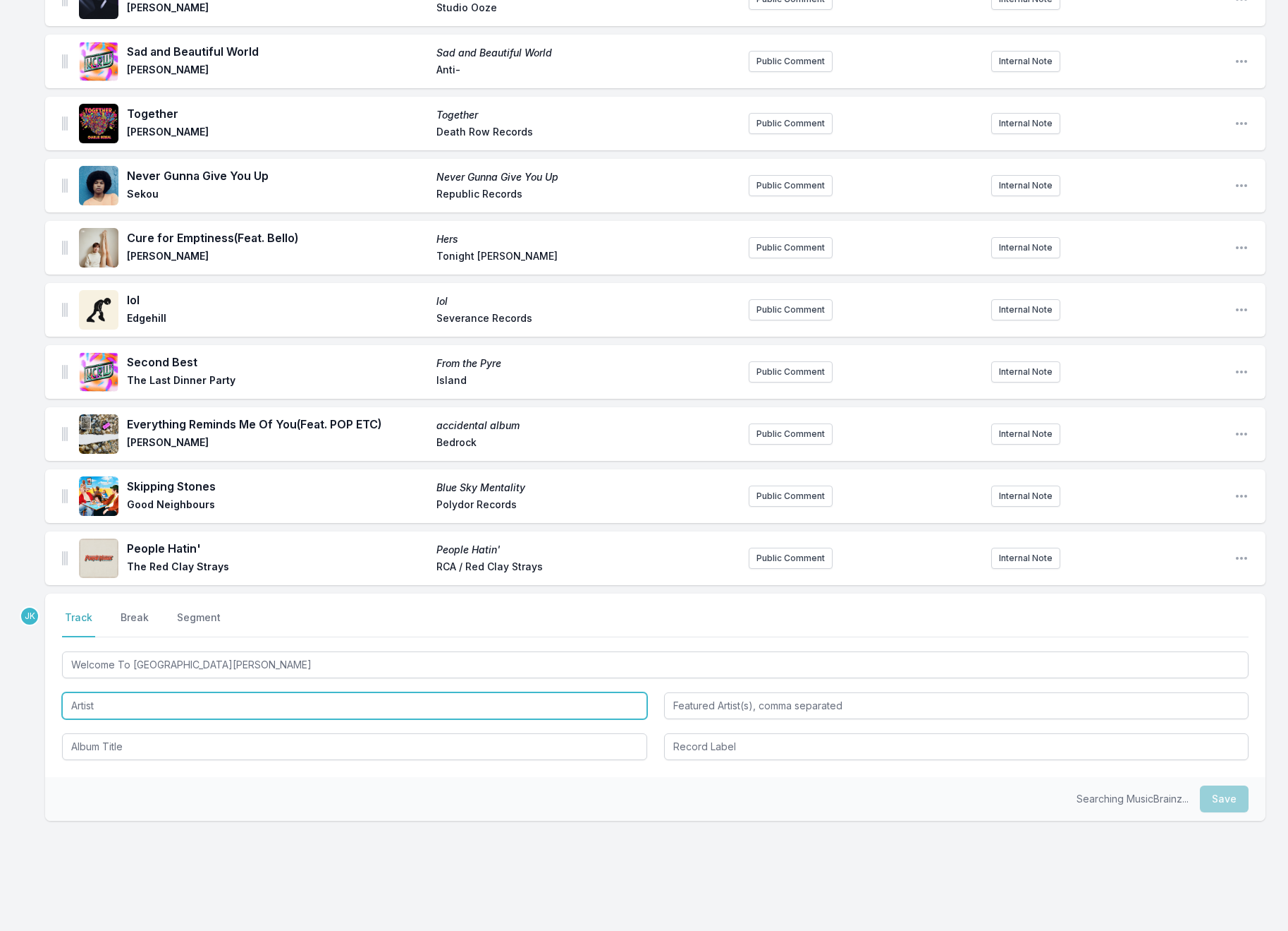
click at [169, 692] on input "Artist" at bounding box center [354, 705] width 585 height 27
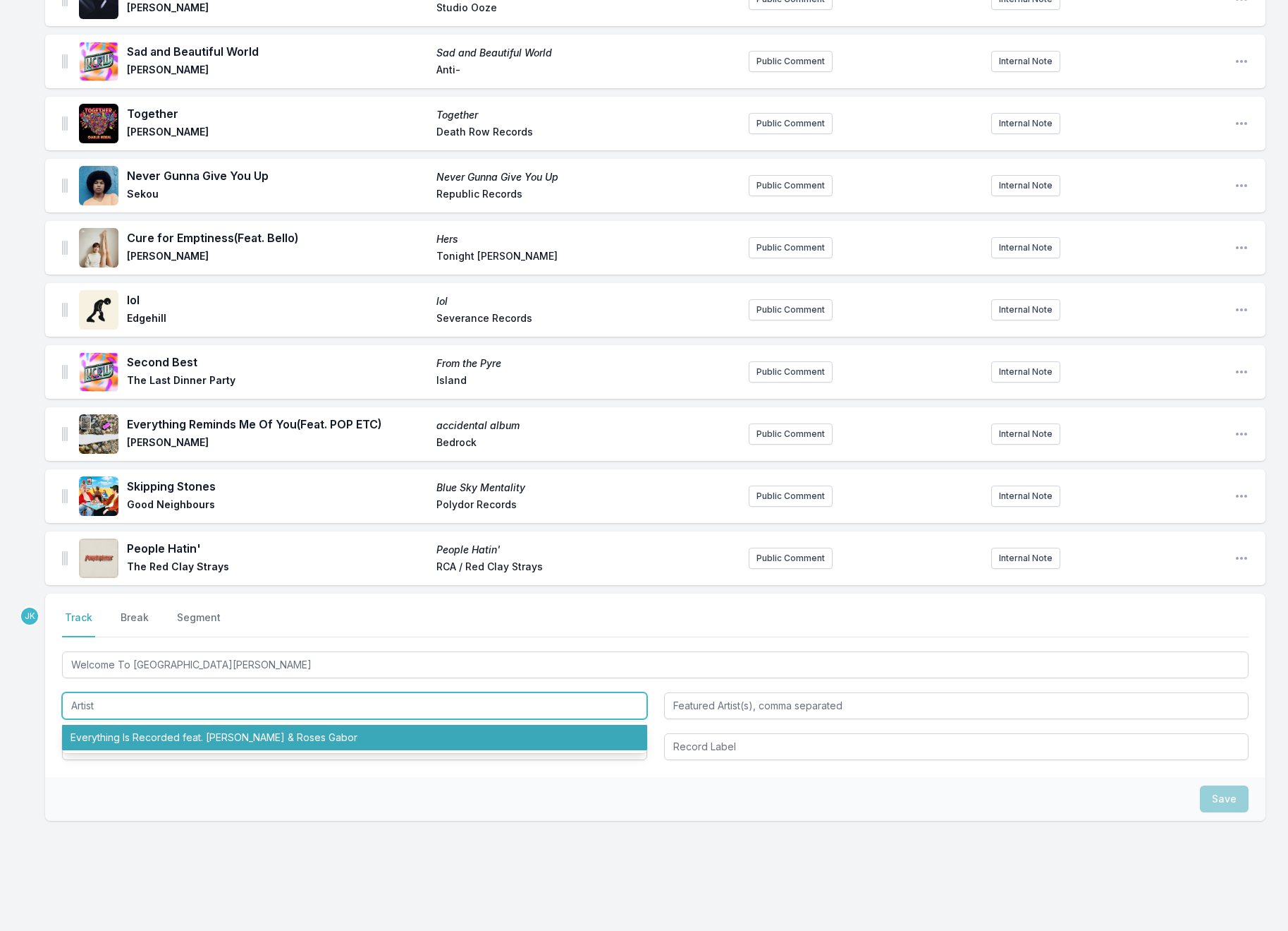
click at [159, 725] on li "Everything Is Recorded feat. [PERSON_NAME] & Roses Gabor" at bounding box center [354, 737] width 585 height 25
type input "Everything Is Recorded"
type input "[PERSON_NAME] & Roses Gabor"
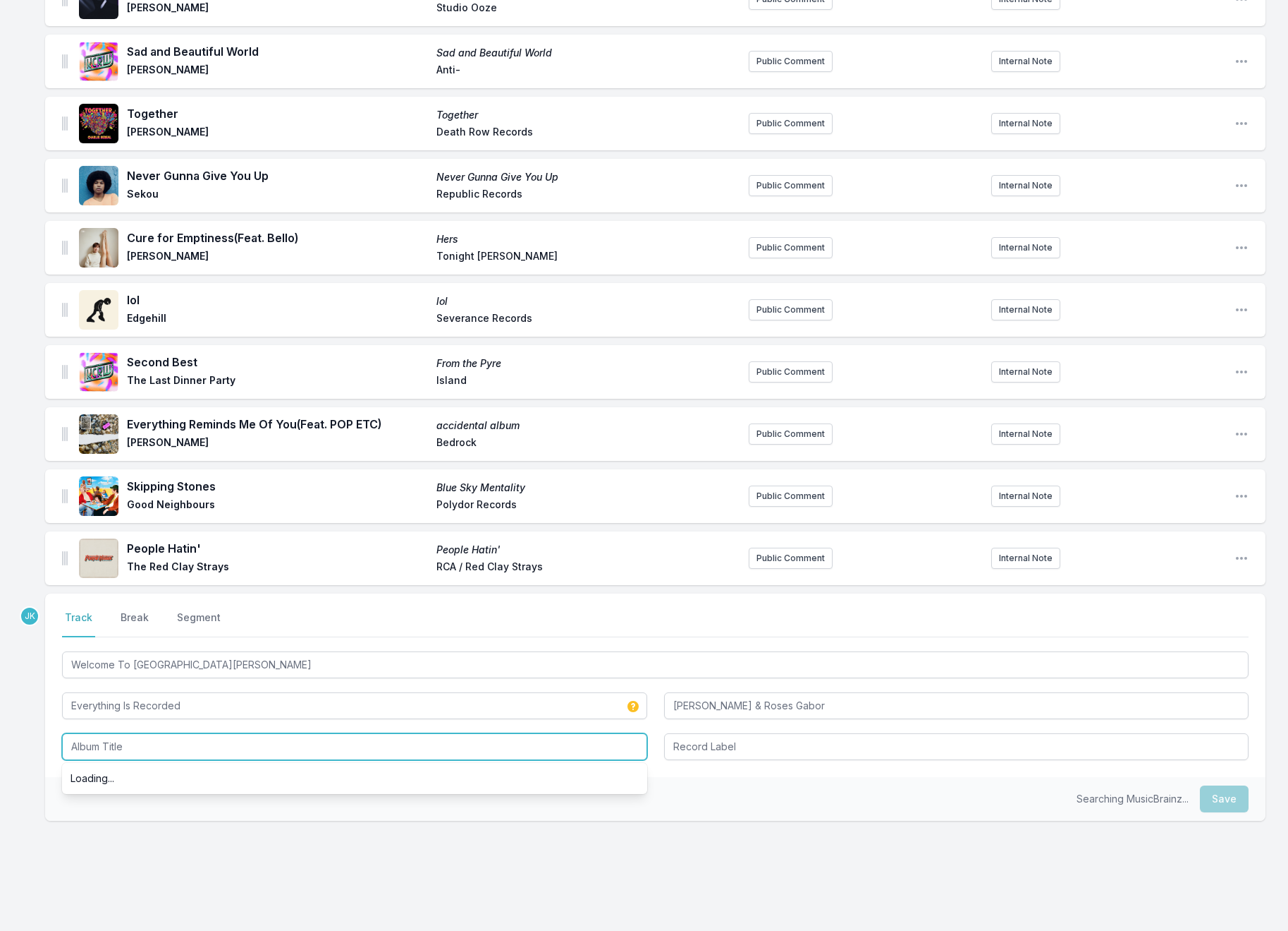
click at [132, 733] on input "Album Title" at bounding box center [354, 746] width 585 height 27
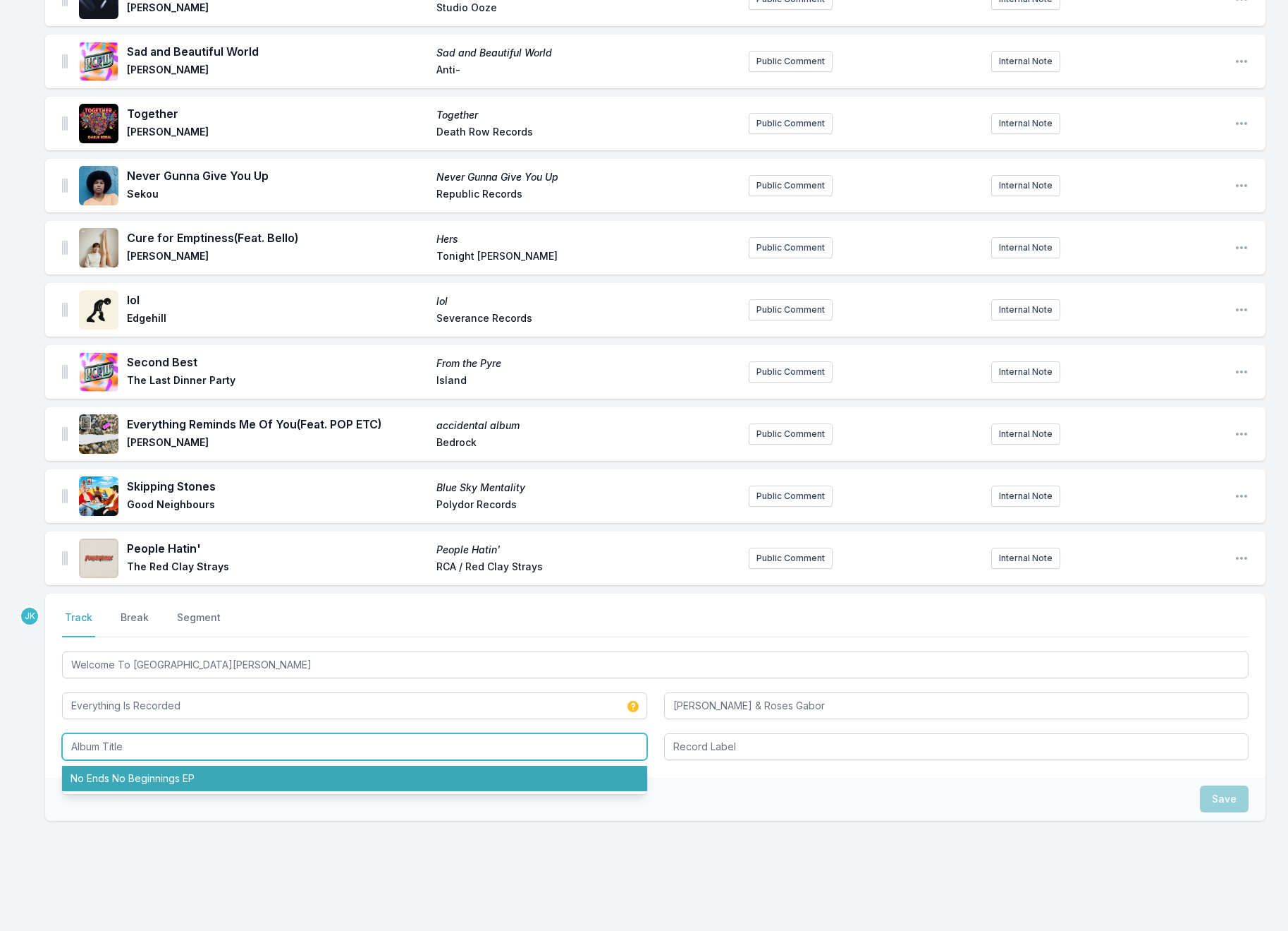
click at [93, 766] on li "No Ends No Beginnings EP" at bounding box center [354, 778] width 585 height 25
type input "No Ends No Beginnings EP"
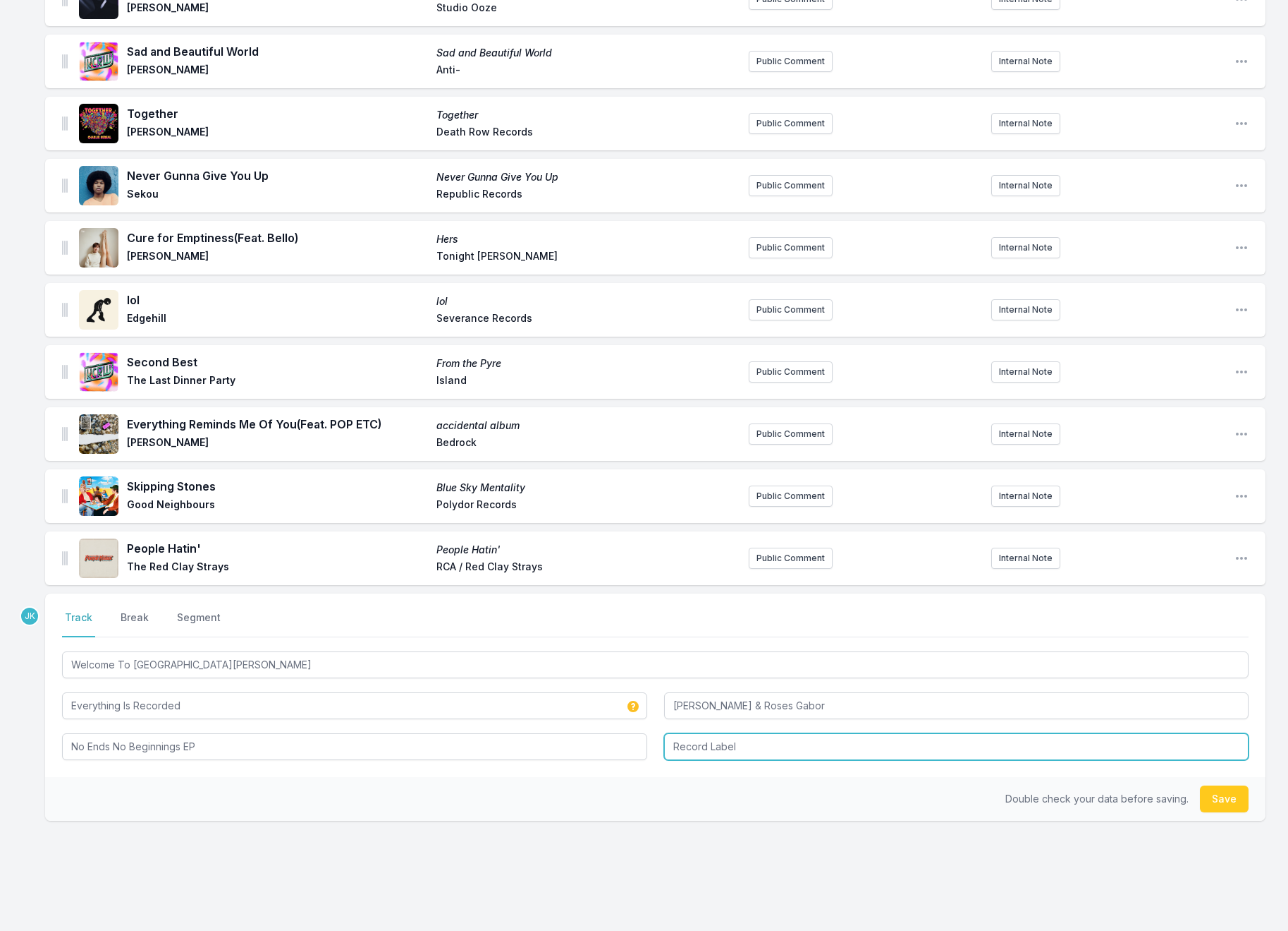
click at [686, 733] on input "Record Label" at bounding box center [957, 746] width 585 height 27
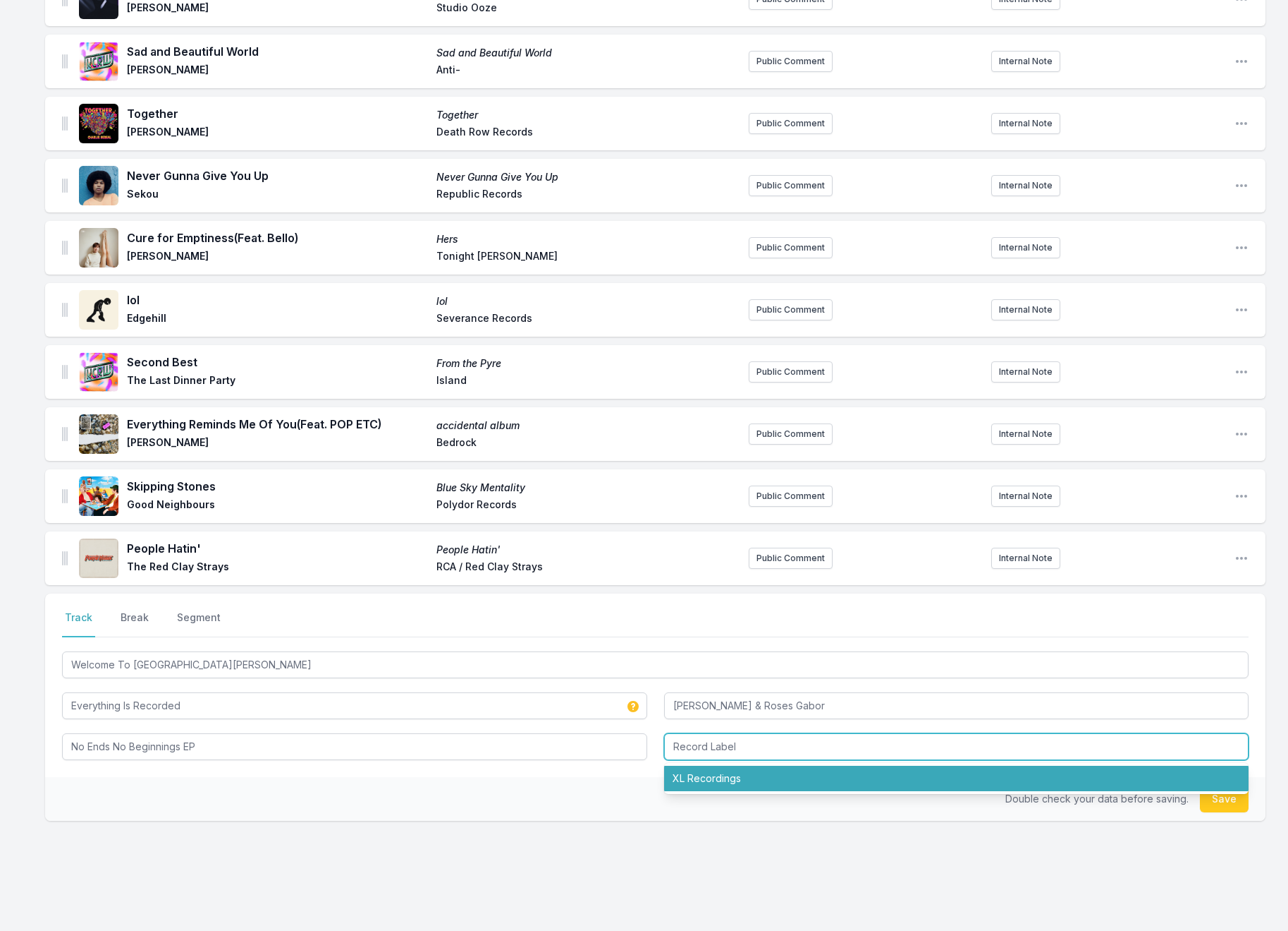
drag, startPoint x: 707, startPoint y: 749, endPoint x: 728, endPoint y: 748, distance: 21.0
click at [707, 766] on li "XL Recordings" at bounding box center [957, 778] width 585 height 25
type input "XL Recordings"
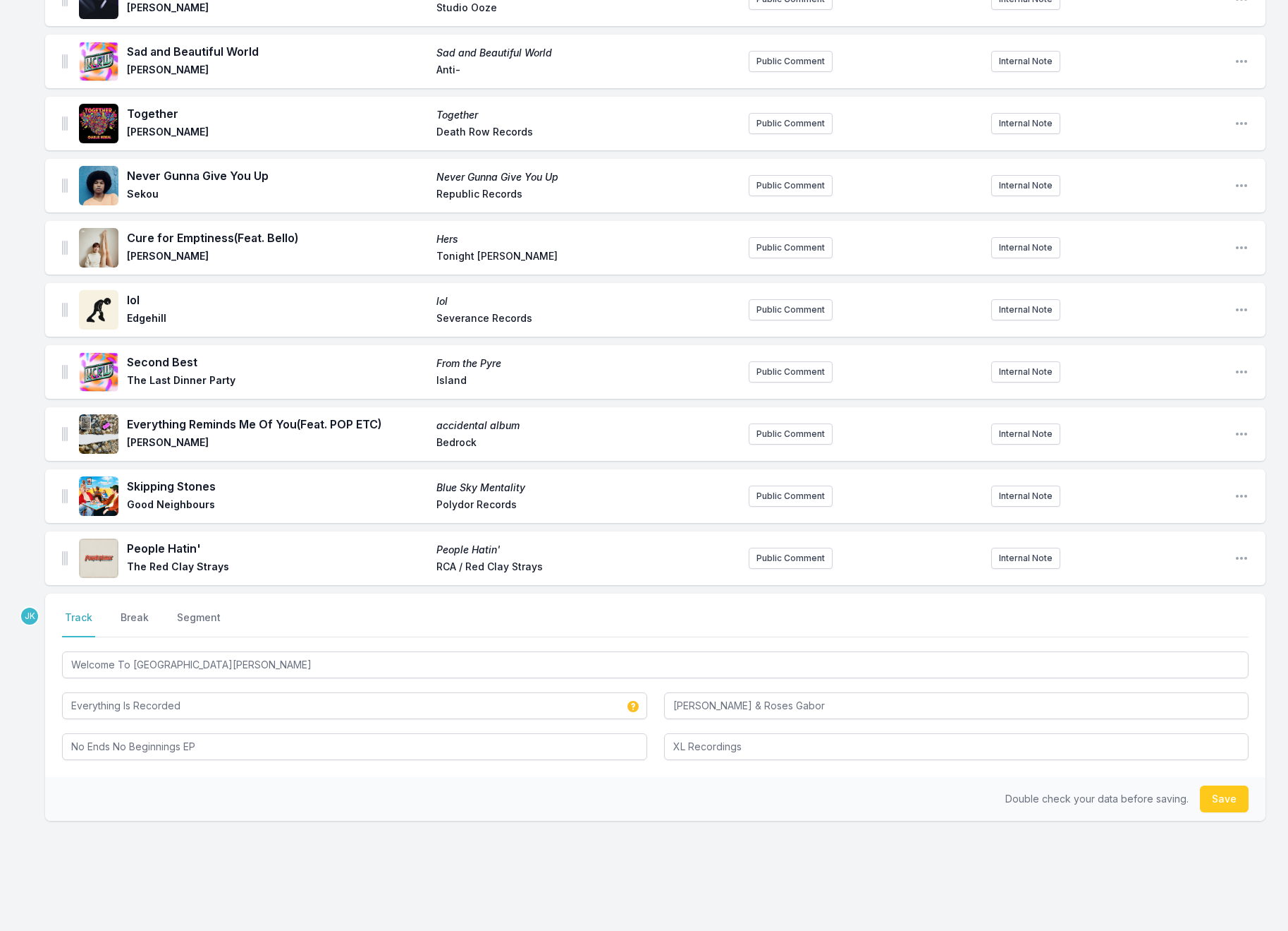
click at [1253, 777] on div "Double check your data before saving. Save" at bounding box center [655, 798] width 1221 height 44
click at [1225, 785] on button "Save" at bounding box center [1225, 798] width 49 height 27
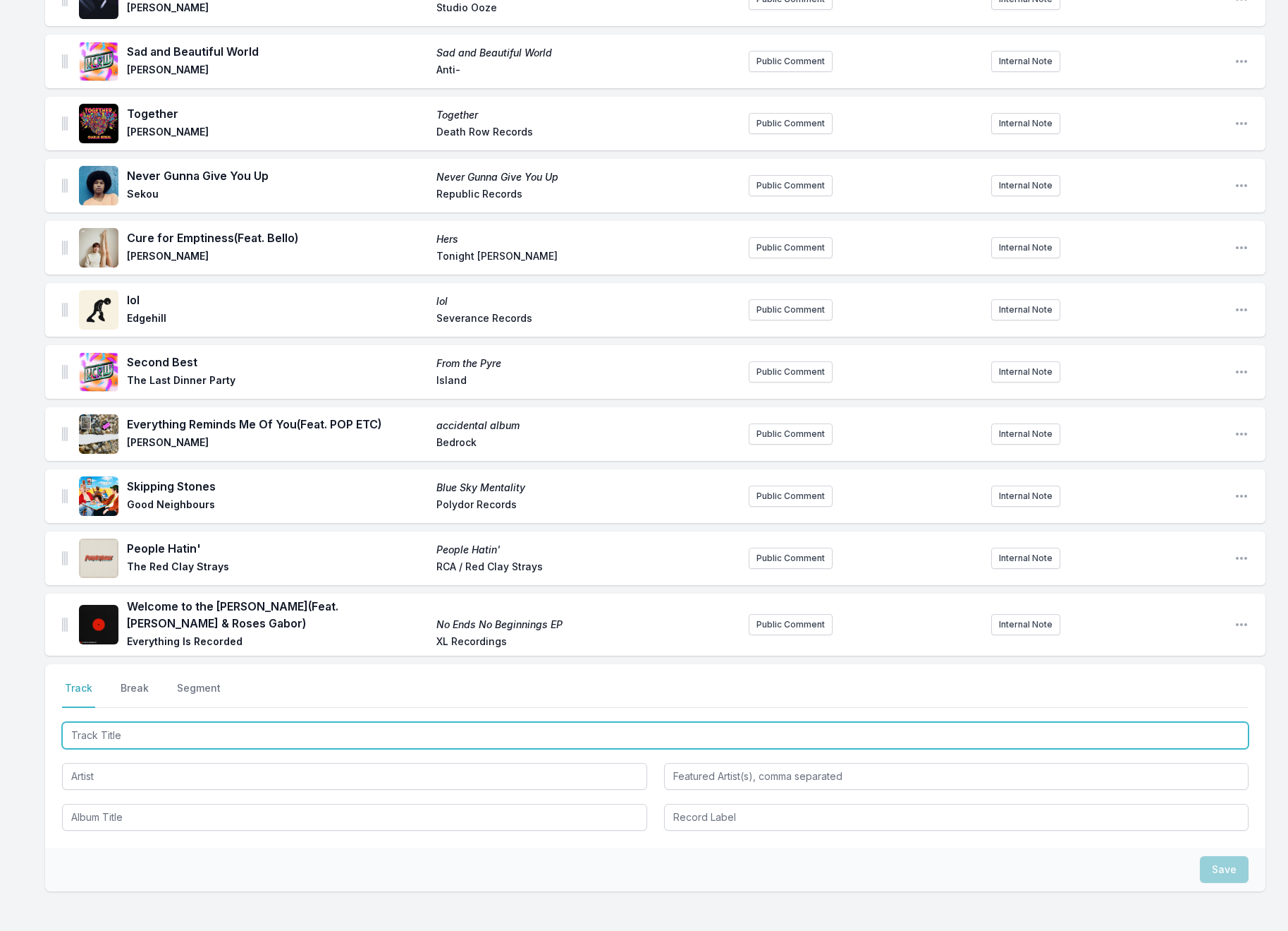
click at [100, 722] on input "Track Title" at bounding box center [655, 735] width 1187 height 27
paste input "[PERSON_NAME]"
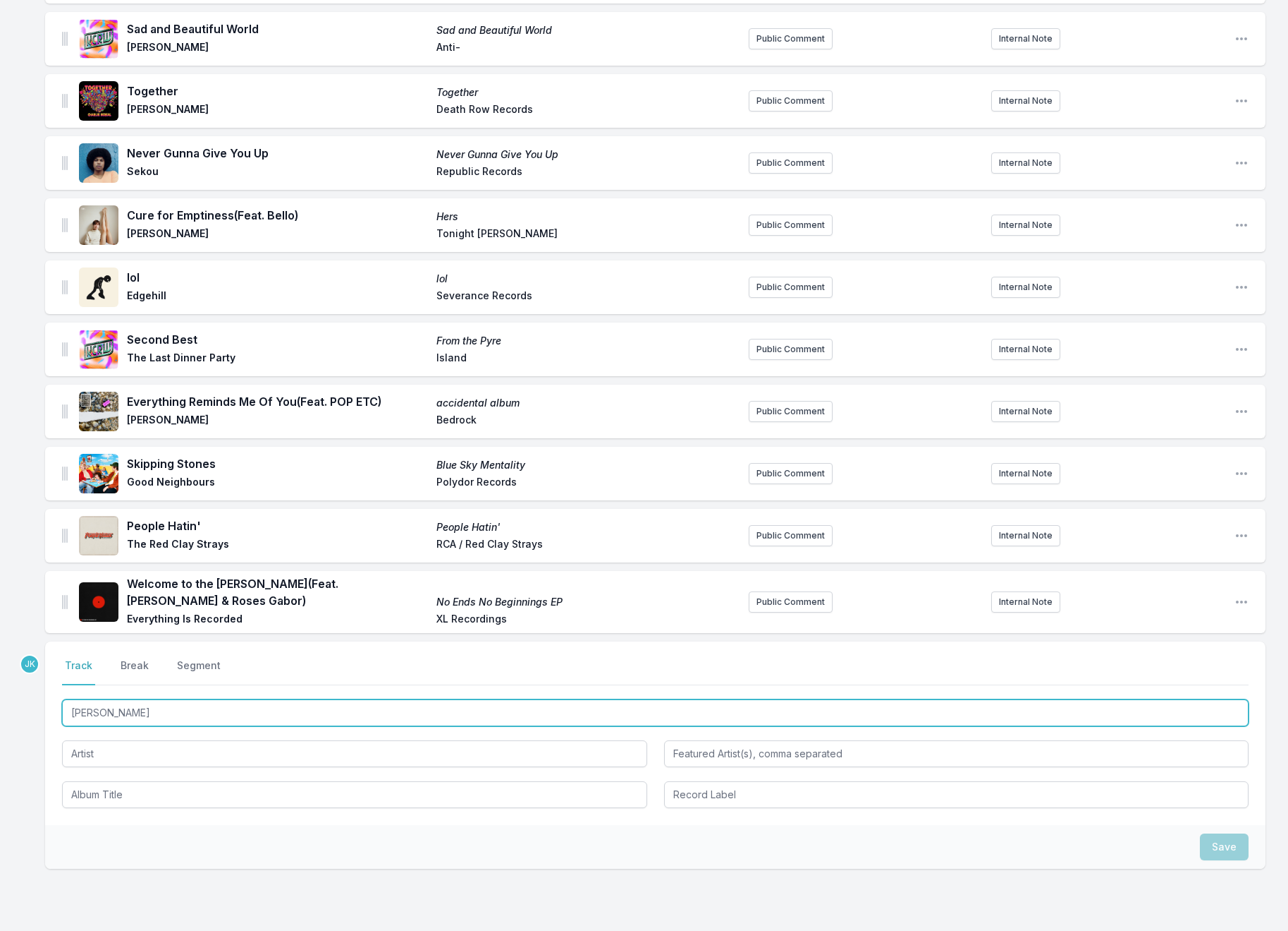
scroll to position [1385, 0]
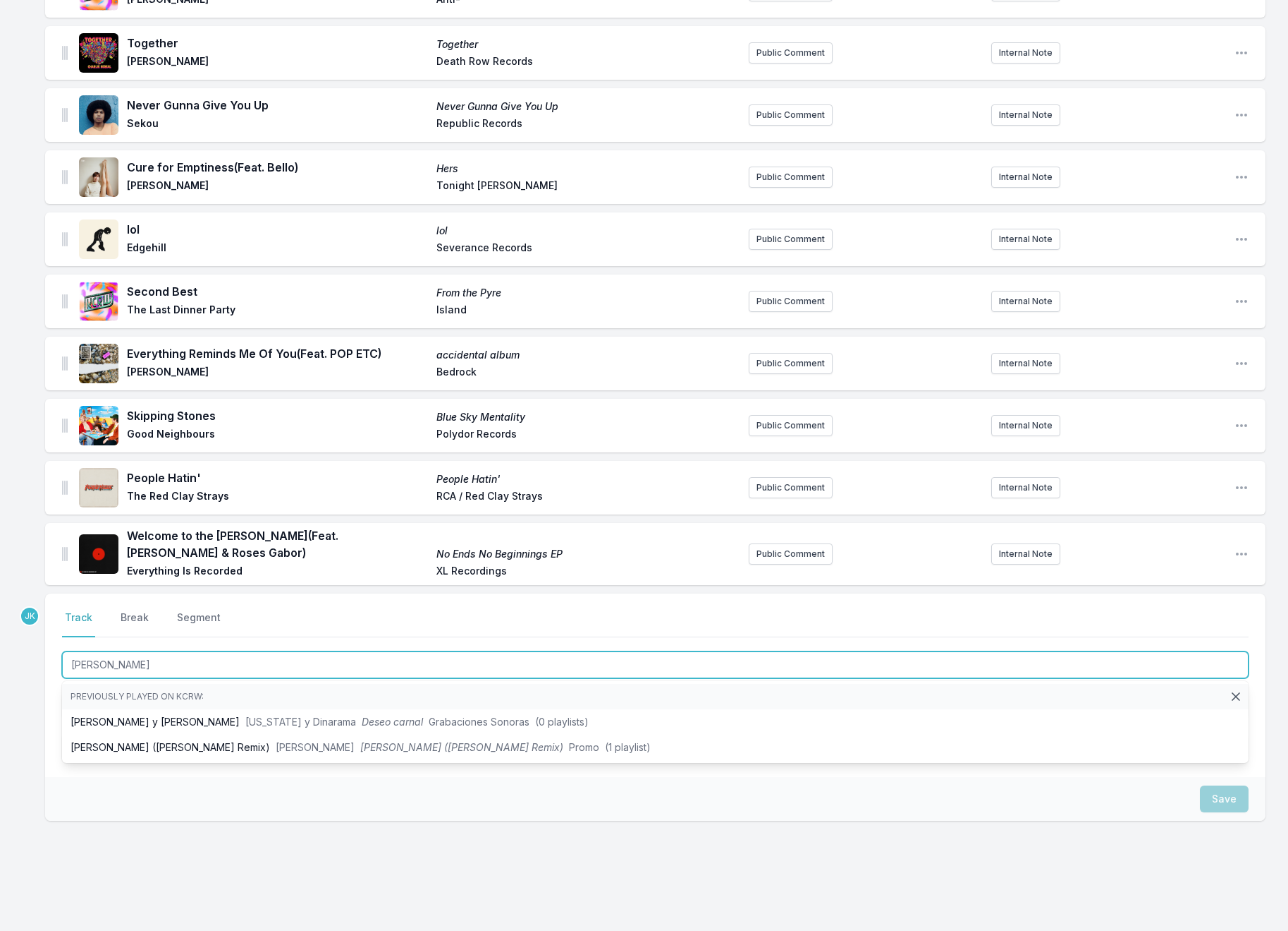
type input "[PERSON_NAME]"
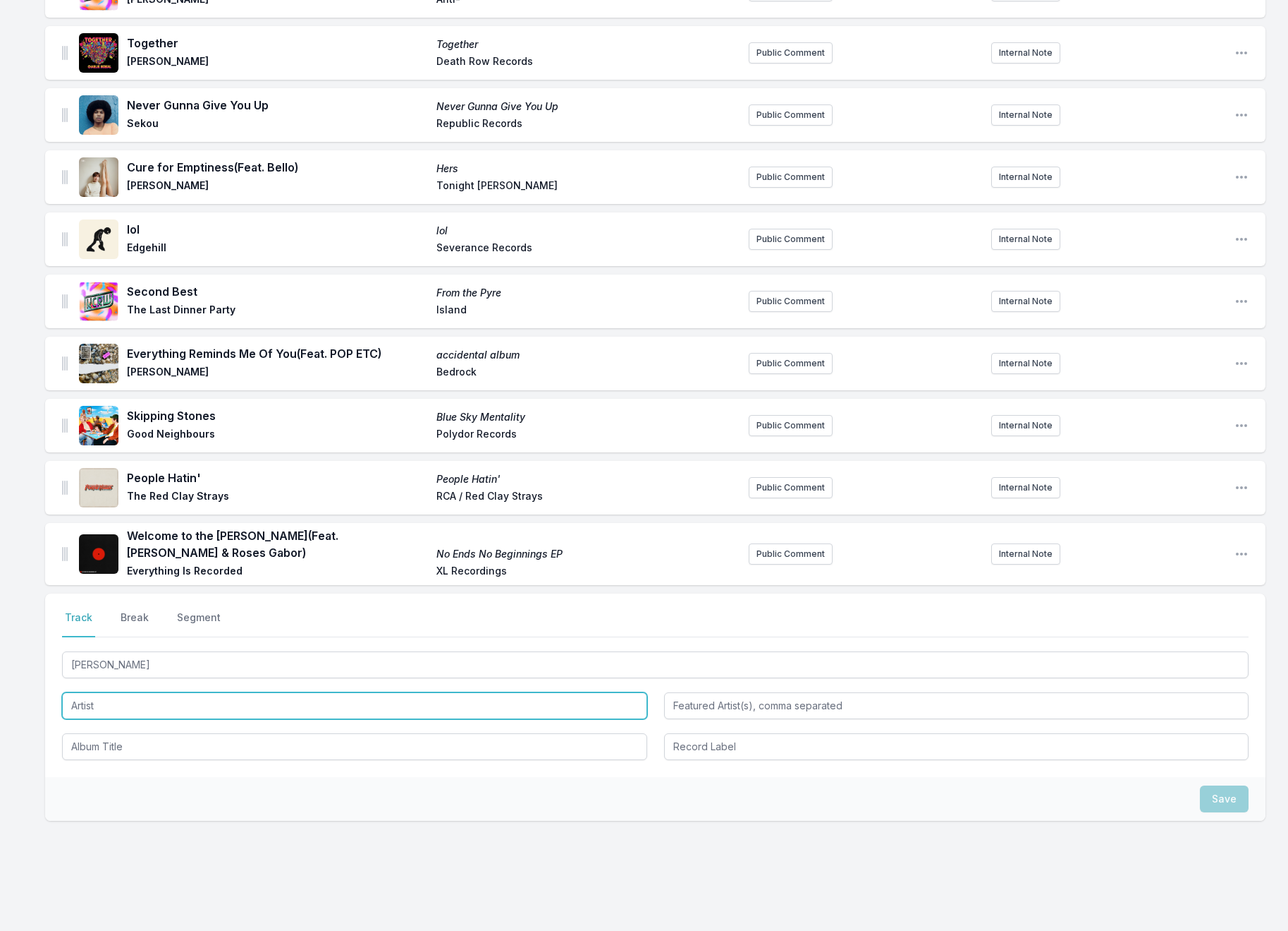
click at [101, 692] on input "Artist" at bounding box center [354, 705] width 585 height 27
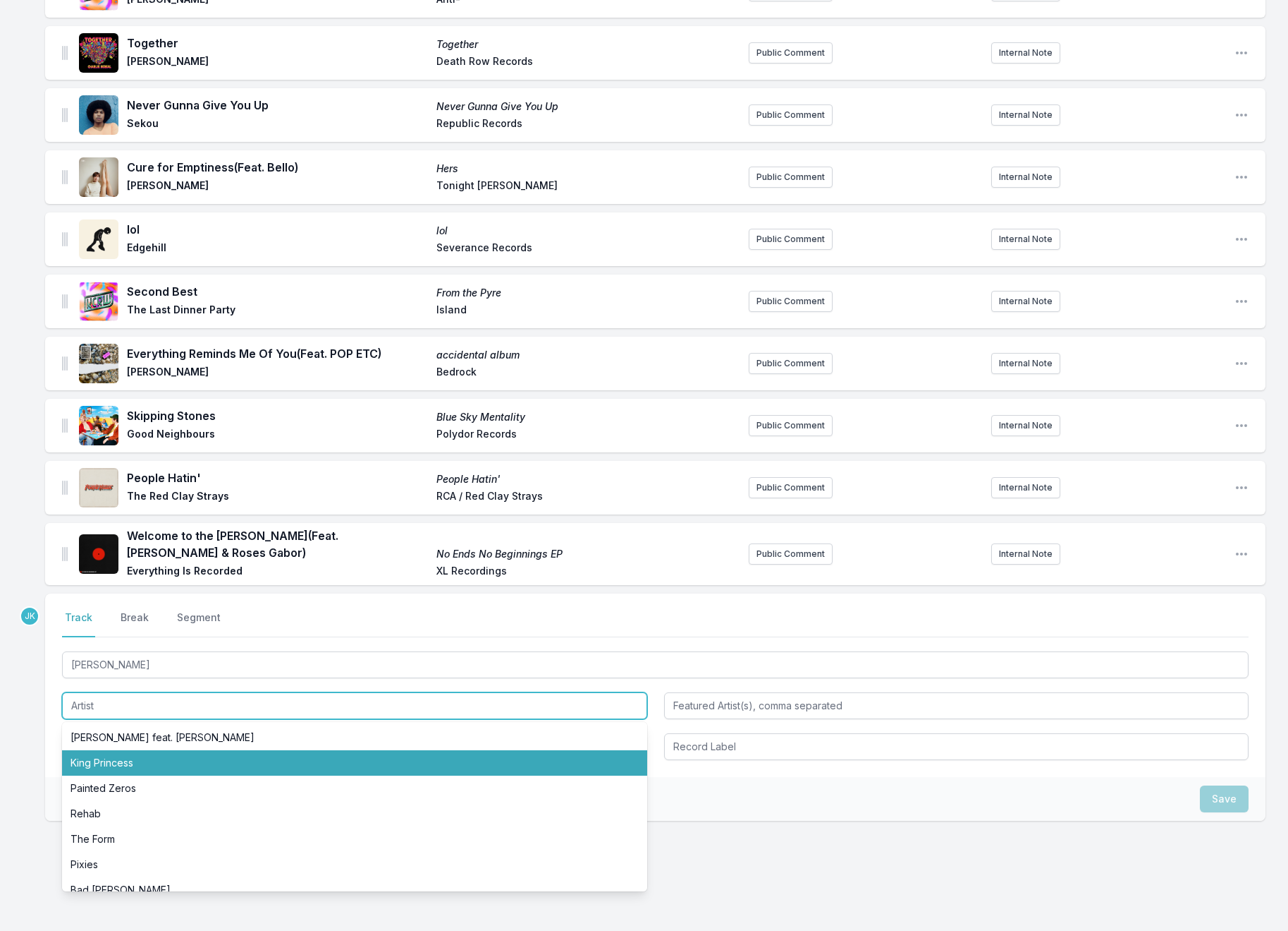
click at [109, 750] on li "King Princess" at bounding box center [354, 762] width 585 height 25
type input "King Princess"
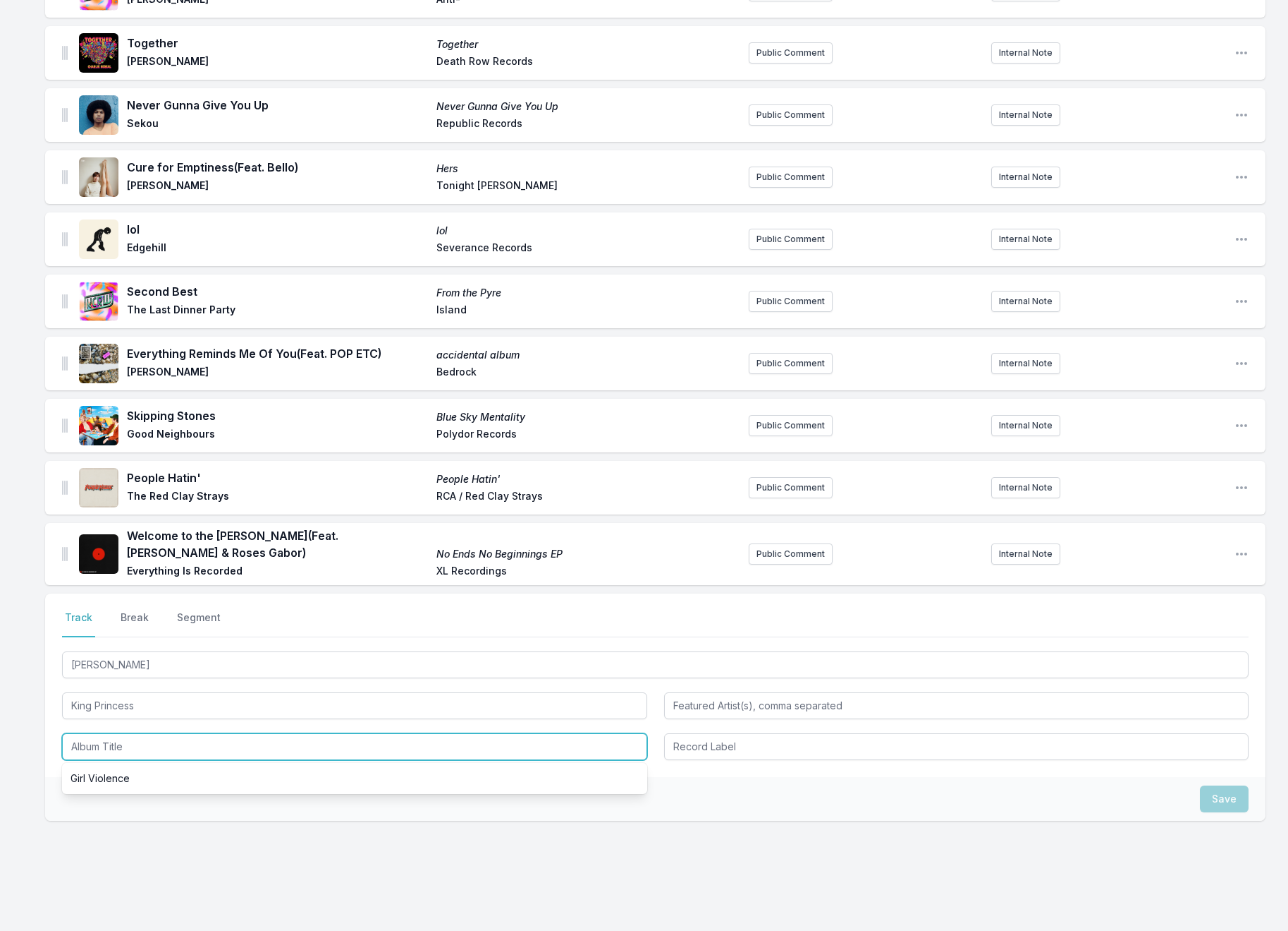
click at [108, 733] on input "Album Title" at bounding box center [354, 746] width 585 height 27
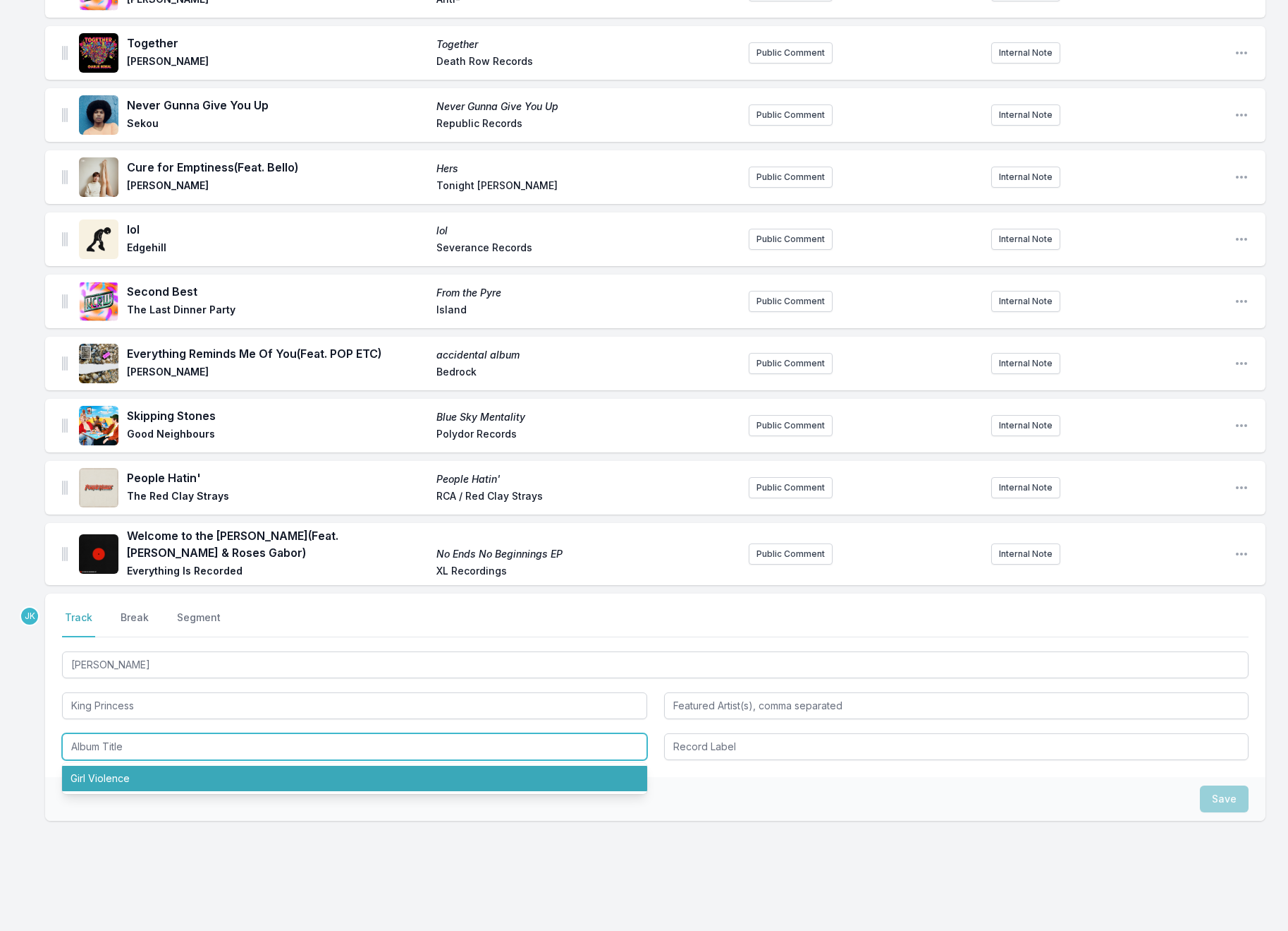
click at [116, 766] on li "Girl Violence" at bounding box center [354, 778] width 585 height 25
type input "Girl Violence"
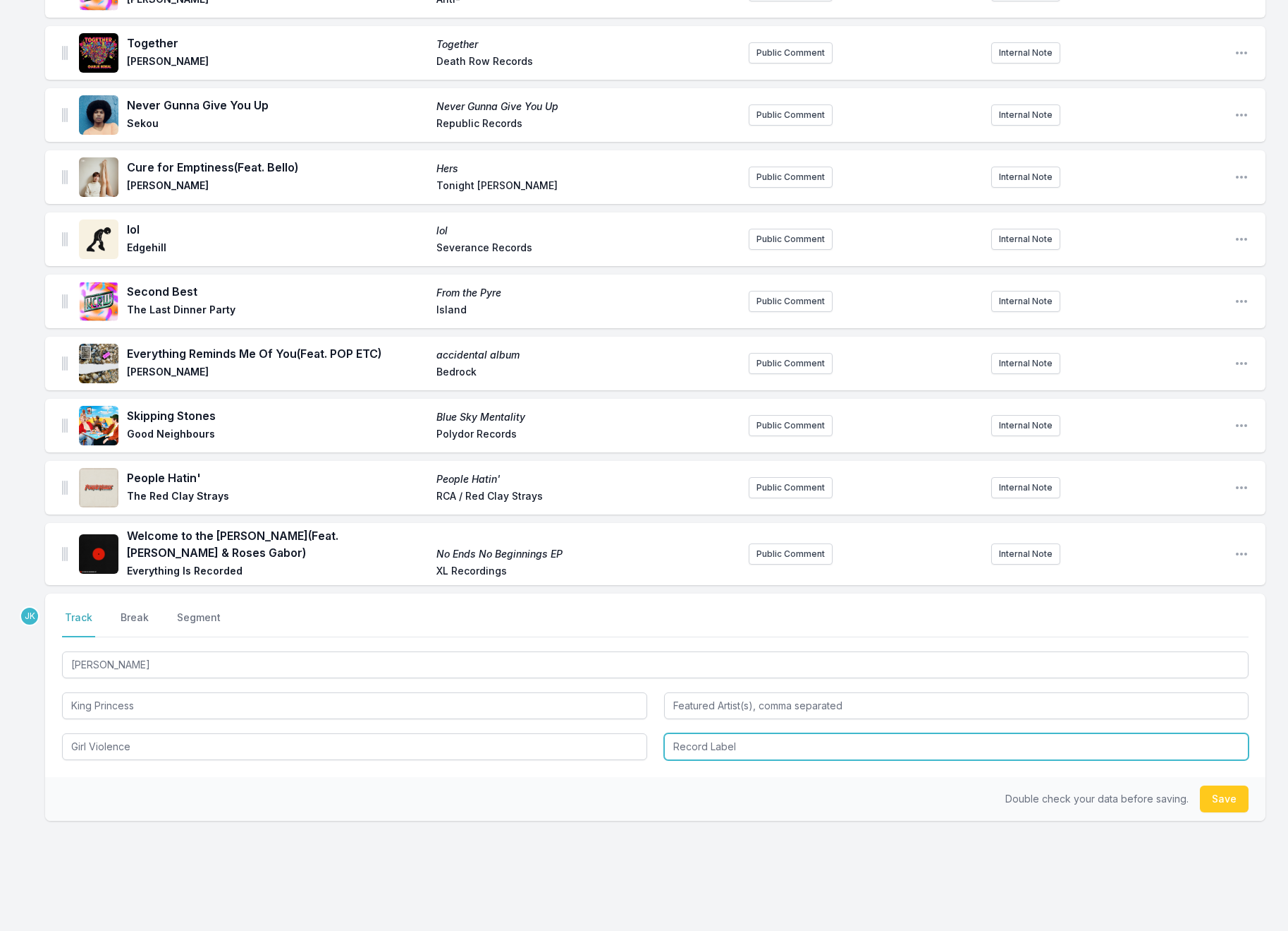
click at [699, 733] on input "Record Label" at bounding box center [957, 746] width 585 height 27
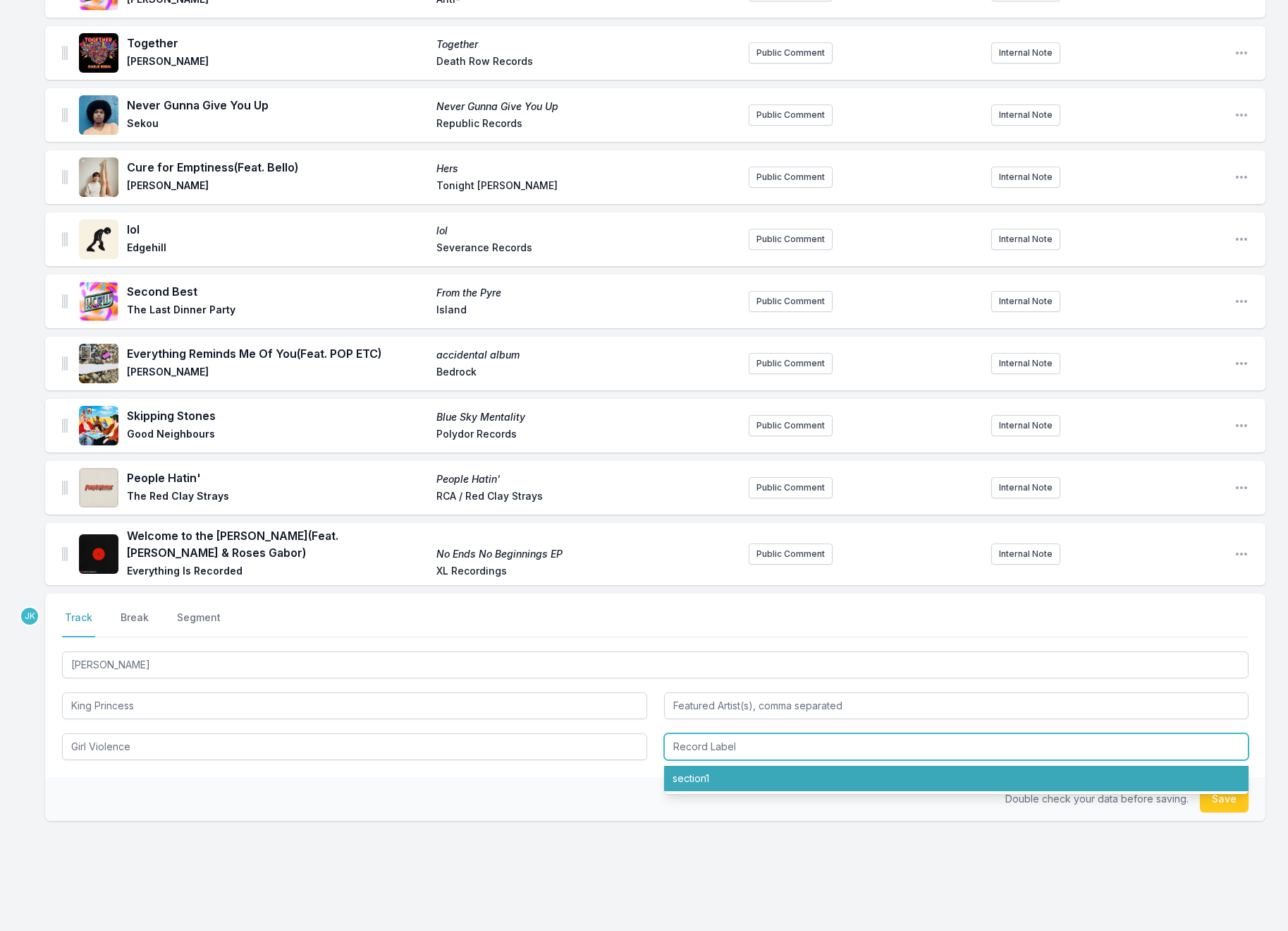
drag, startPoint x: 723, startPoint y: 752, endPoint x: 947, endPoint y: 743, distance: 224.2
click at [737, 766] on li "section1" at bounding box center [957, 778] width 585 height 25
type input "section1"
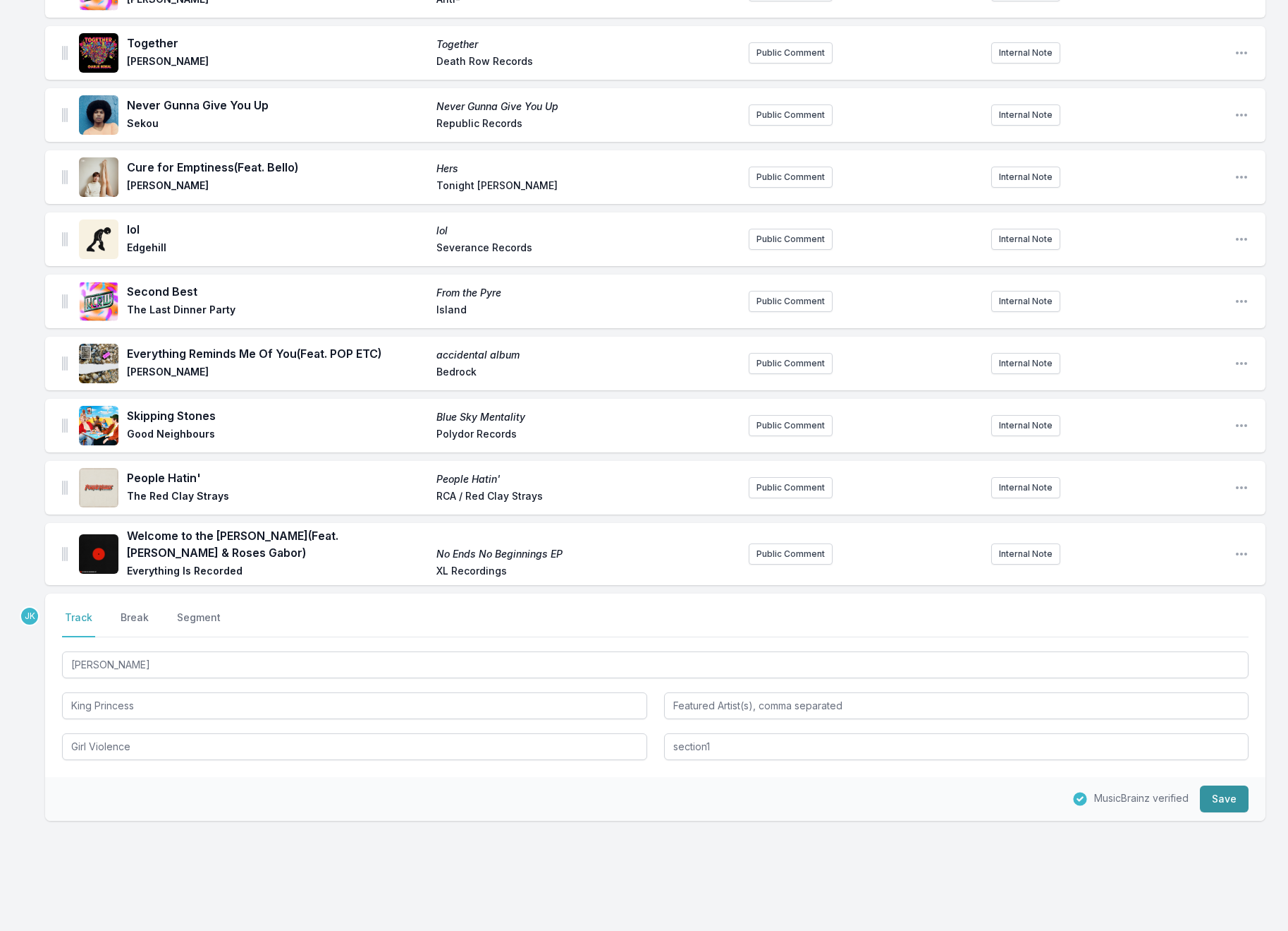
click at [1223, 785] on button "Save" at bounding box center [1225, 798] width 49 height 27
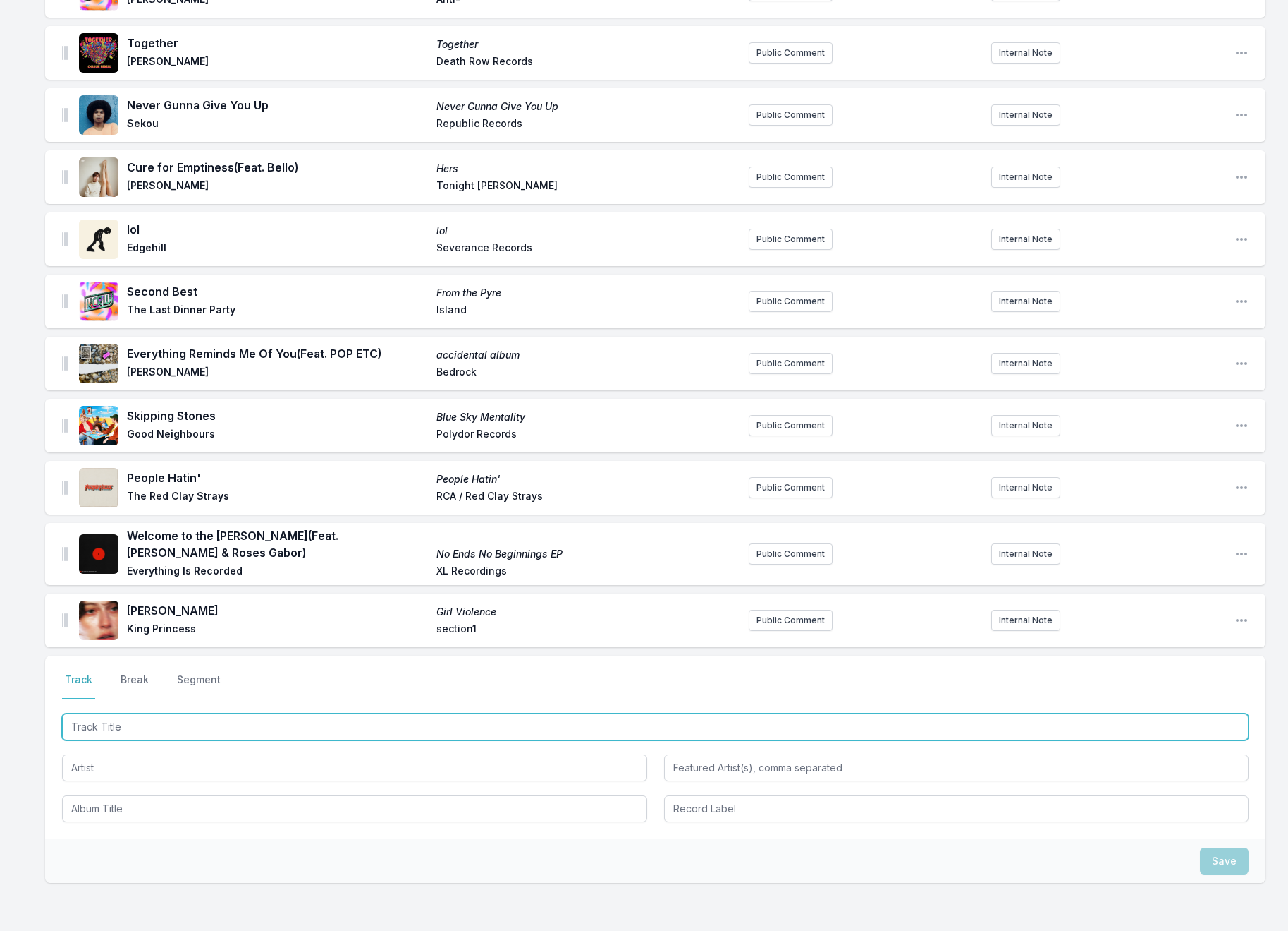
click at [103, 713] on input "Track Title" at bounding box center [655, 726] width 1187 height 27
paste input "First And Last"
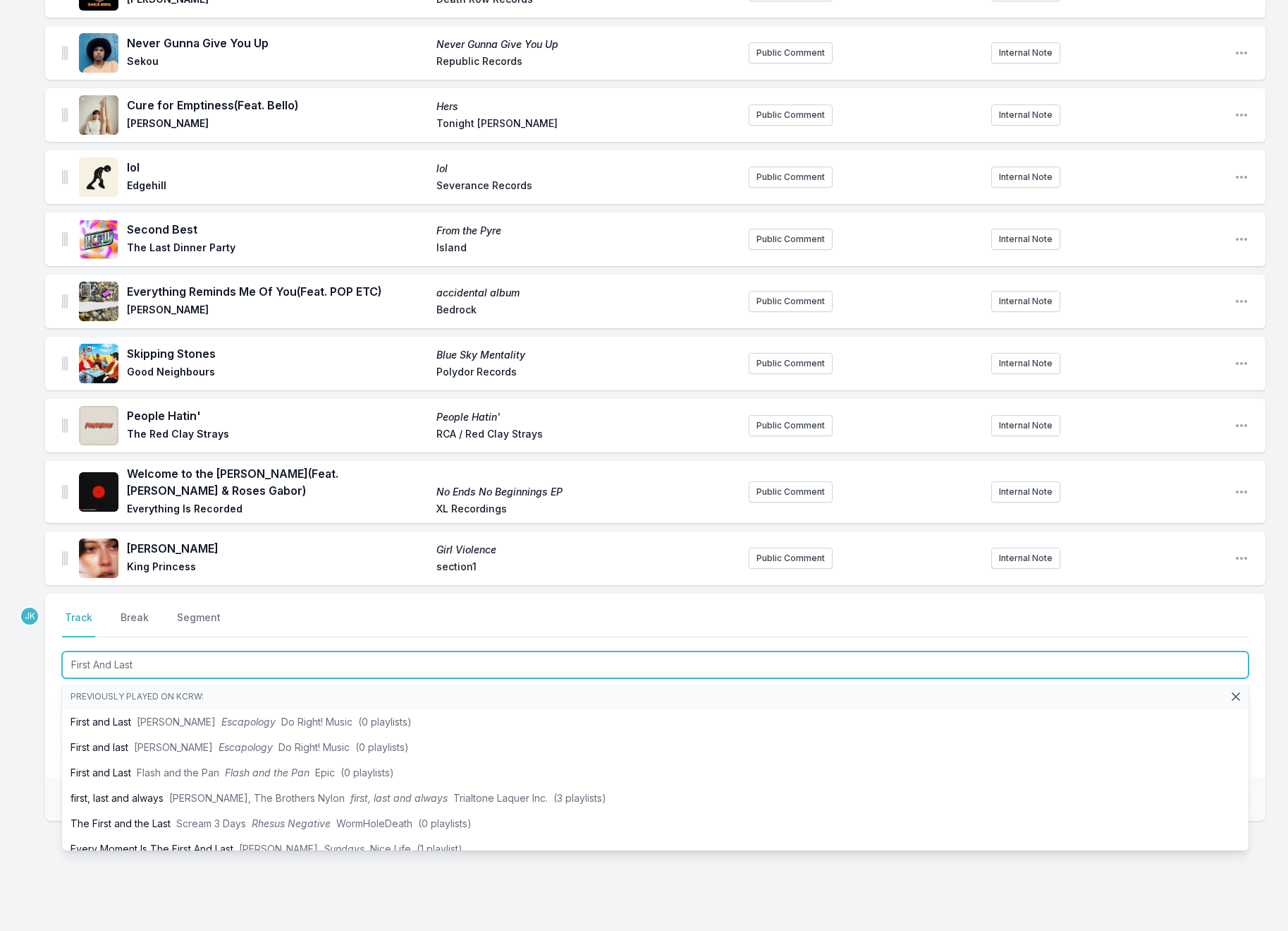
type input "First And Last"
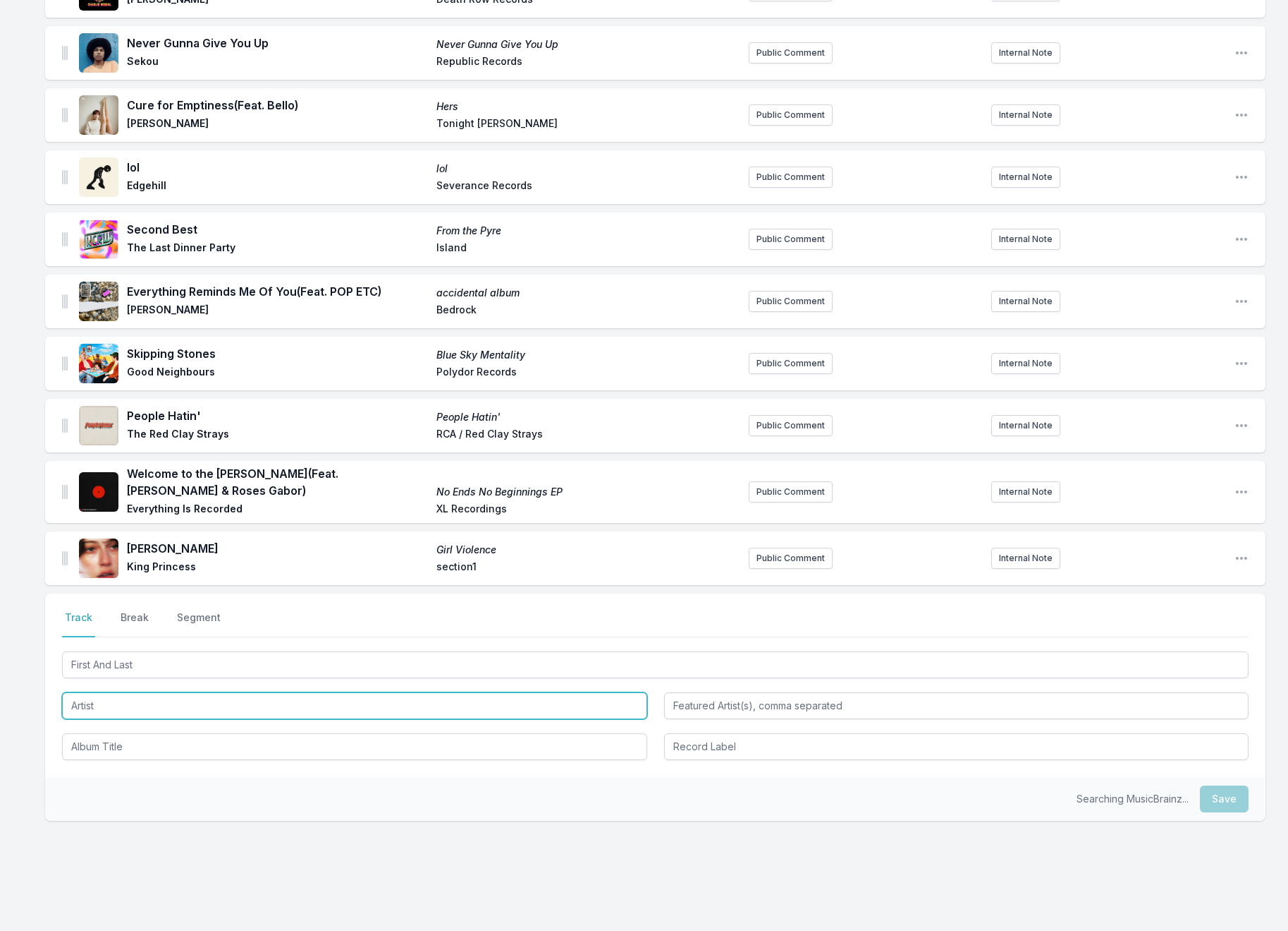
click at [91, 692] on input "Artist" at bounding box center [354, 705] width 585 height 27
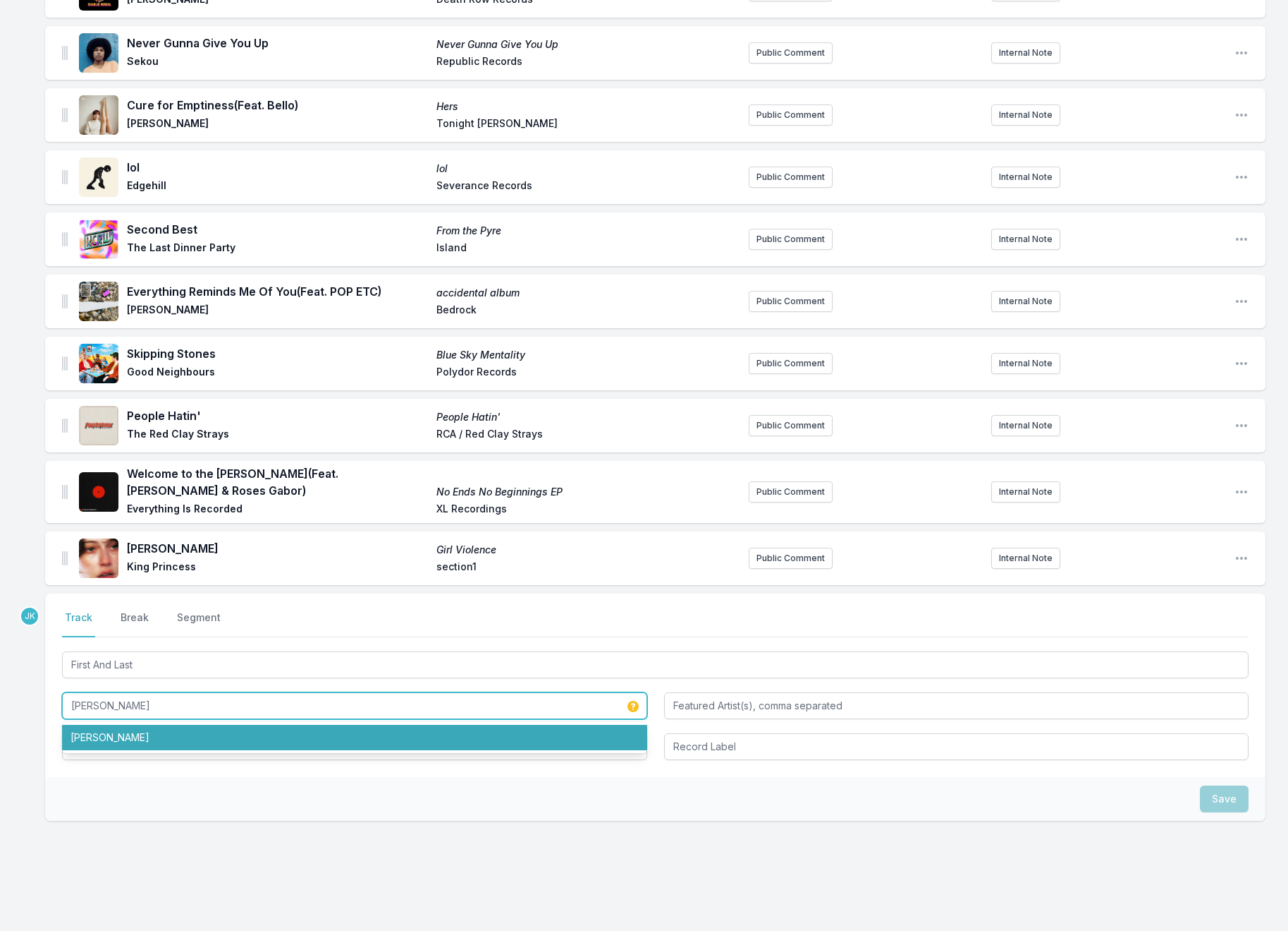
click at [114, 725] on li "[PERSON_NAME]" at bounding box center [354, 737] width 585 height 25
type input "[PERSON_NAME]"
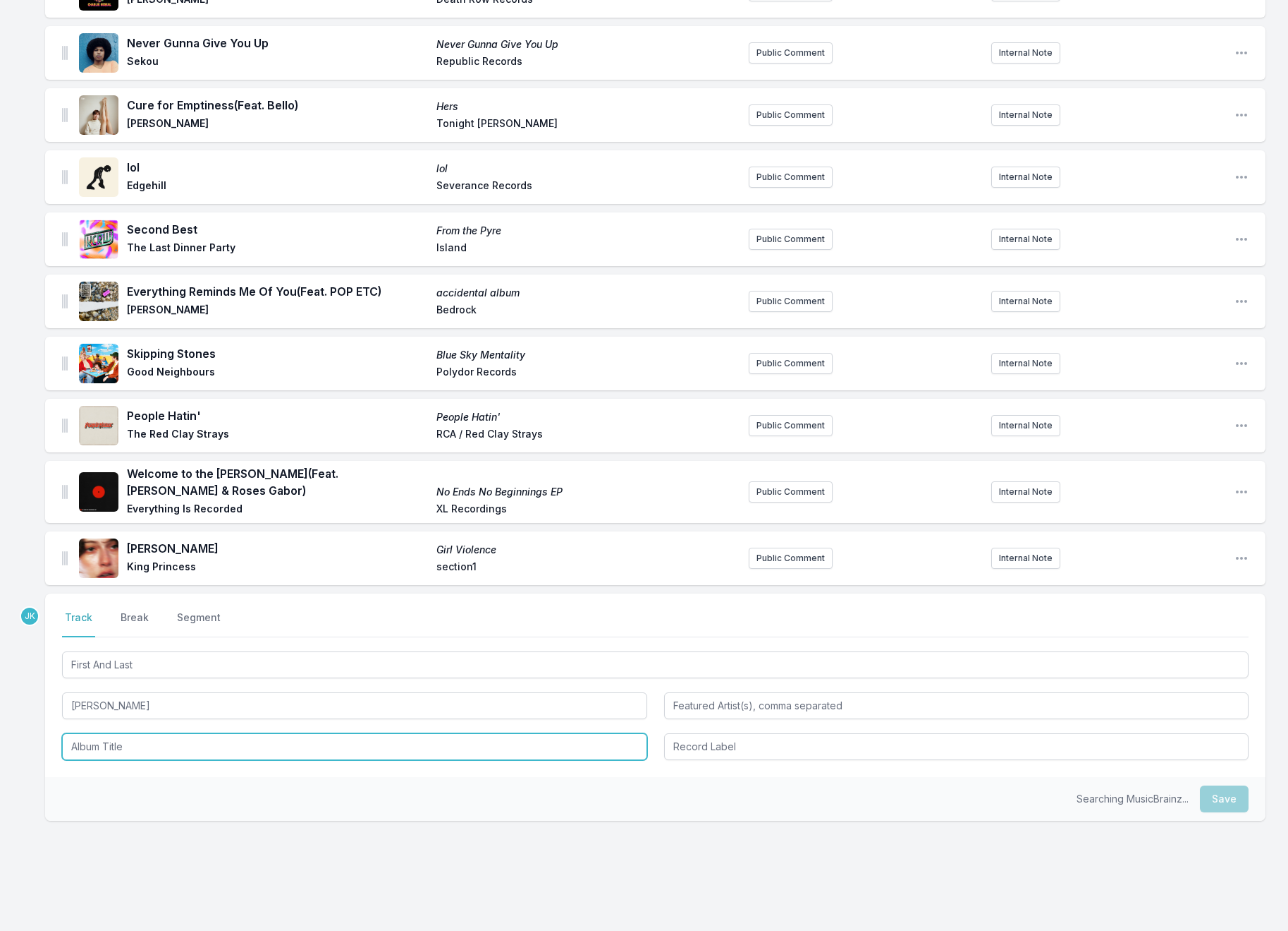
click at [114, 733] on input "Album Title" at bounding box center [354, 746] width 585 height 27
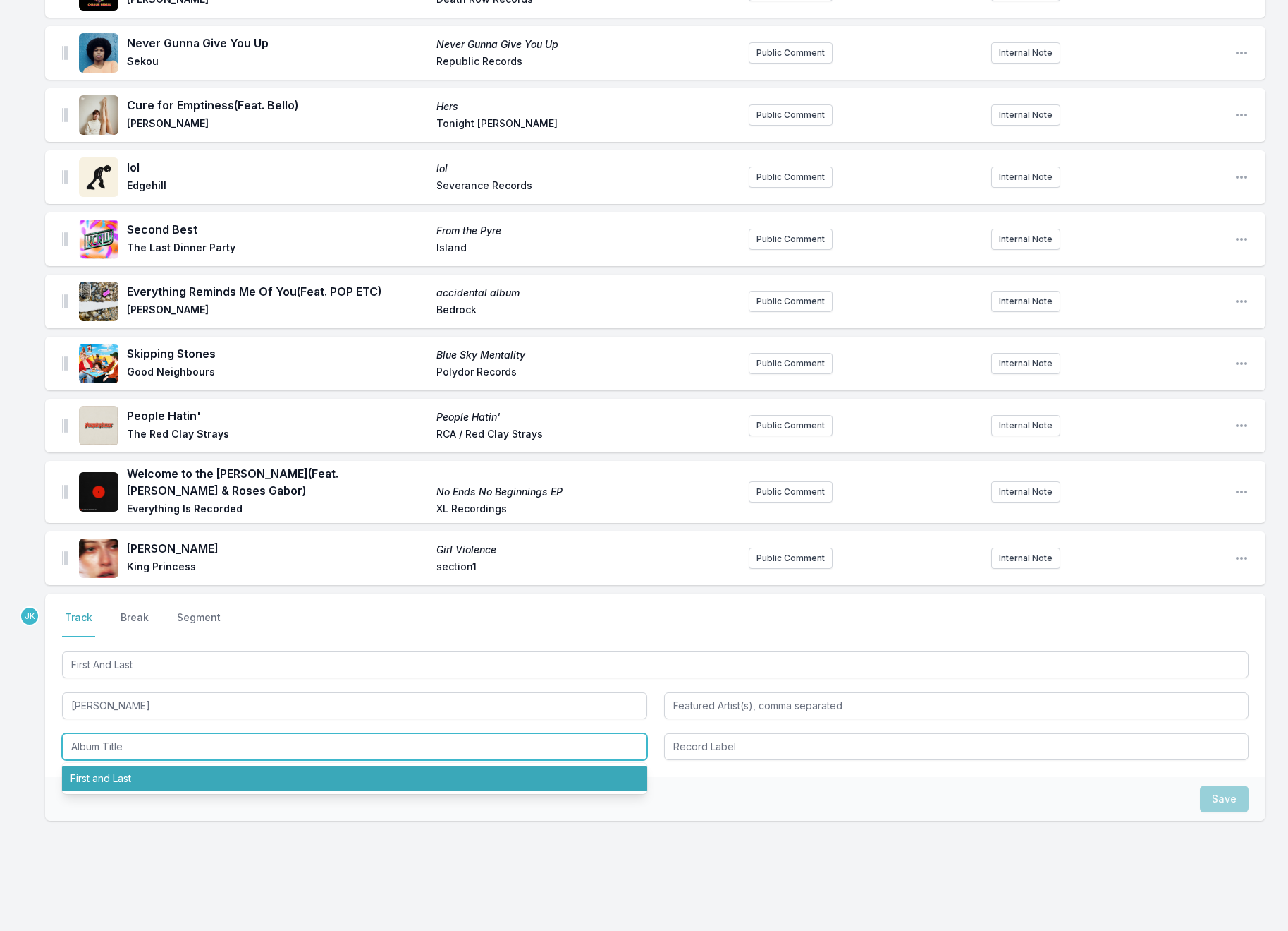
click at [119, 766] on li "First and Last" at bounding box center [354, 778] width 585 height 25
type input "First and Last"
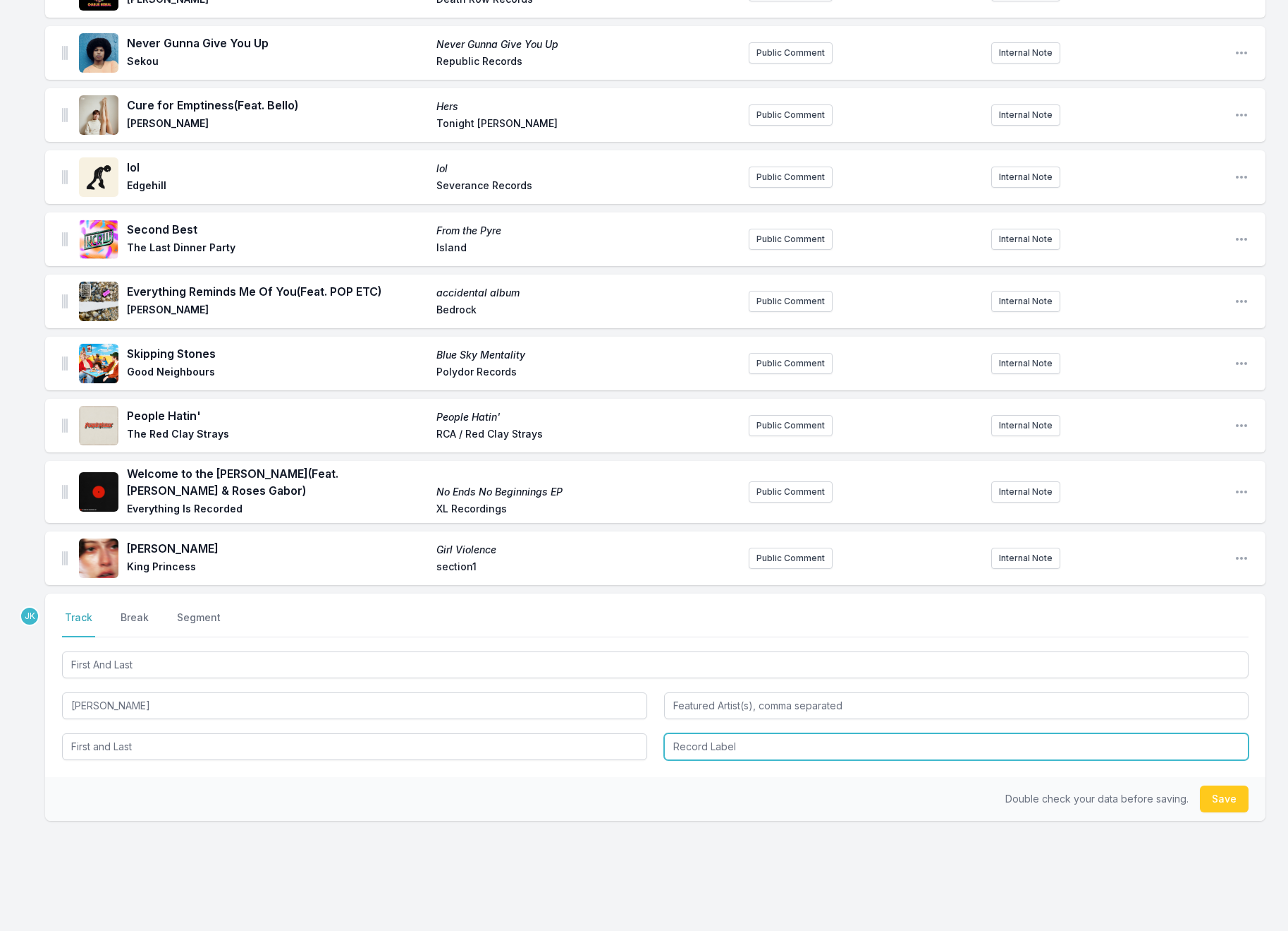
click at [710, 733] on input "Record Label" at bounding box center [957, 746] width 585 height 27
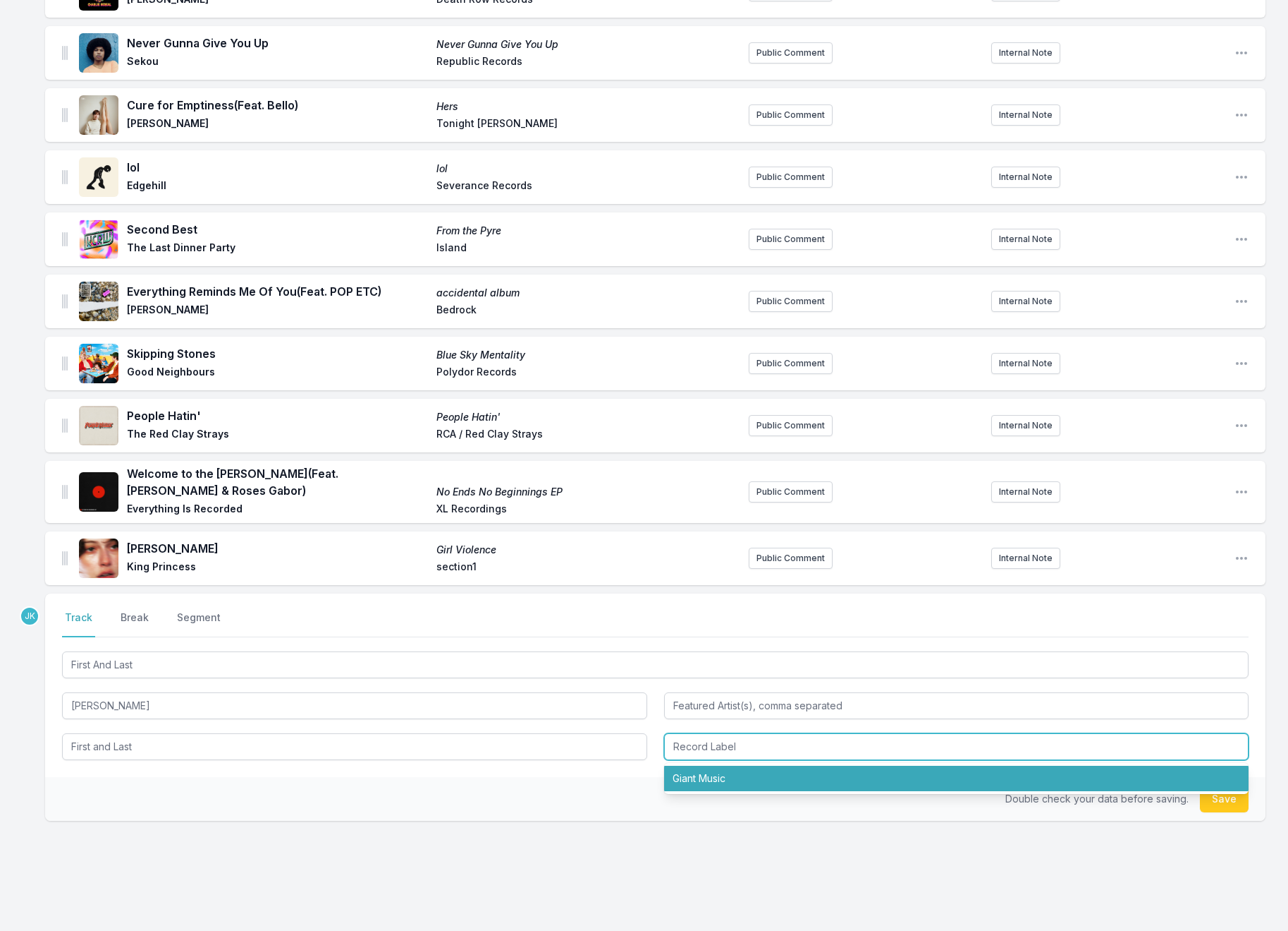
click at [717, 766] on li "Giant Music" at bounding box center [957, 778] width 585 height 25
type input "Giant Music"
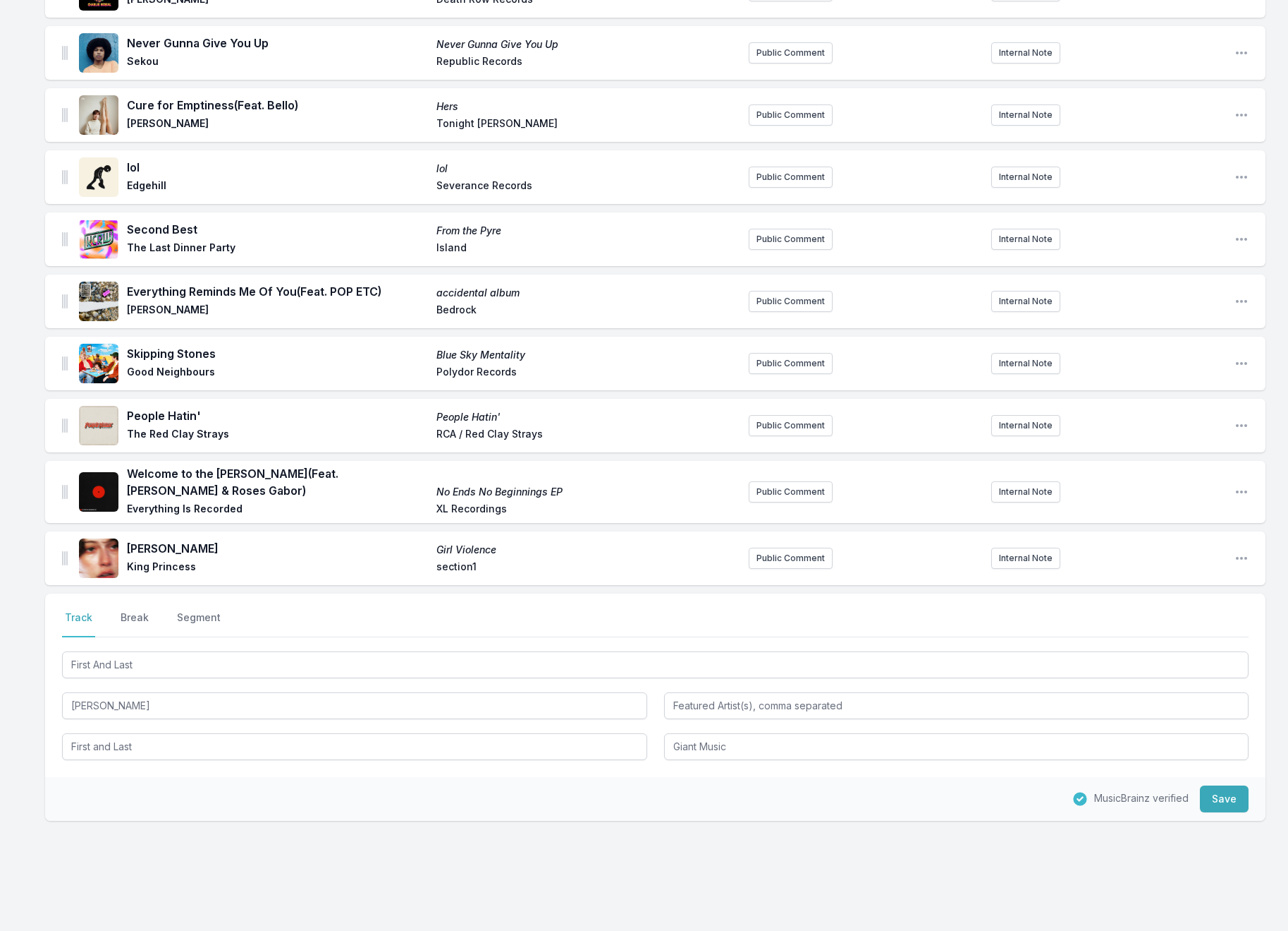
drag, startPoint x: 1223, startPoint y: 774, endPoint x: 1042, endPoint y: 781, distance: 181.1
click at [1223, 785] on button "Save" at bounding box center [1225, 798] width 49 height 27
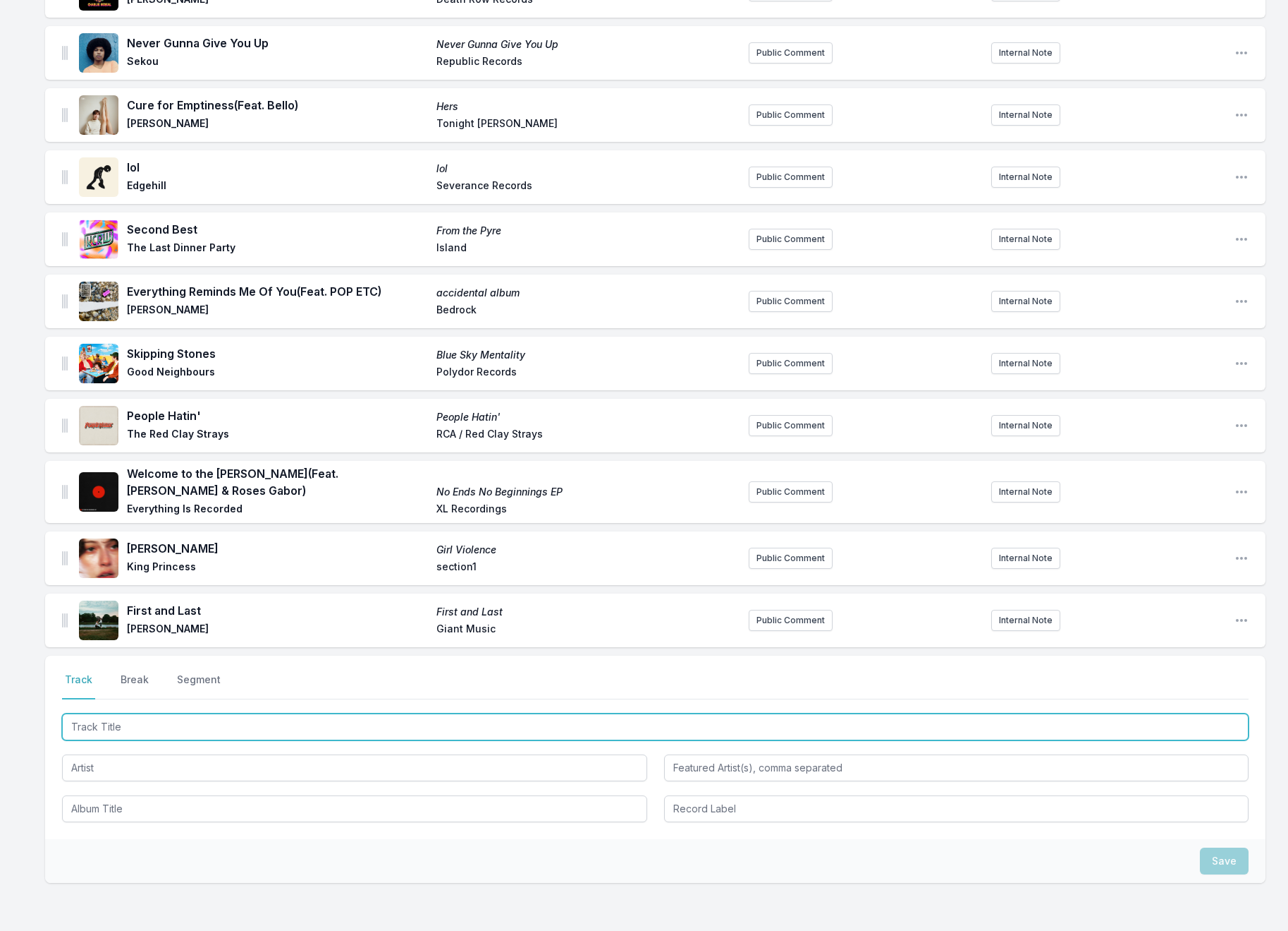
click at [94, 713] on input "Track Title" at bounding box center [655, 726] width 1187 height 27
paste input "you're a star"
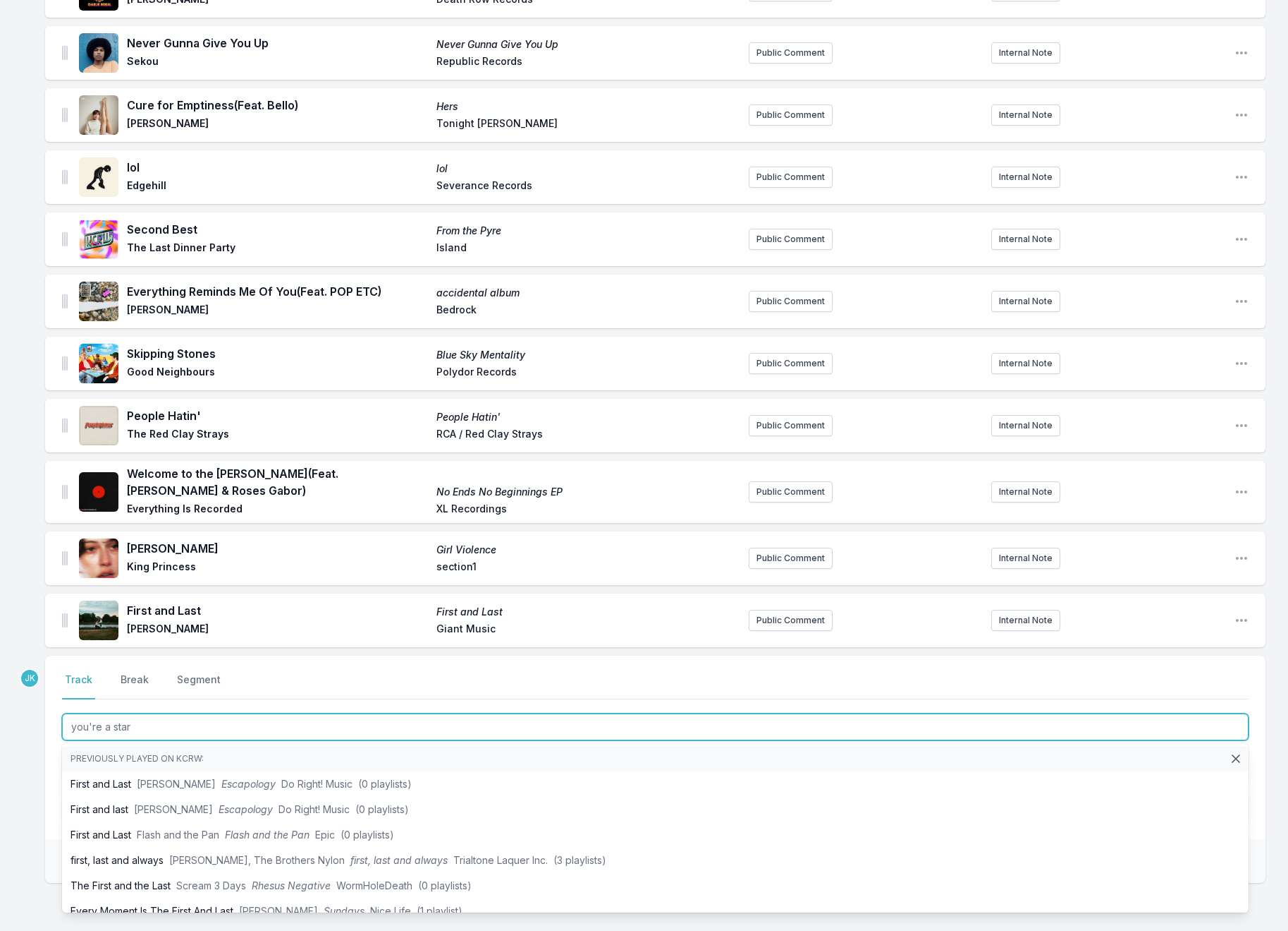
scroll to position [1509, 0]
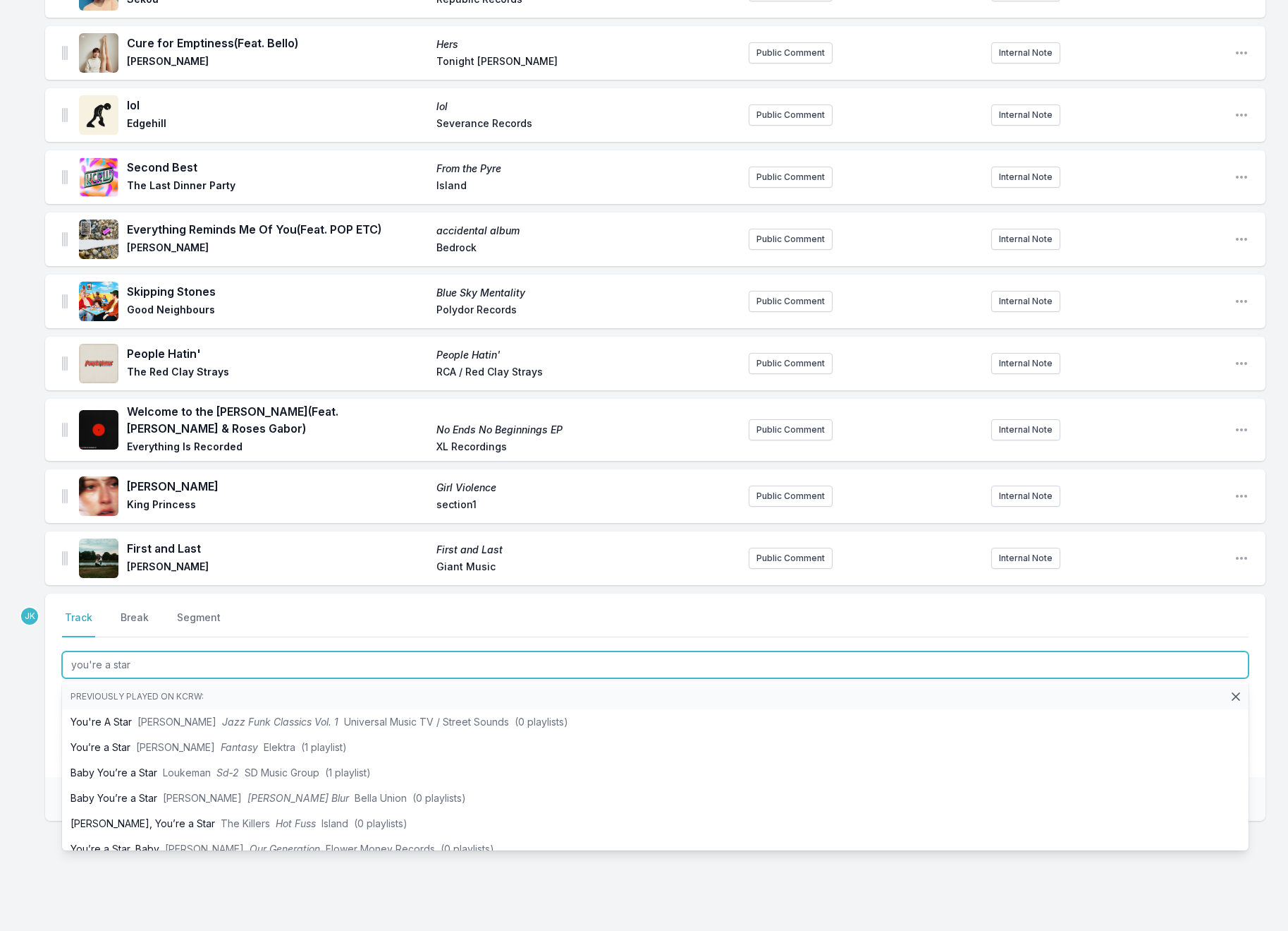
type input "you're a star"
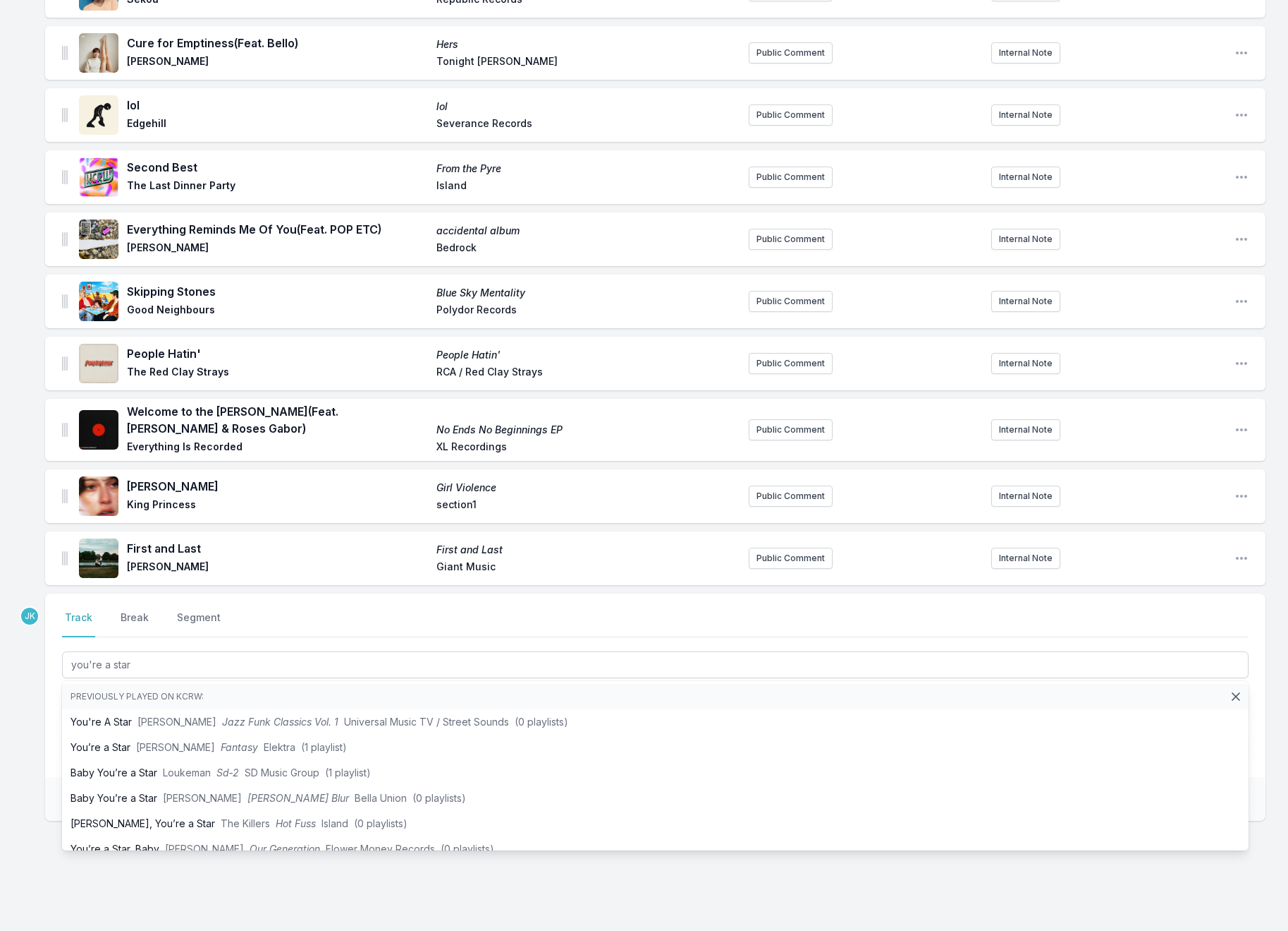
drag, startPoint x: 16, startPoint y: 700, endPoint x: 93, endPoint y: 684, distance: 78.6
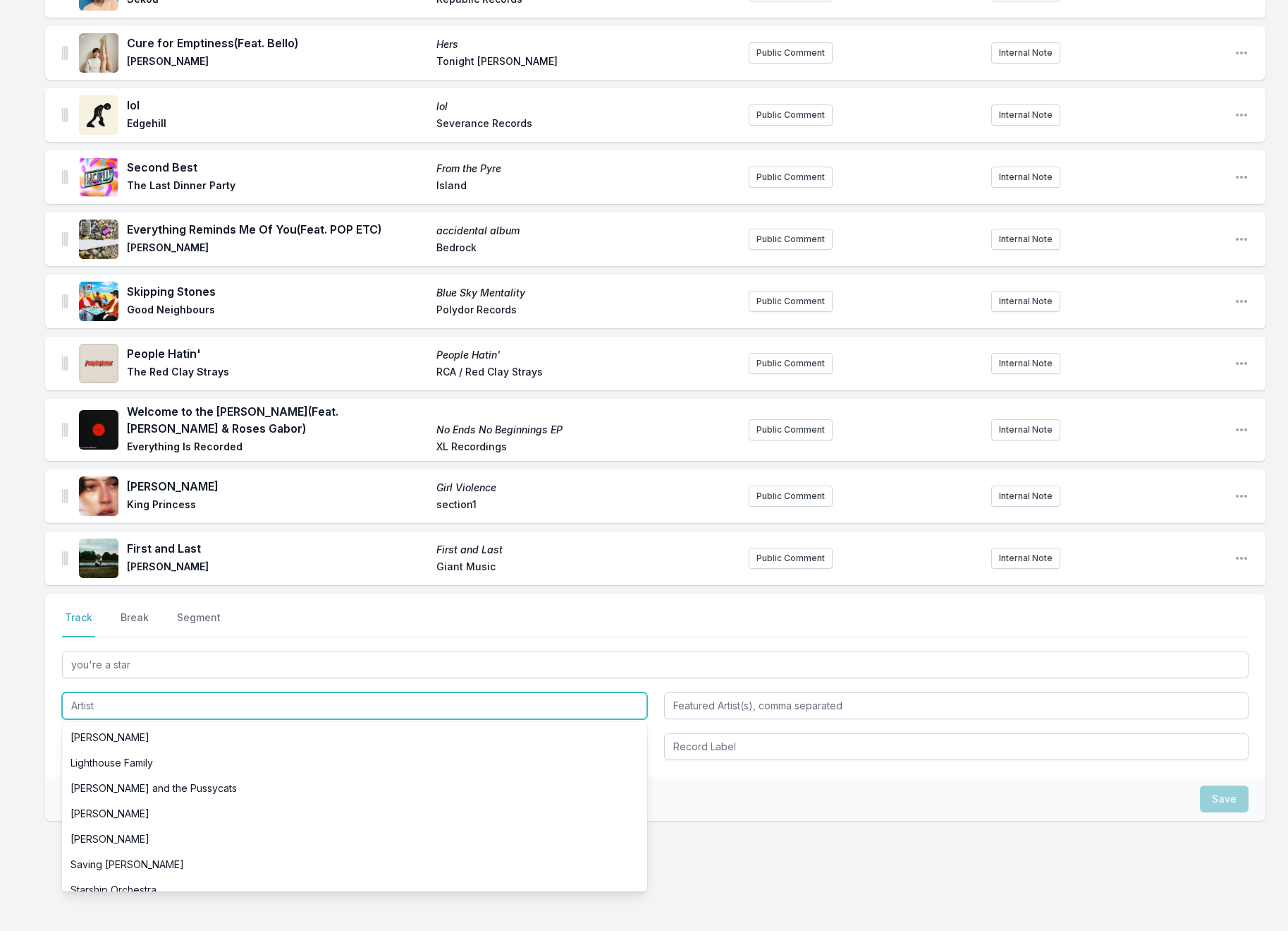
click at [91, 692] on input "Artist" at bounding box center [354, 705] width 585 height 27
paste input "[PERSON_NAME] again.., [PERSON_NAME] and The Sniffers"
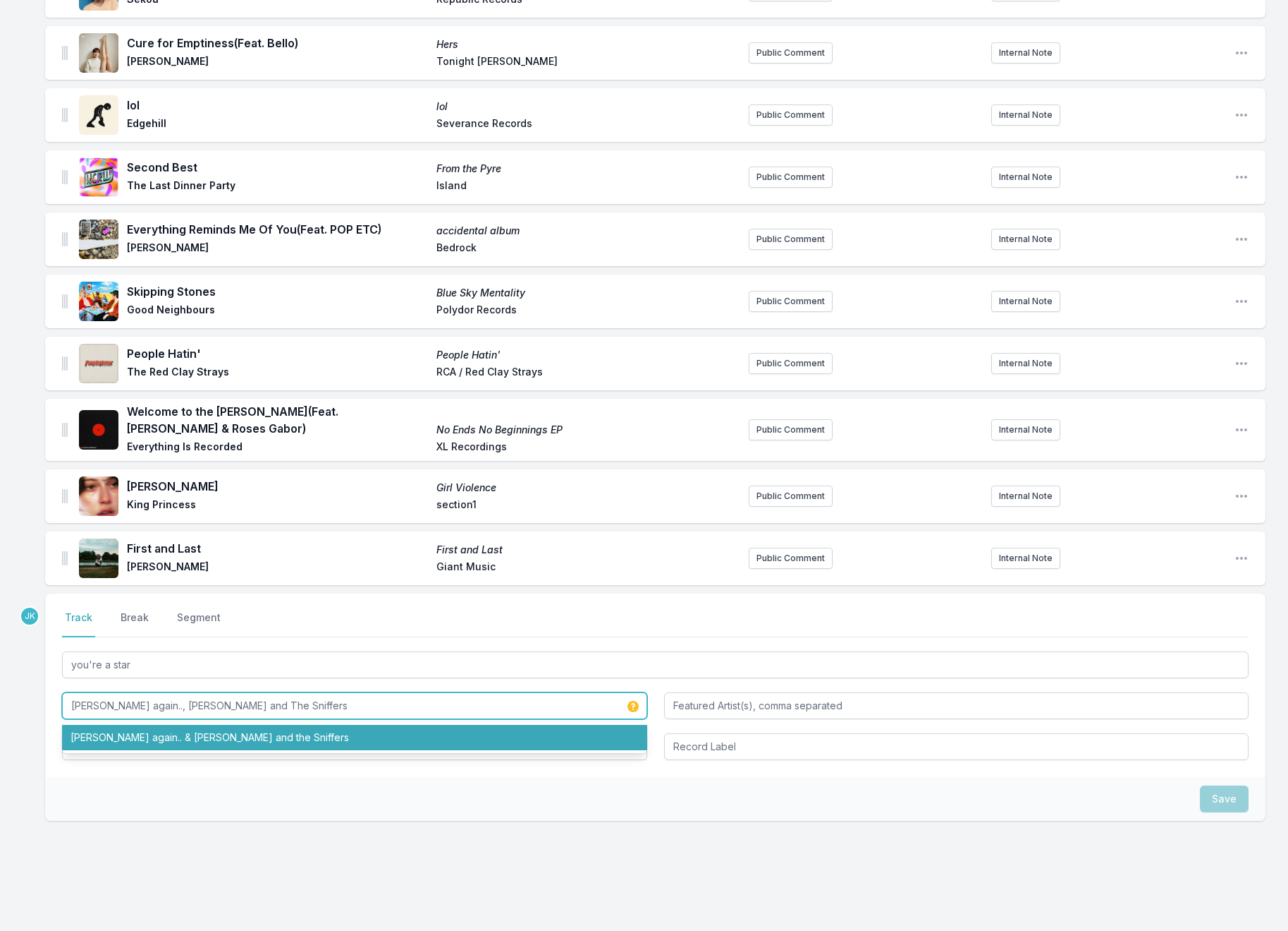
click at [168, 725] on li "[PERSON_NAME] again.. & [PERSON_NAME] and the Sniffers" at bounding box center [354, 737] width 585 height 25
type input "[PERSON_NAME] again.. & [PERSON_NAME] and the Sniffers"
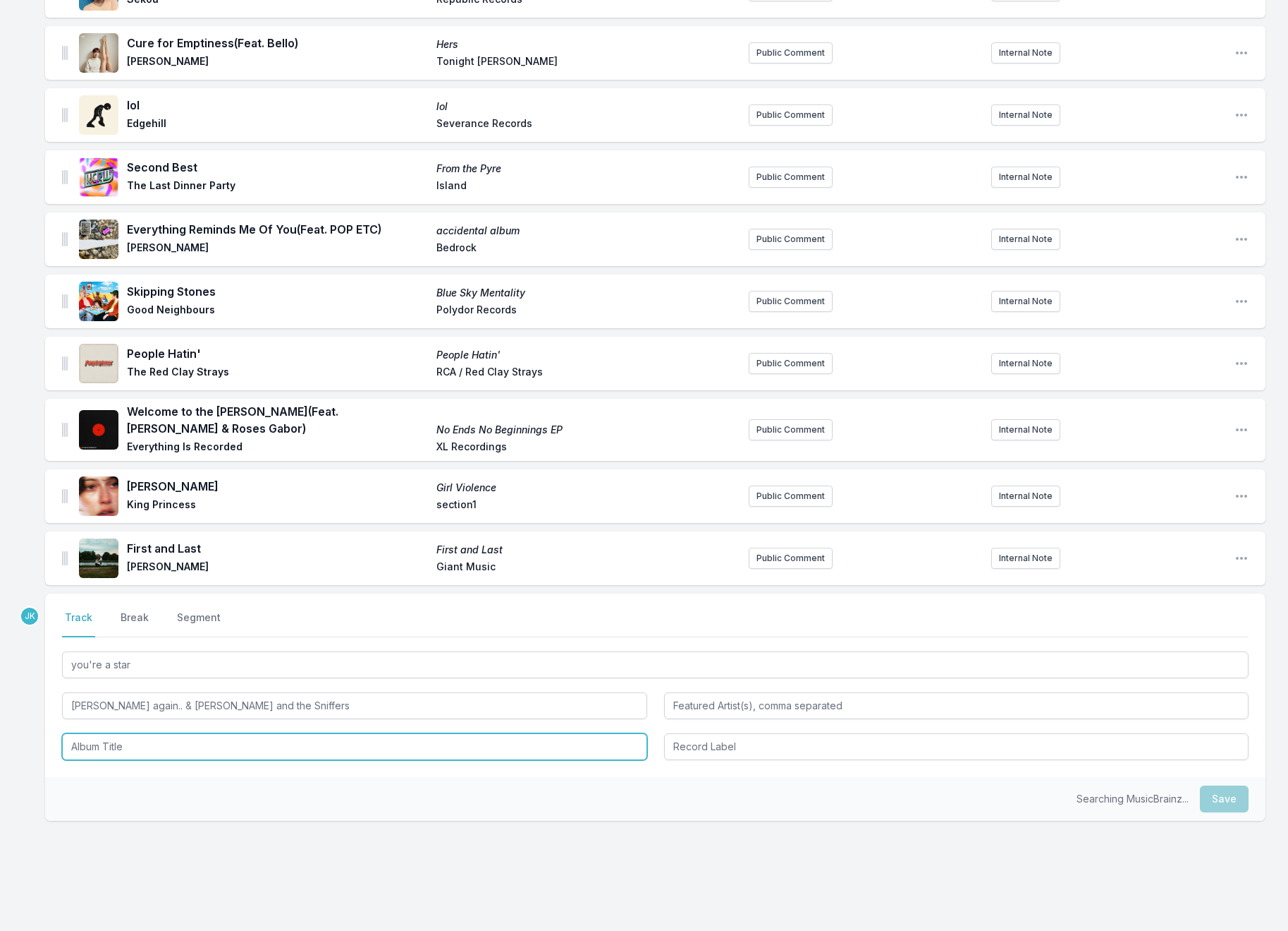
click at [133, 733] on input "Album Title" at bounding box center [354, 746] width 585 height 27
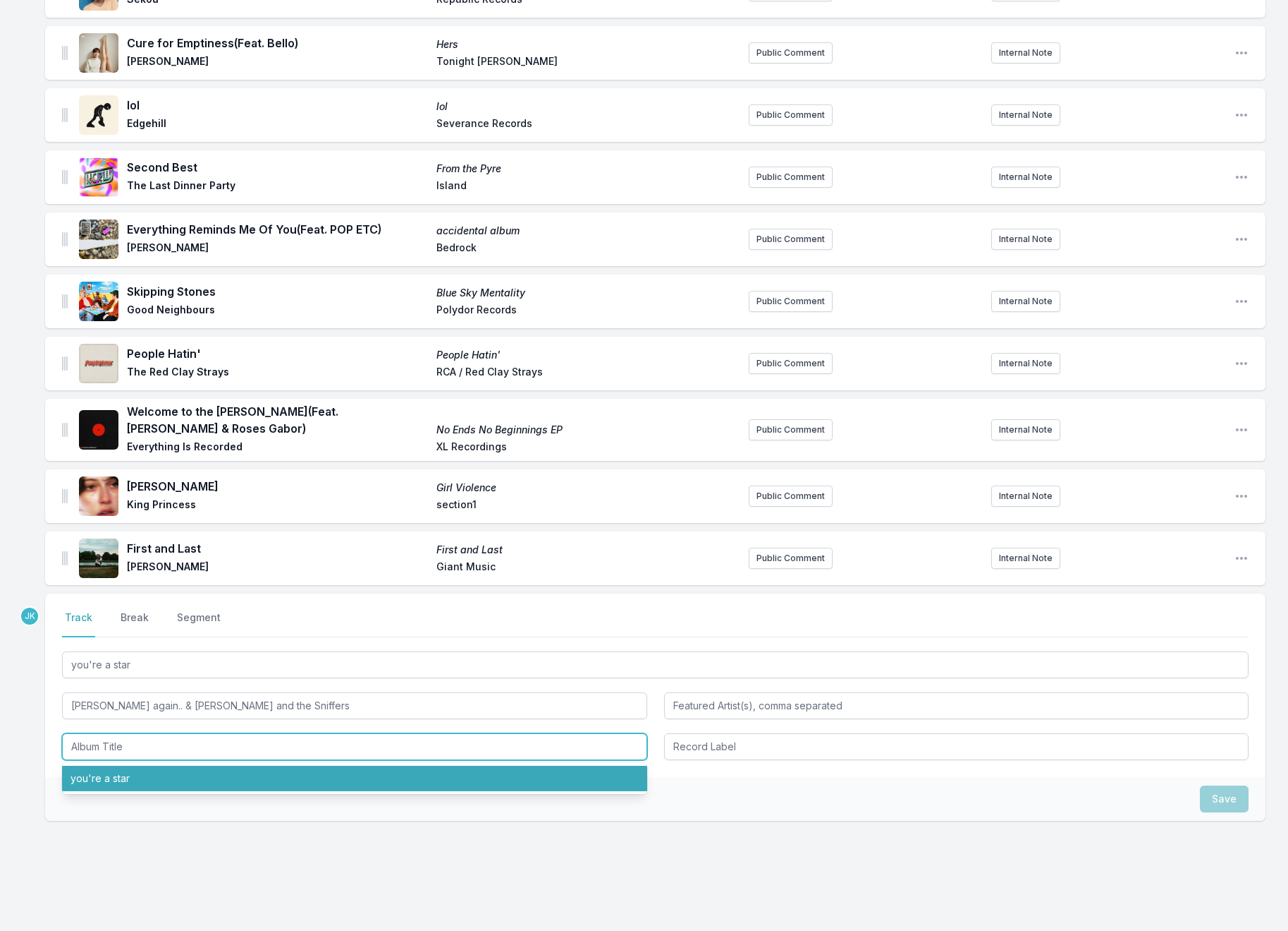
click at [93, 766] on li "you're a star" at bounding box center [354, 778] width 585 height 25
type input "you're a star"
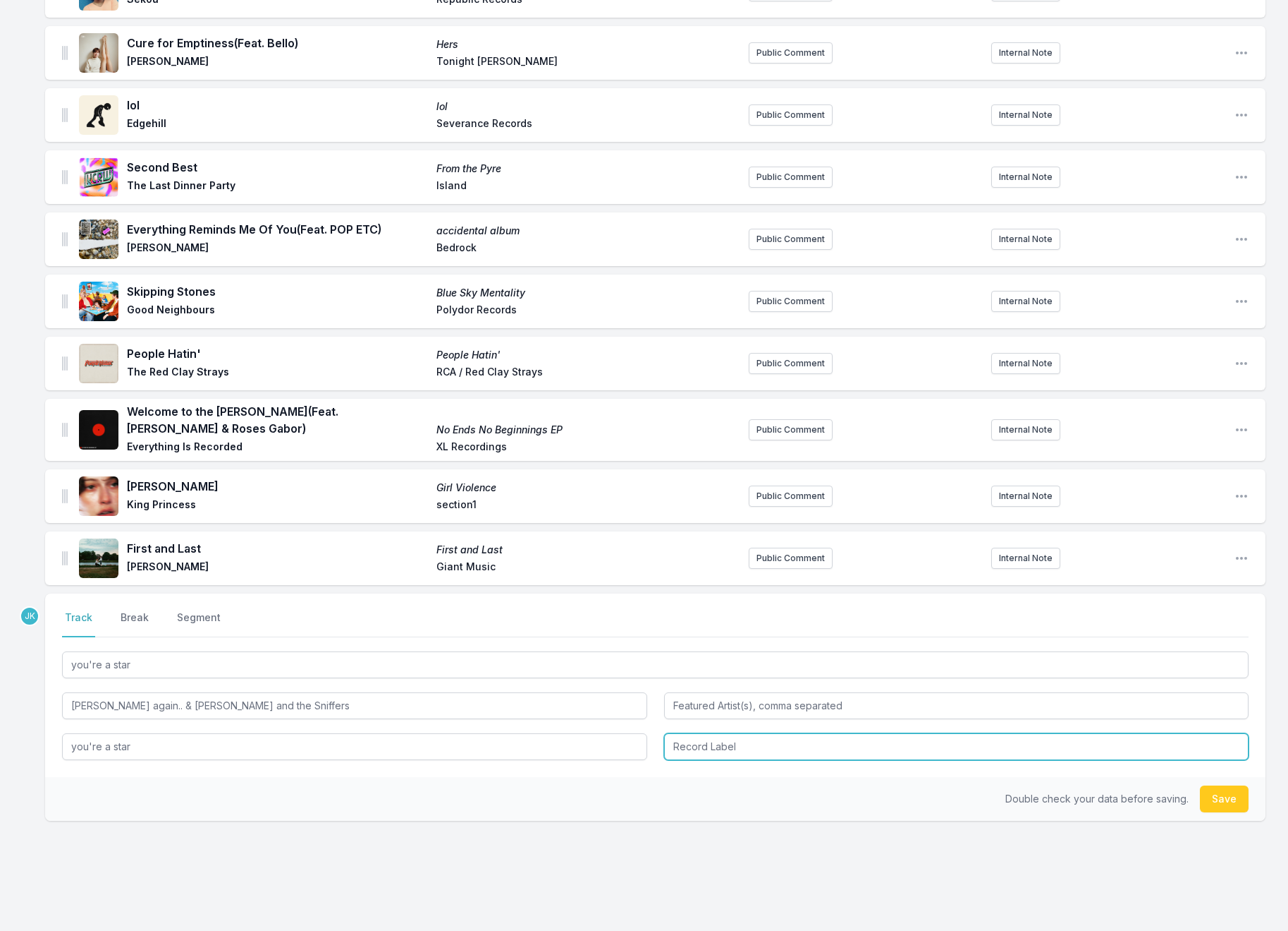
drag, startPoint x: 693, startPoint y: 716, endPoint x: 667, endPoint y: 714, distance: 26.1
click at [693, 733] on input "Record Label" at bounding box center [957, 746] width 585 height 27
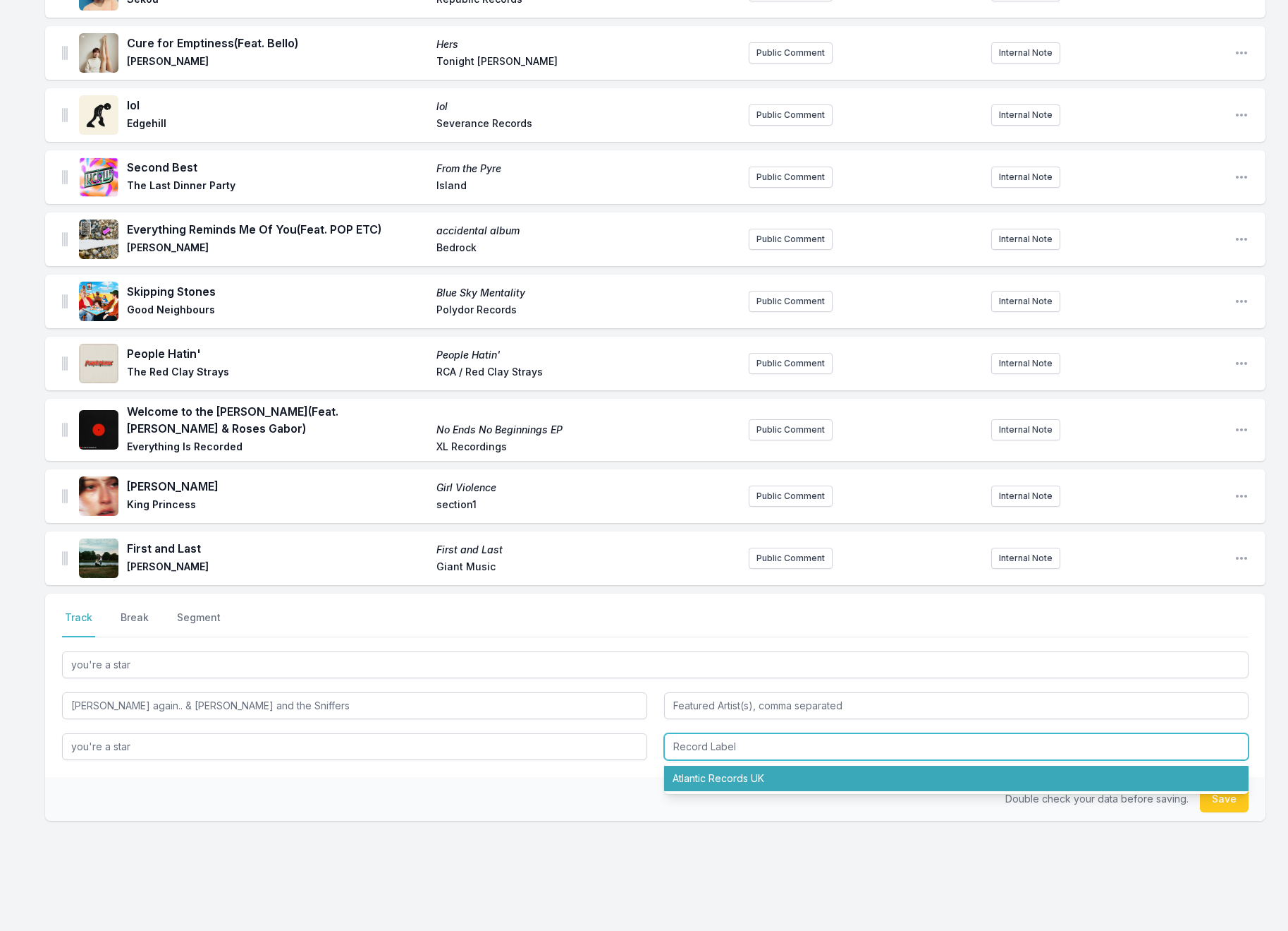
drag, startPoint x: 725, startPoint y: 754, endPoint x: 760, endPoint y: 754, distance: 35.0
click at [726, 766] on li "Atlantic Records UK" at bounding box center [957, 778] width 585 height 25
type input "Atlantic Records UK"
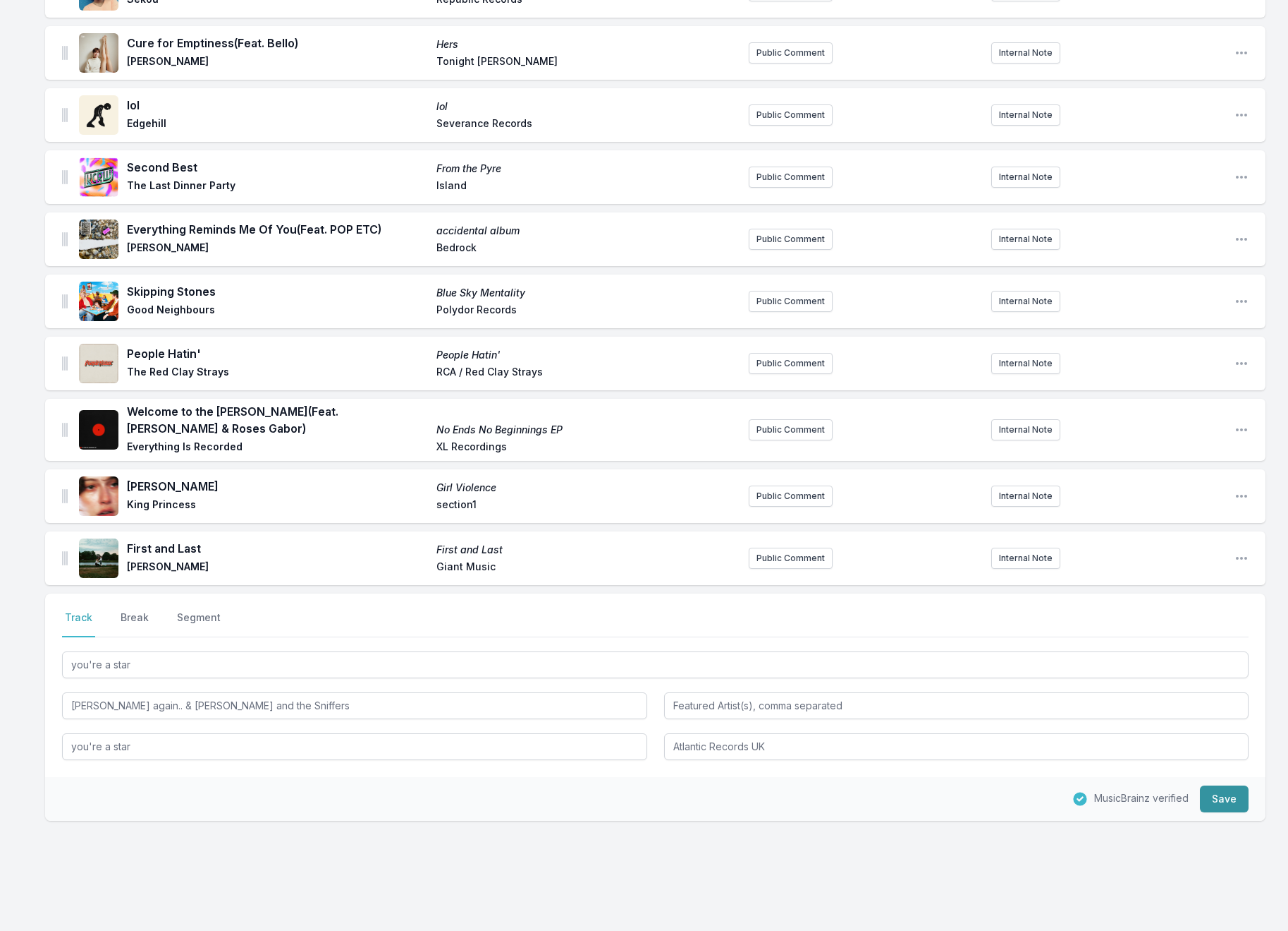
click at [1239, 785] on button "Save" at bounding box center [1225, 798] width 49 height 27
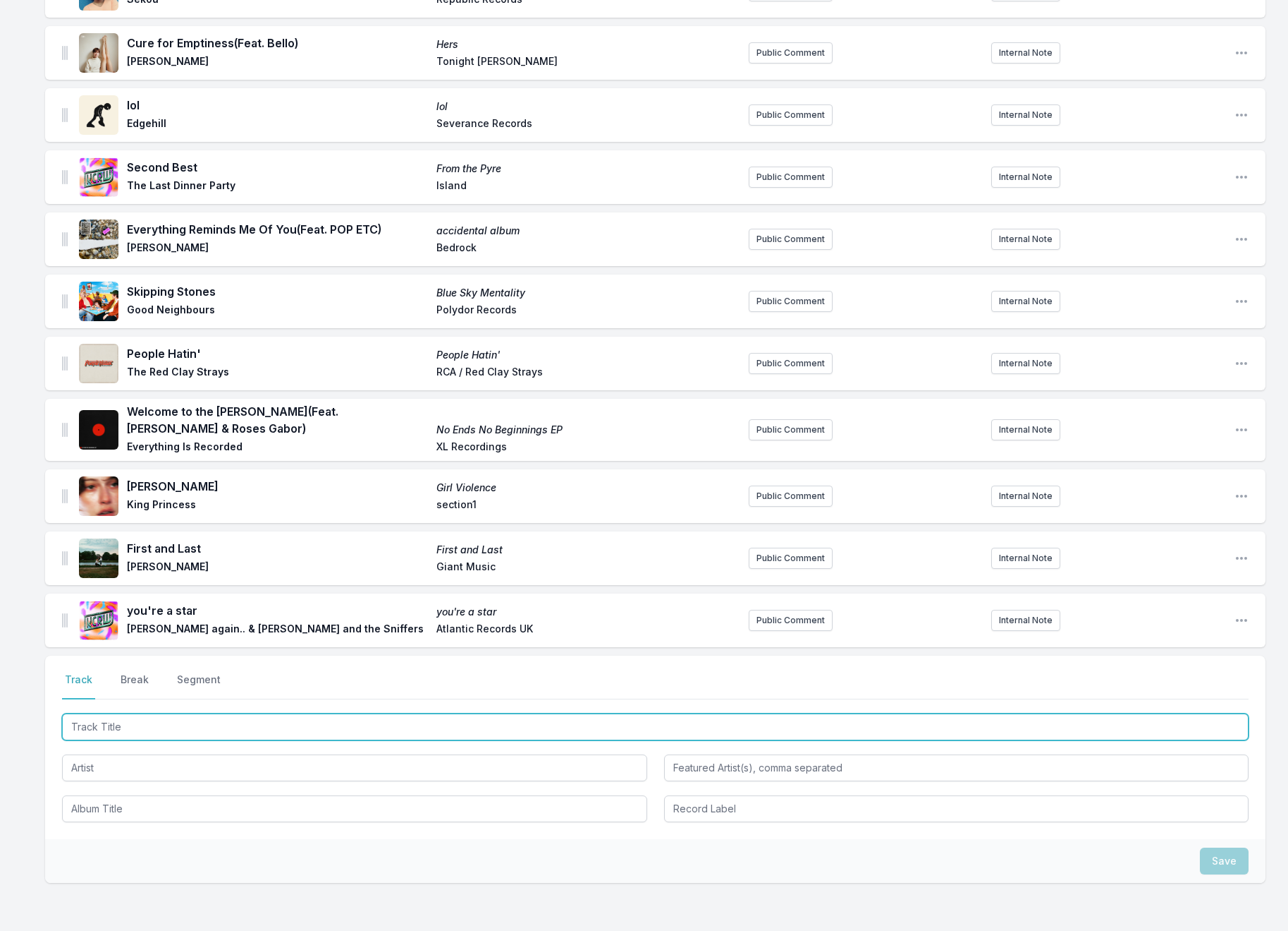
click at [103, 713] on input "Track Title" at bounding box center [655, 726] width 1187 height 27
paste input "Wonderwall (Unplugged)"
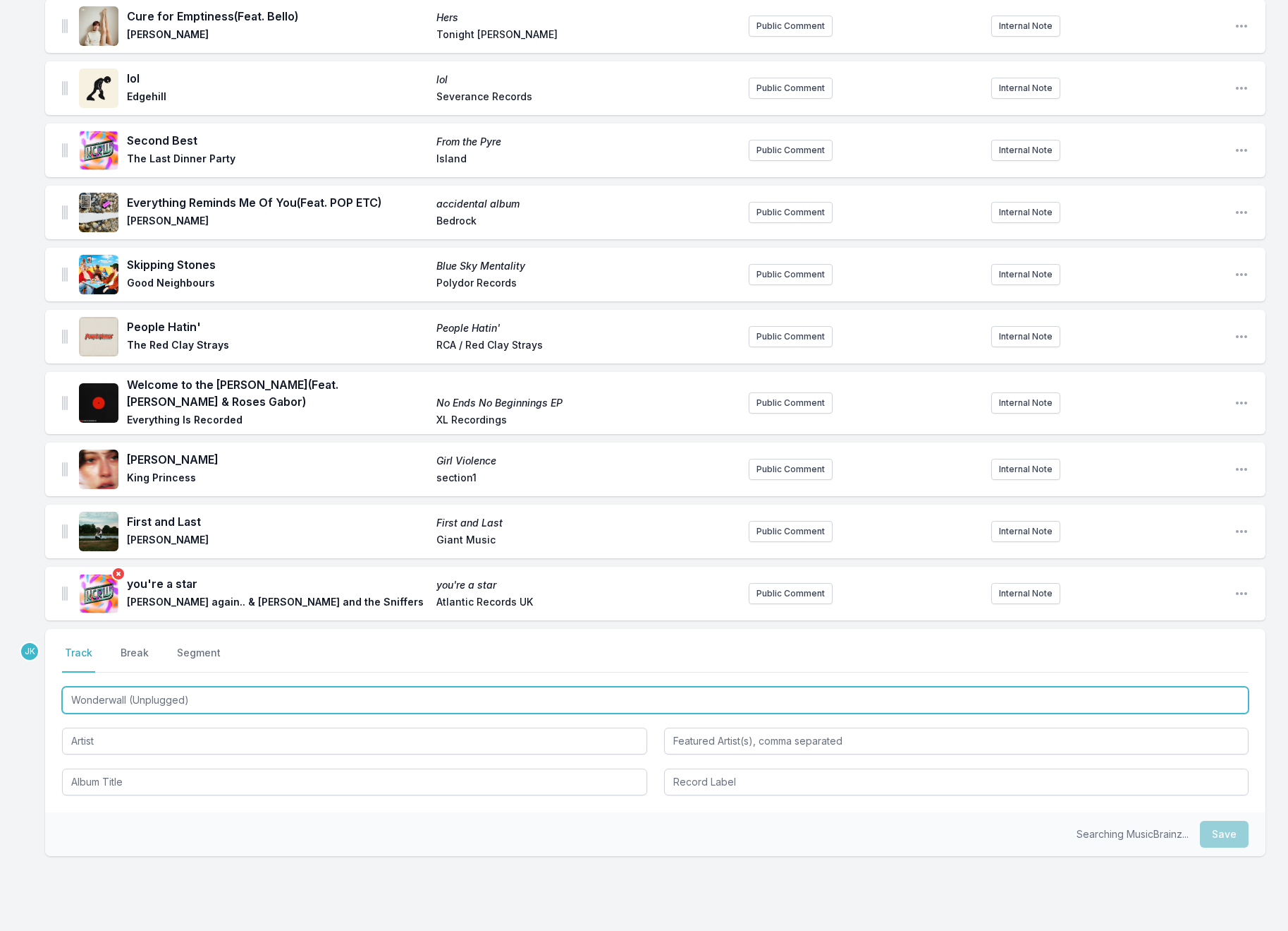
scroll to position [1572, 0]
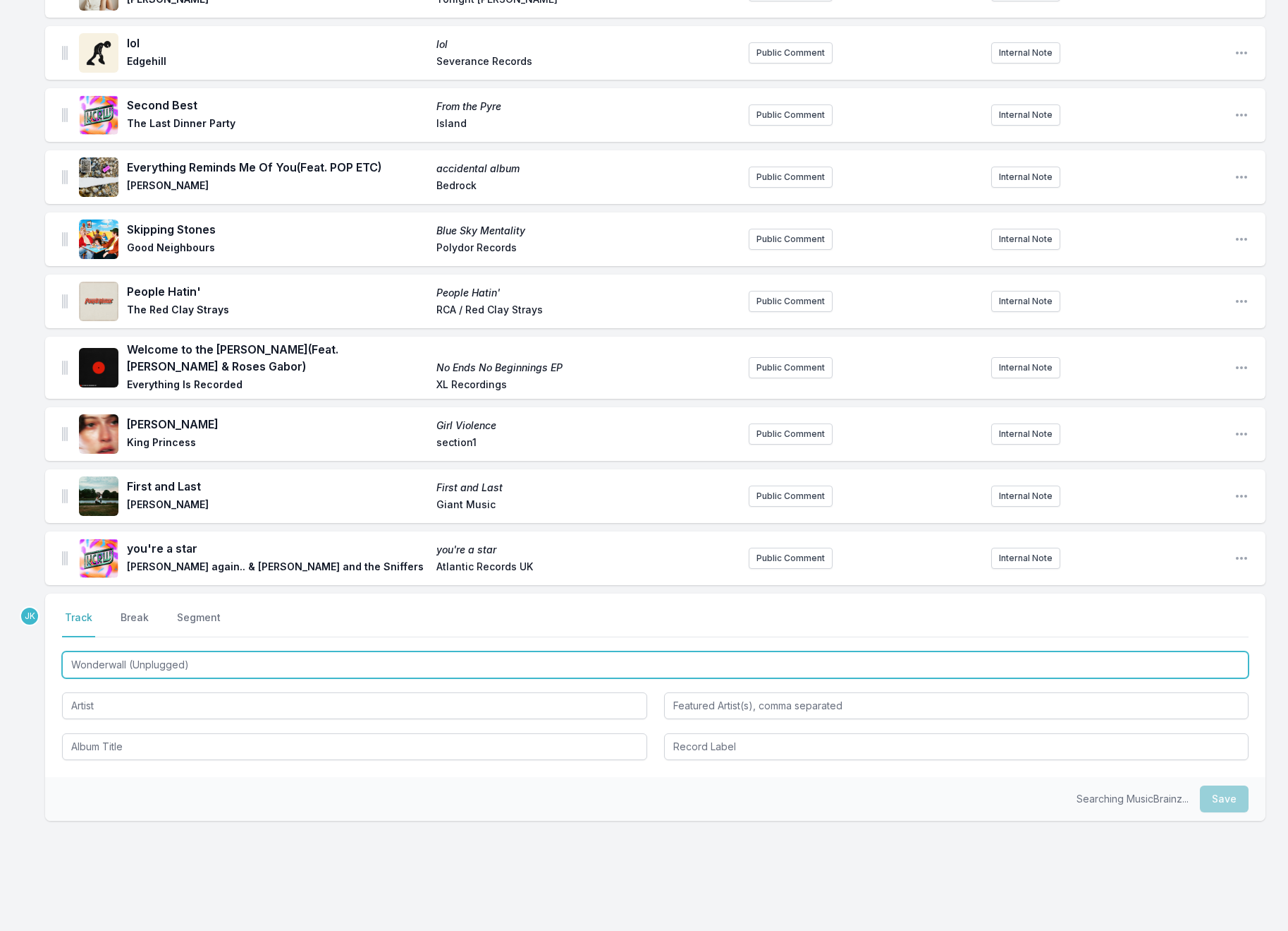
type input "Wonderwall (Unplugged)"
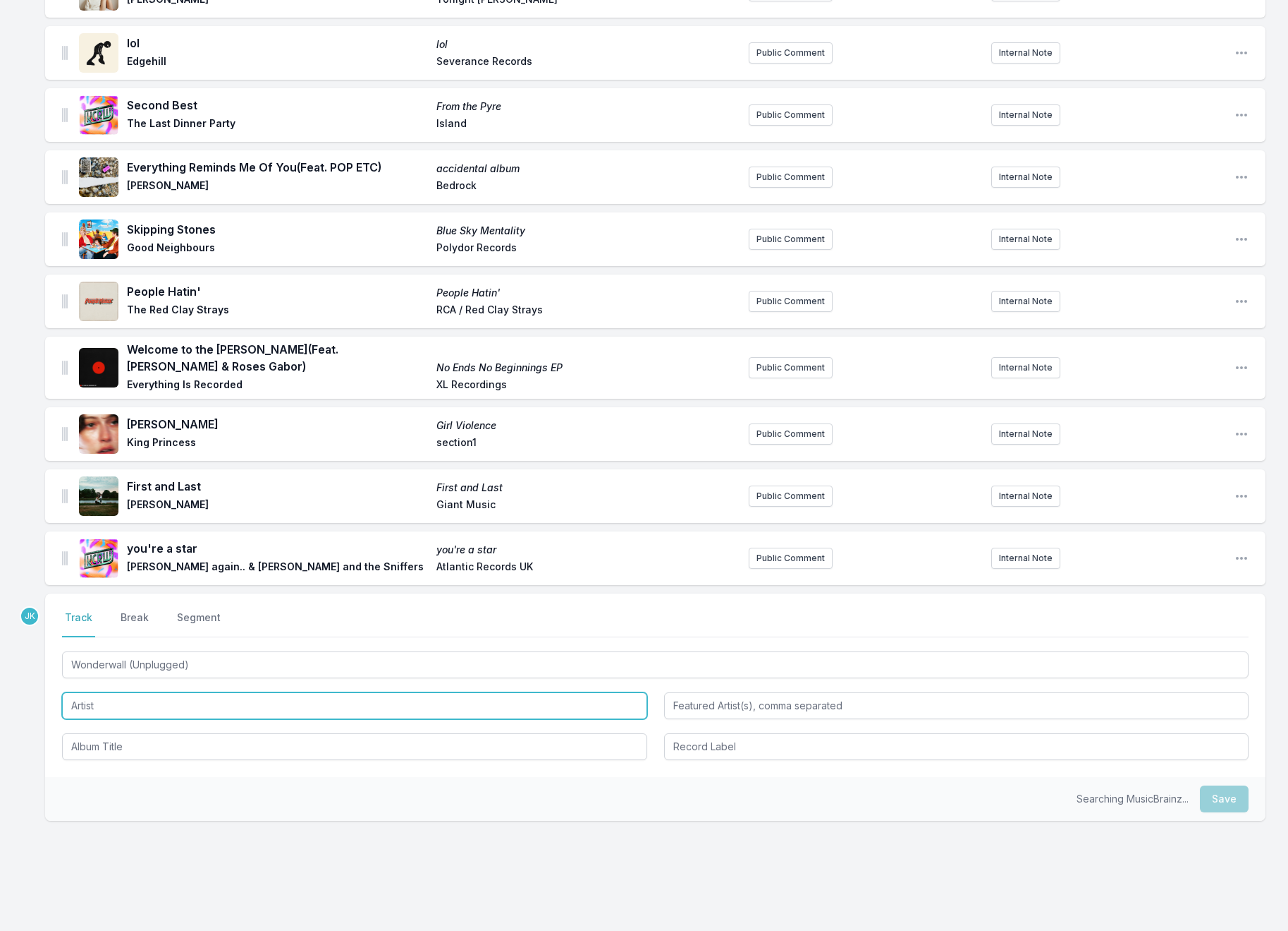
click at [105, 692] on input "Artist" at bounding box center [354, 705] width 585 height 27
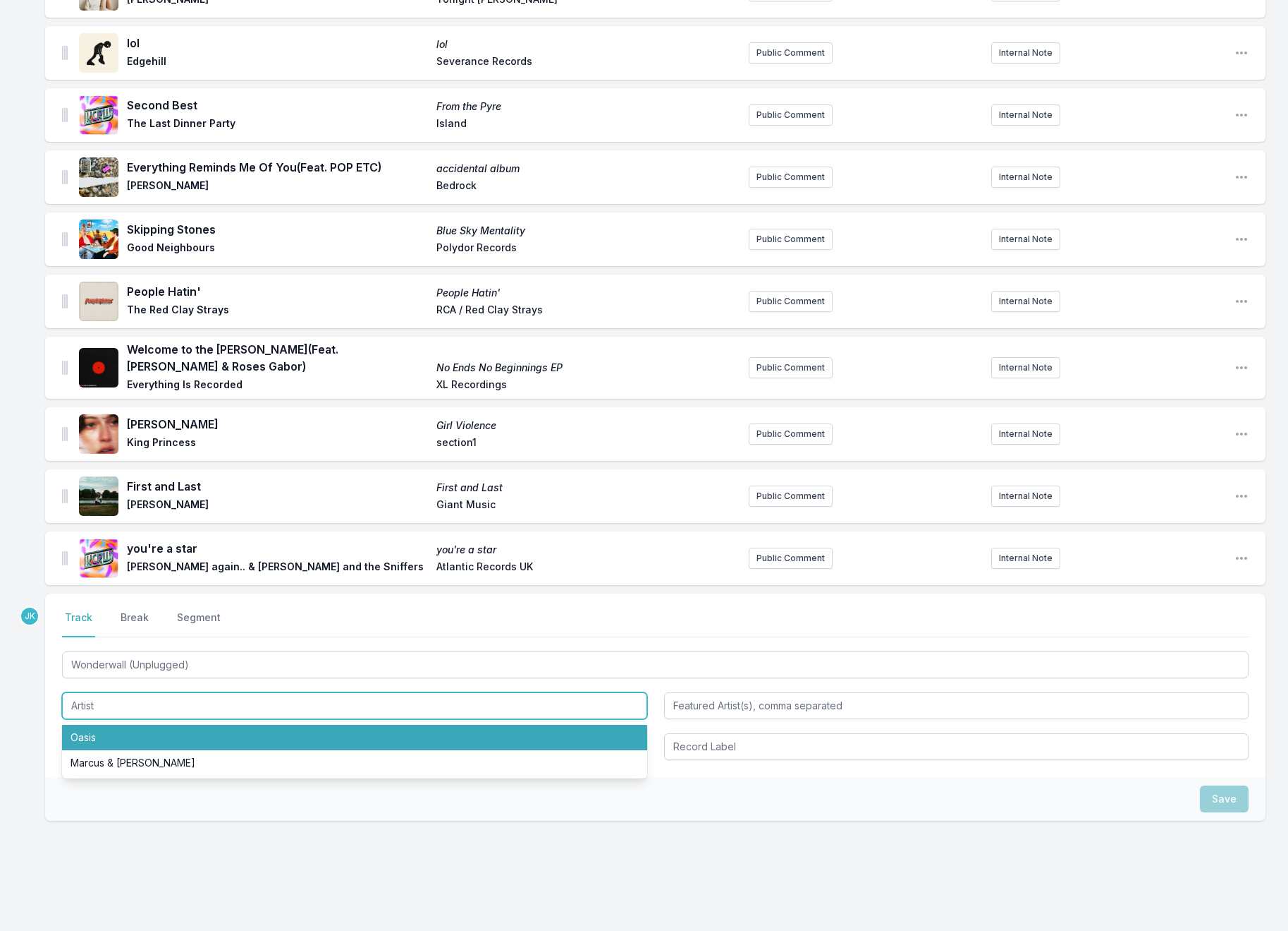
click at [106, 725] on li "Oasis" at bounding box center [354, 737] width 585 height 25
type input "Oasis"
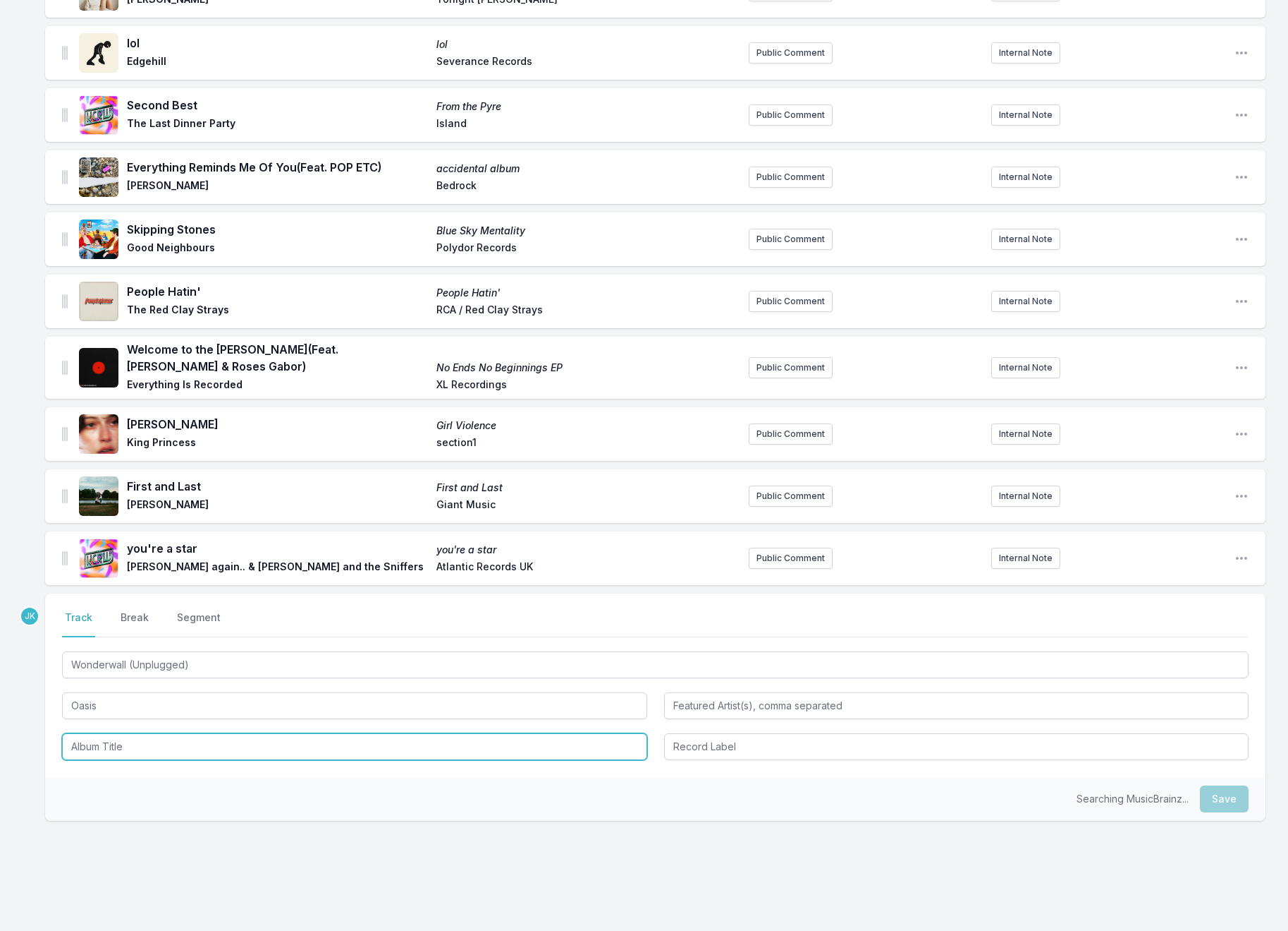
click at [109, 733] on input "Album Title" at bounding box center [354, 746] width 585 height 27
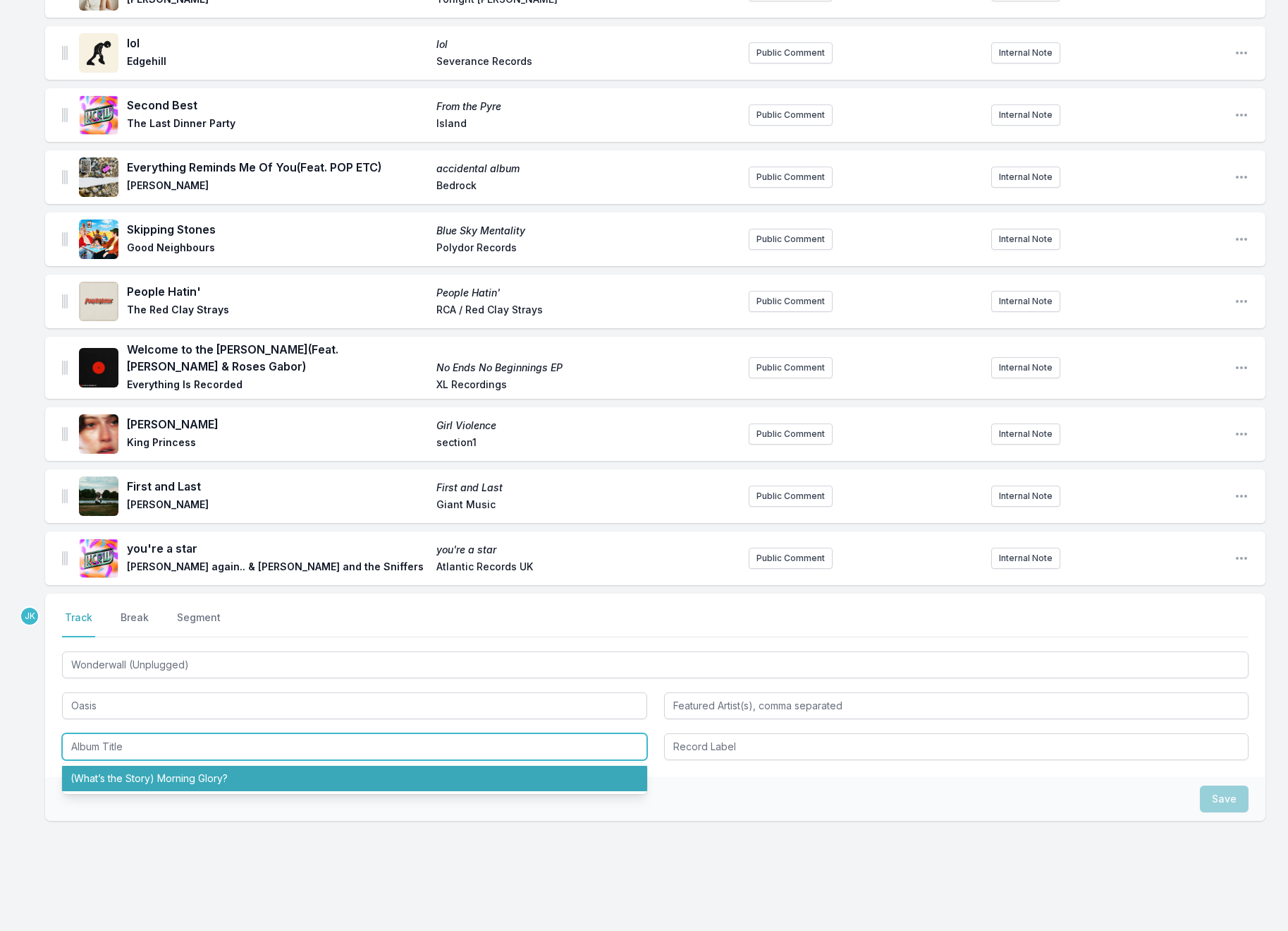
click at [97, 766] on li "(What’s the Story) Morning Glory?" at bounding box center [354, 778] width 585 height 25
type input "(What’s the Story) Morning Glory?"
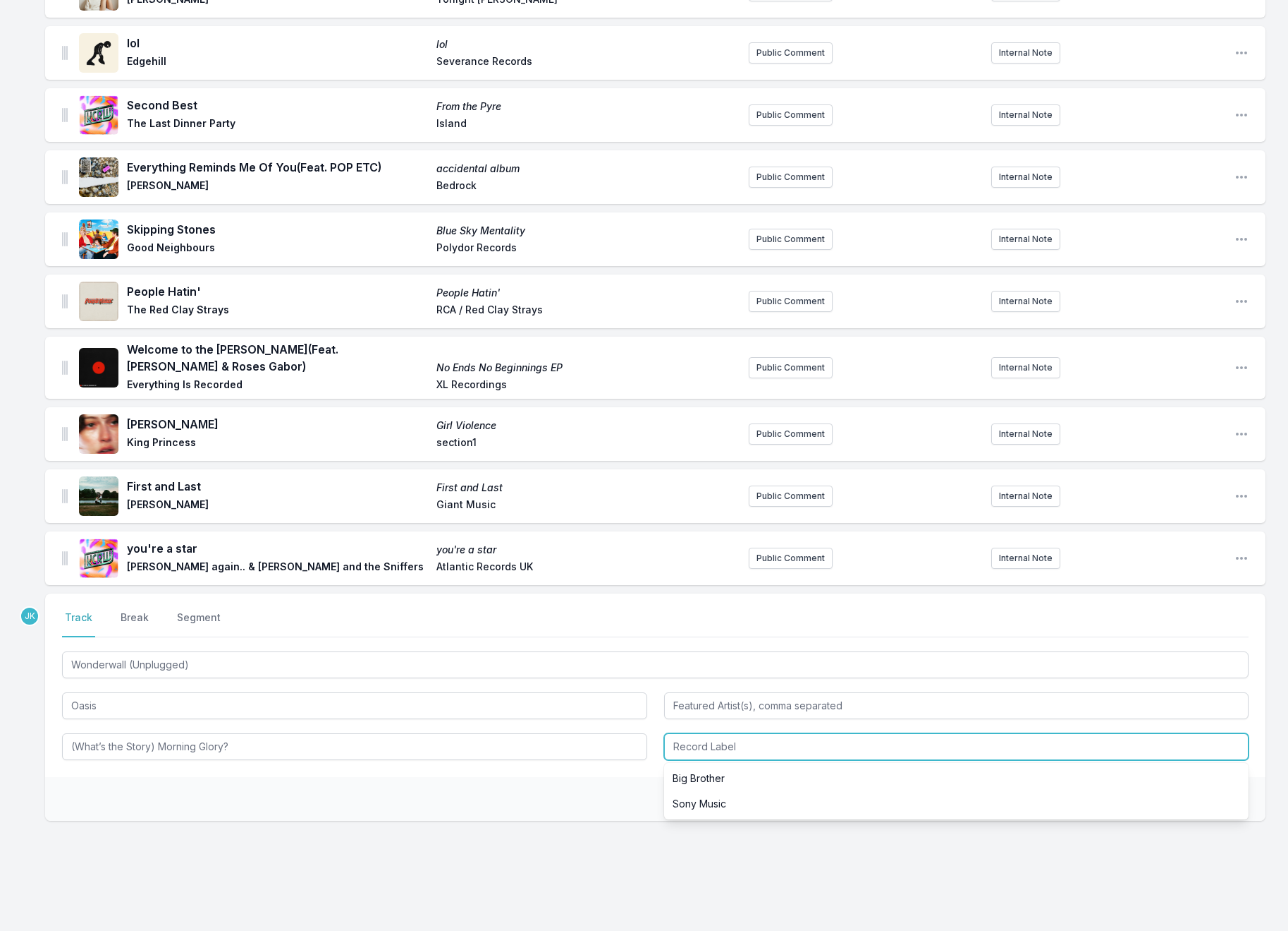
click at [696, 733] on input "Record Label" at bounding box center [957, 746] width 585 height 27
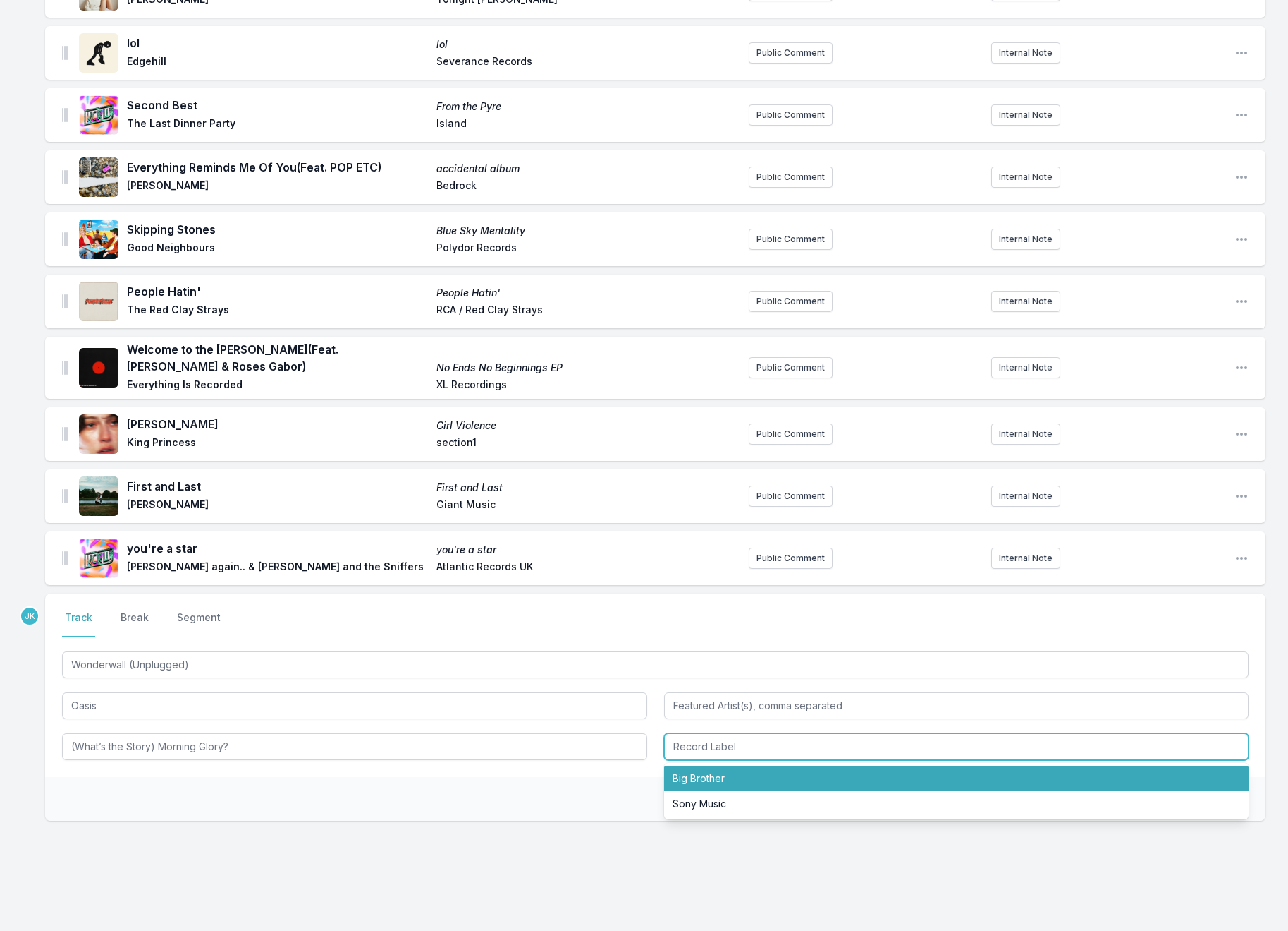
click at [709, 766] on li "Big Brother" at bounding box center [957, 778] width 585 height 25
type input "Big Brother"
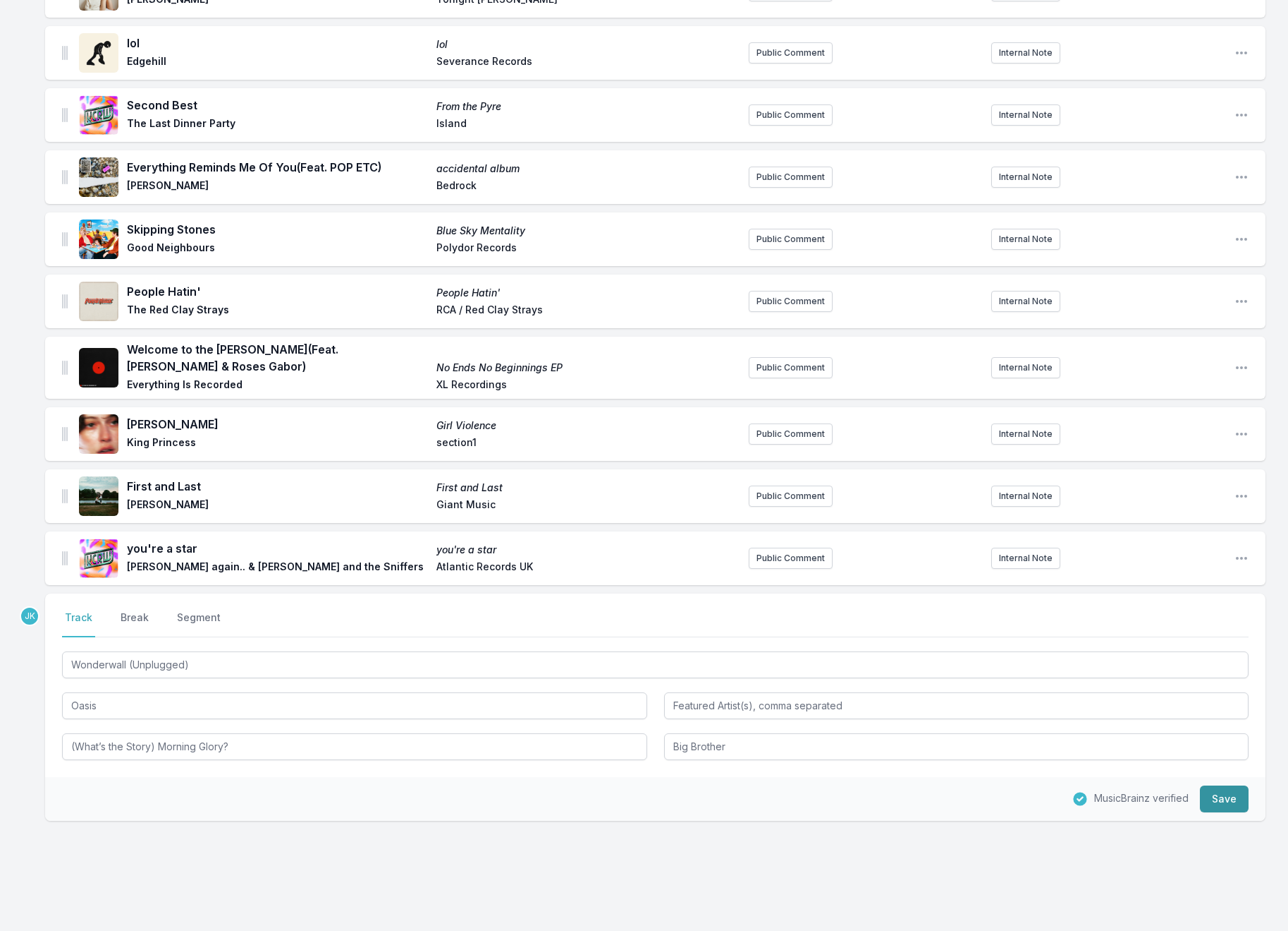
click at [1223, 785] on button "Save" at bounding box center [1225, 798] width 49 height 27
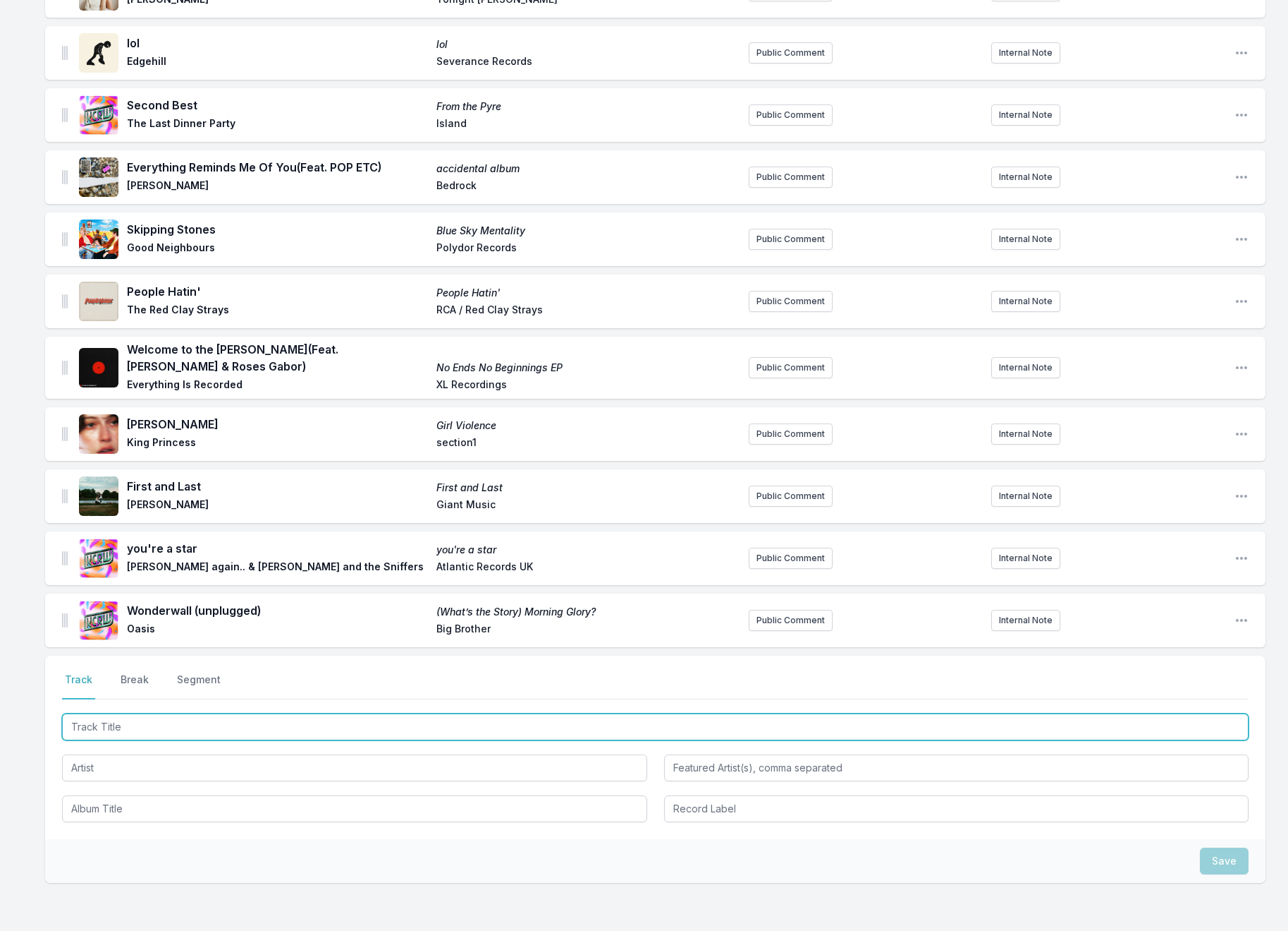
click at [110, 713] on input "Track Title" at bounding box center [655, 726] width 1187 height 27
paste input "LA NOCHE"
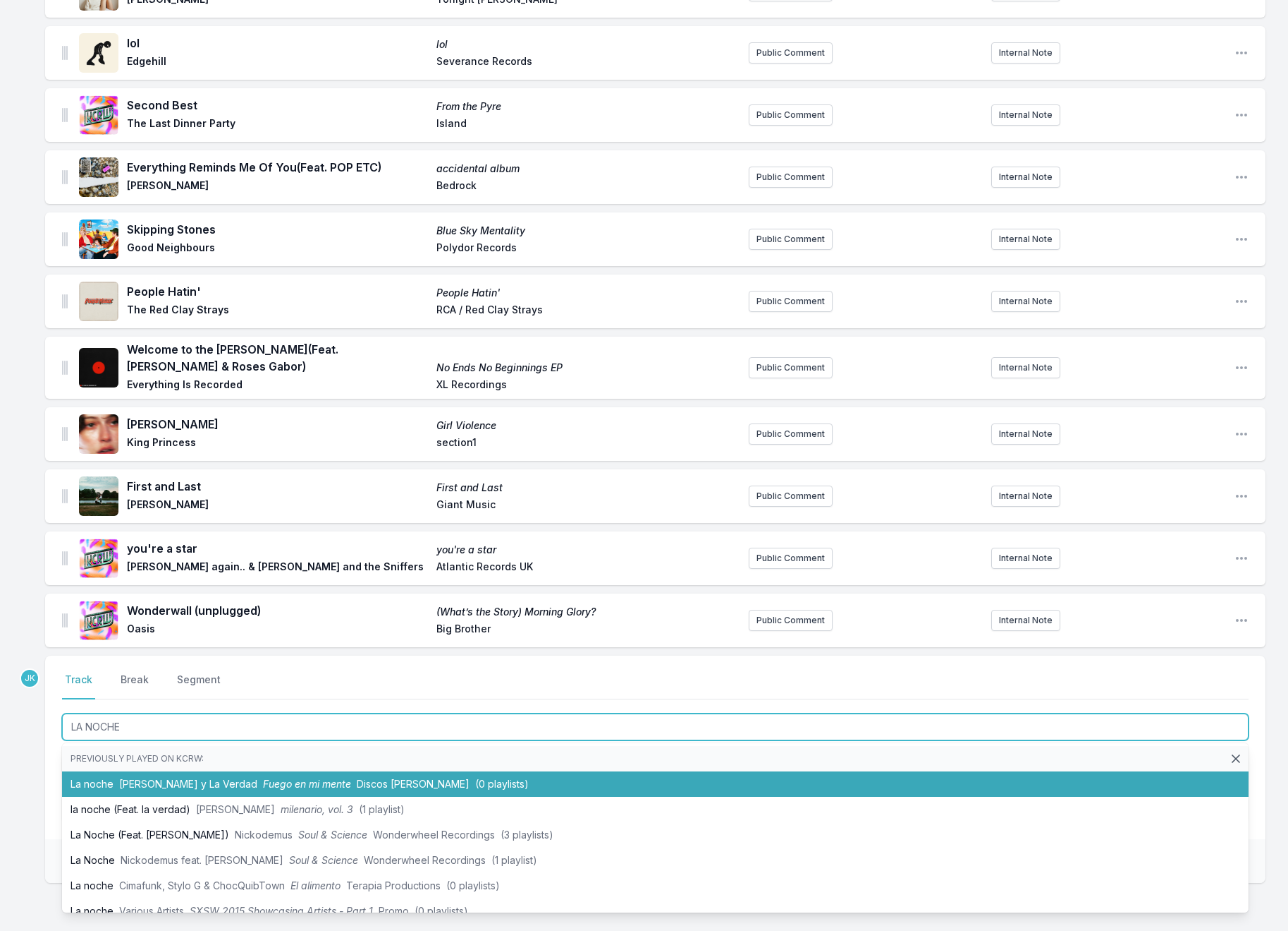
type input "LA NOCHE"
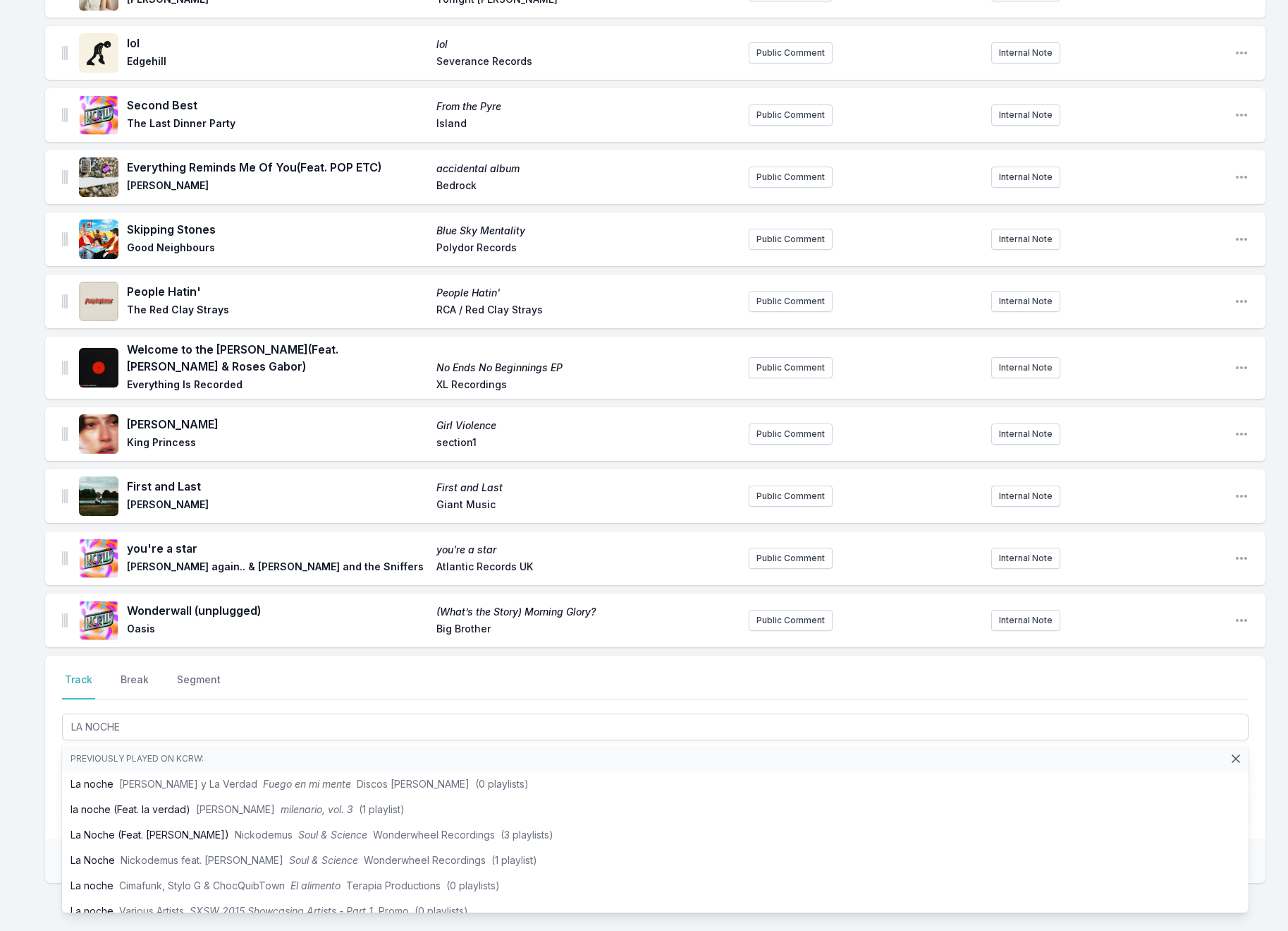
click at [46, 755] on div "Select a tab Track Break Segment Track Break Segment LA NOCHE Previously played…" at bounding box center [655, 747] width 1221 height 183
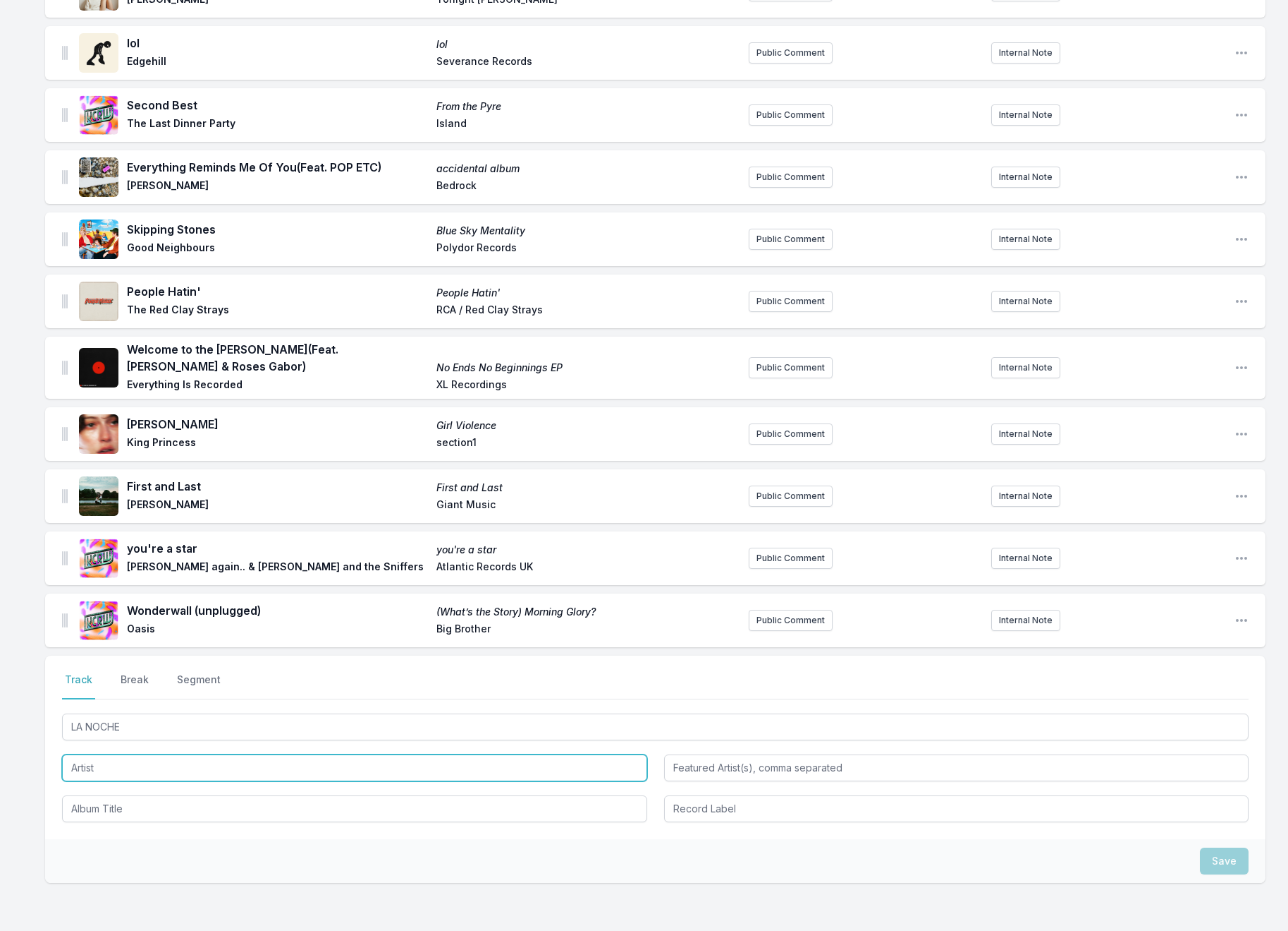
click at [103, 755] on input "Artist" at bounding box center [354, 768] width 585 height 27
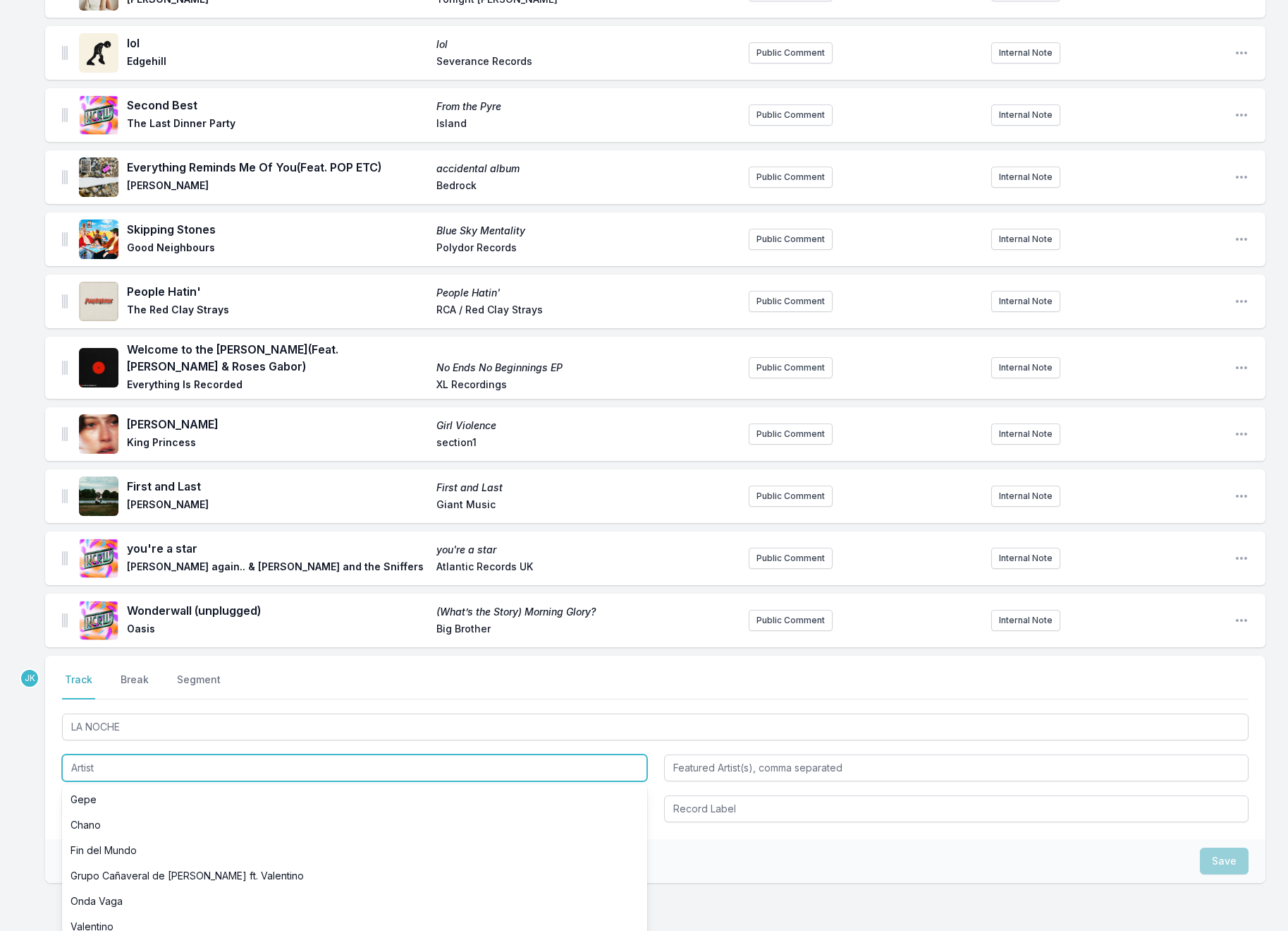
paste input "[PERSON_NAME]"
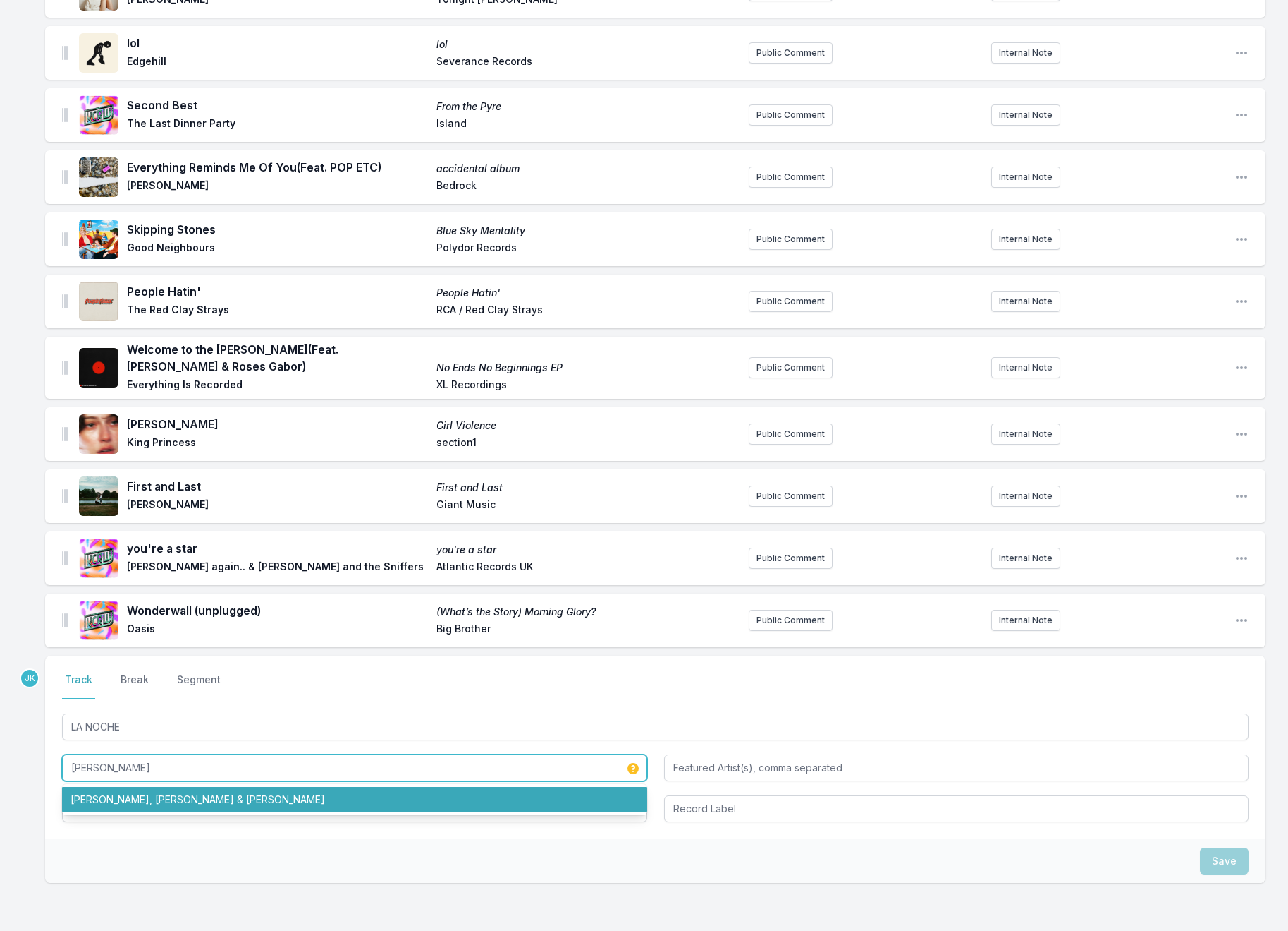
click at [137, 786] on li "[PERSON_NAME], [PERSON_NAME] & [PERSON_NAME]" at bounding box center [354, 798] width 585 height 25
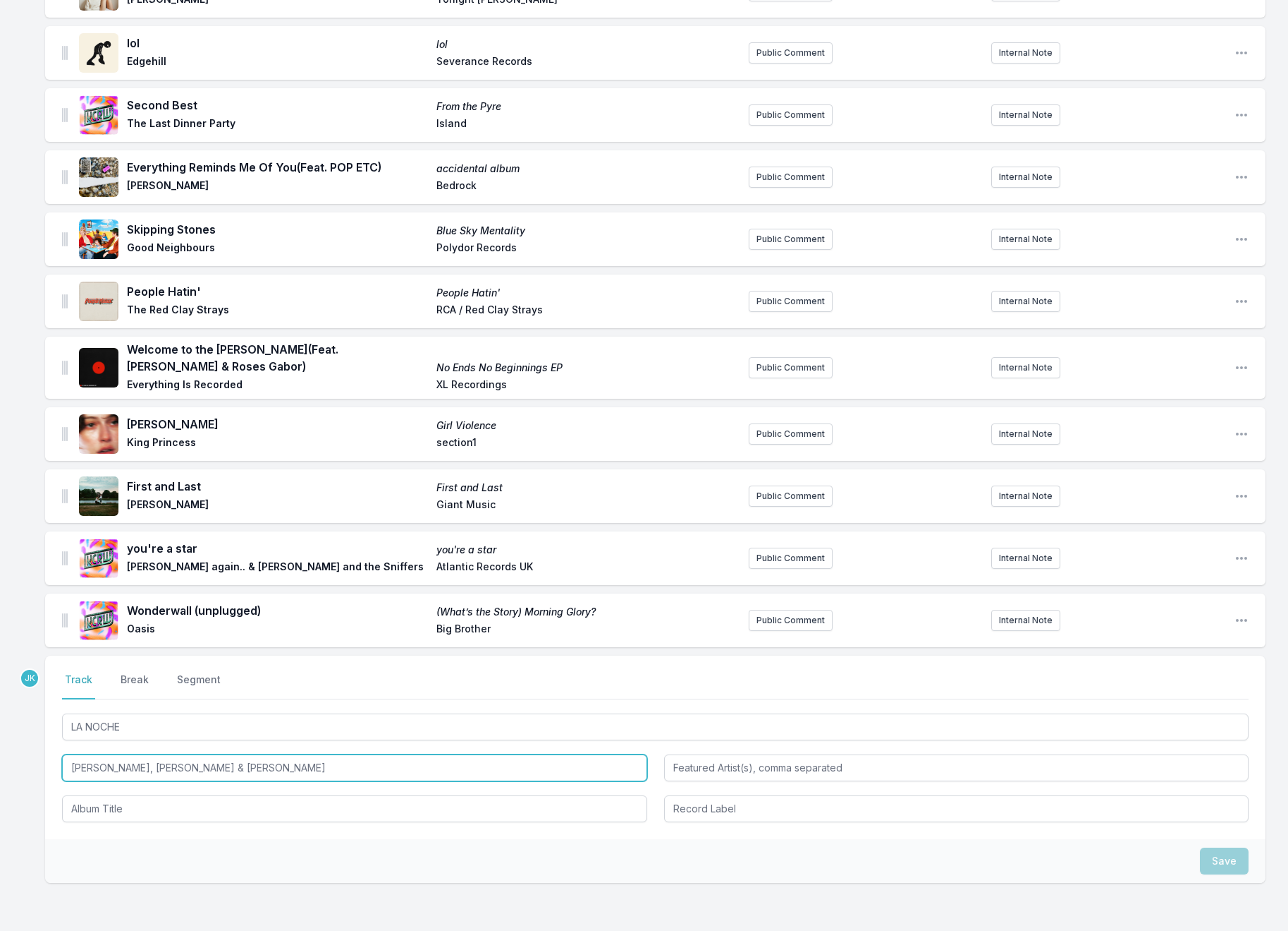
click at [168, 755] on input "[PERSON_NAME], [PERSON_NAME] & [PERSON_NAME]" at bounding box center [354, 768] width 585 height 27
drag, startPoint x: 186, startPoint y: 739, endPoint x: 119, endPoint y: 745, distance: 67.3
click at [119, 755] on input "[PERSON_NAME], [PERSON_NAME], [PERSON_NAME]" at bounding box center [354, 768] width 585 height 27
drag, startPoint x: 124, startPoint y: 741, endPoint x: 232, endPoint y: 741, distance: 108.0
click at [241, 755] on input "[PERSON_NAME], [PERSON_NAME], [PERSON_NAME]" at bounding box center [354, 768] width 585 height 27
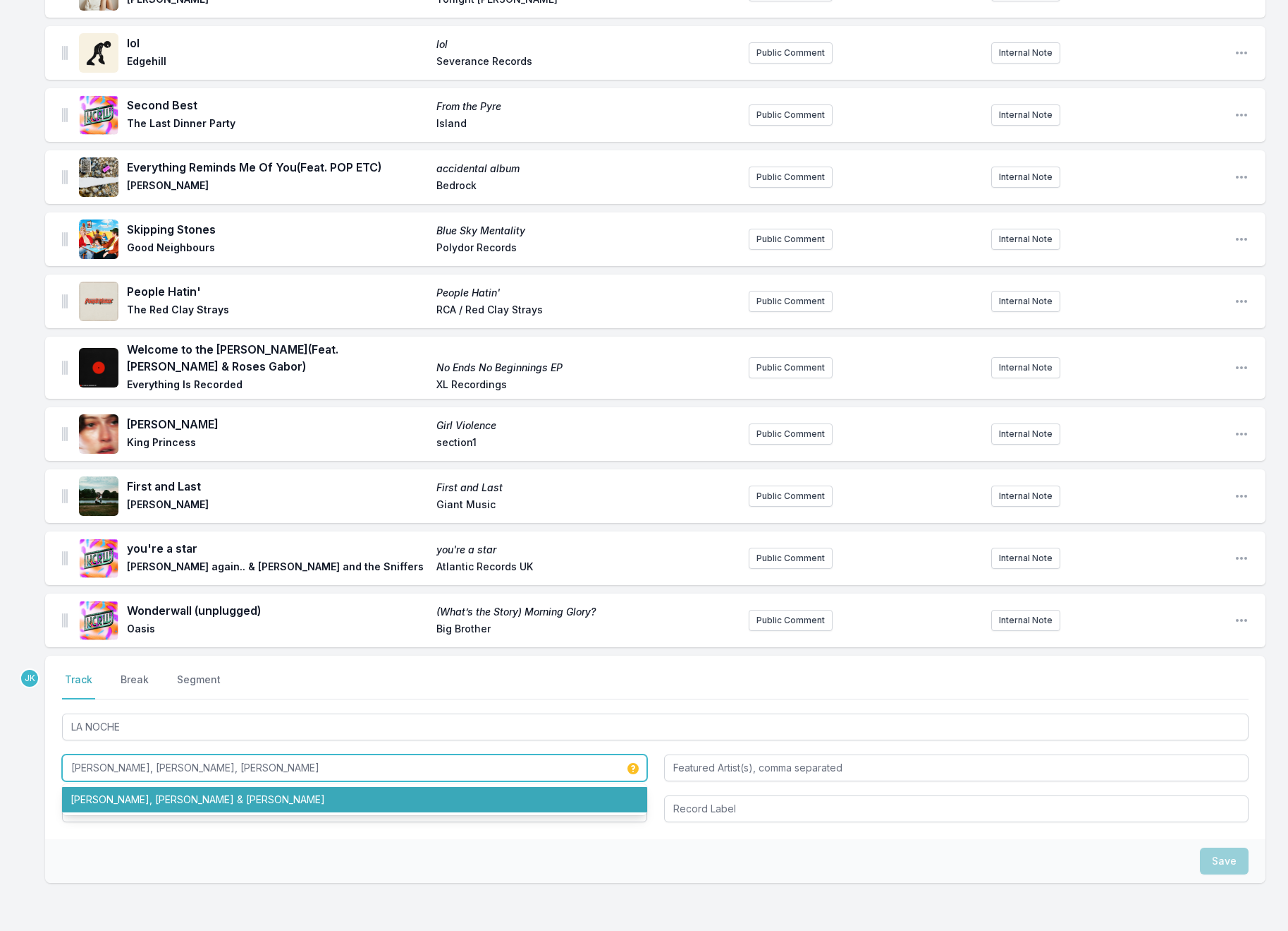
type input "[PERSON_NAME], [PERSON_NAME], [PERSON_NAME]"
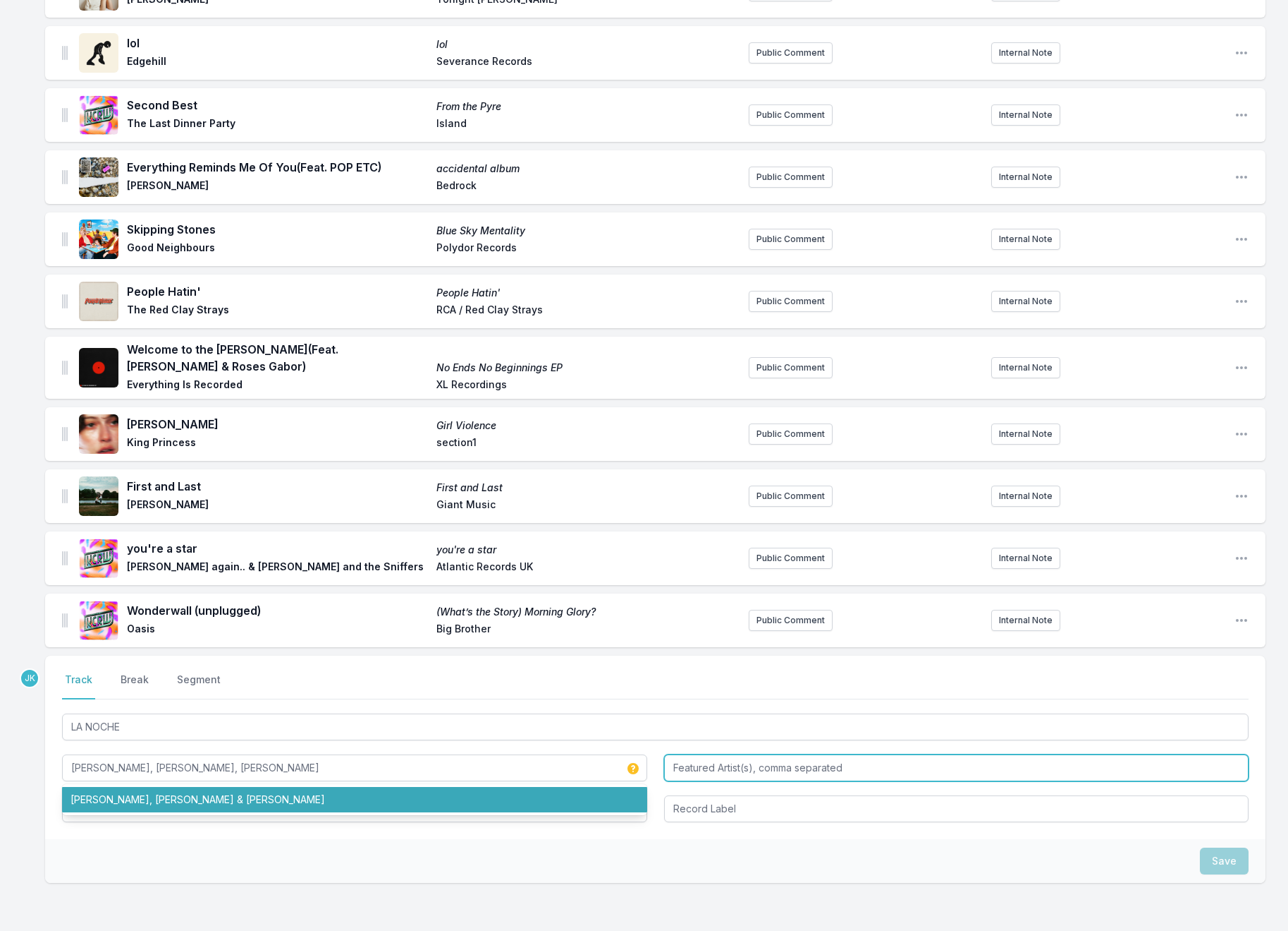
click at [696, 755] on input "Featured Artist(s), comma separated" at bounding box center [957, 768] width 585 height 27
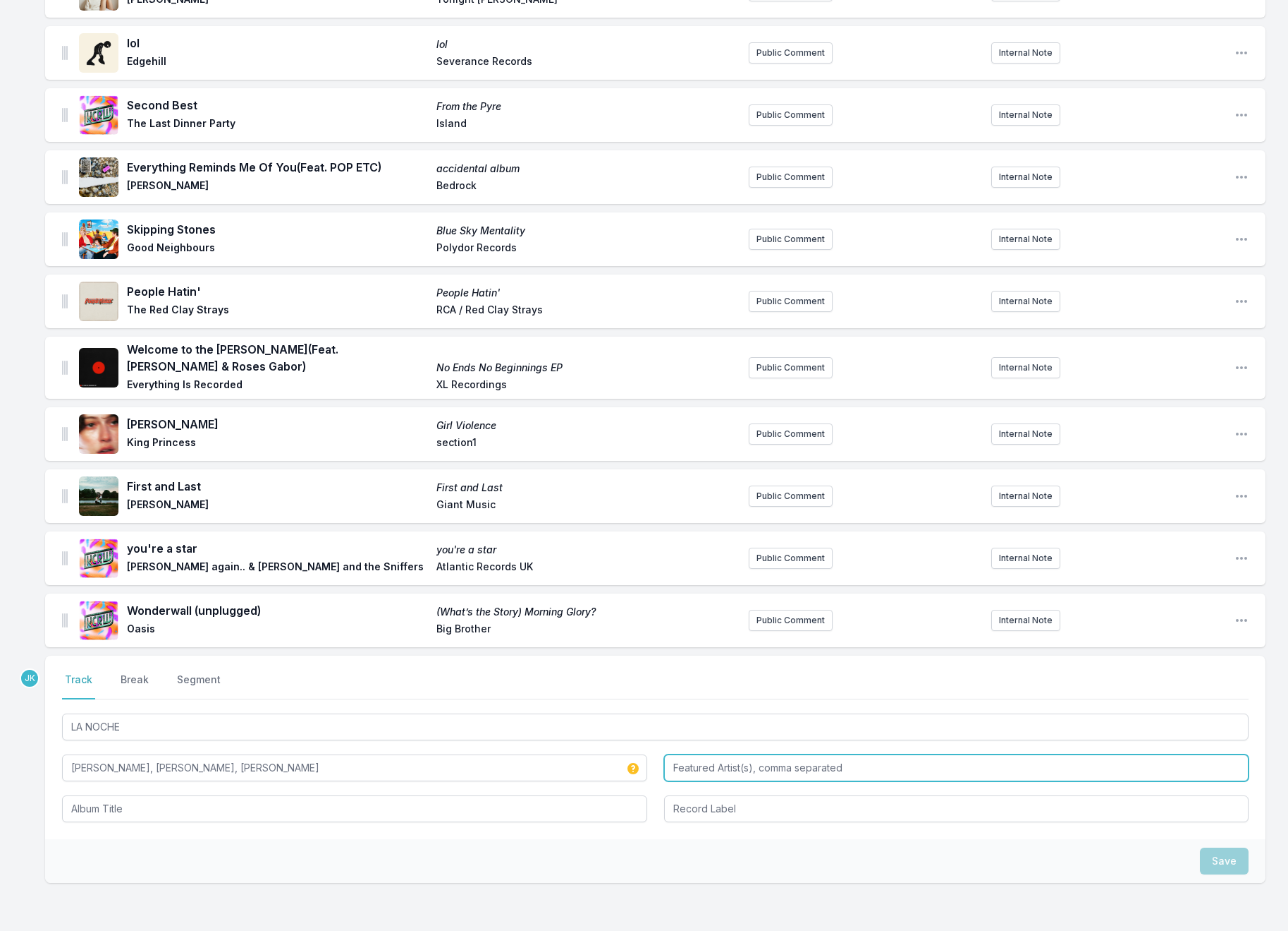
paste input "Skrillex, [PERSON_NAME]"
type input "Skrillex, [PERSON_NAME]"
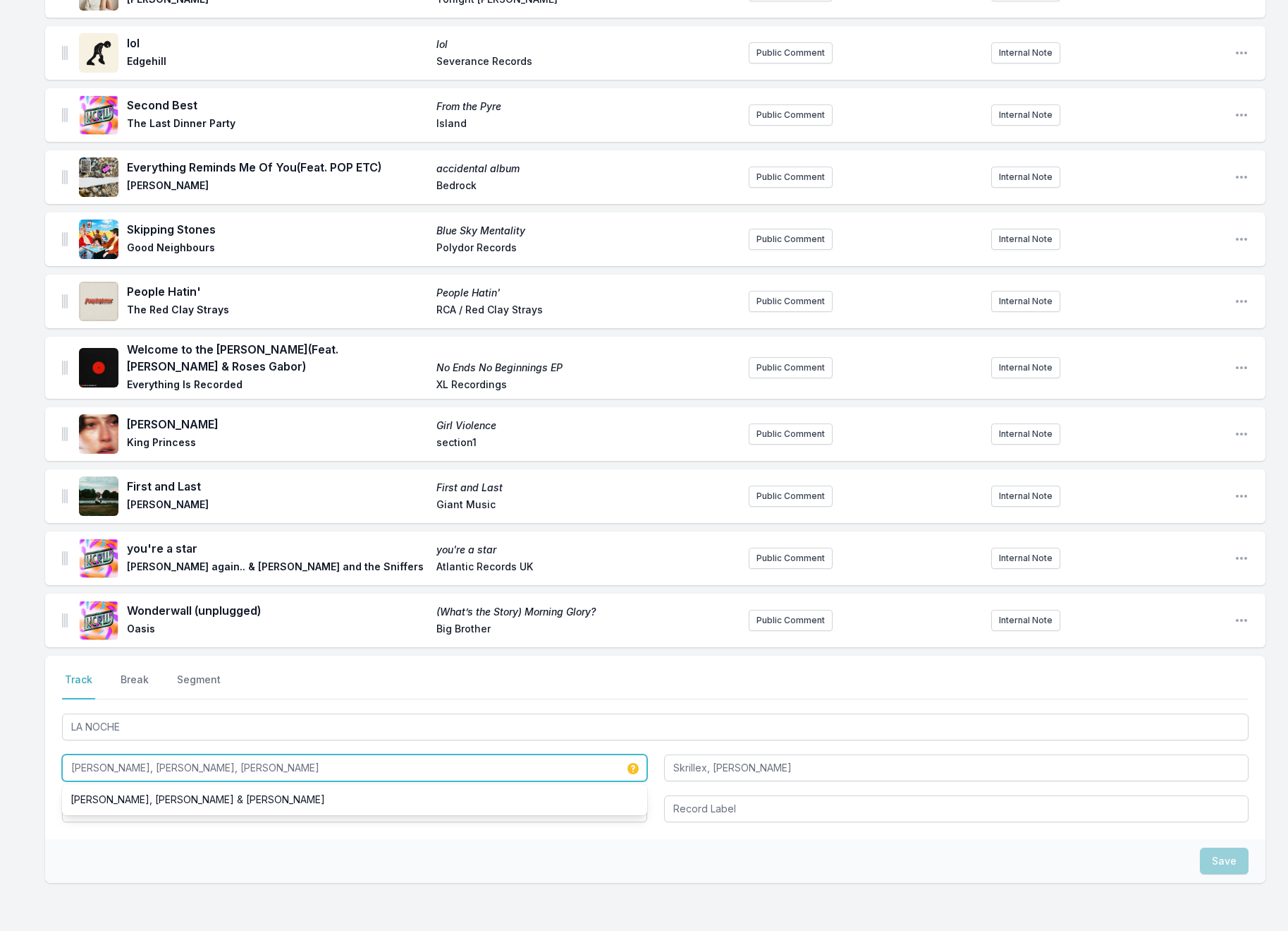
click at [125, 755] on input "[PERSON_NAME], [PERSON_NAME], [PERSON_NAME]" at bounding box center [354, 768] width 585 height 27
drag, startPoint x: 120, startPoint y: 742, endPoint x: 269, endPoint y: 754, distance: 149.5
click at [269, 755] on input "[PERSON_NAME], [PERSON_NAME]" at bounding box center [354, 768] width 585 height 27
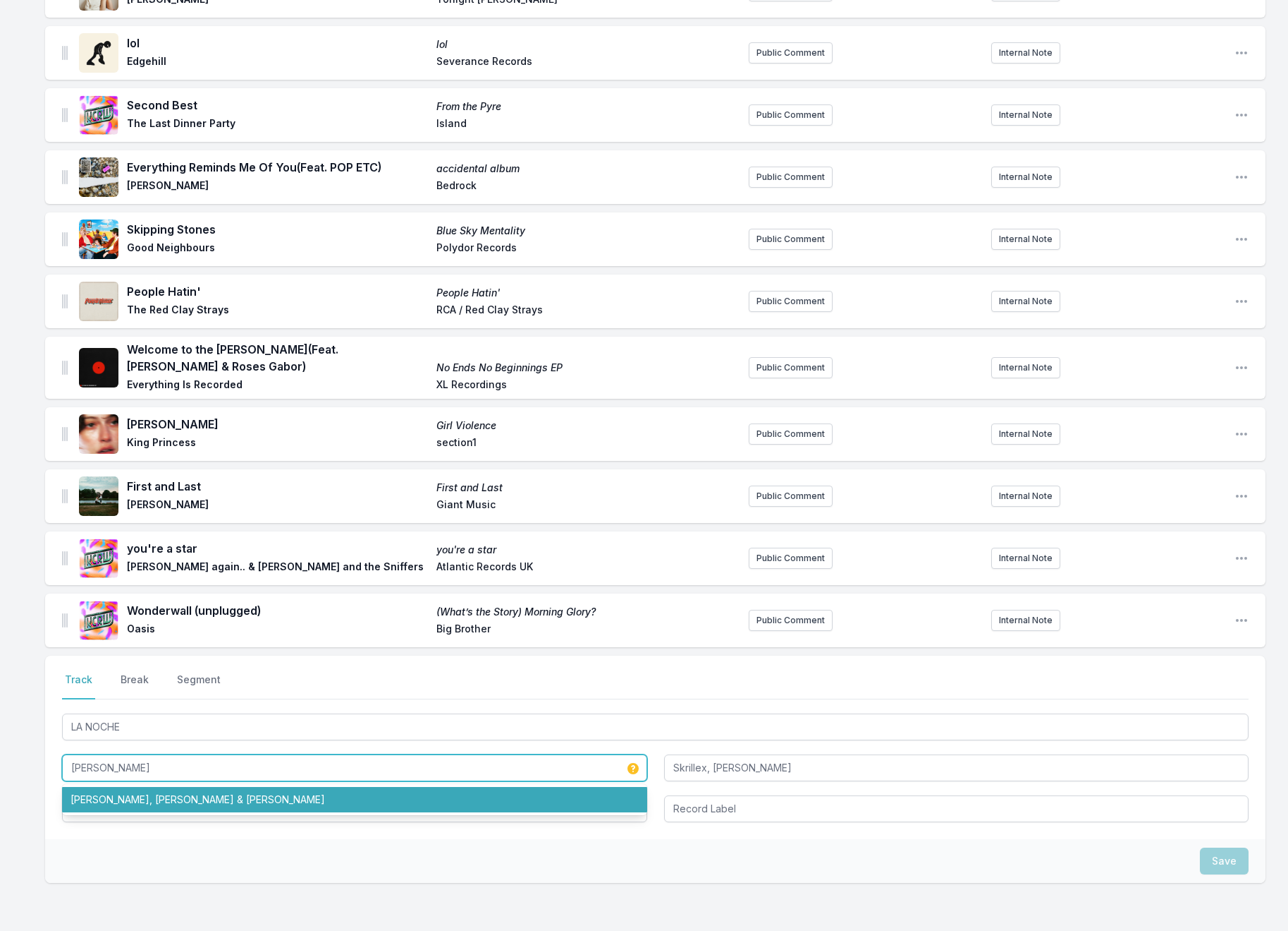
type input "[PERSON_NAME]"
drag, startPoint x: 583, startPoint y: 828, endPoint x: 398, endPoint y: 822, distance: 185.1
click at [578, 839] on div "Save" at bounding box center [655, 860] width 1221 height 44
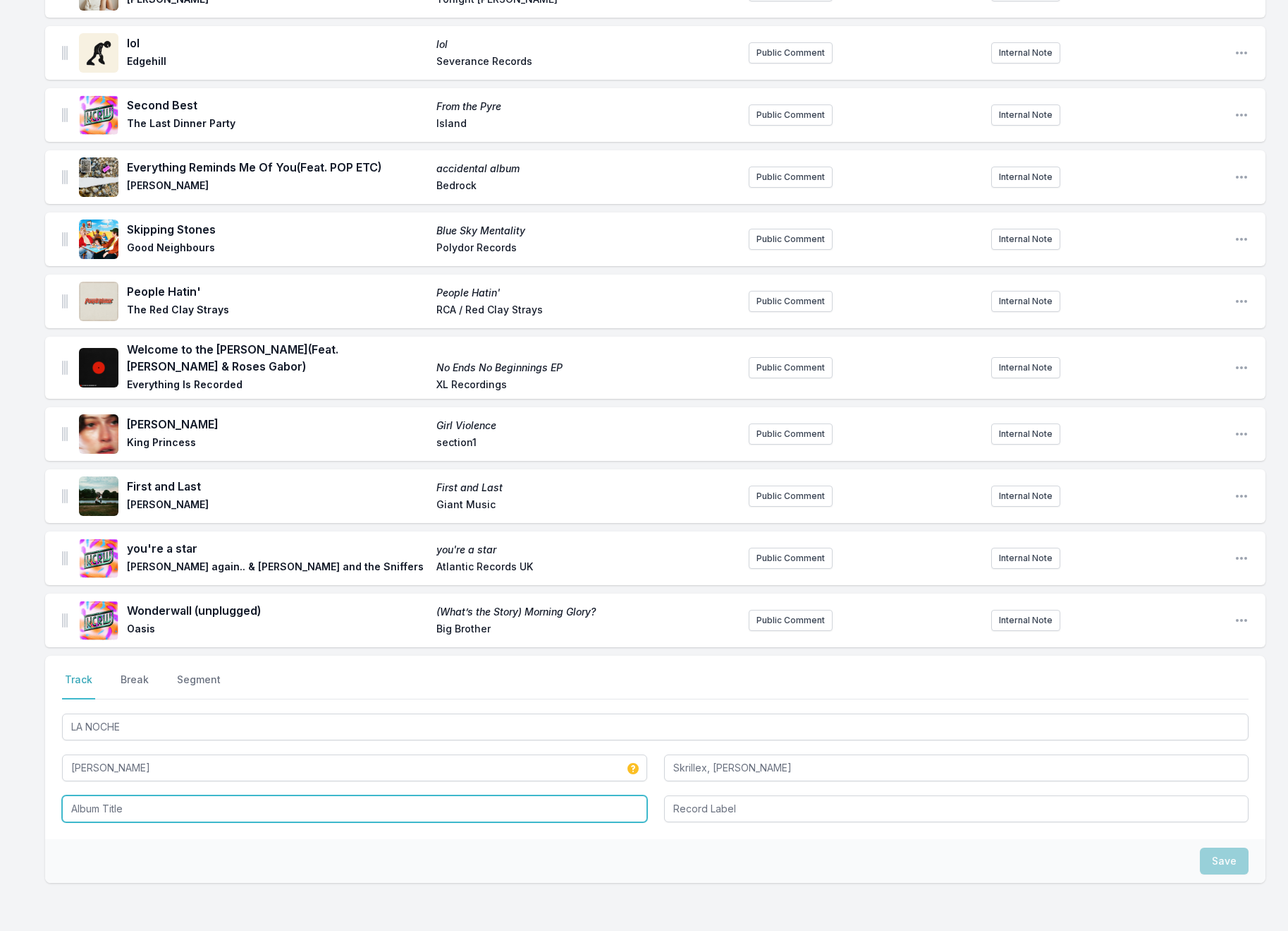
click at [122, 796] on input "Album Title" at bounding box center [354, 809] width 585 height 27
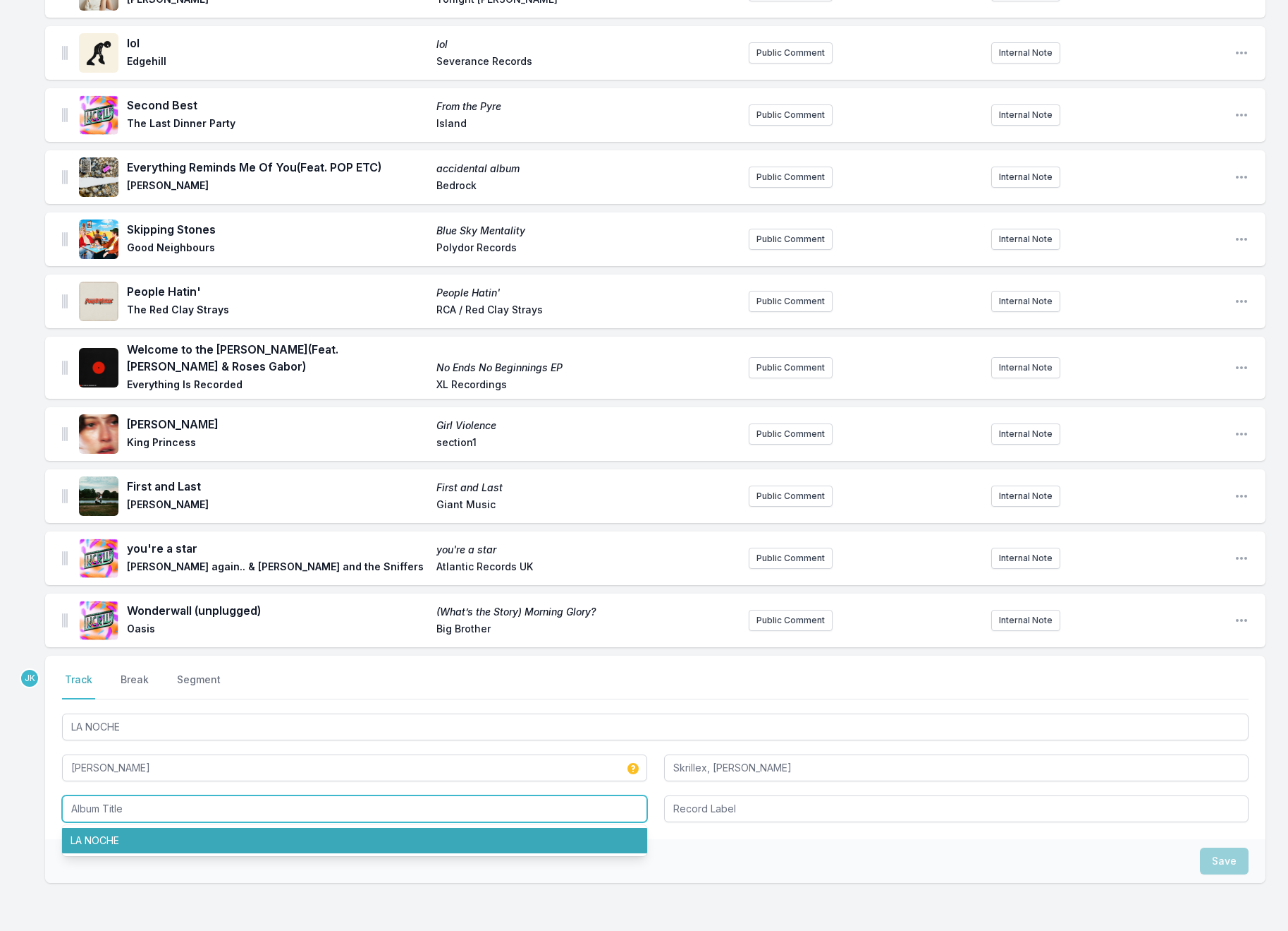
click at [114, 827] on li "LA NOCHE" at bounding box center [354, 839] width 585 height 25
type input "LA NOCHE"
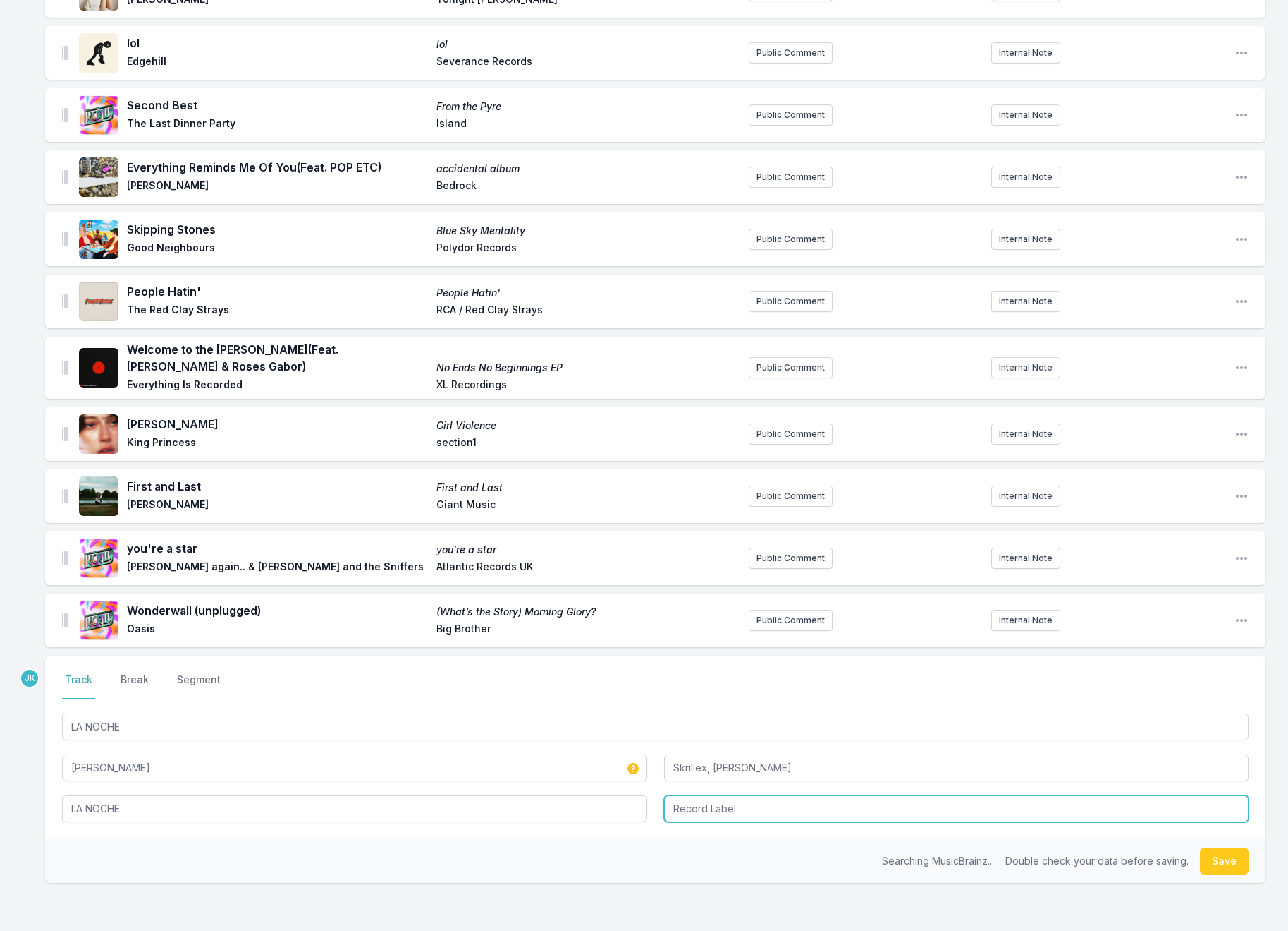
click at [714, 796] on input "Record Label" at bounding box center [957, 809] width 585 height 27
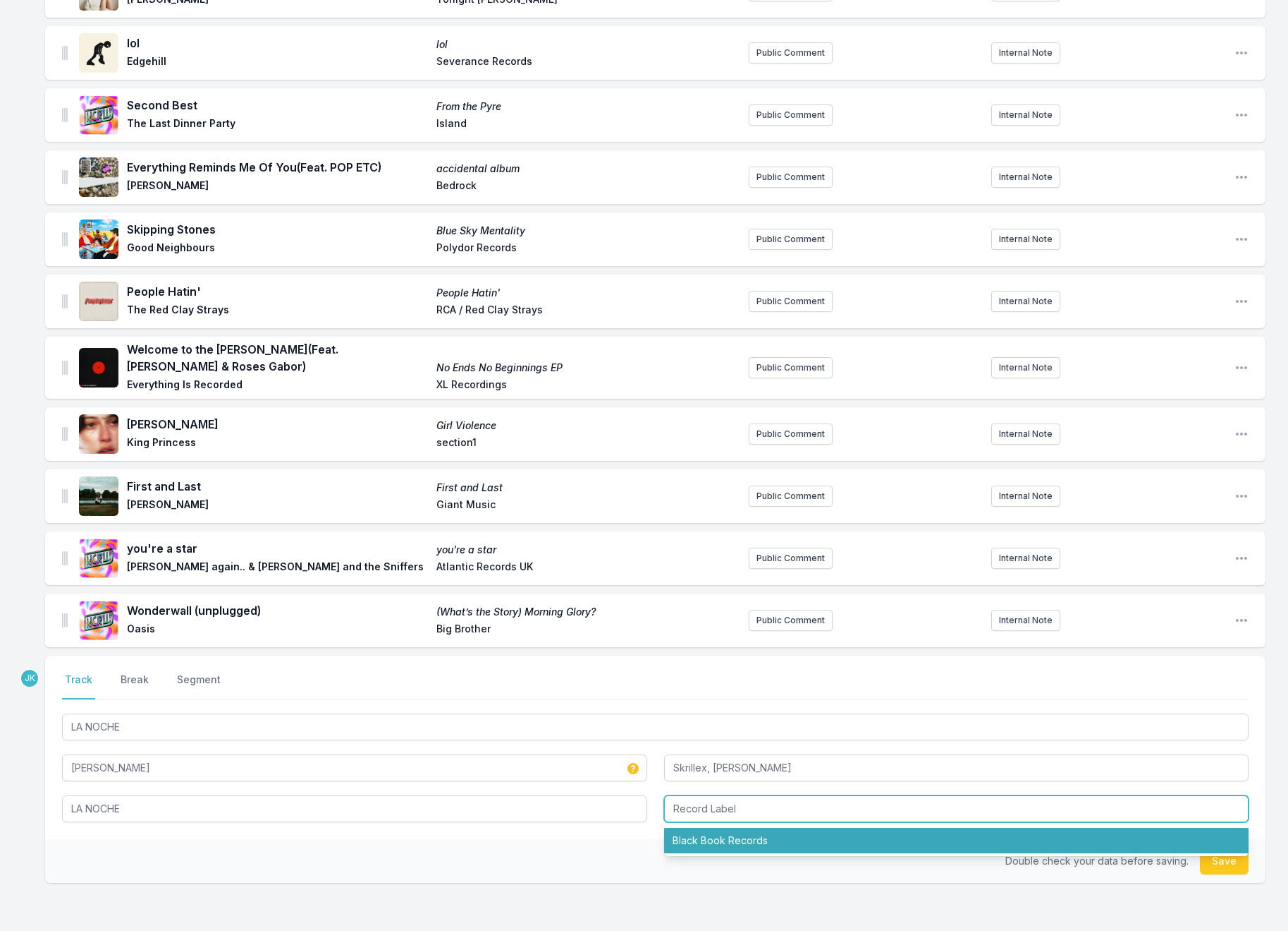
drag, startPoint x: 734, startPoint y: 818, endPoint x: 945, endPoint y: 807, distance: 211.3
click at [734, 827] on li "Black Book Records" at bounding box center [957, 839] width 585 height 25
type input "Black Book Records"
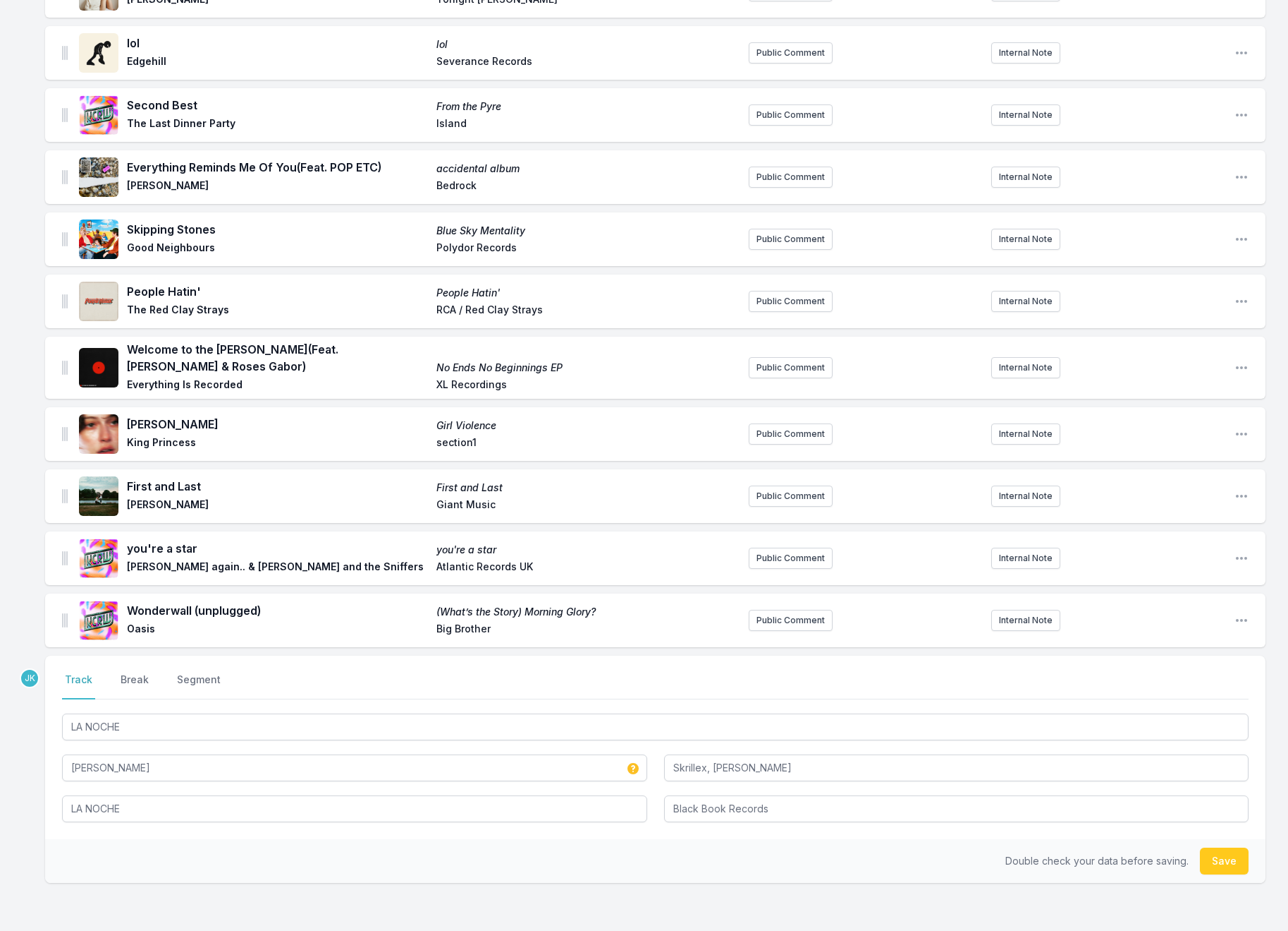
click at [1212, 847] on button "Save" at bounding box center [1225, 860] width 49 height 27
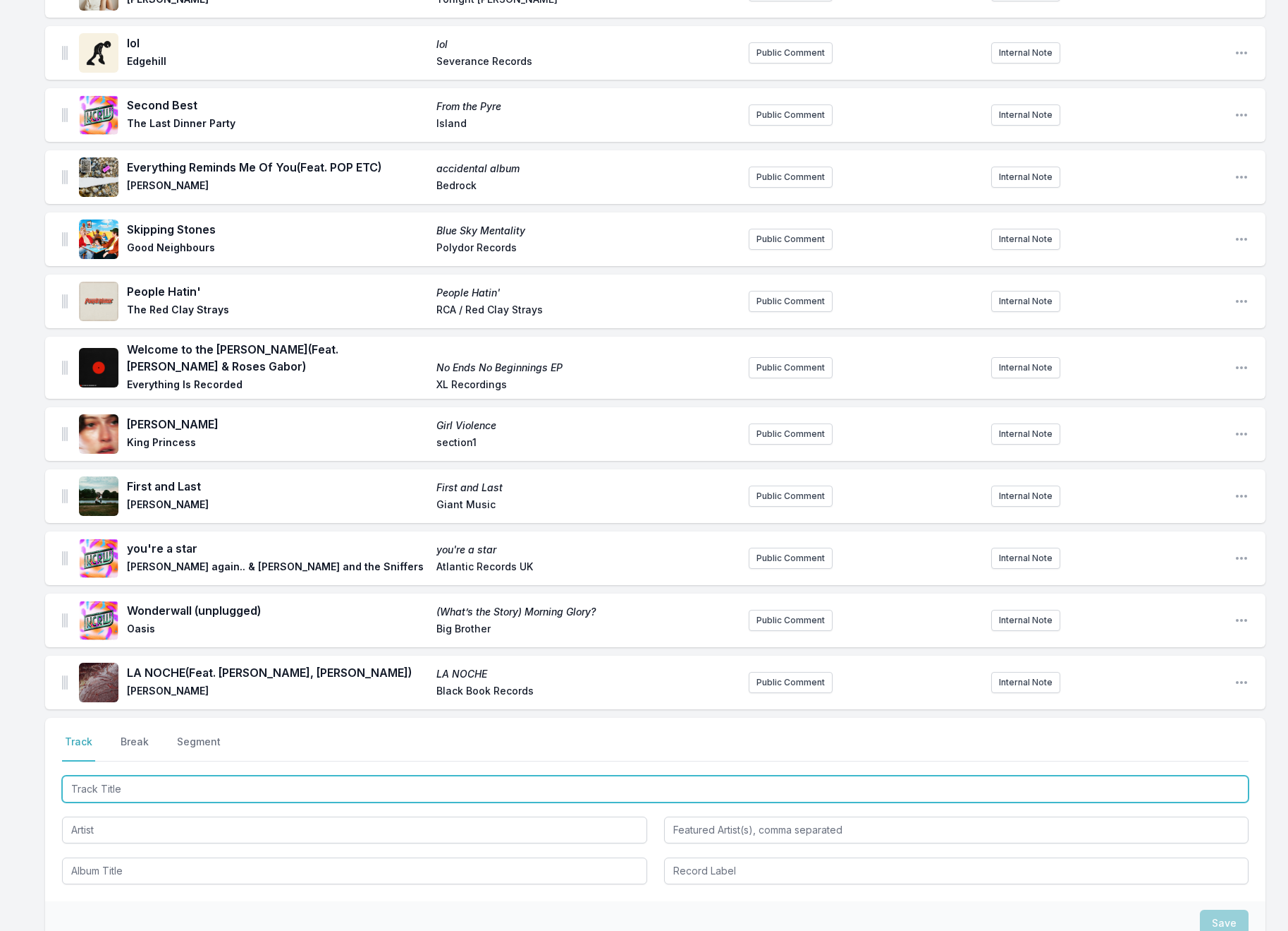
click at [103, 775] on input "Track Title" at bounding box center [655, 788] width 1187 height 27
paste input "The Kite String Tangle"
type input "The Kite String Tangle"
drag, startPoint x: 171, startPoint y: 764, endPoint x: 79, endPoint y: 755, distance: 92.4
click at [72, 775] on input "The Kite String Tangle" at bounding box center [655, 788] width 1187 height 27
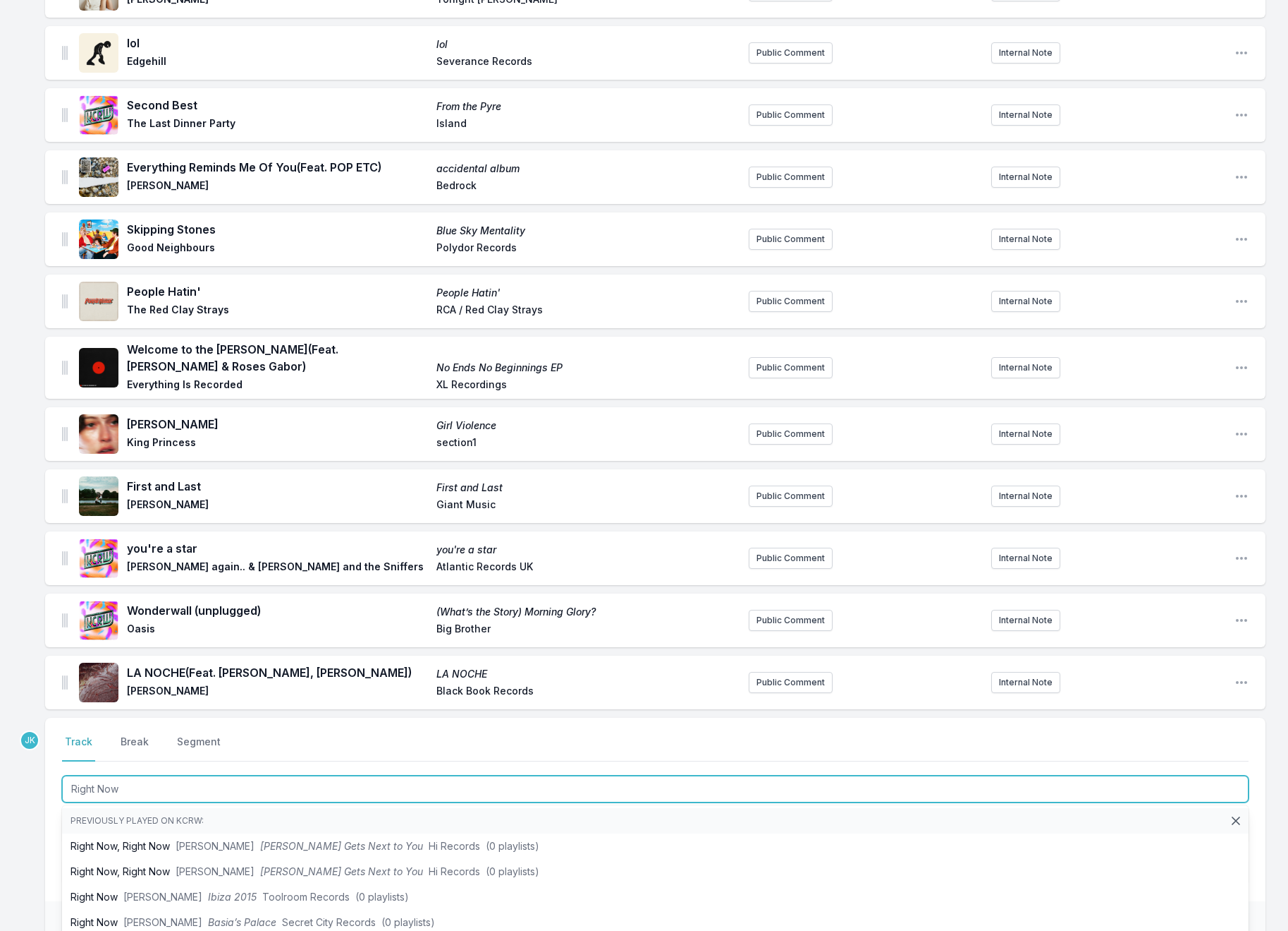
drag, startPoint x: 136, startPoint y: 775, endPoint x: 162, endPoint y: 769, distance: 26.7
click at [162, 775] on input "Right Now" at bounding box center [655, 788] width 1187 height 27
type input "Right Now"
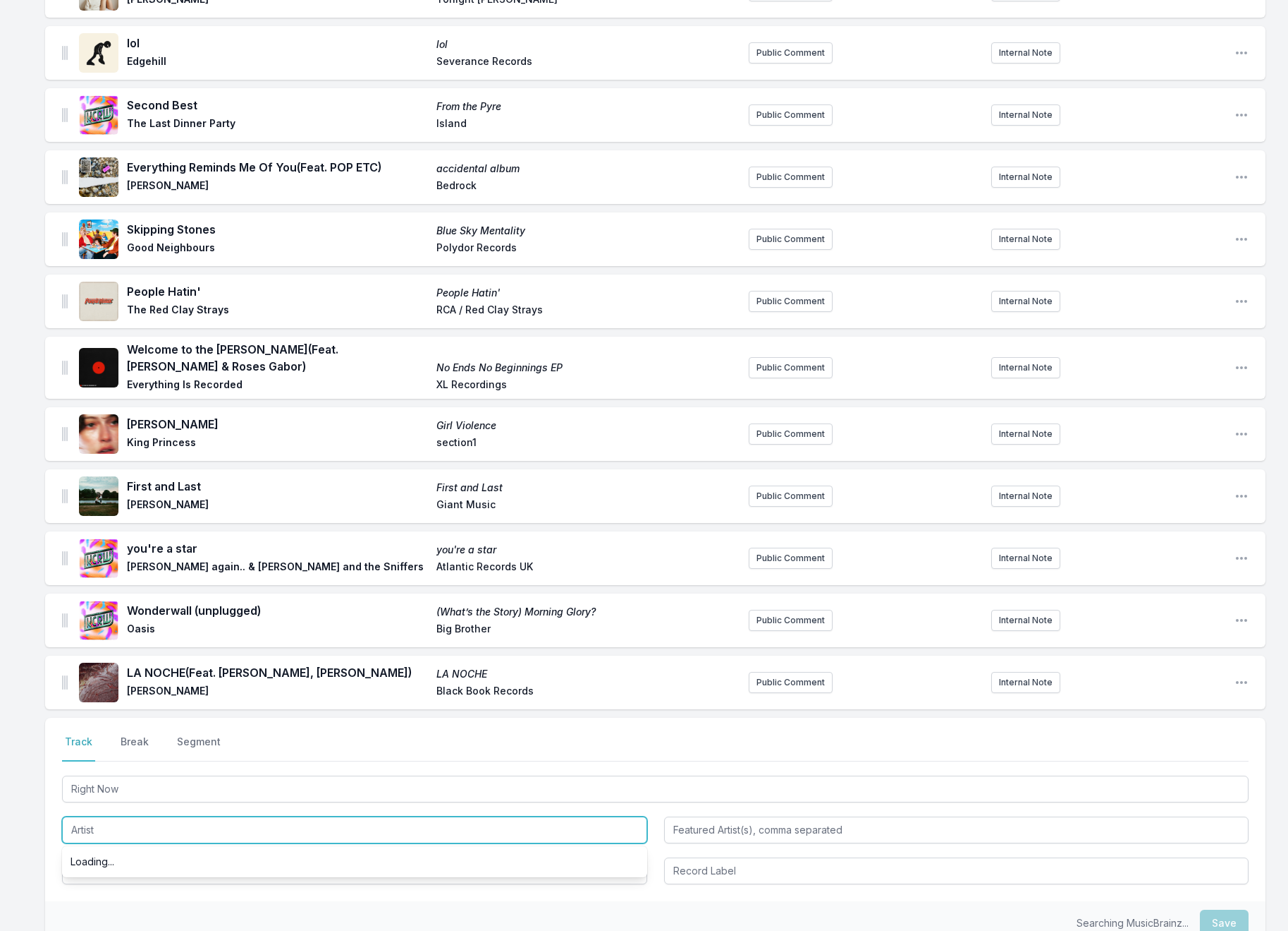
click at [97, 816] on input "Artist" at bounding box center [354, 829] width 585 height 27
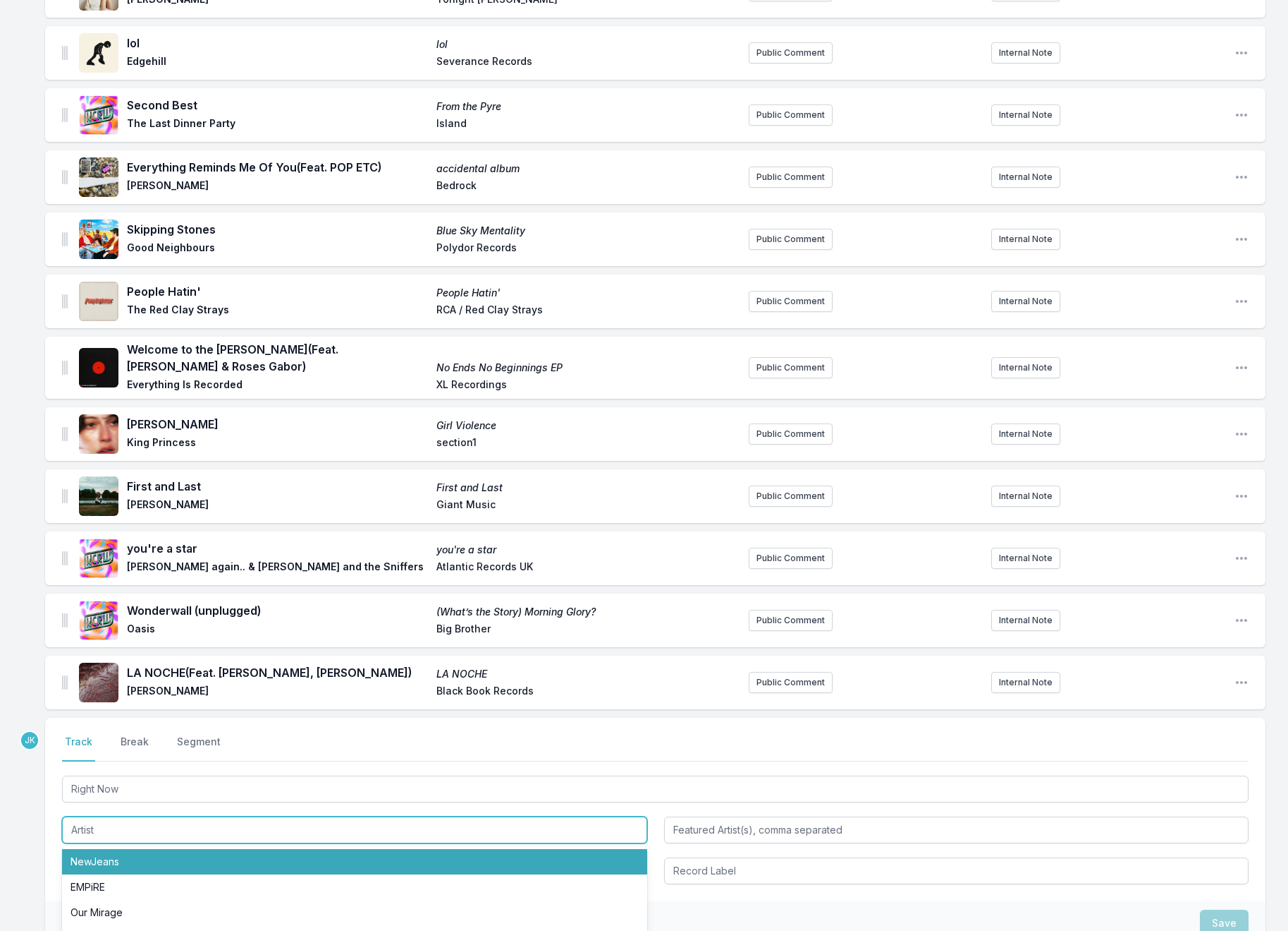
paste input "The Kite String Tangle"
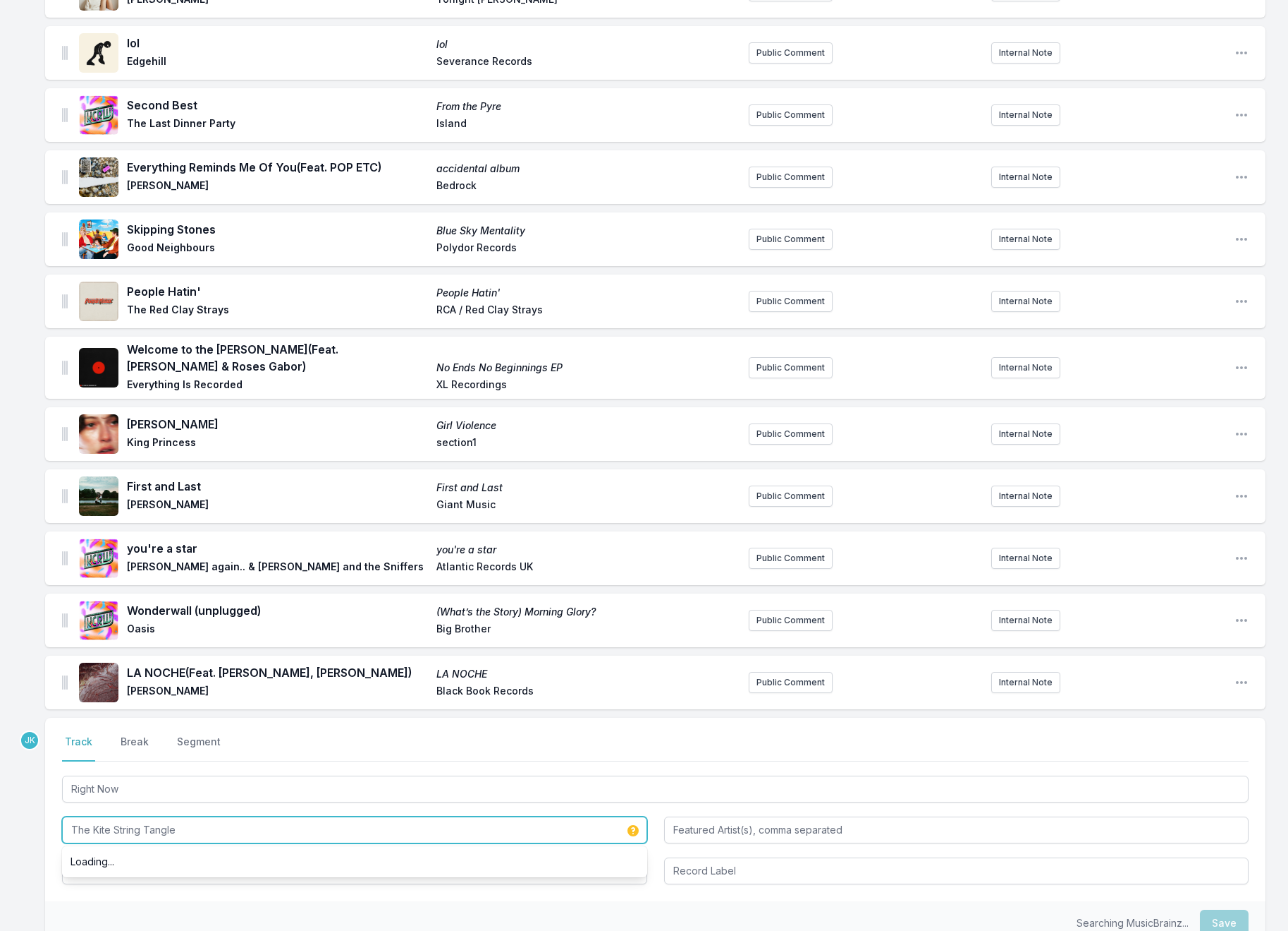
type input "The Kite String Tangle"
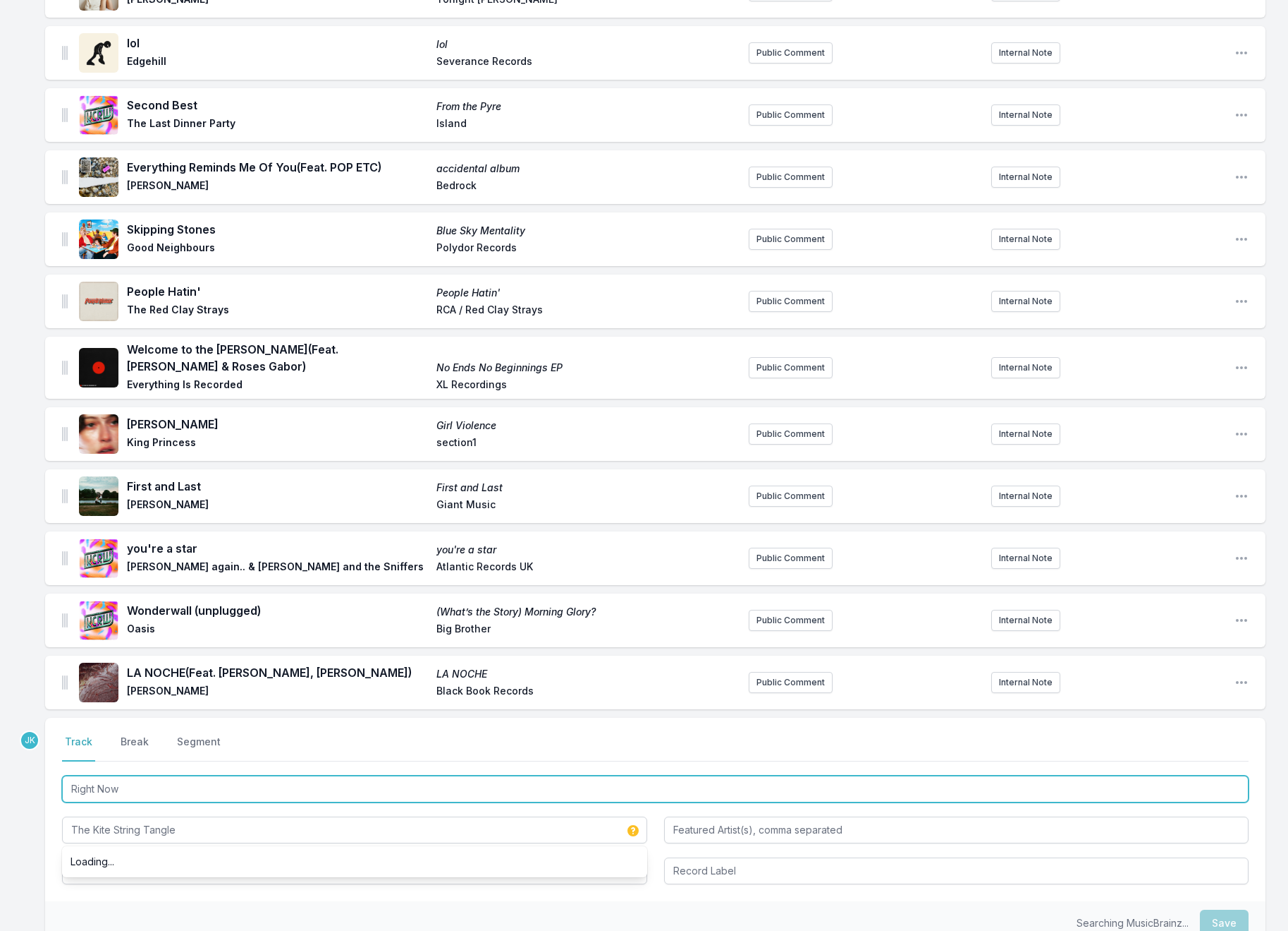
click at [149, 775] on input "Right Now" at bounding box center [655, 788] width 1187 height 27
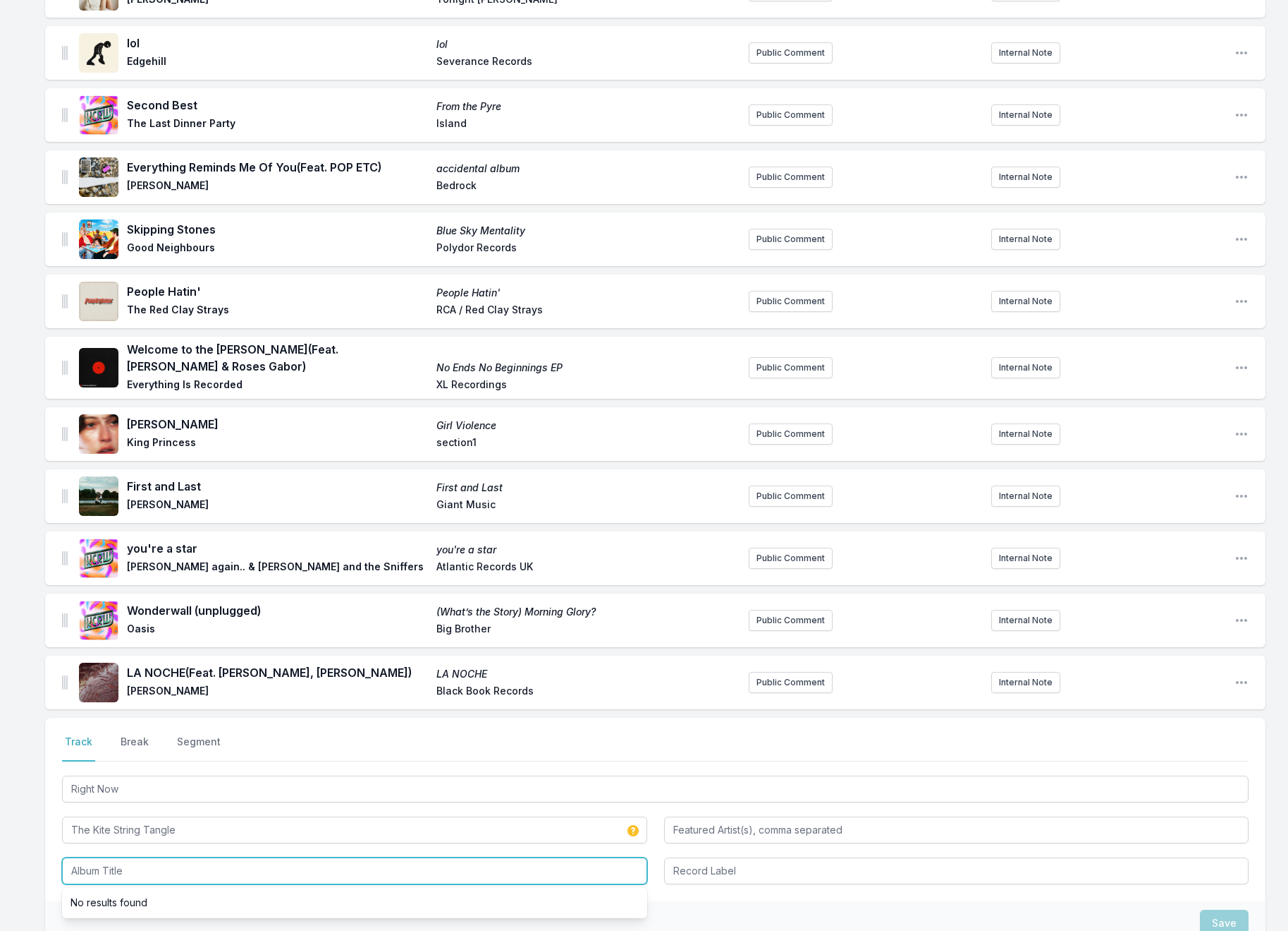
click at [111, 857] on input "Album Title" at bounding box center [354, 870] width 585 height 27
paste input "Right Now"
type input "Right Now"
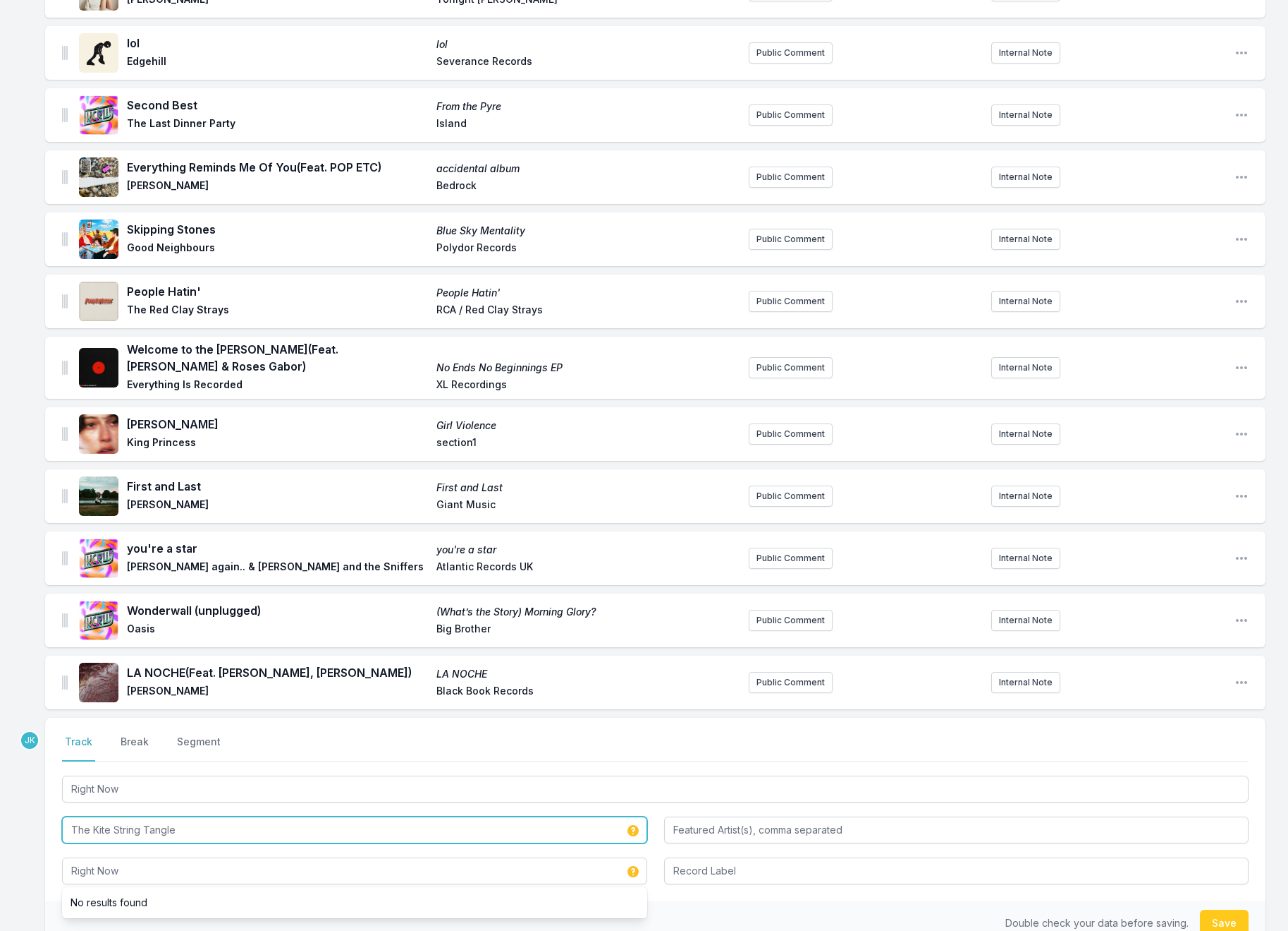
click at [198, 816] on input "The Kite String Tangle" at bounding box center [354, 829] width 585 height 27
drag, startPoint x: 1278, startPoint y: 434, endPoint x: 198, endPoint y: 798, distance: 1139.7
click at [198, 816] on input "The Kite String Tangle" at bounding box center [354, 829] width 585 height 27
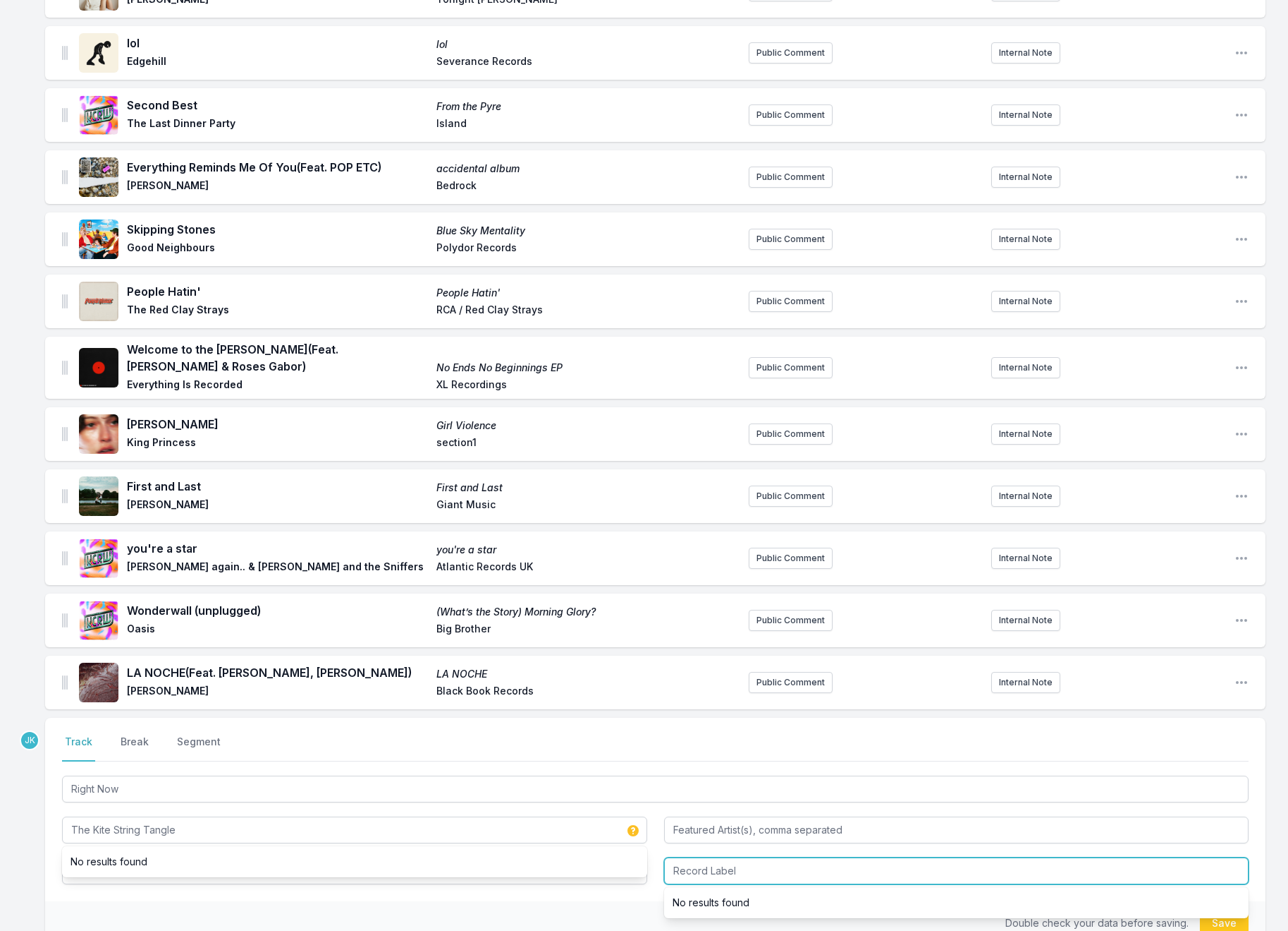
click at [691, 857] on input "Record Label" at bounding box center [957, 870] width 585 height 27
paste input "The Kite String Tangle"
type input "The Kite String Tangle"
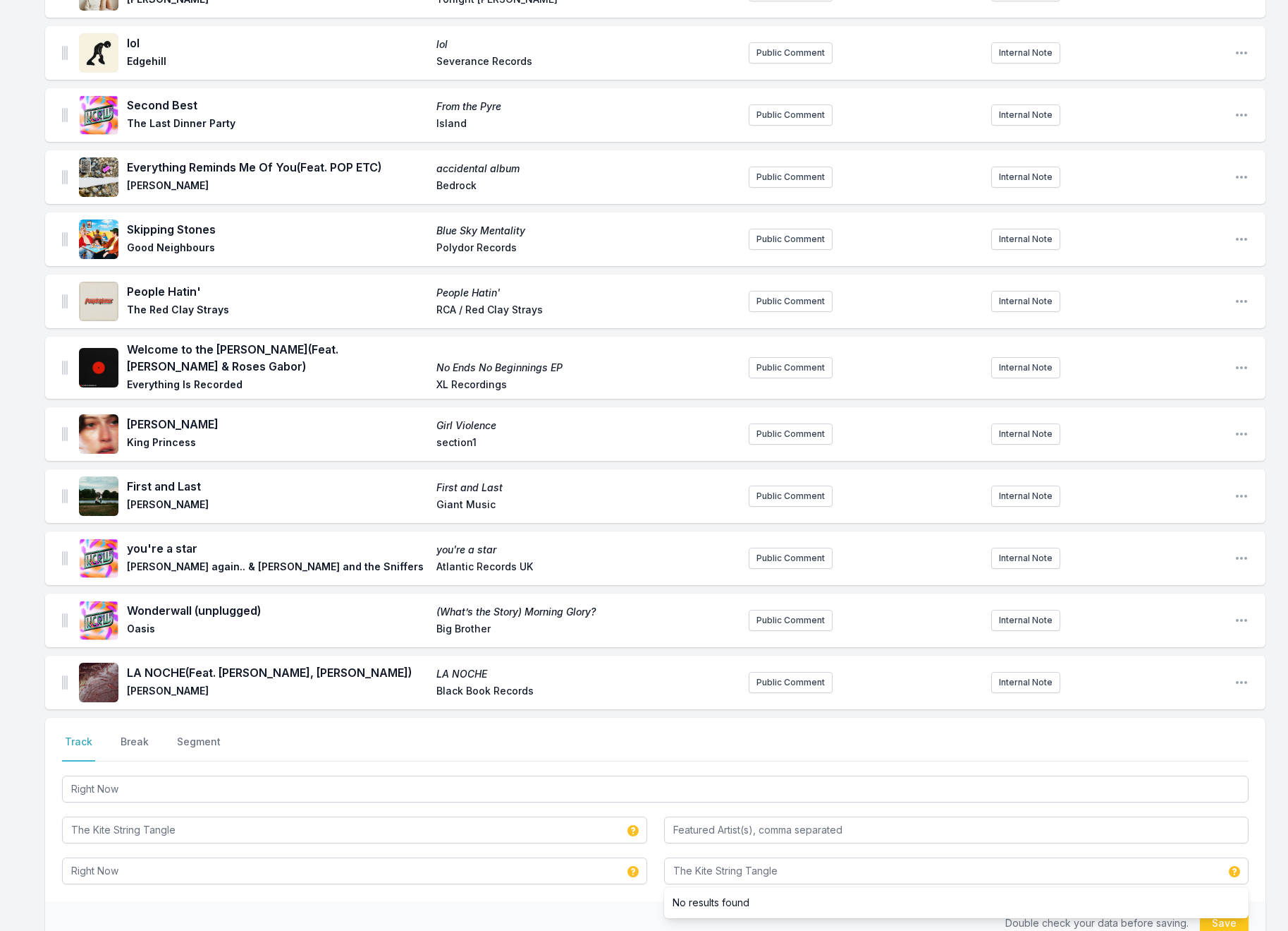
click at [1226, 910] on button "Save" at bounding box center [1225, 923] width 49 height 27
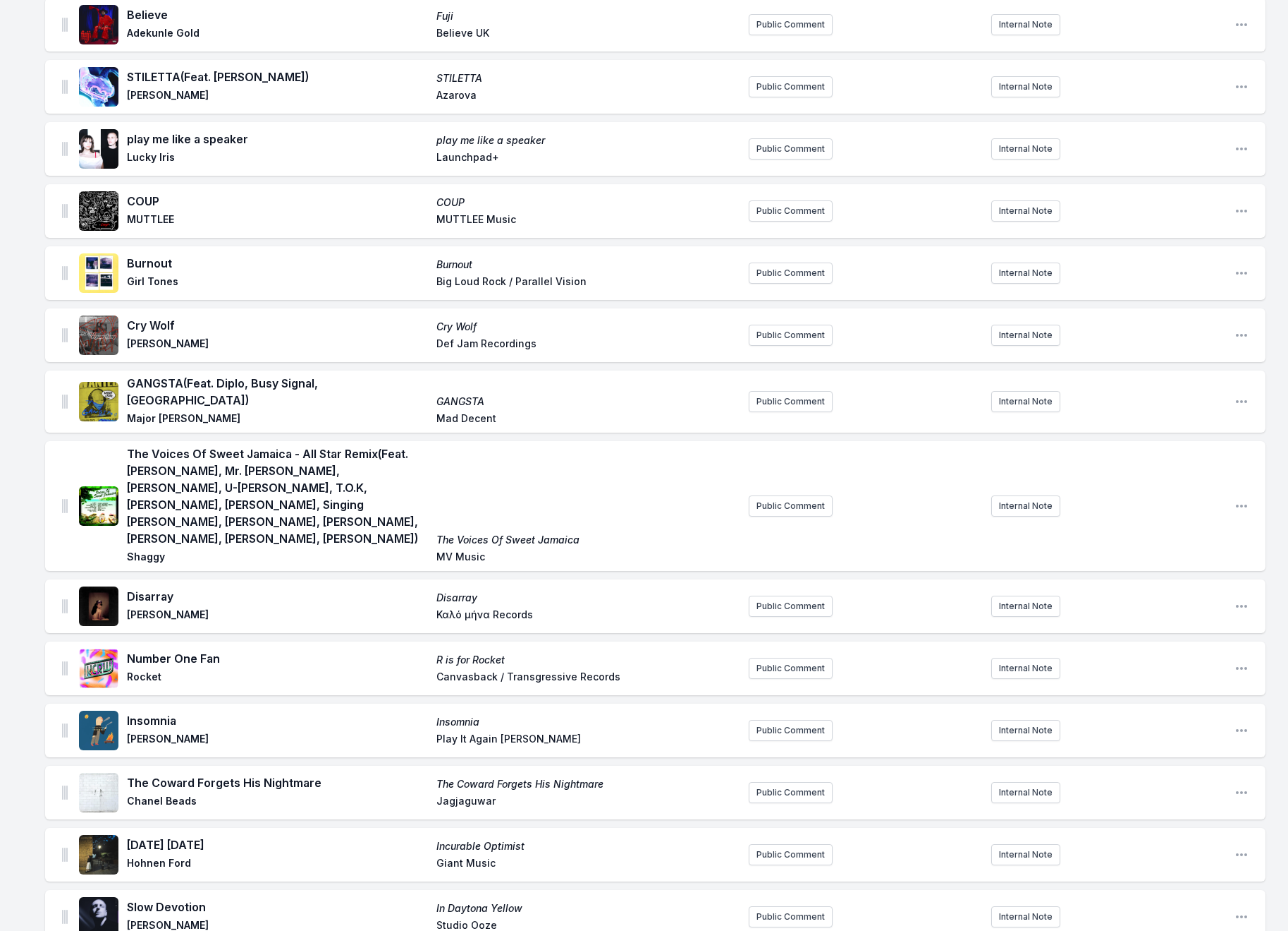
scroll to position [0, 0]
